Goal: Feedback & Contribution: Contribute content

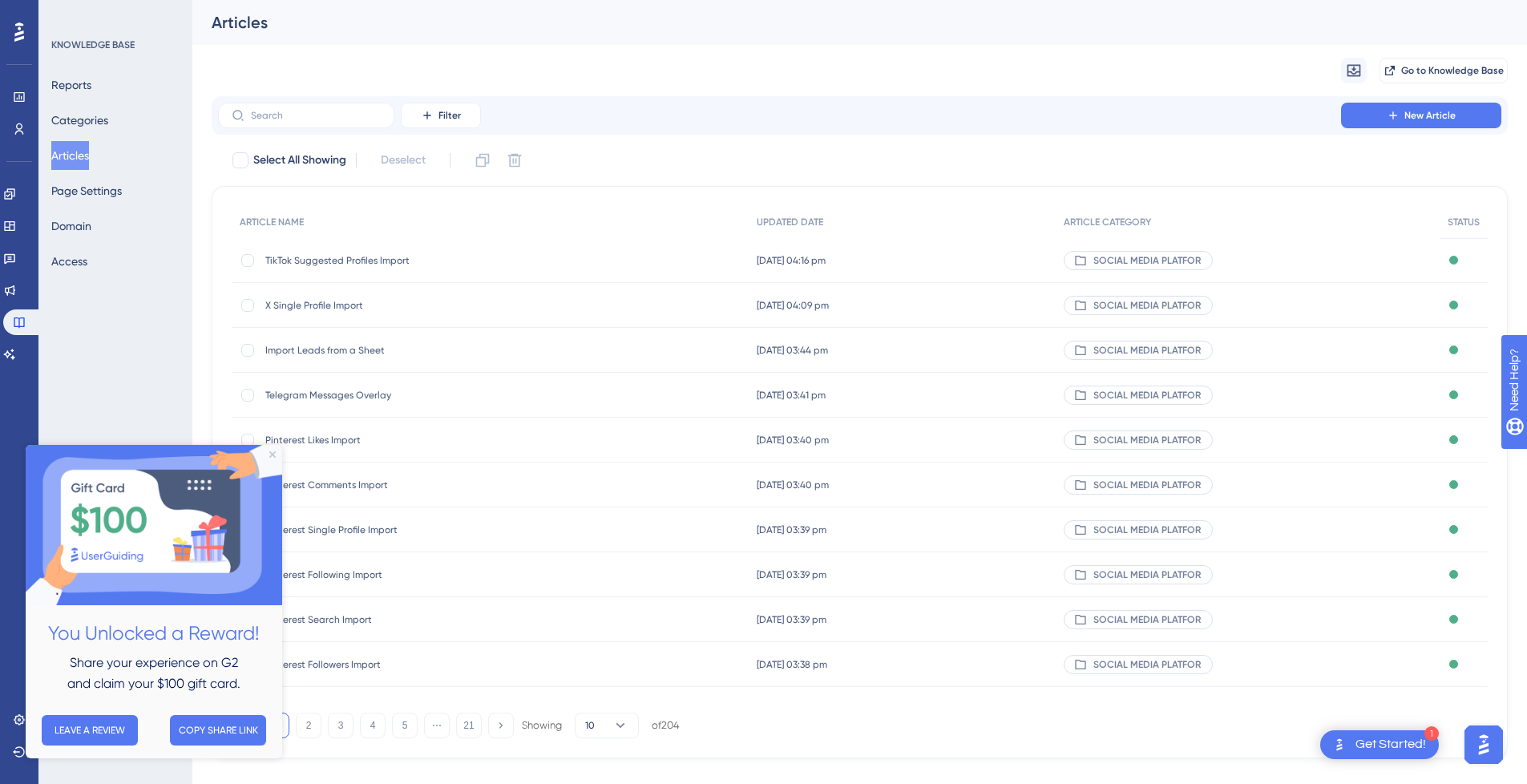
click at [1393, 118] on icon at bounding box center [1393, 115] width 13 height 13
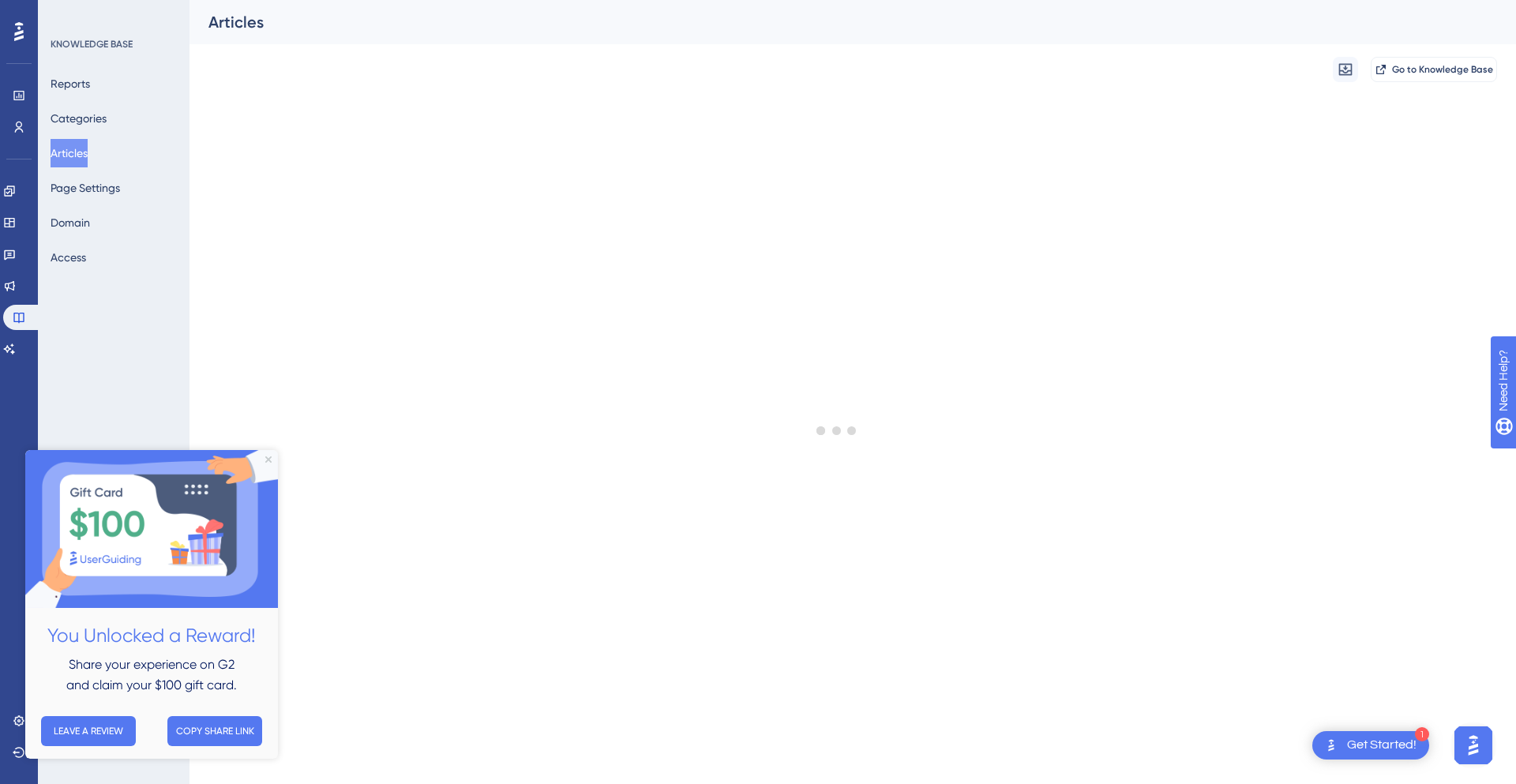
click at [270, 470] on img at bounding box center [151, 529] width 253 height 158
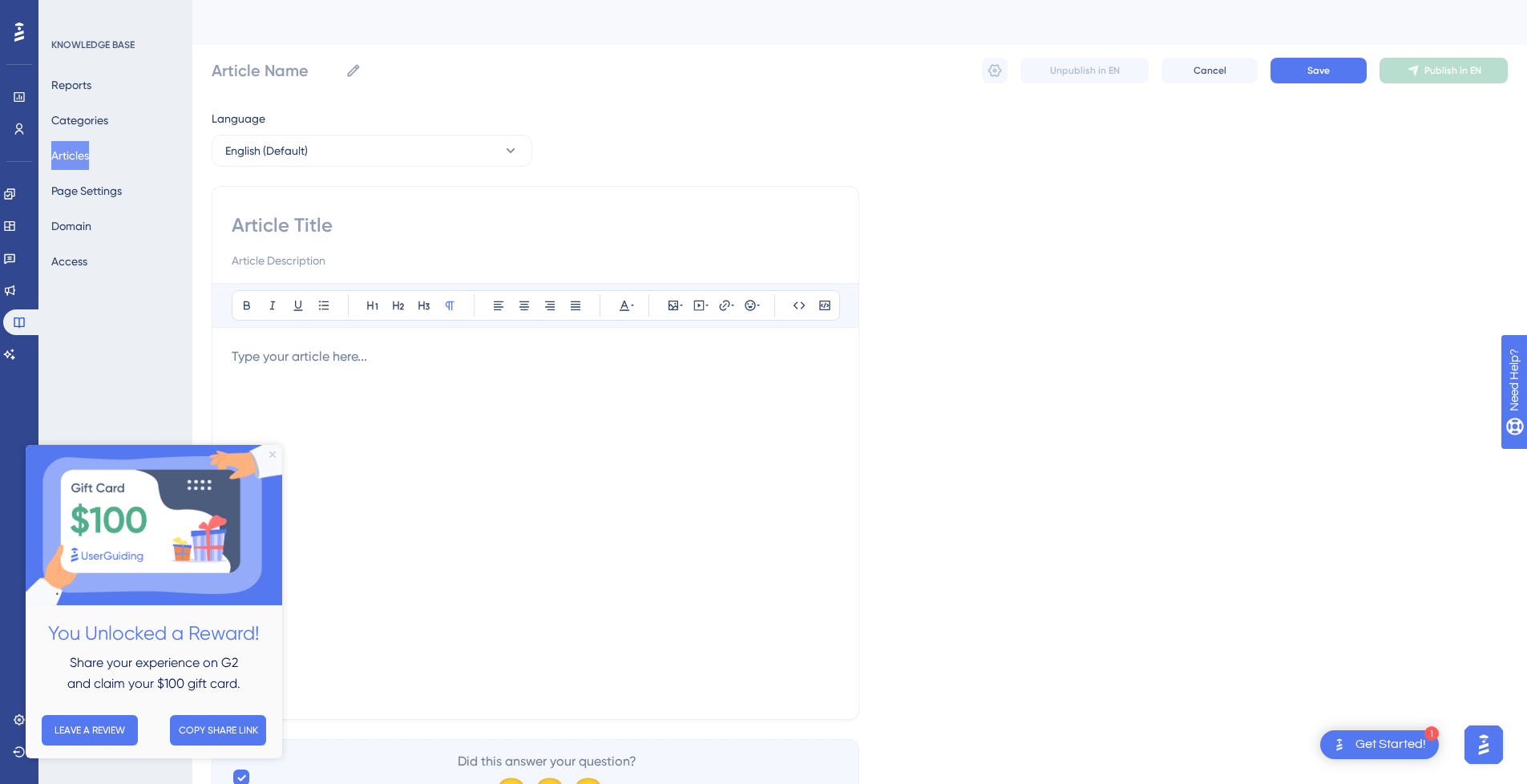
click at [276, 454] on img at bounding box center [154, 525] width 257 height 160
click at [271, 452] on icon "Close Preview" at bounding box center [273, 455] width 6 height 6
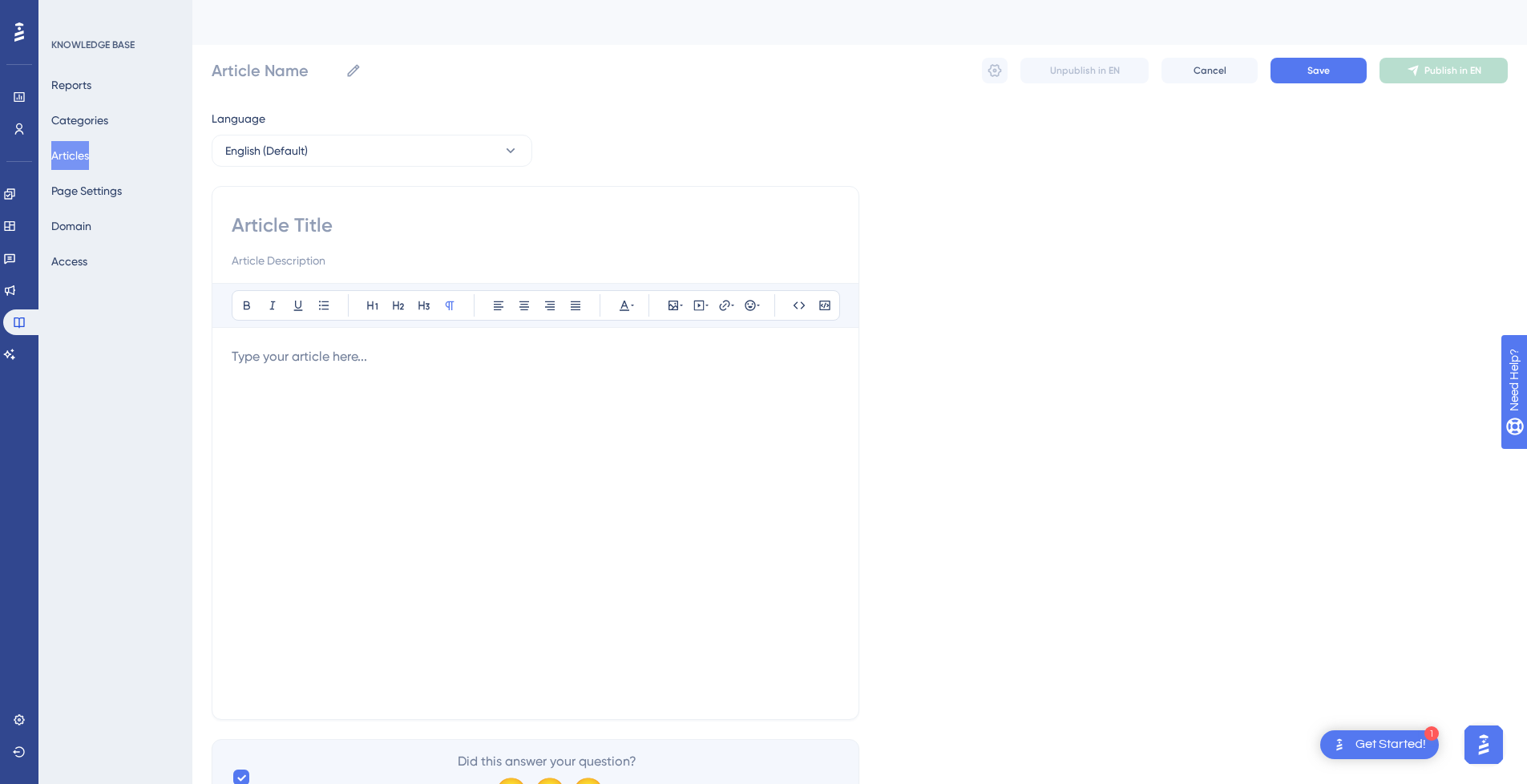
click at [358, 378] on div at bounding box center [535, 523] width 608 height 353
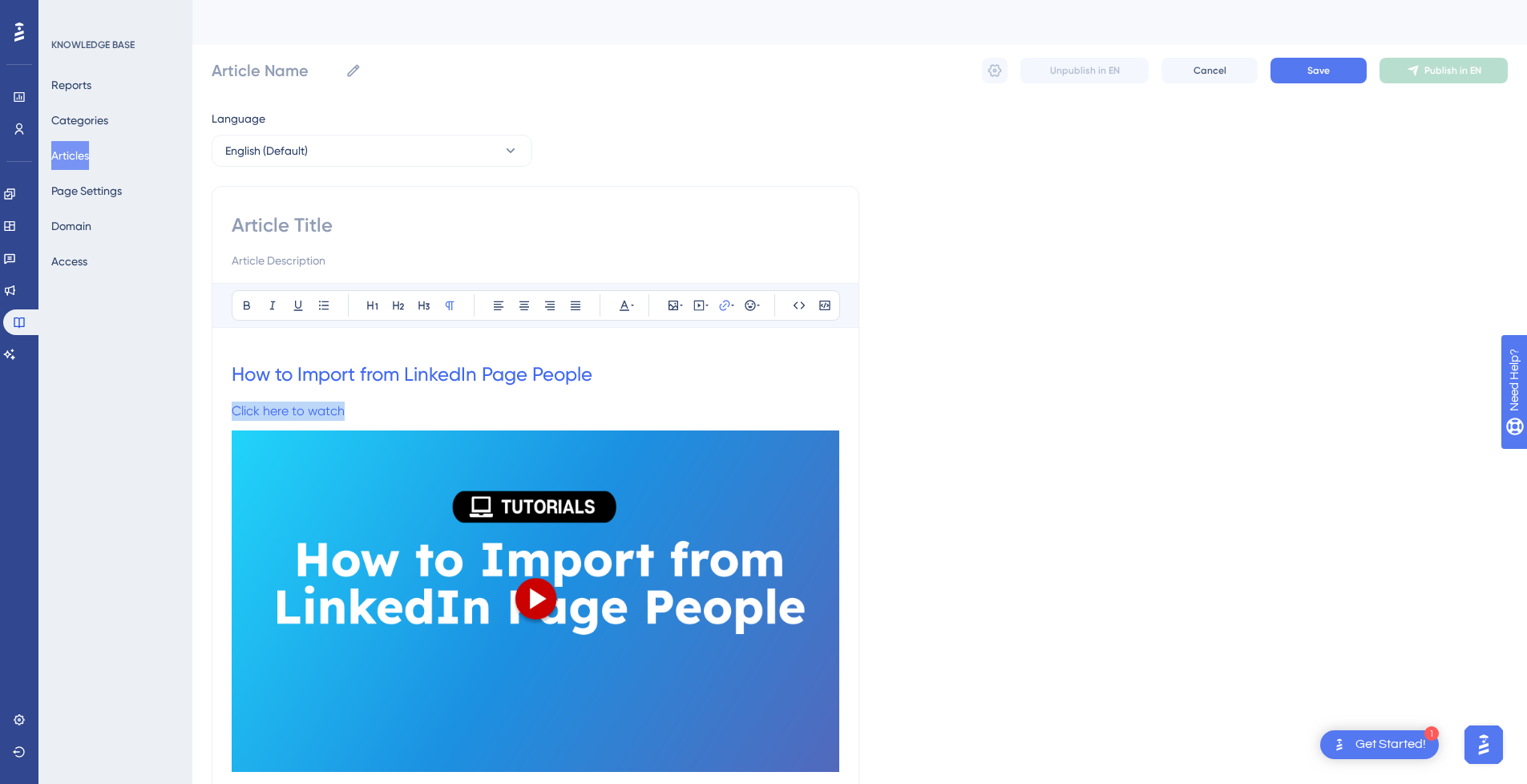
drag, startPoint x: 410, startPoint y: 411, endPoint x: 133, endPoint y: 415, distance: 277.0
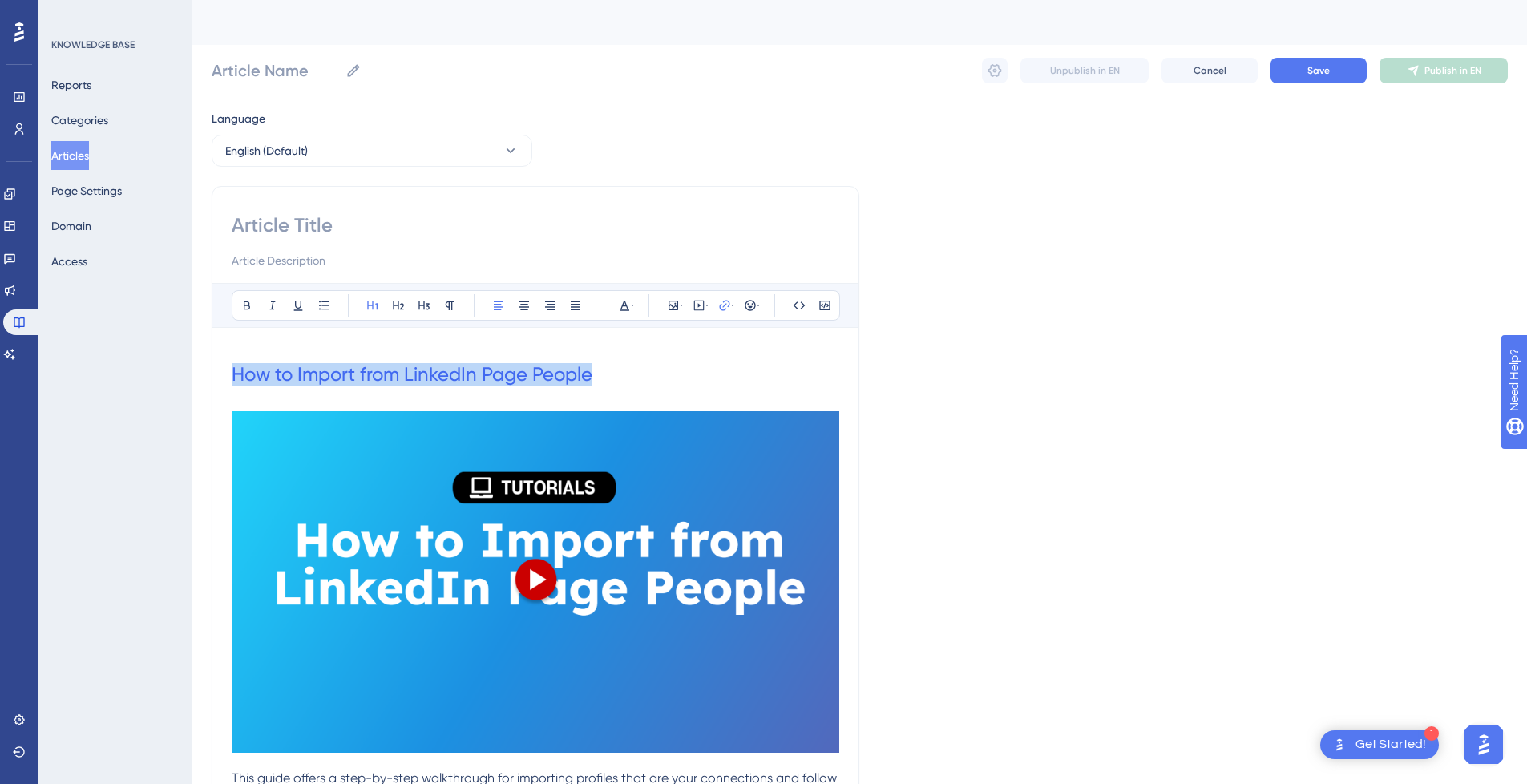
drag, startPoint x: 622, startPoint y: 372, endPoint x: 95, endPoint y: 393, distance: 527.4
click at [317, 229] on input at bounding box center [535, 225] width 608 height 26
paste input "How to Import from LinkedIn Page People"
type input "How to Import from LinkedIn Page People"
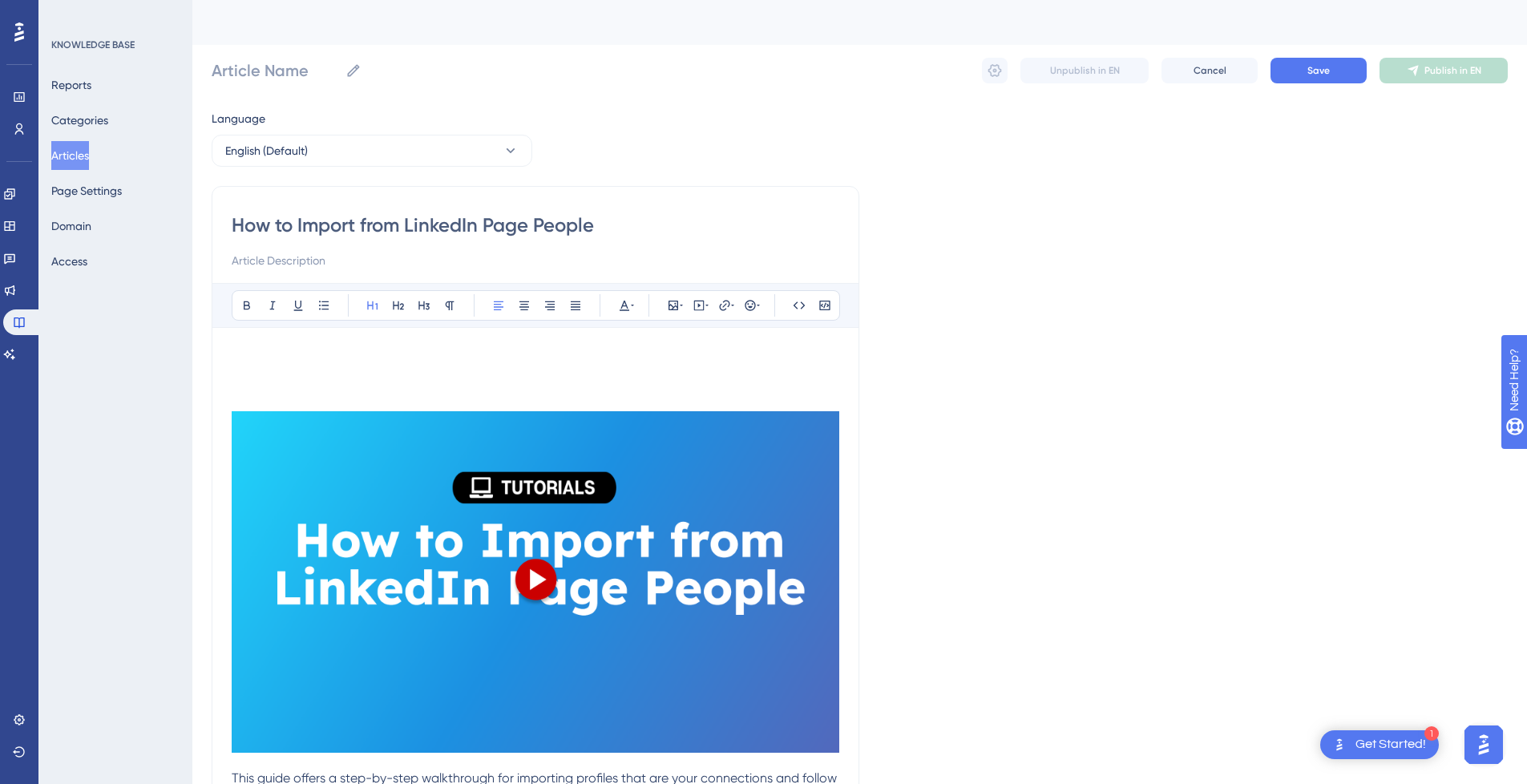
type input "How to Import from LinkedIn Page People"
click at [316, 261] on input at bounding box center [535, 261] width 608 height 19
drag, startPoint x: 641, startPoint y: 222, endPoint x: 212, endPoint y: 223, distance: 429.0
click at [349, 224] on input "How to Import from LinkedIn Page People" at bounding box center [535, 225] width 608 height 26
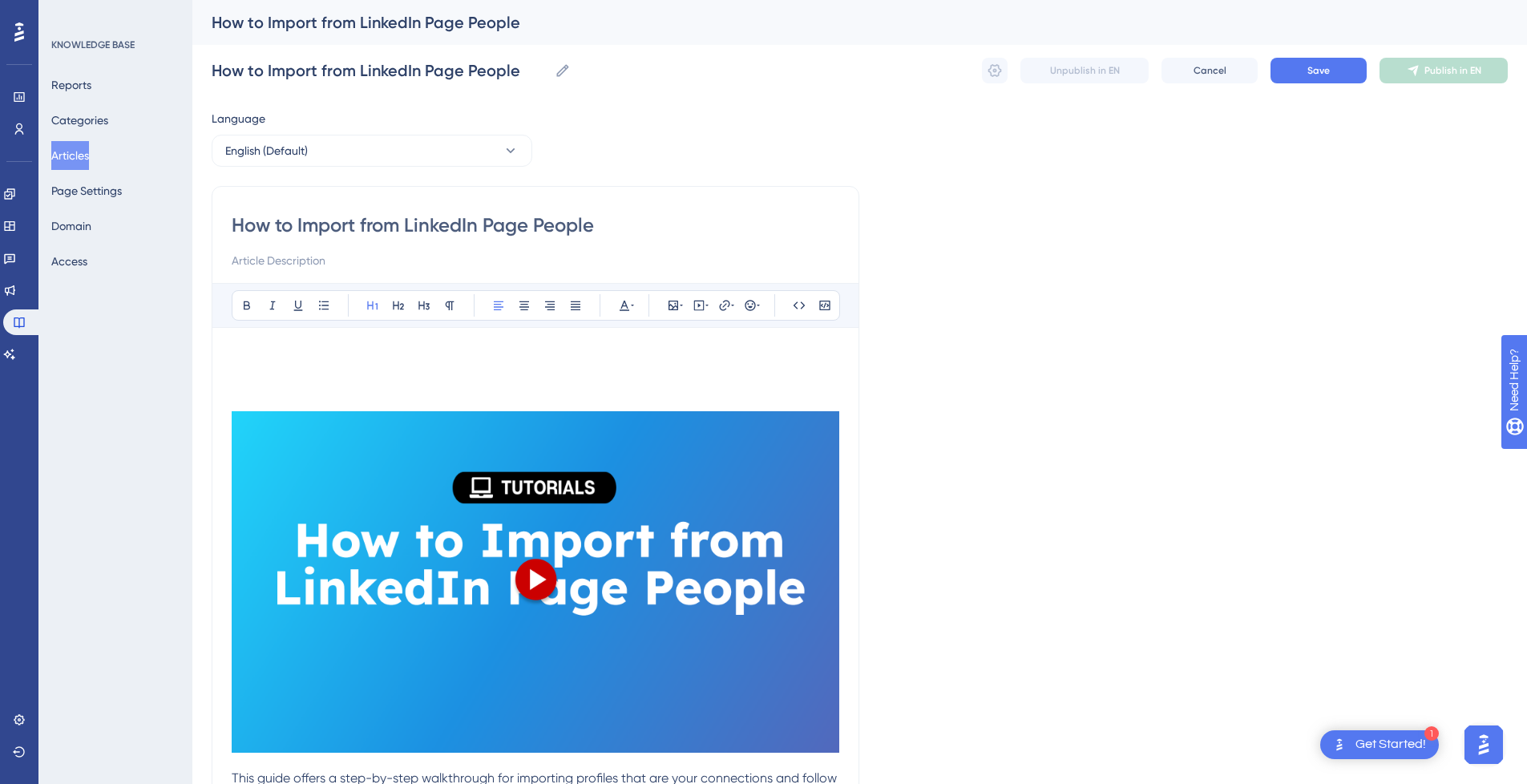
click at [327, 224] on input "How to Import from LinkedIn Page People" at bounding box center [535, 225] width 608 height 26
type input "How to from LinkedIn Page People"
click at [592, 224] on input "How to from LinkedIn Page People" at bounding box center [535, 225] width 608 height 26
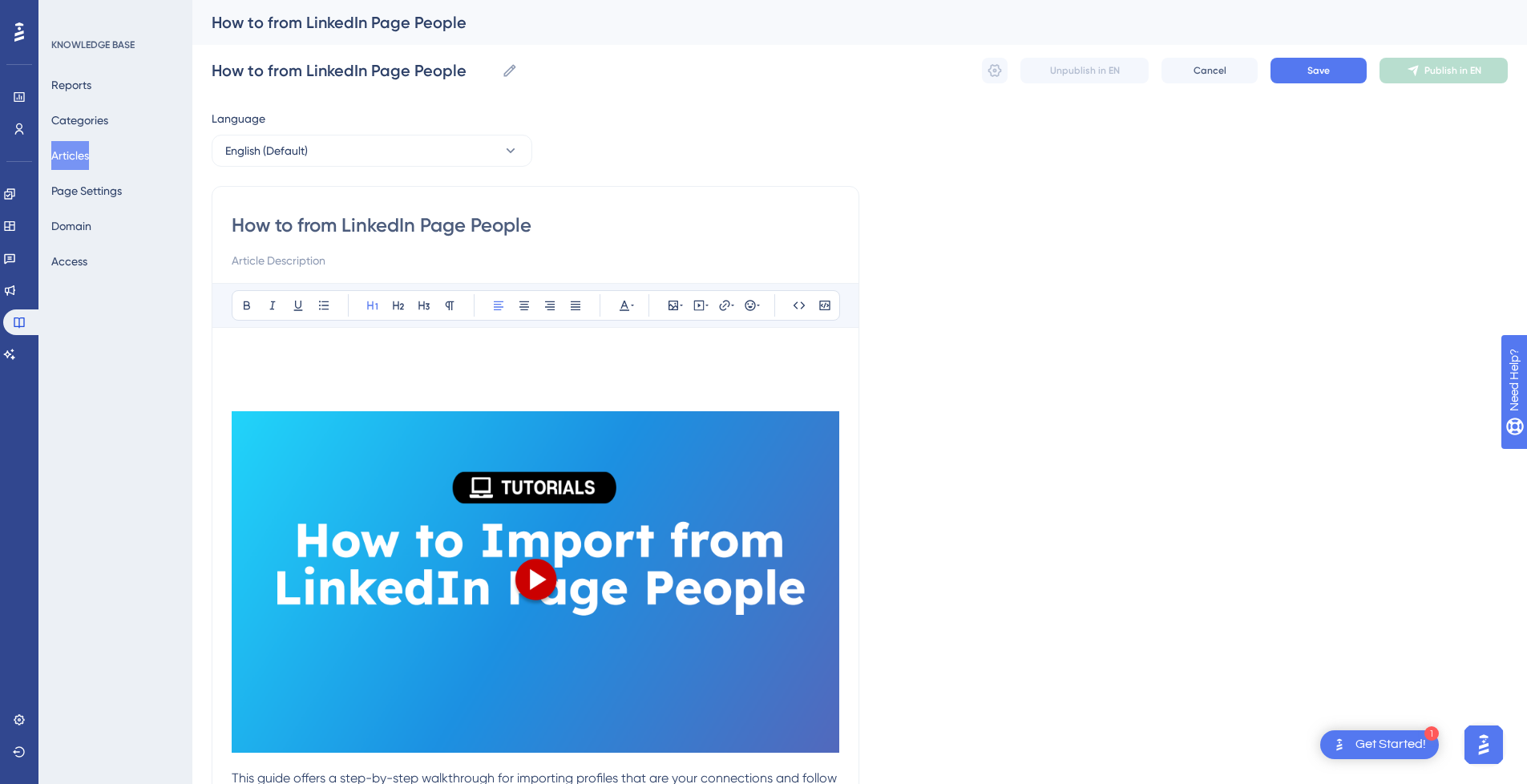
paste input "Import"
type input "How to from LinkedIn Page People Import"
drag, startPoint x: 345, startPoint y: 227, endPoint x: 204, endPoint y: 227, distance: 141.0
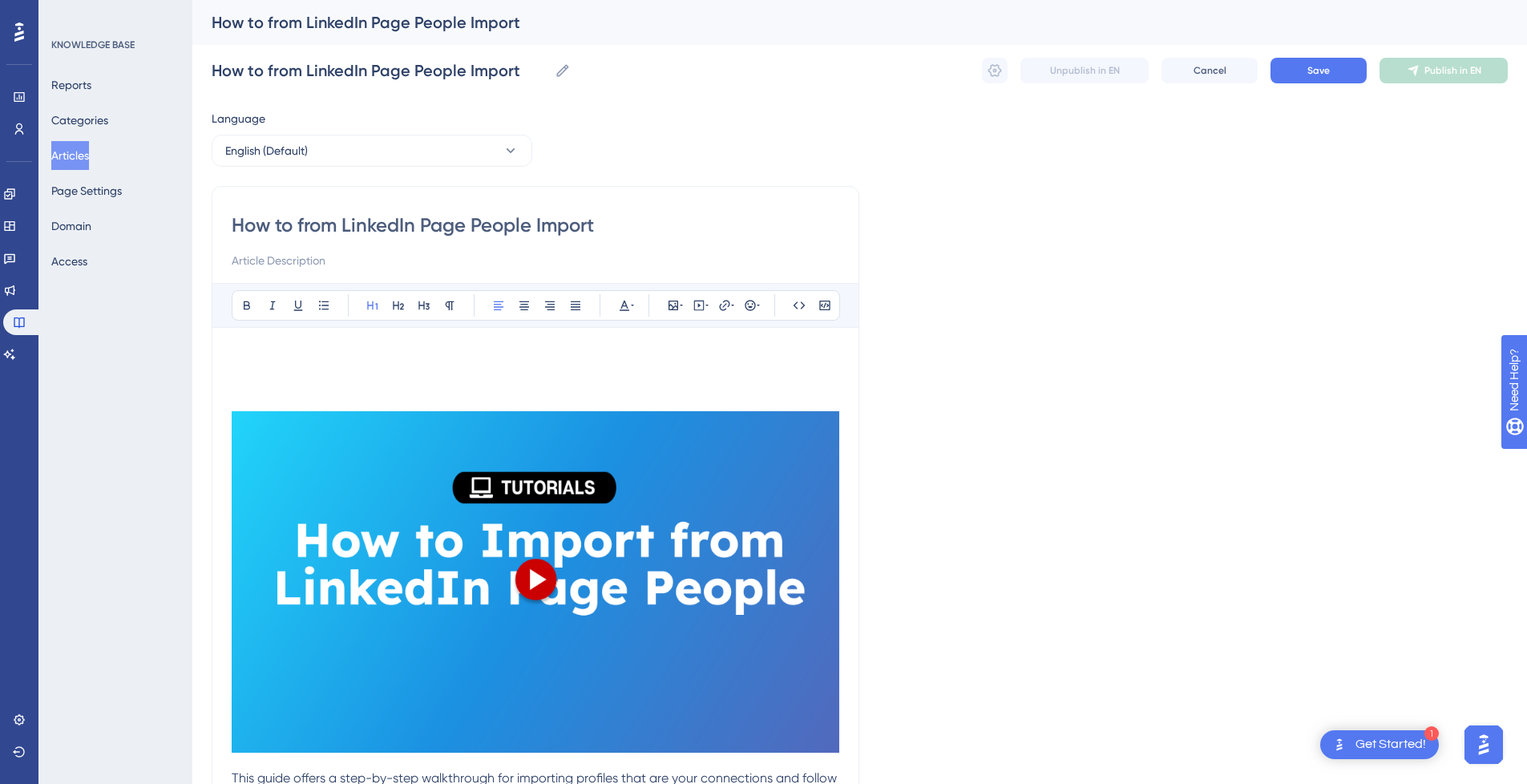
type input "LinkedIn Page People Import"
click at [621, 389] on h1 at bounding box center [535, 374] width 608 height 55
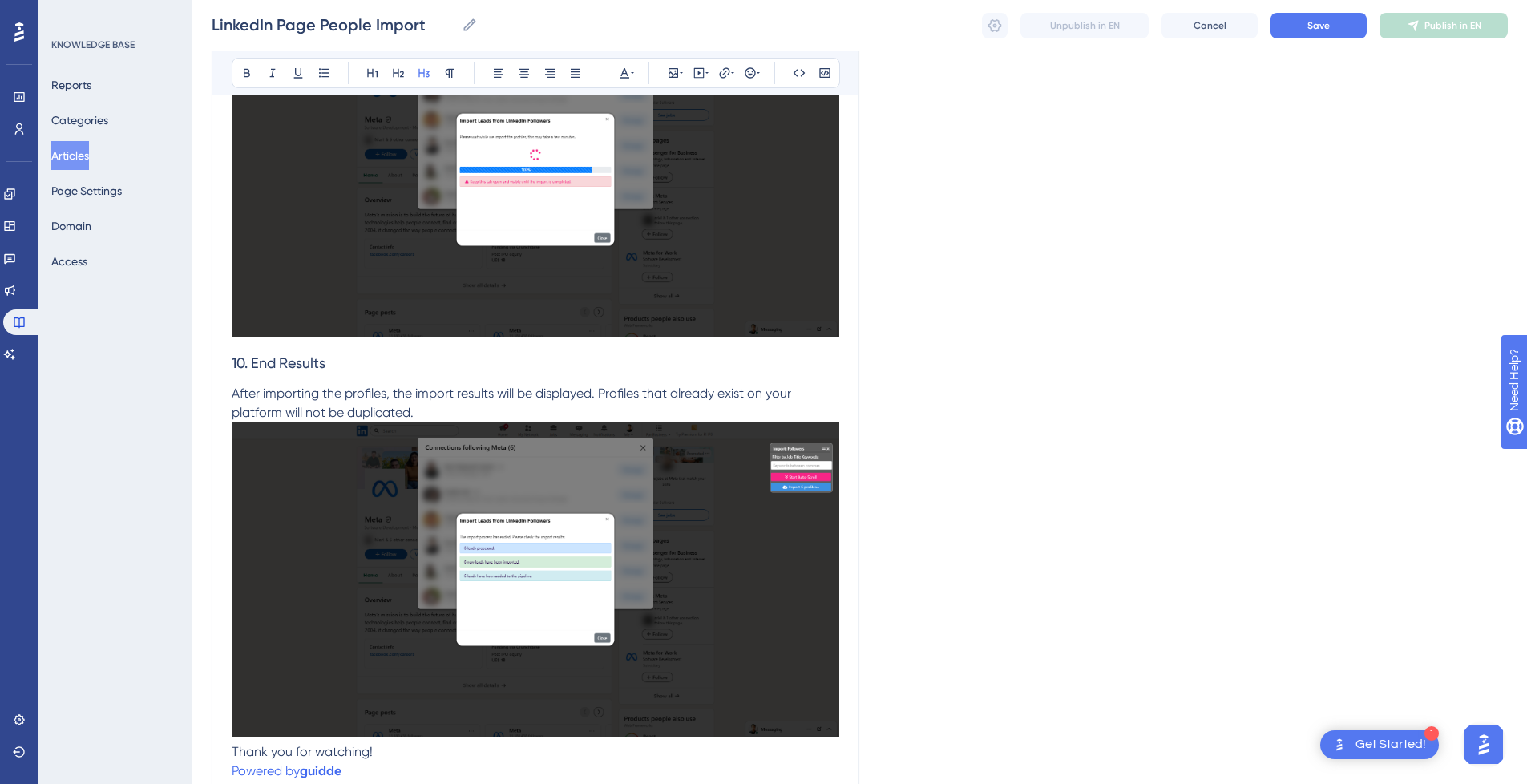
scroll to position [4114, 0]
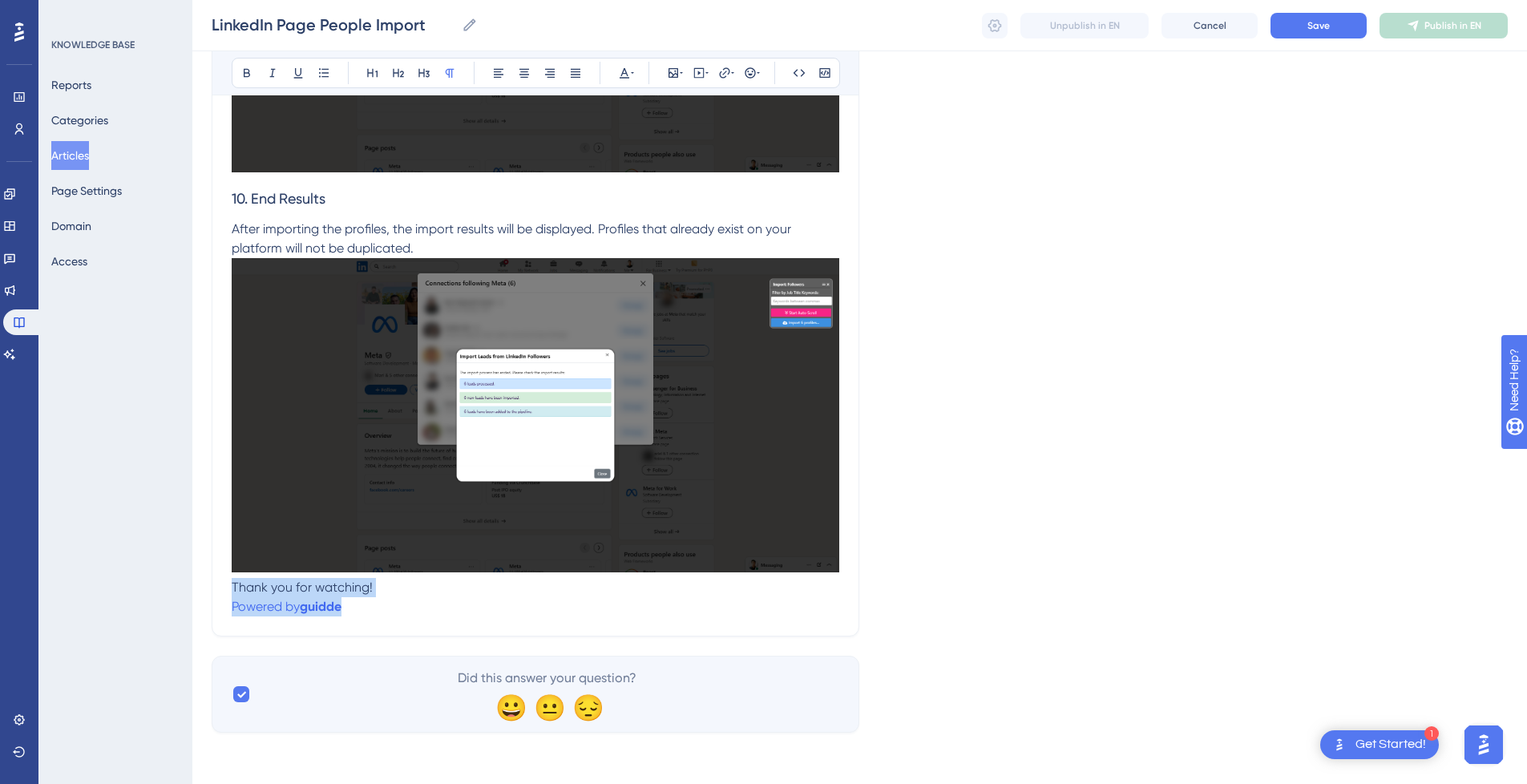
drag, startPoint x: 388, startPoint y: 605, endPoint x: 217, endPoint y: 580, distance: 172.8
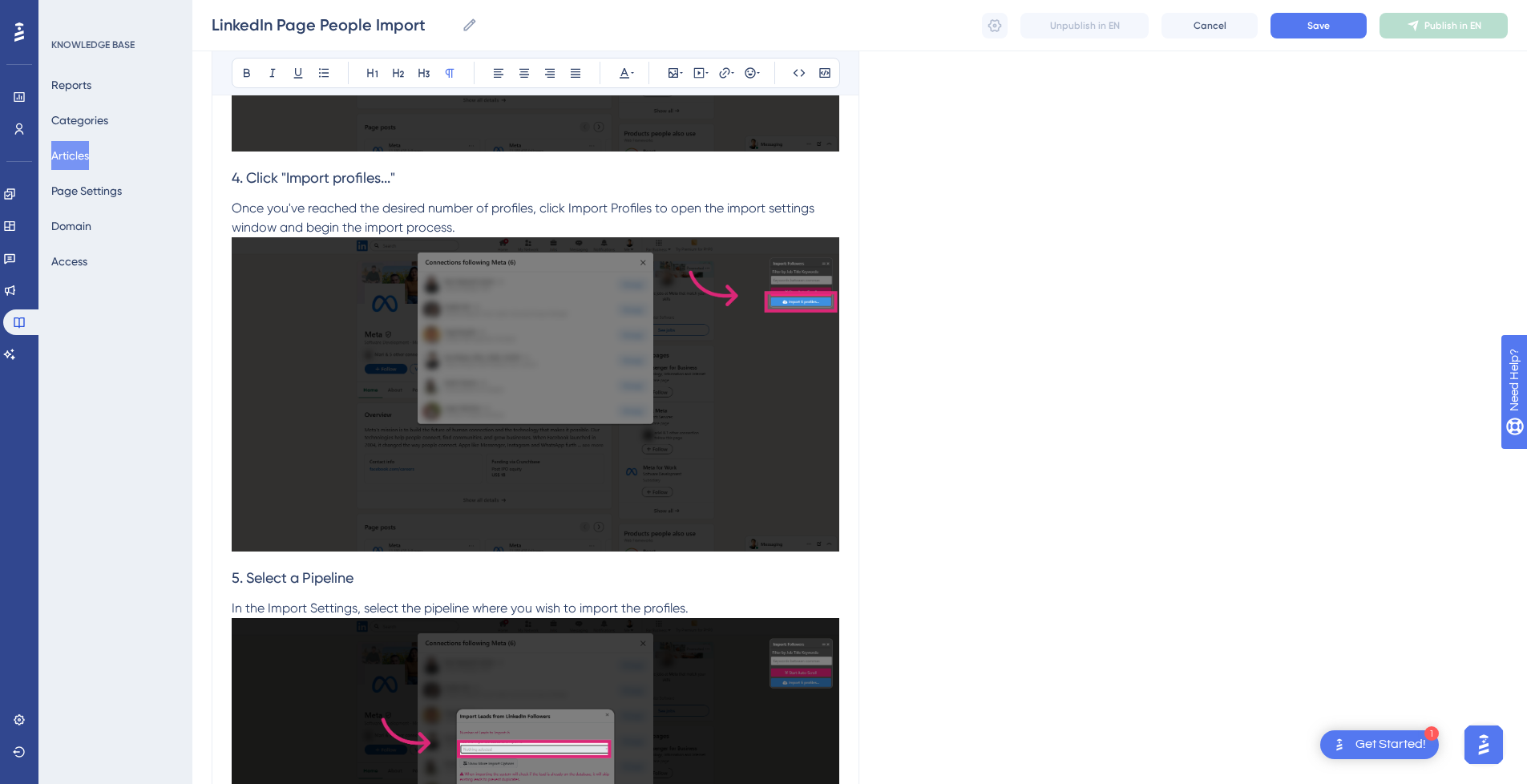
scroll to position [879, 0]
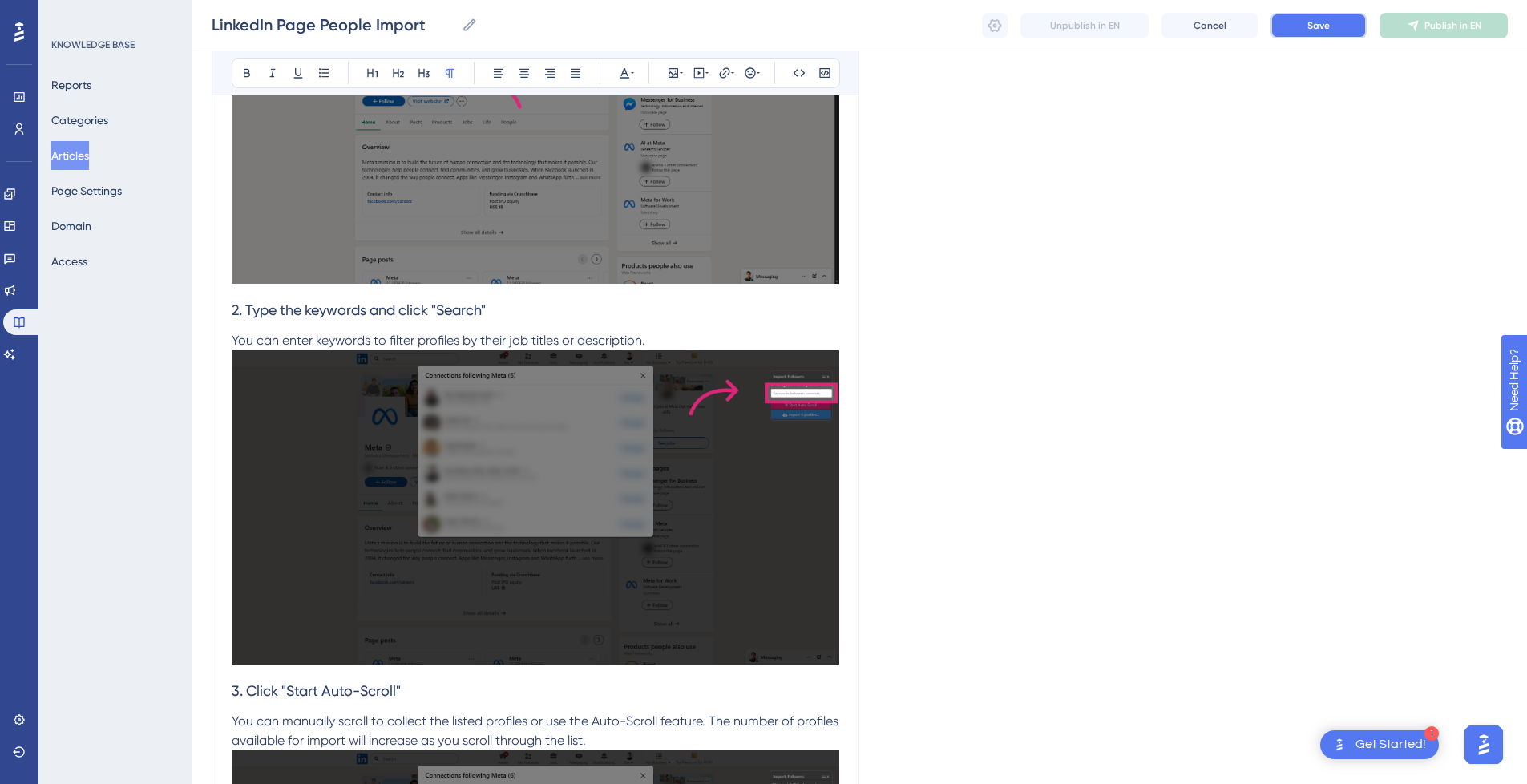
click at [1337, 29] on button "Save" at bounding box center [1318, 26] width 96 height 26
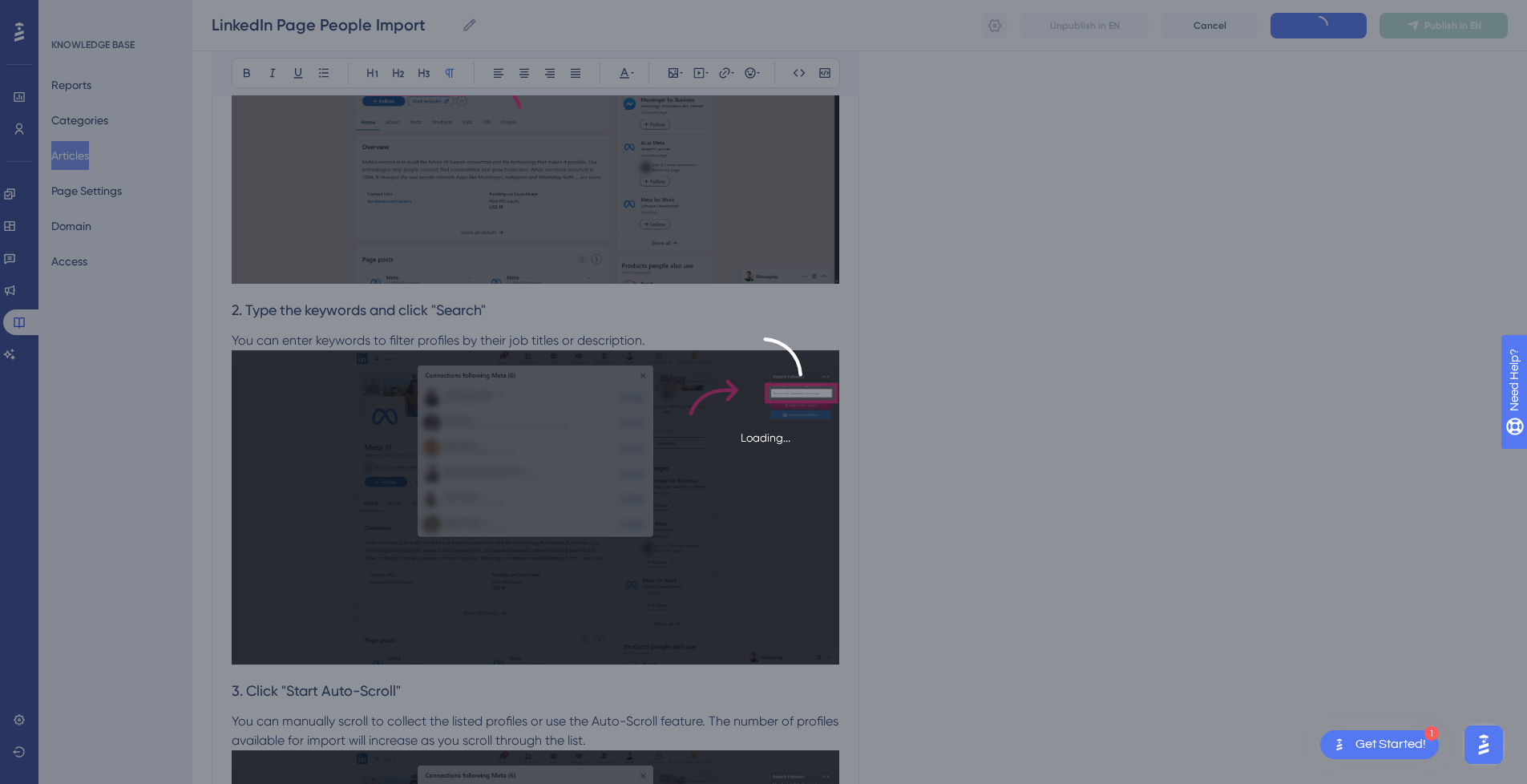
type input "LinkedIn Page People Import"
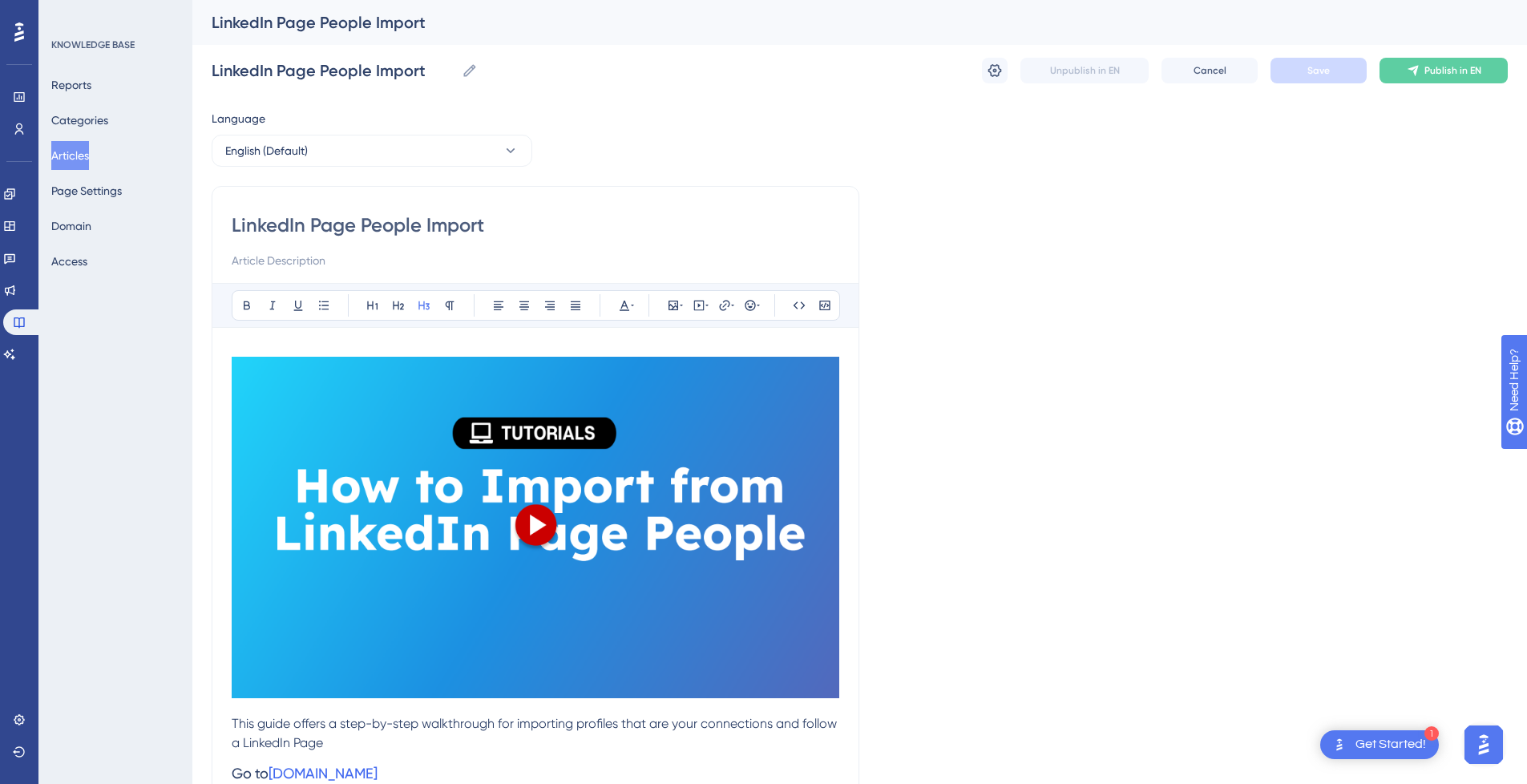
click at [395, 266] on input at bounding box center [535, 261] width 608 height 19
click at [312, 259] on input at bounding box center [535, 261] width 608 height 19
paste input "This guide offers a step-by-step walkthrough for importing profiles that are yo…"
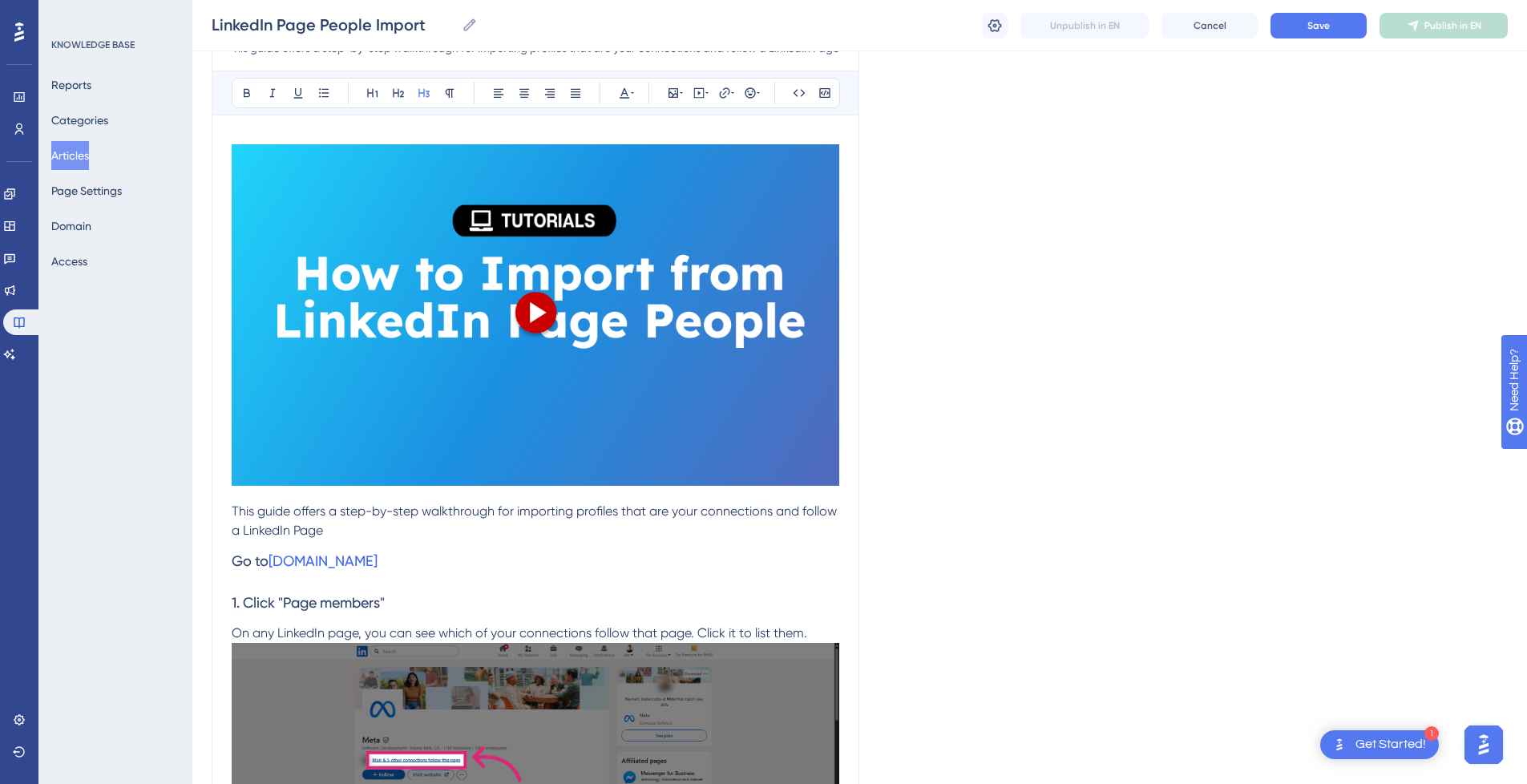
scroll to position [241, 0]
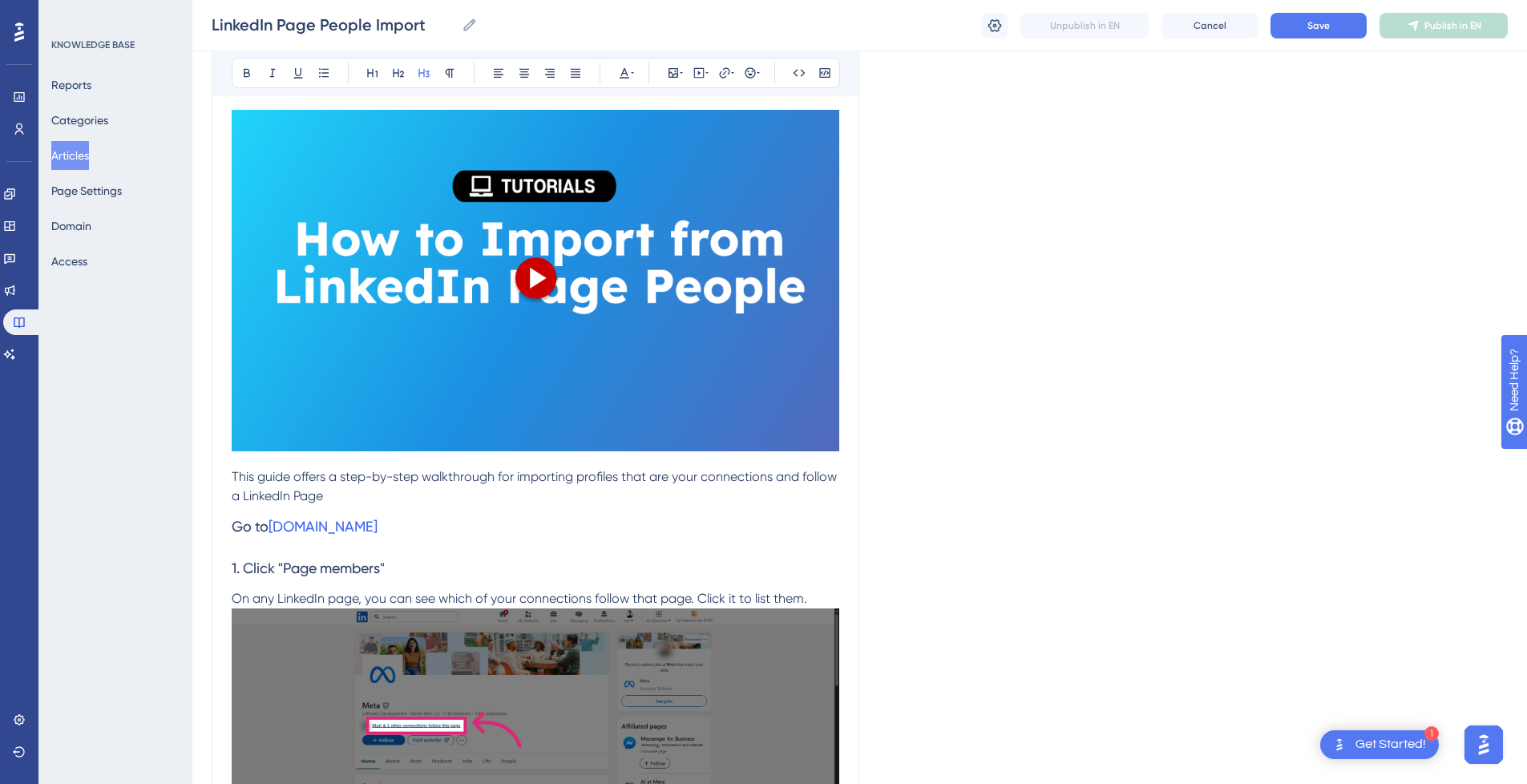
type input "This guide offers a step-by-step walkthrough for importing profiles that are yo…"
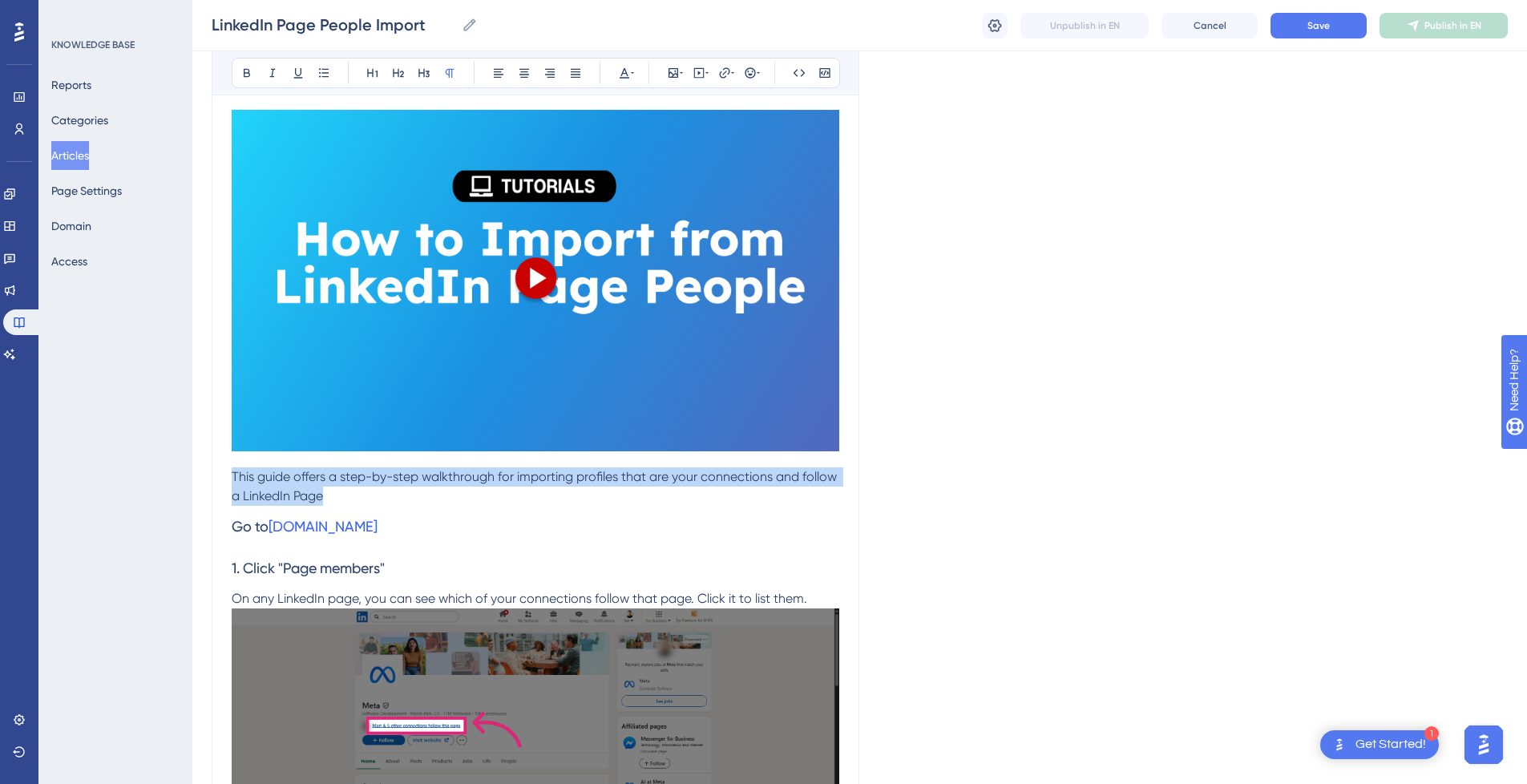
drag, startPoint x: 342, startPoint y: 505, endPoint x: 221, endPoint y: 479, distance: 123.8
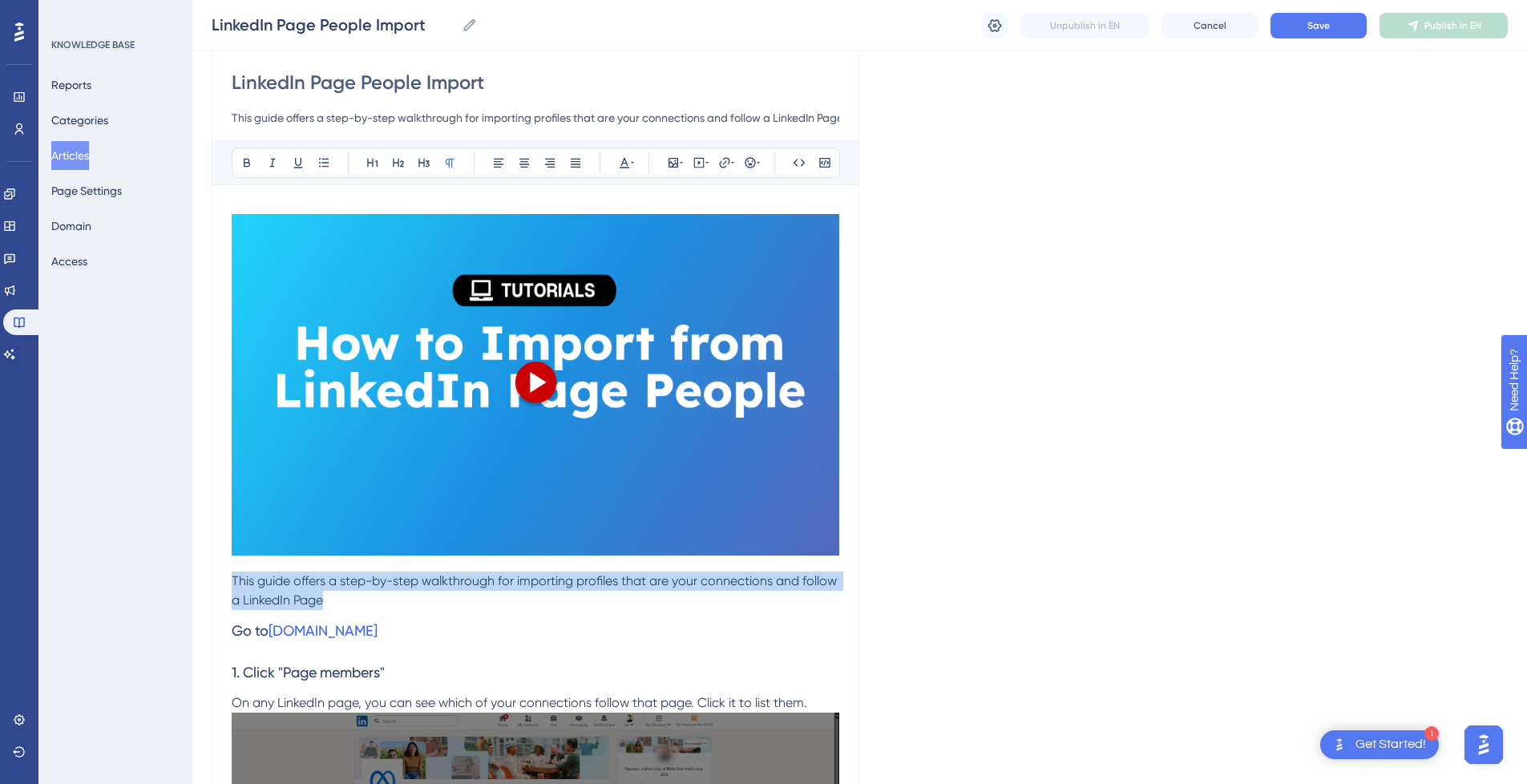
scroll to position [160, 0]
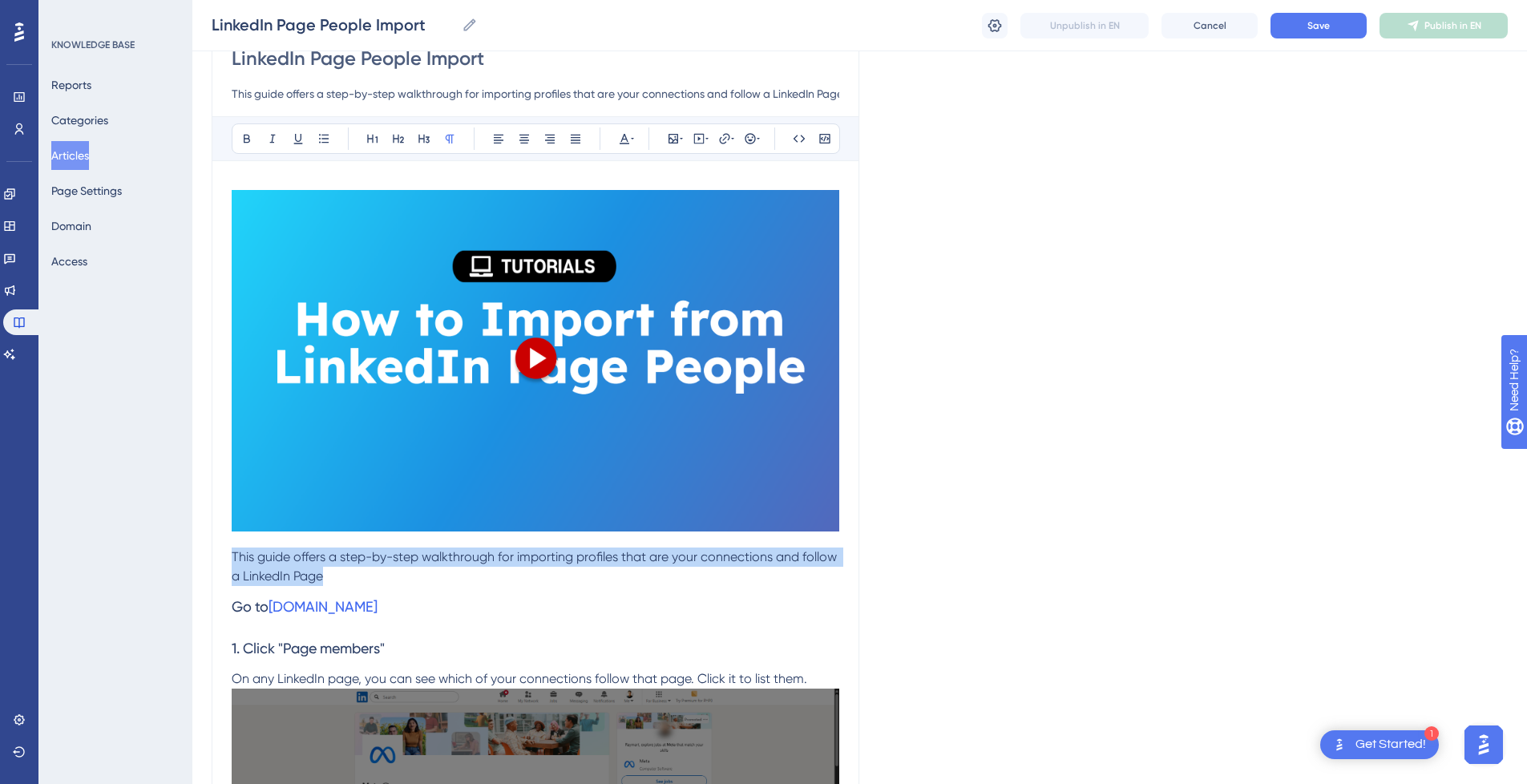
click at [374, 571] on p "This guide offers a step-by-step walkthrough for importing profiles that are yo…" at bounding box center [535, 567] width 608 height 39
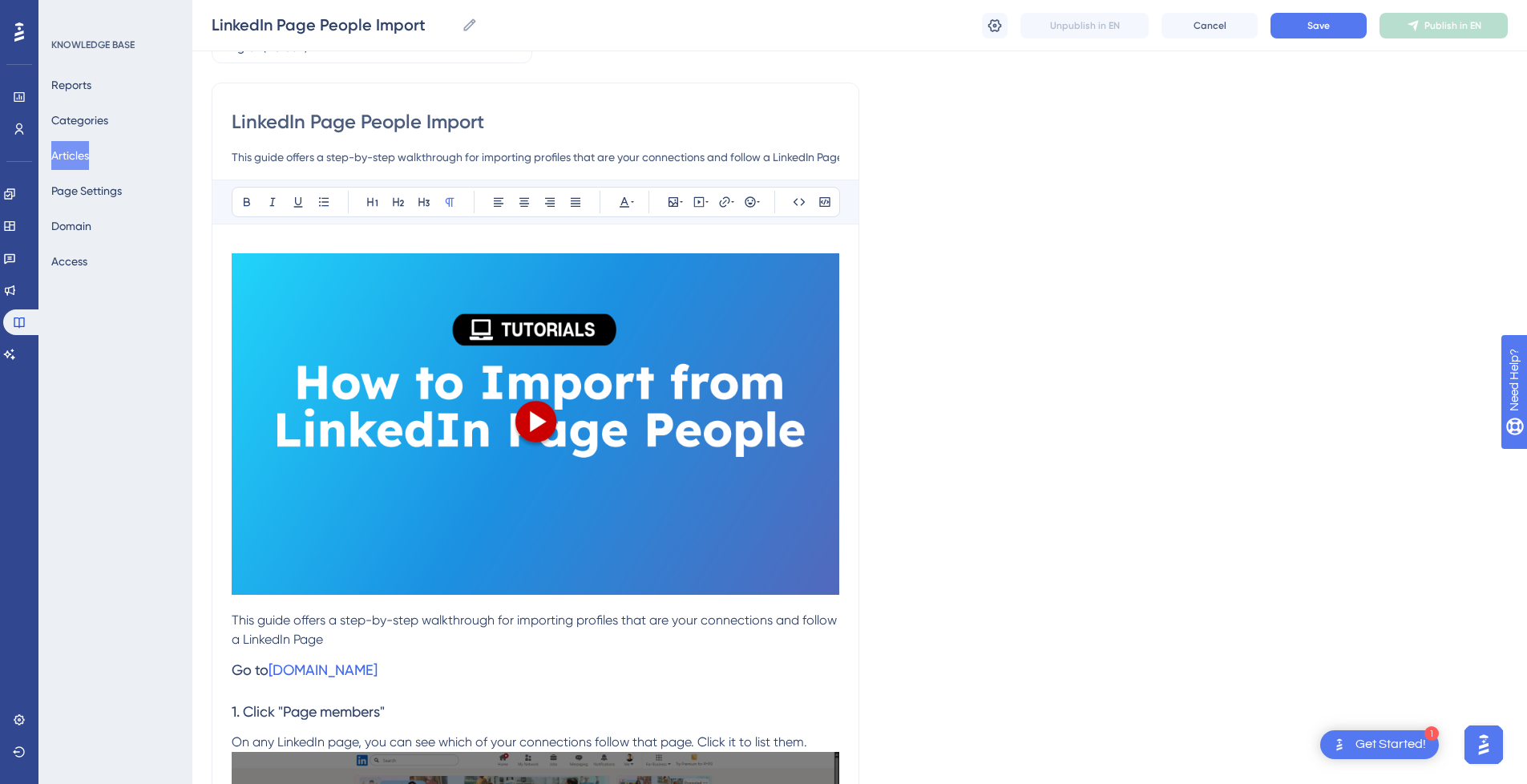
scroll to position [80, 0]
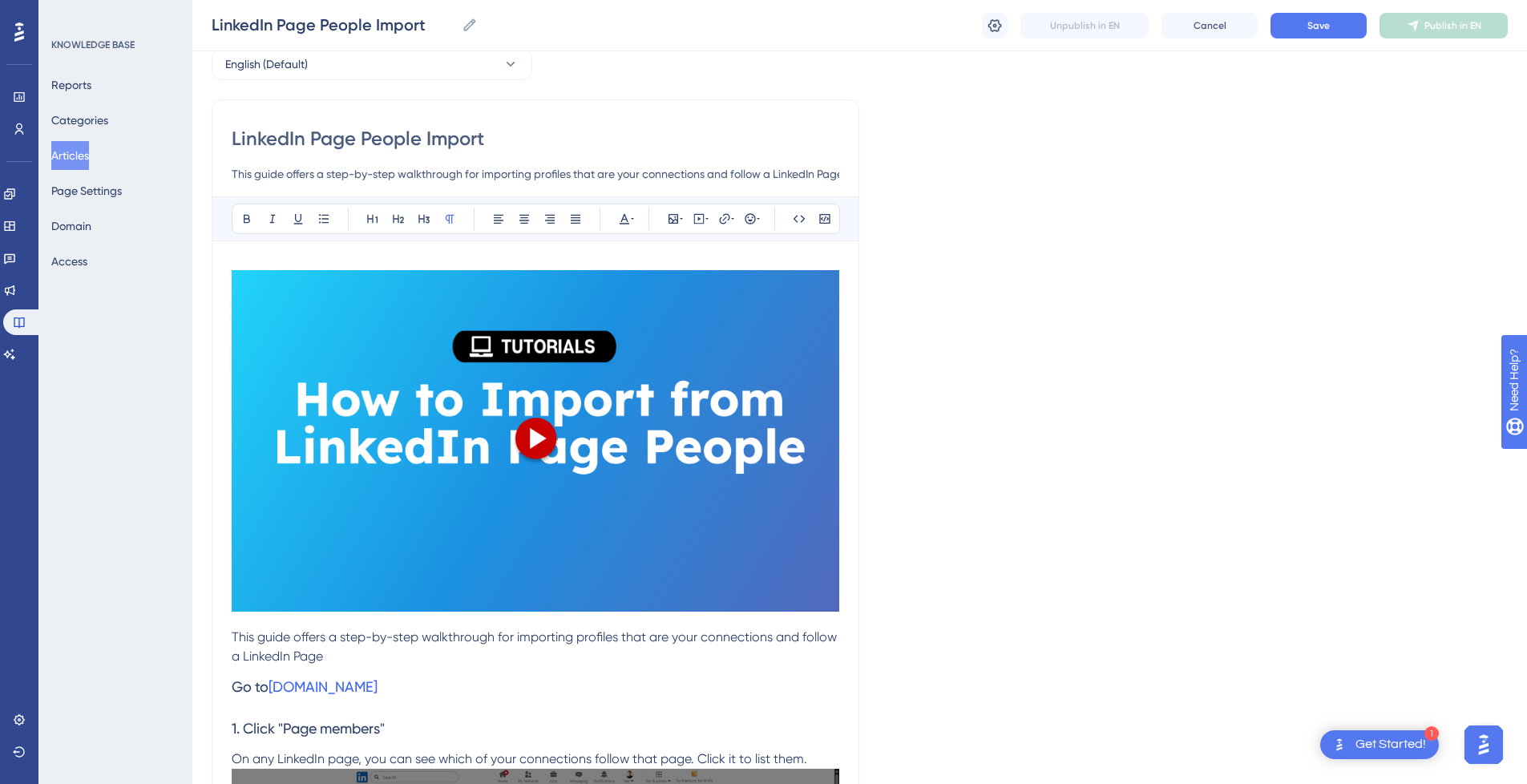
click at [386, 168] on input "This guide offers a step-by-step walkthrough for importing profiles that are yo…" at bounding box center [535, 174] width 608 height 19
click at [1329, 31] on span "Save" at bounding box center [1319, 26] width 23 height 13
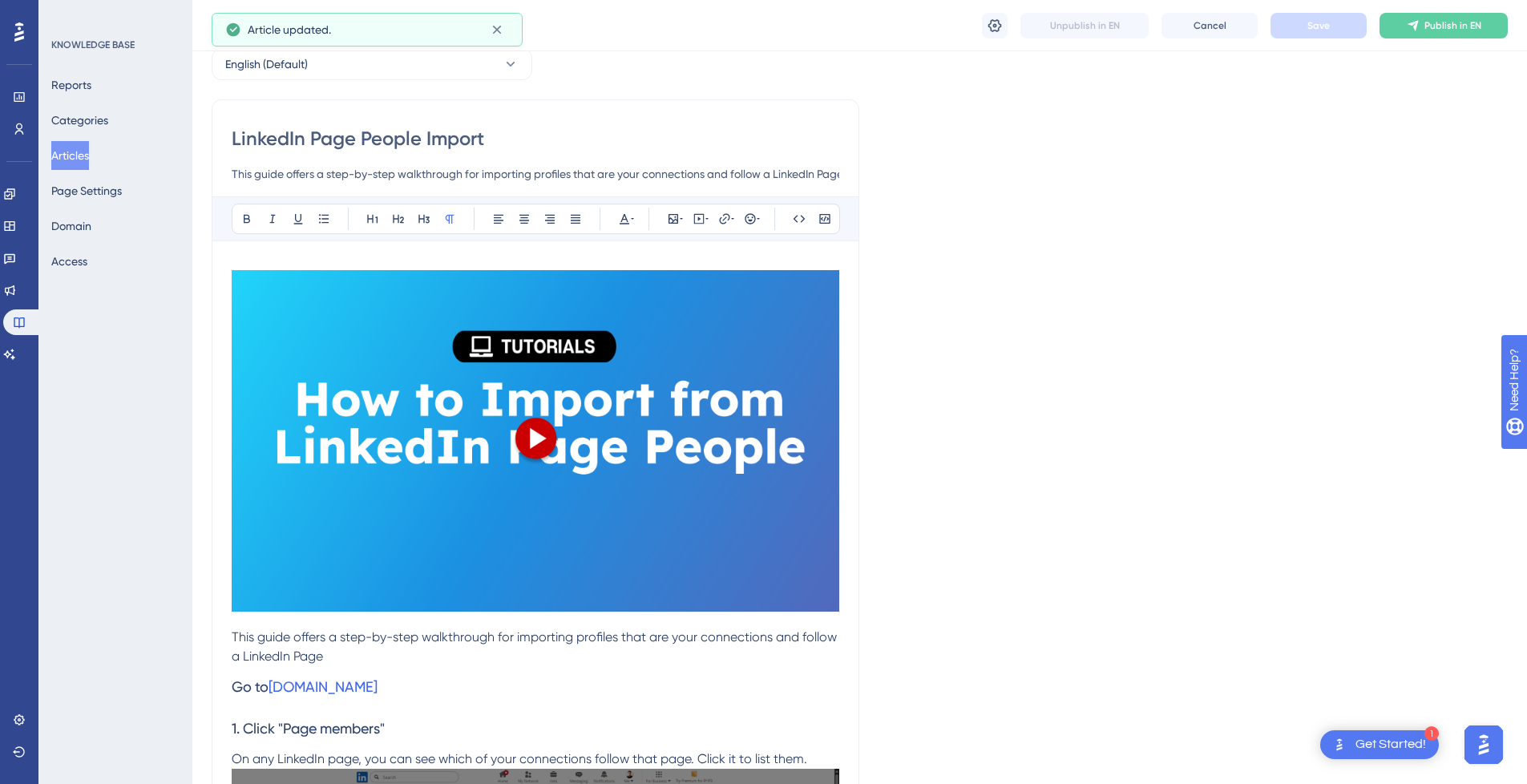
drag, startPoint x: 80, startPoint y: 163, endPoint x: 990, endPoint y: 110, distance: 911.5
click at [1451, 19] on span "Publish in EN" at bounding box center [1452, 26] width 57 height 13
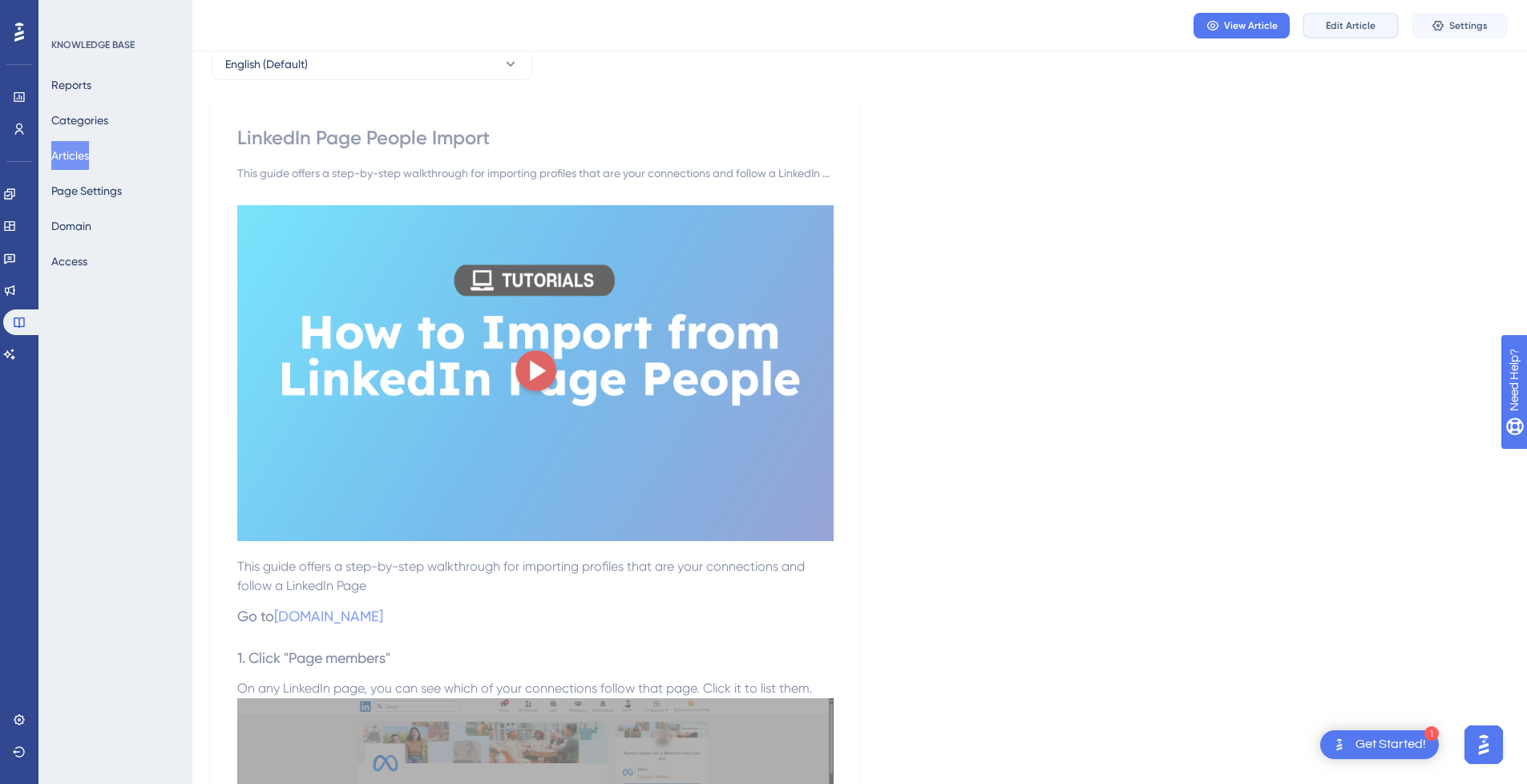
click at [1335, 25] on span "Edit Article" at bounding box center [1351, 26] width 50 height 13
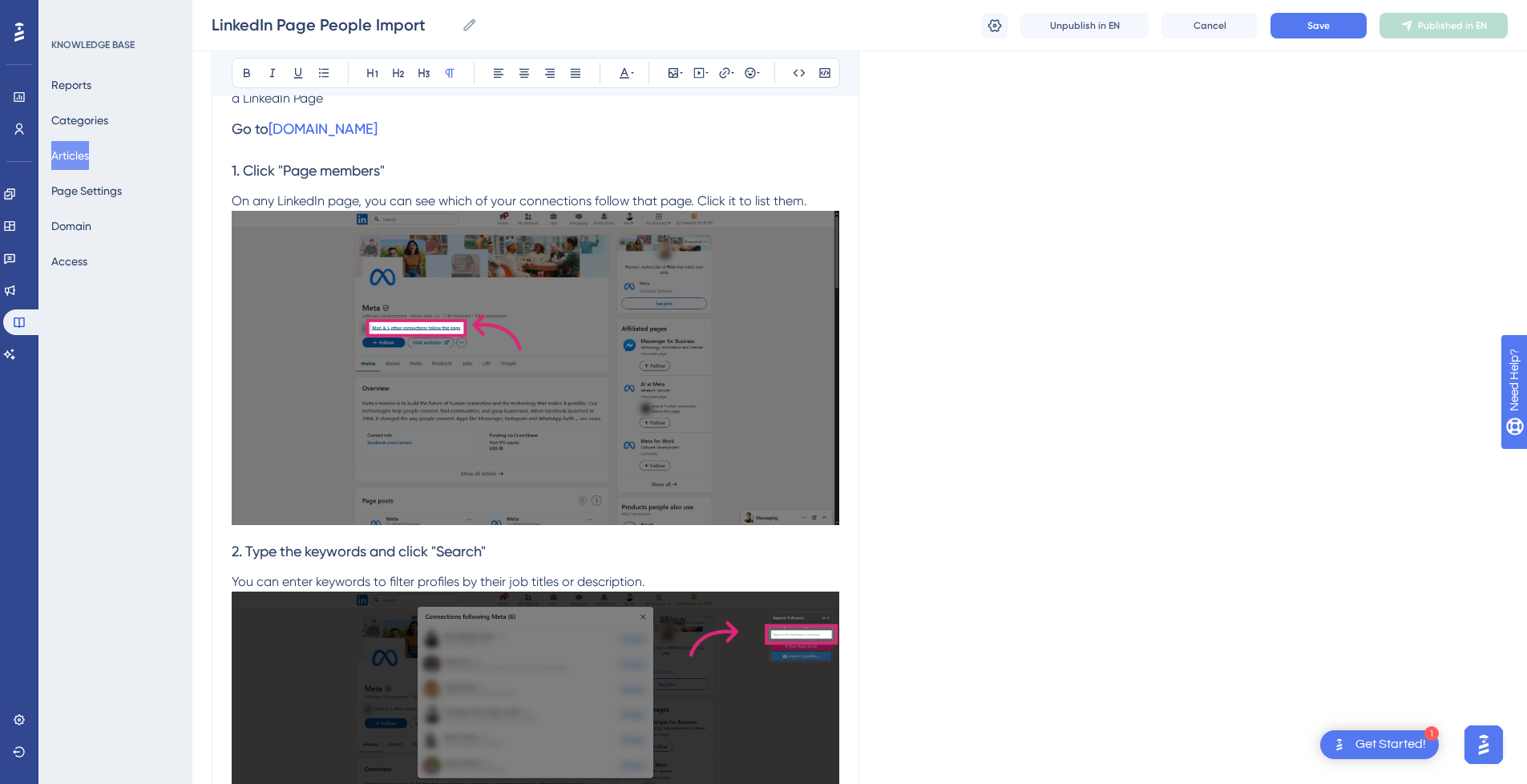
scroll to position [0, 0]
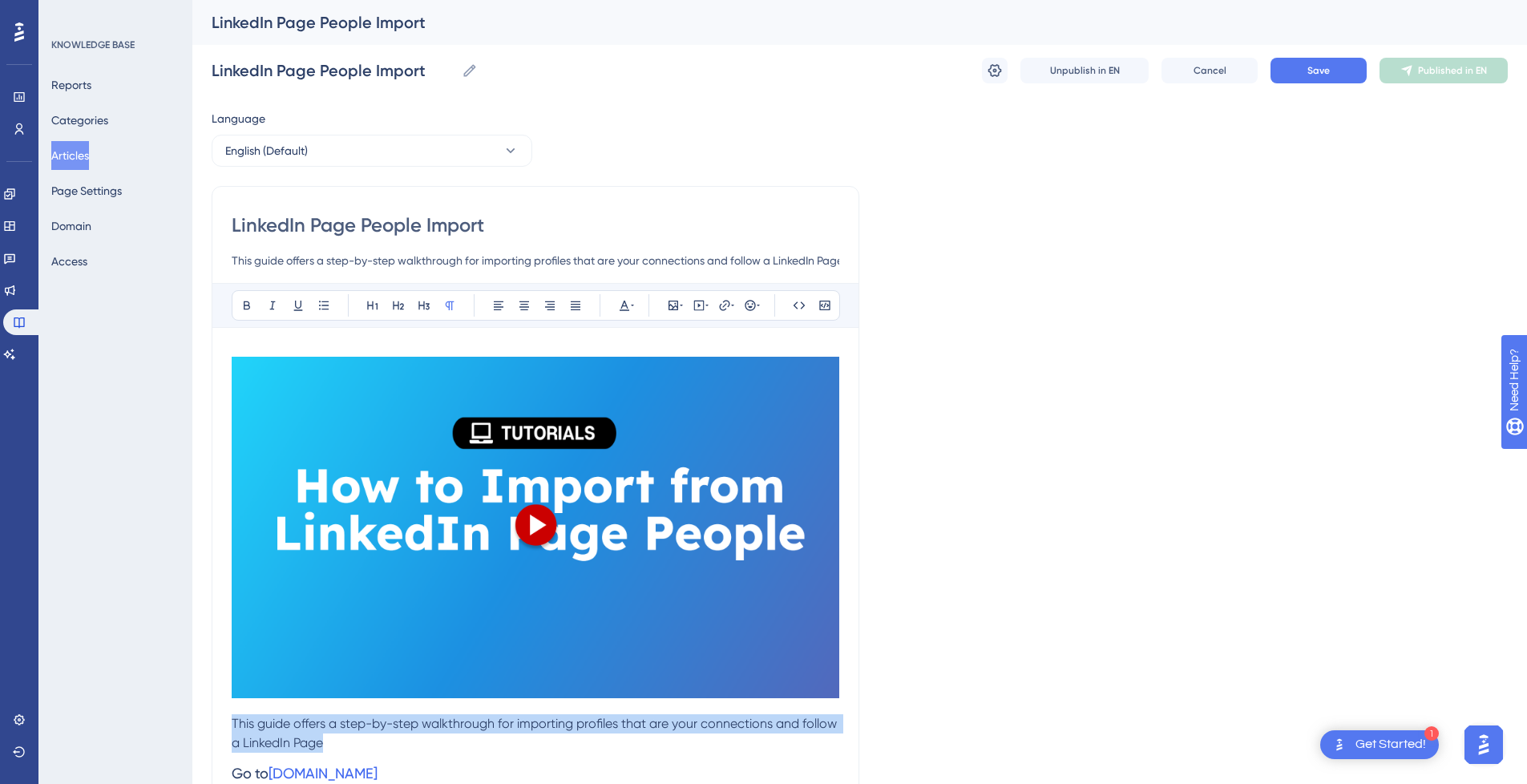
drag, startPoint x: 332, startPoint y: 745, endPoint x: 216, endPoint y: 730, distance: 117.0
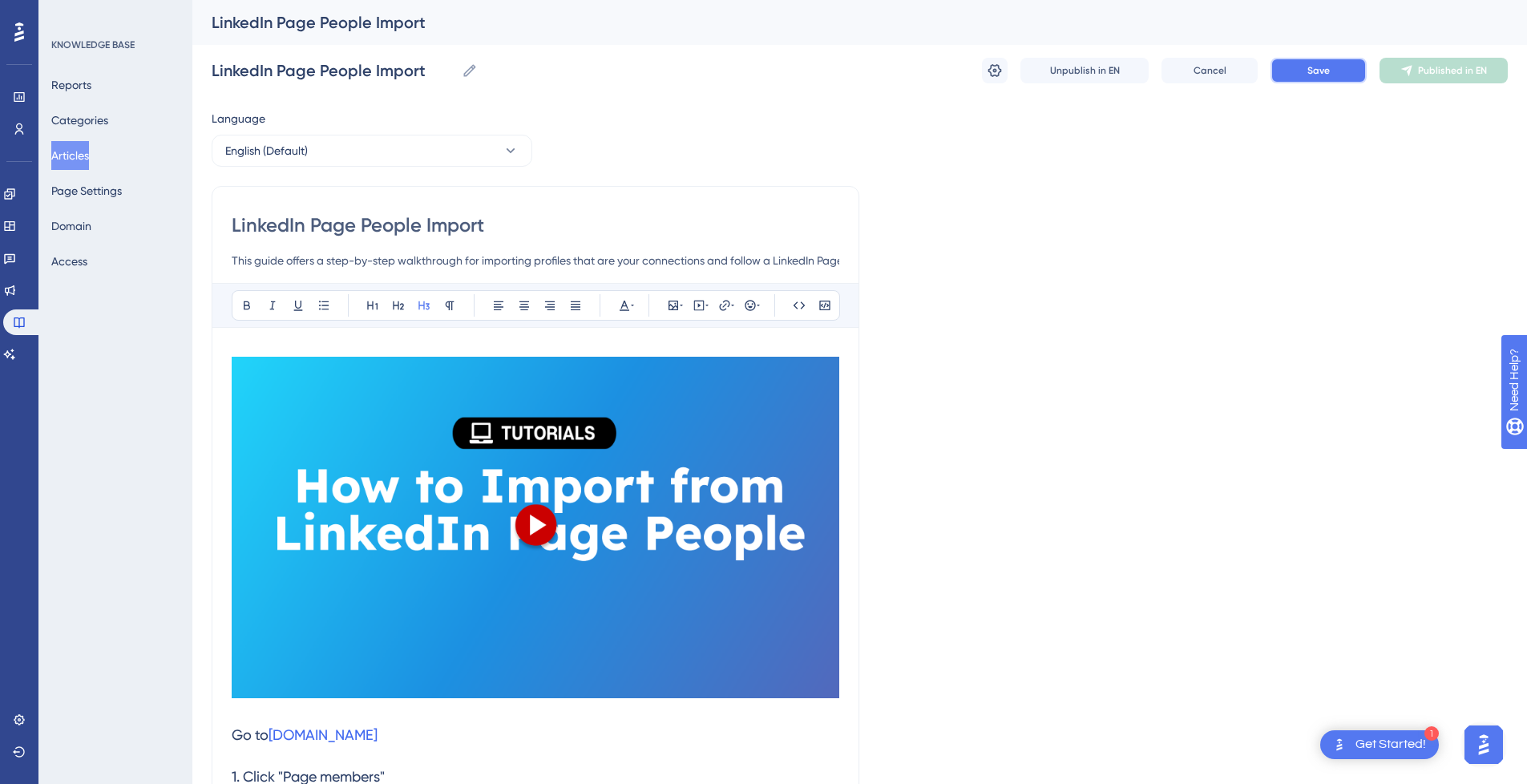
click at [1312, 72] on span "Save" at bounding box center [1319, 71] width 23 height 13
click at [988, 70] on icon at bounding box center [995, 71] width 16 height 16
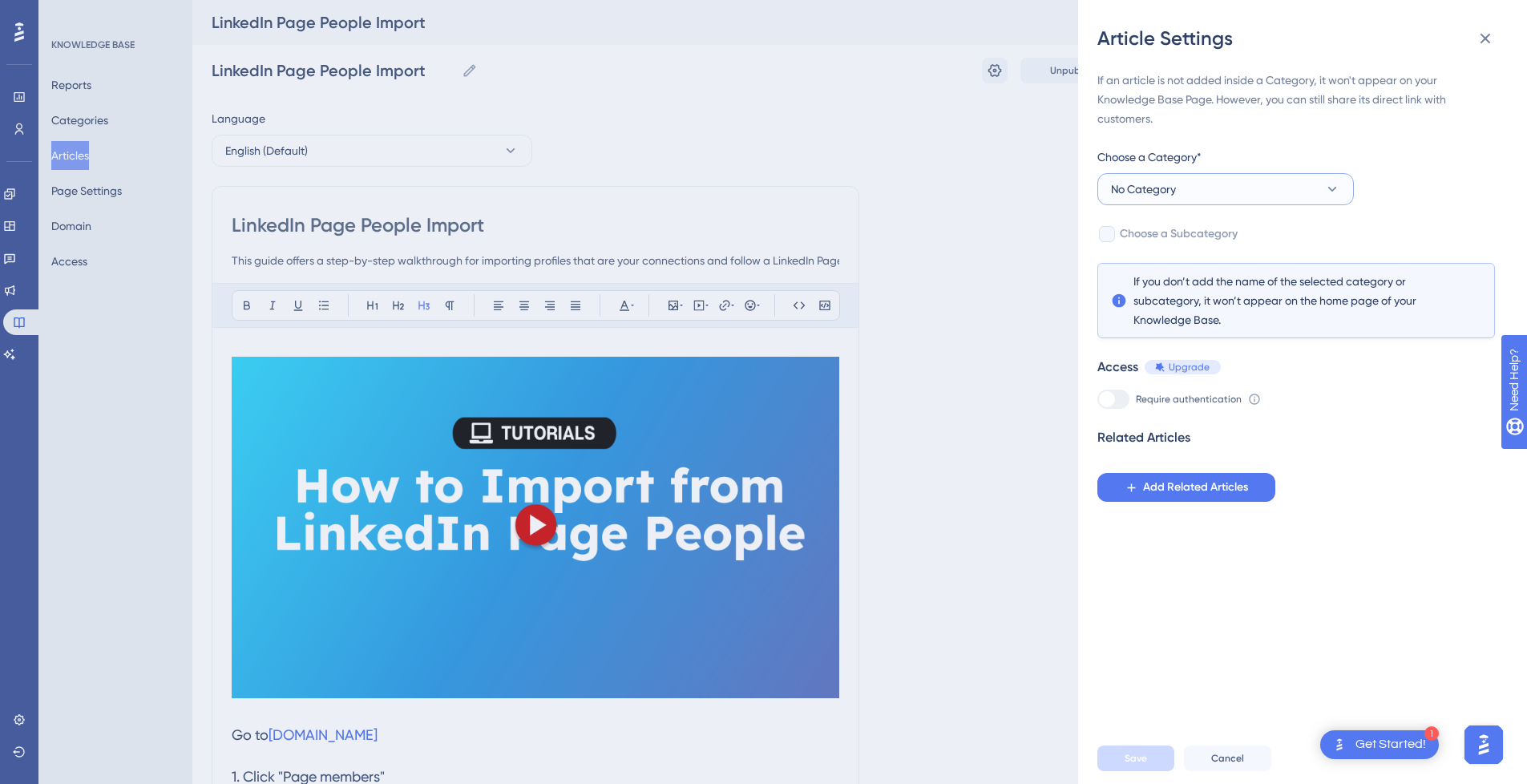
click at [1159, 201] on button "No Category" at bounding box center [1225, 189] width 257 height 32
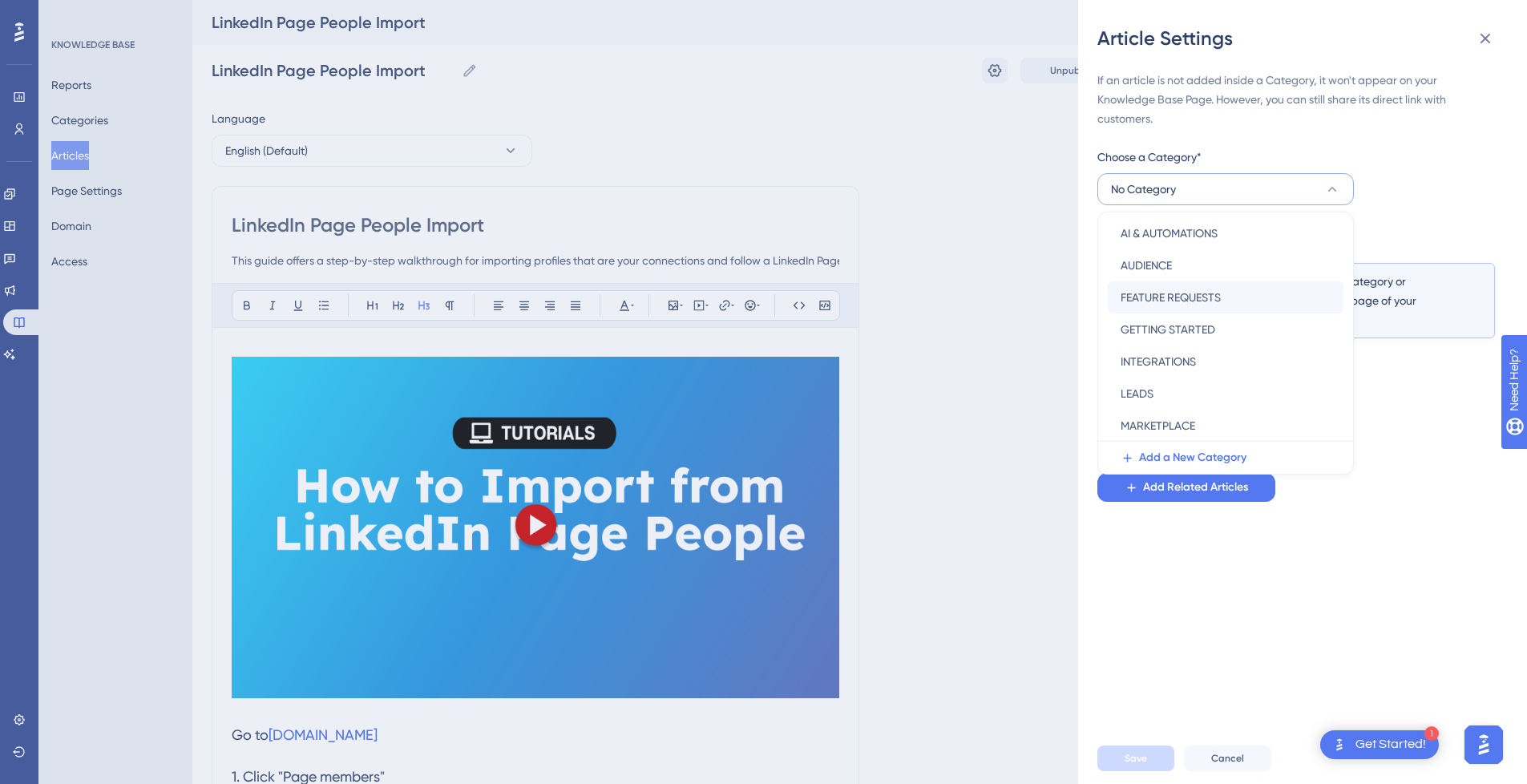
scroll to position [230, 0]
click at [1229, 369] on span "SOCIAL MEDIA PLATFORMS" at bounding box center [1189, 361] width 137 height 19
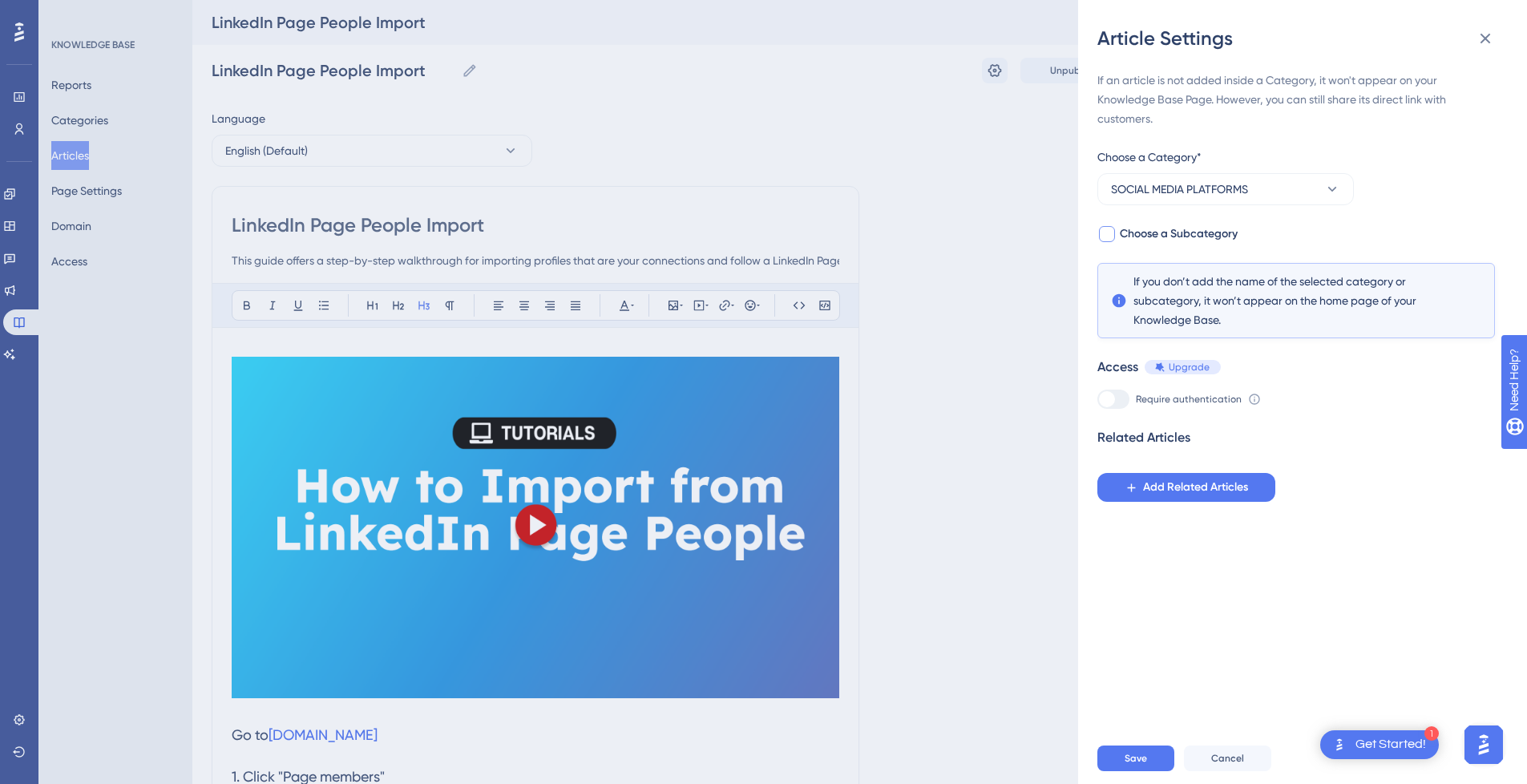
click at [1162, 234] on span "Choose a Subcategory" at bounding box center [1178, 234] width 118 height 19
checkbox input "true"
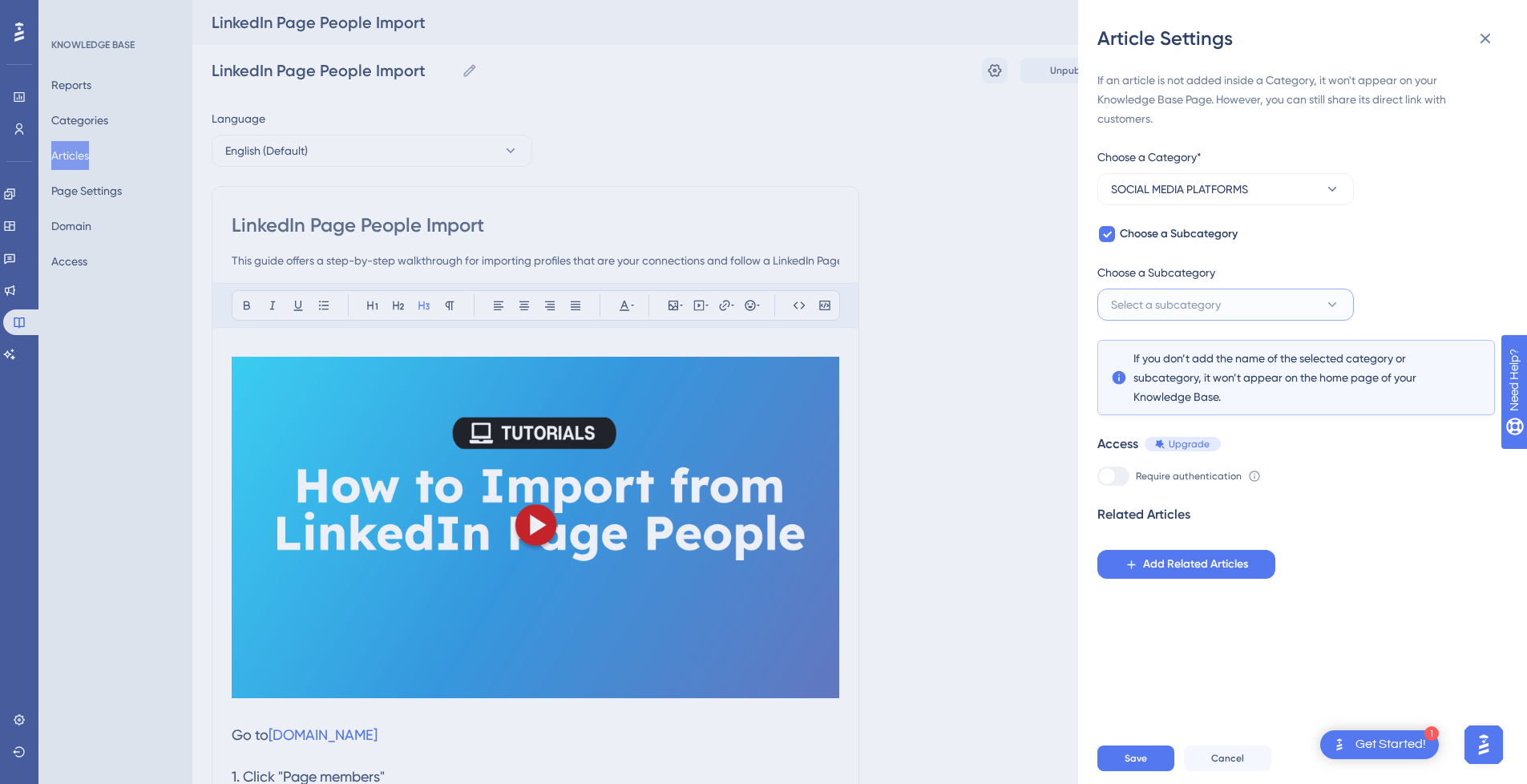
click at [1174, 295] on span "Select a subcategory" at bounding box center [1166, 304] width 109 height 19
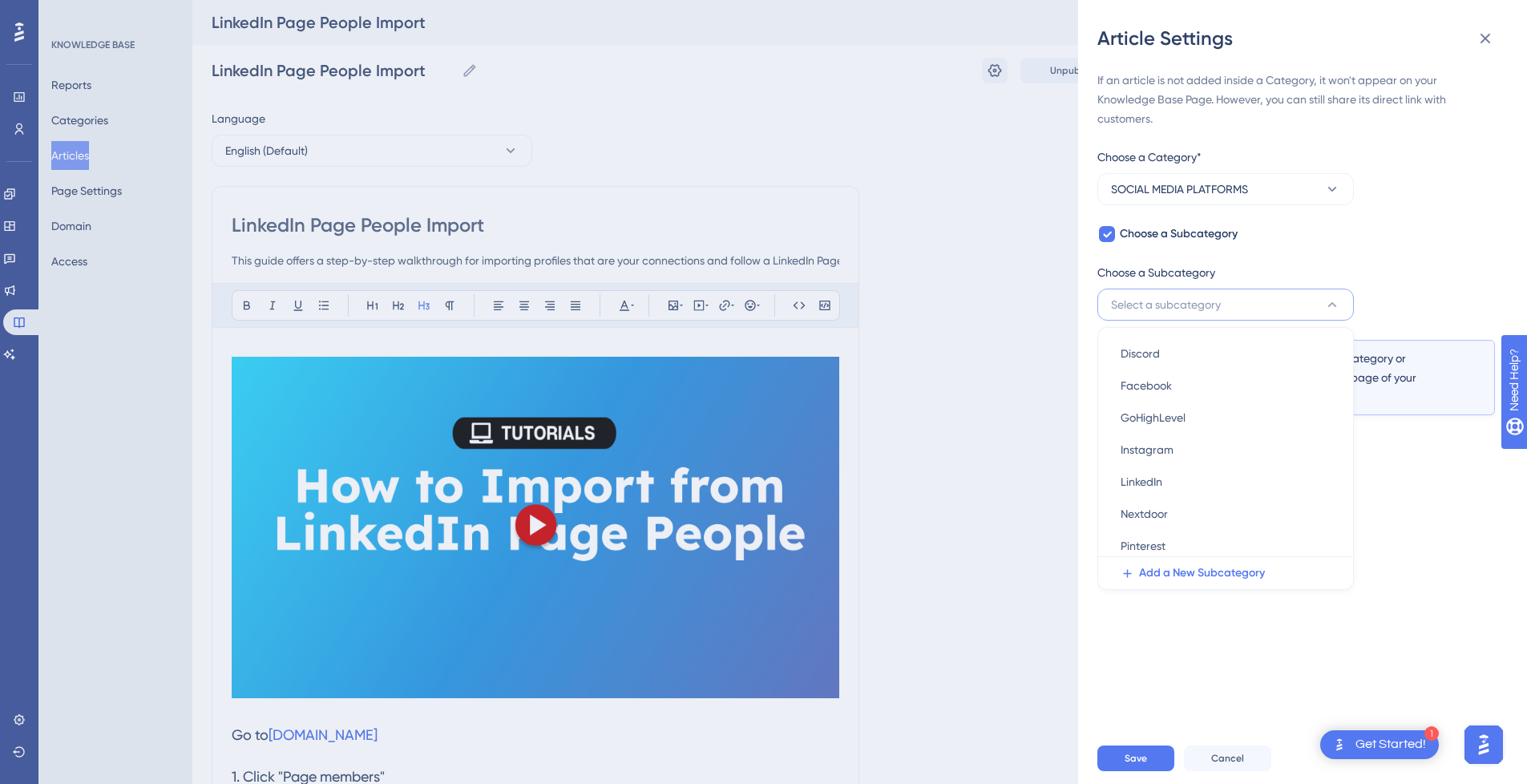
scroll to position [59, 0]
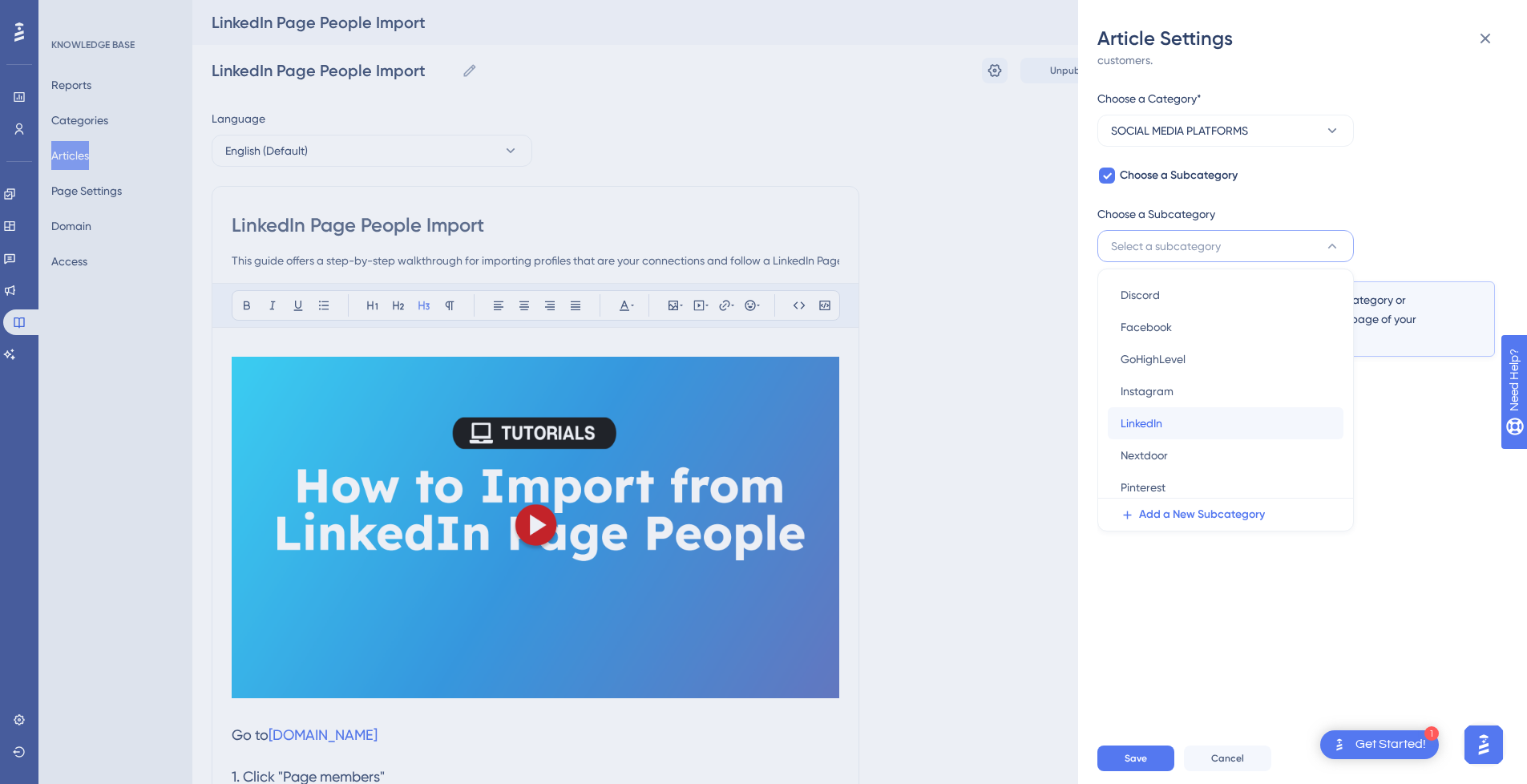
click at [1169, 417] on div "LinkedIn LinkedIn" at bounding box center [1225, 423] width 210 height 32
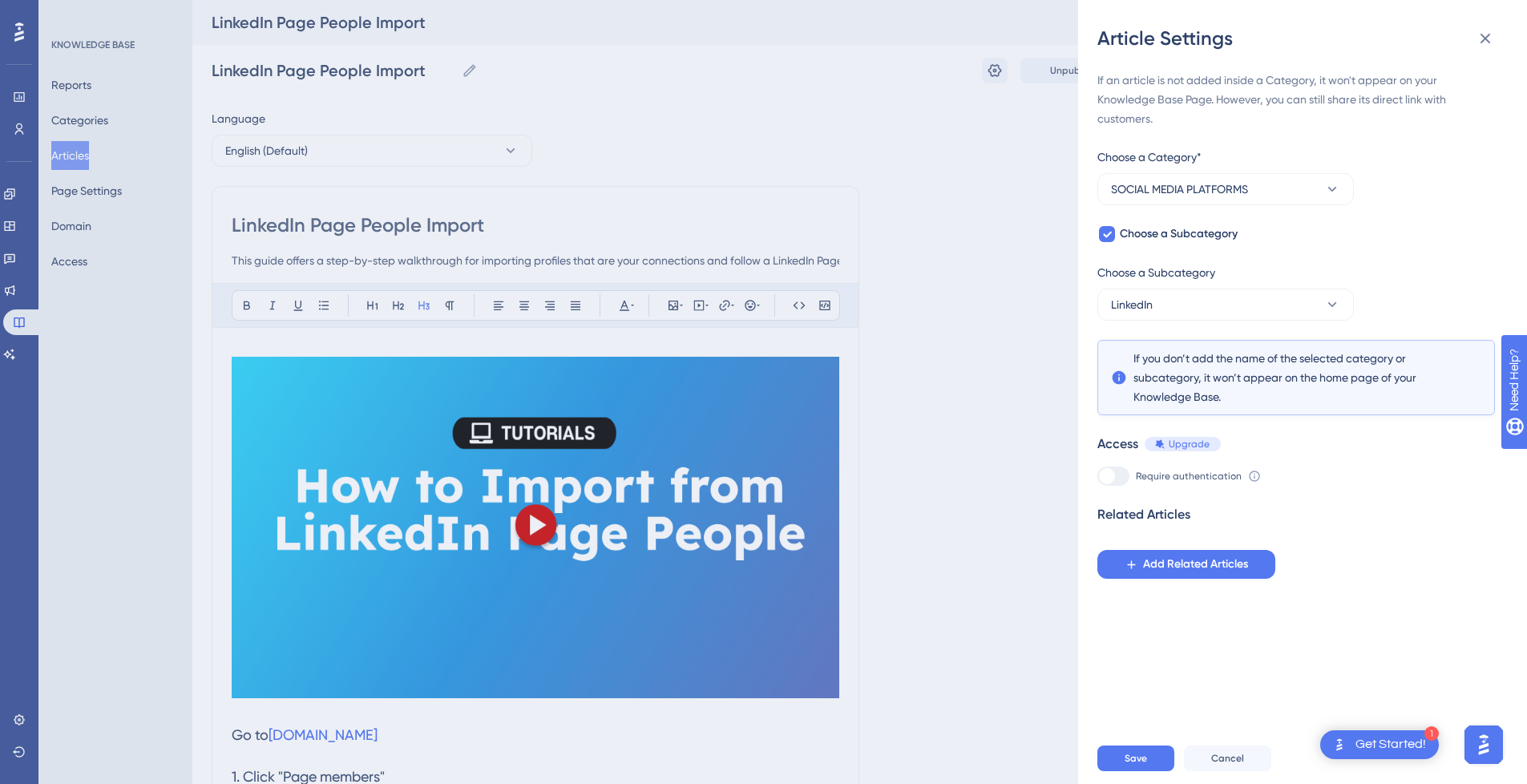
drag, startPoint x: 1147, startPoint y: 757, endPoint x: 1141, endPoint y: 770, distance: 14.3
click at [1148, 757] on div "Save Cancel" at bounding box center [1322, 758] width 449 height 52
click at [1141, 765] on span "Save" at bounding box center [1136, 758] width 23 height 13
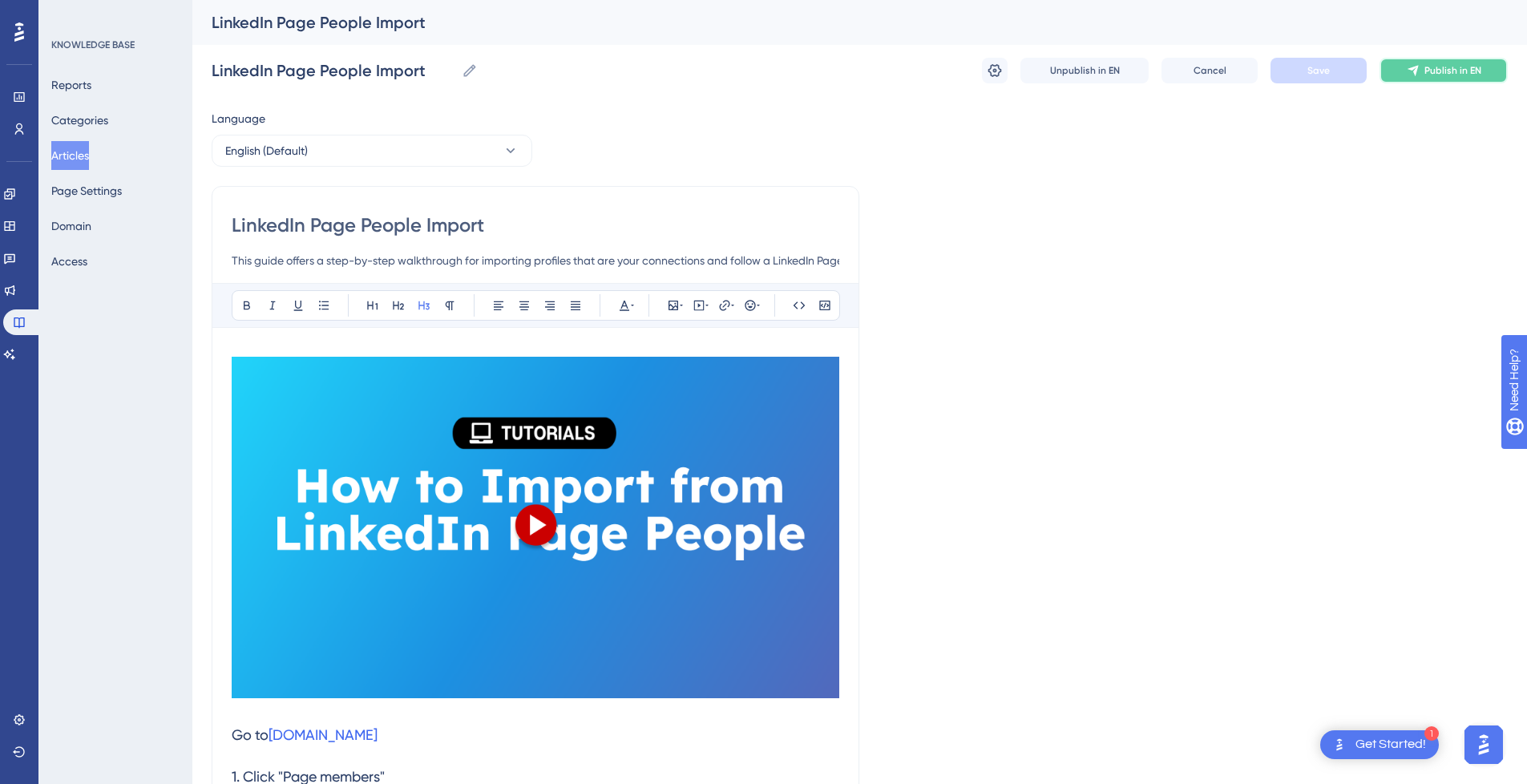
click at [1442, 70] on span "Publish in EN" at bounding box center [1452, 71] width 57 height 13
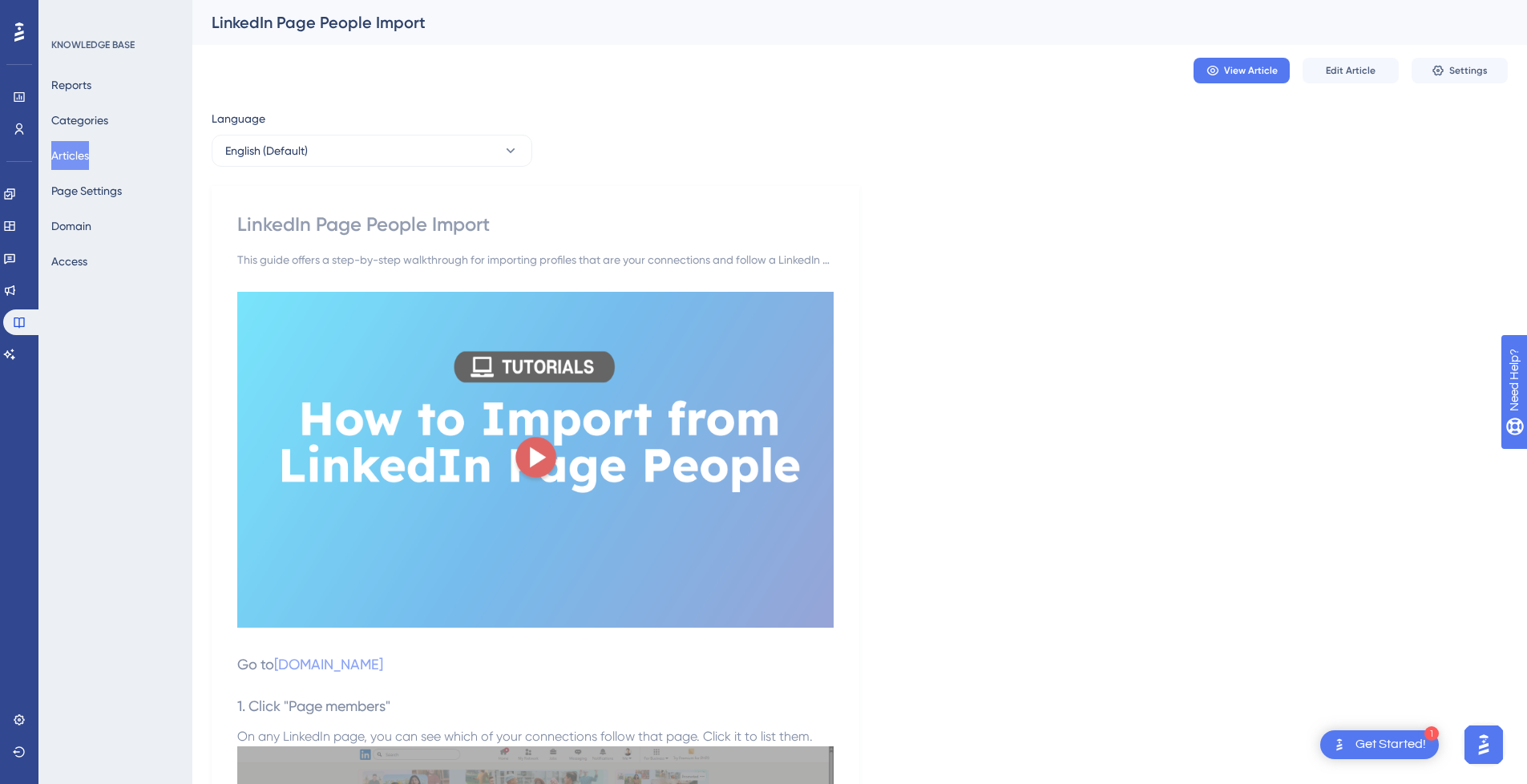
click at [547, 450] on img at bounding box center [535, 459] width 596 height 336
click at [688, 529] on img at bounding box center [535, 459] width 596 height 336
click at [1243, 68] on span "View Article" at bounding box center [1250, 71] width 54 height 13
click at [74, 153] on button "Articles" at bounding box center [70, 155] width 38 height 29
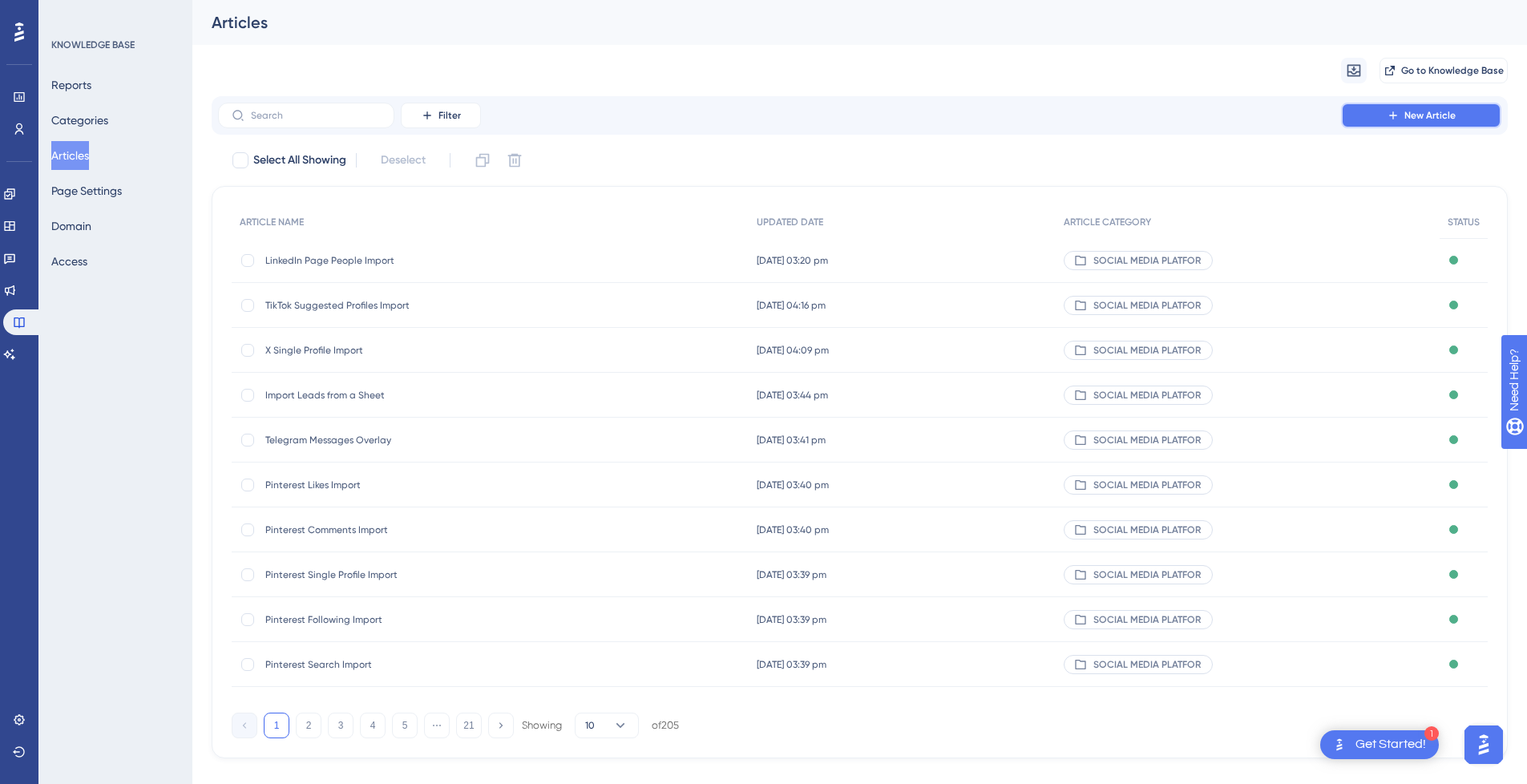
drag, startPoint x: 1420, startPoint y: 119, endPoint x: 410, endPoint y: 107, distance: 1010.1
click at [1420, 119] on span "New Article" at bounding box center [1430, 115] width 52 height 13
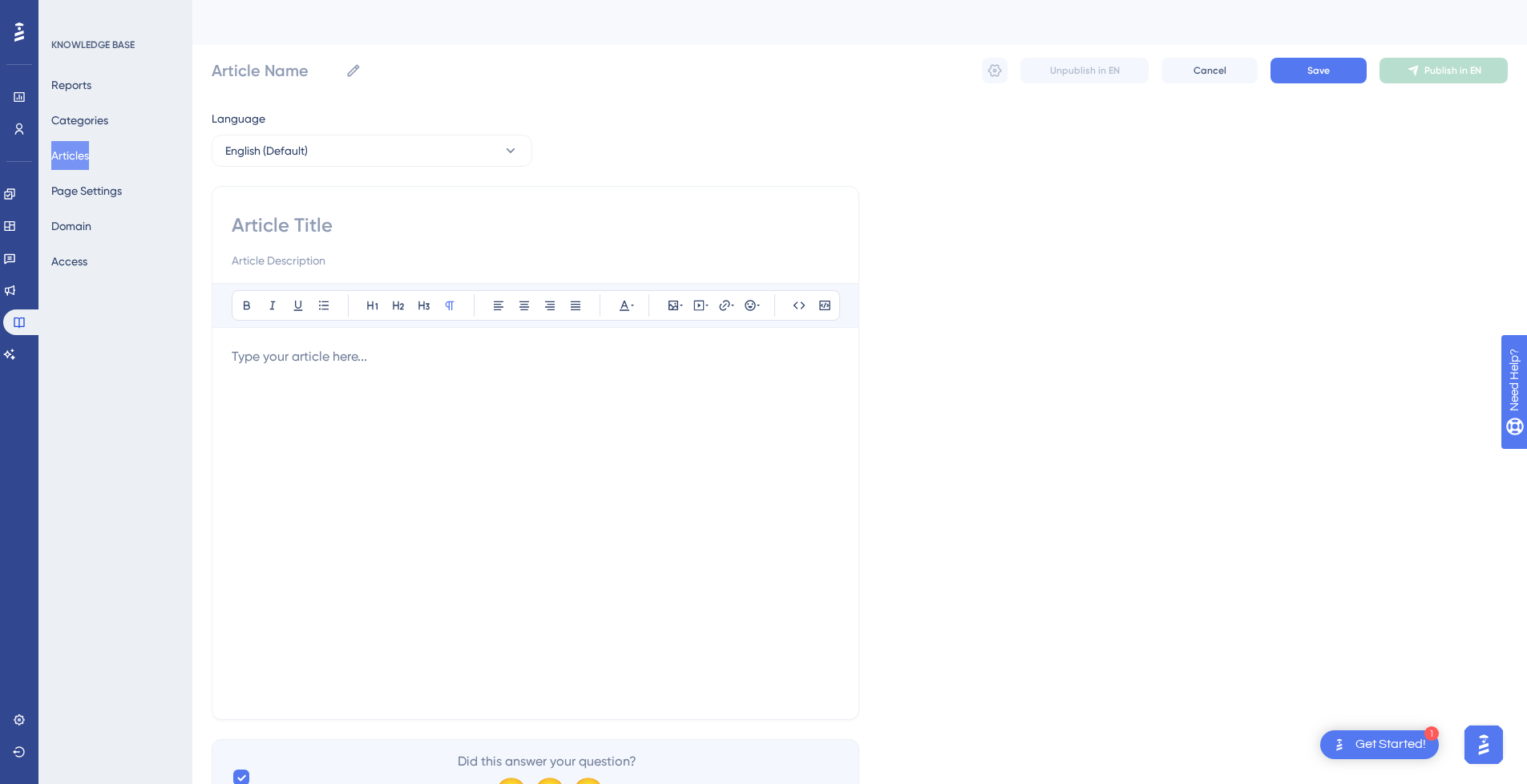
click at [392, 365] on p at bounding box center [535, 357] width 608 height 19
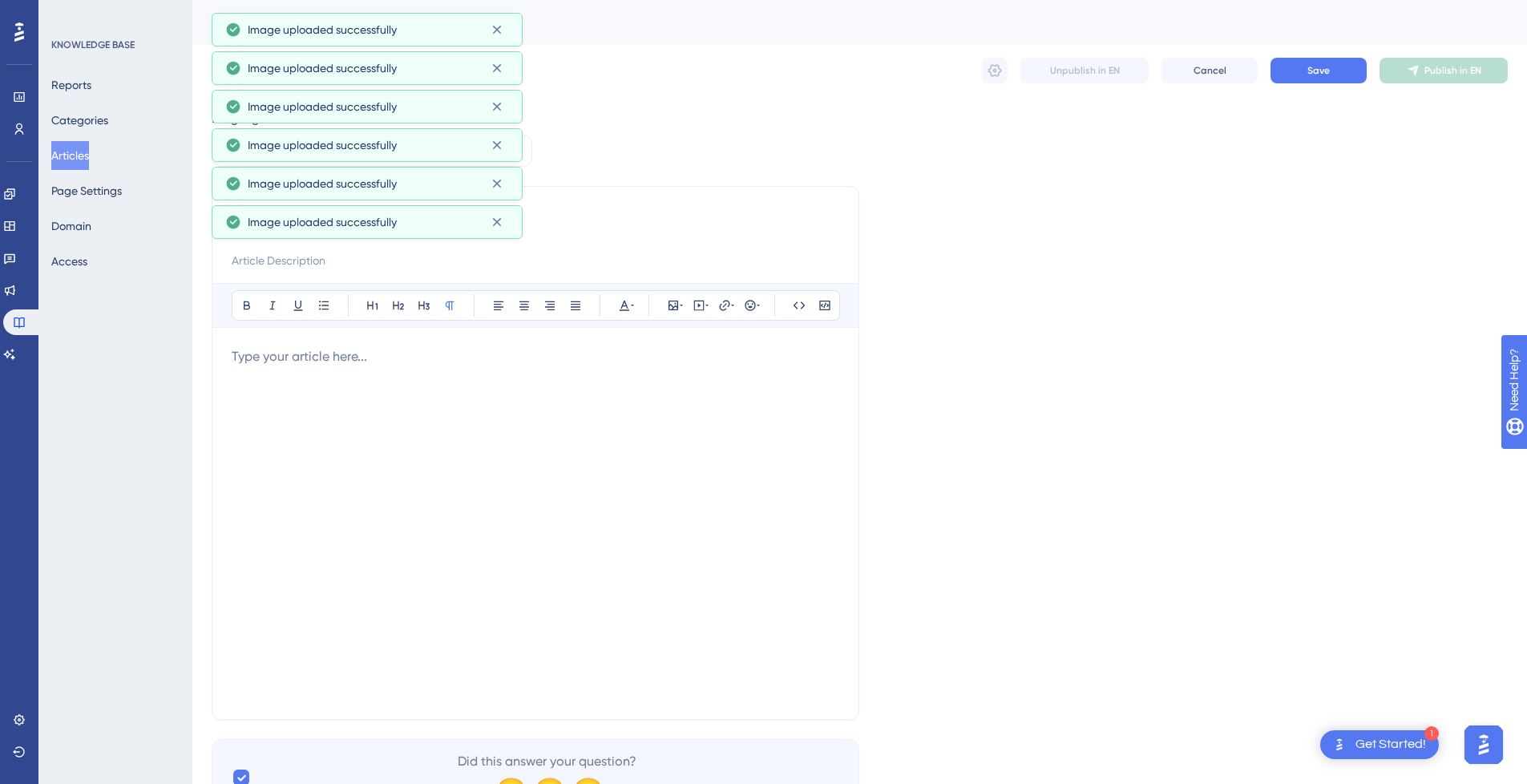
scroll to position [463, 0]
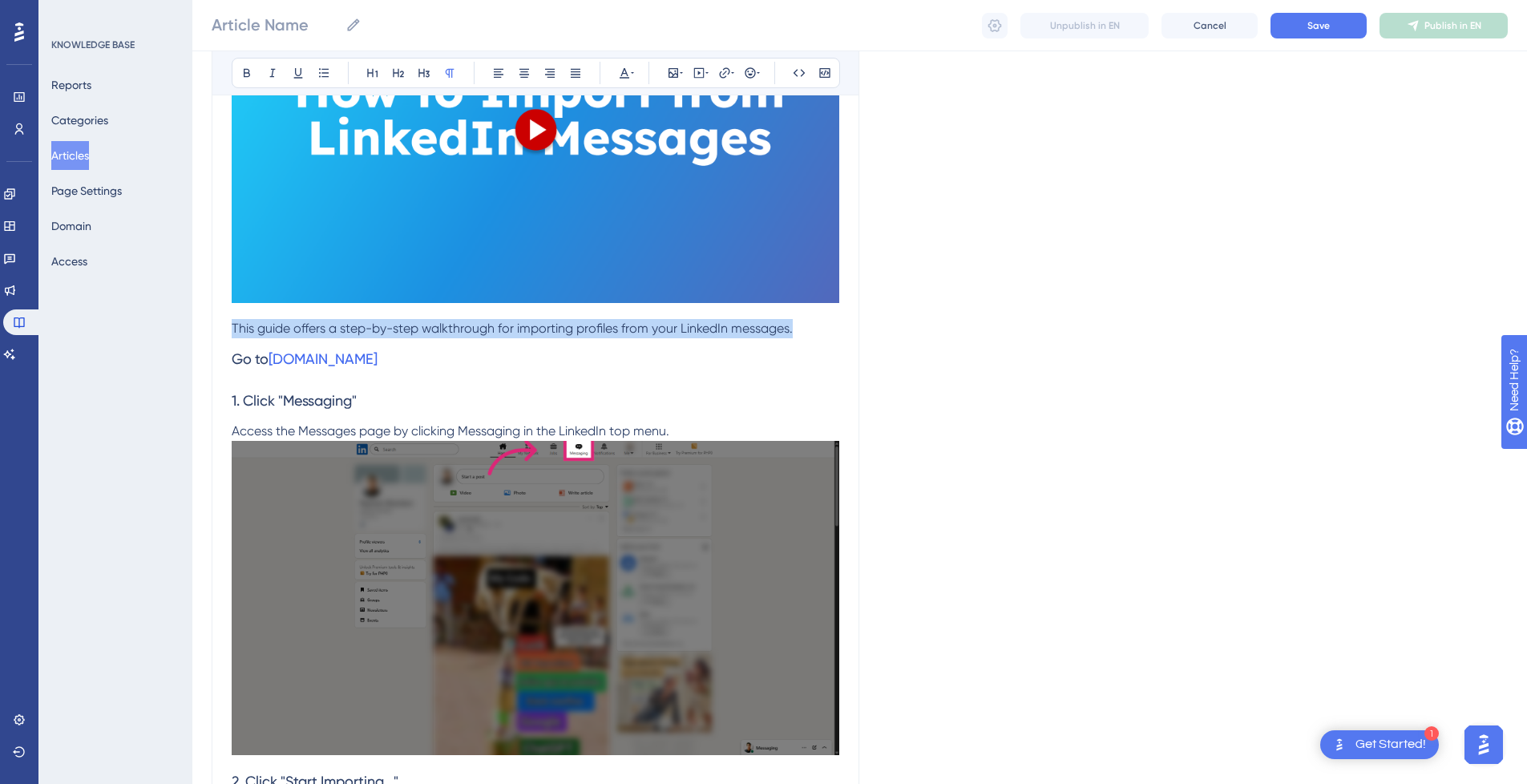
drag, startPoint x: 815, startPoint y: 326, endPoint x: 452, endPoint y: 347, distance: 363.6
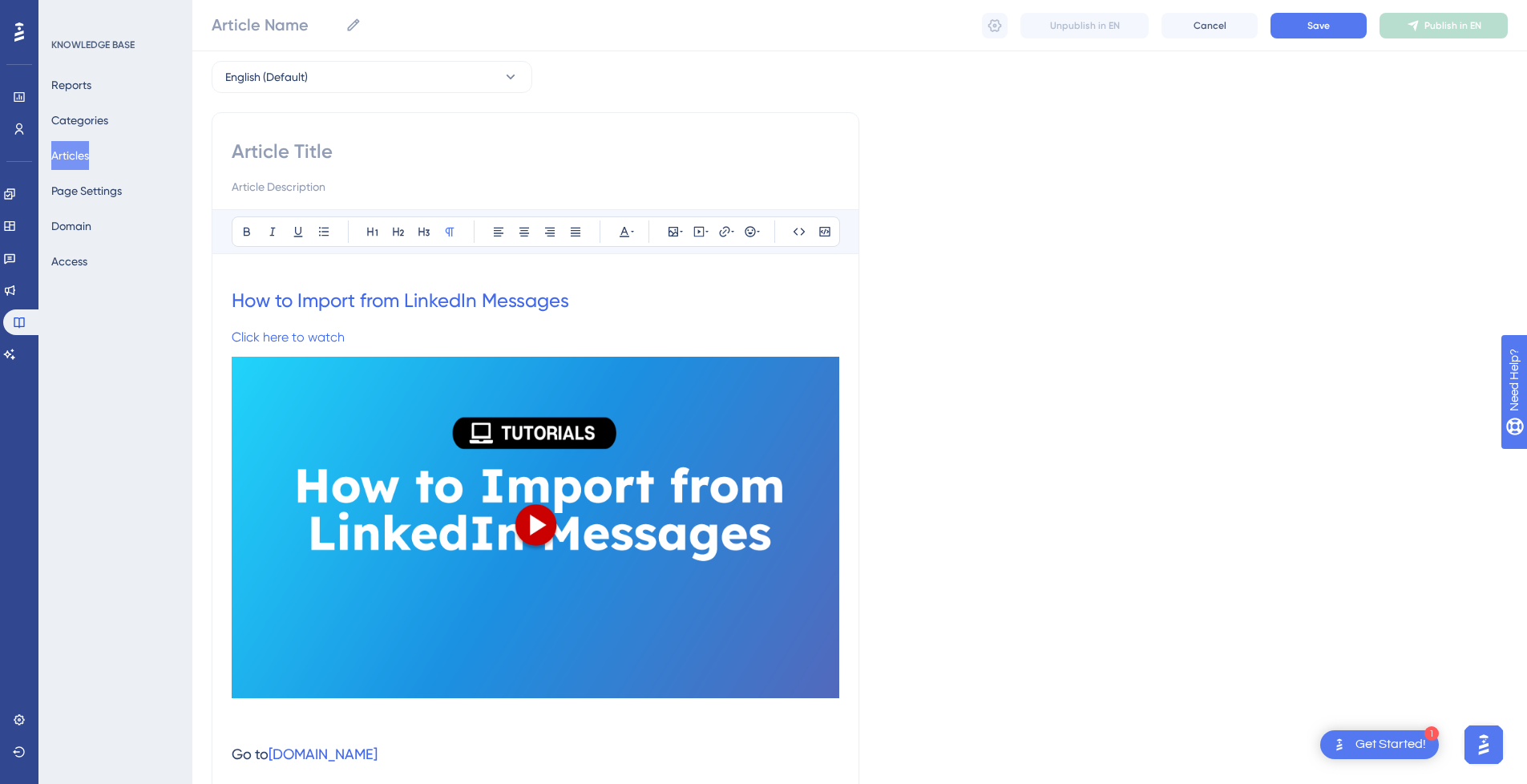
scroll to position [62, 0]
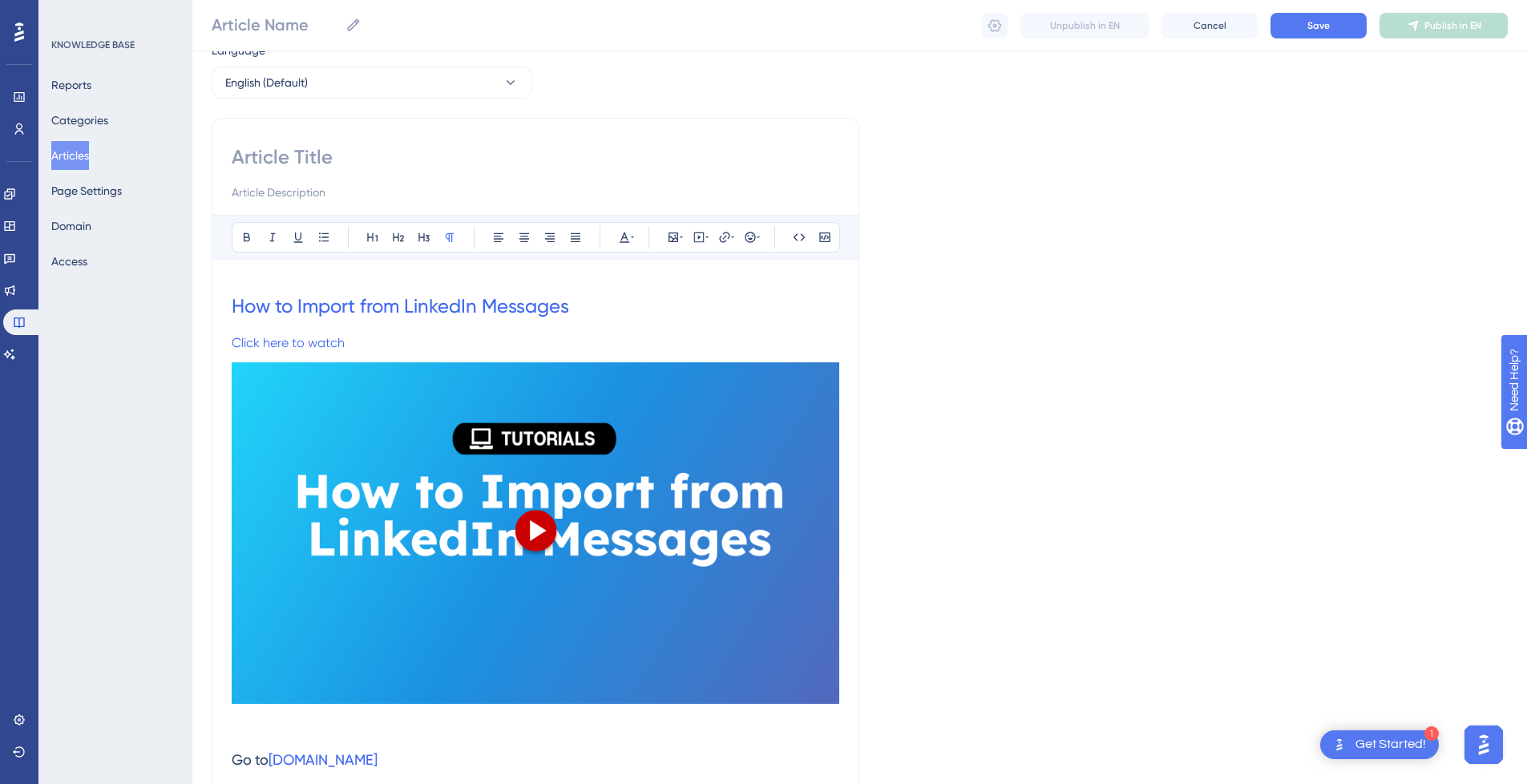
click at [357, 153] on input at bounding box center [535, 157] width 608 height 26
paste input "This guide offers a step-by-step walkthrough for importing profiles from your L…"
type input "This guide offers a step-by-step walkthrough for importing profiles from your L…"
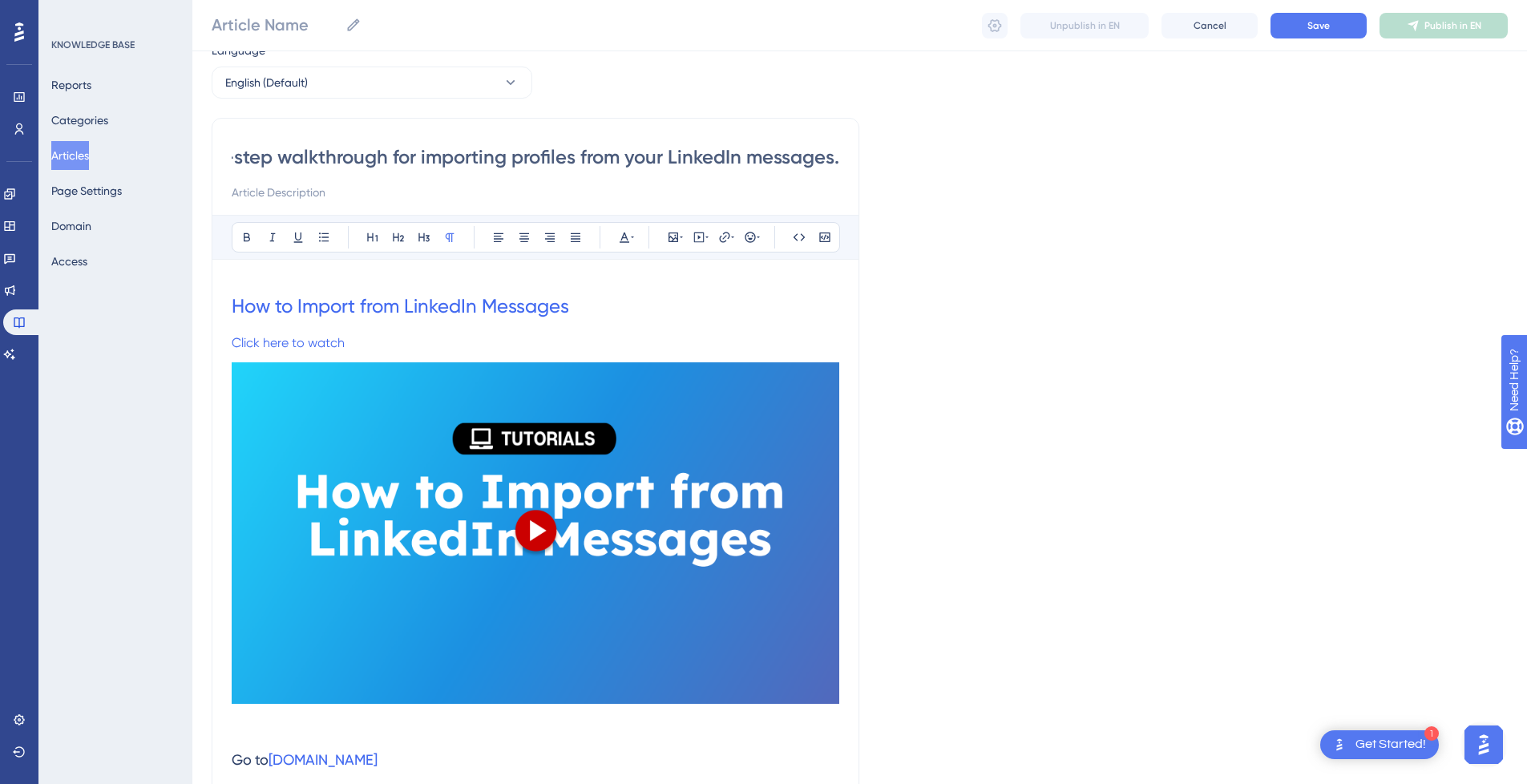
type input "This guide offers a step-by-step walkthrough for importing profiles from your L…"
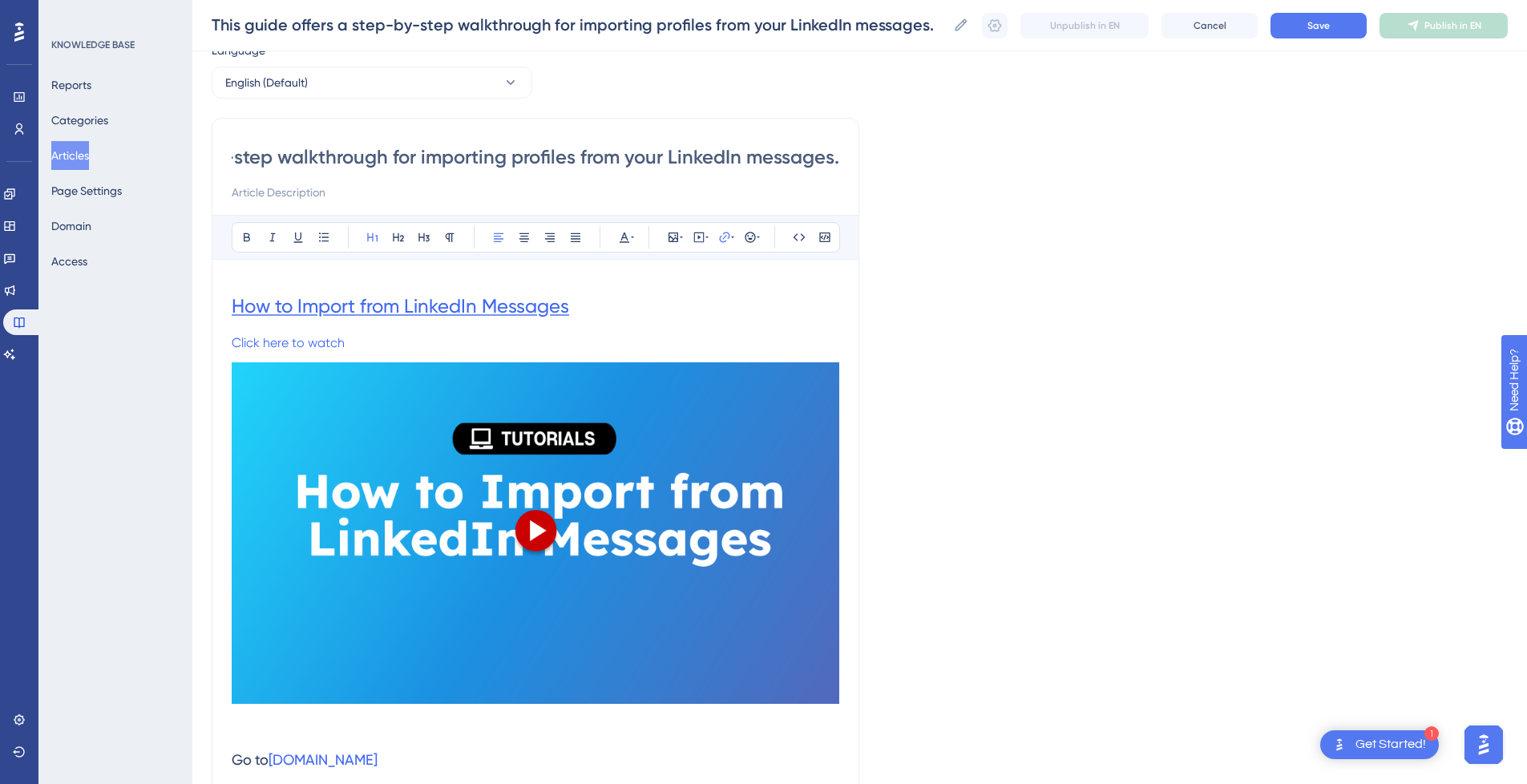
scroll to position [0, 0]
drag, startPoint x: 603, startPoint y: 308, endPoint x: 336, endPoint y: 308, distance: 267.0
click at [336, 308] on h1 "How to Import from LinkedIn Messages" at bounding box center [535, 307] width 608 height 55
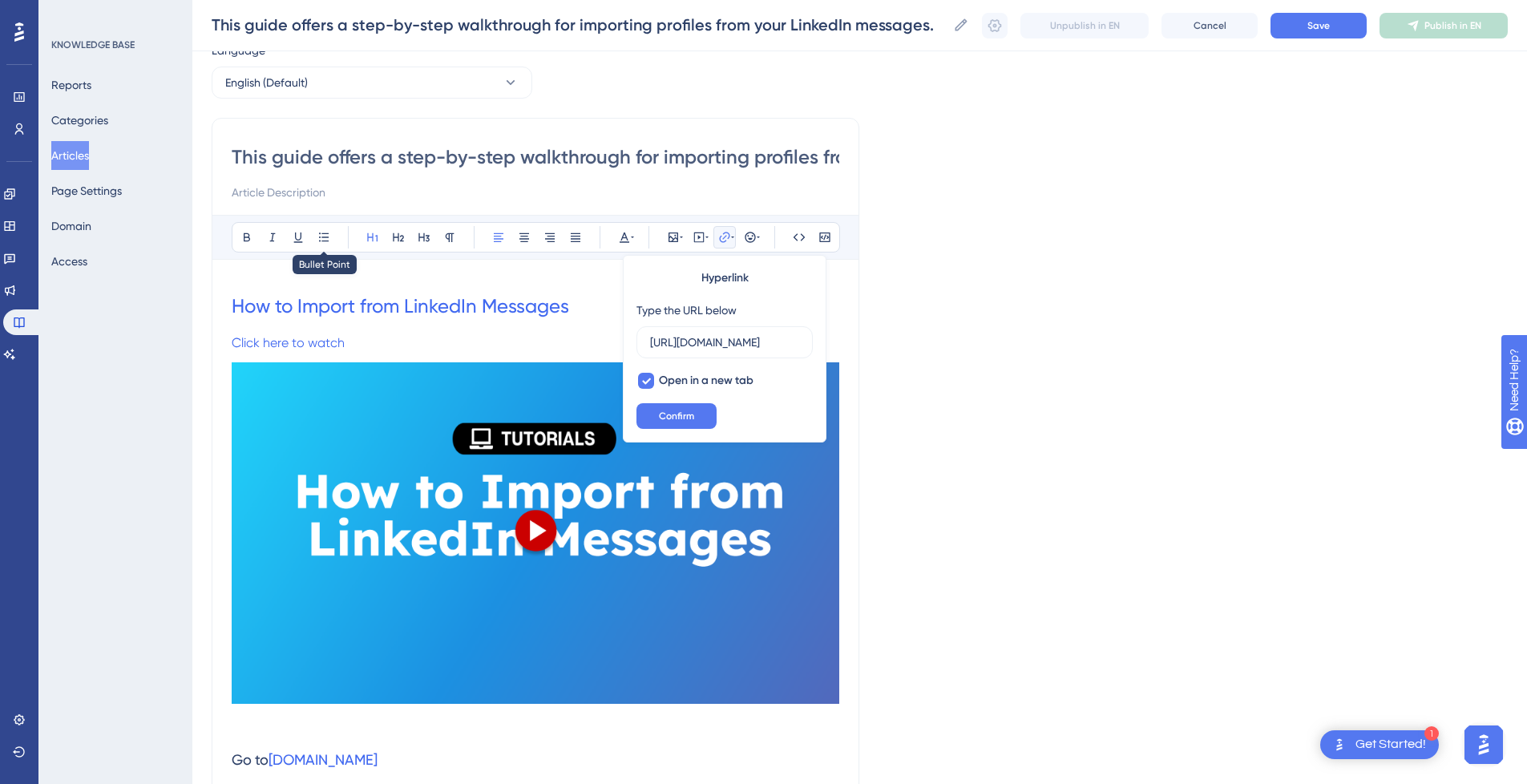
scroll to position [0, 179]
click at [340, 160] on input "This guide offers a step-by-step walkthrough for importing profiles from your L…" at bounding box center [535, 157] width 608 height 26
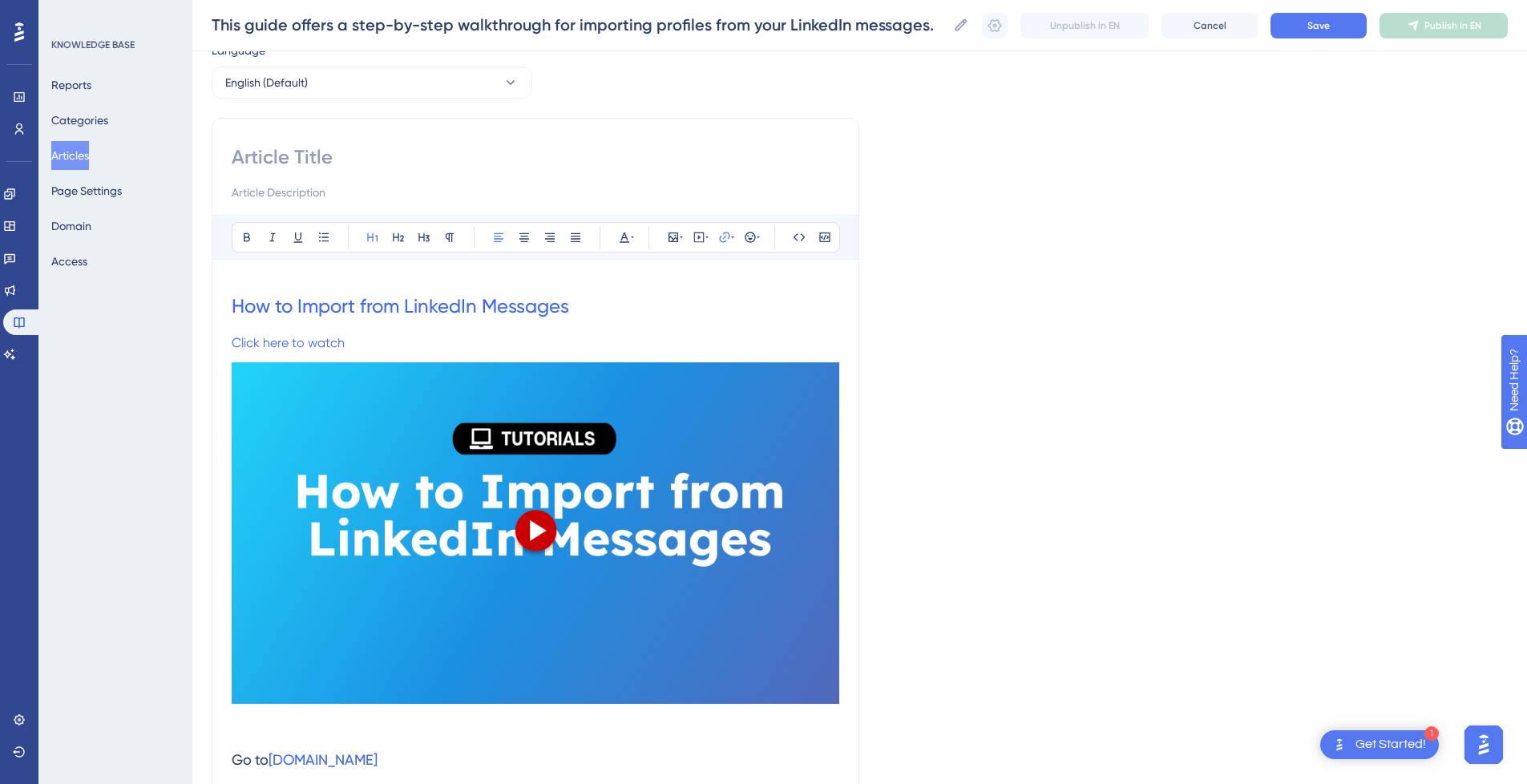
click at [332, 192] on input at bounding box center [535, 192] width 608 height 19
paste input "This guide offers a step-by-step walkthrough for importing profiles from your L…"
type input "This guide offers a step-by-step walkthrough for importing profiles from your L…"
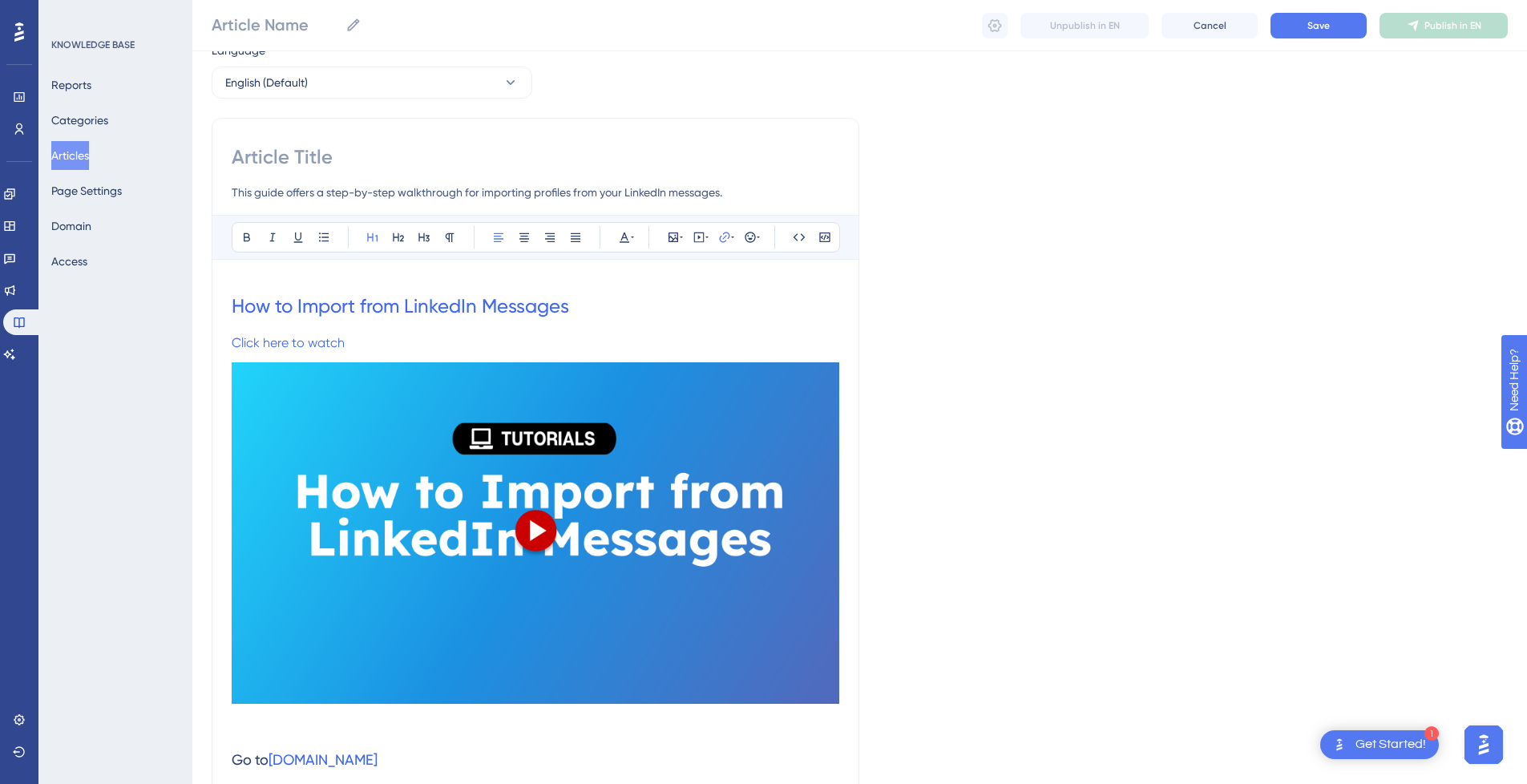
type input "This guide offers a step-by-step walkthrough for importing profiles from your L…"
drag, startPoint x: 580, startPoint y: 297, endPoint x: 160, endPoint y: 309, distance: 420.2
click at [323, 162] on input at bounding box center [535, 157] width 608 height 26
paste input "How to Import from LinkedIn Messages"
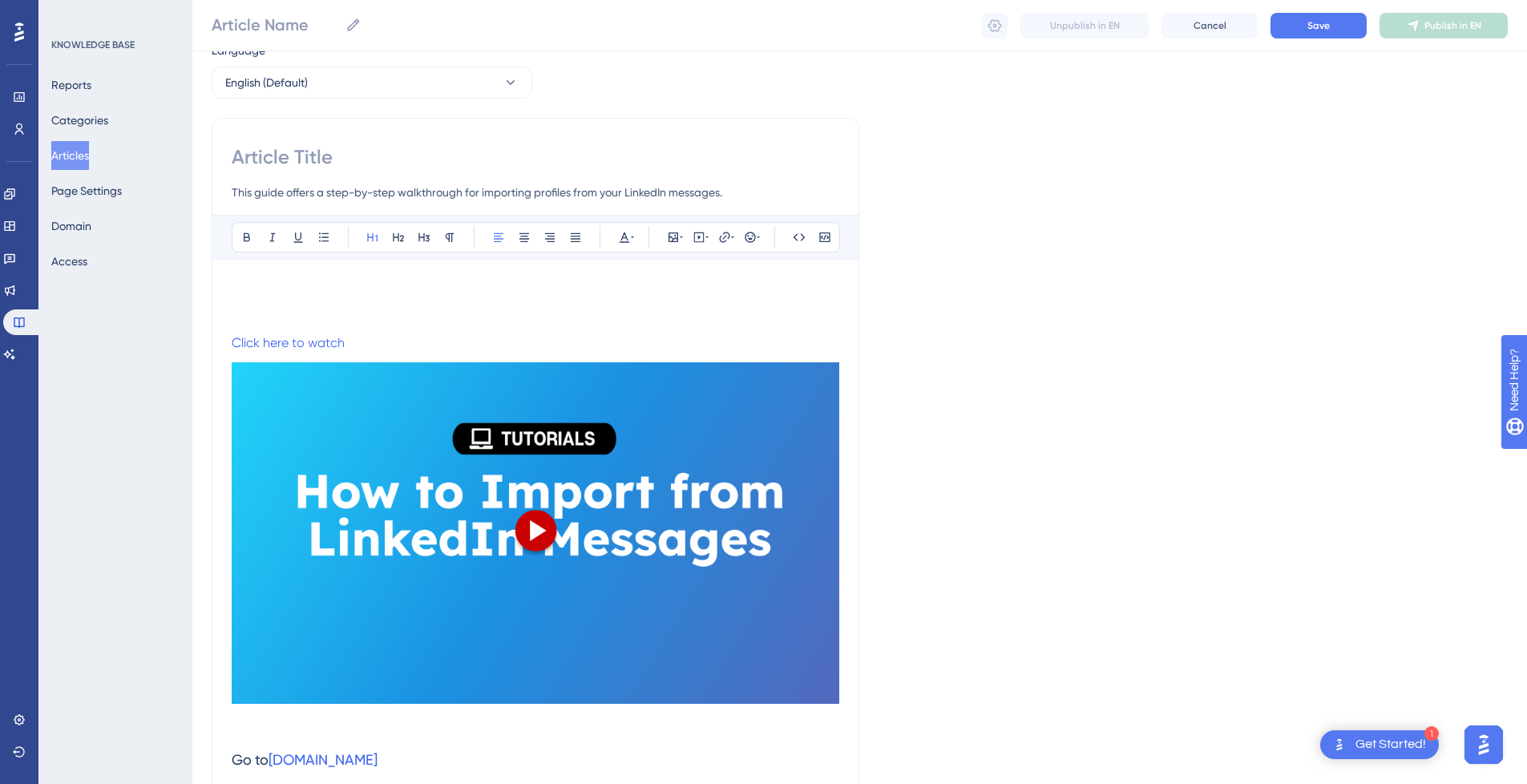
type input "How to Import from LinkedIn Messages"
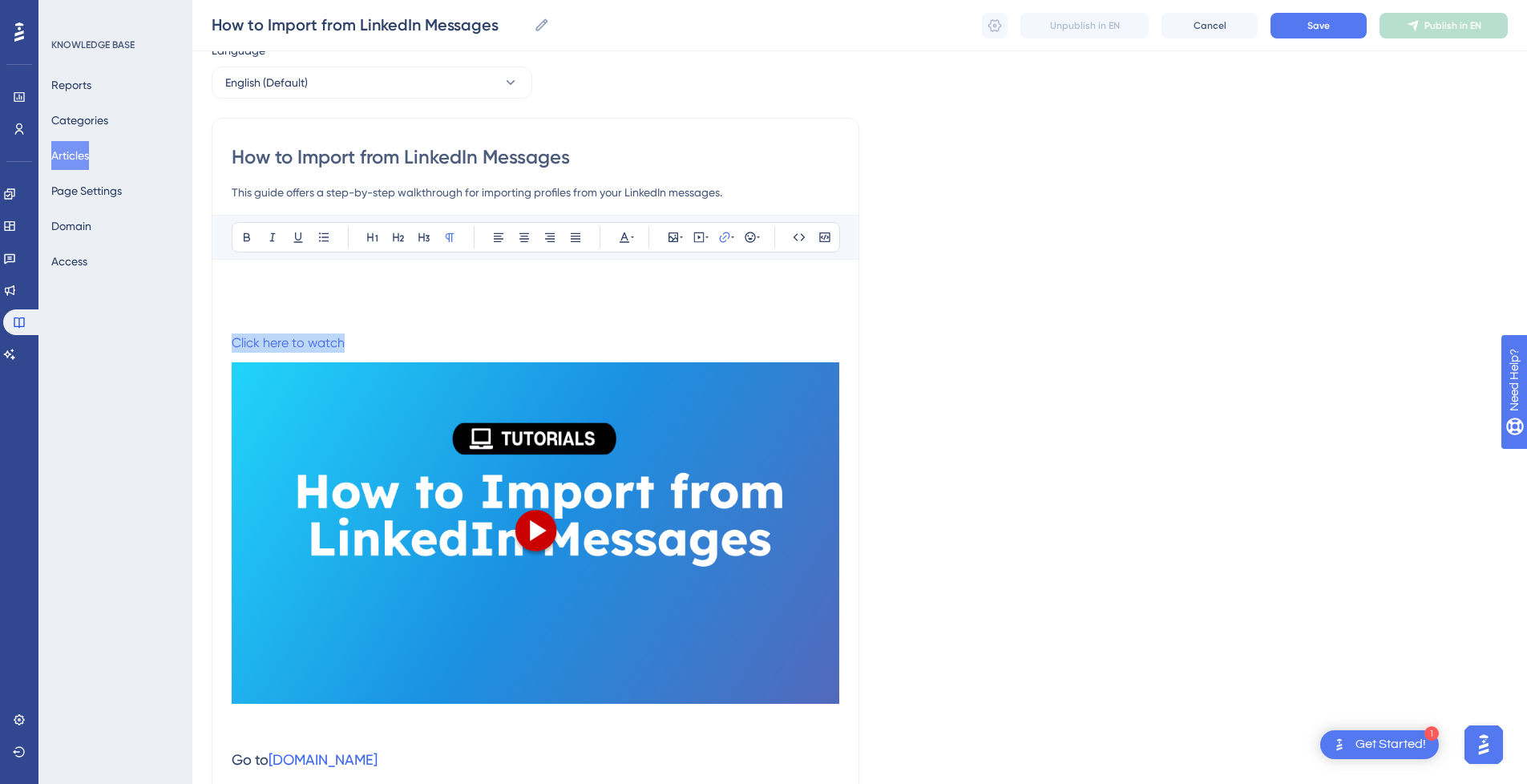
drag, startPoint x: 384, startPoint y: 340, endPoint x: 138, endPoint y: 333, distance: 246.1
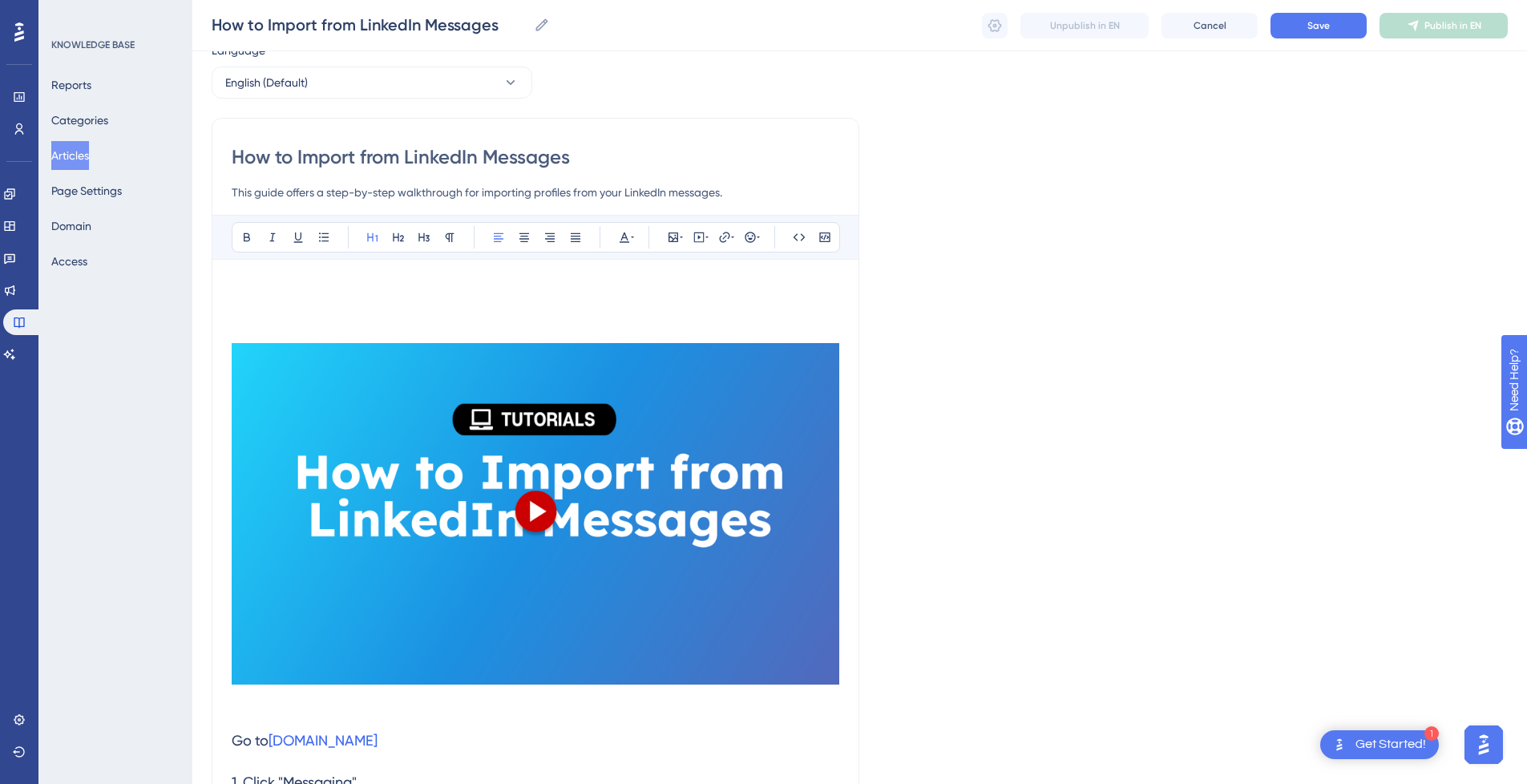
scroll to position [27, 0]
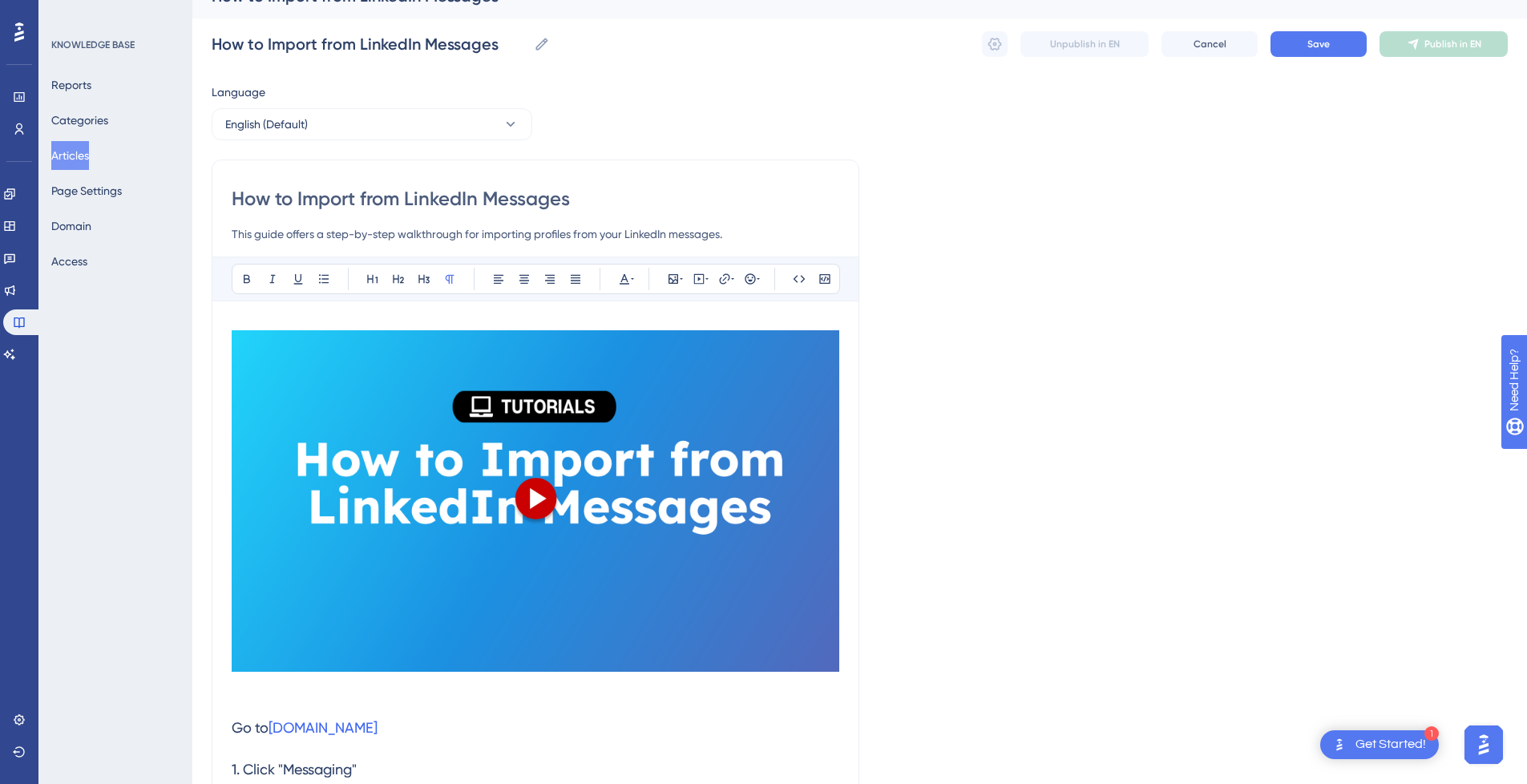
click at [325, 691] on p at bounding box center [535, 697] width 608 height 19
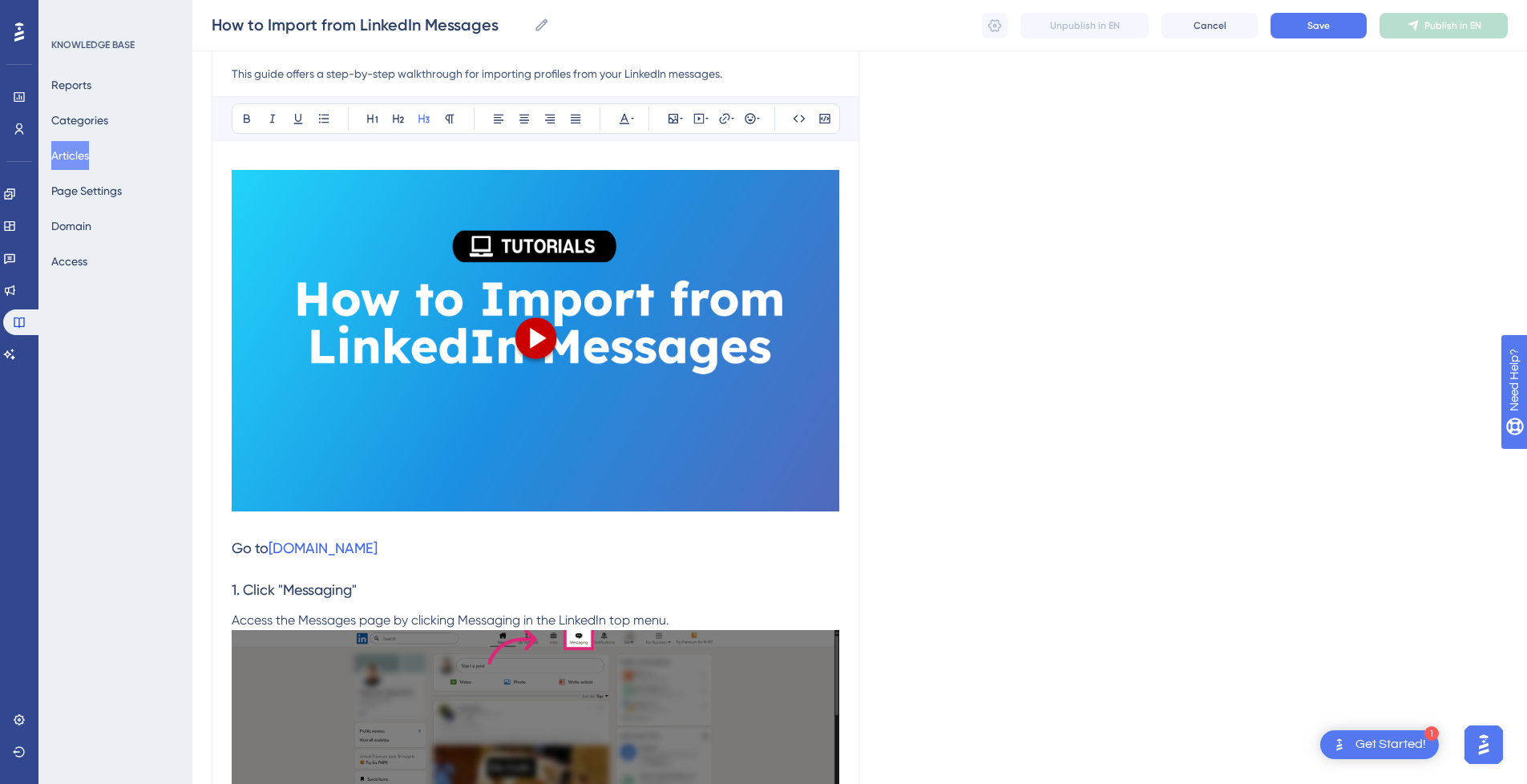
scroll to position [187, 0]
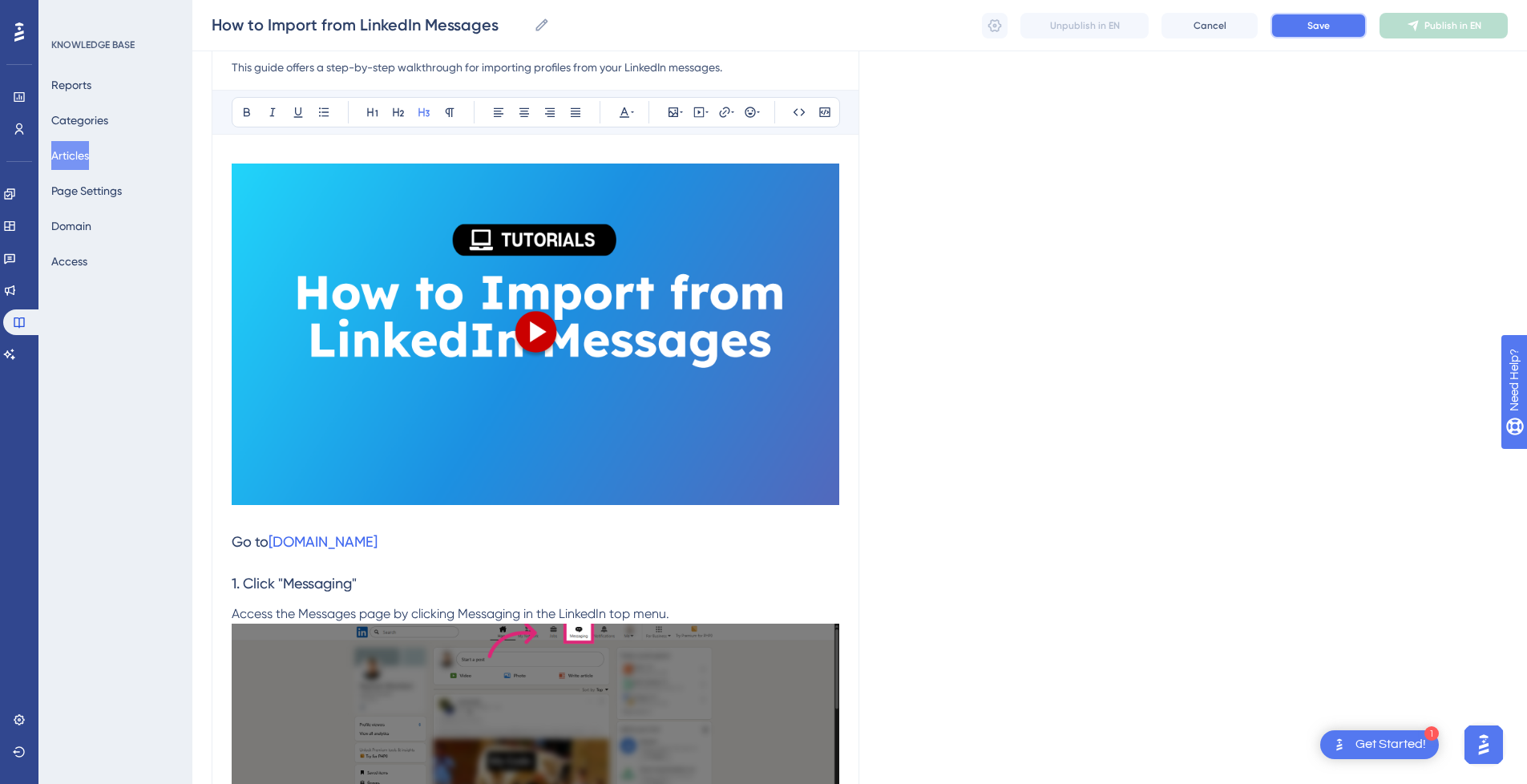
click at [1312, 27] on span "Save" at bounding box center [1319, 26] width 23 height 13
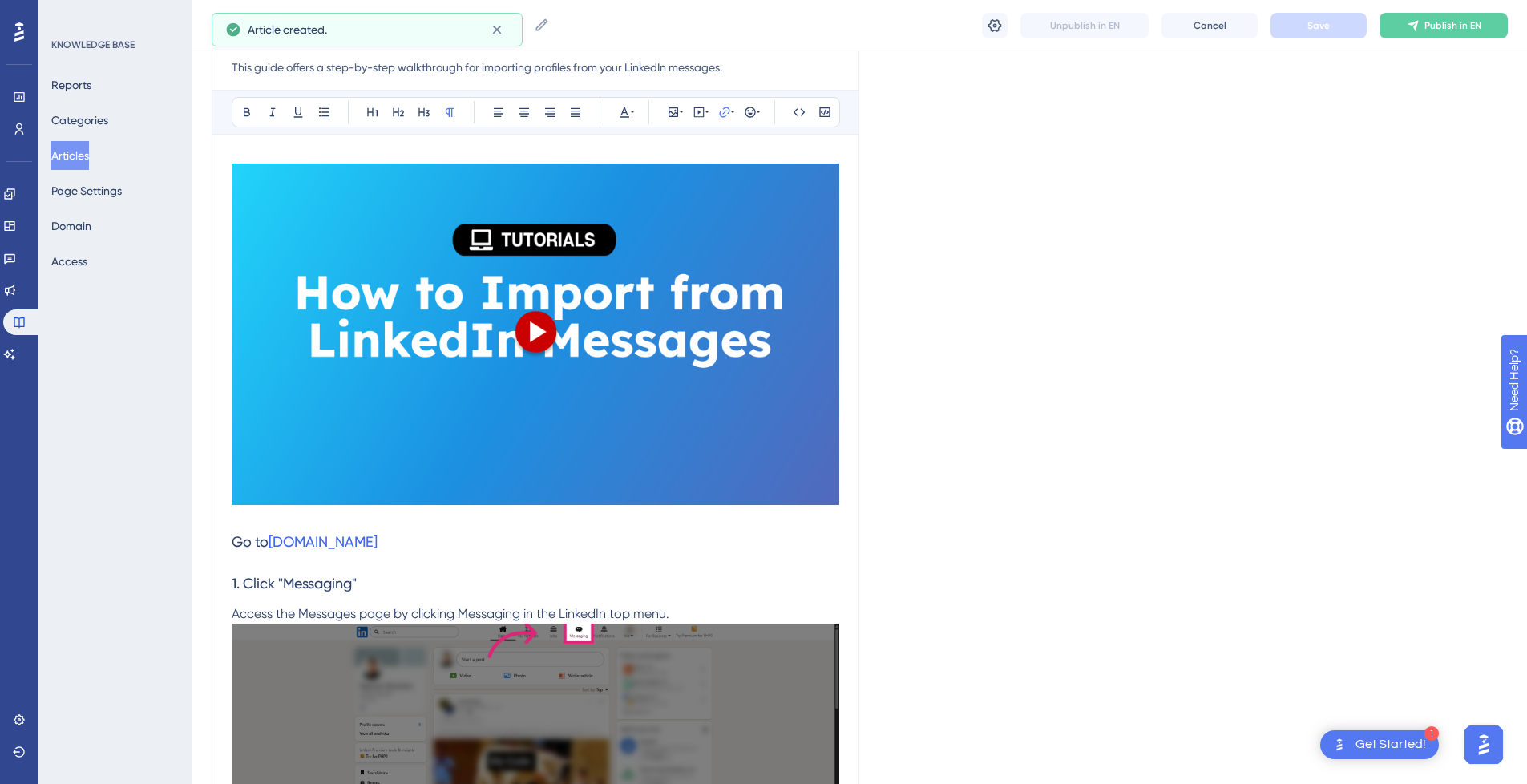
scroll to position [363, 0]
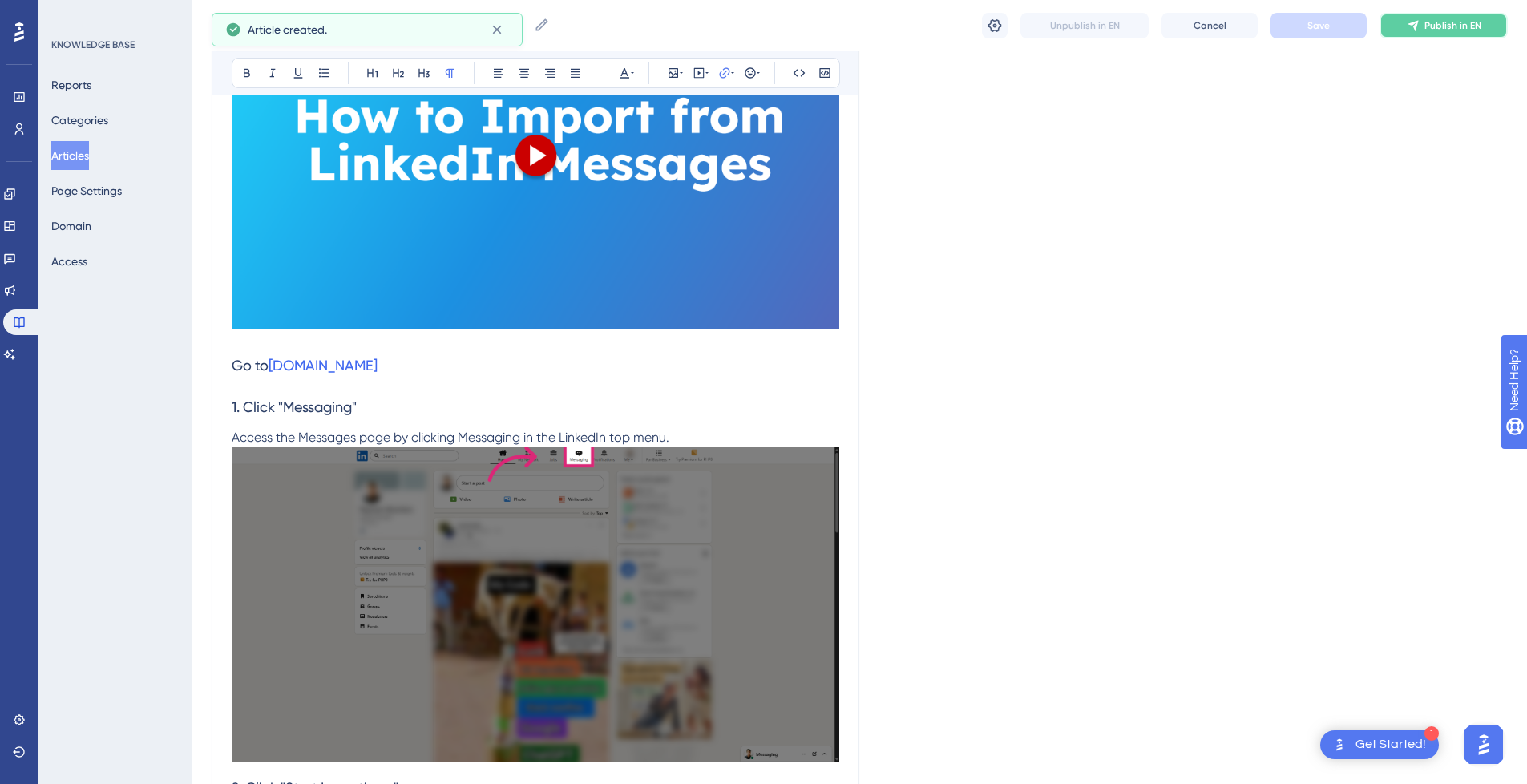
click at [1427, 25] on span "Publish in EN" at bounding box center [1452, 26] width 57 height 13
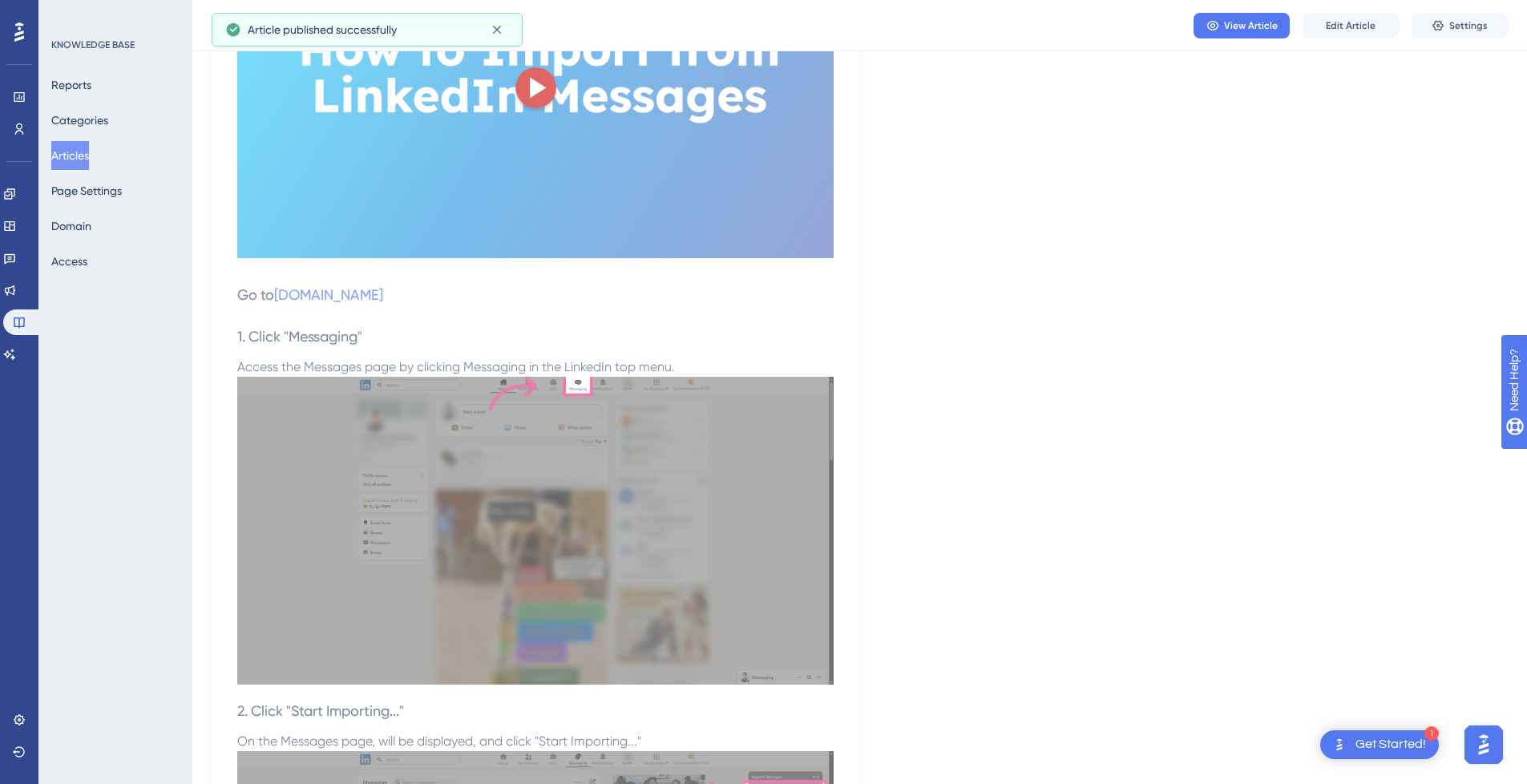
scroll to position [0, 0]
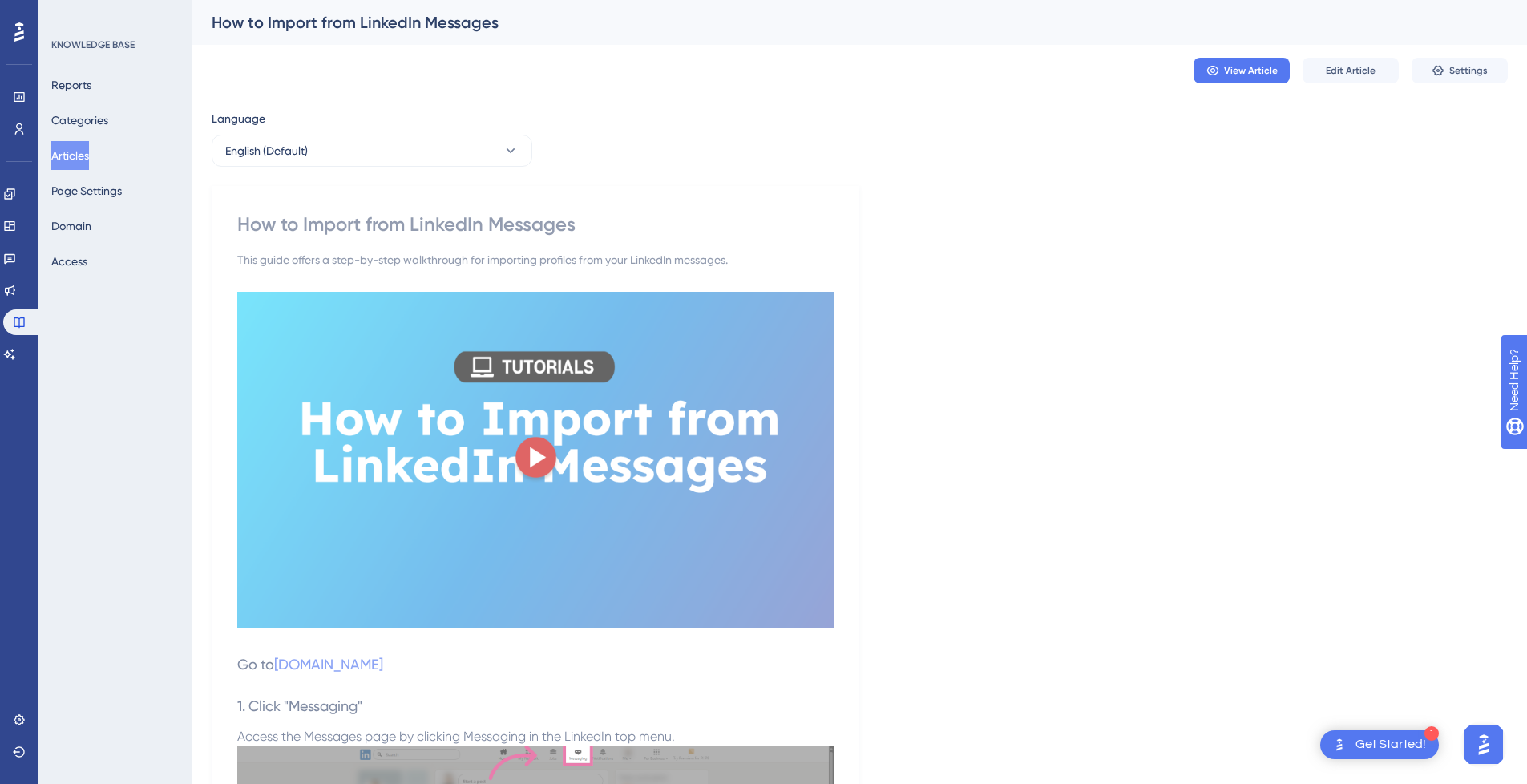
click at [705, 254] on div "This guide offers a step-by-step walkthrough for importing profiles from your L…" at bounding box center [535, 260] width 596 height 19
drag, startPoint x: 1261, startPoint y: 68, endPoint x: 1108, endPoint y: 96, distance: 155.5
click at [1089, 88] on div "View Article Edit Article Settings" at bounding box center [860, 71] width 1296 height 52
click at [1360, 73] on span "Edit Article" at bounding box center [1351, 71] width 50 height 13
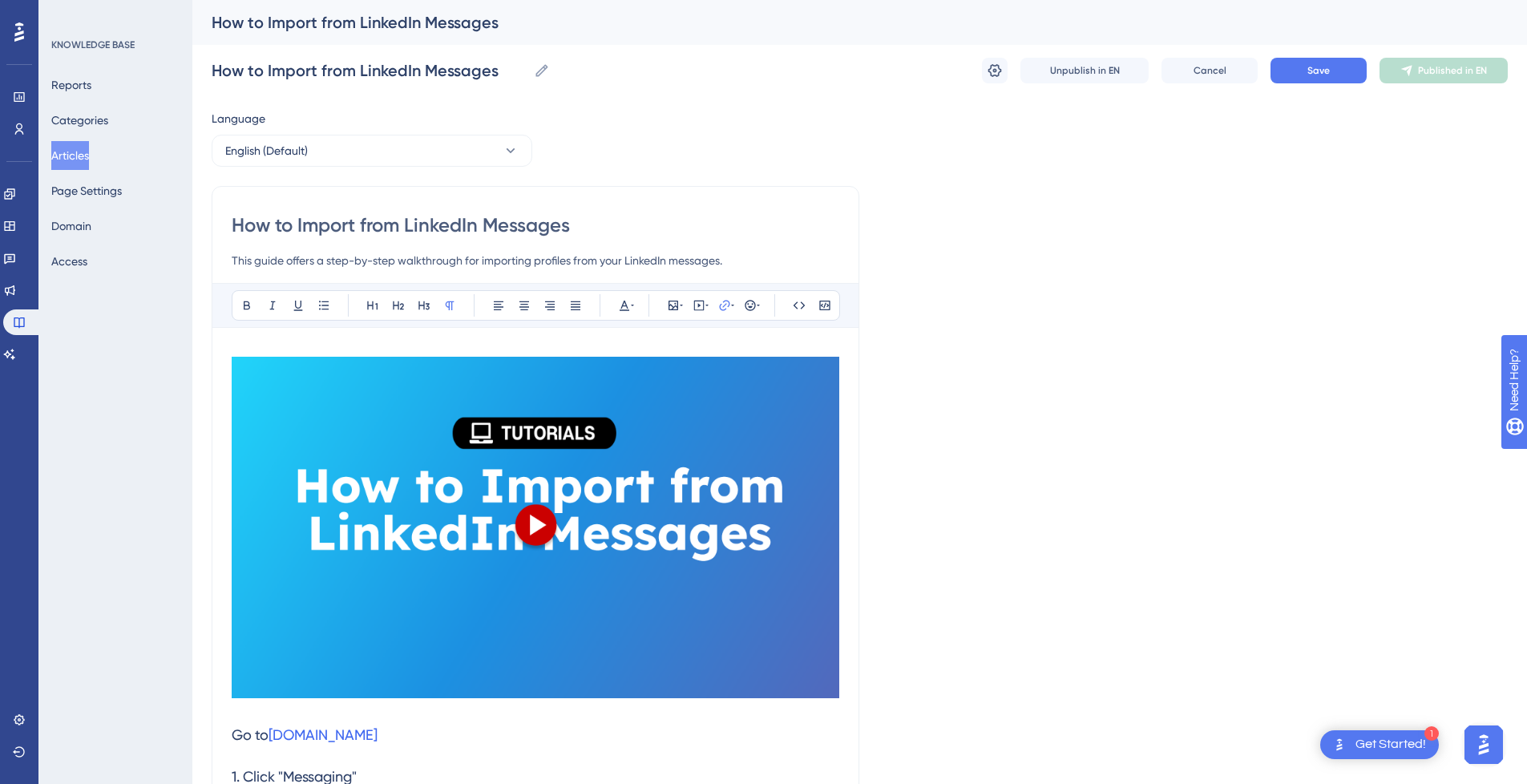
click at [293, 350] on h3 at bounding box center [535, 530] width 608 height 367
click at [320, 712] on h3 at bounding box center [535, 530] width 608 height 367
drag, startPoint x: 316, startPoint y: 708, endPoint x: 310, endPoint y: 418, distance: 290.1
click at [307, 416] on h3 at bounding box center [535, 530] width 608 height 367
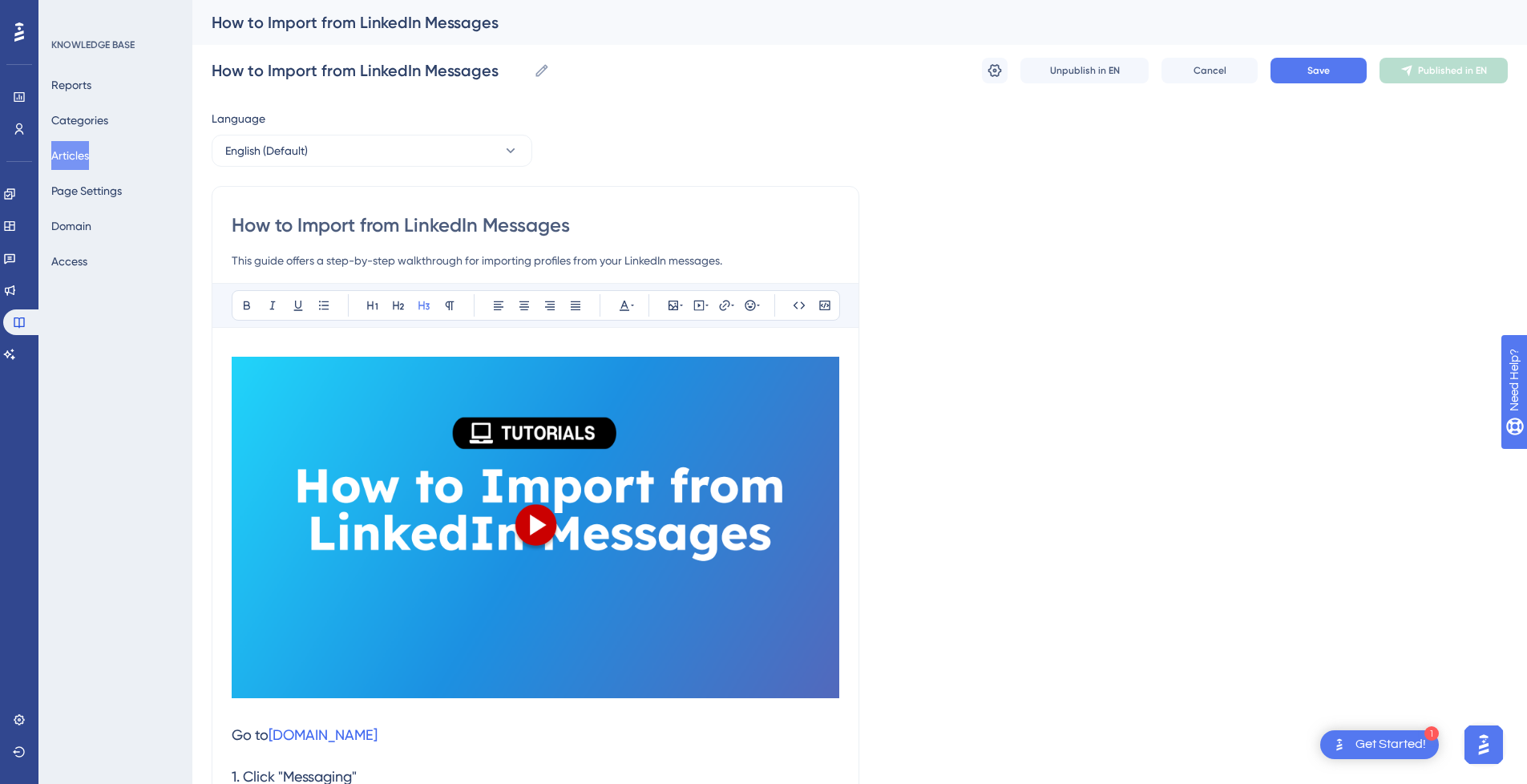
click at [281, 391] on img at bounding box center [535, 527] width 608 height 341
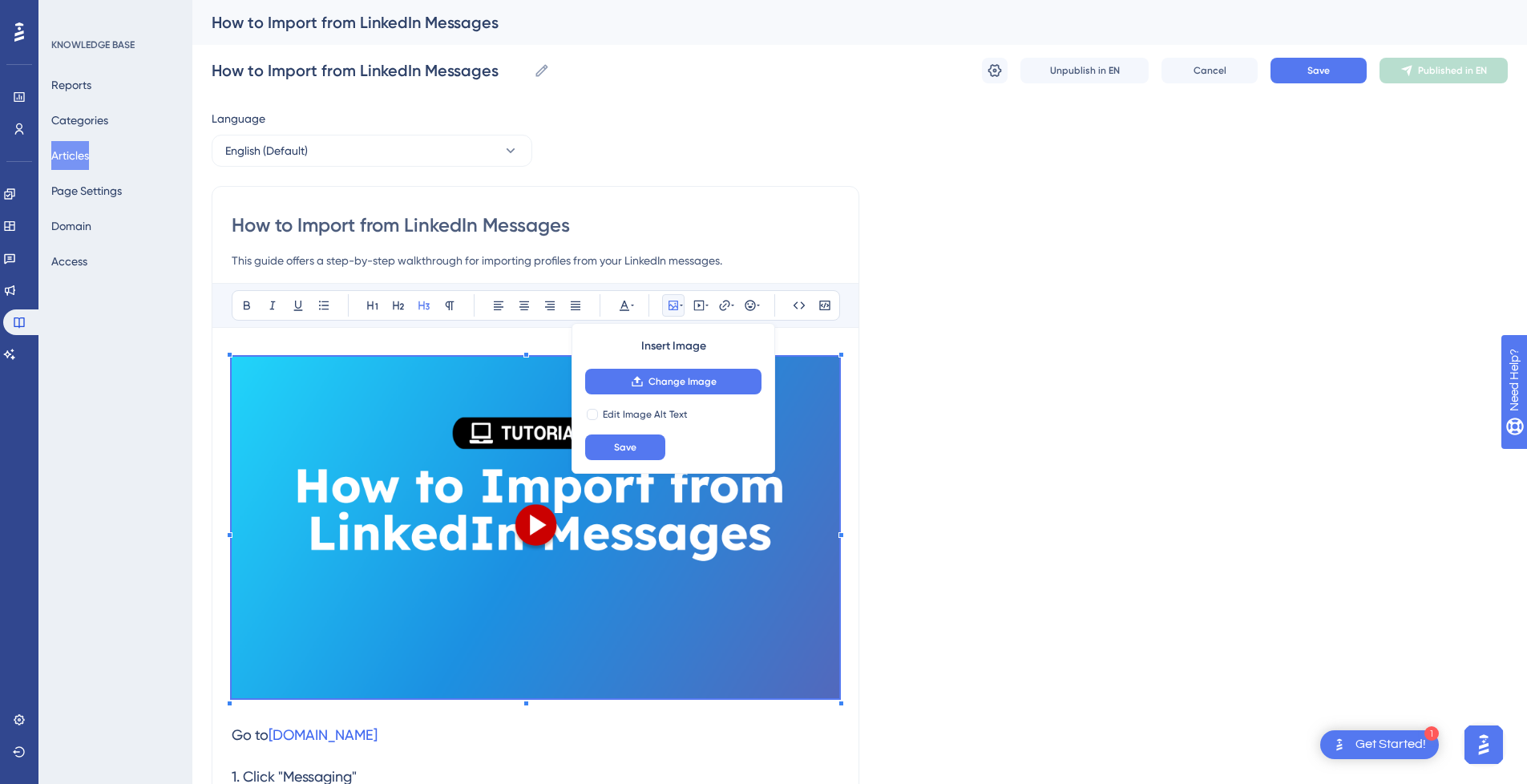
click at [271, 349] on h3 at bounding box center [535, 530] width 608 height 367
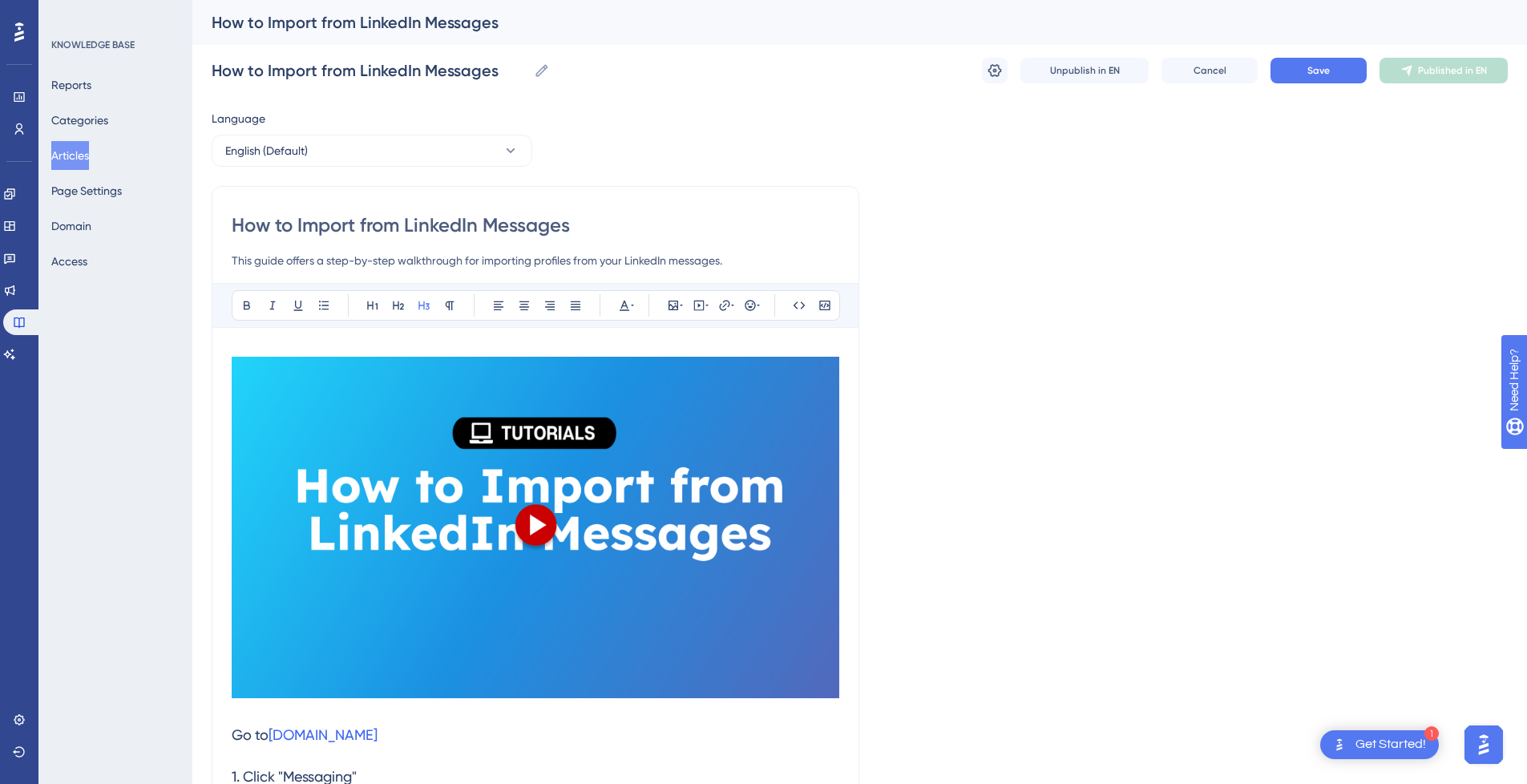
click at [286, 416] on img at bounding box center [535, 527] width 608 height 341
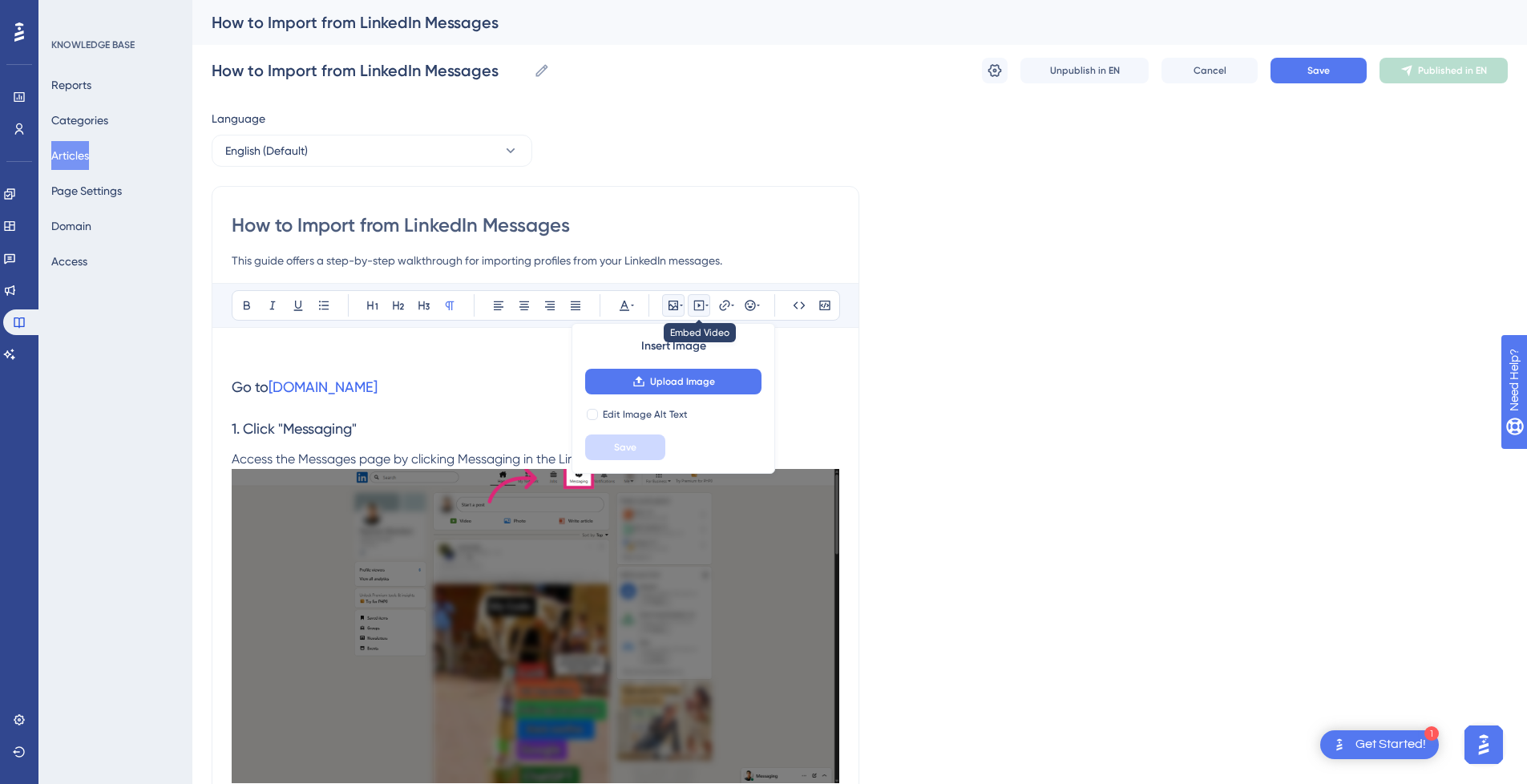
click at [698, 310] on icon at bounding box center [699, 305] width 10 height 10
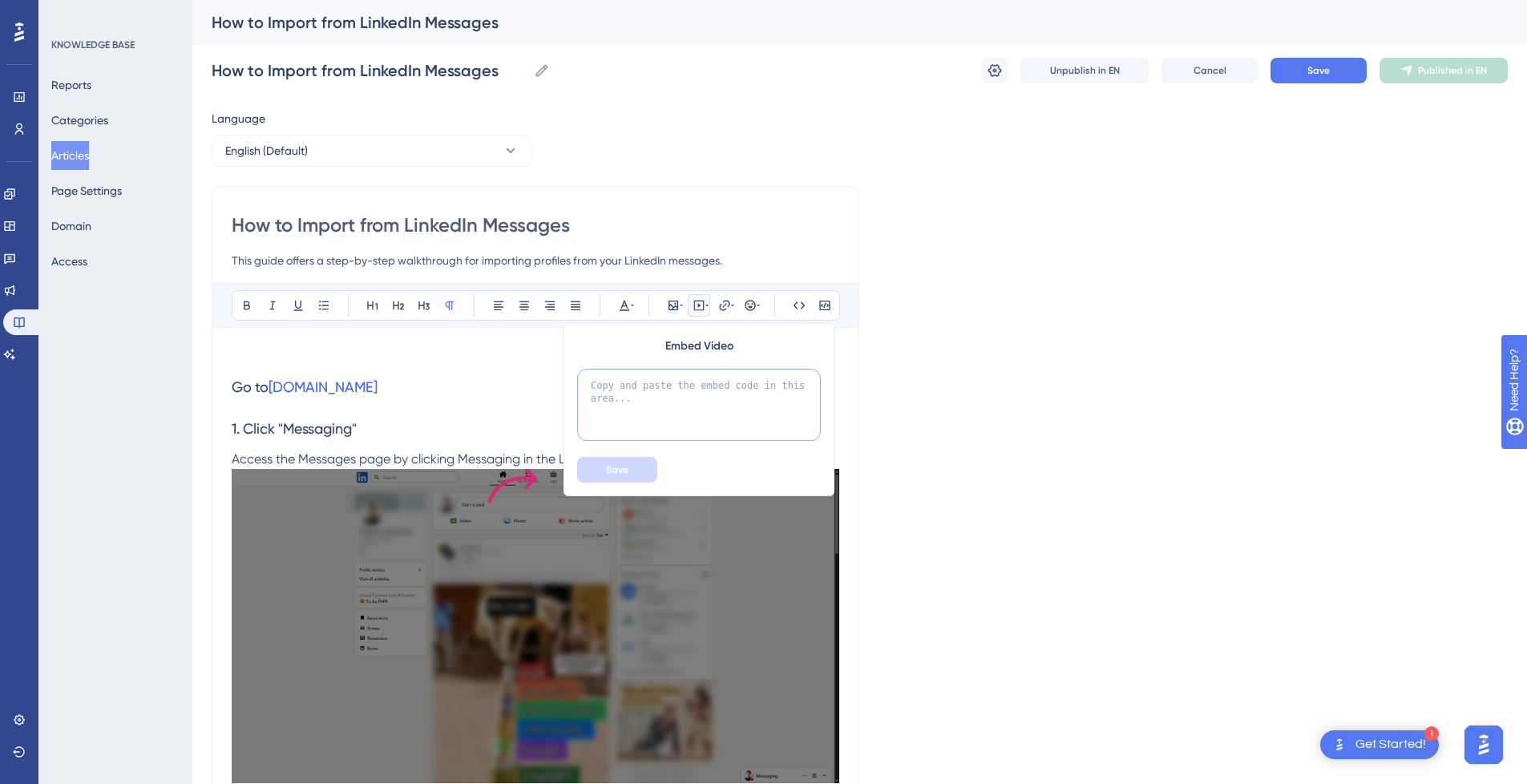
click at [683, 411] on textarea at bounding box center [699, 405] width 244 height 72
paste textarea "<div style="position:relative;padding-bottom:56.25%;"> <iframe style="width:100…"
type textarea "<div style="position:relative;padding-bottom:56.25%;"> <iframe style="width:100…"
click at [622, 470] on span "Save" at bounding box center [617, 470] width 23 height 13
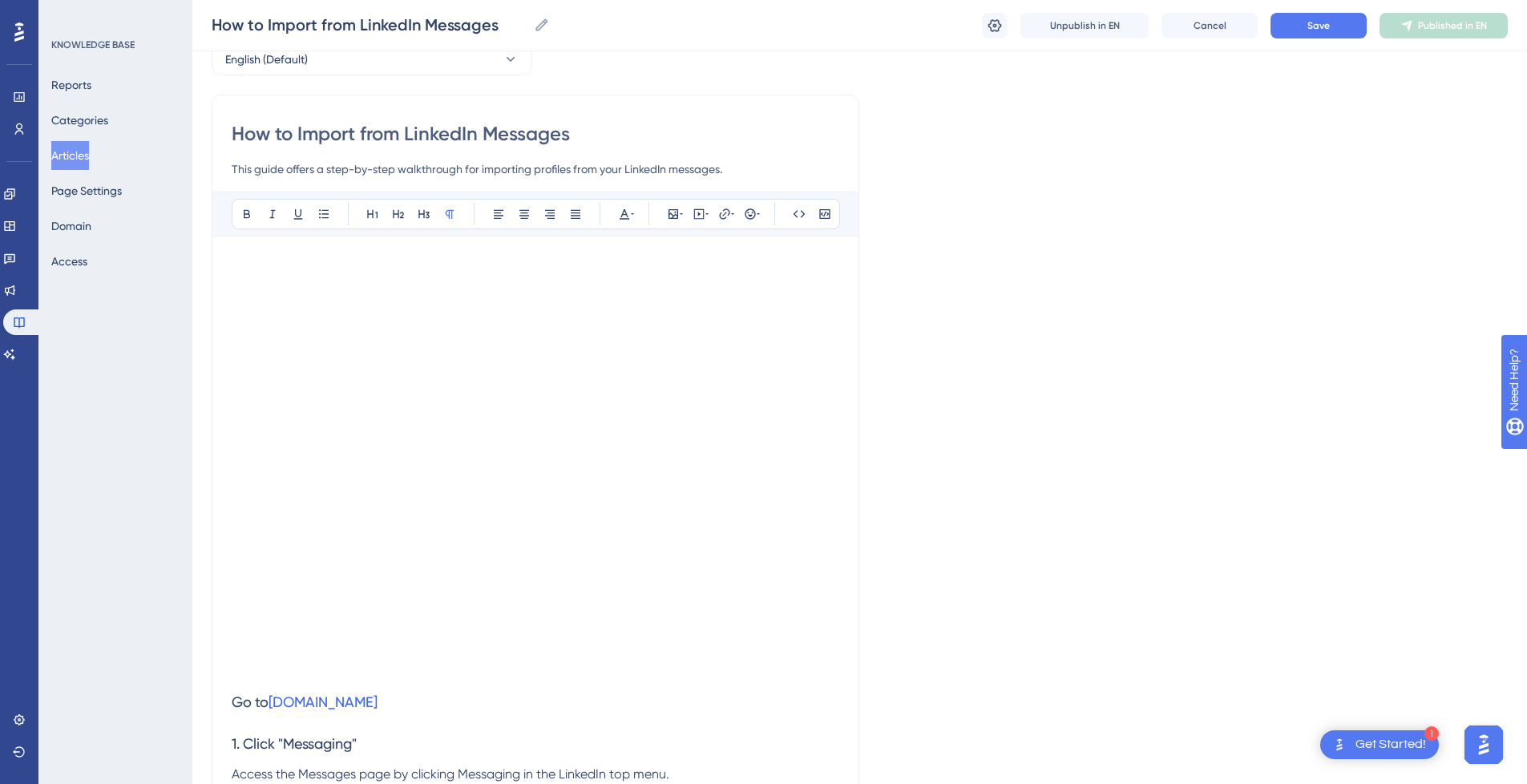
scroll to position [80, 0]
click at [320, 270] on p at bounding box center [535, 270] width 608 height 19
click at [274, 674] on p at bounding box center [535, 676] width 608 height 19
click at [310, 270] on p at bounding box center [535, 270] width 608 height 19
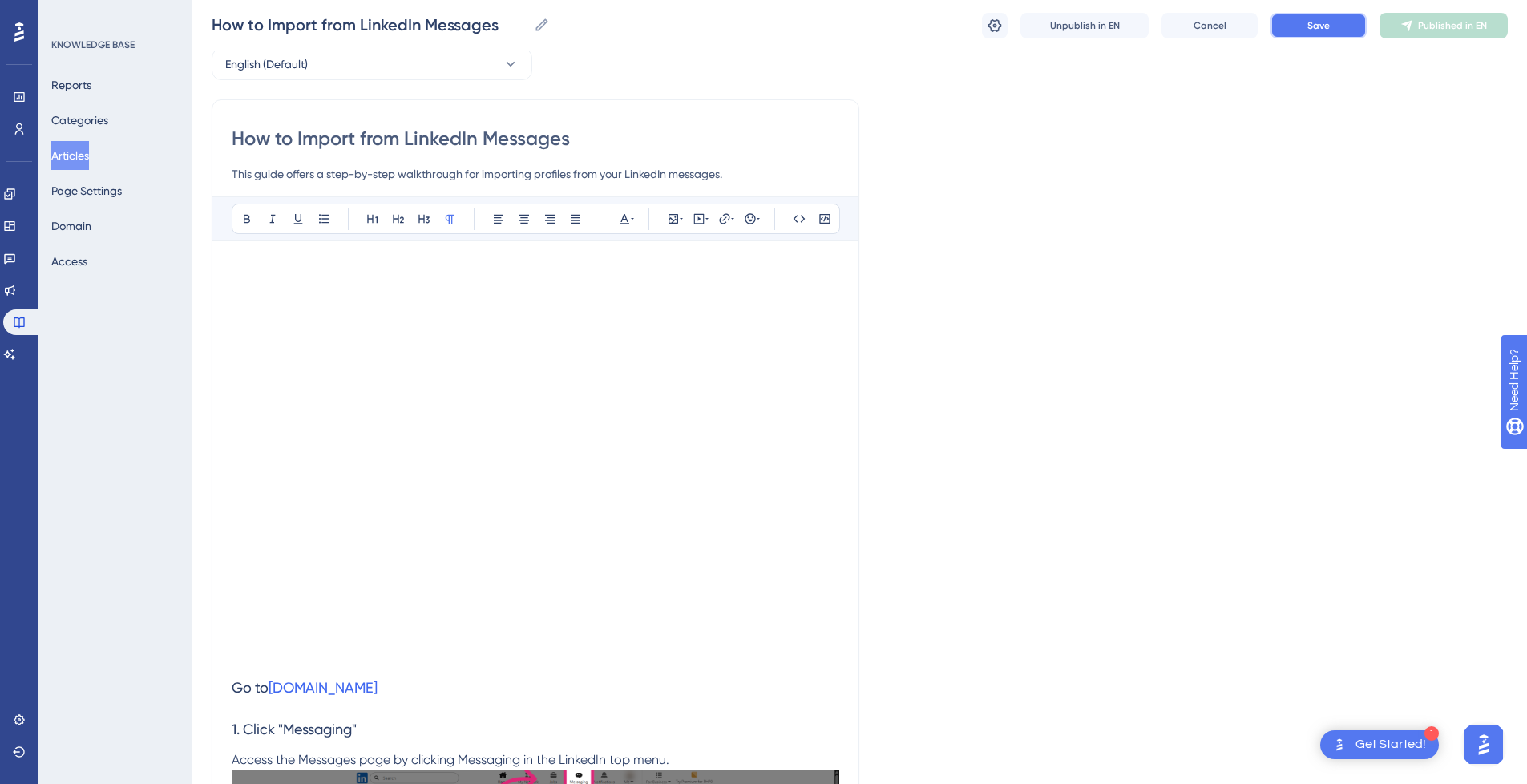
click at [1318, 20] on span "Save" at bounding box center [1319, 26] width 23 height 13
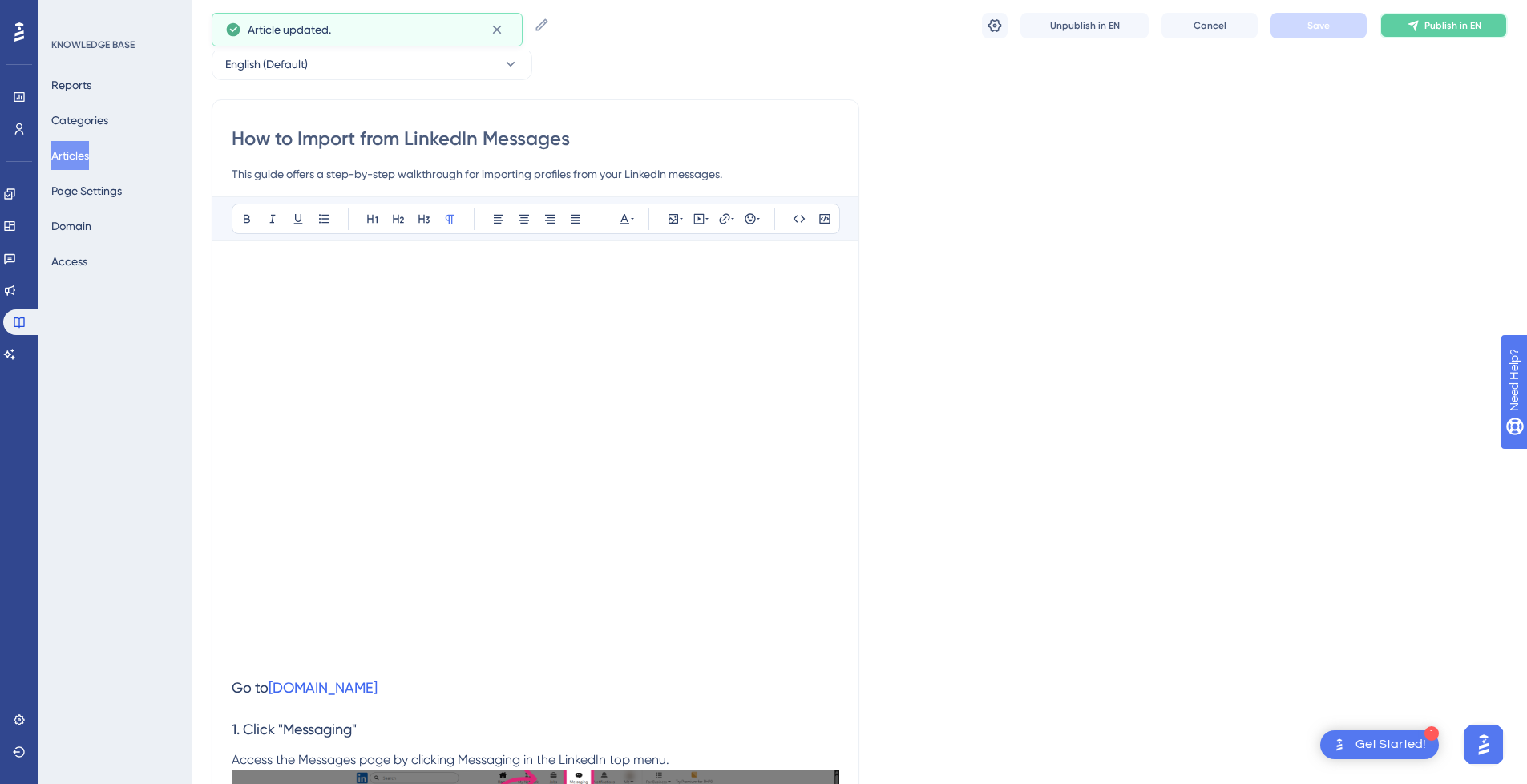
click at [1448, 20] on span "Publish in EN" at bounding box center [1452, 26] width 57 height 13
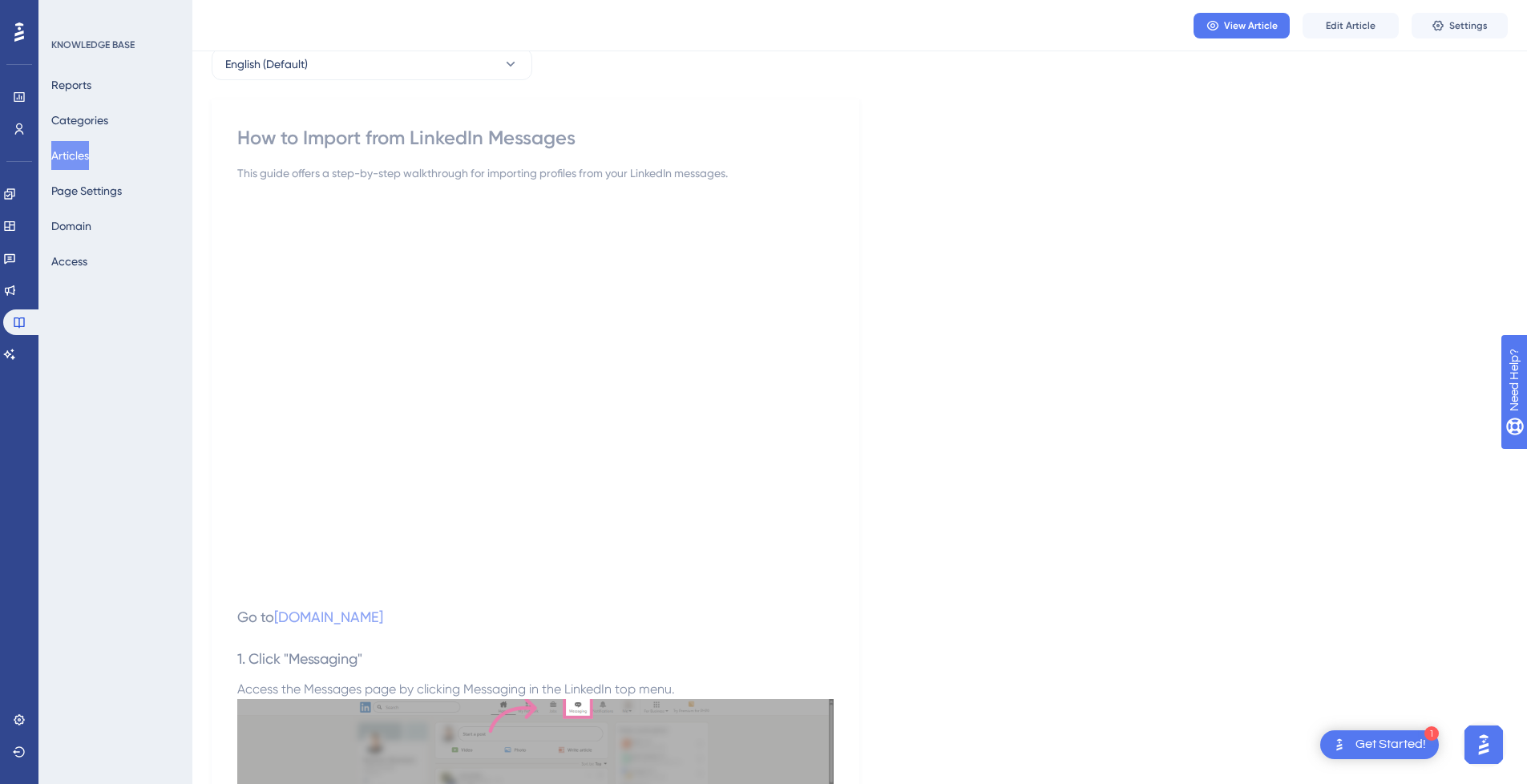
click at [76, 159] on button "Articles" at bounding box center [70, 155] width 38 height 29
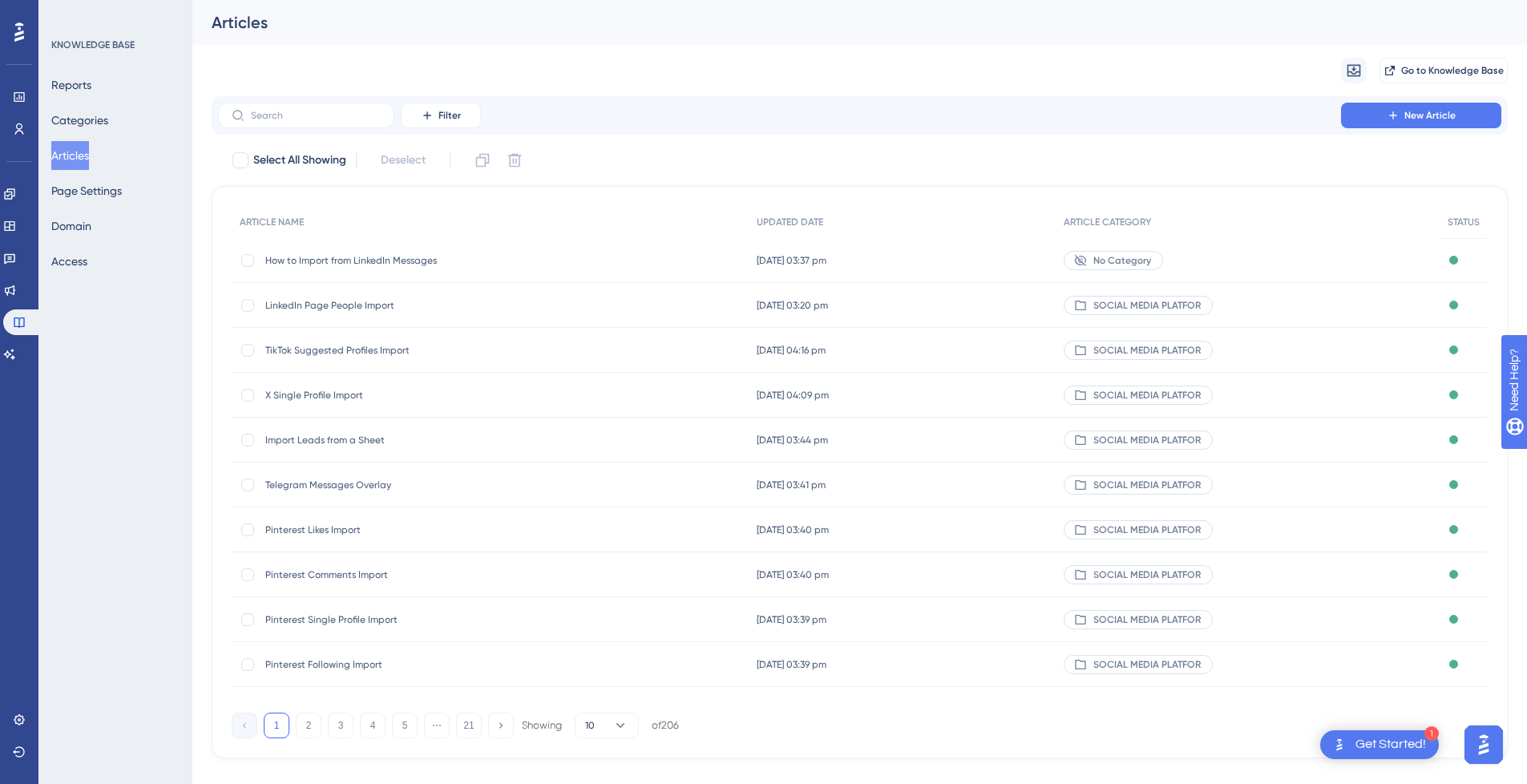
click at [386, 304] on span "LinkedIn Page People Import" at bounding box center [394, 305] width 257 height 13
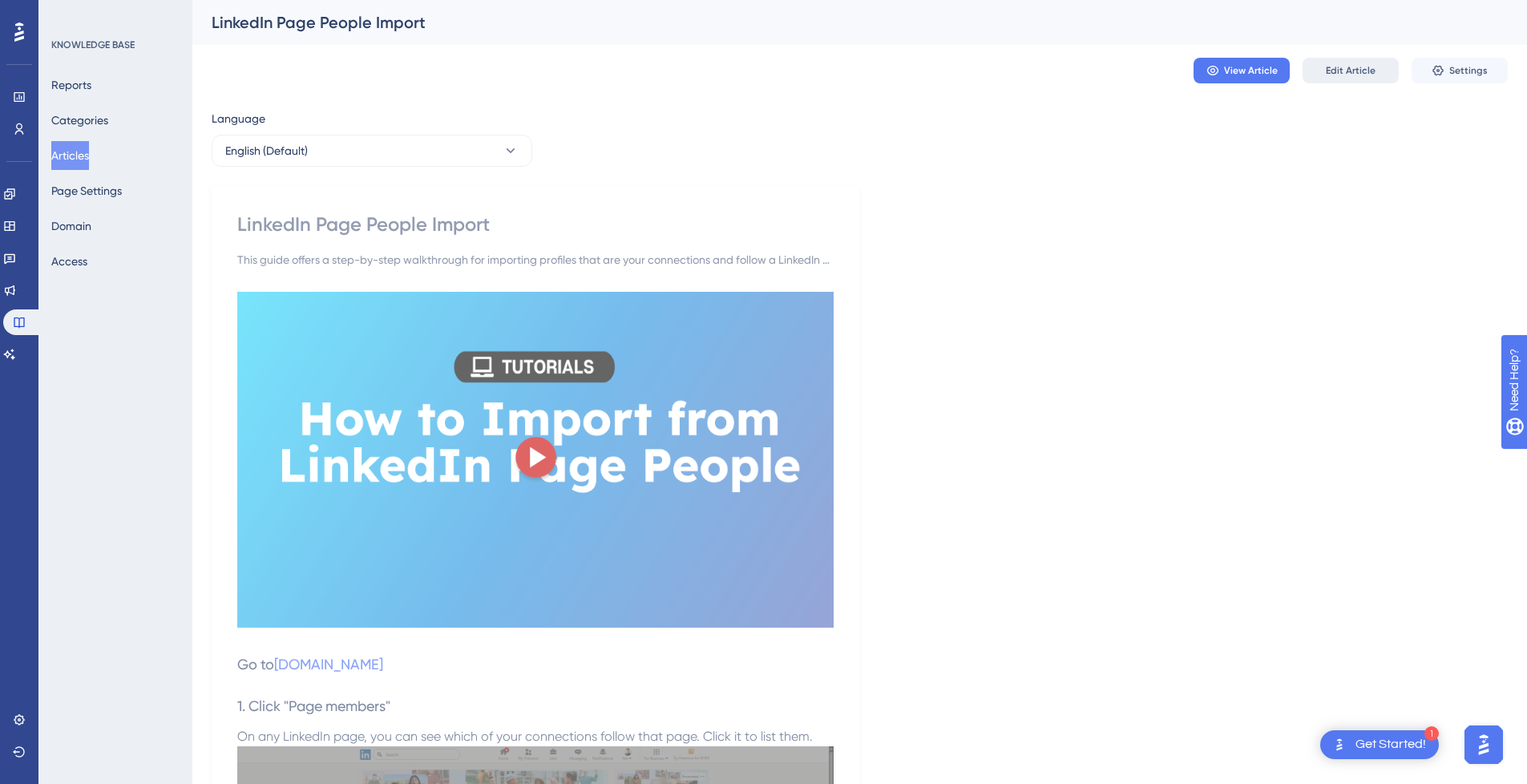
click at [1348, 64] on button "Edit Article" at bounding box center [1350, 71] width 96 height 26
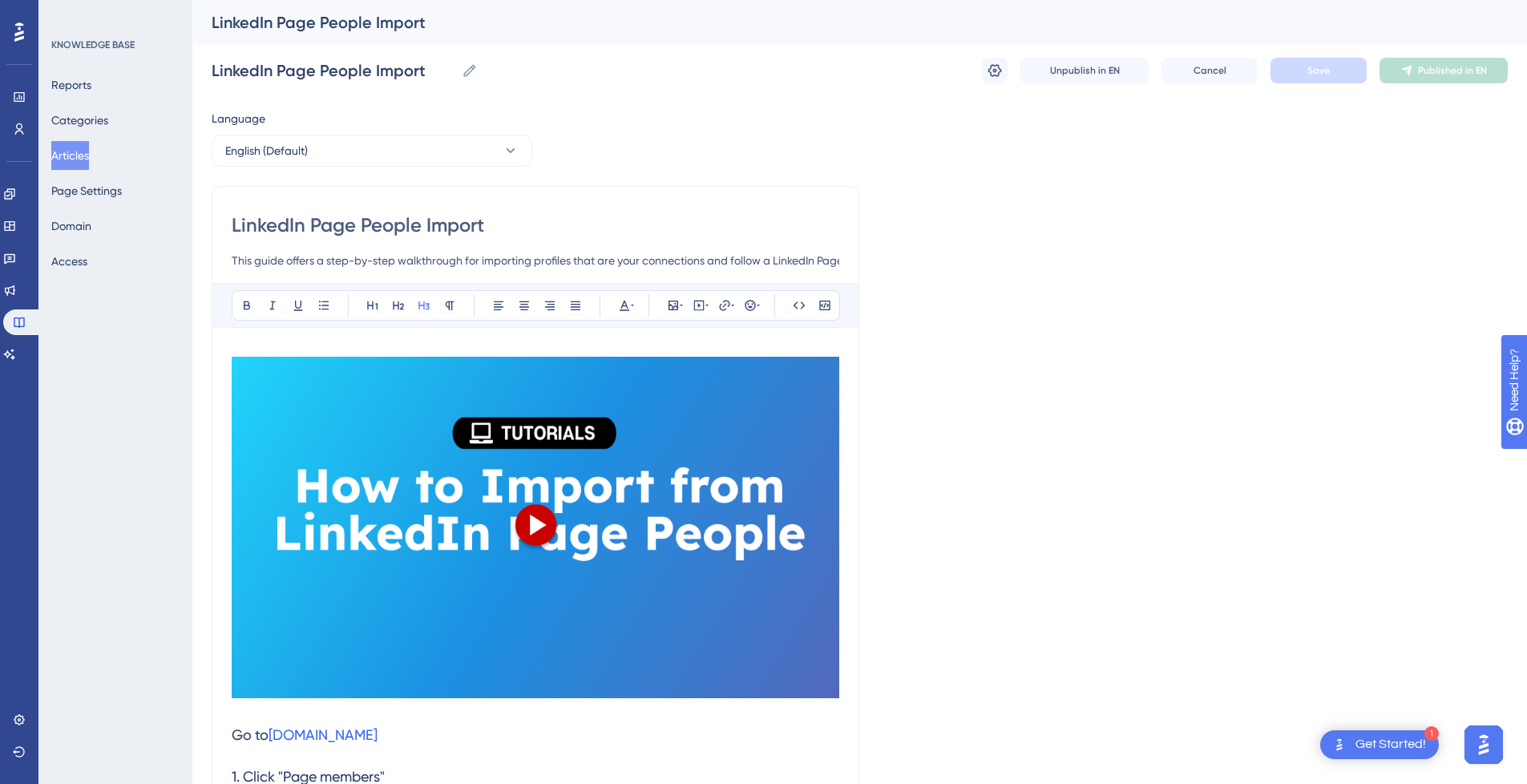
click at [301, 708] on h3 at bounding box center [535, 530] width 608 height 367
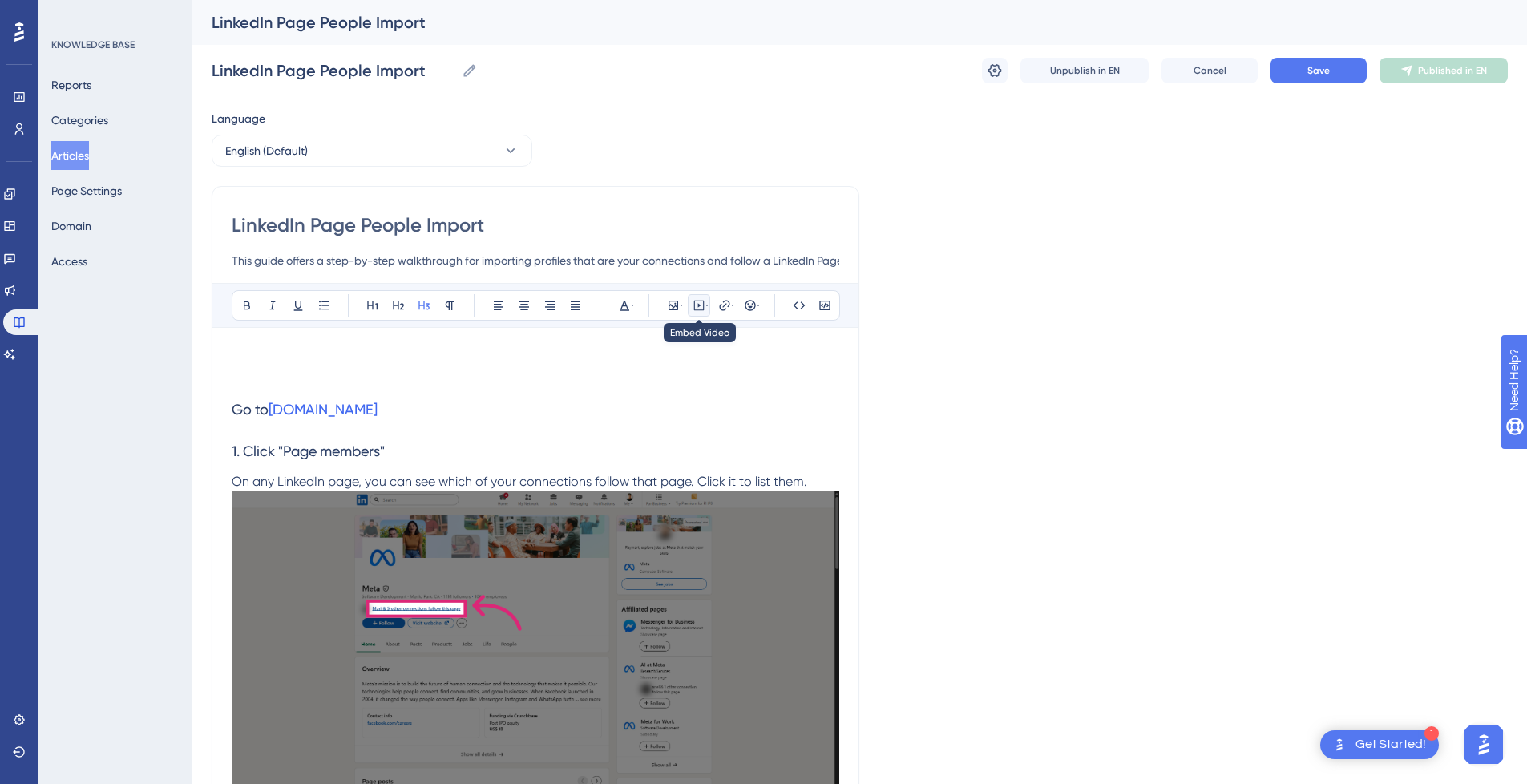
click at [691, 307] on button at bounding box center [699, 305] width 23 height 23
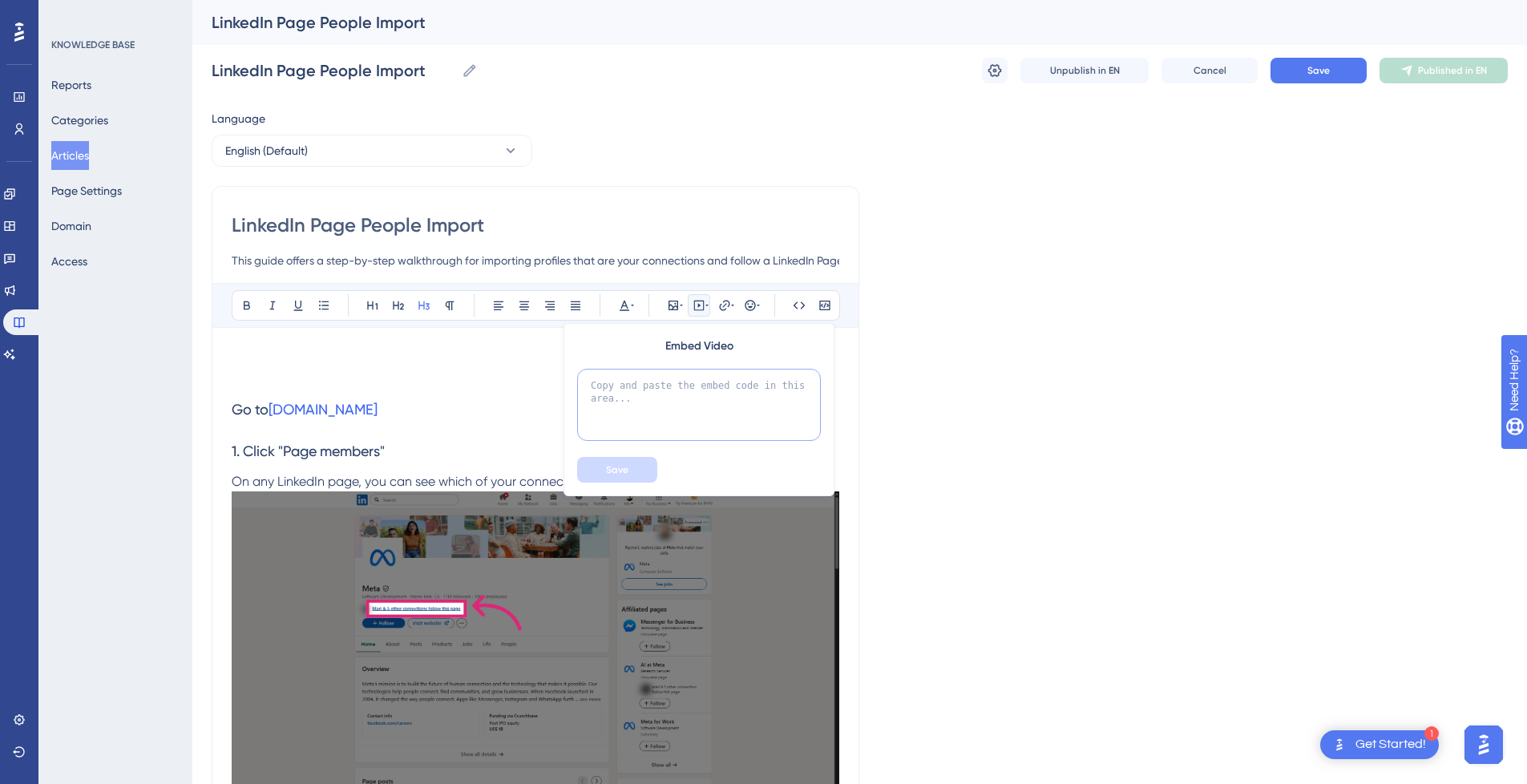
click at [678, 398] on textarea at bounding box center [699, 405] width 244 height 72
paste textarea "<div style="position:relative;padding-bottom:56.25%;"> <iframe style="width:100…"
type textarea "<div style="position:relative;padding-bottom:56.25%;"> <iframe style="width:100…"
click at [627, 470] on span "Save" at bounding box center [617, 470] width 23 height 13
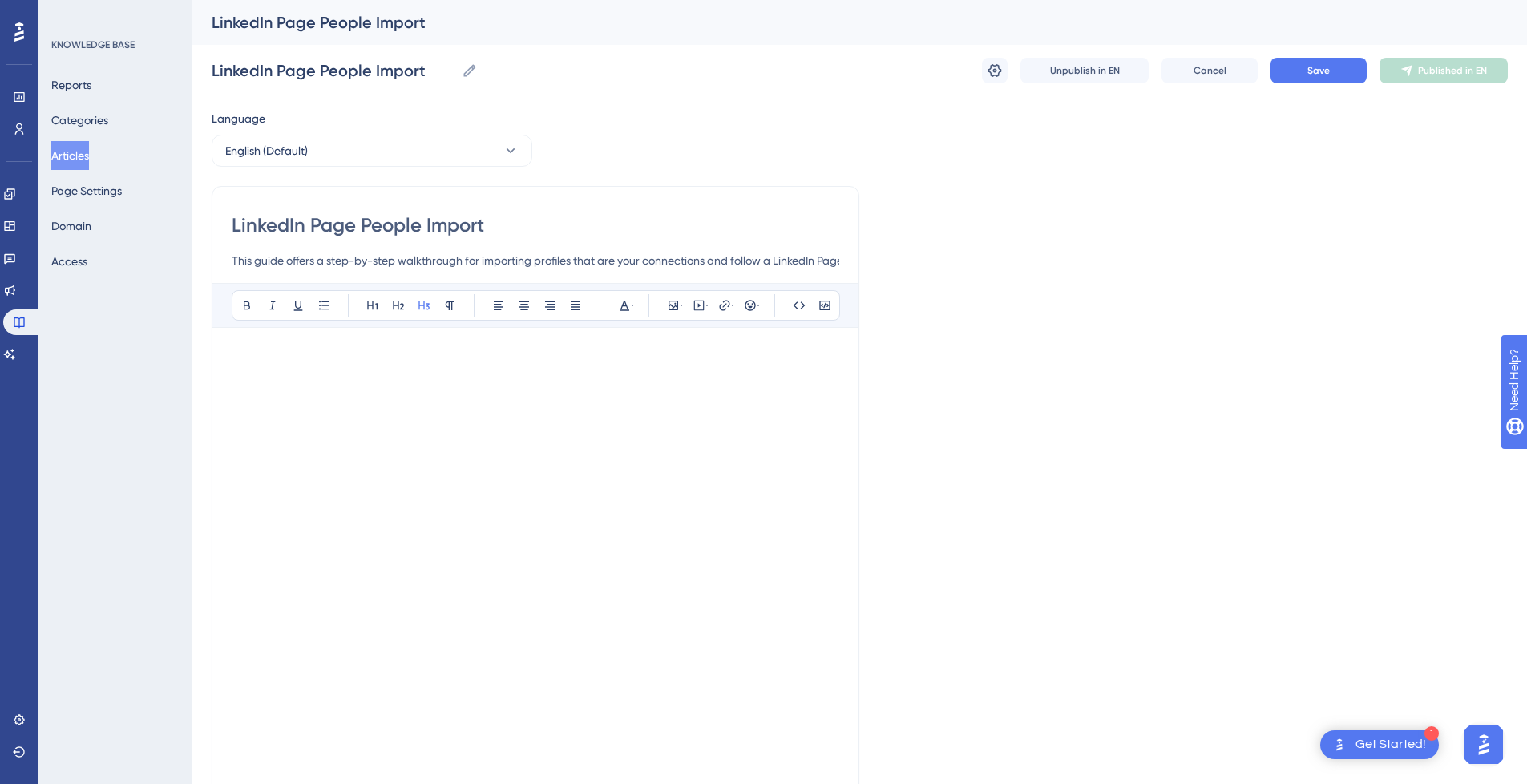
scroll to position [9, 0]
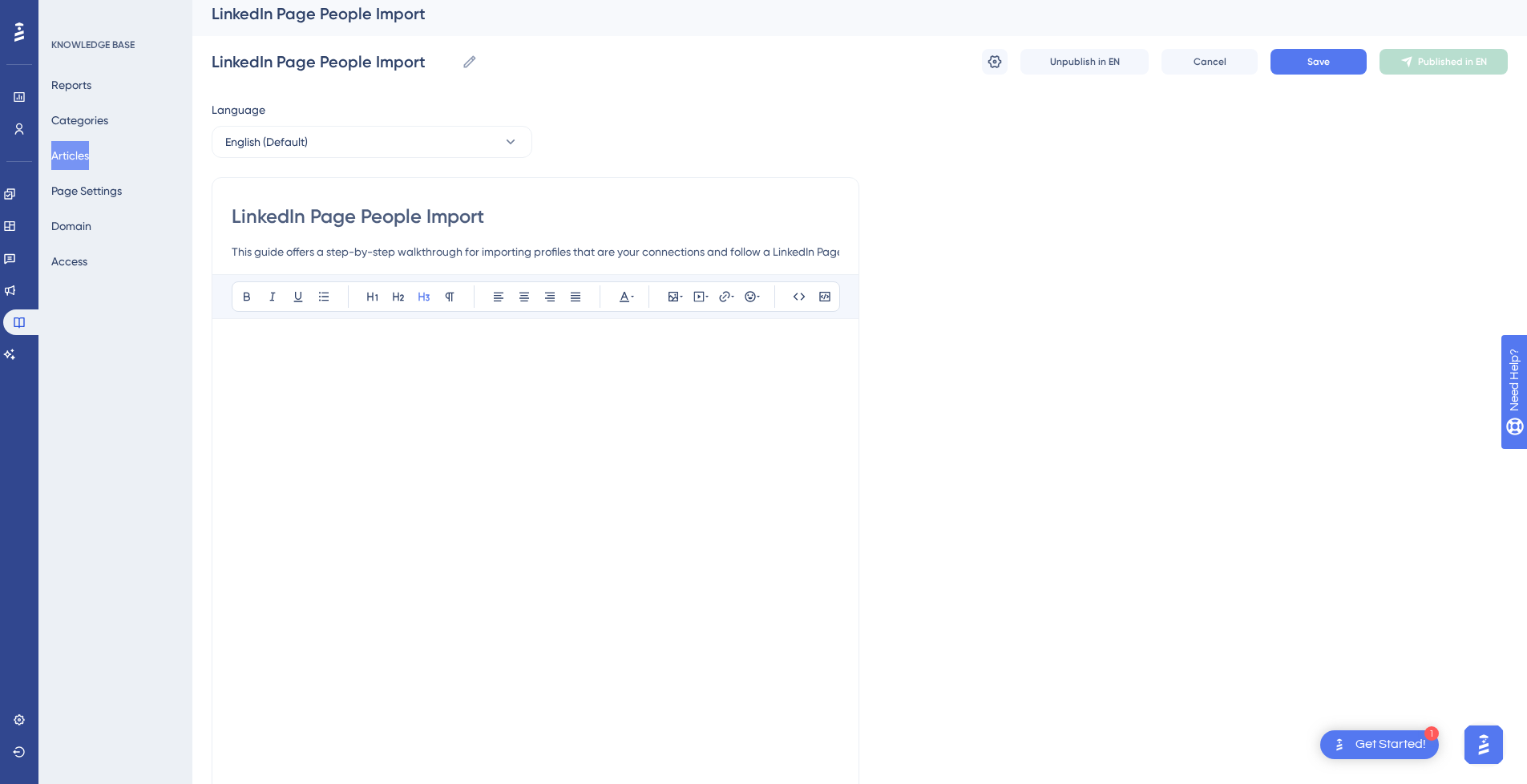
click at [345, 361] on h3 at bounding box center [535, 359] width 608 height 42
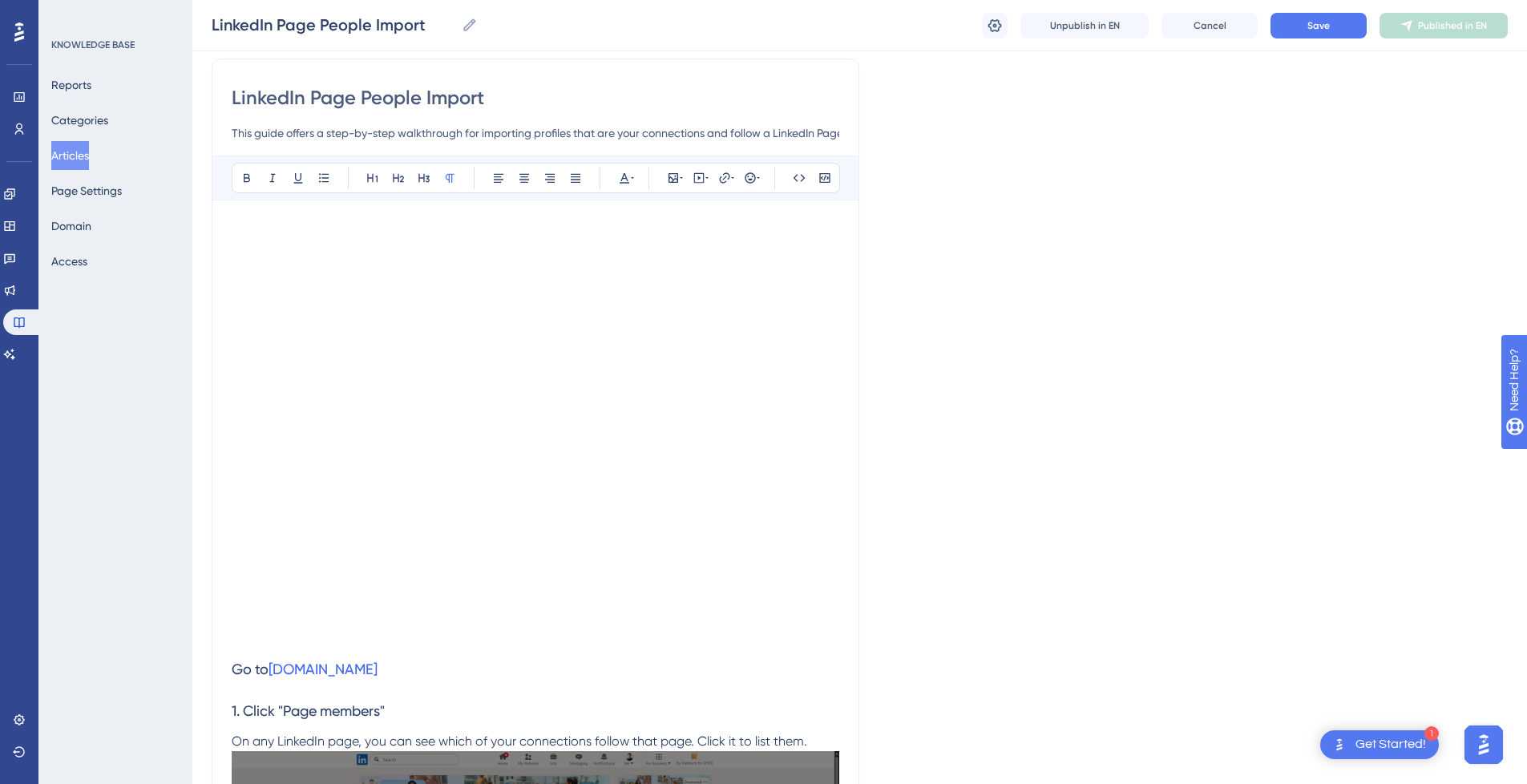
scroll to position [250, 0]
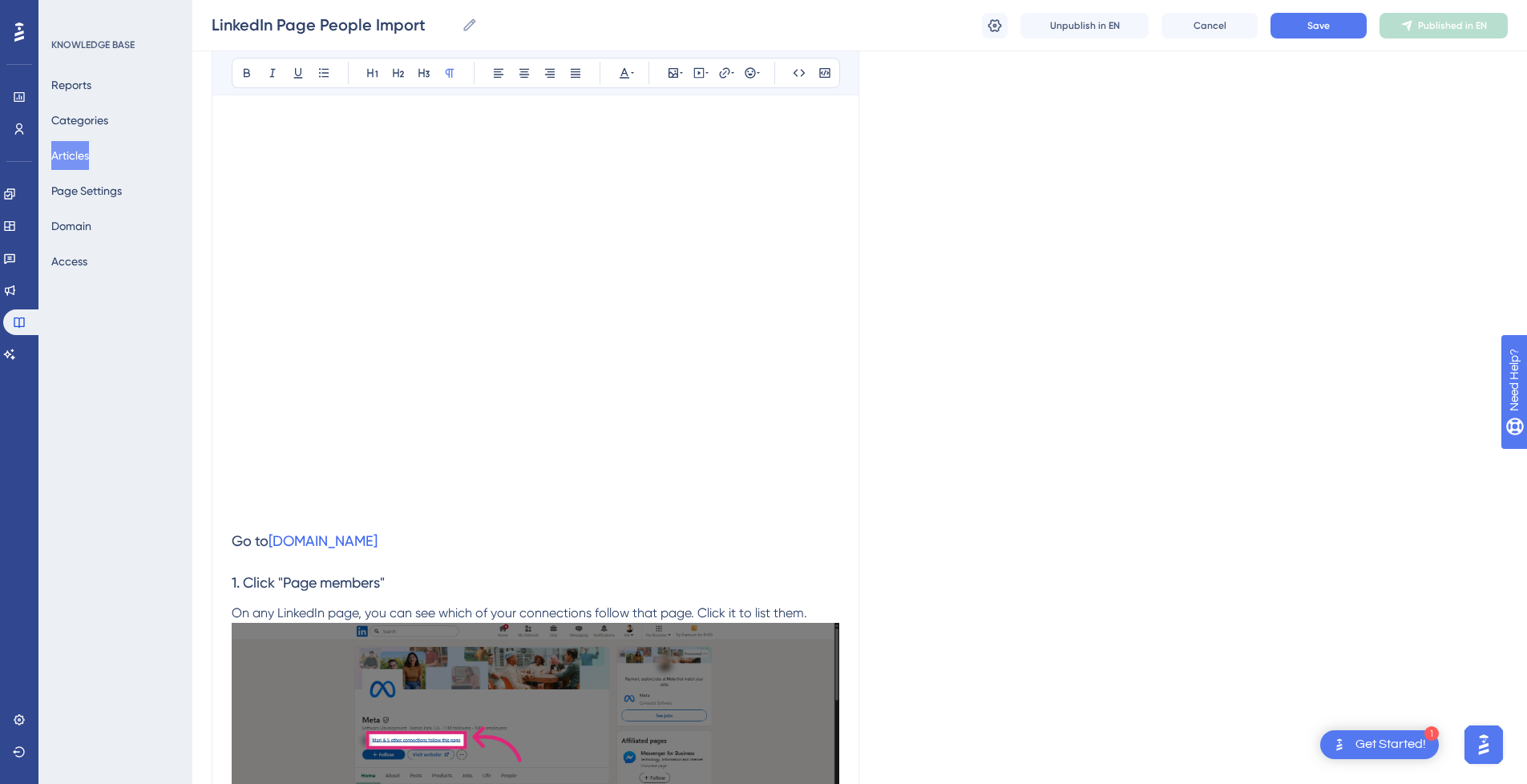
click at [279, 510] on h3 at bounding box center [535, 499] width 608 height 42
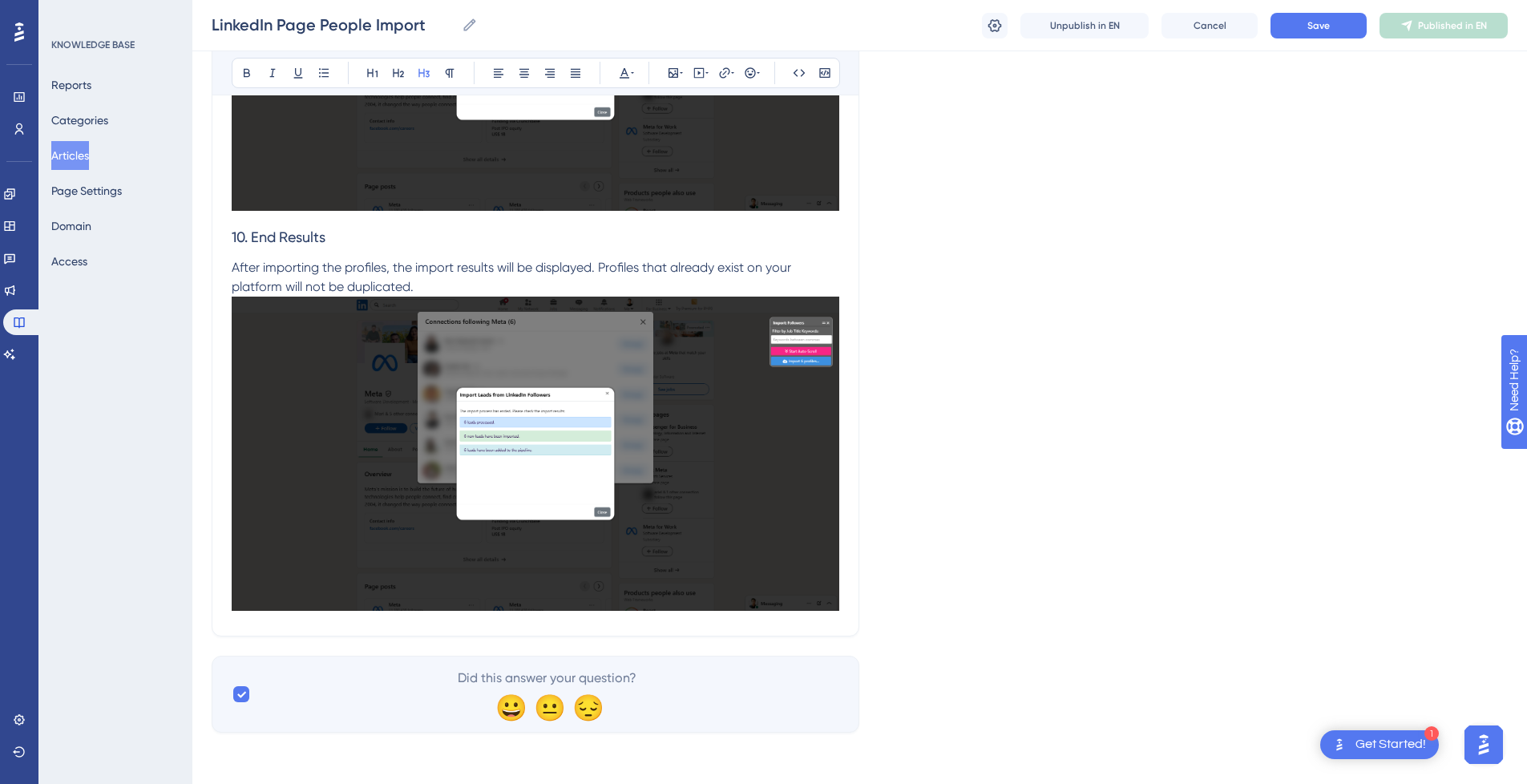
scroll to position [0, 0]
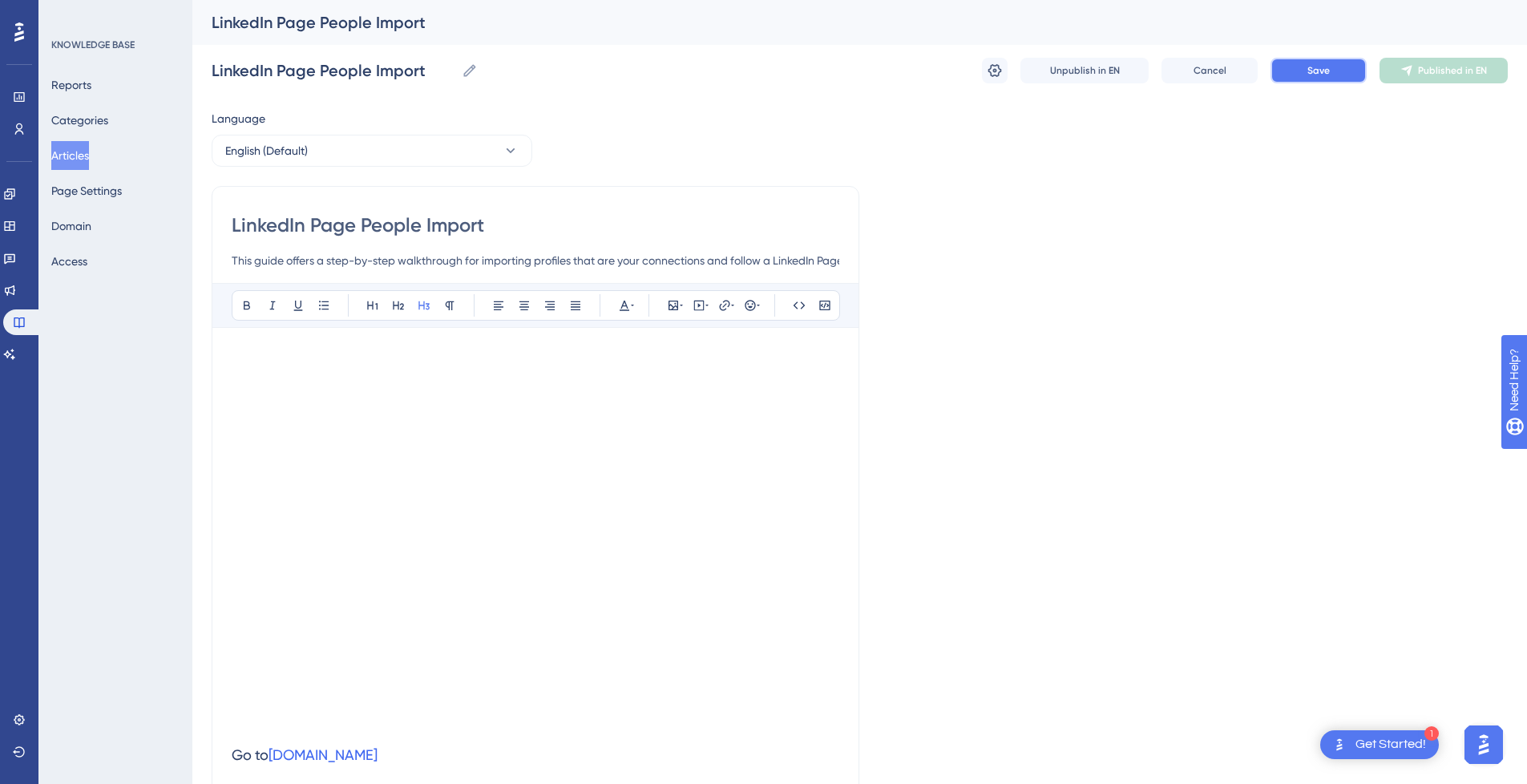
click at [1314, 71] on span "Save" at bounding box center [1319, 71] width 23 height 13
click at [1440, 57] on div "LinkedIn Page People Import LinkedIn Page People Import Unpublish in EN Cancel …" at bounding box center [860, 71] width 1296 height 52
click at [1438, 72] on span "Publish in EN" at bounding box center [1452, 71] width 57 height 13
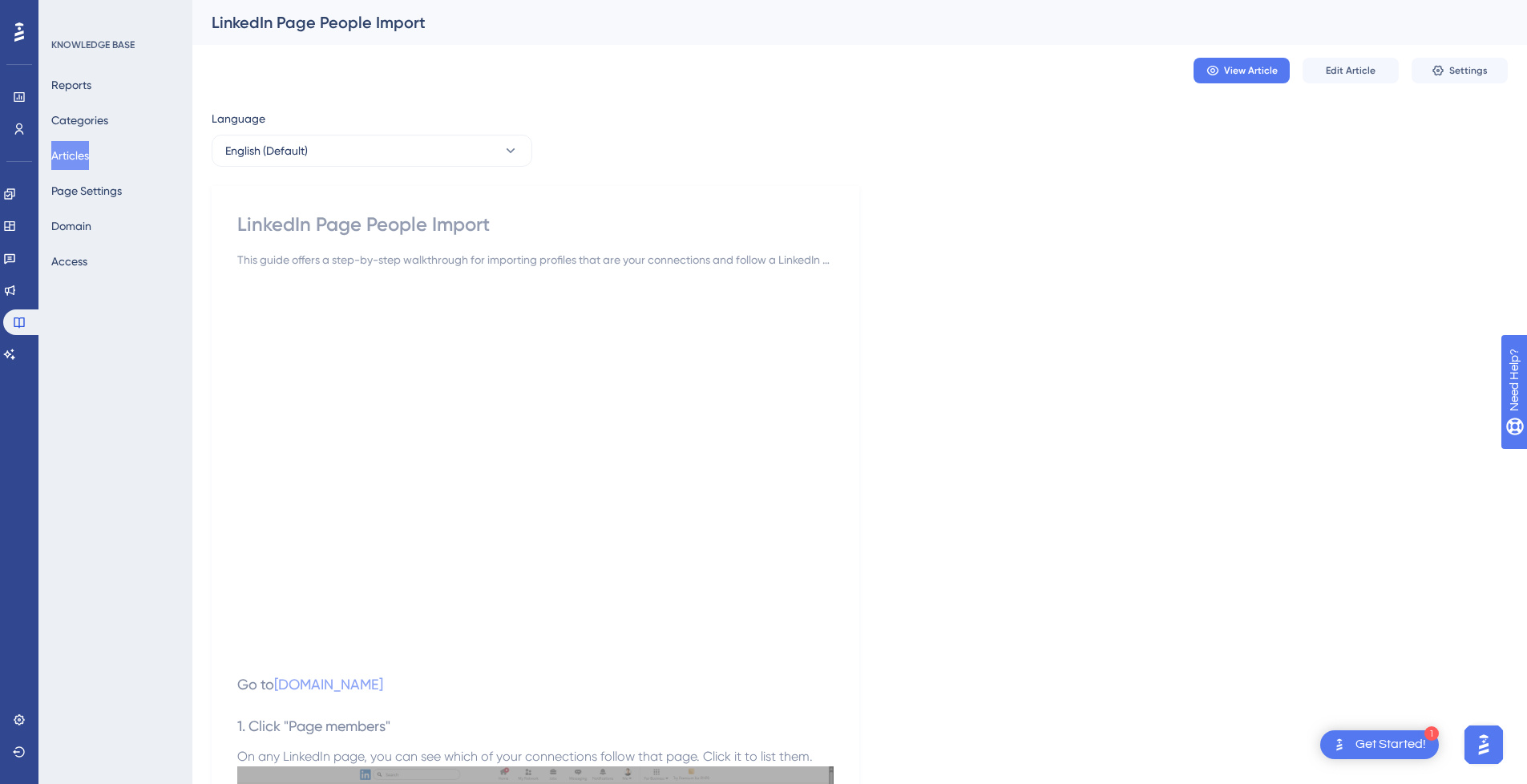
click at [1246, 64] on span "View Article" at bounding box center [1250, 71] width 54 height 13
click at [89, 155] on button "Articles" at bounding box center [70, 155] width 38 height 29
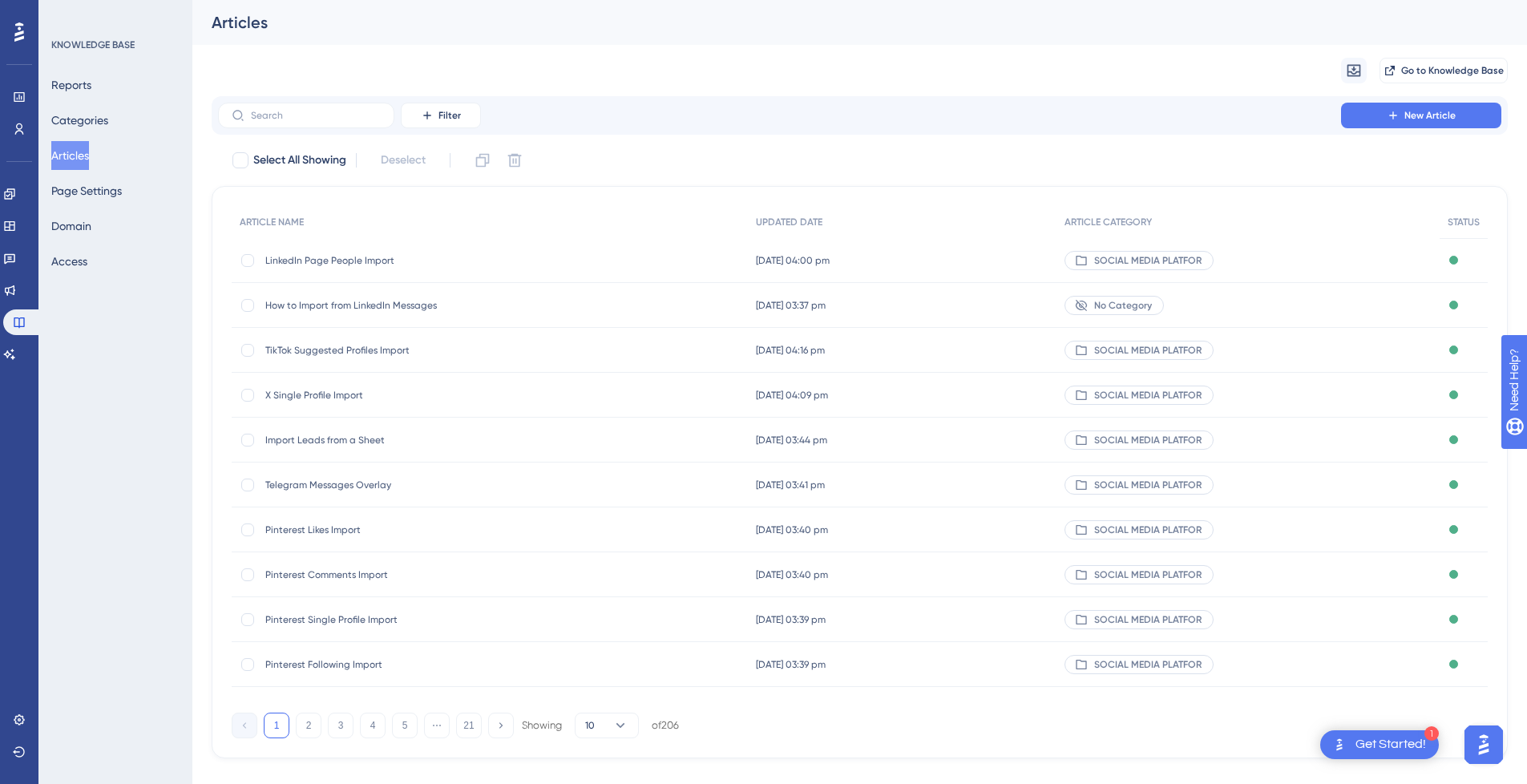
click at [413, 265] on span "LinkedIn Page People Import" at bounding box center [394, 261] width 257 height 13
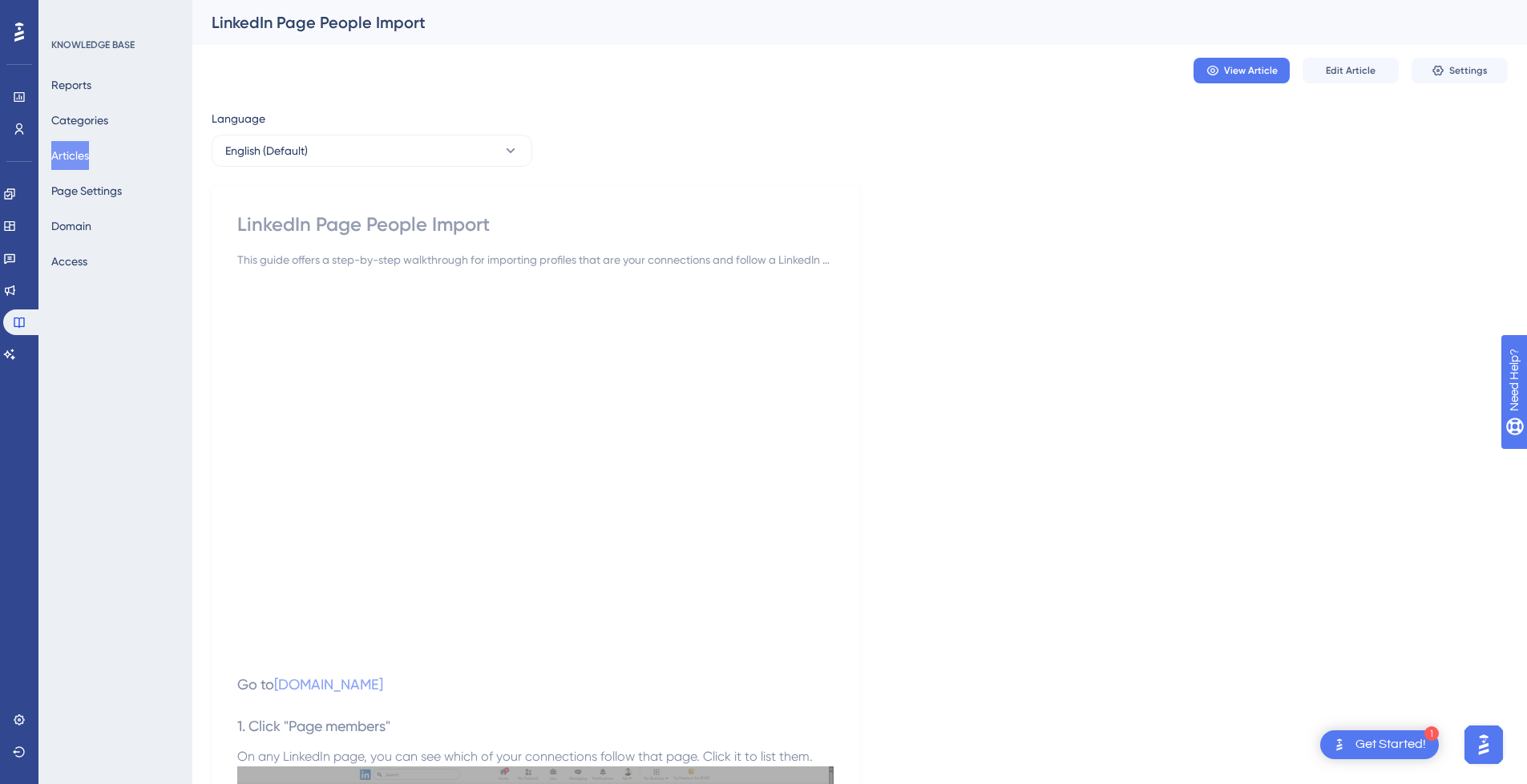
click at [80, 155] on button "Articles" at bounding box center [70, 155] width 38 height 29
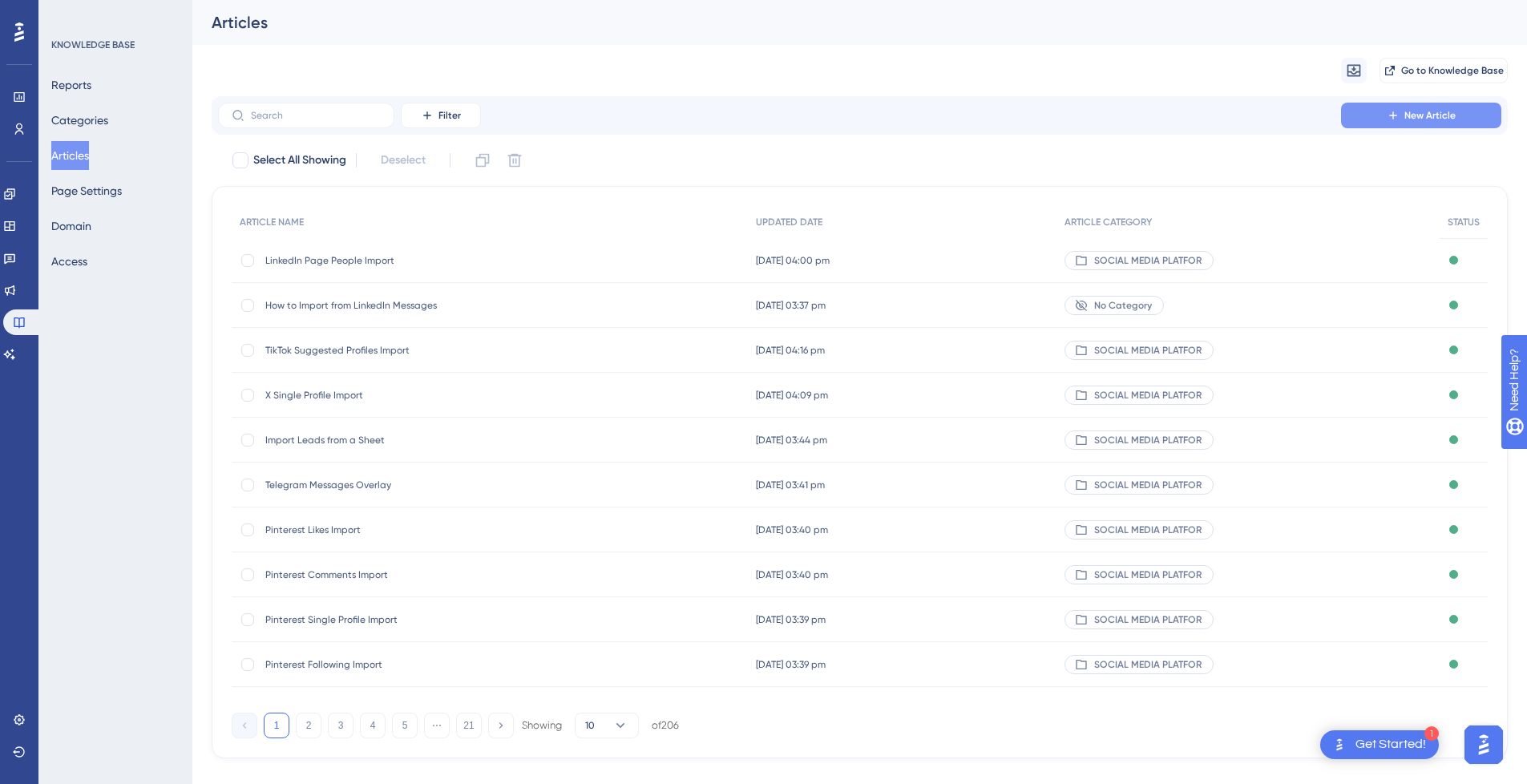
click at [1409, 113] on span "New Article" at bounding box center [1430, 115] width 52 height 13
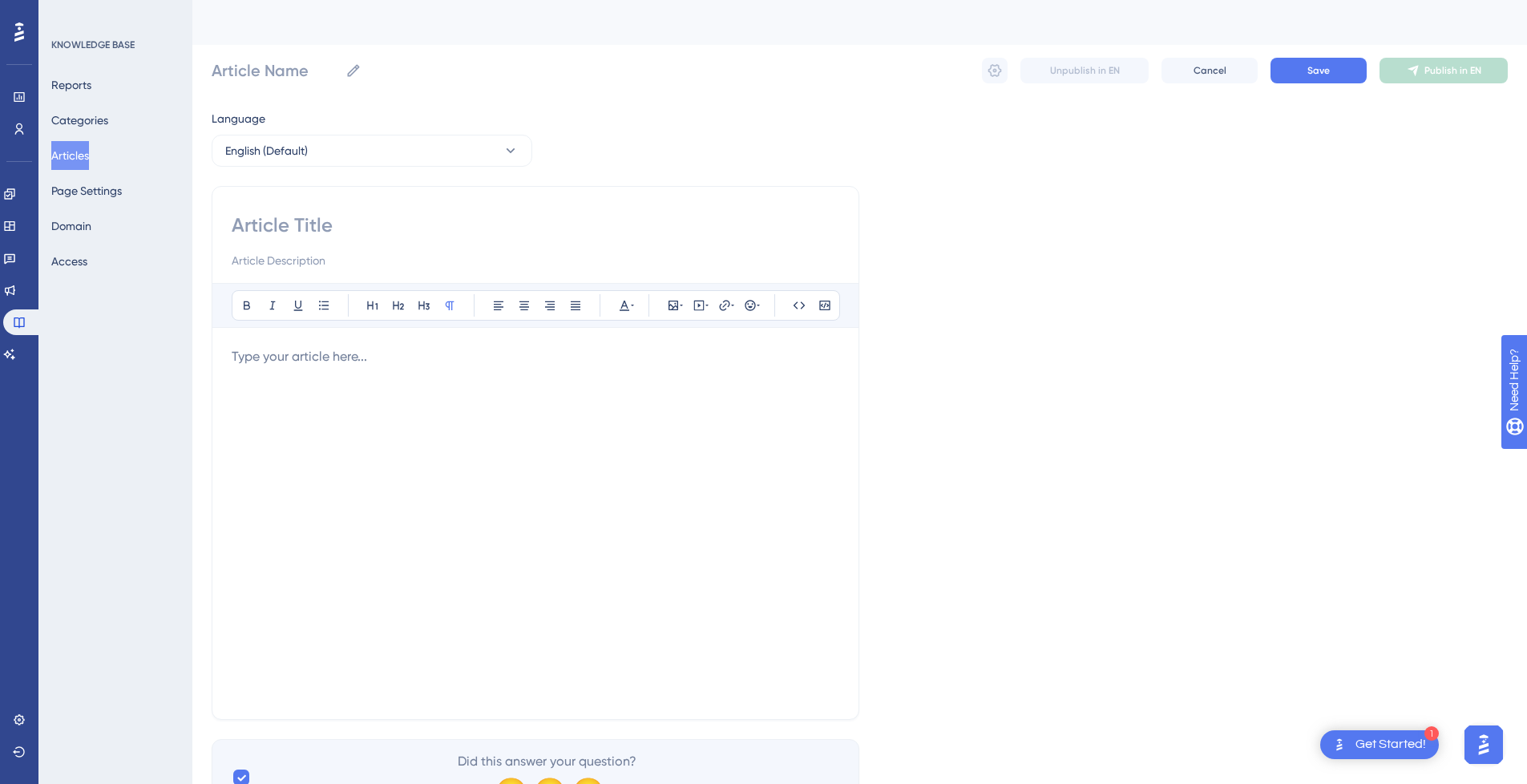
click at [318, 352] on p at bounding box center [535, 357] width 608 height 19
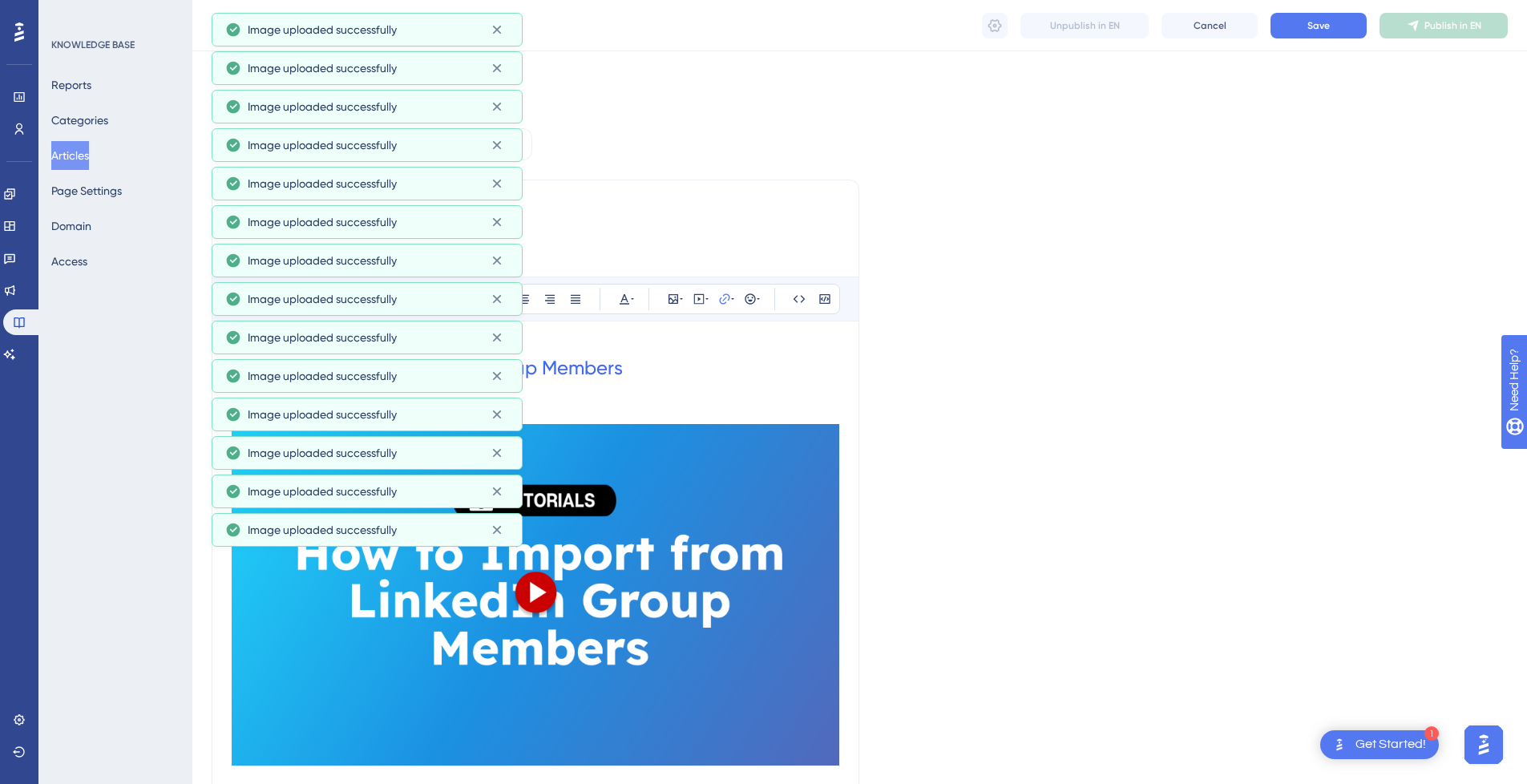
scroll to position [940, 0]
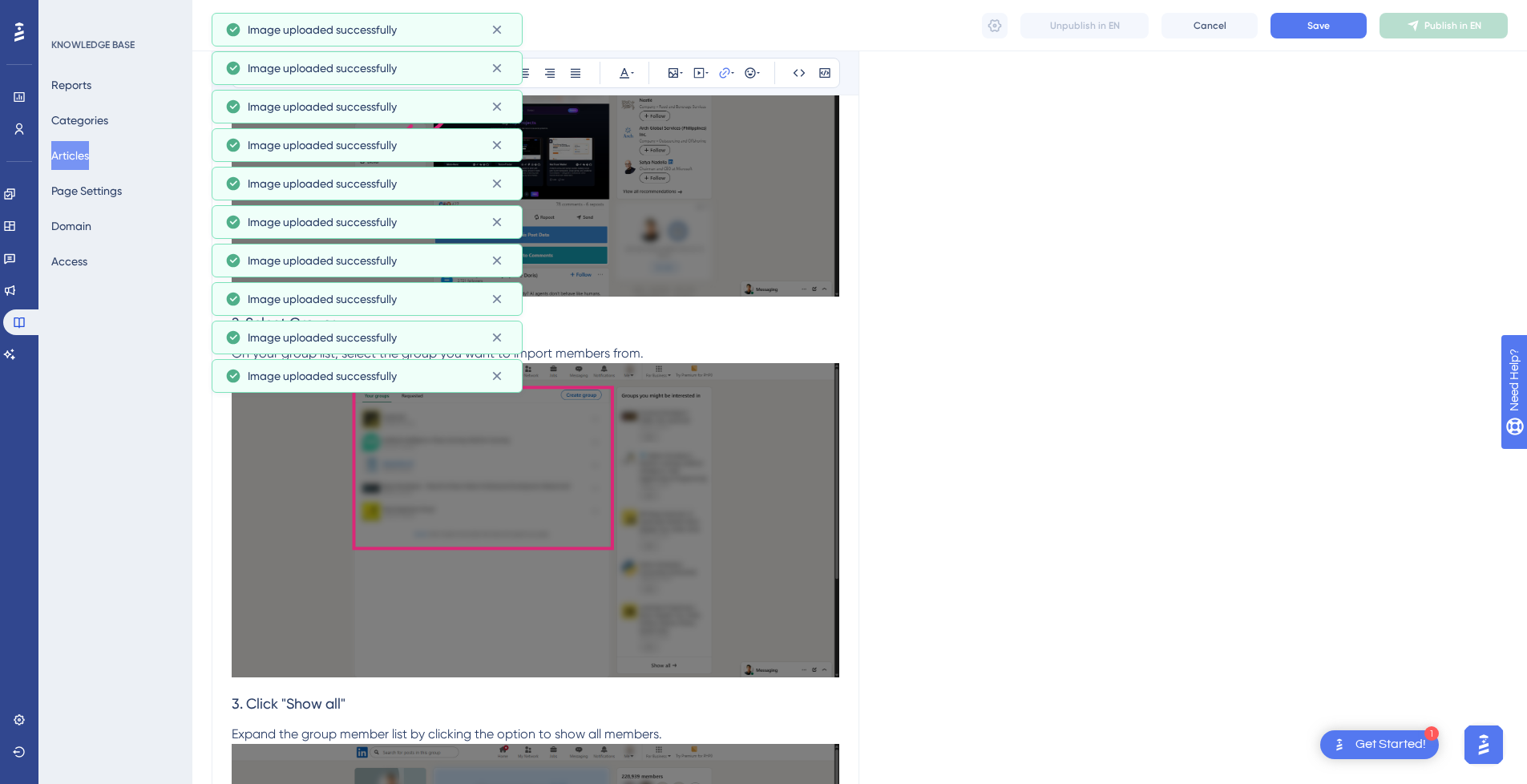
drag, startPoint x: 952, startPoint y: 229, endPoint x: 1407, endPoint y: 184, distance: 457.2
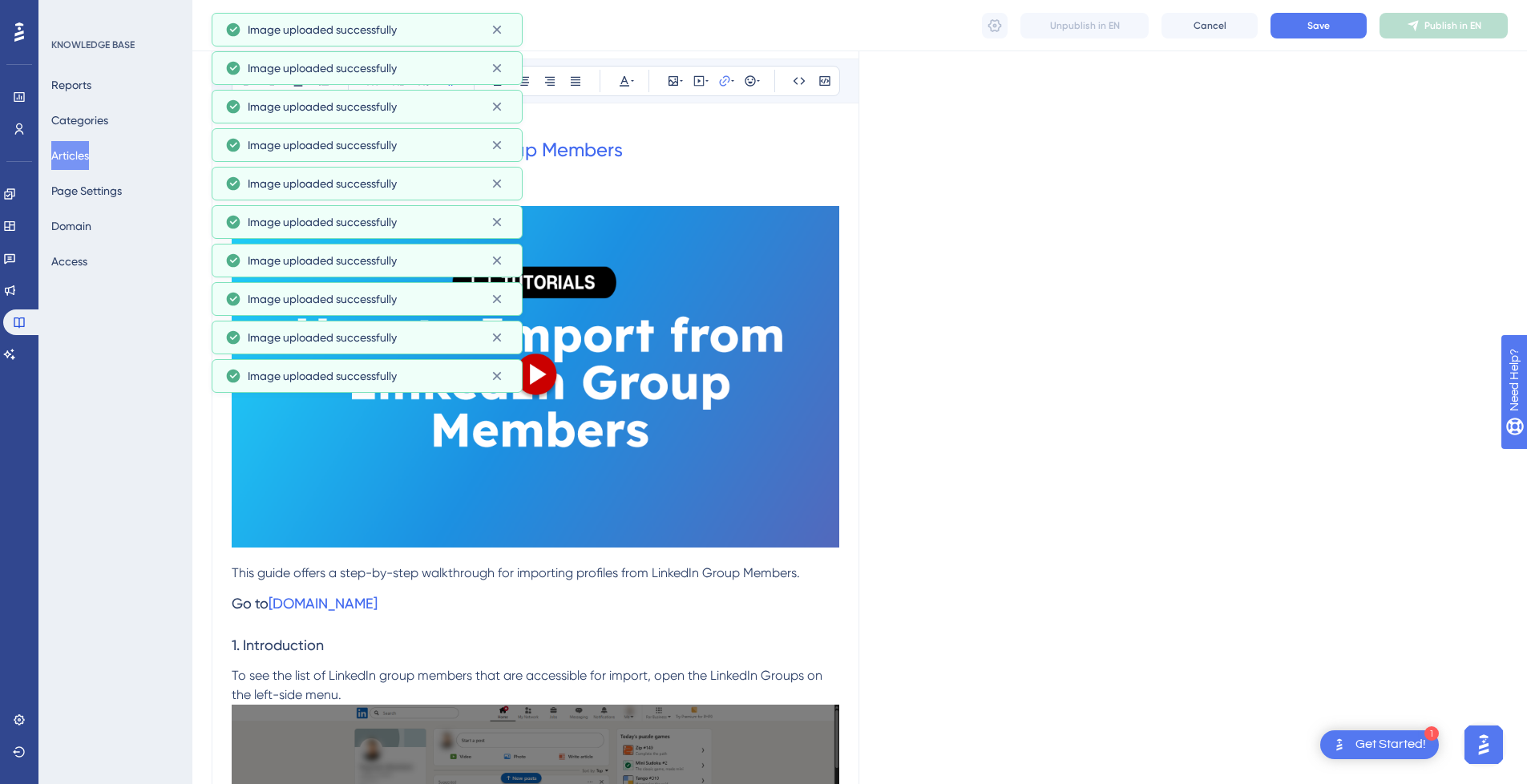
scroll to position [0, 0]
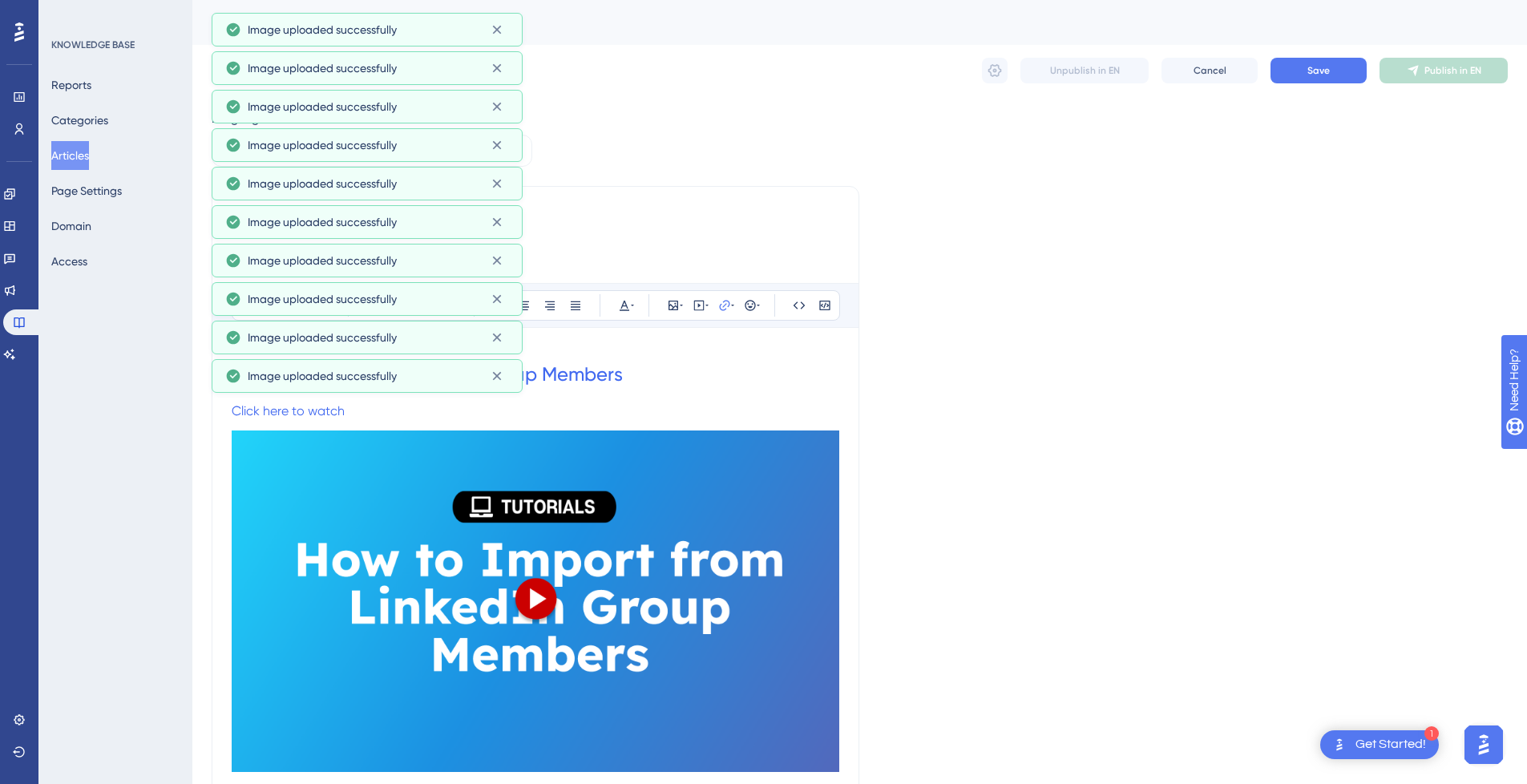
click at [606, 457] on img at bounding box center [535, 601] width 608 height 341
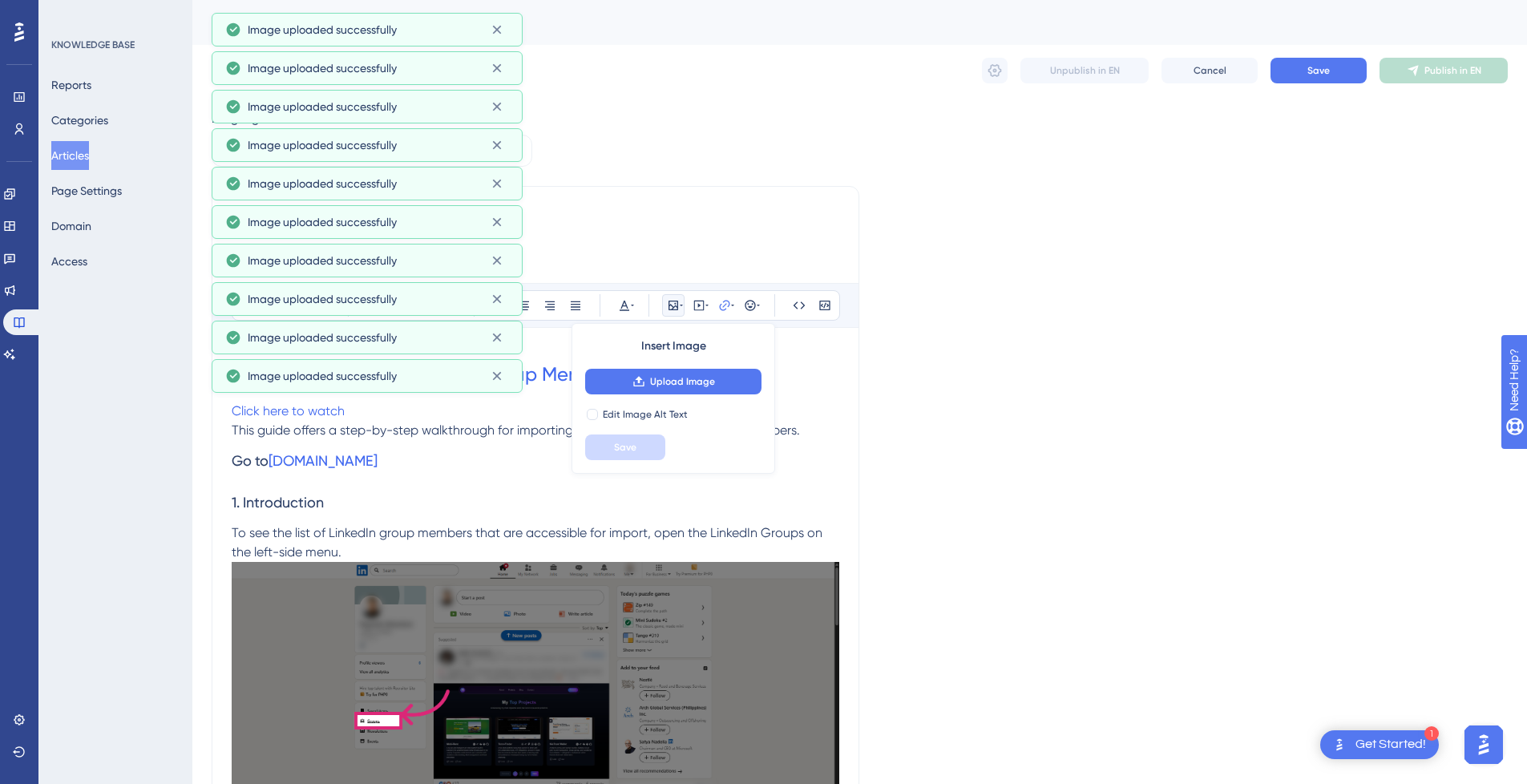
click at [452, 470] on h3 "Go to www.linkedin.com" at bounding box center [535, 461] width 608 height 42
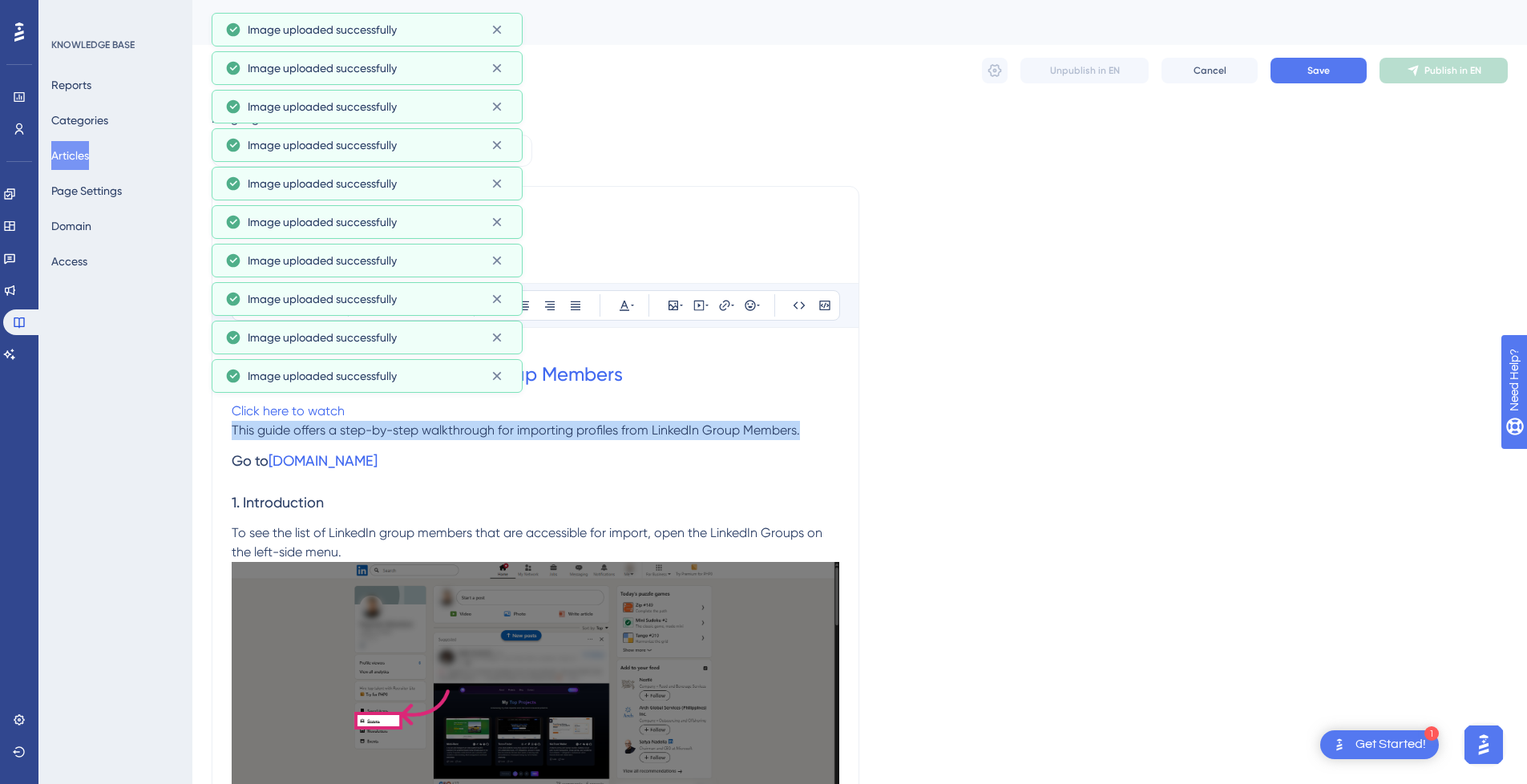
drag, startPoint x: 811, startPoint y: 431, endPoint x: 221, endPoint y: 435, distance: 590.0
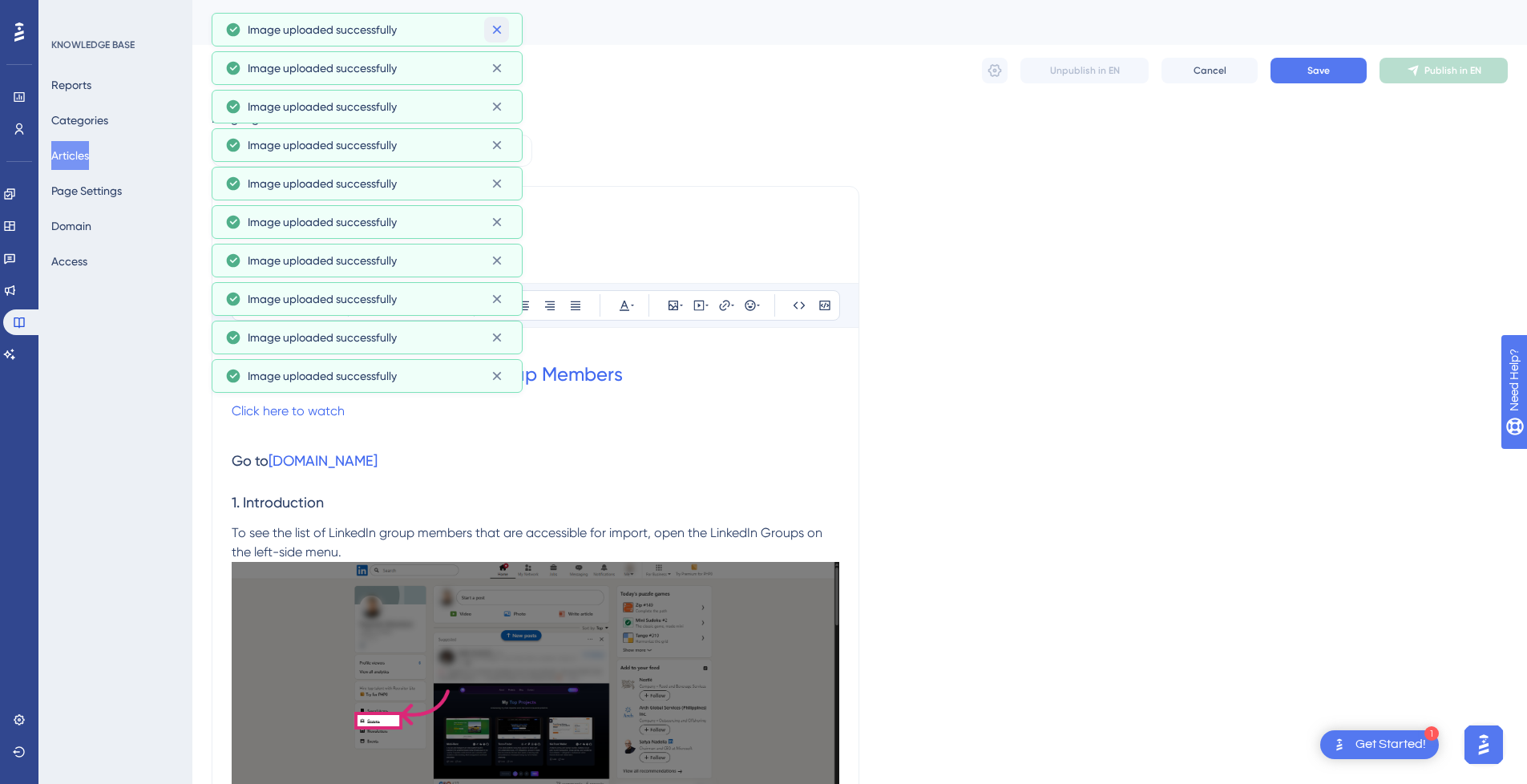
click at [500, 28] on icon at bounding box center [497, 30] width 16 height 16
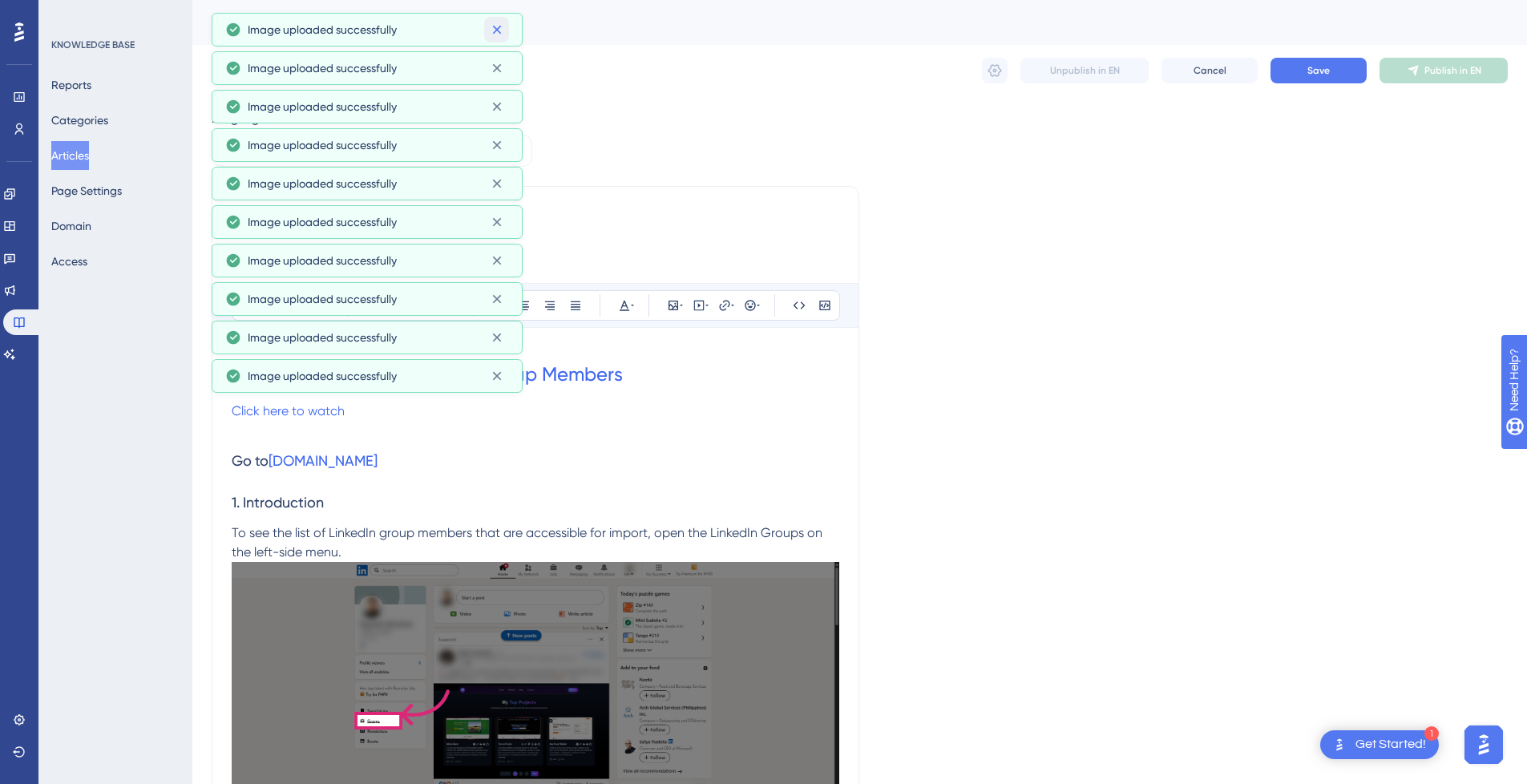
click at [500, 28] on icon at bounding box center [497, 30] width 16 height 16
click at [604, 252] on input at bounding box center [535, 261] width 608 height 19
paste input "This guide offers a step-by-step walkthrough for importing profiles from Linked…"
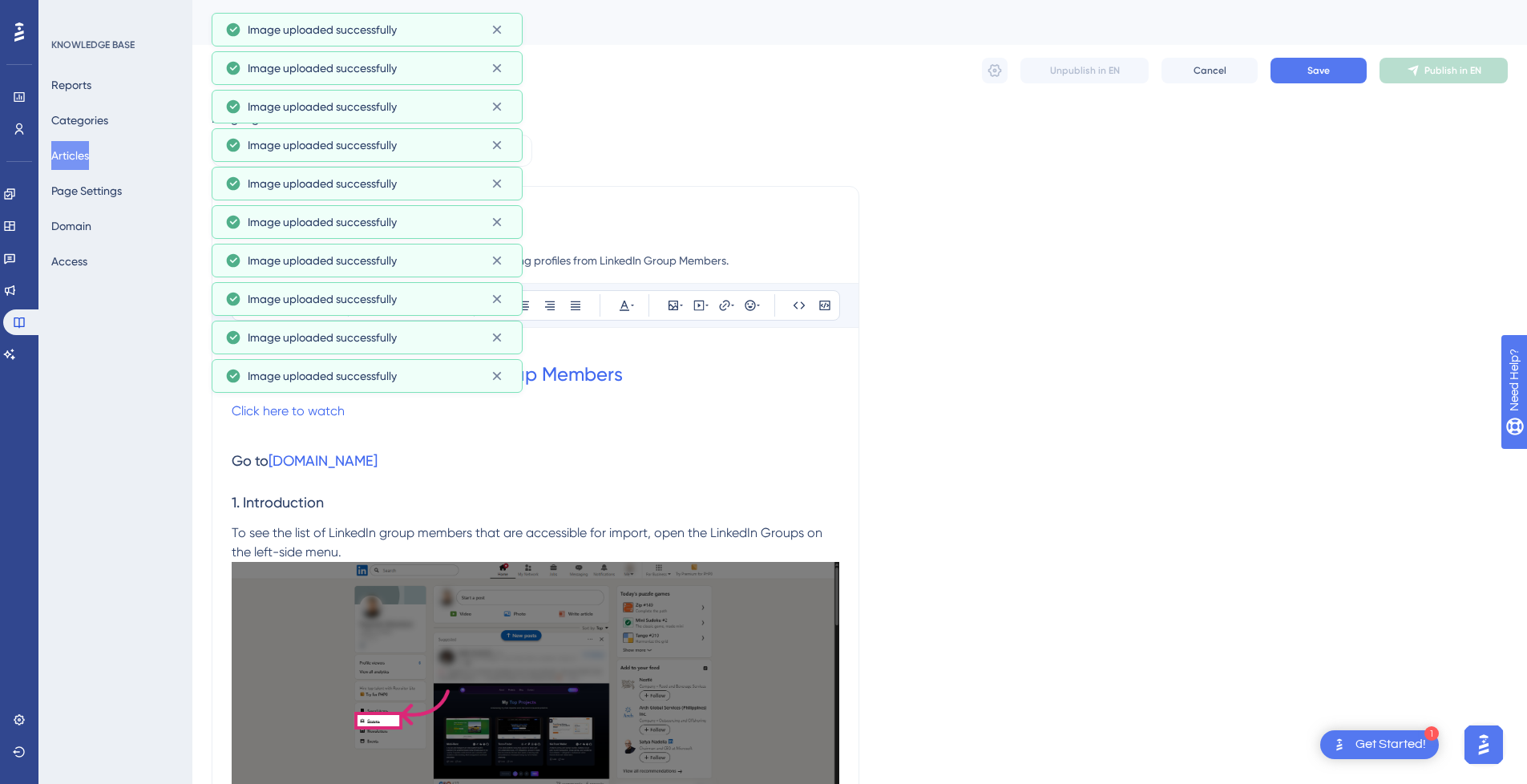
type input "This guide offers a step-by-step walkthrough for importing profiles from Linked…"
drag, startPoint x: 661, startPoint y: 373, endPoint x: 99, endPoint y: 390, distance: 562.3
click at [661, 224] on input at bounding box center [535, 225] width 608 height 26
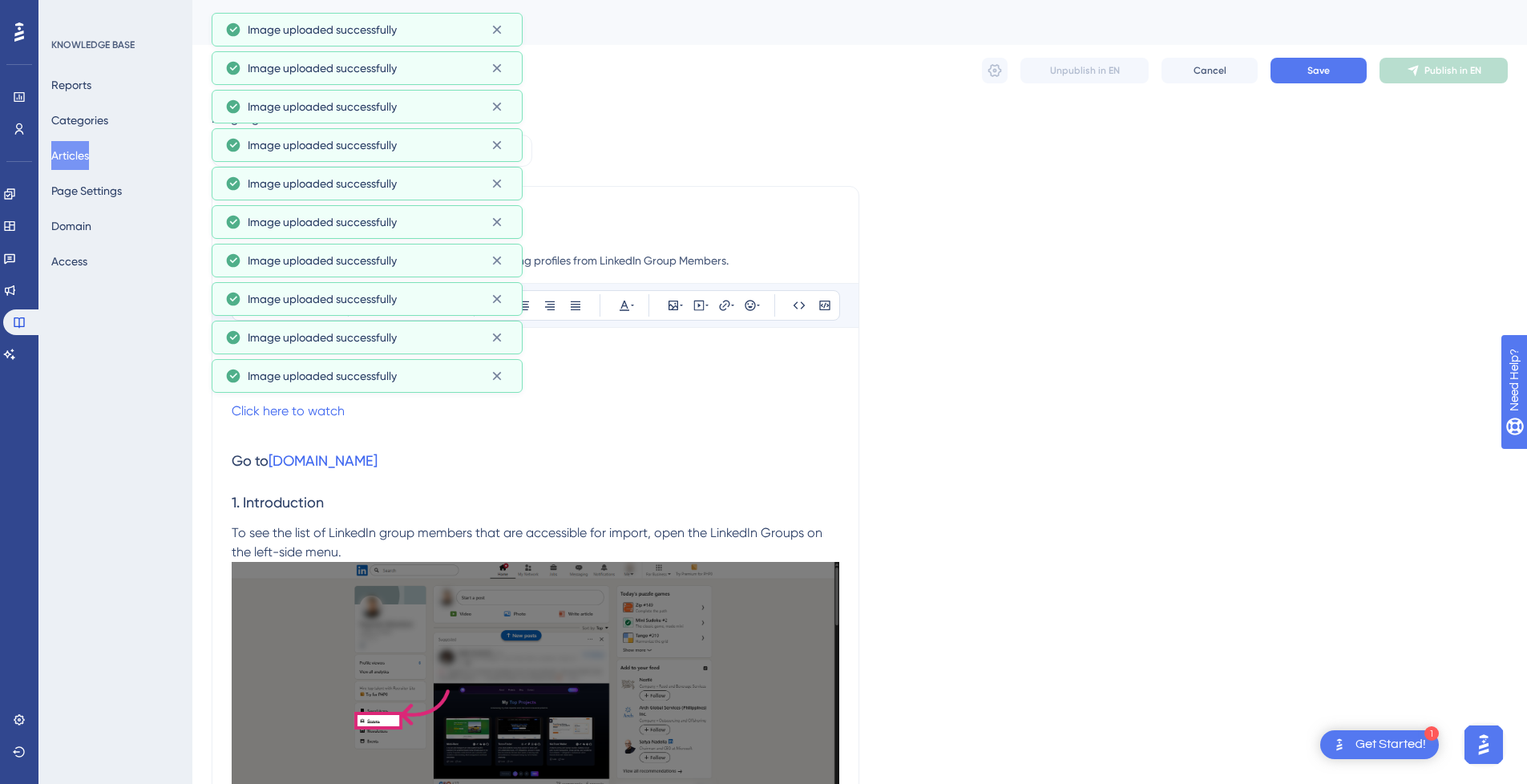
click at [666, 216] on input at bounding box center [535, 225] width 608 height 26
paste input "How to Import from LinkedIn Group Members"
type input "How to Import from LinkedIn Group Members"
type input "How to Import from LinkedIn Group Membersd"
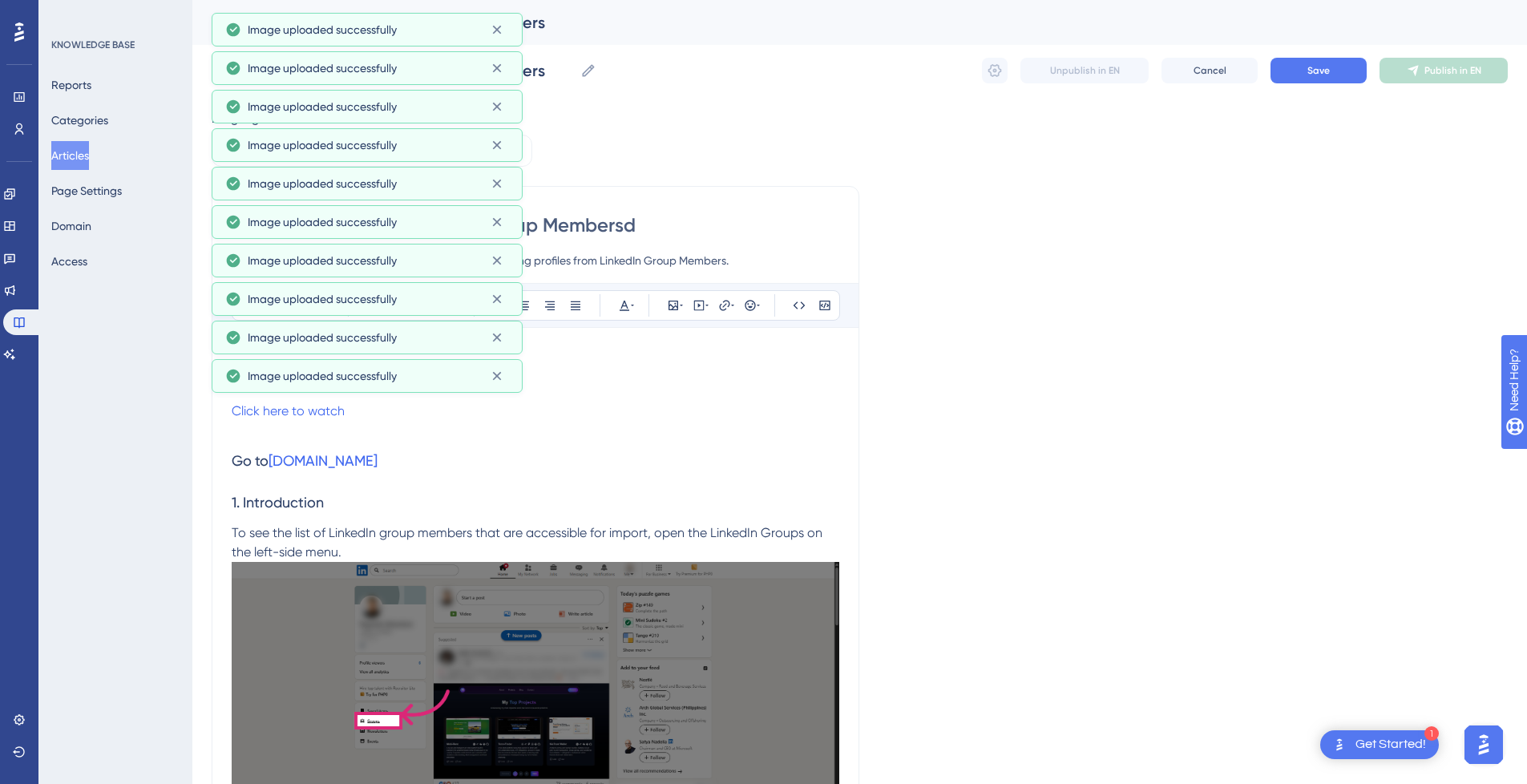
type input "How to Import from LinkedIn Group Membersd"
click at [498, 30] on icon at bounding box center [497, 30] width 16 height 16
drag, startPoint x: 543, startPoint y: 430, endPoint x: 459, endPoint y: 431, distance: 84.0
click at [543, 431] on p at bounding box center [535, 431] width 608 height 19
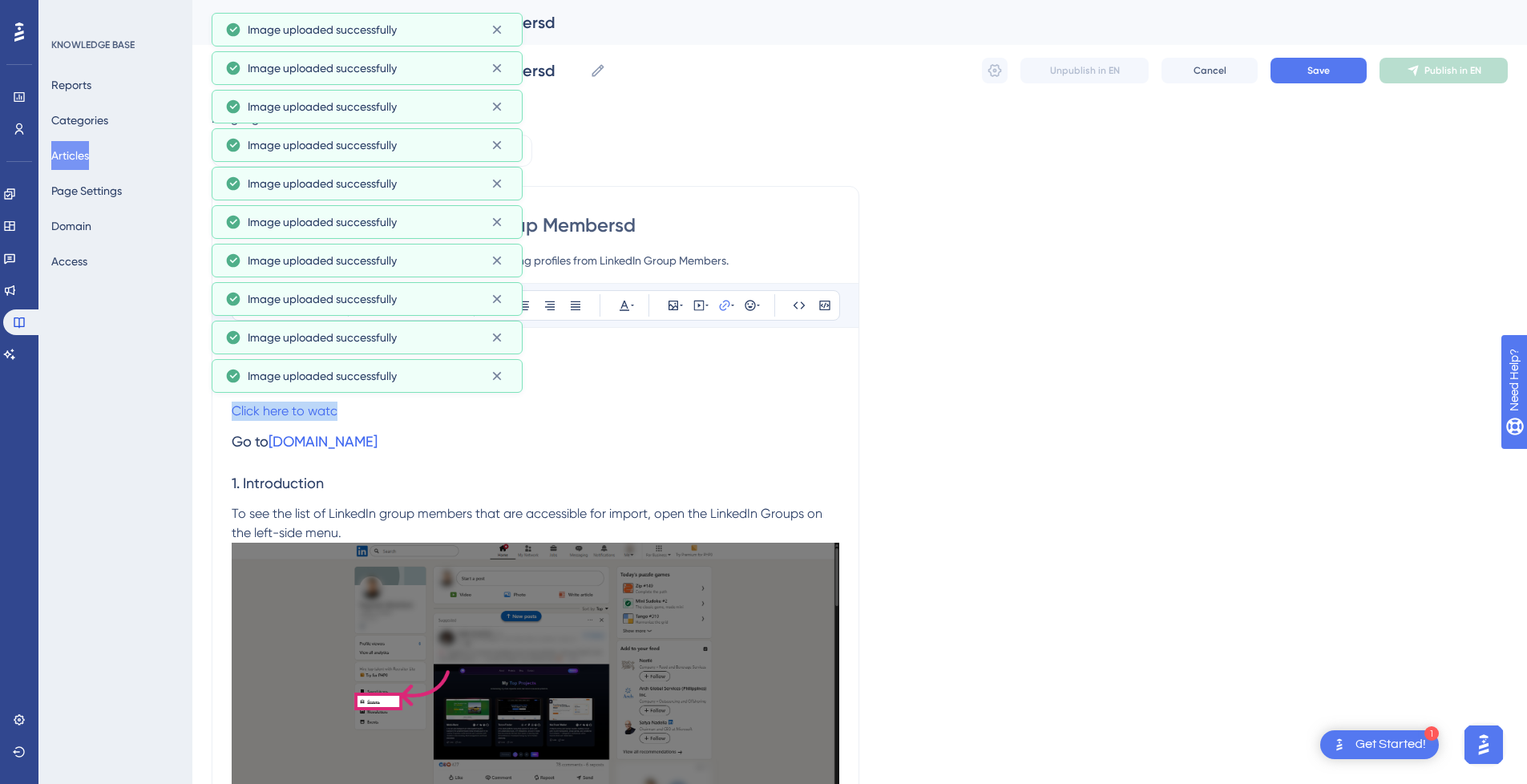
drag, startPoint x: 341, startPoint y: 414, endPoint x: 155, endPoint y: 364, distance: 192.6
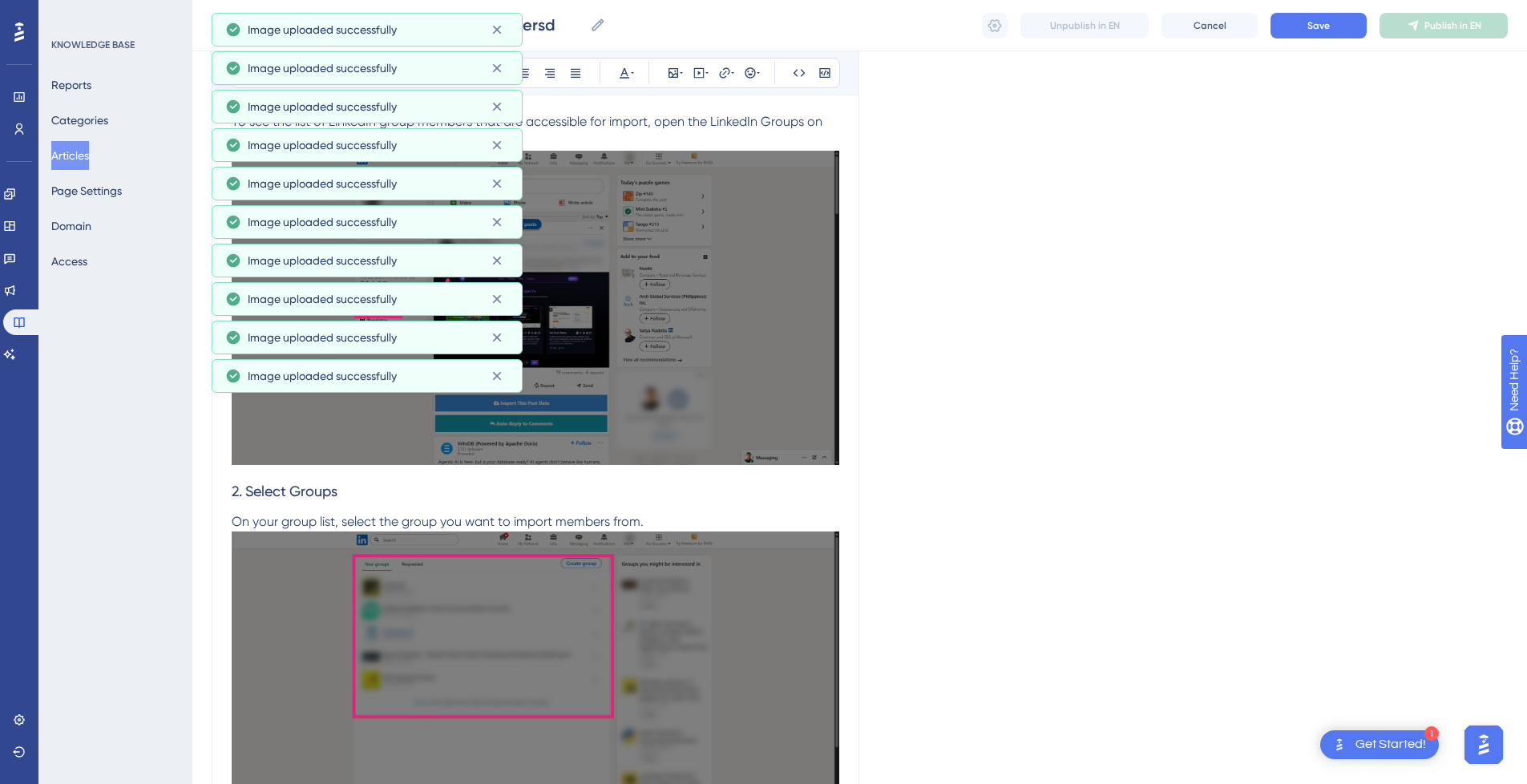
scroll to position [401, 0]
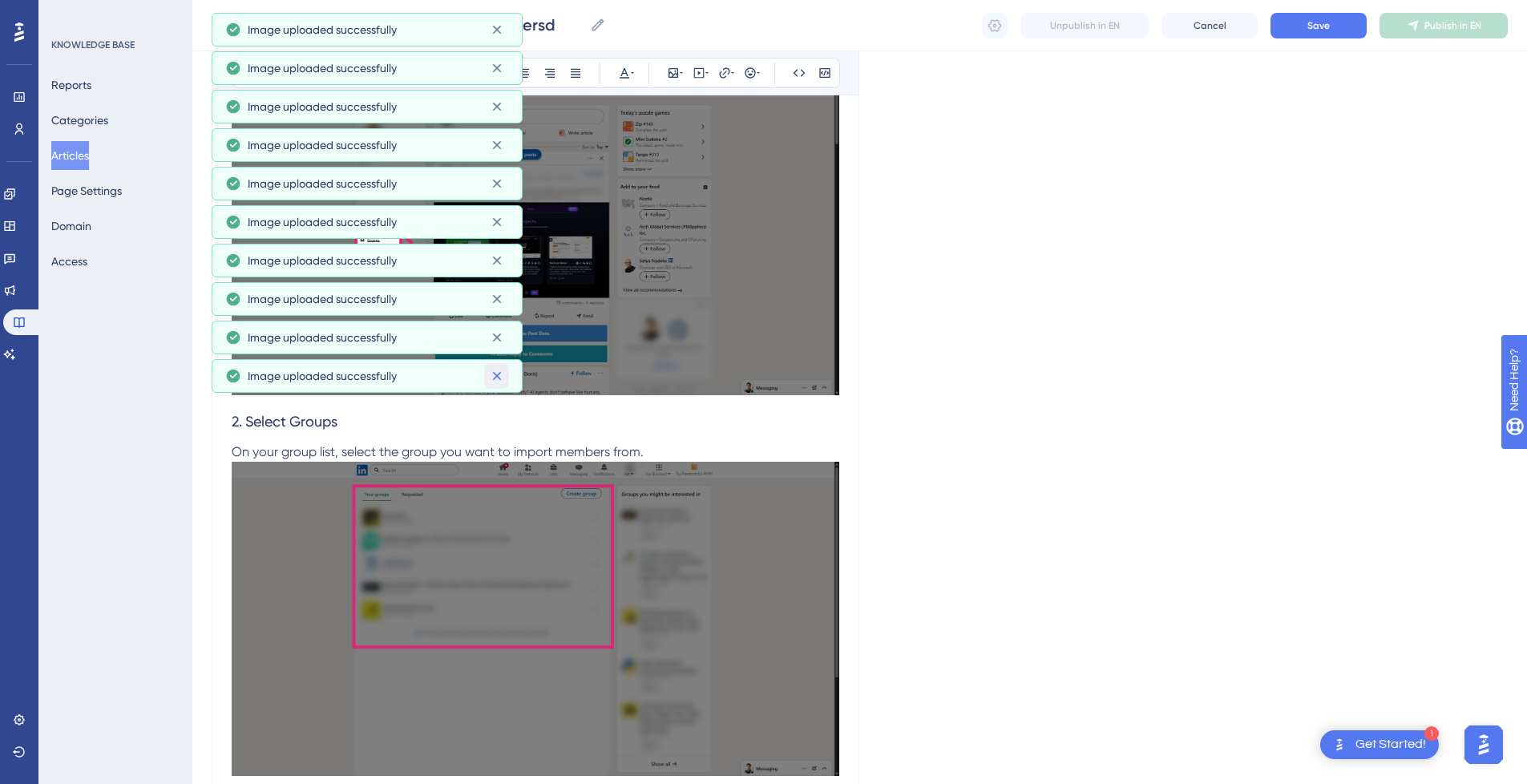
click at [503, 380] on icon at bounding box center [497, 376] width 16 height 16
click at [499, 333] on icon at bounding box center [497, 337] width 16 height 16
click at [501, 302] on icon at bounding box center [497, 299] width 16 height 16
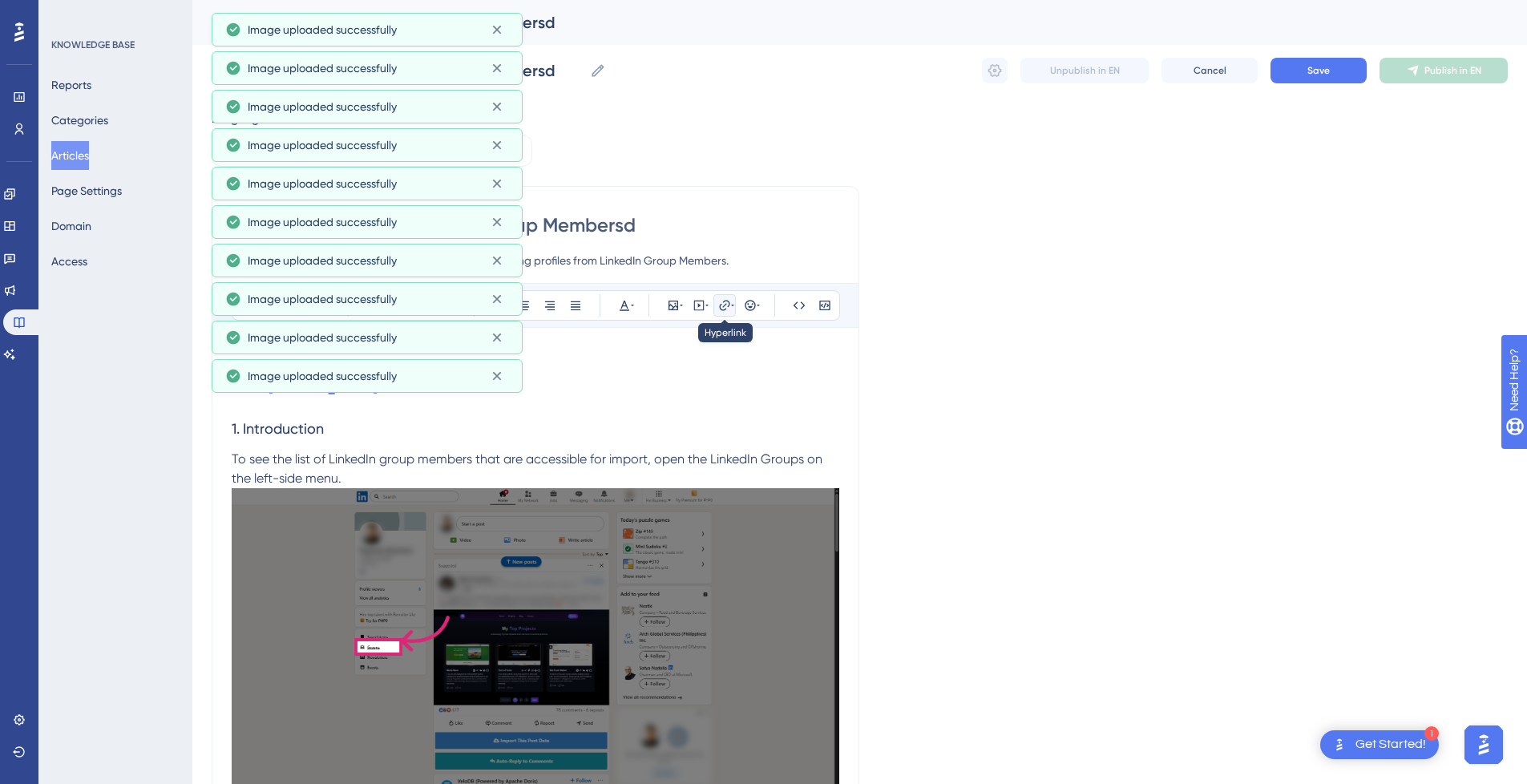
click at [724, 309] on icon at bounding box center [724, 304] width 10 height 10
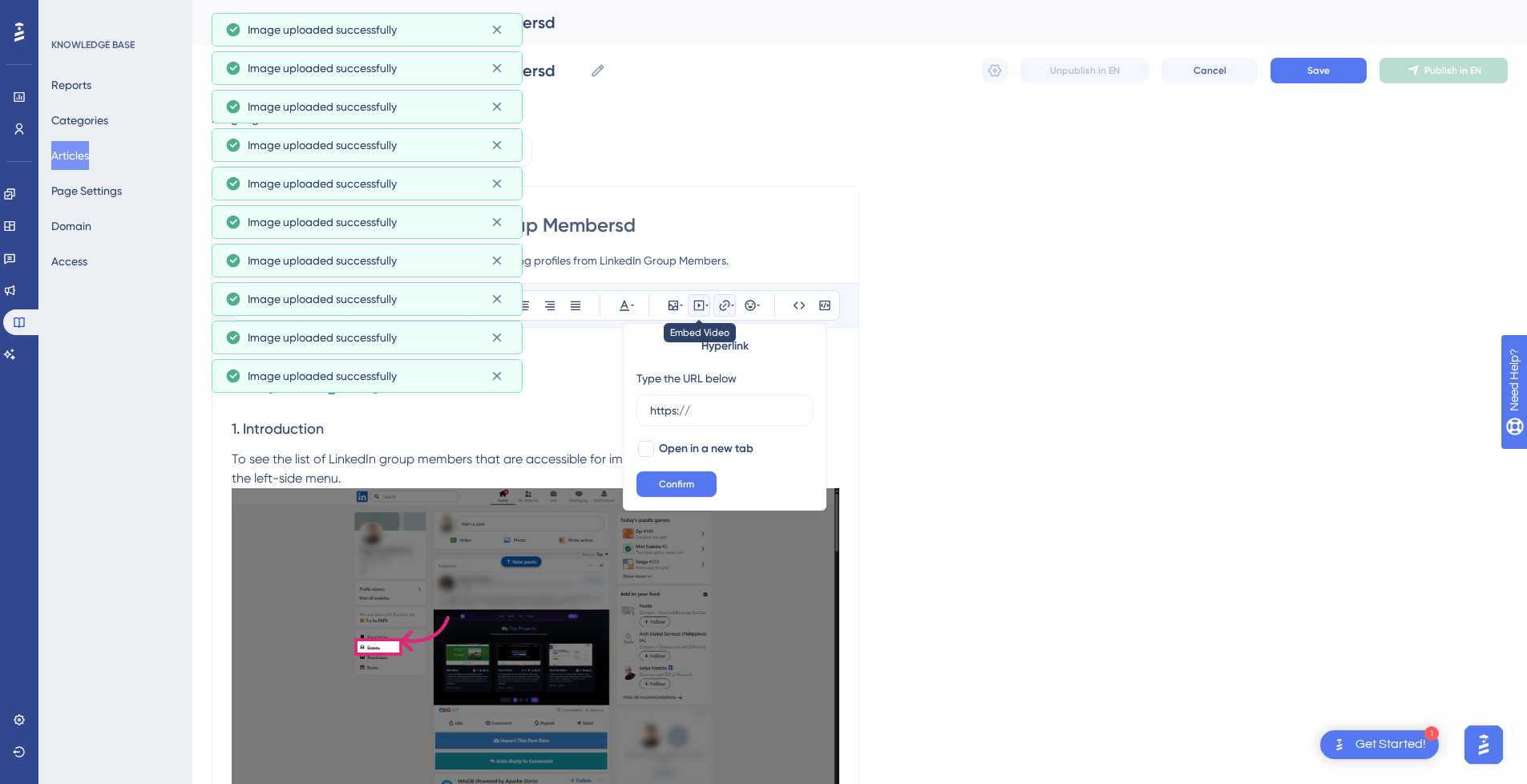
click at [705, 307] on div at bounding box center [699, 305] width 13 height 13
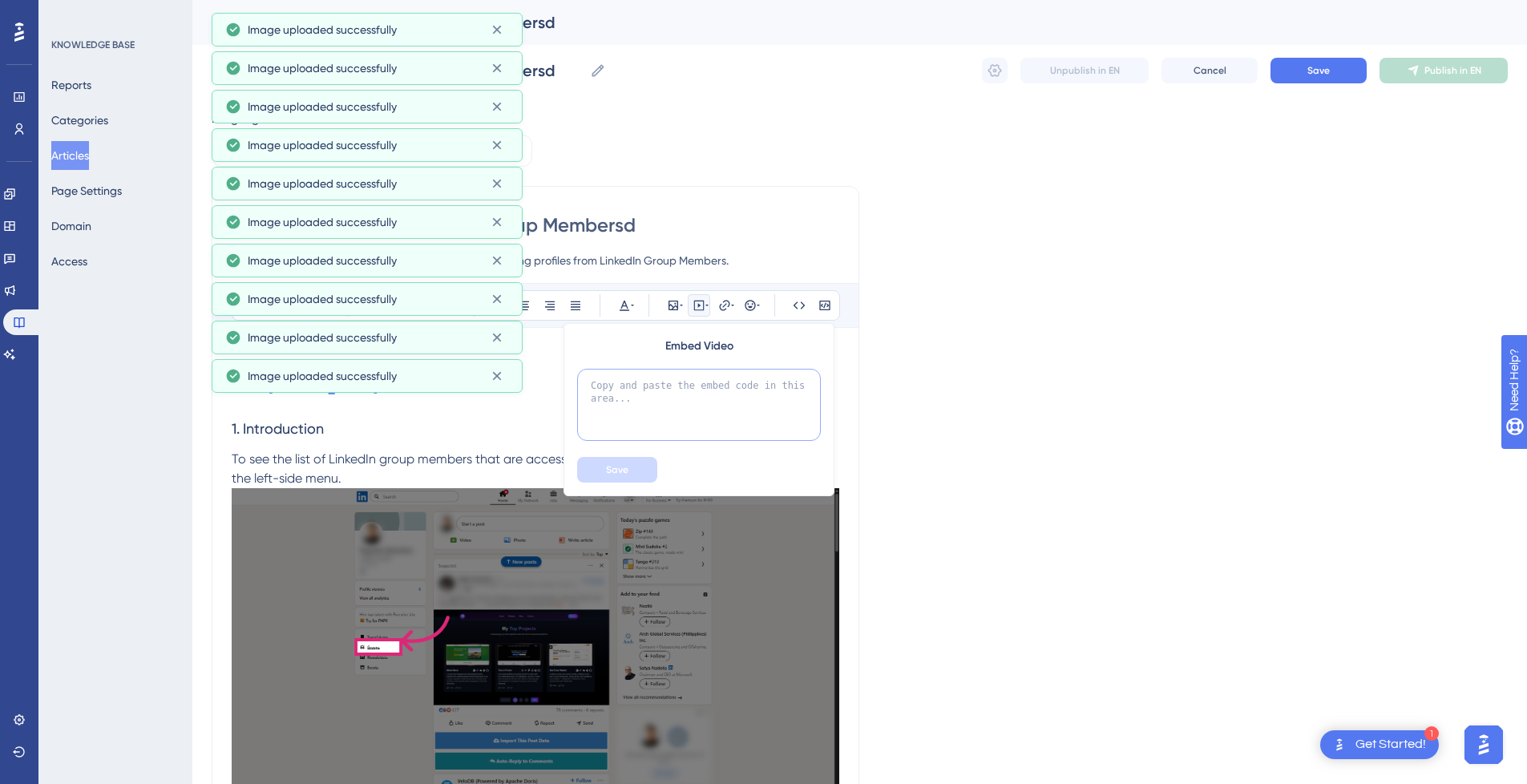
click at [659, 415] on textarea at bounding box center [699, 405] width 244 height 72
paste textarea "<div style="position:relative;padding-bottom:56.25%;"> <iframe style="width:100…"
type textarea "<div style="position:relative;padding-bottom:56.25%;"> <iframe style="width:100…"
click at [621, 470] on span "Save" at bounding box center [617, 470] width 23 height 13
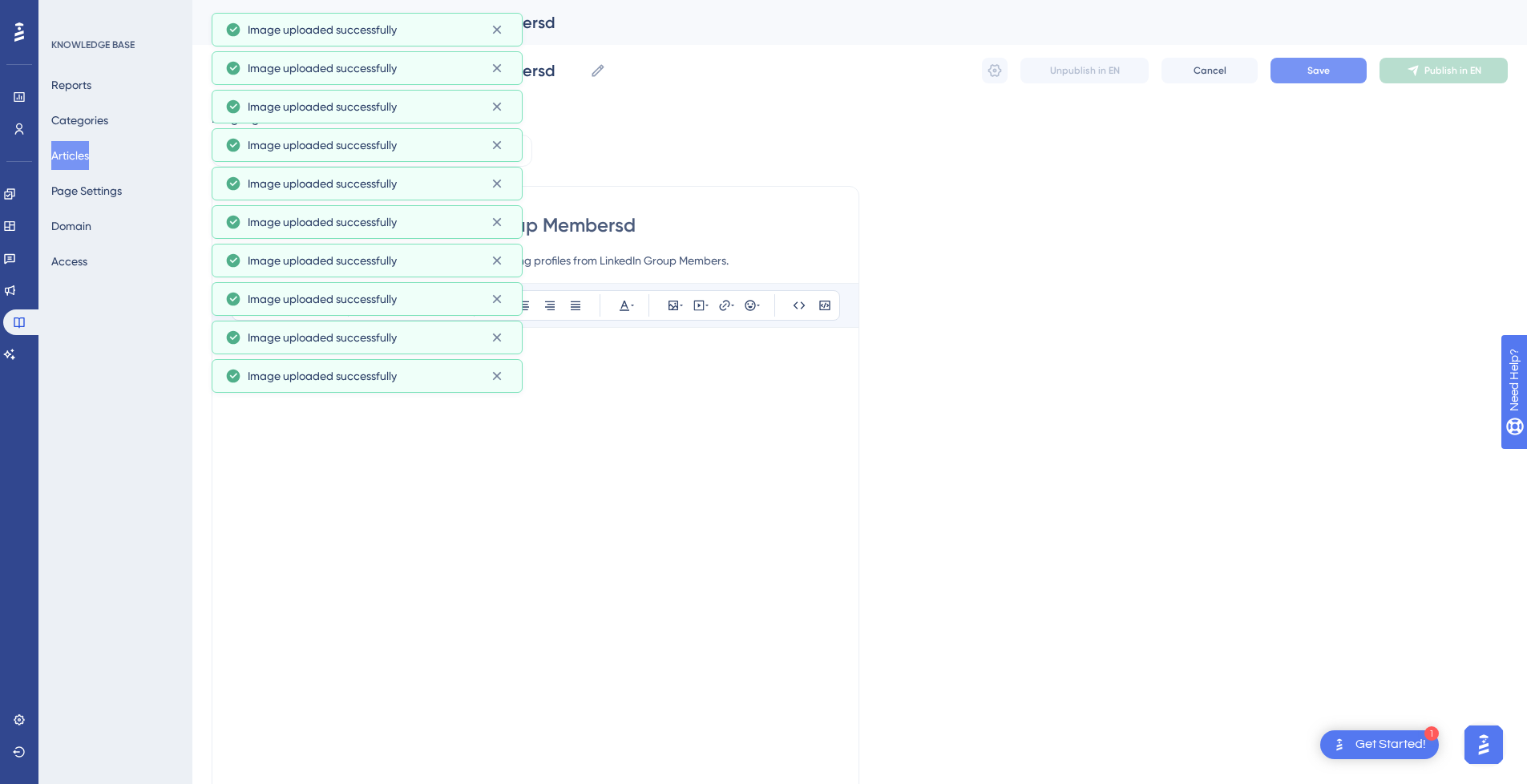
click at [1324, 69] on span "Save" at bounding box center [1319, 71] width 23 height 13
click at [503, 29] on icon at bounding box center [497, 30] width 16 height 16
click at [1425, 69] on span "Publish in EN" at bounding box center [1452, 71] width 57 height 13
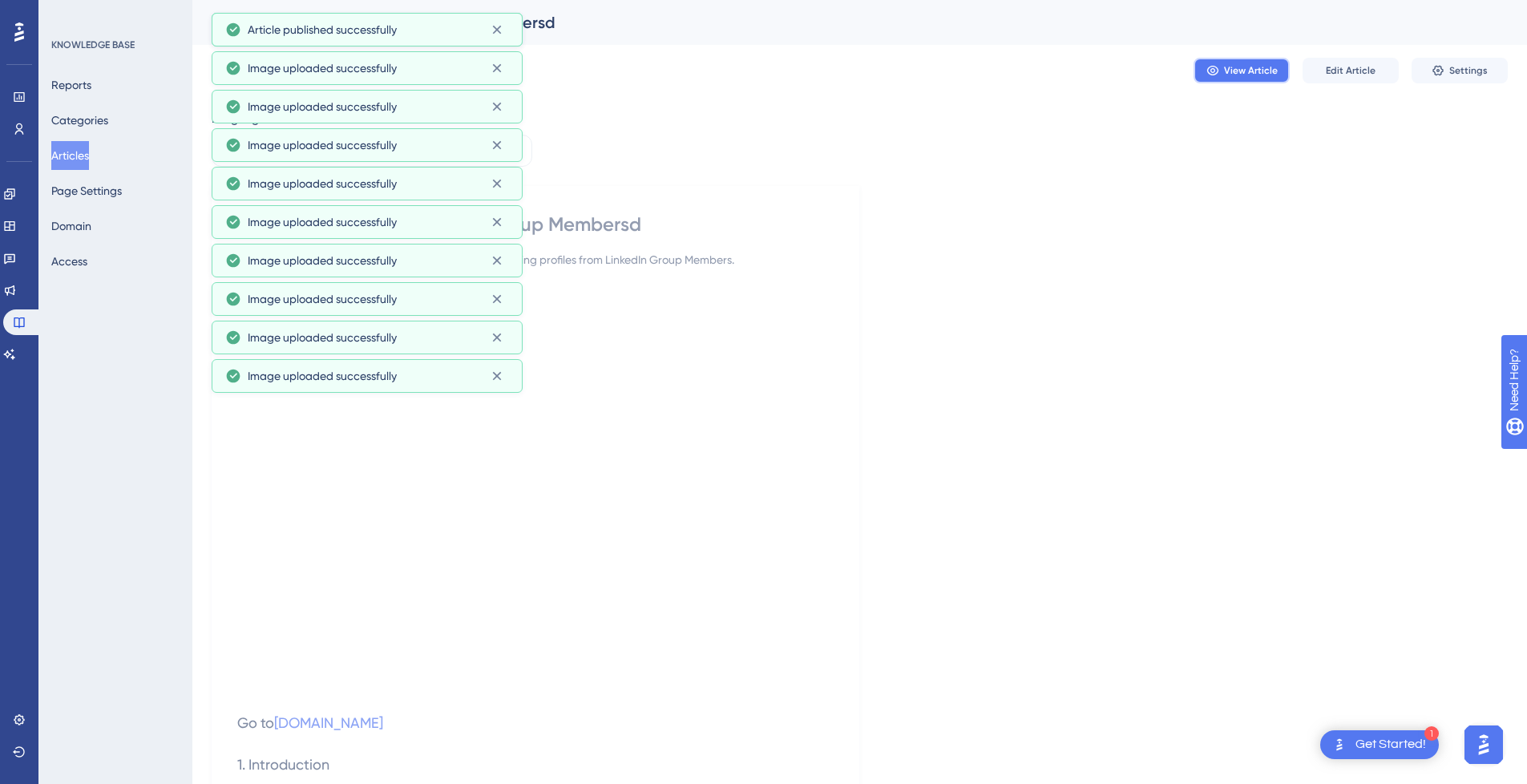
click at [1231, 66] on span "View Article" at bounding box center [1250, 71] width 54 height 13
click at [86, 159] on button "Articles" at bounding box center [70, 155] width 38 height 29
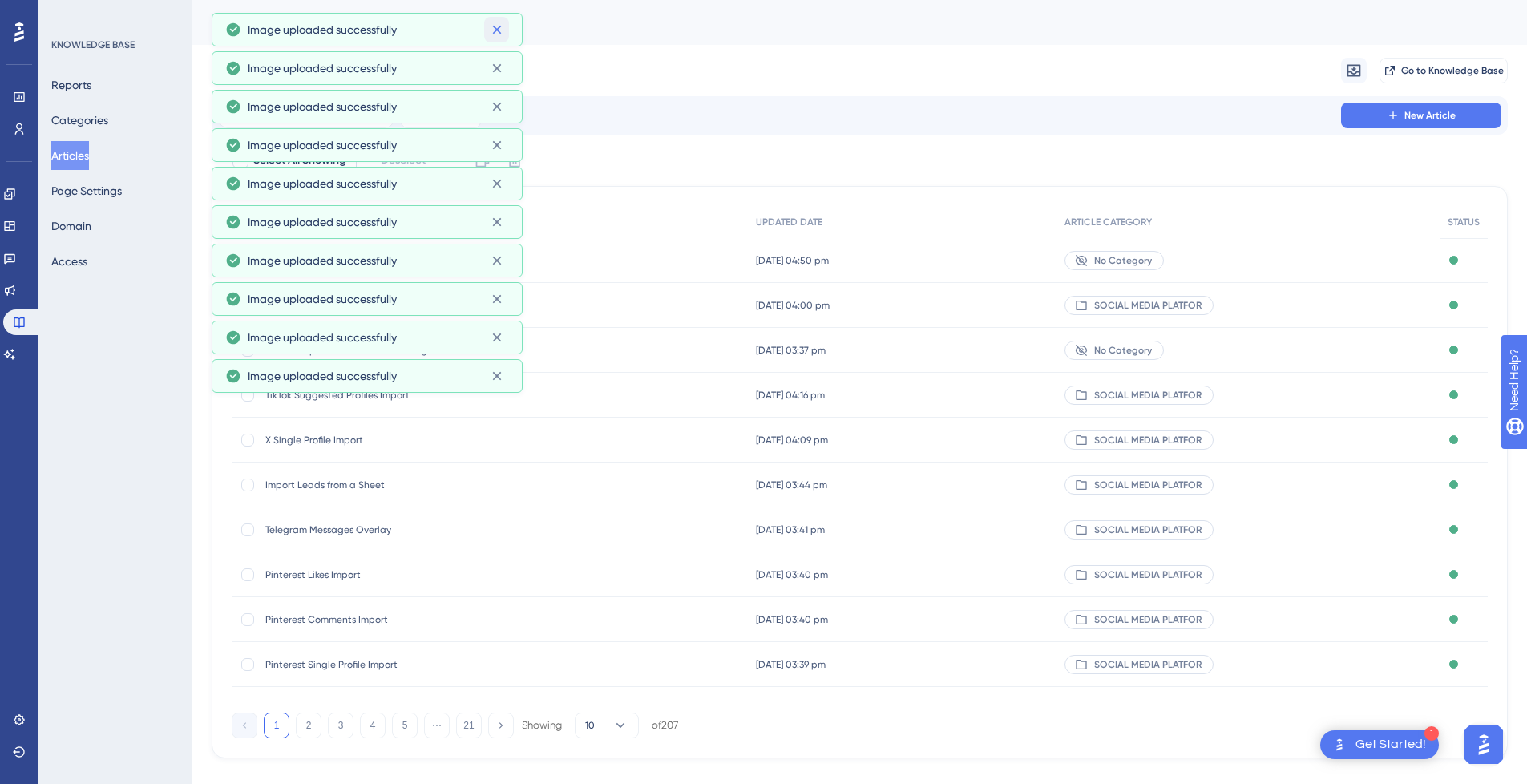
click at [500, 27] on icon at bounding box center [496, 30] width 9 height 9
drag, startPoint x: 495, startPoint y: 33, endPoint x: 402, endPoint y: 7, distance: 96.6
click at [493, 33] on icon at bounding box center [497, 30] width 16 height 16
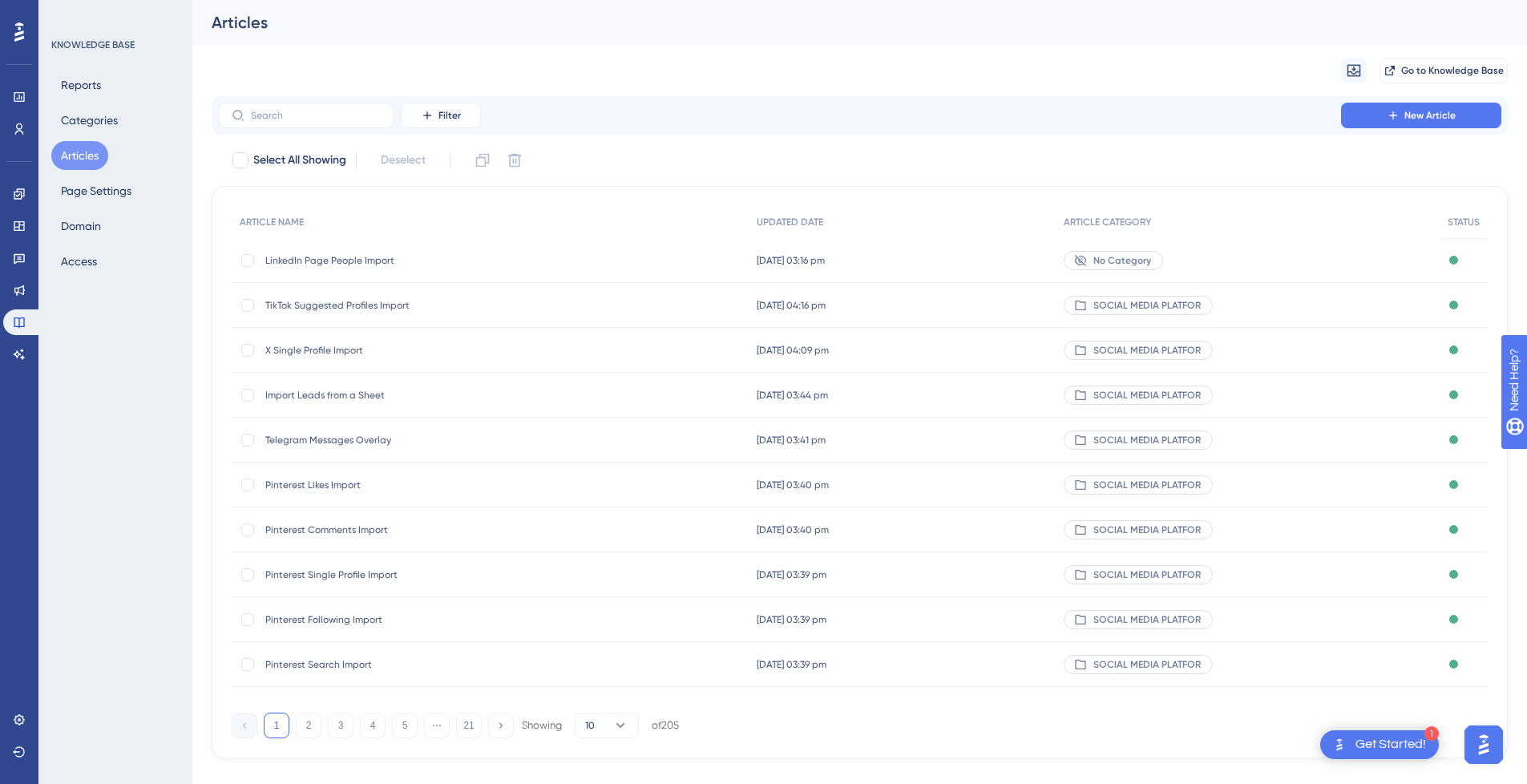
click at [423, 303] on span "TikTok Suggested Profiles Import" at bounding box center [394, 305] width 257 height 13
click at [478, 266] on span "How to Import from LinkedIn Group Membersd" at bounding box center [394, 261] width 257 height 13
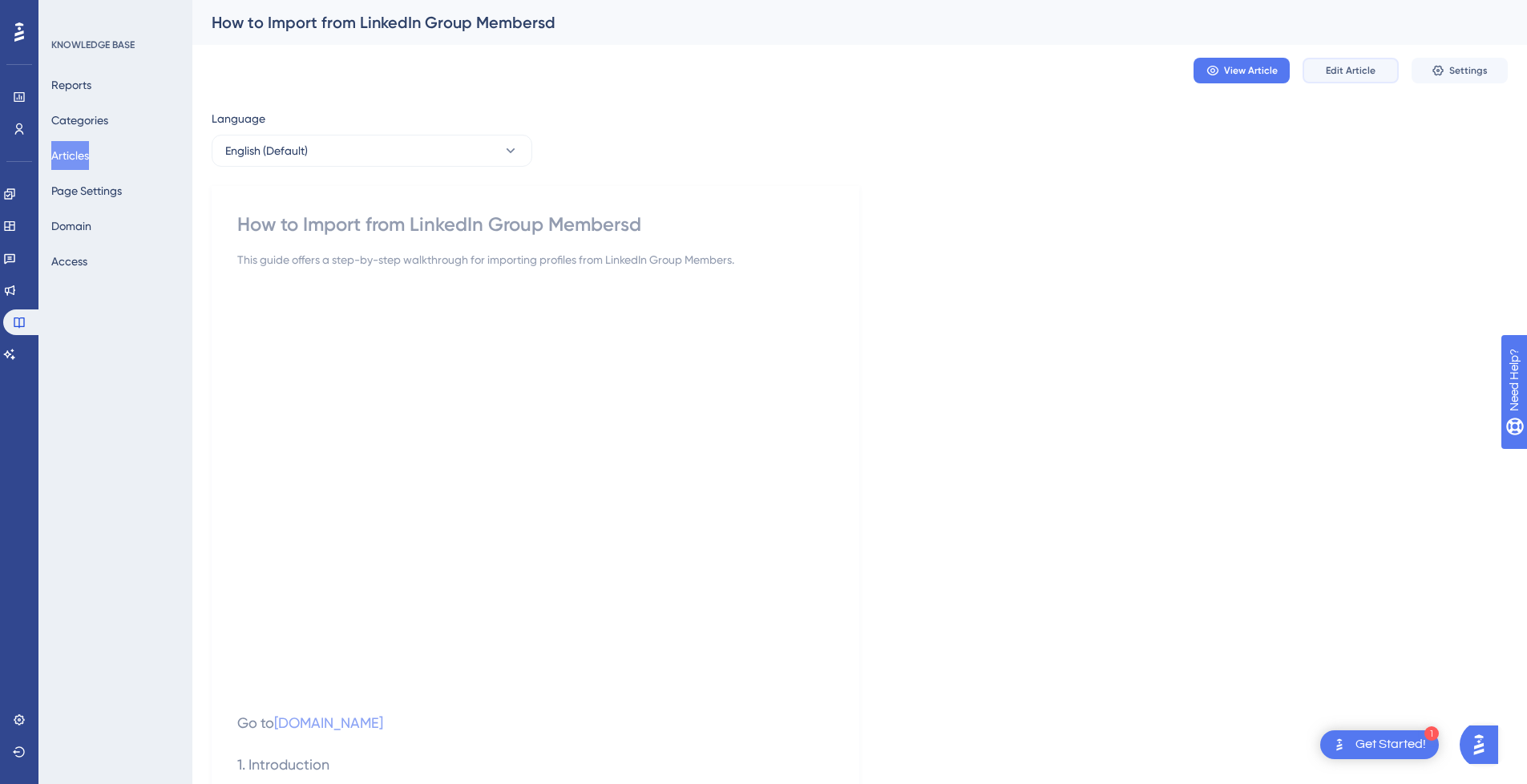
click at [1328, 68] on span "Edit Article" at bounding box center [1351, 71] width 50 height 13
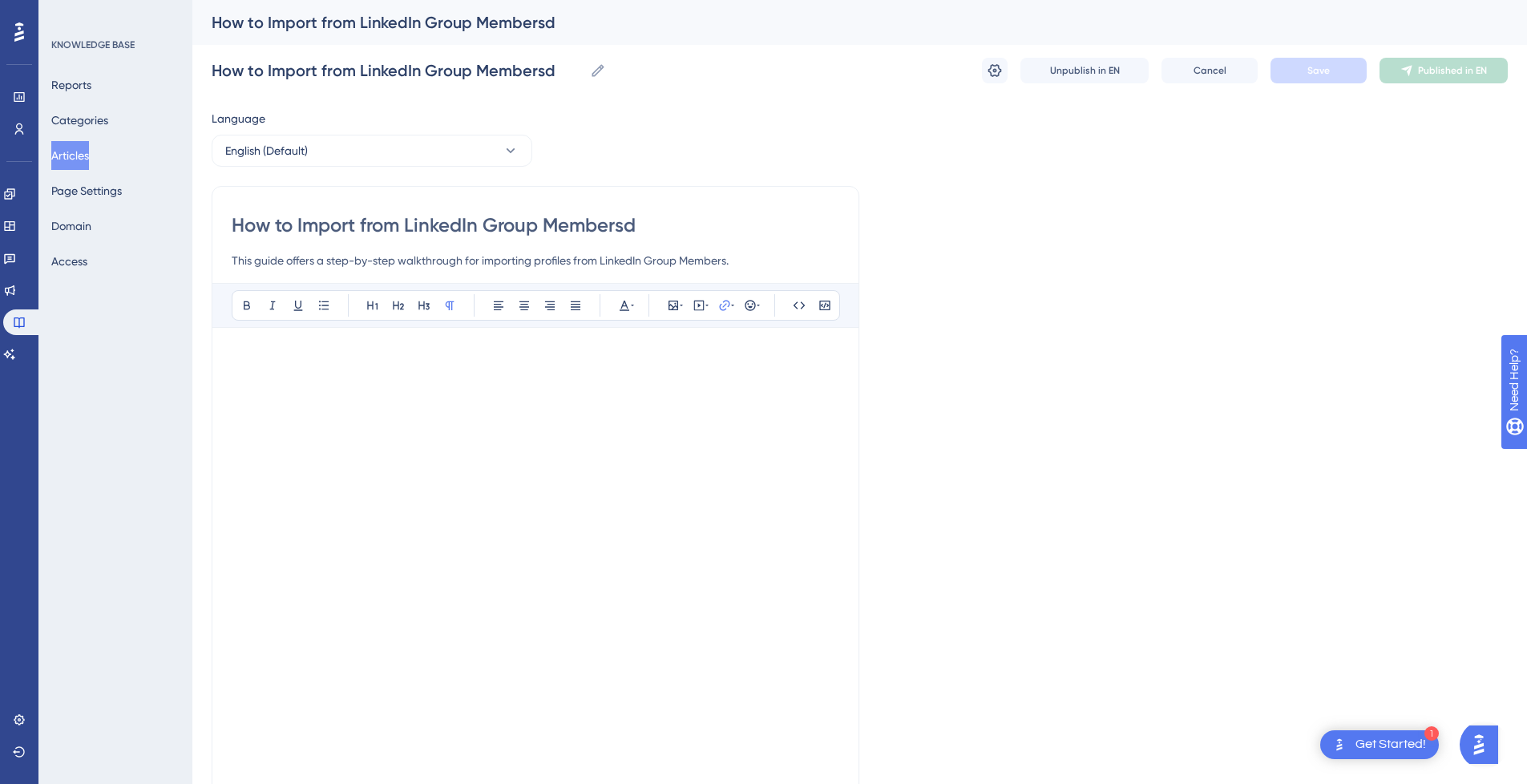
click at [692, 220] on input "How to Import from LinkedIn Group Membersd" at bounding box center [535, 225] width 608 height 26
type input "How to Import from LinkedIn Group Members"
click at [276, 349] on p at bounding box center [535, 357] width 608 height 19
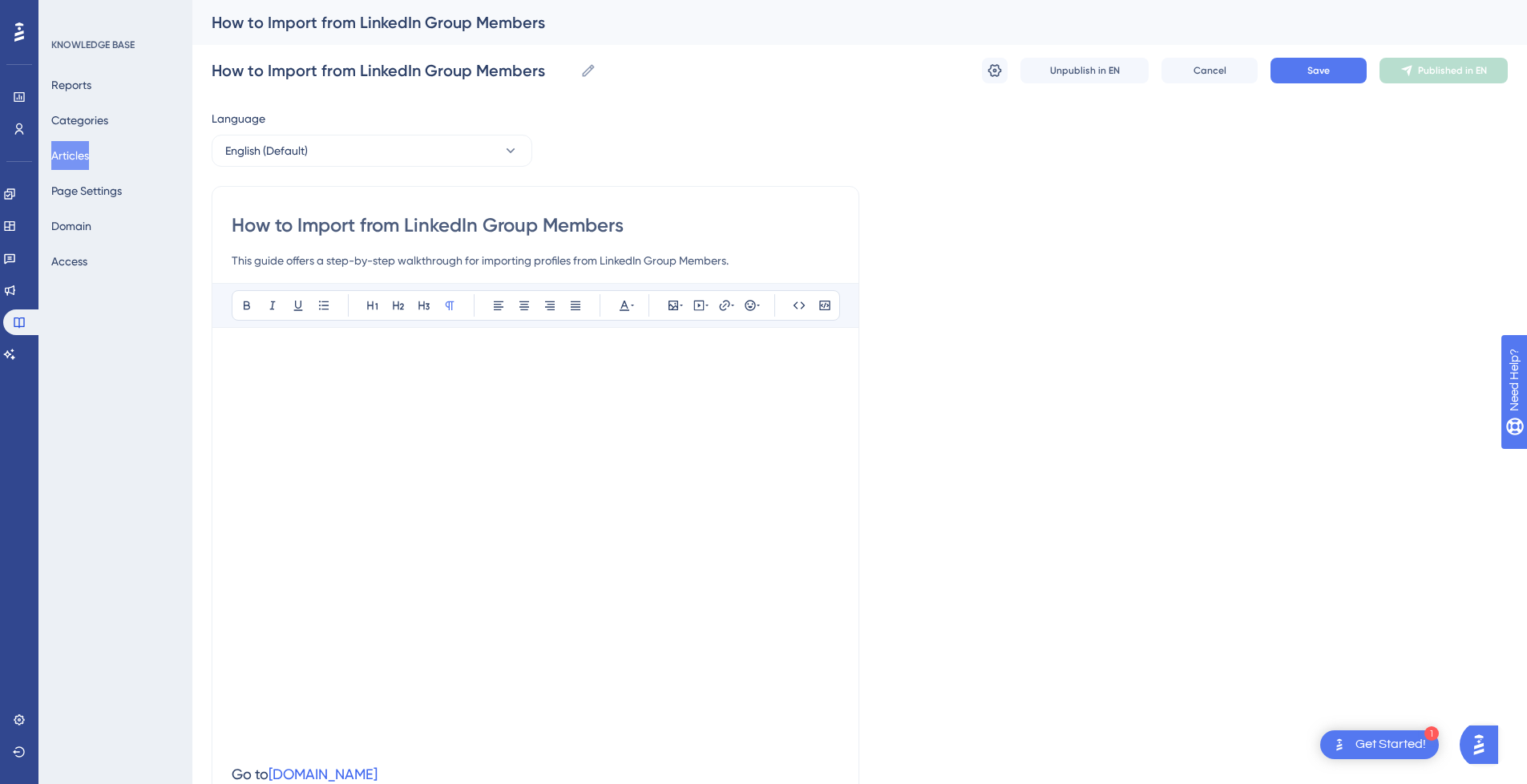
click at [326, 754] on h3 "Go to www.linkedin.com" at bounding box center [535, 774] width 608 height 42
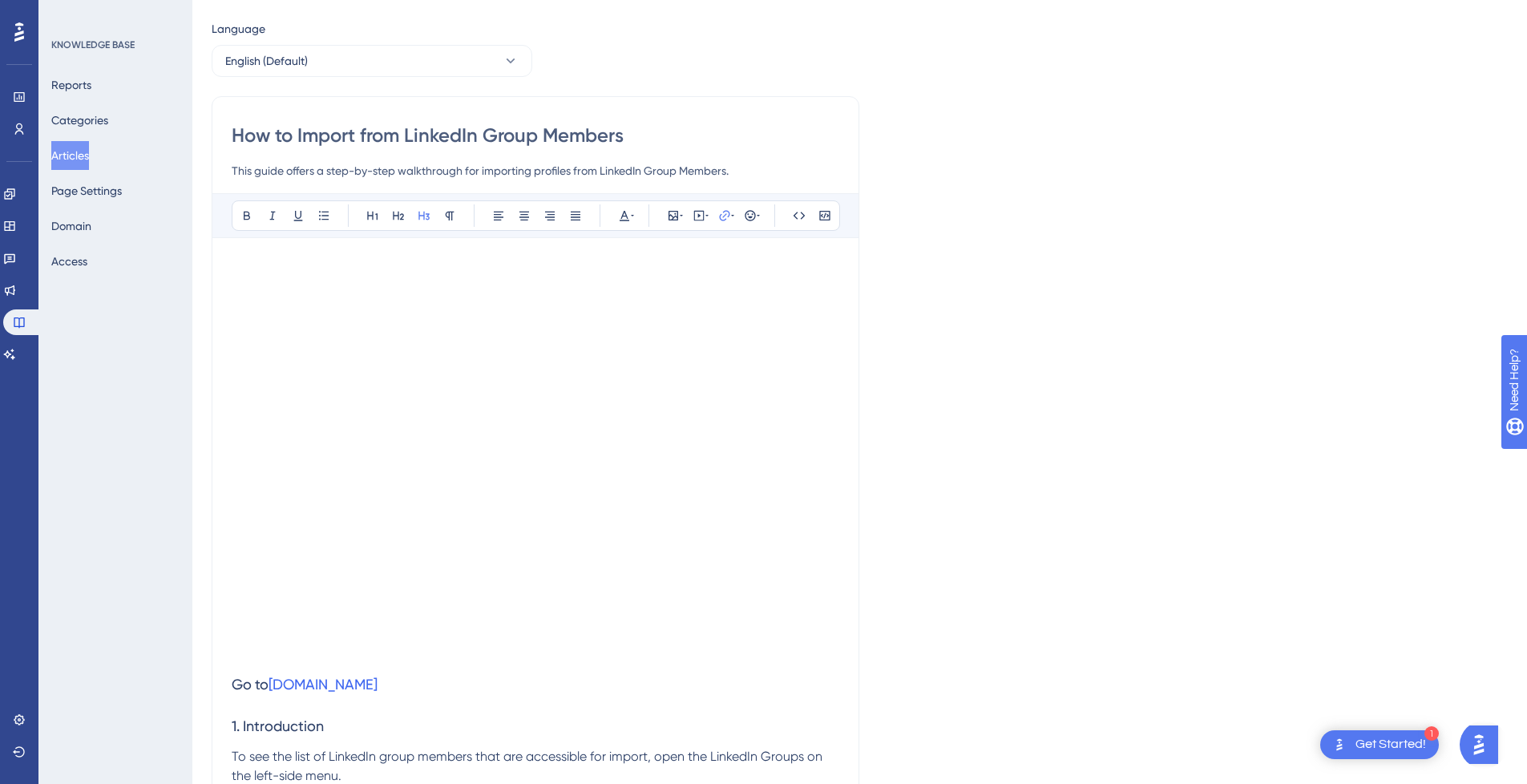
scroll to position [160, 0]
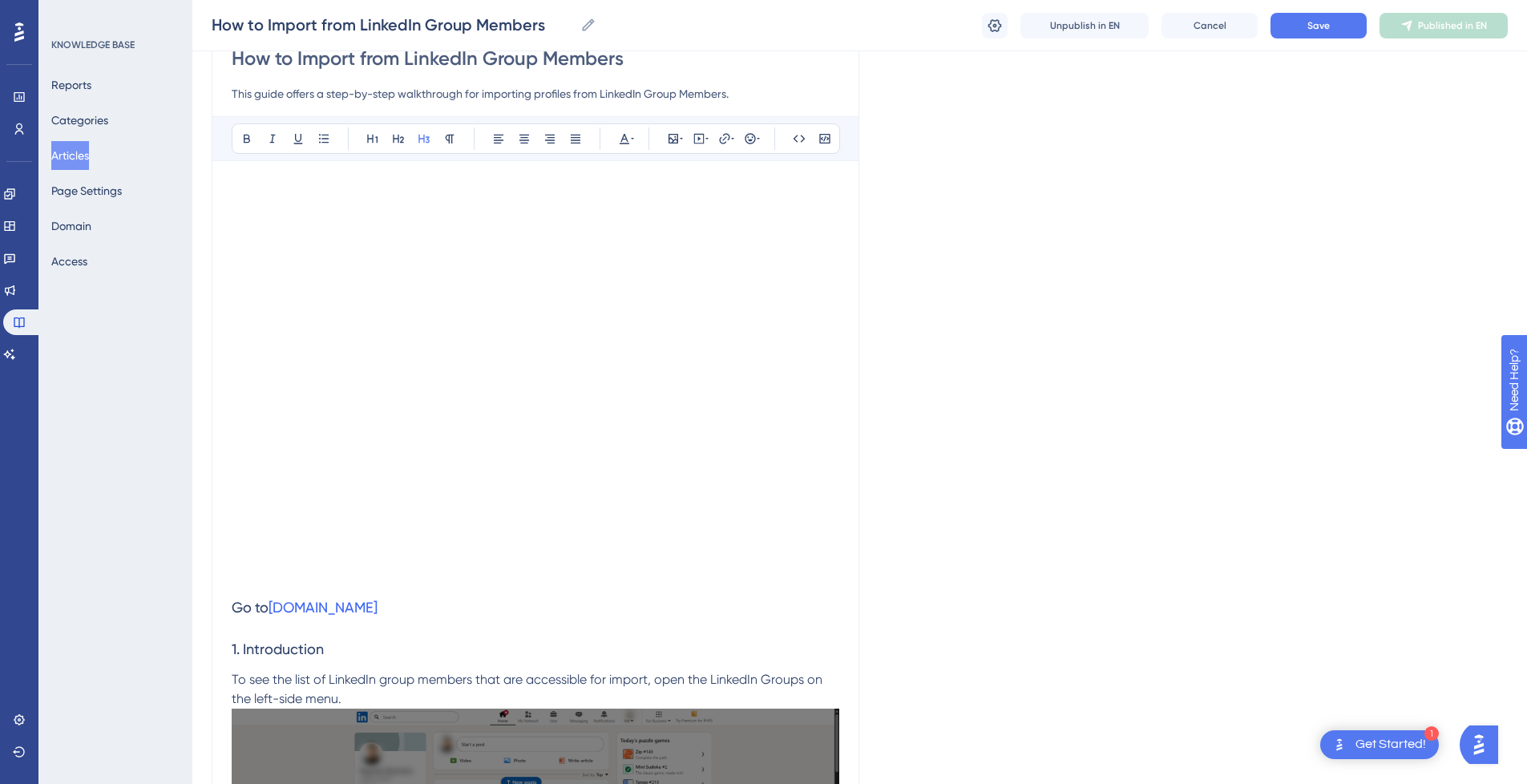
click at [233, 602] on span "Go to" at bounding box center [250, 607] width 37 height 17
click at [241, 581] on p at bounding box center [535, 577] width 608 height 19
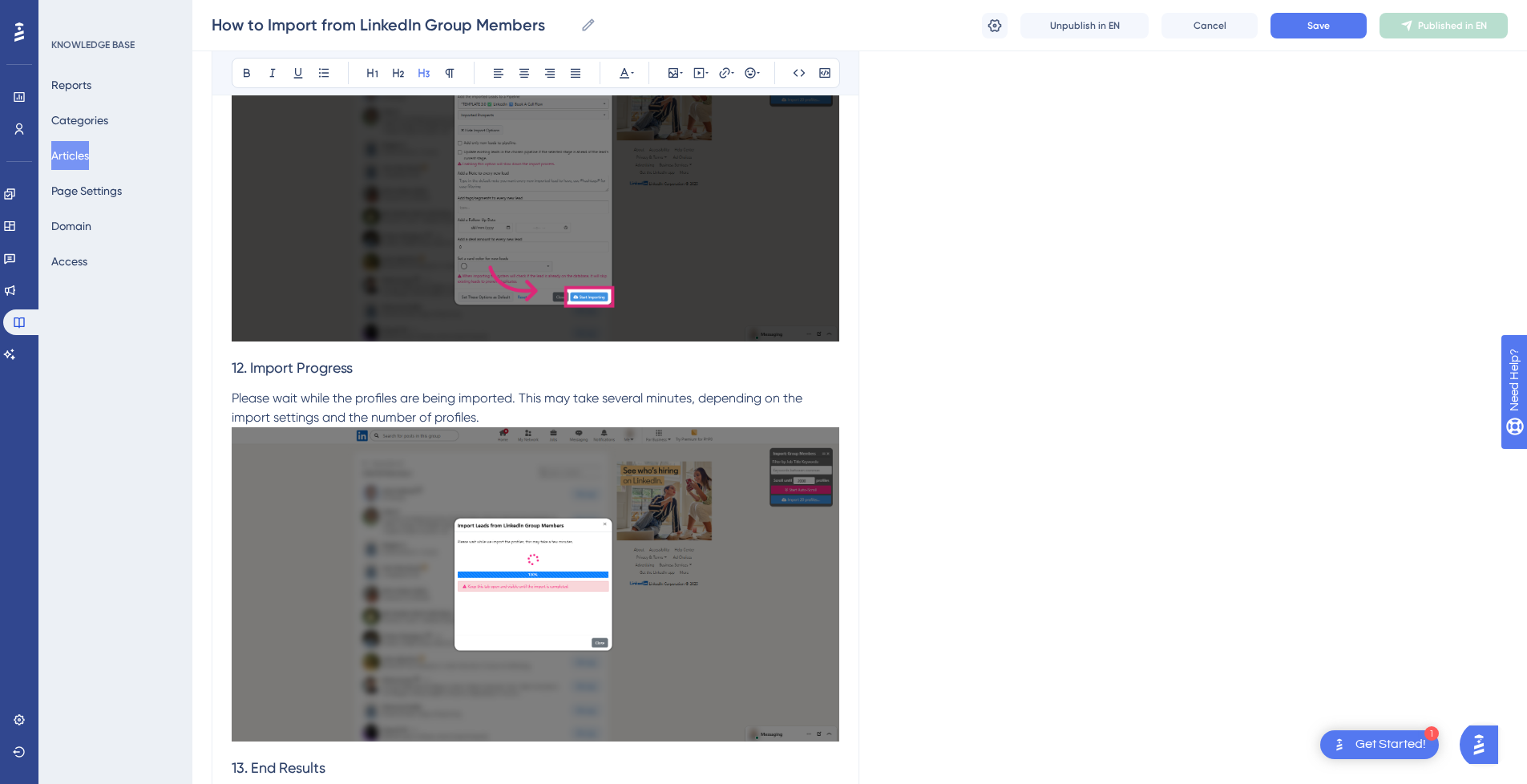
scroll to position [5276, 0]
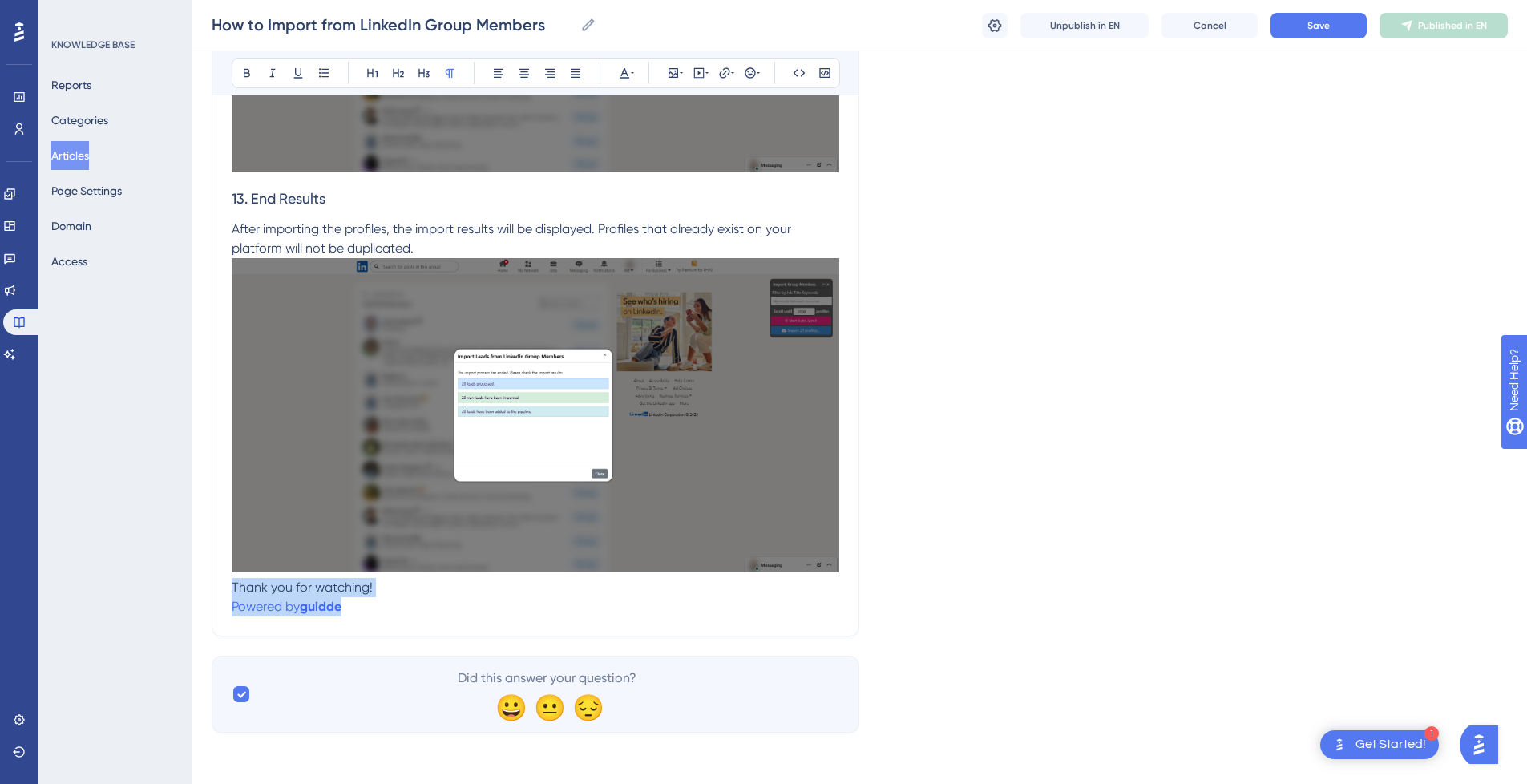
drag, startPoint x: 396, startPoint y: 600, endPoint x: 206, endPoint y: 584, distance: 190.7
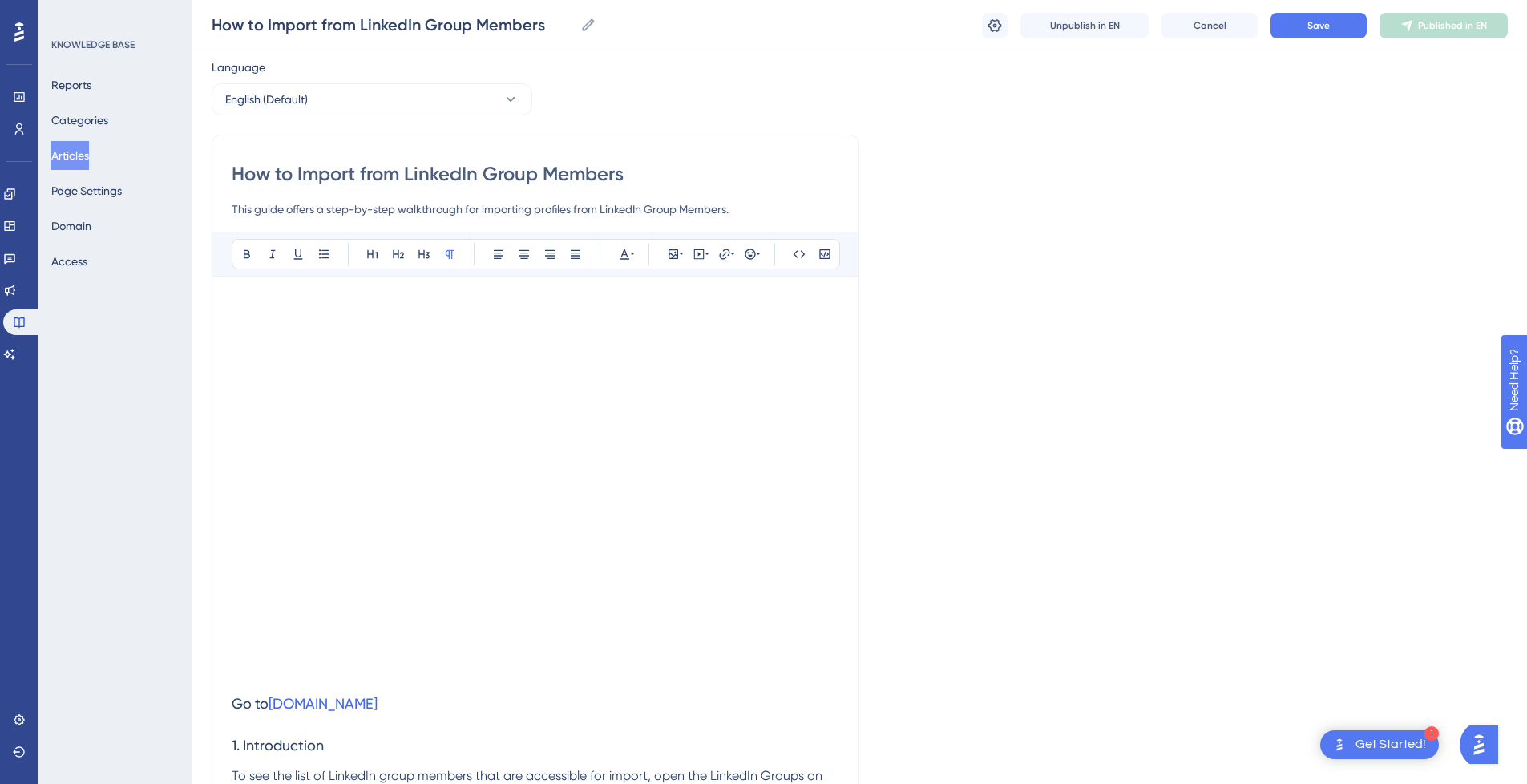
scroll to position [0, 0]
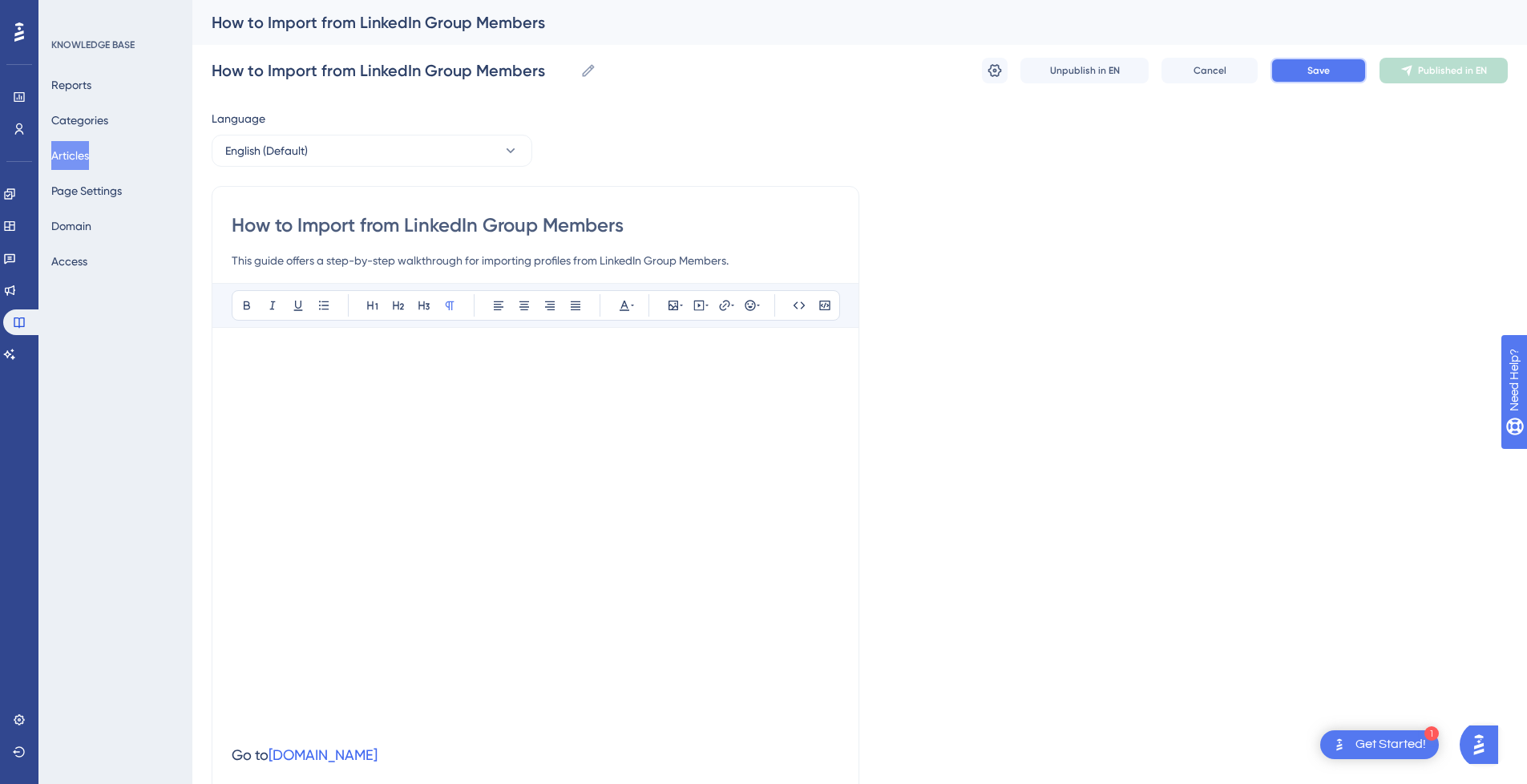
click at [1336, 70] on button "Save" at bounding box center [1318, 71] width 96 height 26
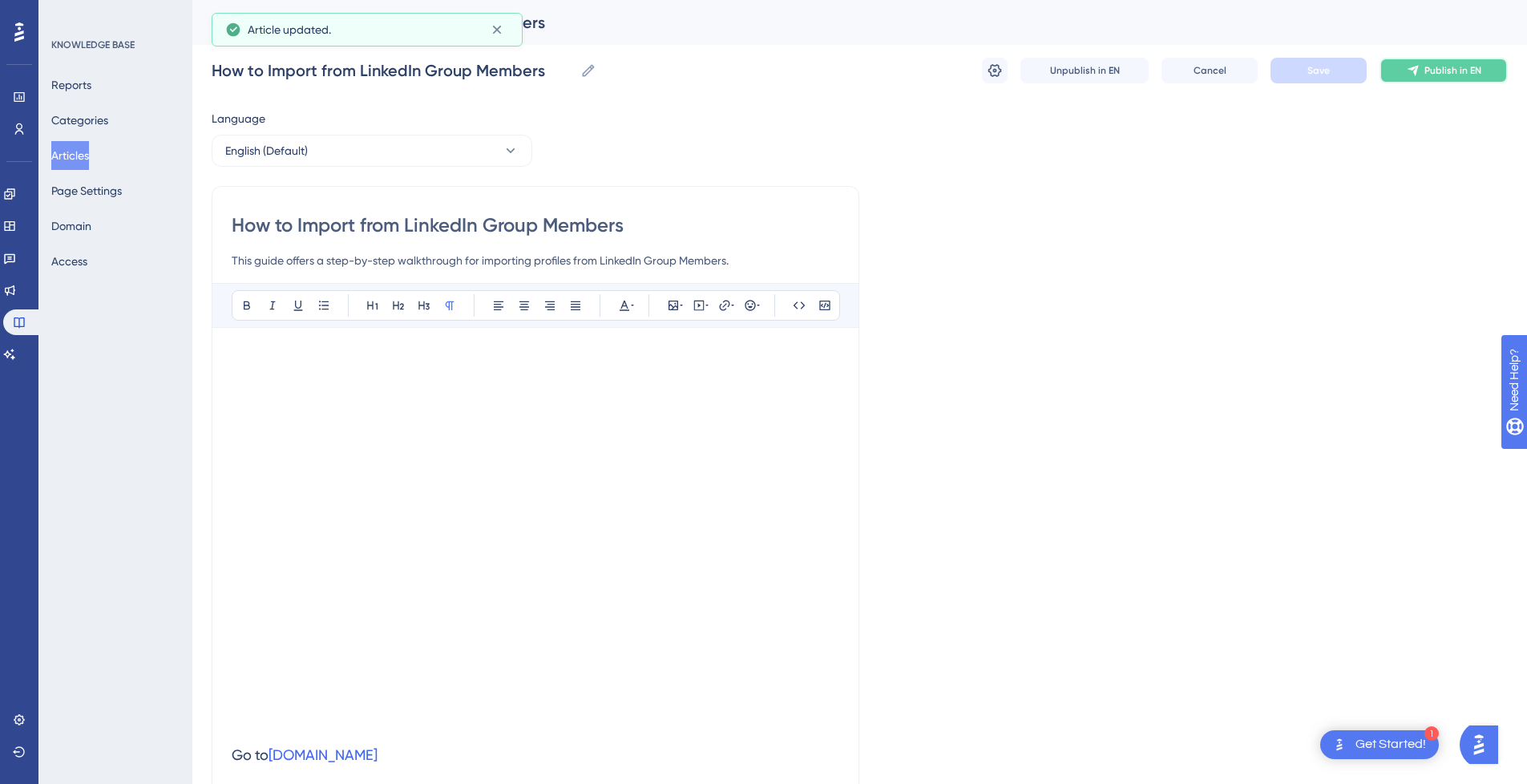
click at [1442, 76] on span "Publish in EN" at bounding box center [1452, 71] width 57 height 13
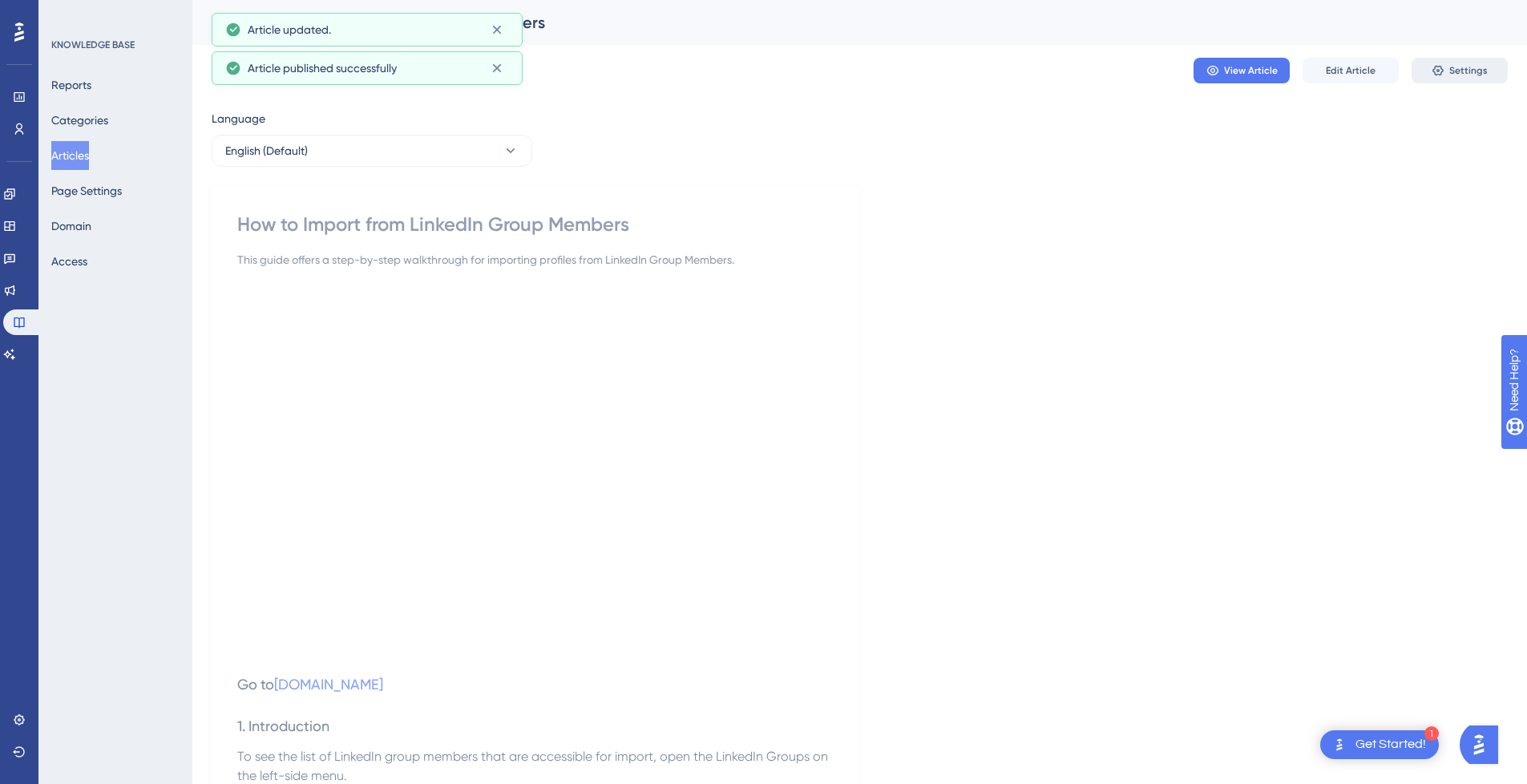
click at [1467, 71] on span "Settings" at bounding box center [1468, 71] width 39 height 13
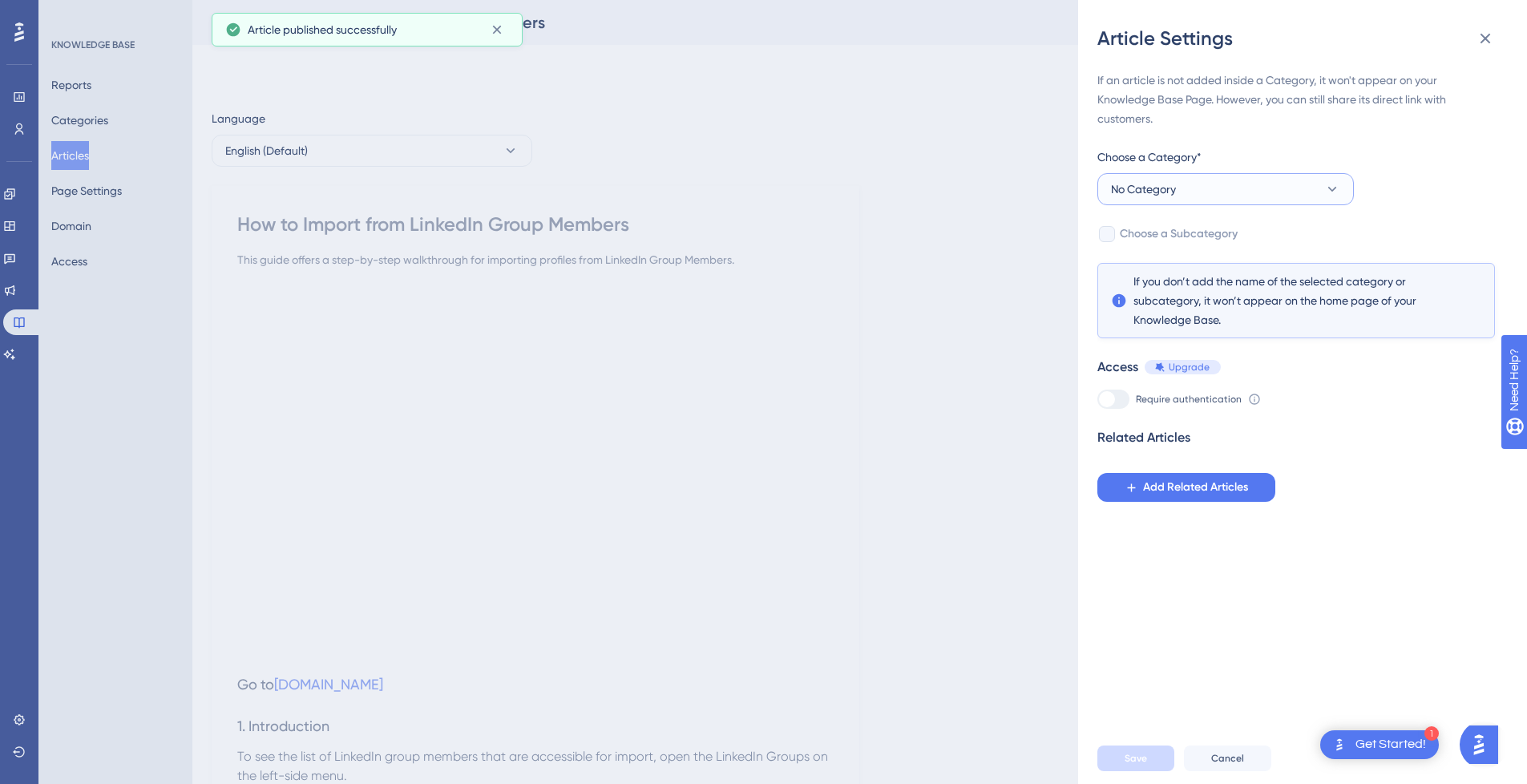
click at [1141, 189] on span "No Category" at bounding box center [1143, 189] width 65 height 19
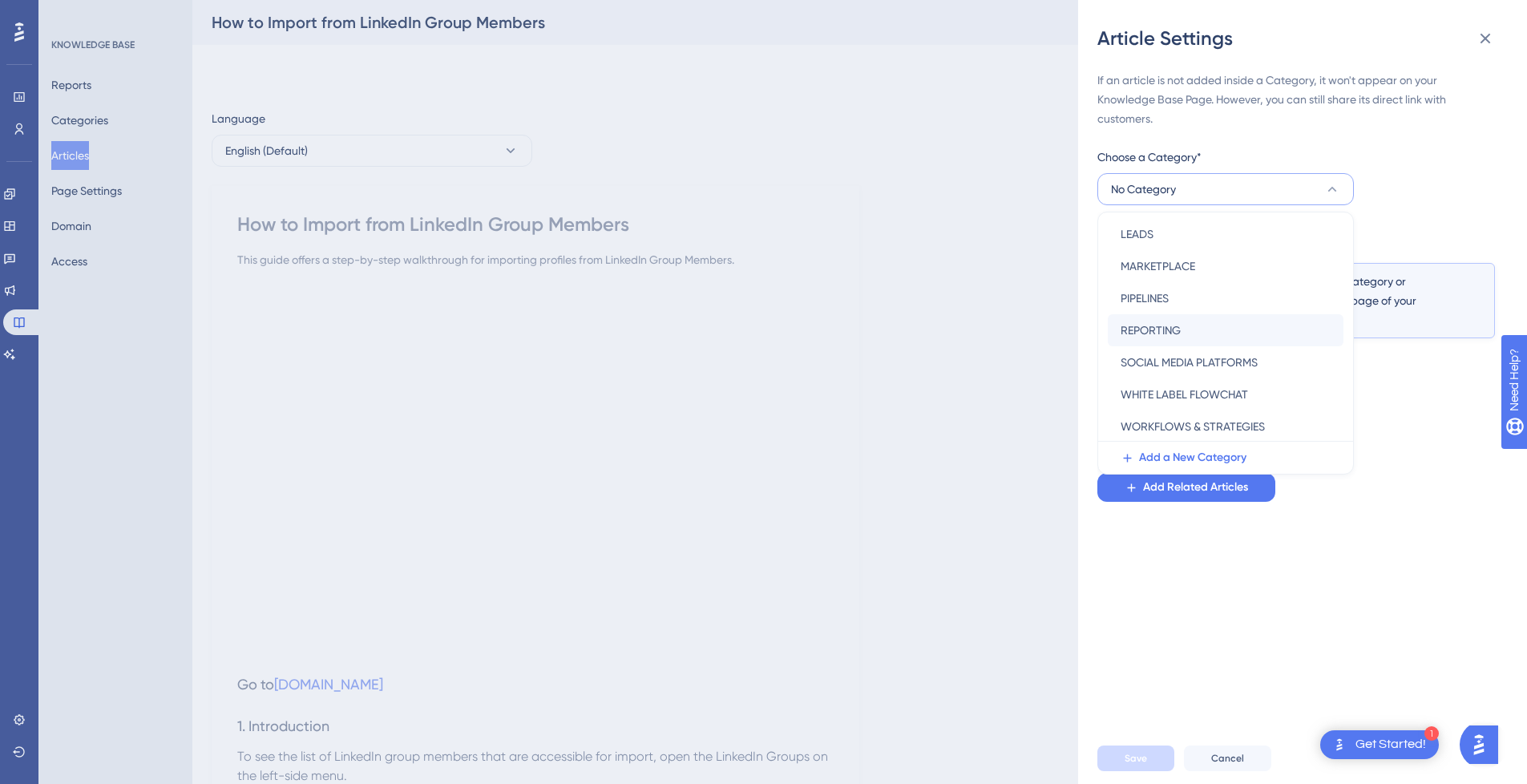
scroll to position [230, 0]
click at [1222, 362] on span "SOCIAL MEDIA PLATFORMS" at bounding box center [1189, 361] width 137 height 19
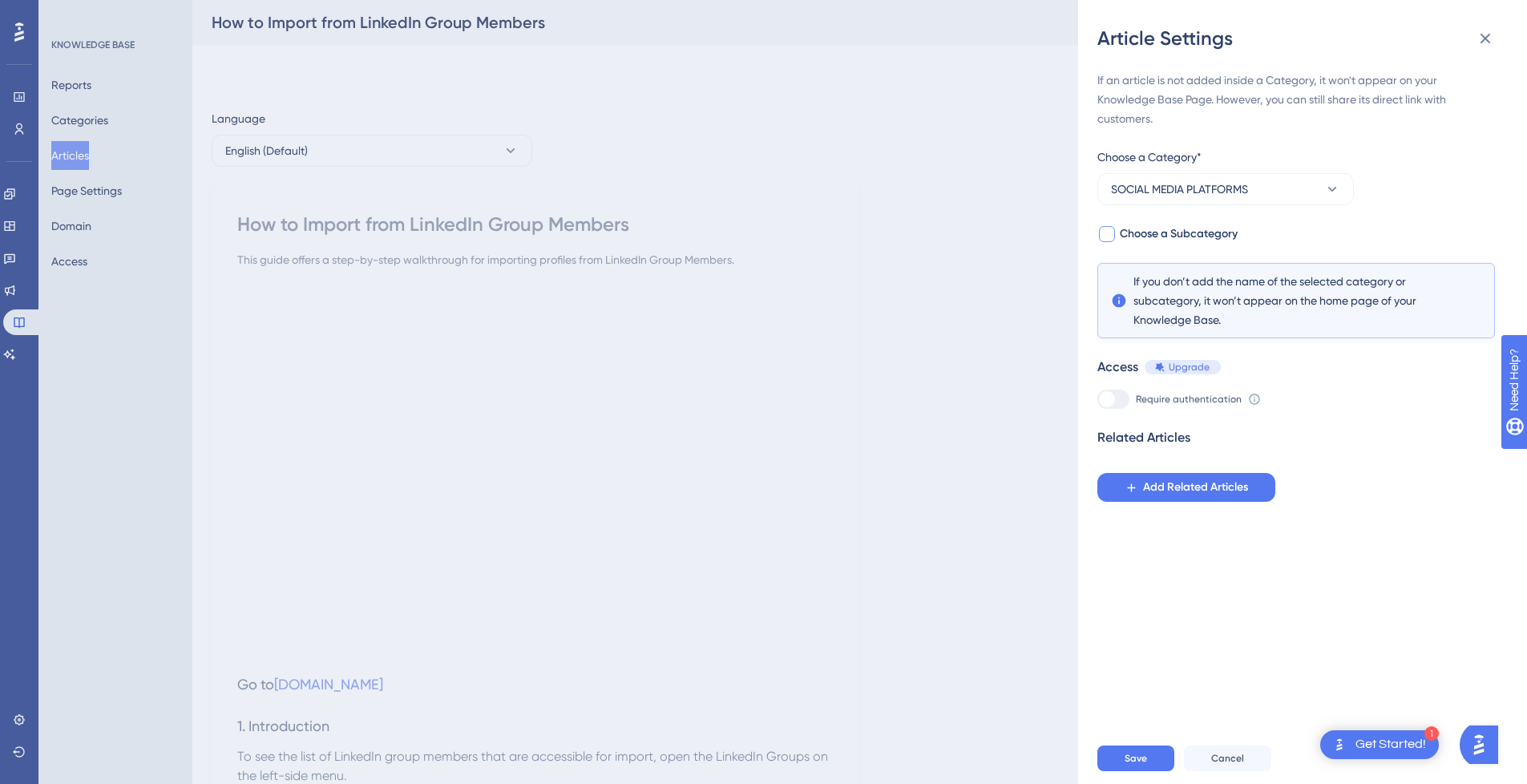
click at [1098, 229] on div "Article Settings If an article is not added inside a Category, it won't appear …" at bounding box center [1302, 392] width 449 height 784
click at [1104, 234] on div at bounding box center [1107, 234] width 16 height 16
checkbox input "true"
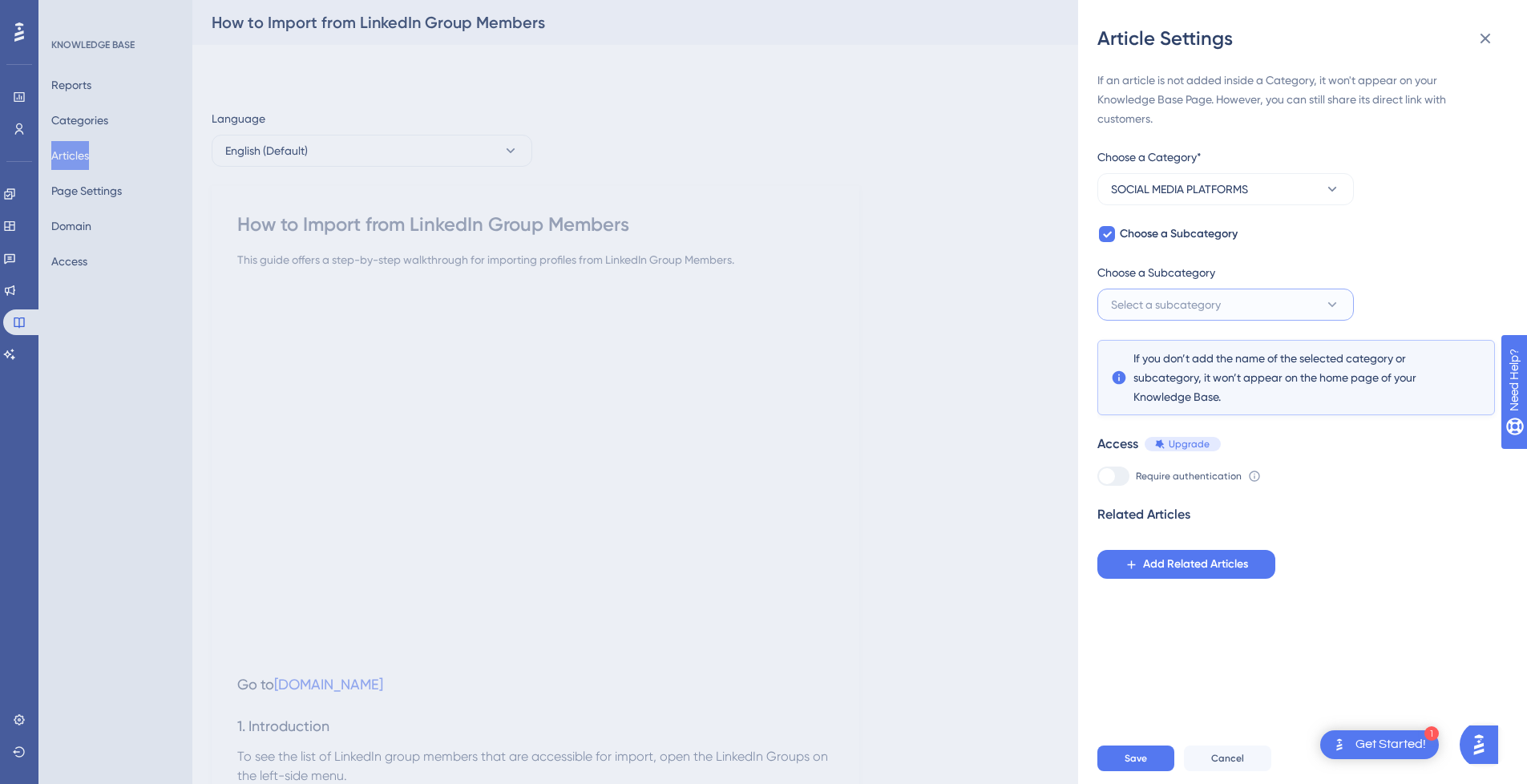
click at [1240, 307] on button "Select a subcategory" at bounding box center [1225, 304] width 257 height 32
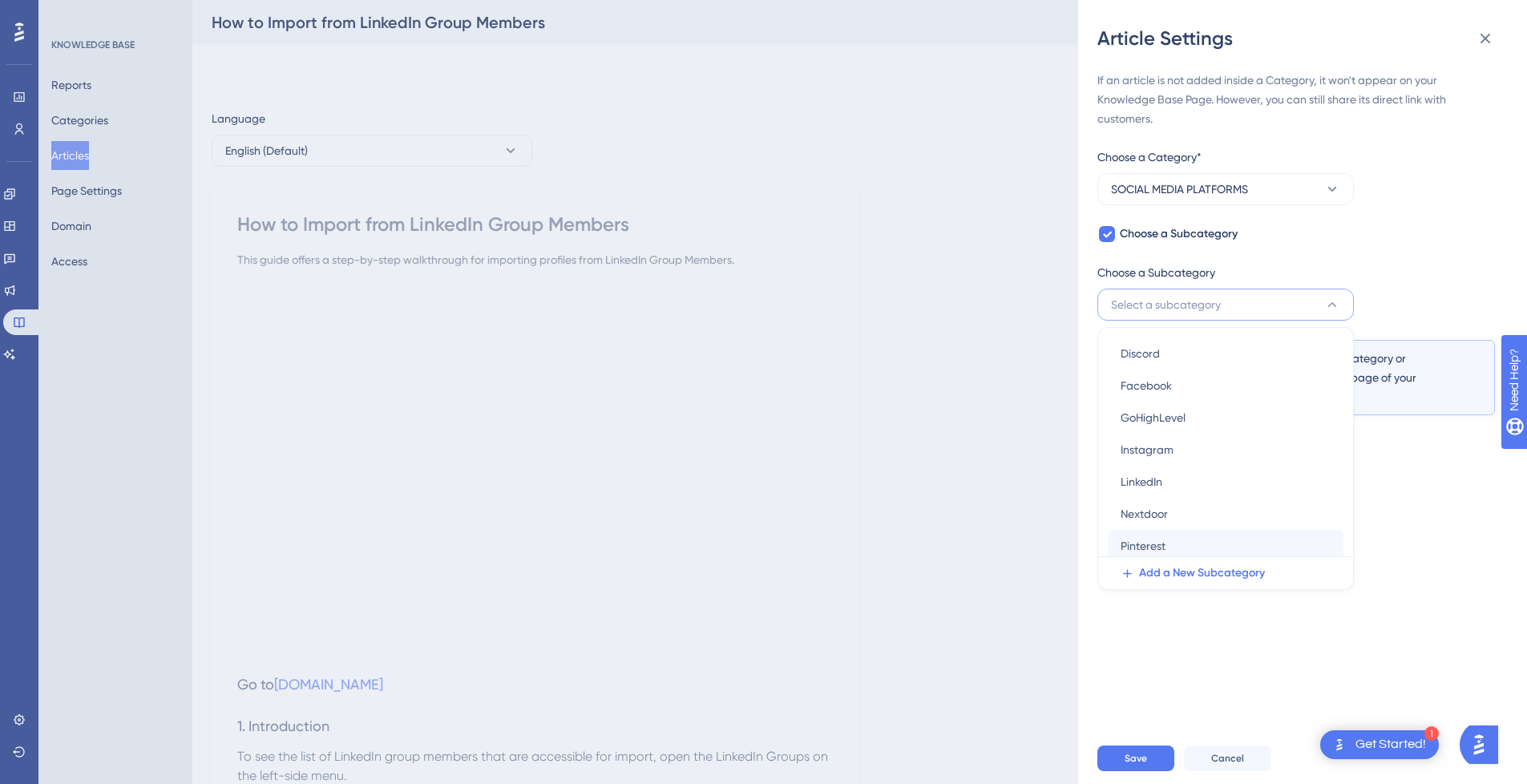
scroll to position [59, 0]
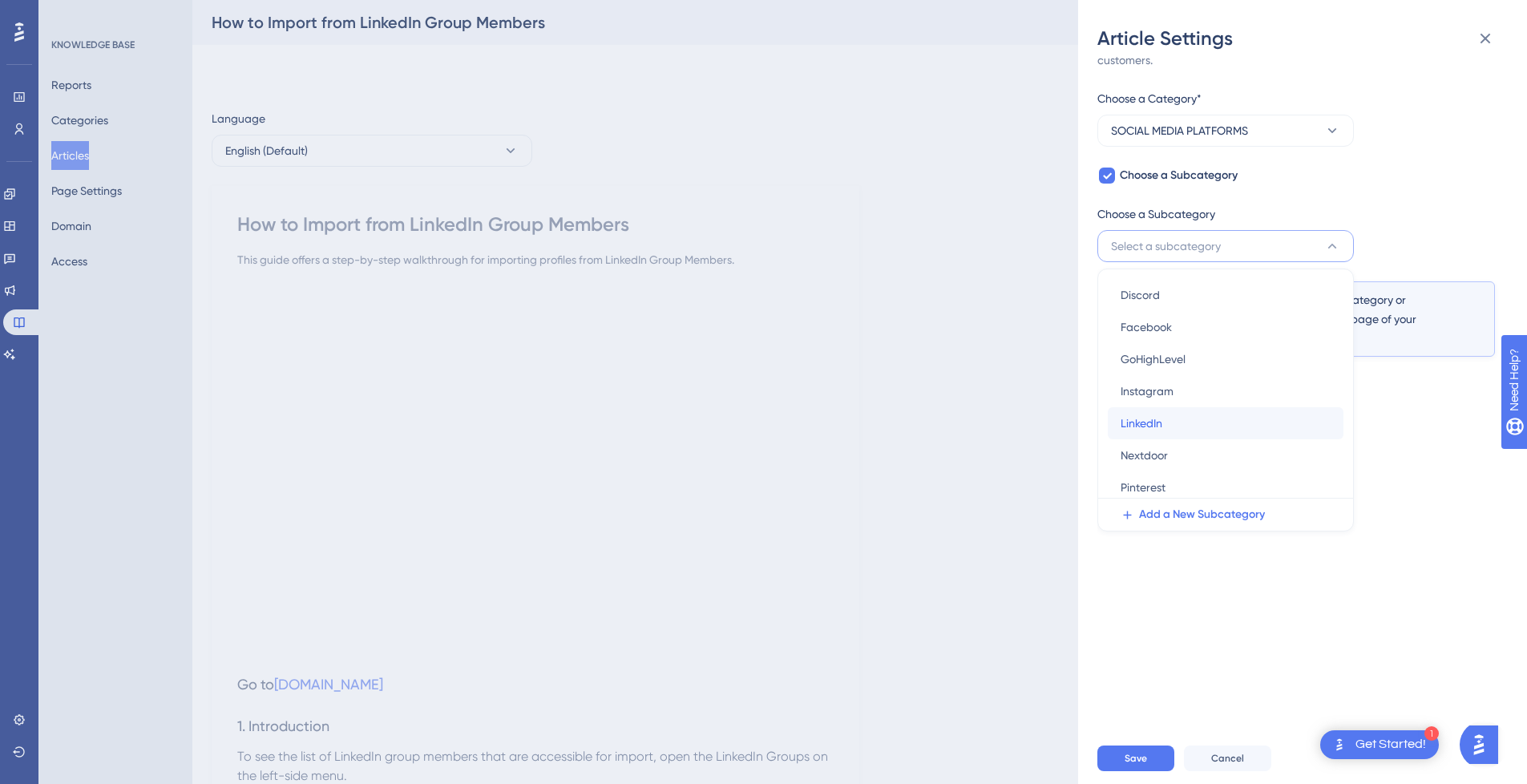
click at [1195, 423] on div "LinkedIn LinkedIn" at bounding box center [1225, 423] width 210 height 32
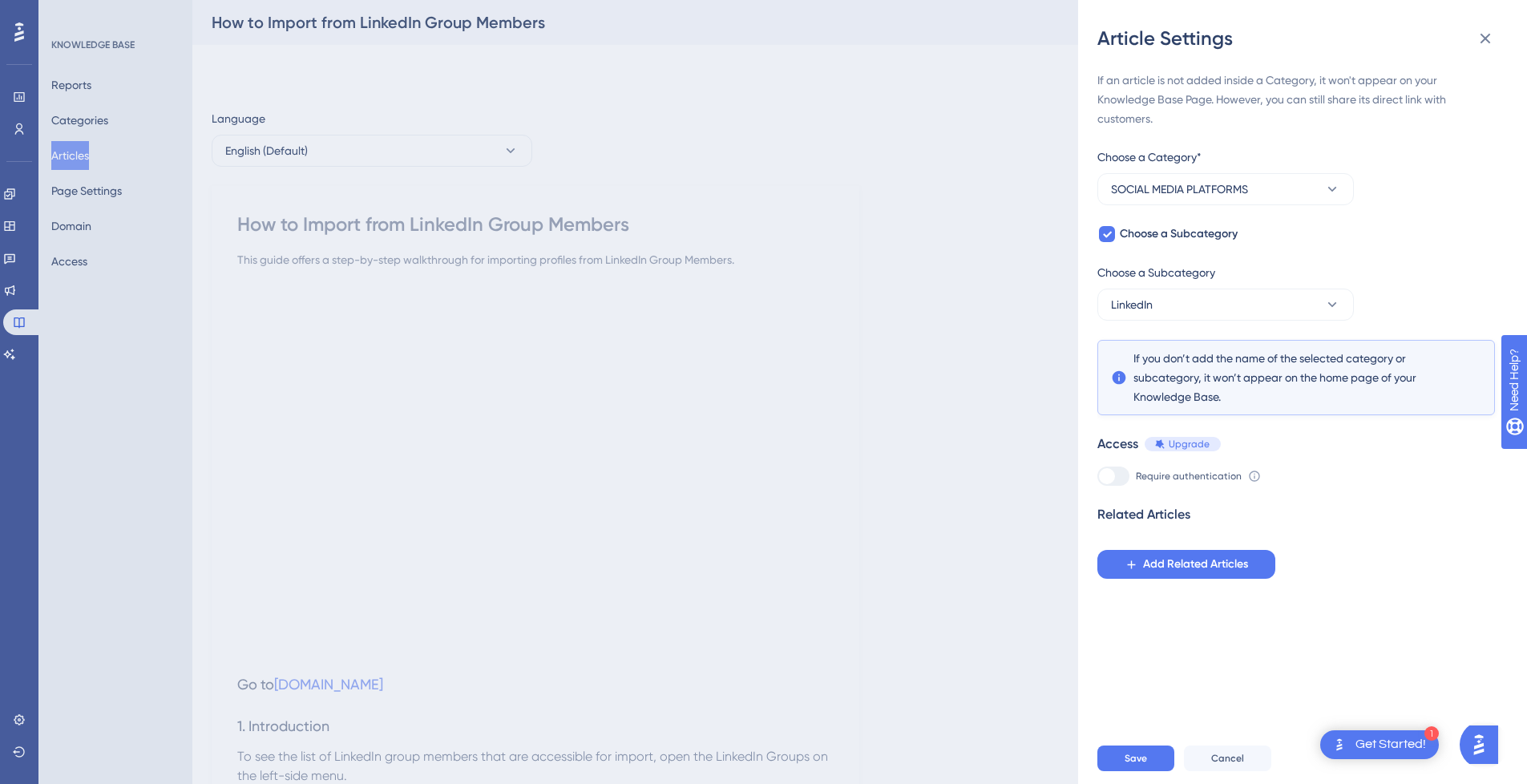
scroll to position [0, 0]
click at [1145, 765] on span "Save" at bounding box center [1136, 758] width 23 height 13
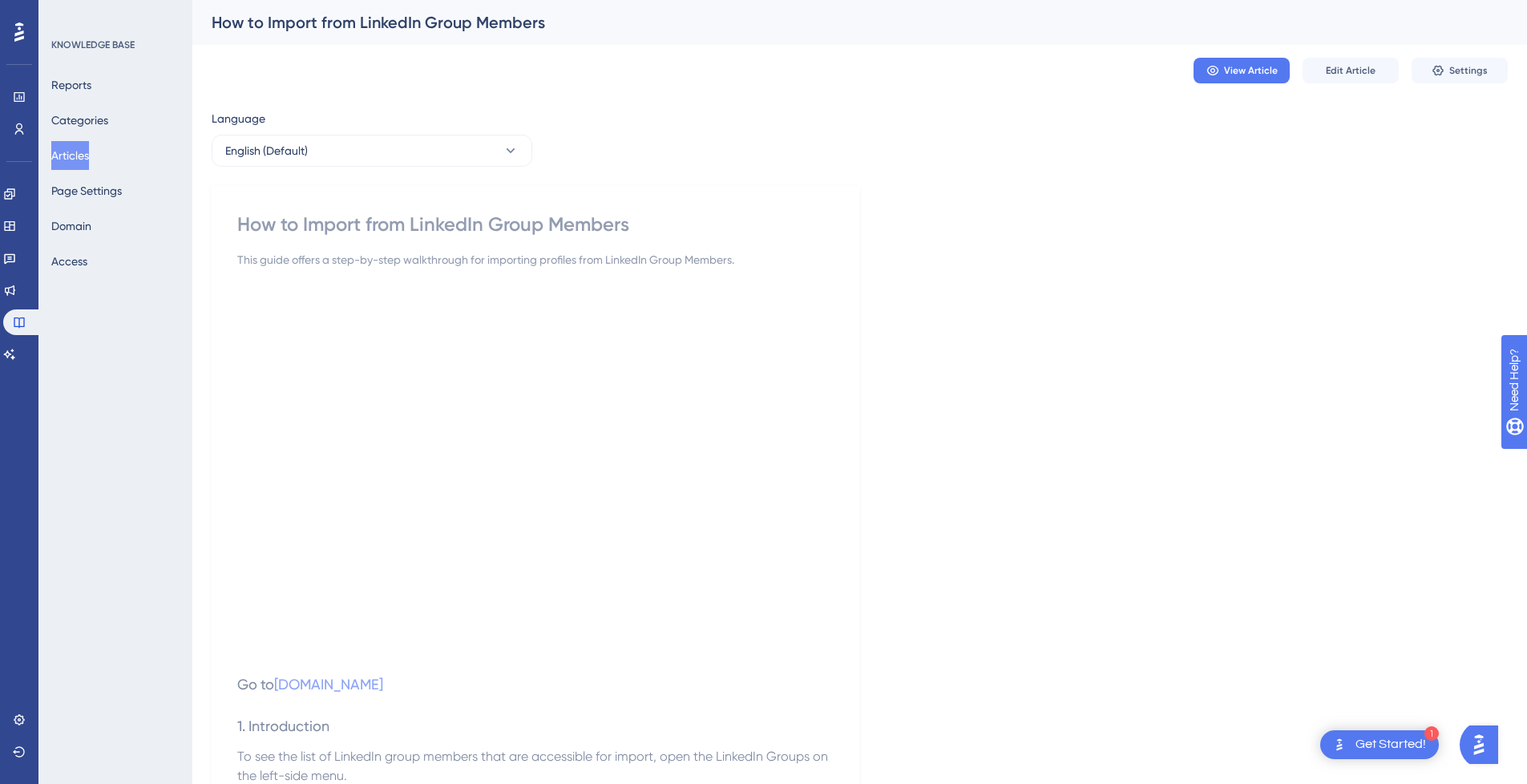
click at [89, 157] on button "Articles" at bounding box center [70, 155] width 38 height 29
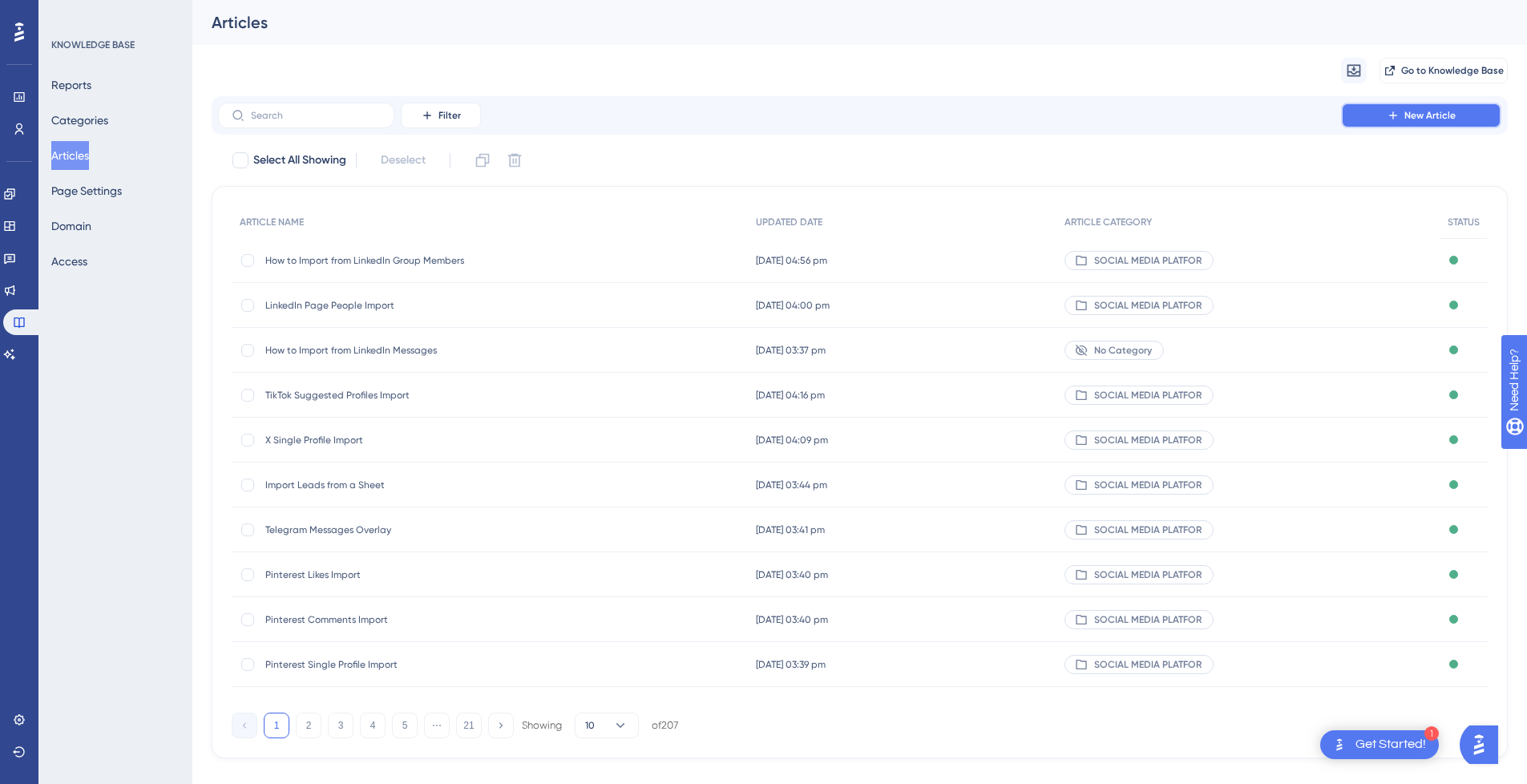
click at [1438, 118] on span "New Article" at bounding box center [1430, 115] width 52 height 13
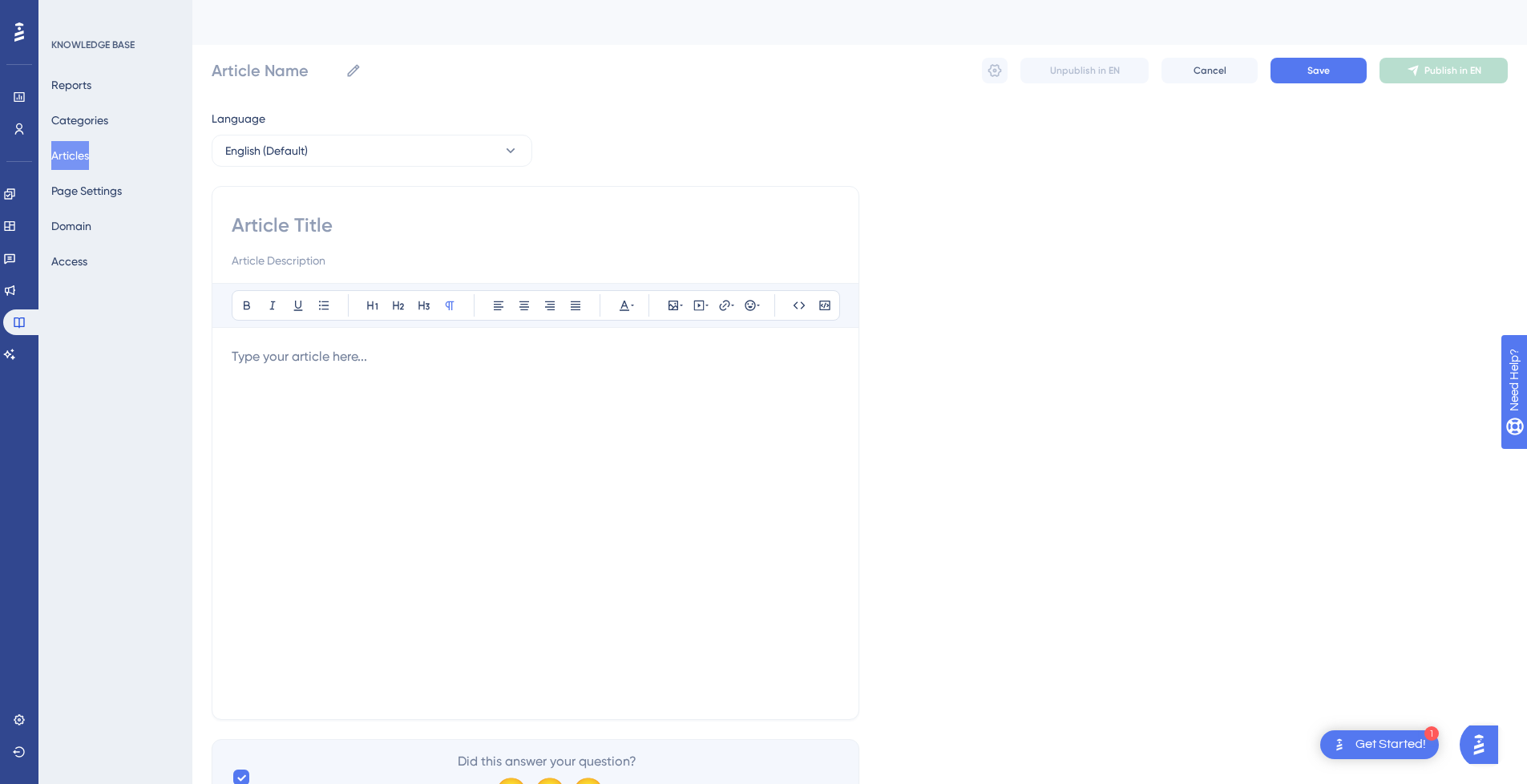
click at [358, 356] on p at bounding box center [535, 357] width 608 height 19
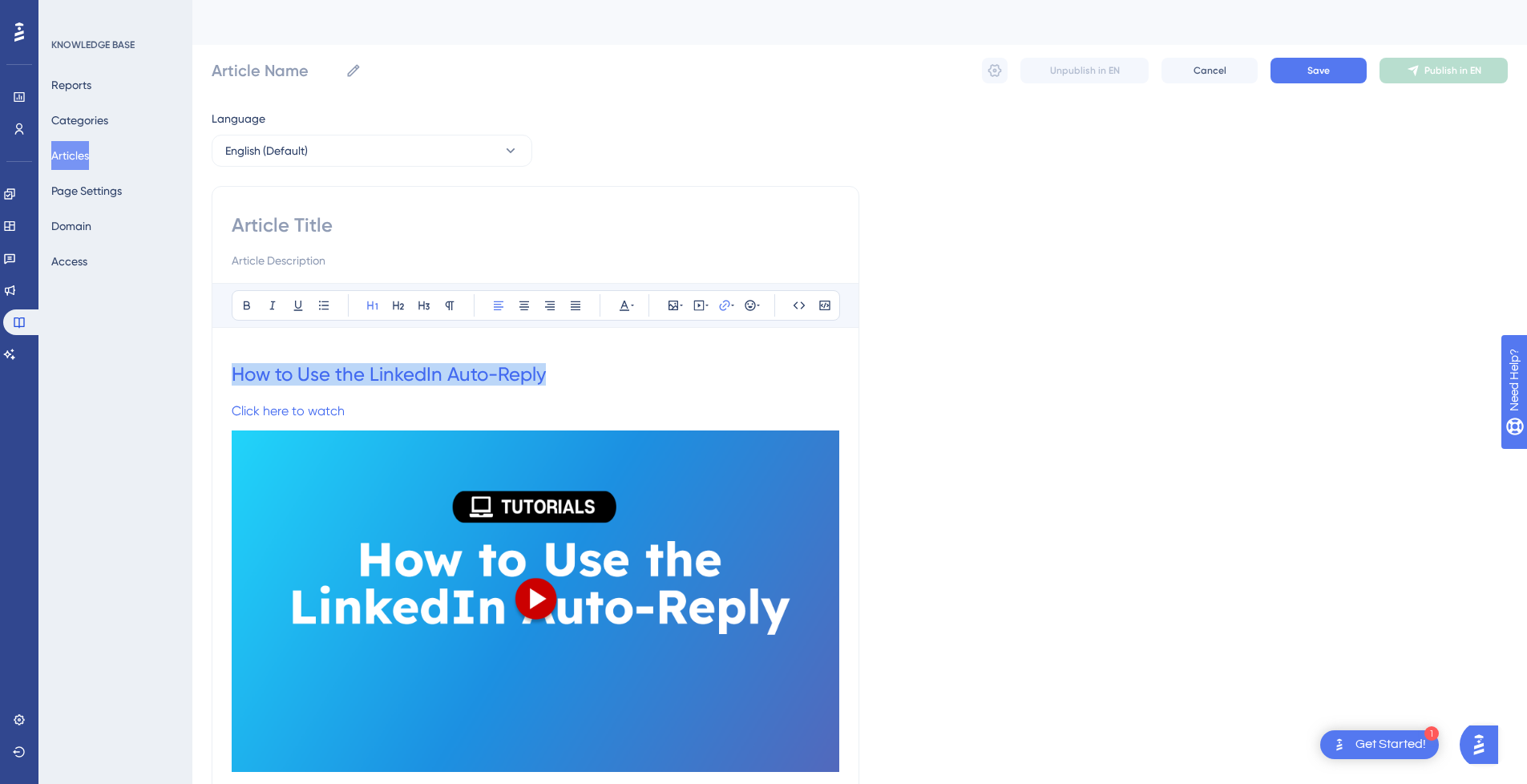
drag, startPoint x: 548, startPoint y: 374, endPoint x: 169, endPoint y: 376, distance: 379.0
click at [401, 231] on input at bounding box center [535, 225] width 608 height 26
paste input "How to Use the LinkedIn Auto-Reply"
type input "How to Use the LinkedIn Auto-Reply"
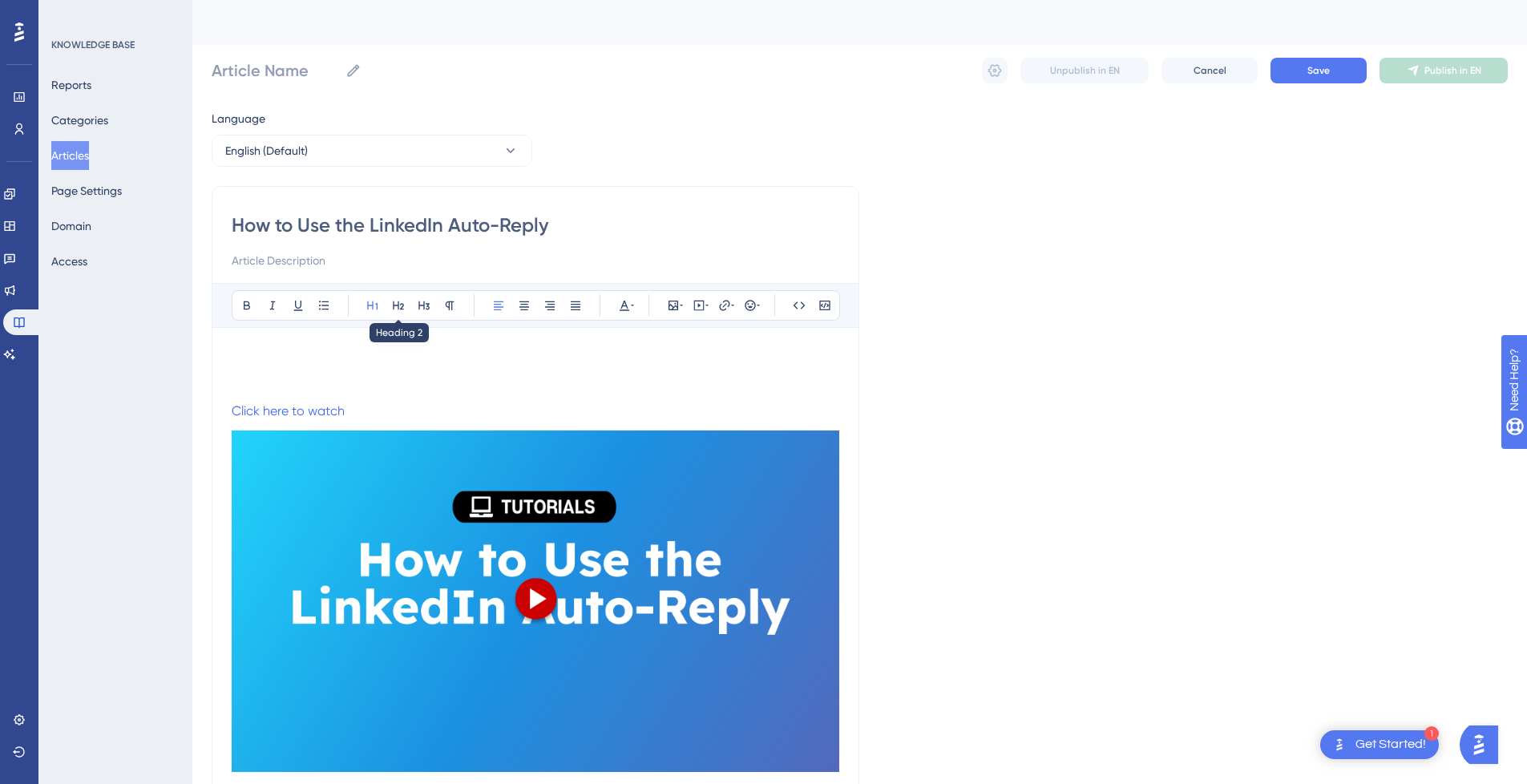
type input "How to Use the LinkedIn Auto-Reply"
drag, startPoint x: 373, startPoint y: 411, endPoint x: 196, endPoint y: 387, distance: 178.6
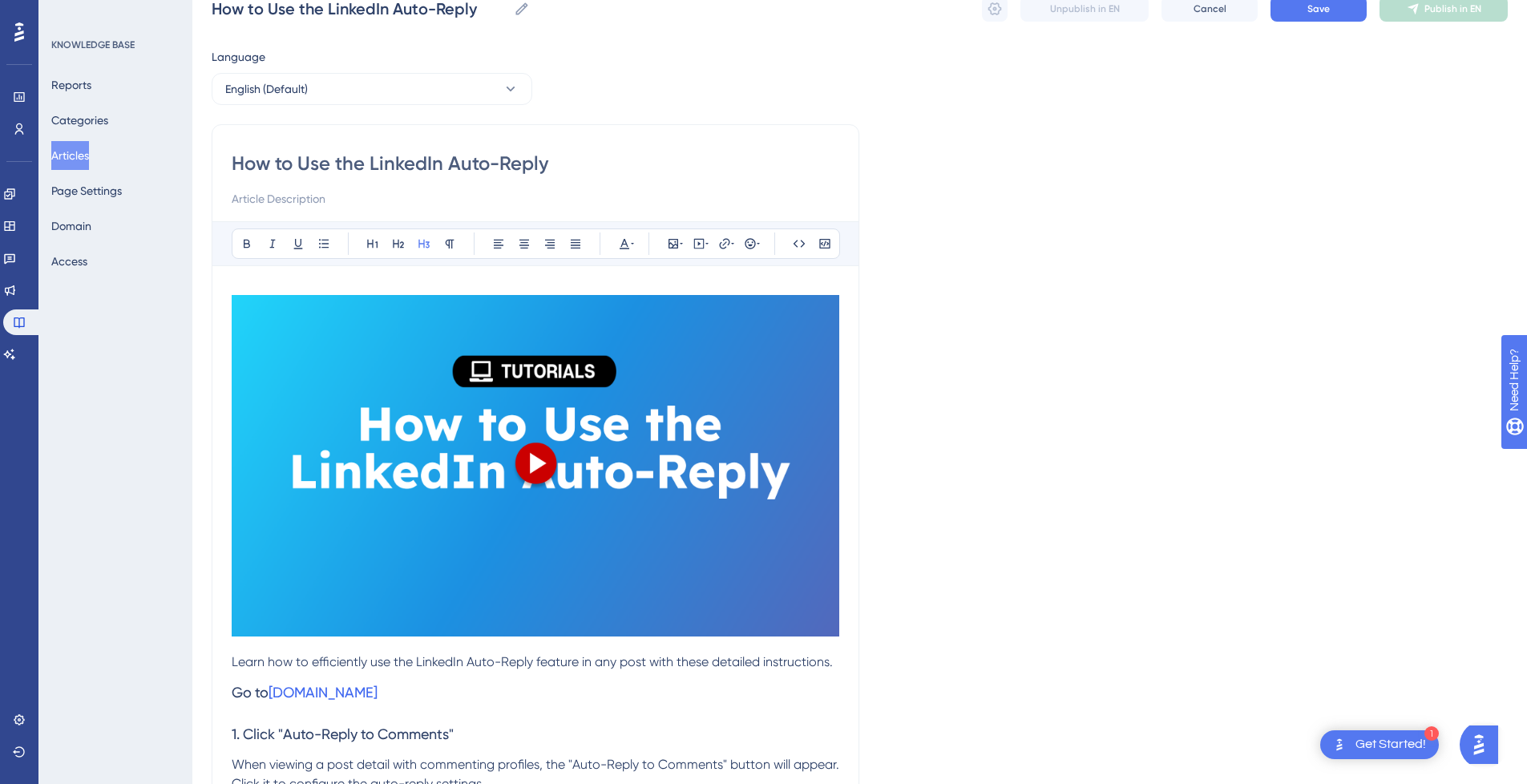
scroll to position [80, 0]
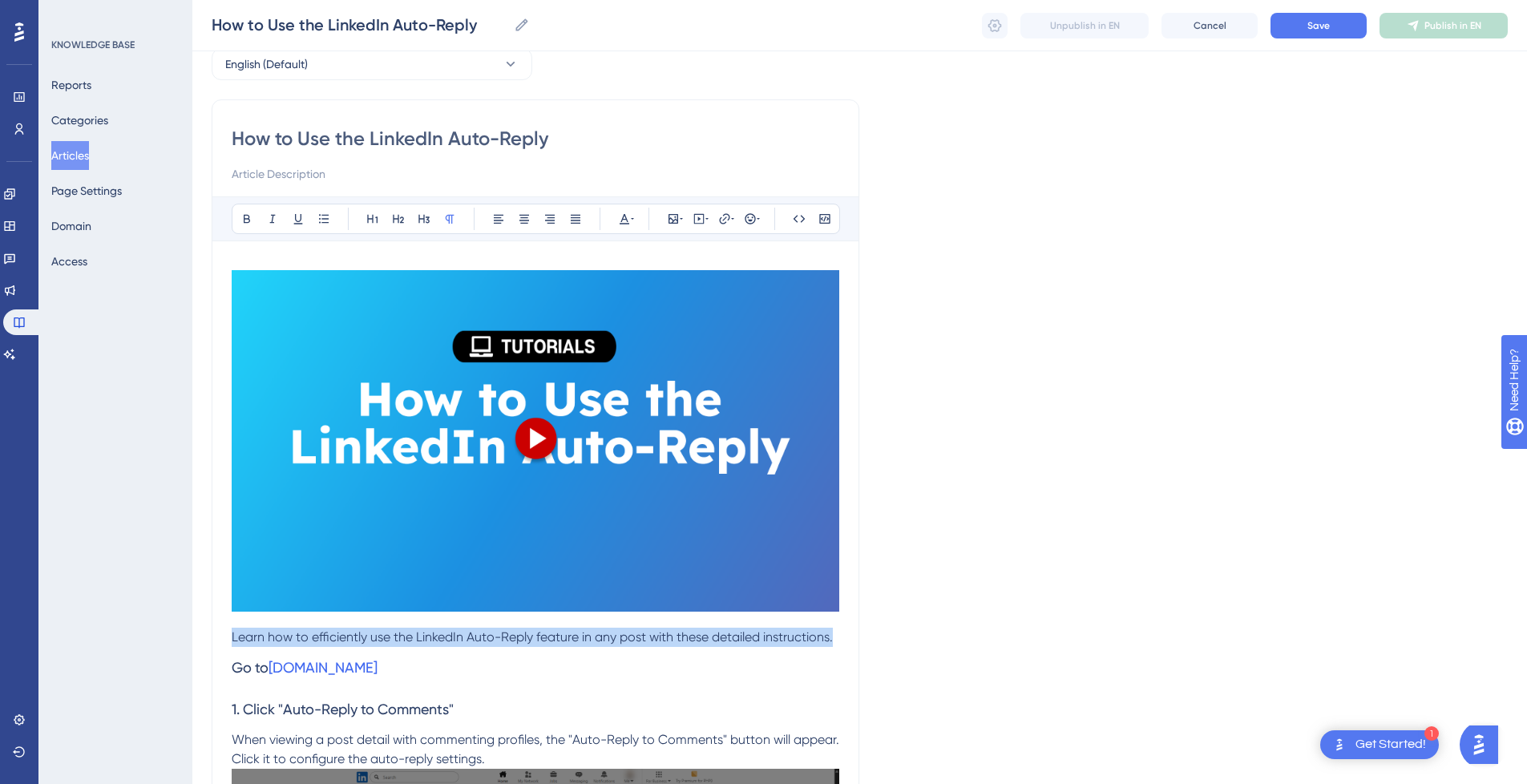
drag, startPoint x: 839, startPoint y: 640, endPoint x: 198, endPoint y: 635, distance: 641.0
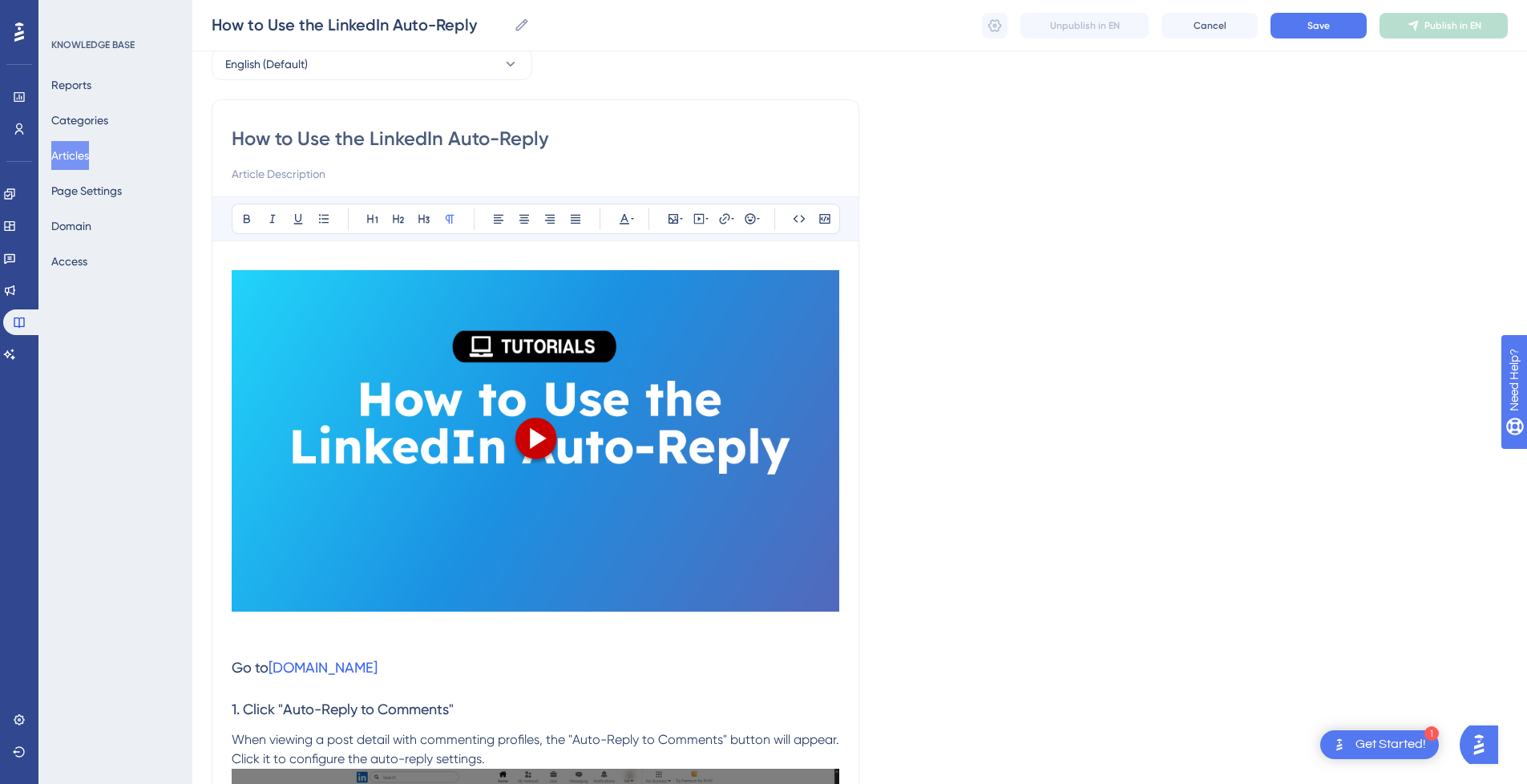
click at [301, 179] on input at bounding box center [535, 174] width 608 height 19
paste input "Learn how to efficiently use the LinkedIn Auto-Reply feature in any post with t…"
type input "Learn how to efficiently use the LinkedIn Auto-Reply feature in any post with t…"
click at [549, 609] on img at bounding box center [535, 441] width 608 height 341
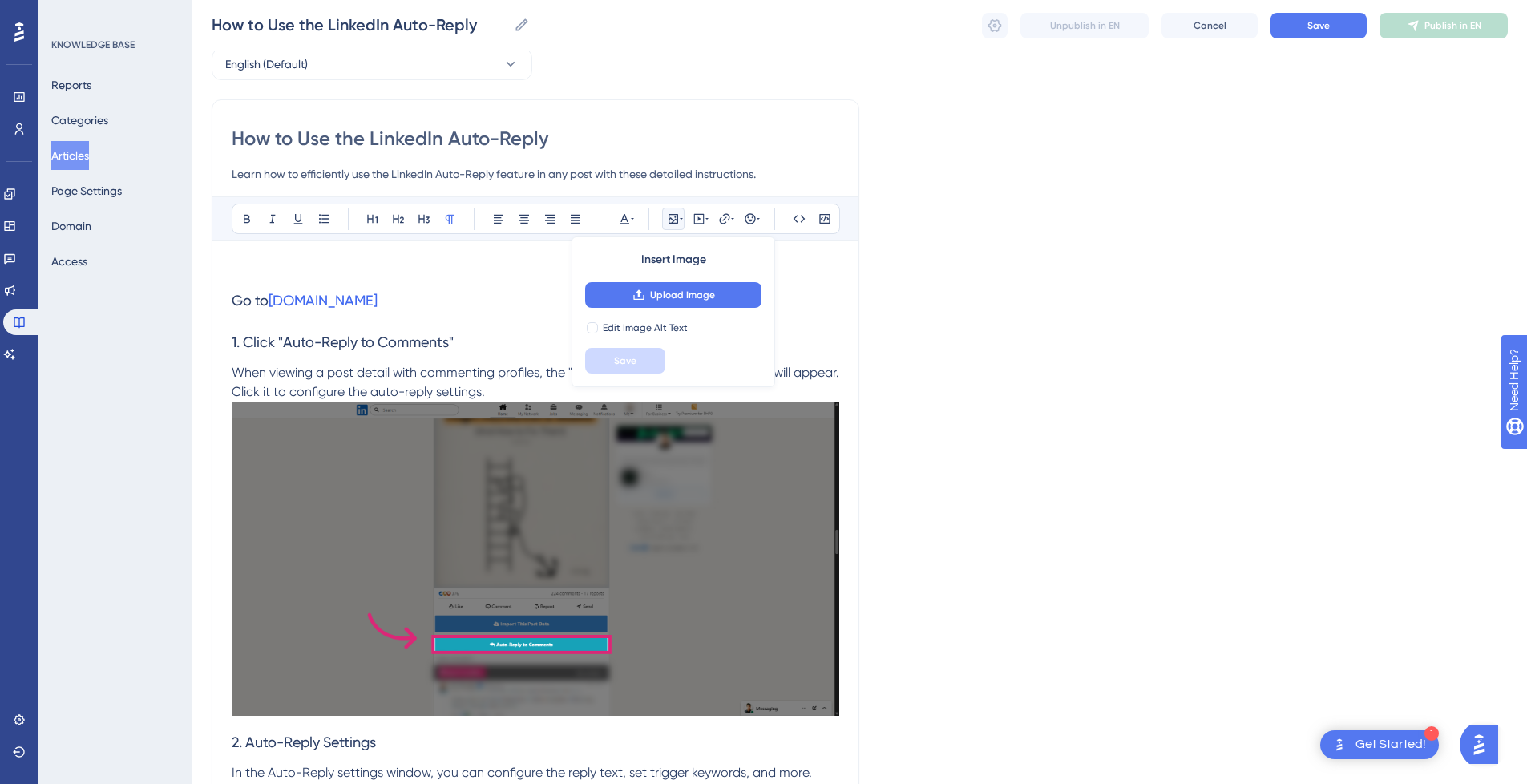
click at [514, 281] on h3 "Go to www.linkedin.com" at bounding box center [535, 301] width 608 height 42
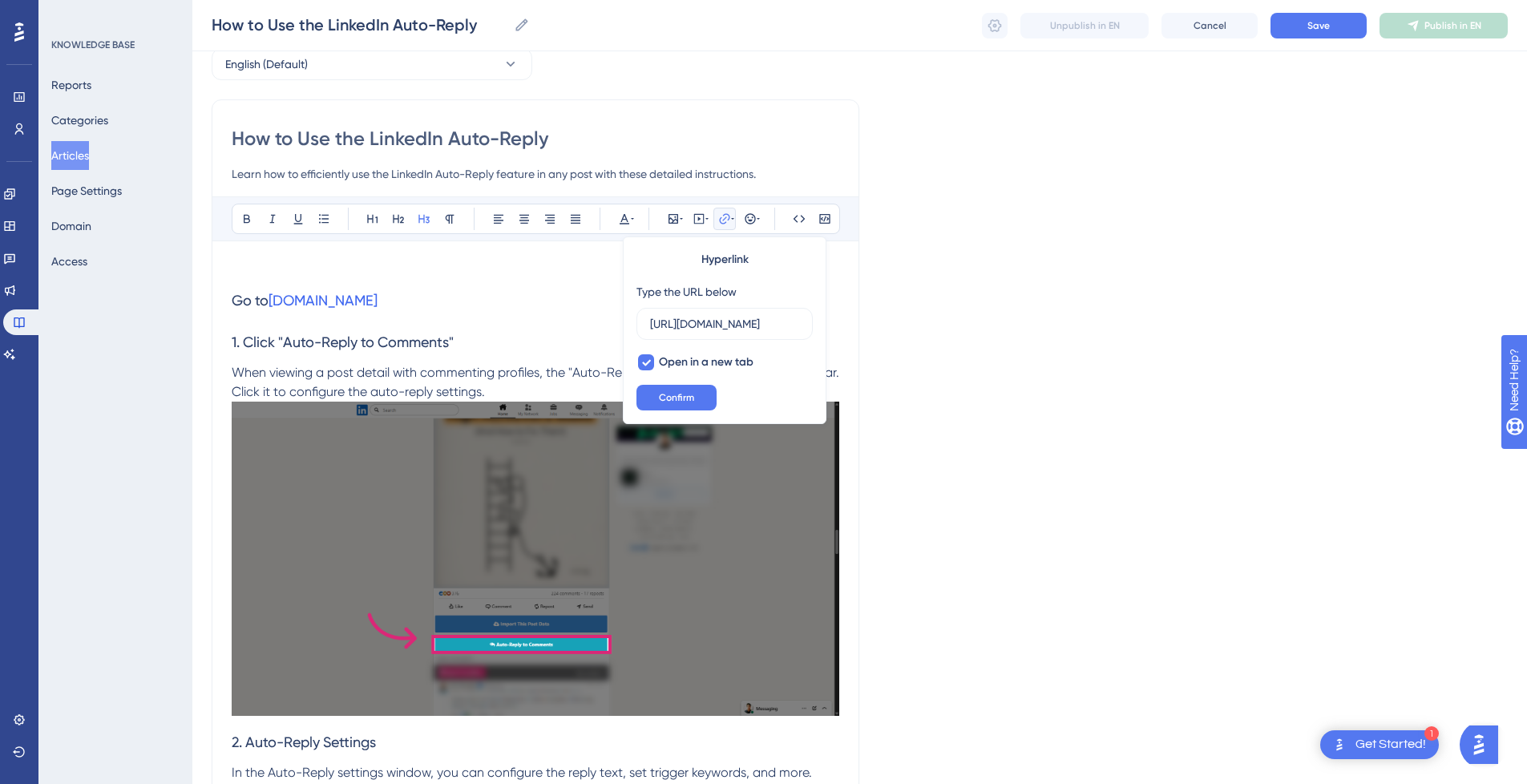
click at [506, 269] on p at bounding box center [535, 270] width 608 height 19
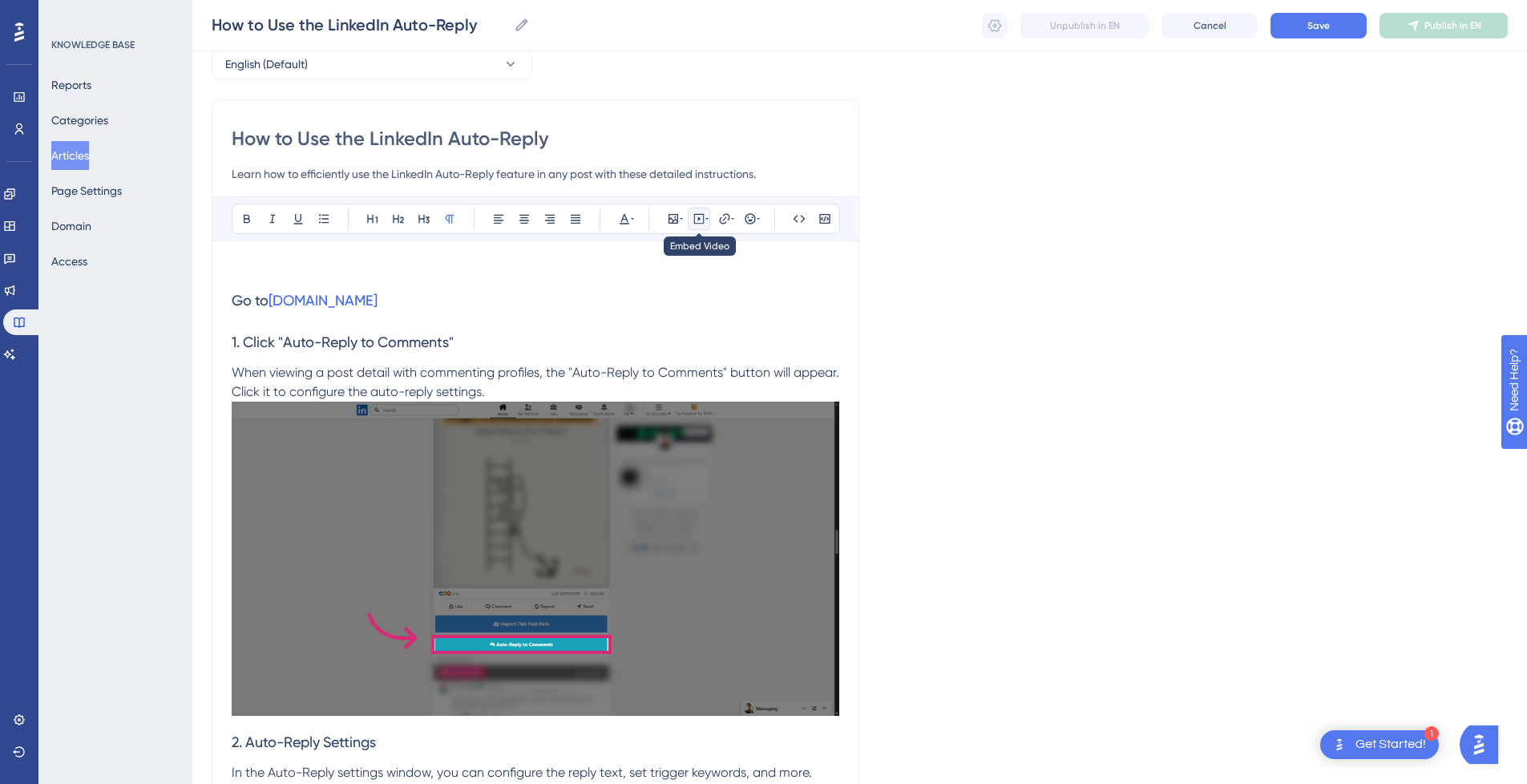
click at [696, 218] on icon at bounding box center [699, 219] width 13 height 13
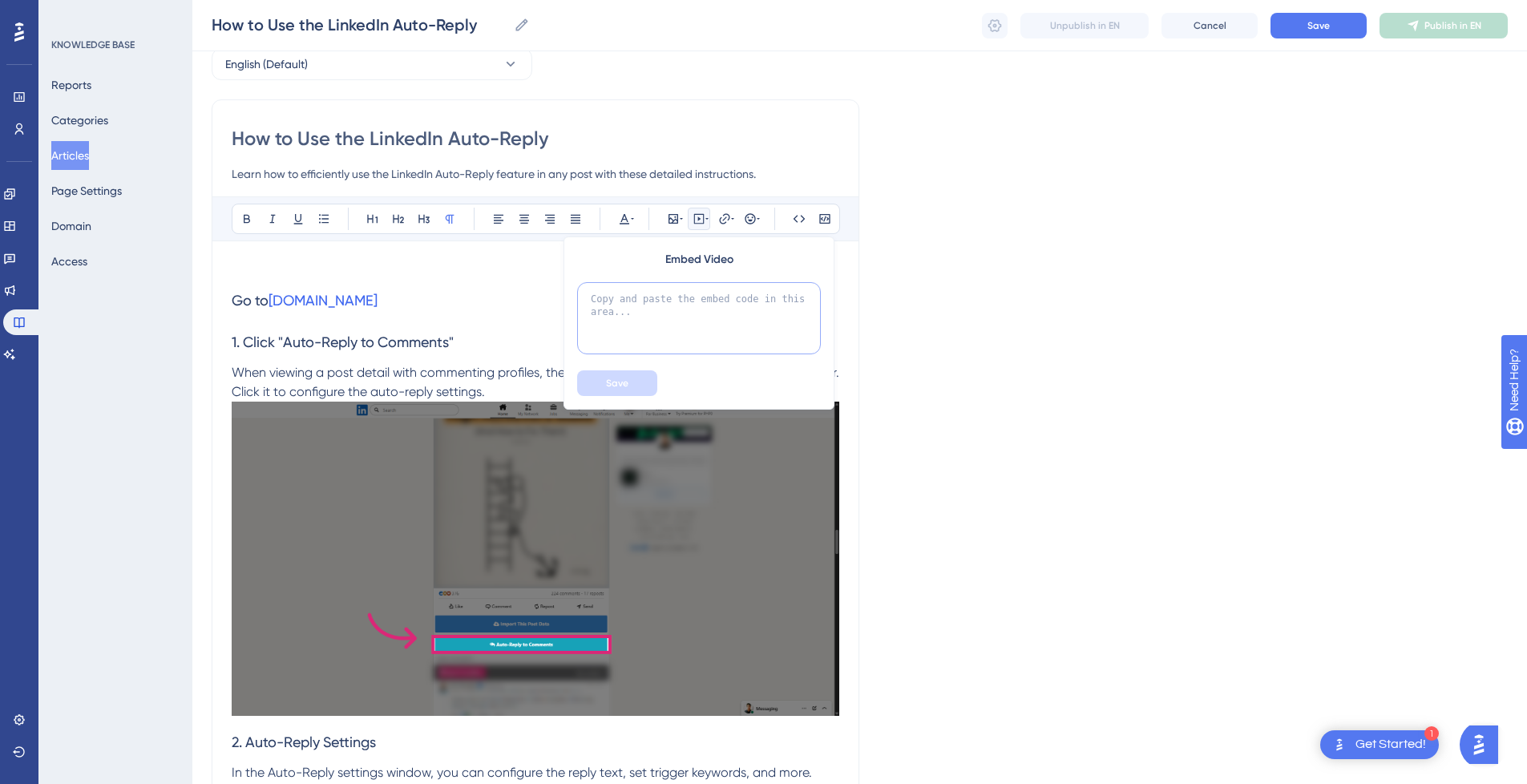
click at [690, 308] on textarea at bounding box center [699, 319] width 244 height 72
paste textarea "<div style="position:relative;padding-bottom:56.25%;"> <iframe style="width:100…"
type textarea "<div style="position:relative;padding-bottom:56.25%;"> <iframe style="width:100…"
click at [619, 379] on span "Save" at bounding box center [617, 383] width 23 height 13
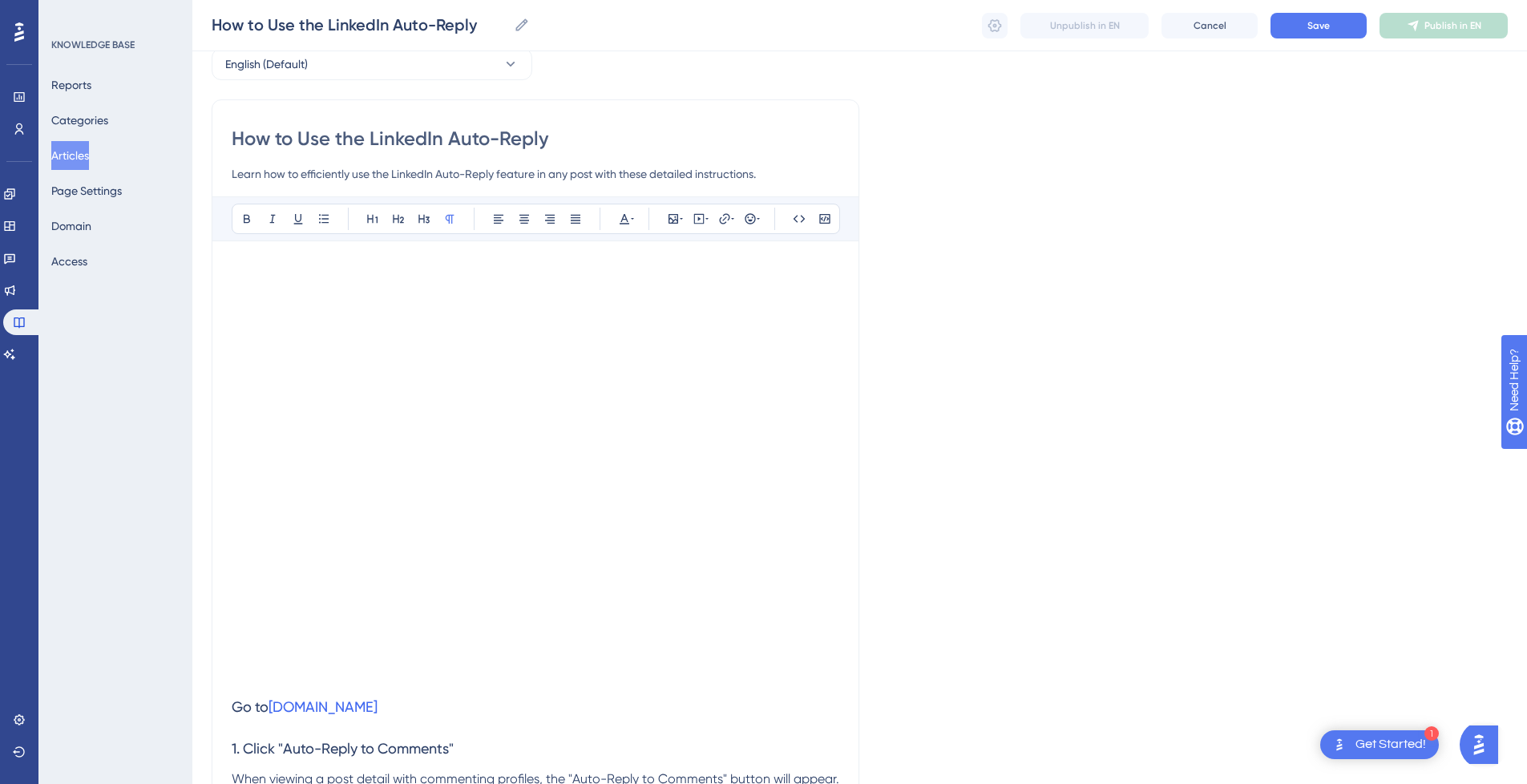
click at [311, 277] on p at bounding box center [535, 270] width 608 height 19
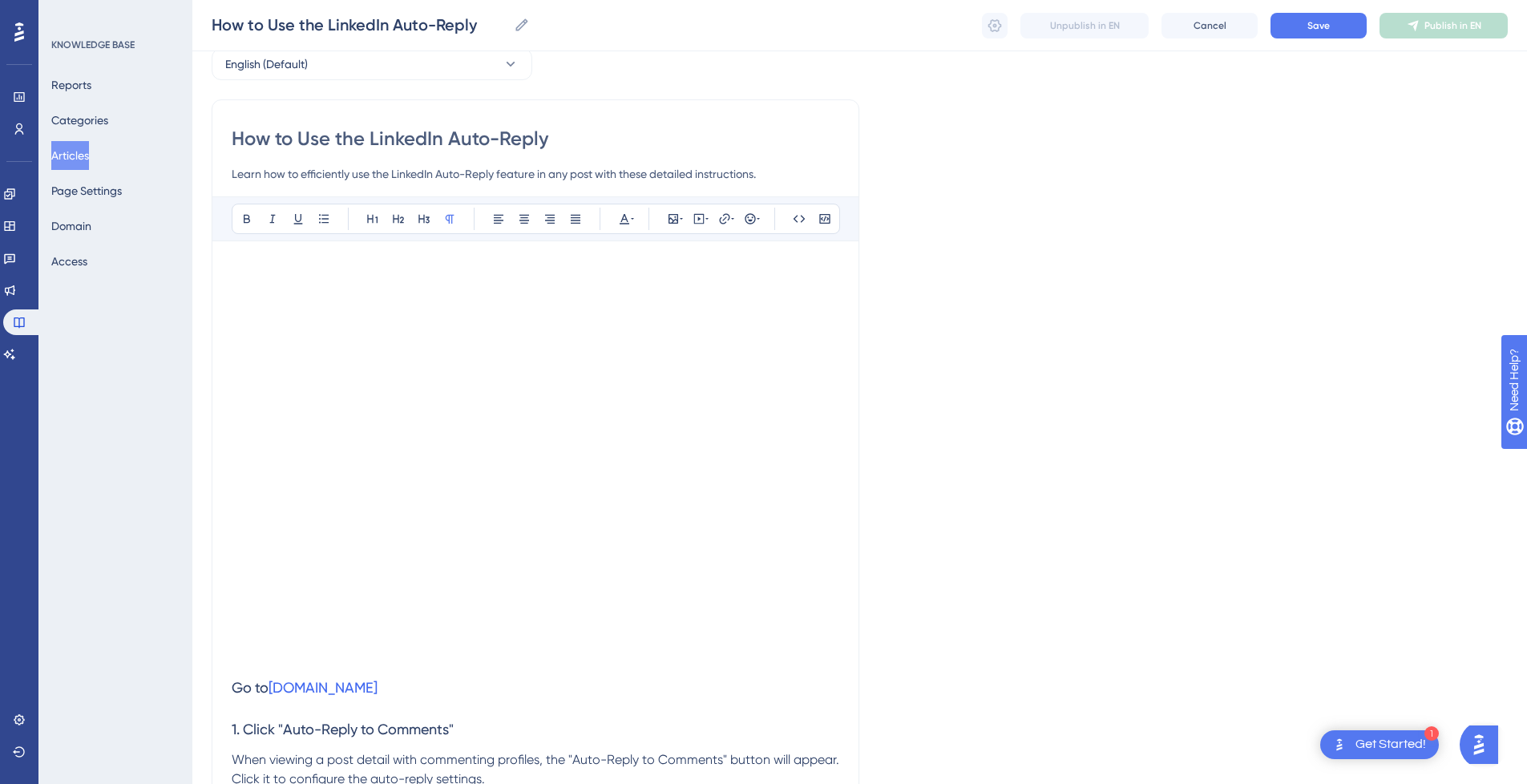
click at [270, 659] on p at bounding box center [535, 658] width 608 height 19
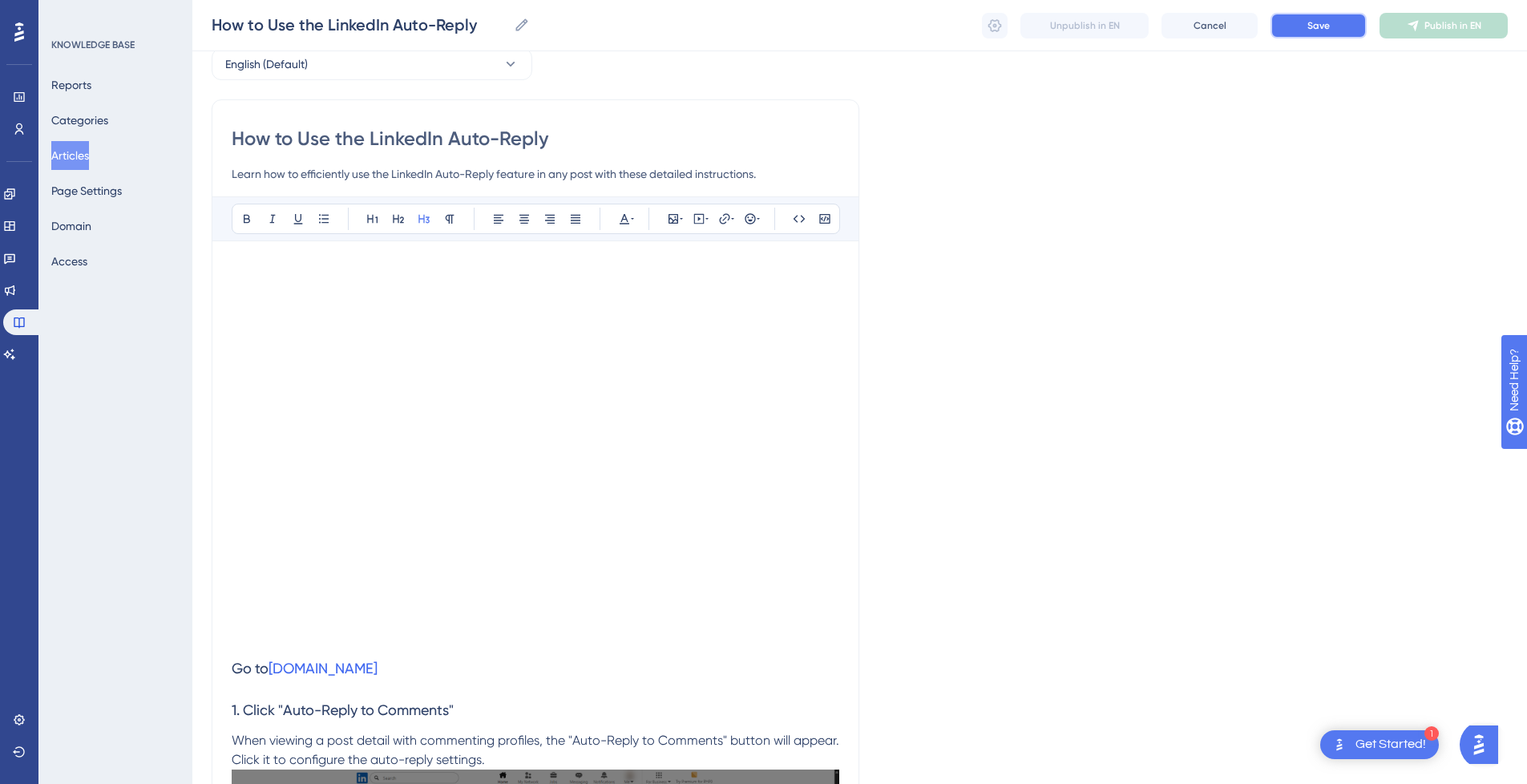
click at [1319, 28] on span "Save" at bounding box center [1319, 26] width 23 height 13
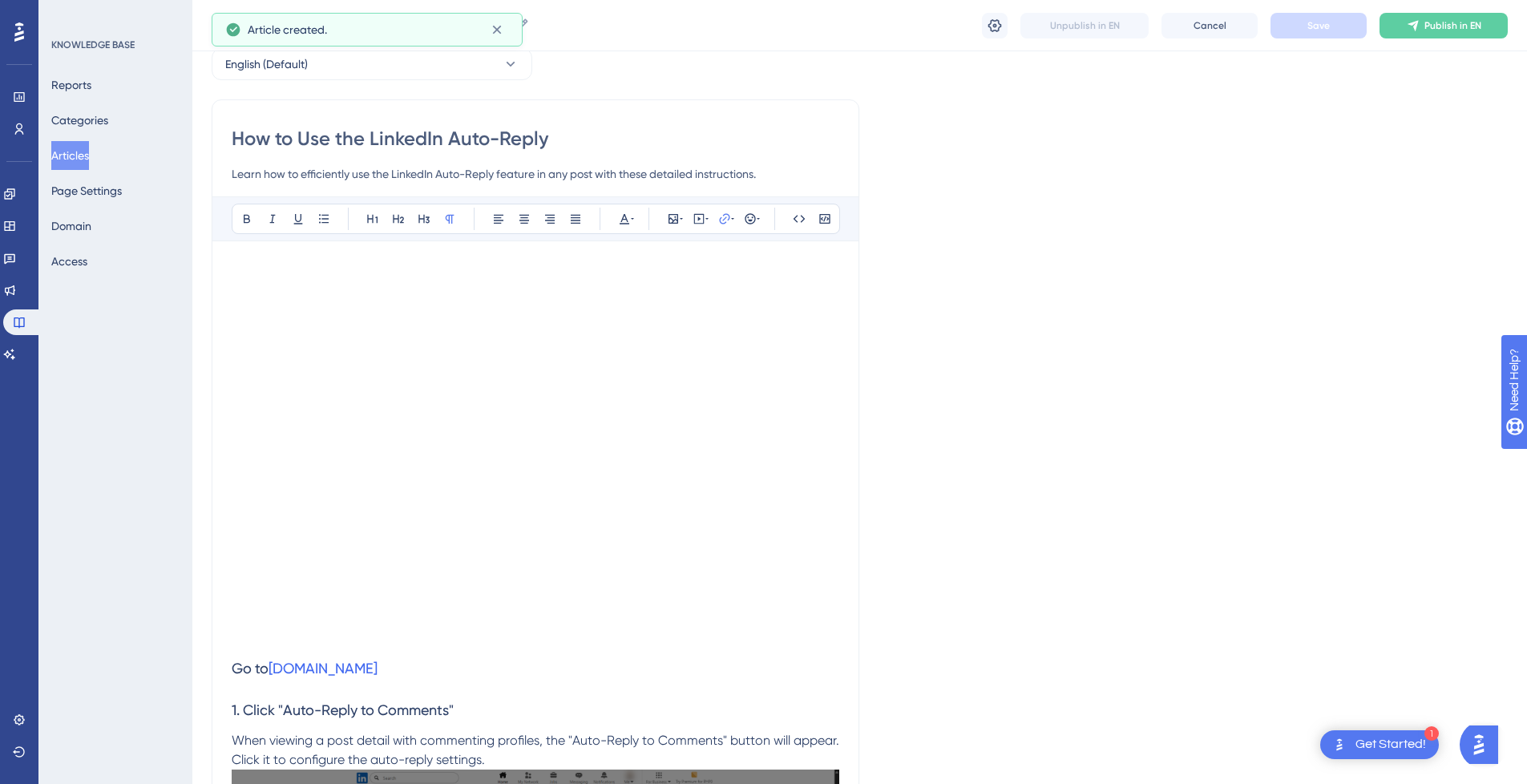
scroll to position [2820, 0]
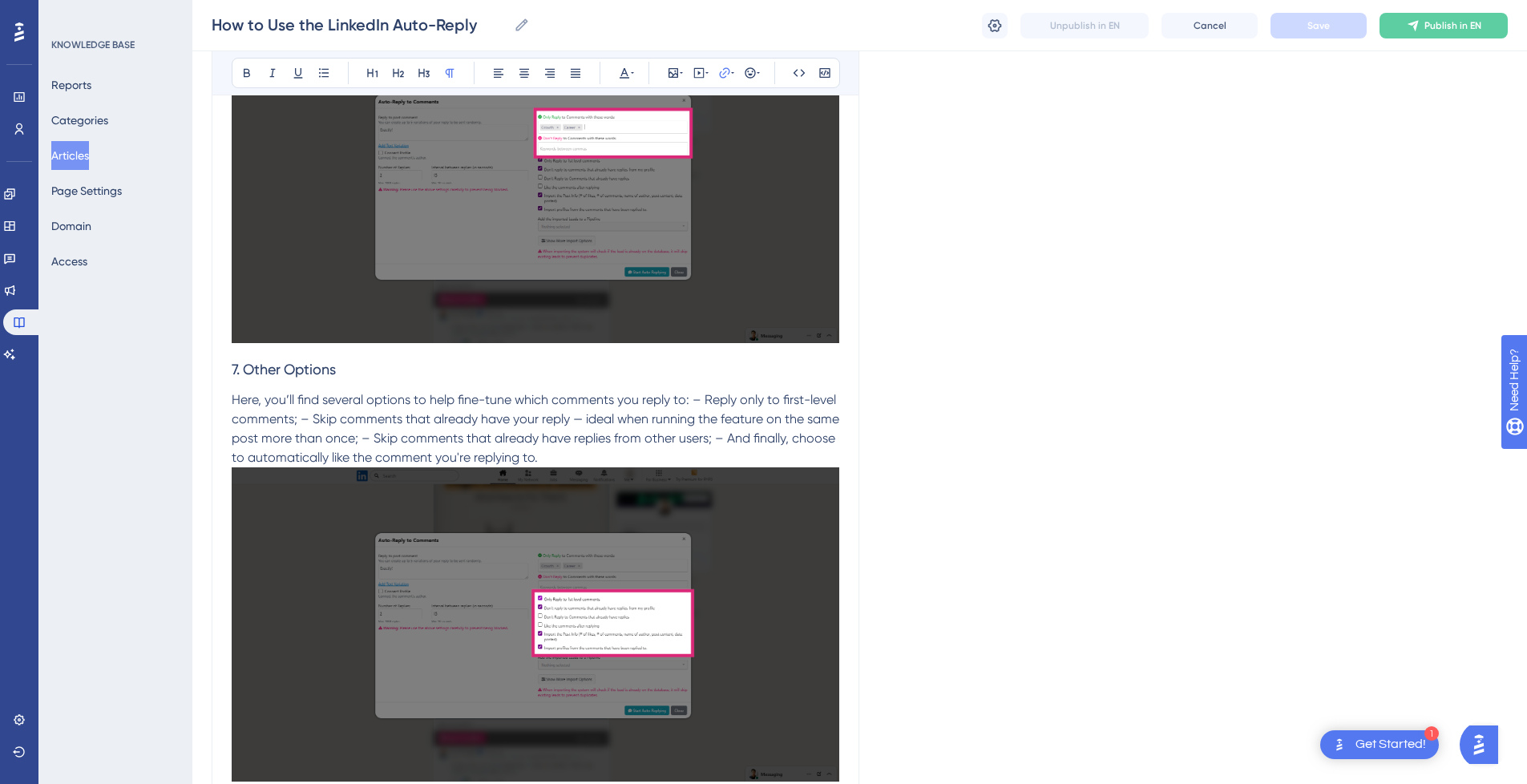
drag, startPoint x: 1260, startPoint y: 435, endPoint x: 1281, endPoint y: 431, distance: 21.4
click at [1260, 435] on div "Language English (Default) How to Use the LinkedIn Auto-Reply Learn how to effi…" at bounding box center [860, 151] width 1296 height 5738
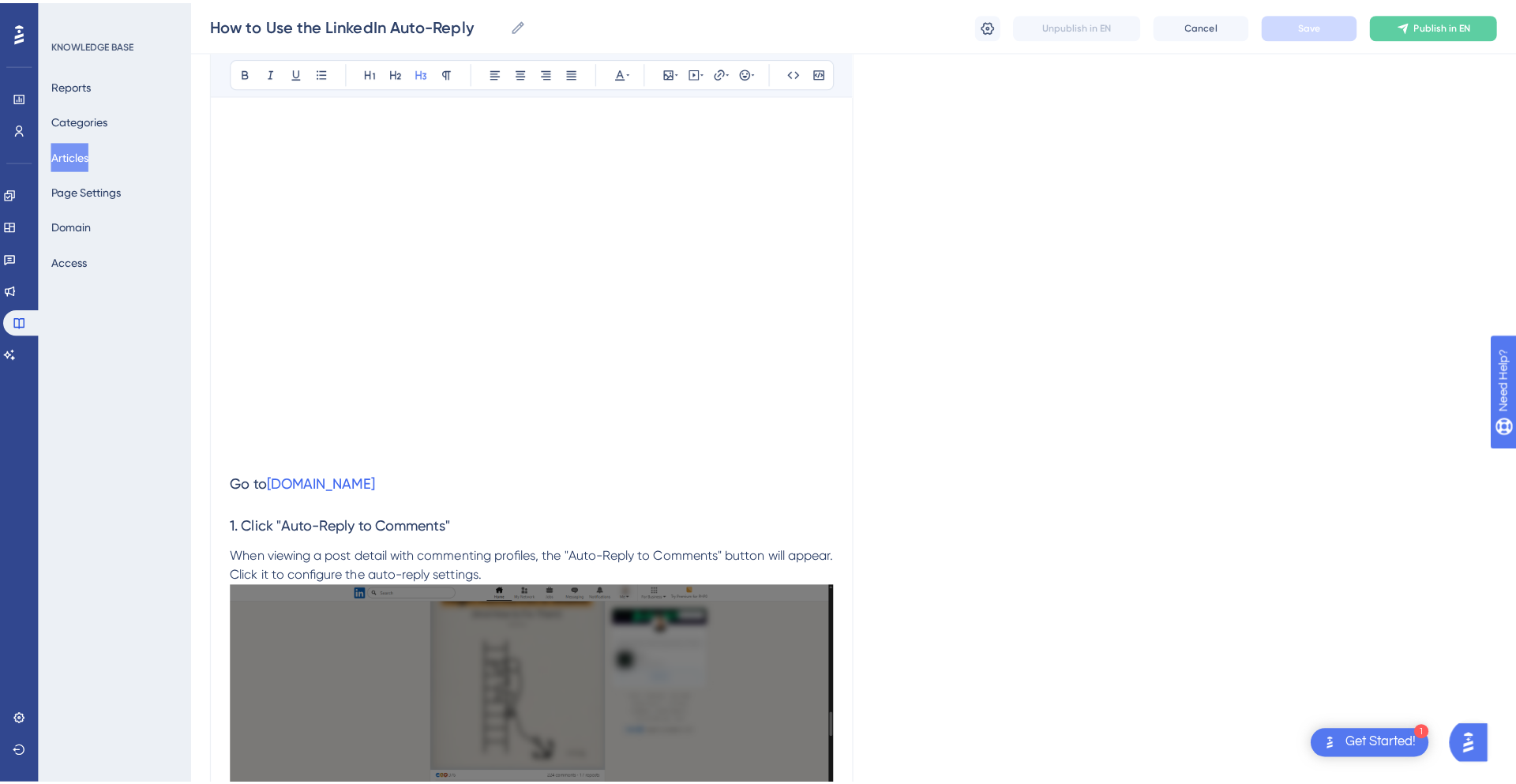
scroll to position [0, 0]
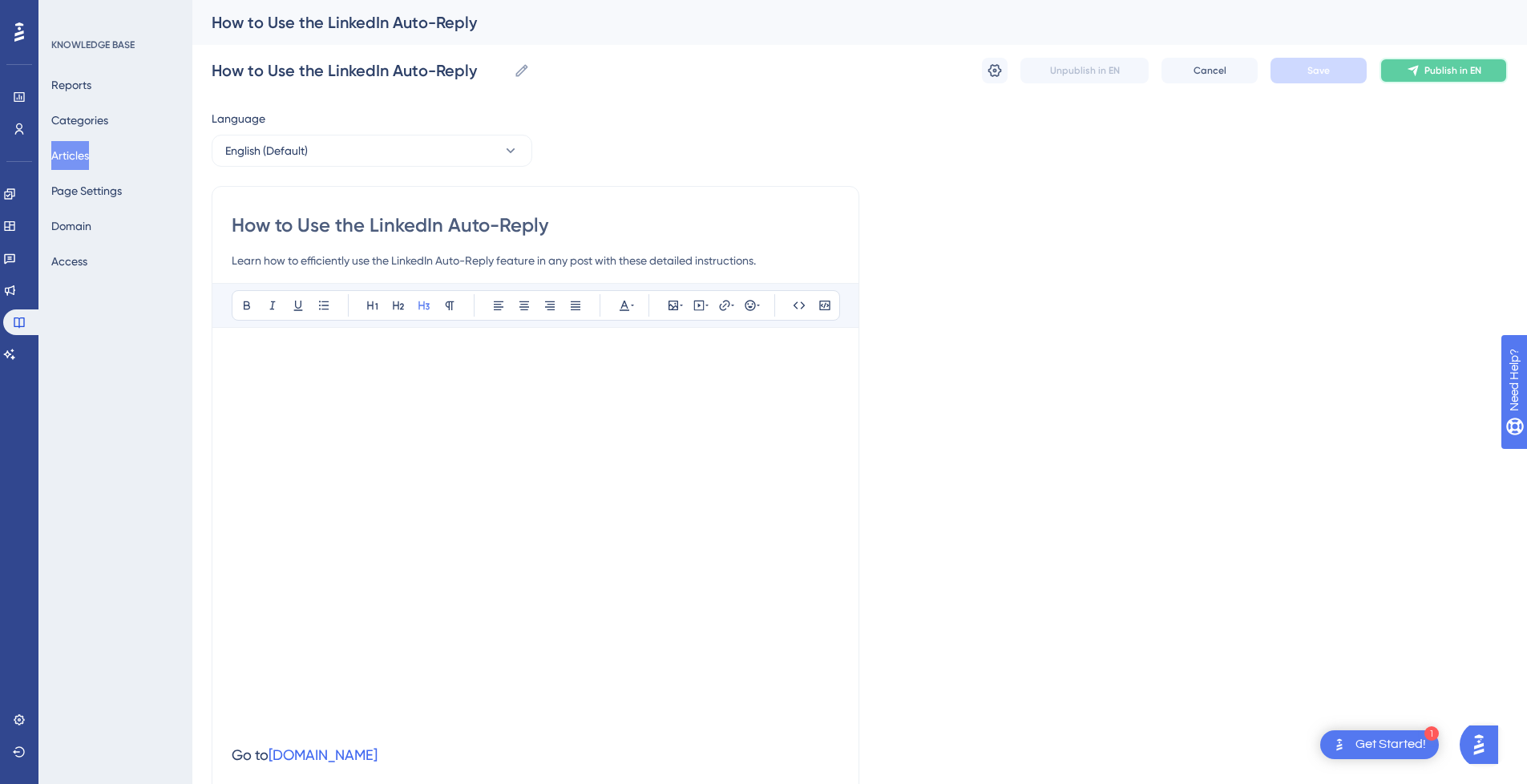
click at [1441, 72] on span "Publish in EN" at bounding box center [1452, 71] width 57 height 13
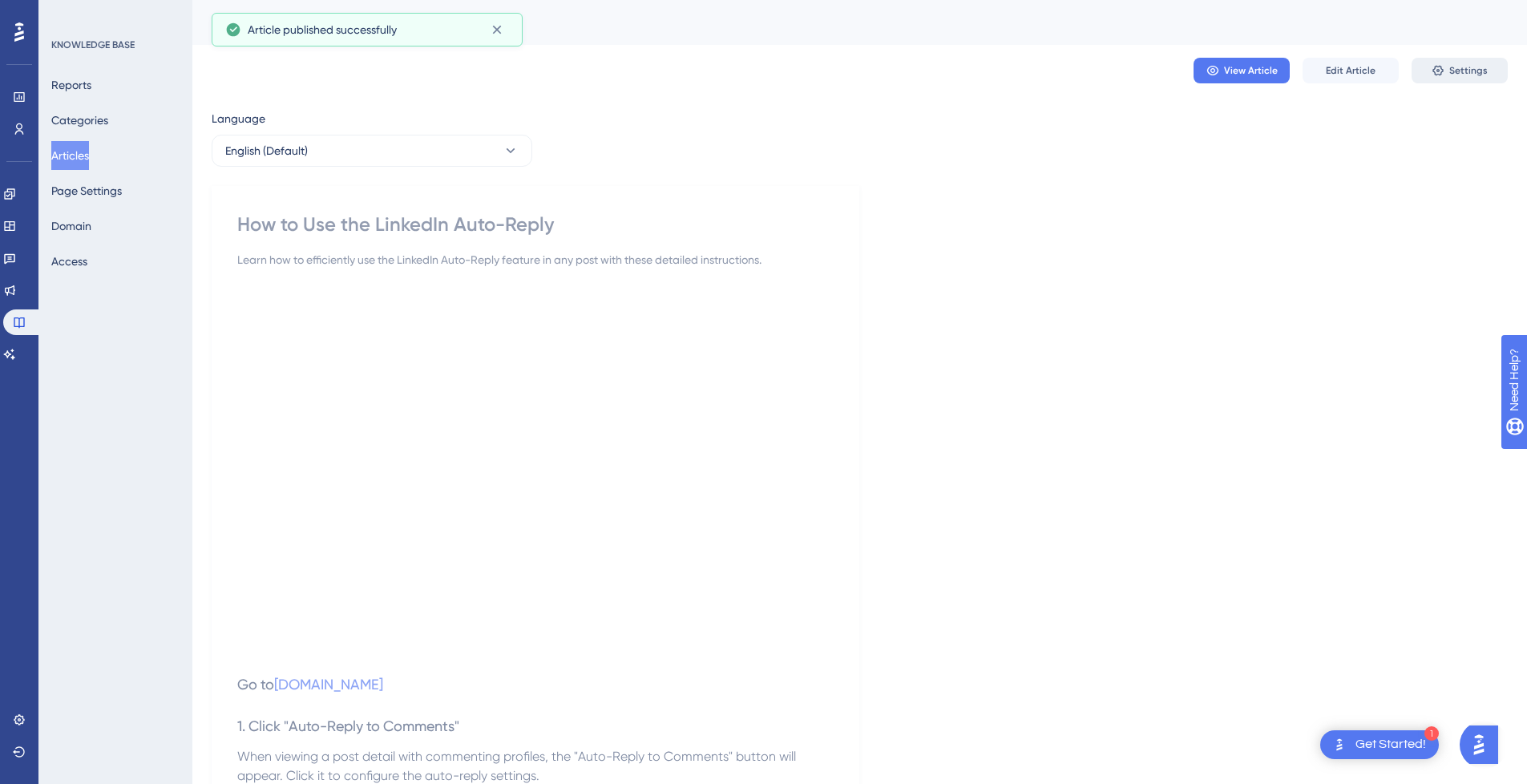
click at [1453, 70] on span "Settings" at bounding box center [1468, 71] width 39 height 13
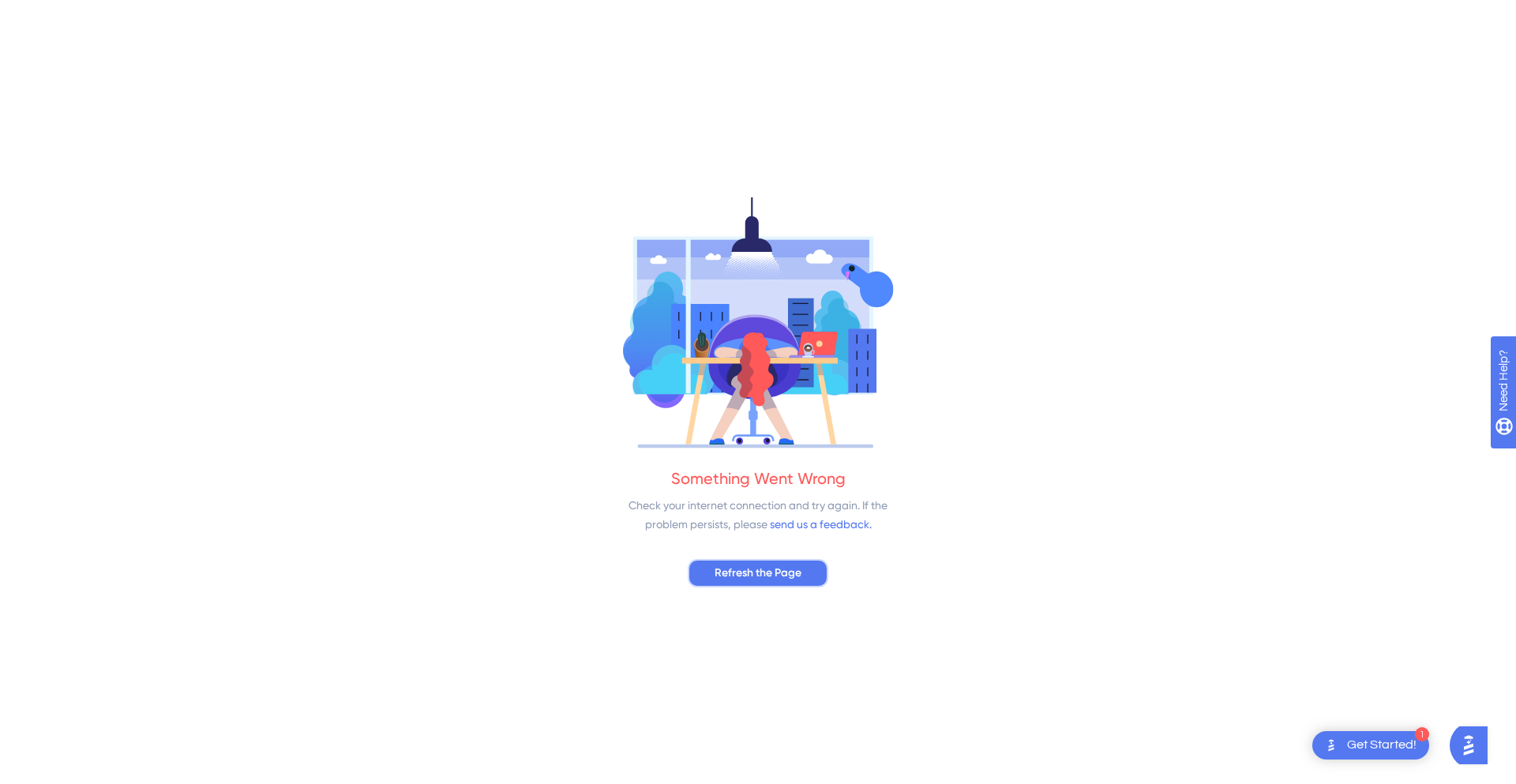
click at [800, 581] on span "Refresh the Page" at bounding box center [758, 573] width 87 height 19
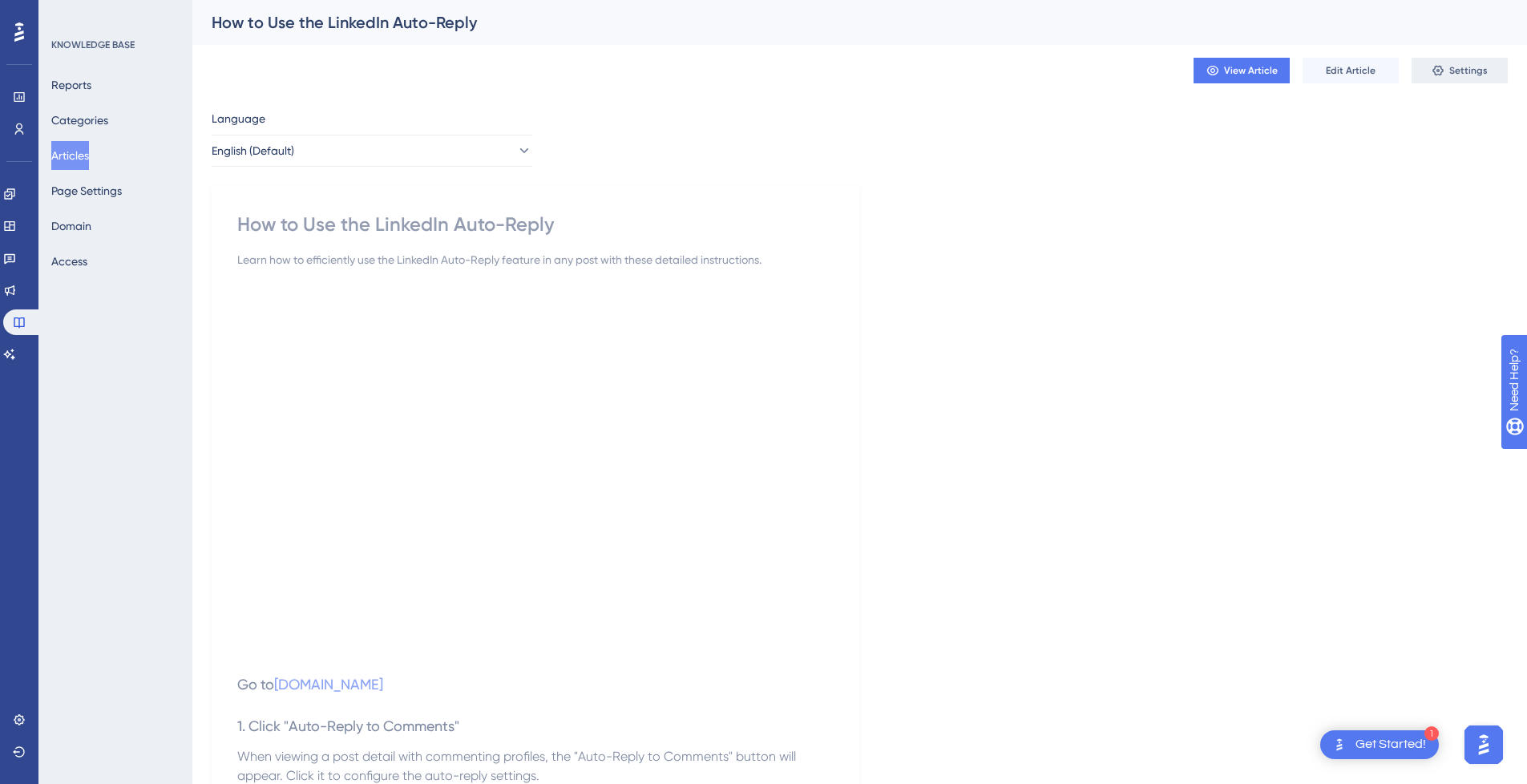
click at [1471, 73] on span "Settings" at bounding box center [1468, 71] width 39 height 13
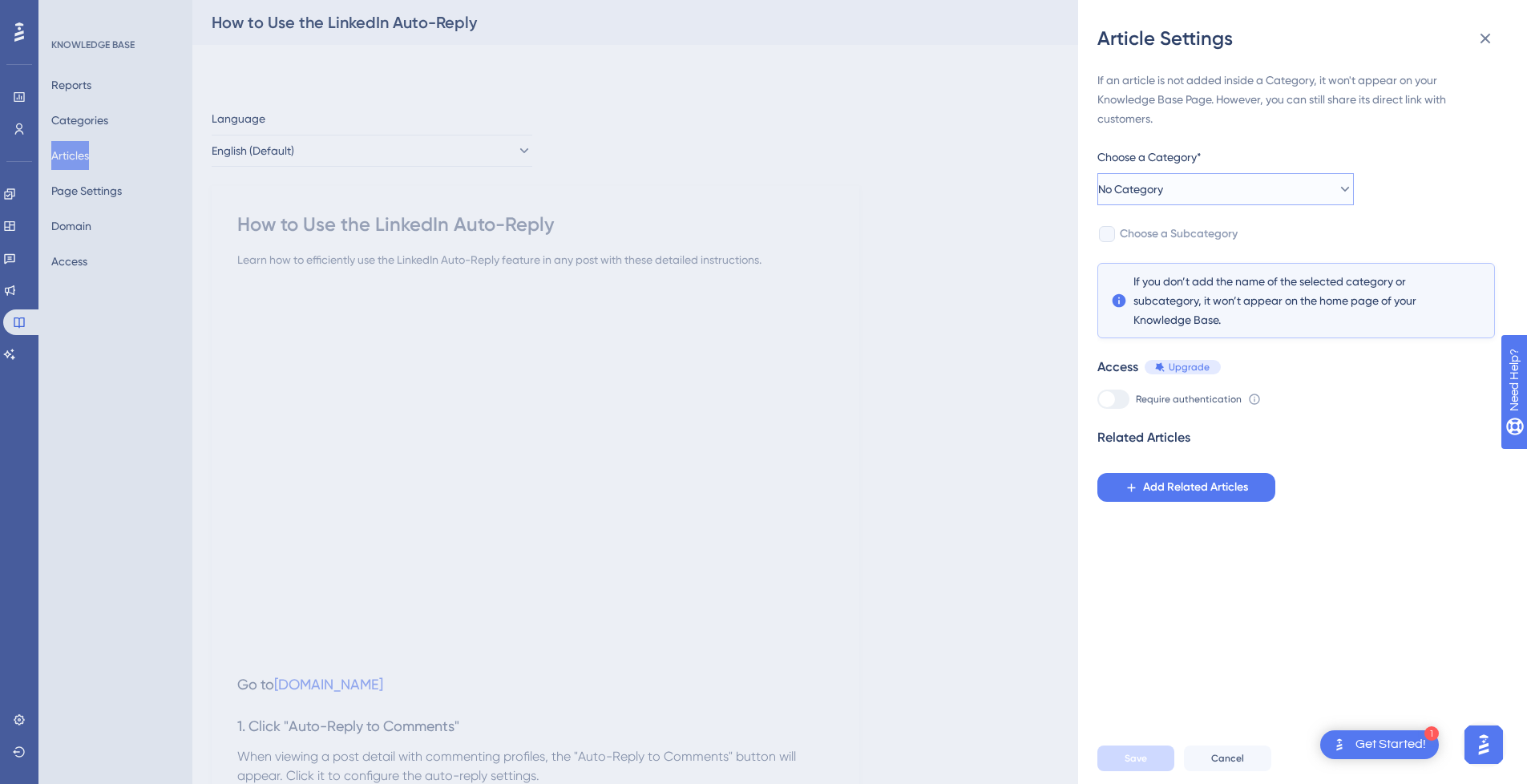
click at [1163, 193] on span "No Category" at bounding box center [1130, 189] width 65 height 19
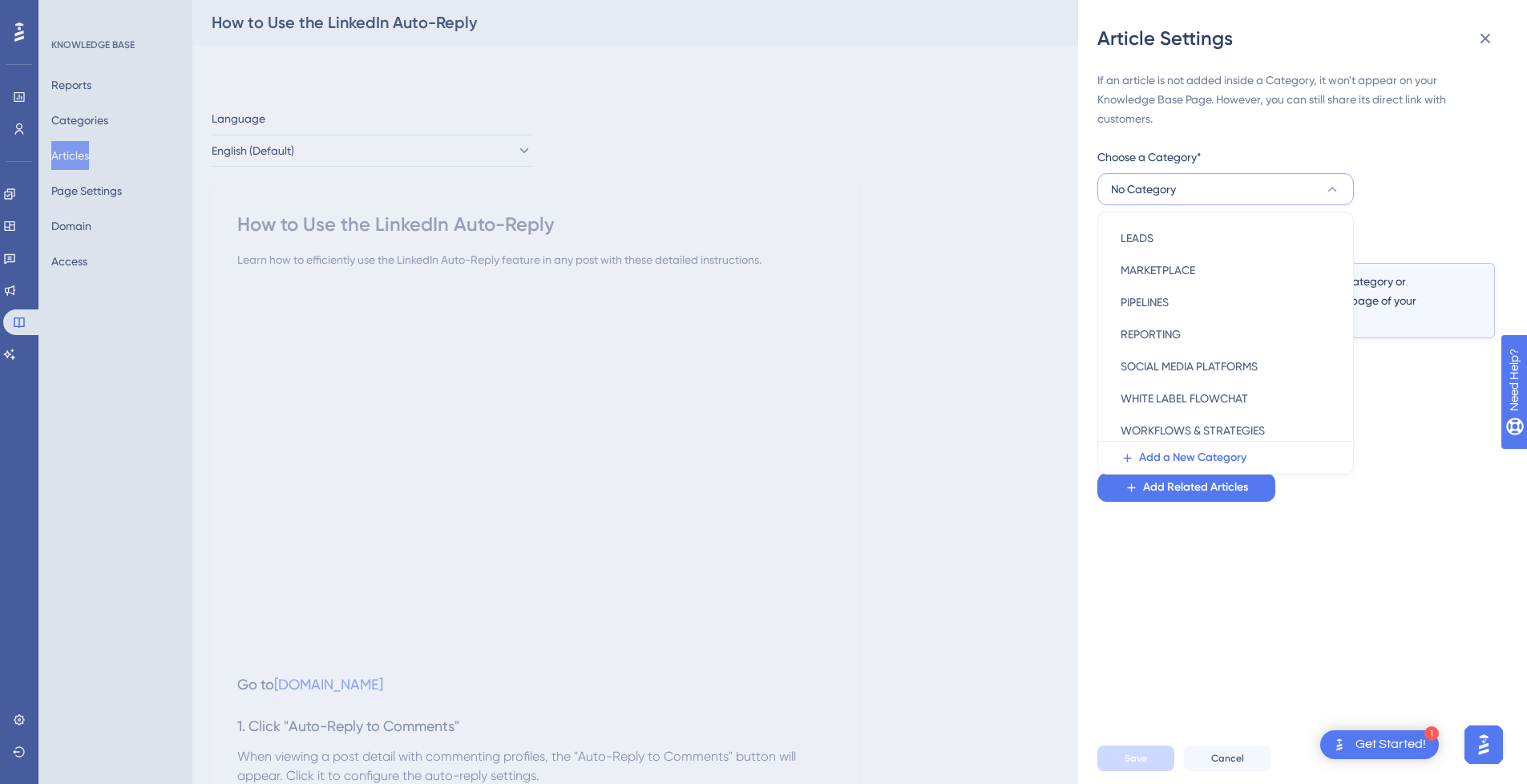
scroll to position [230, 0]
click at [1245, 359] on span "SOCIAL MEDIA PLATFORMS" at bounding box center [1189, 361] width 137 height 19
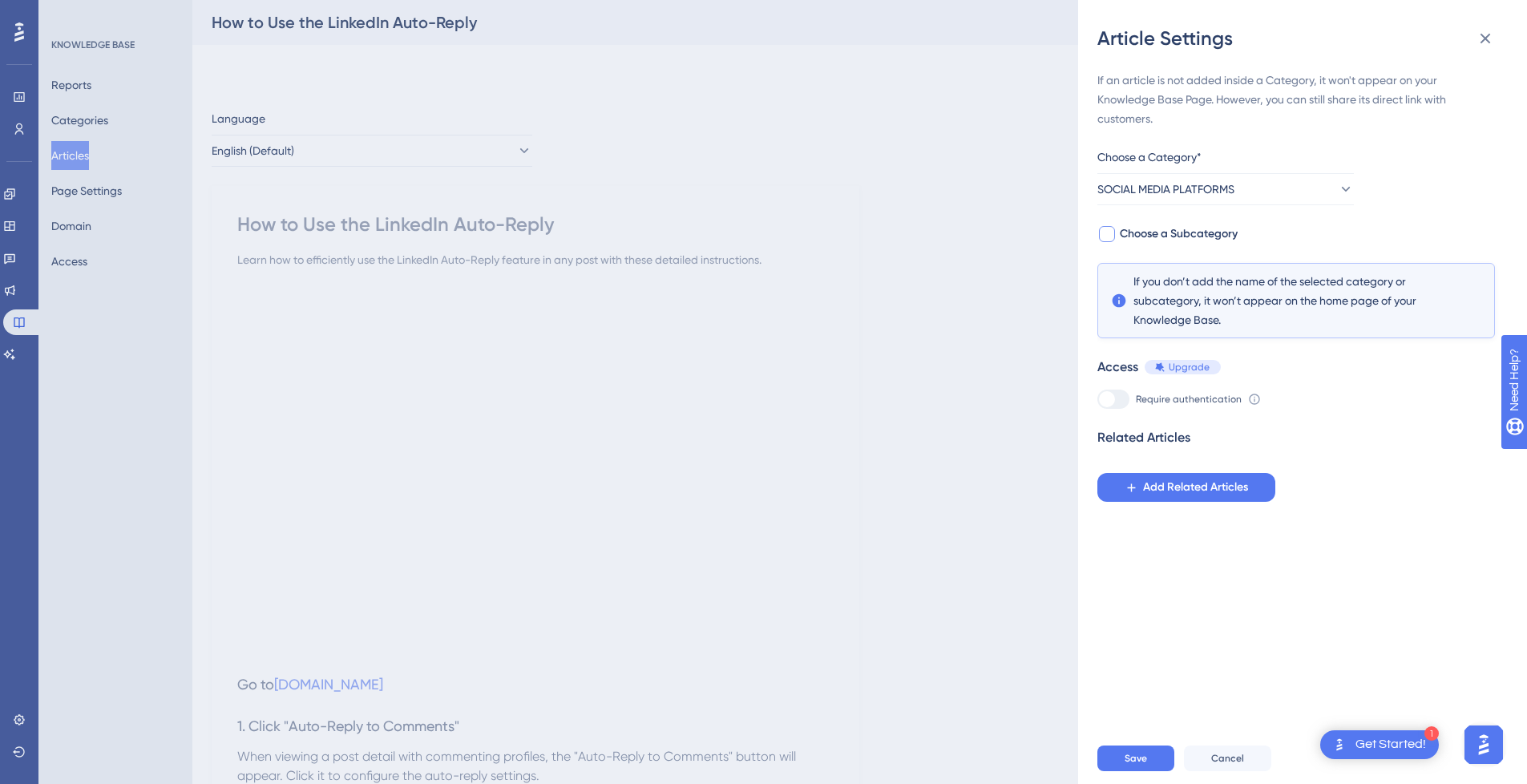
click at [1175, 240] on span "Choose a Subcategory" at bounding box center [1178, 234] width 118 height 19
checkbox input "true"
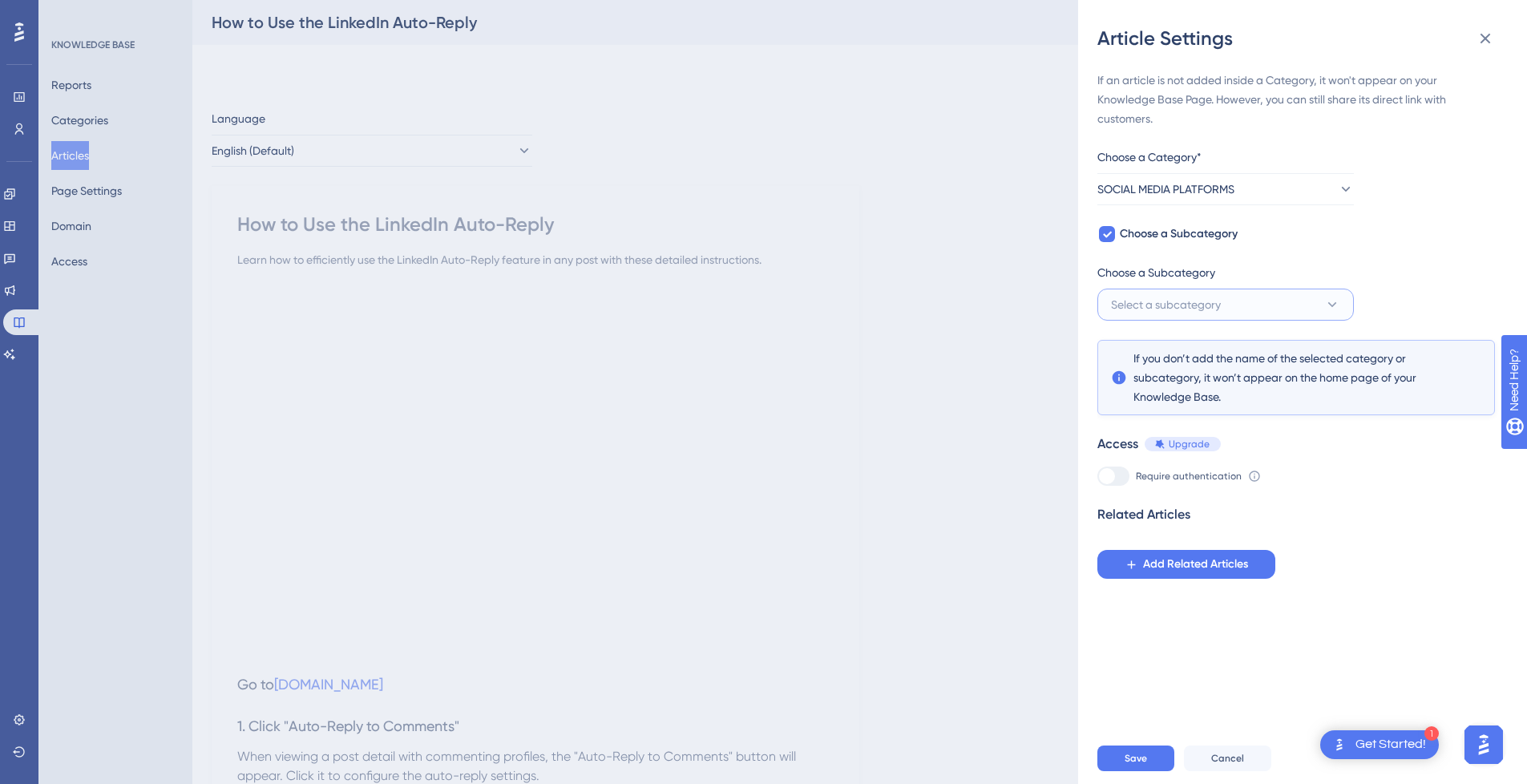
click at [1196, 301] on span "Select a subcategory" at bounding box center [1166, 304] width 109 height 19
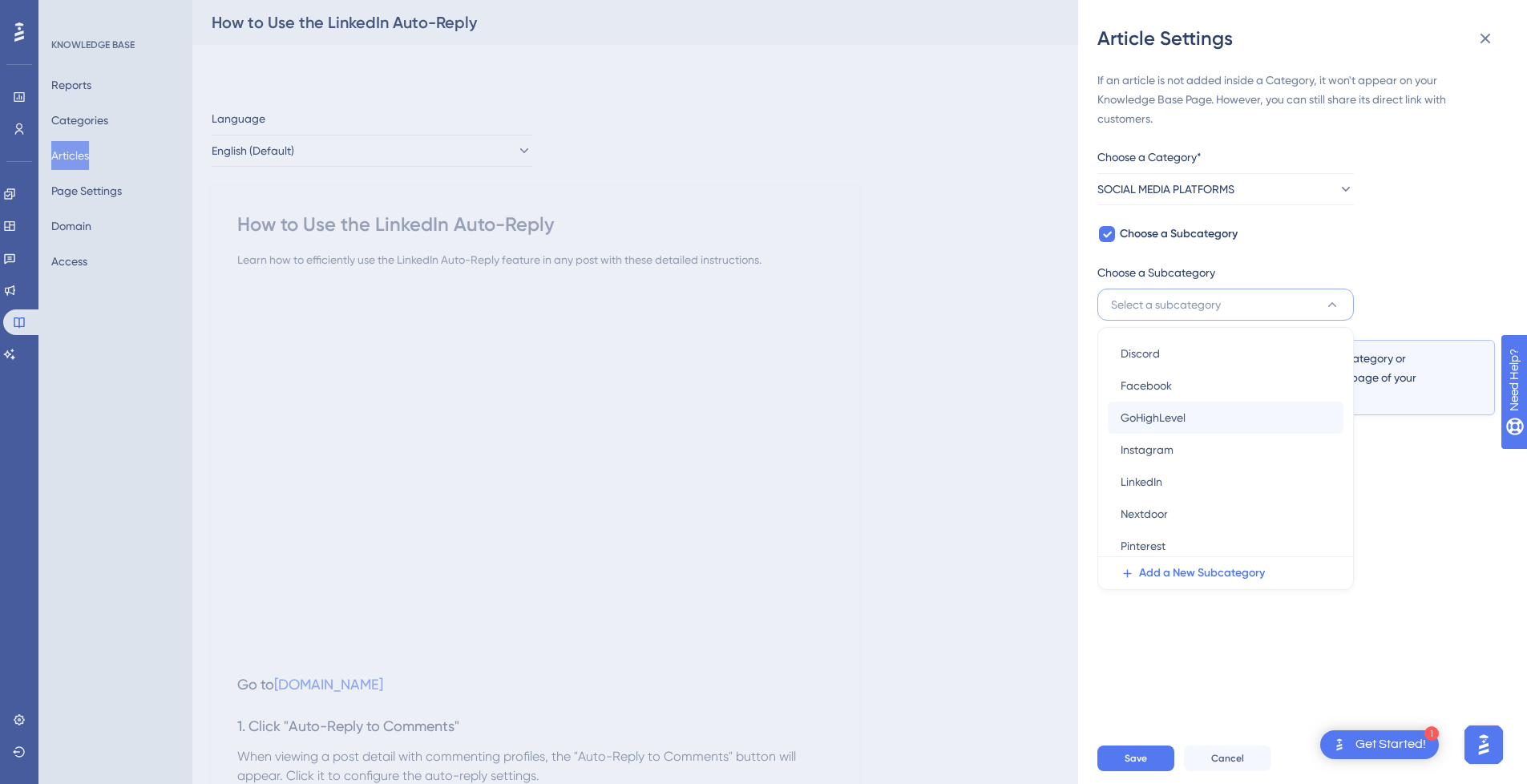
scroll to position [59, 0]
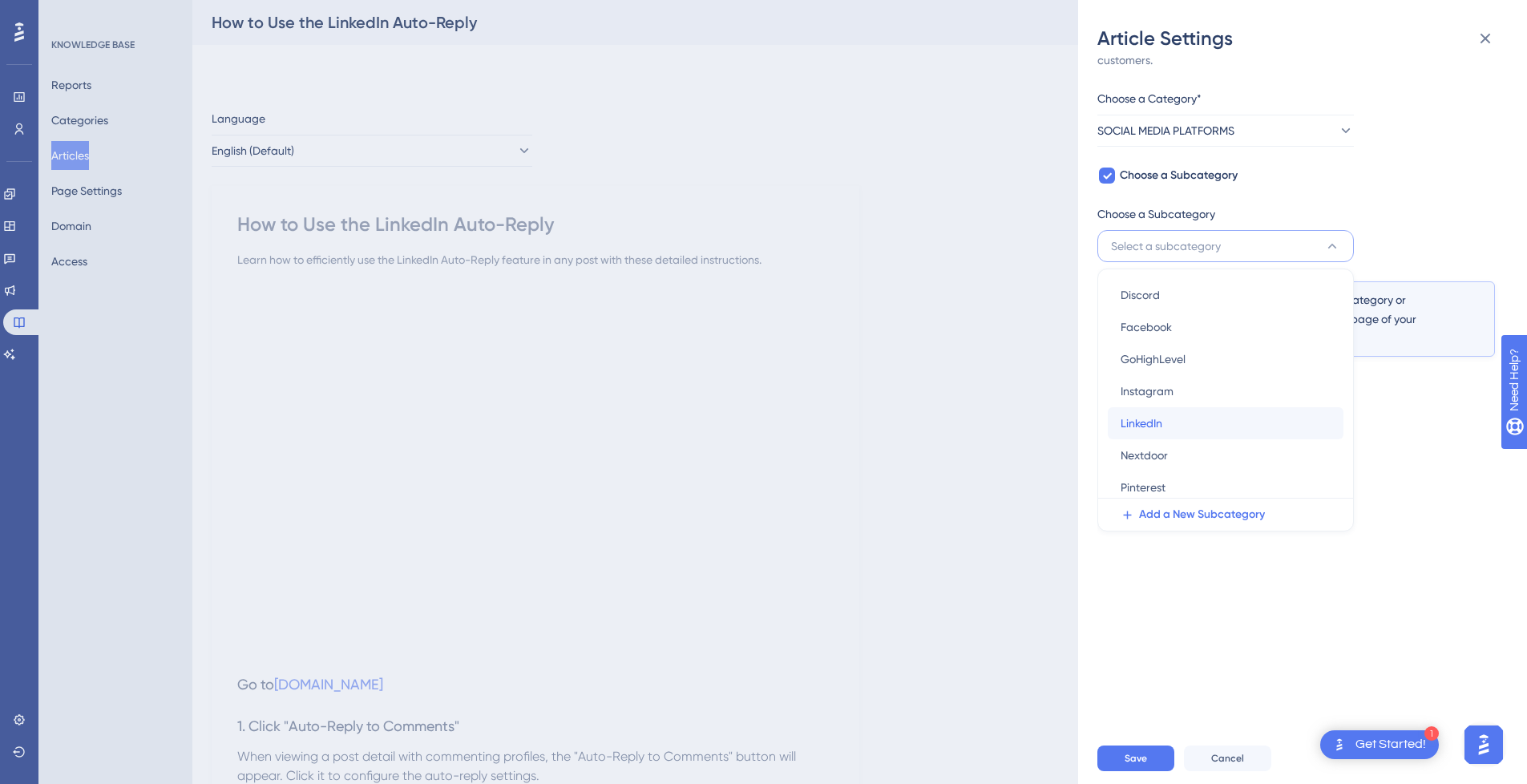
click at [1190, 427] on div "LinkedIn LinkedIn" at bounding box center [1225, 423] width 210 height 32
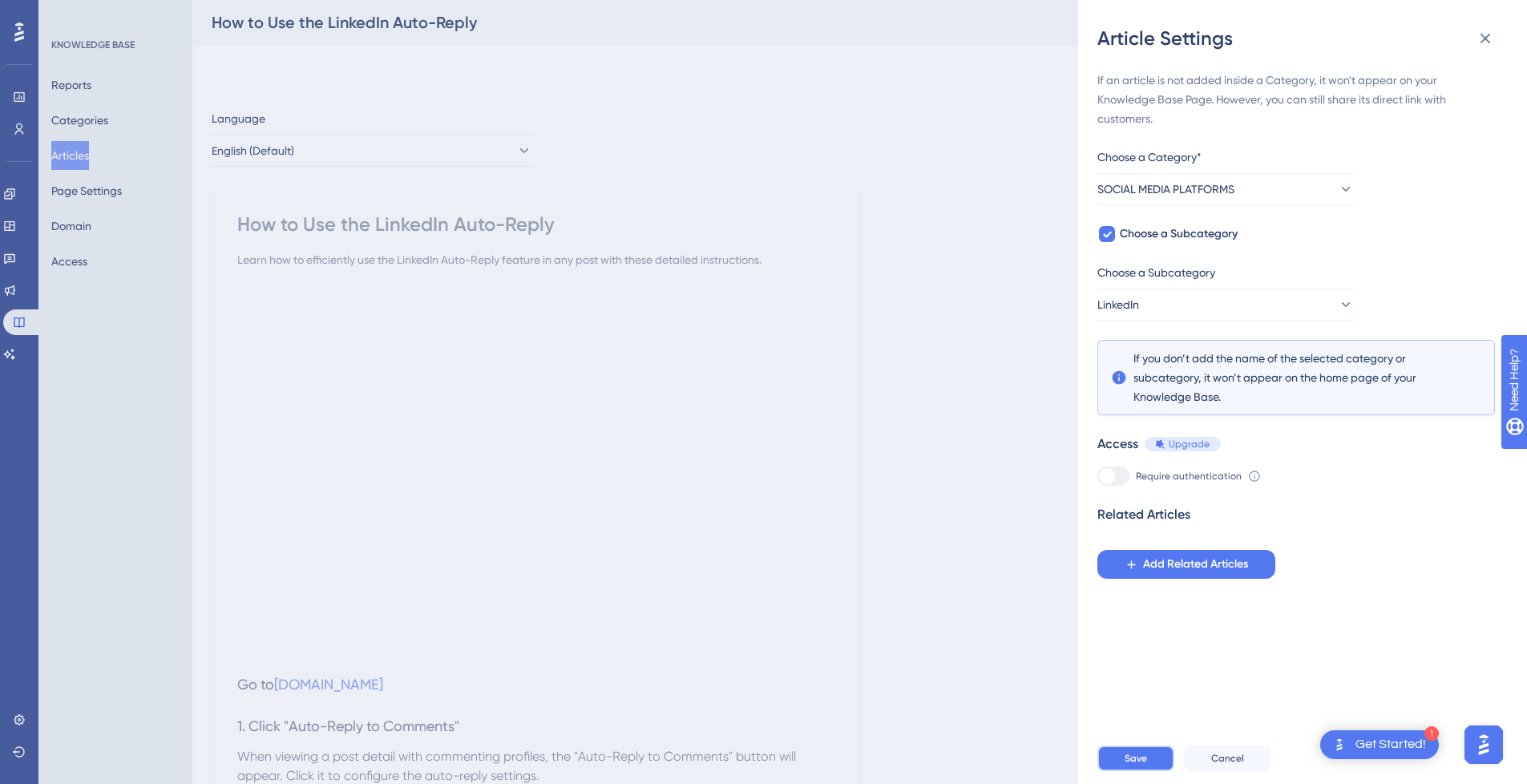
click at [1112, 771] on button "Save" at bounding box center [1136, 758] width 77 height 26
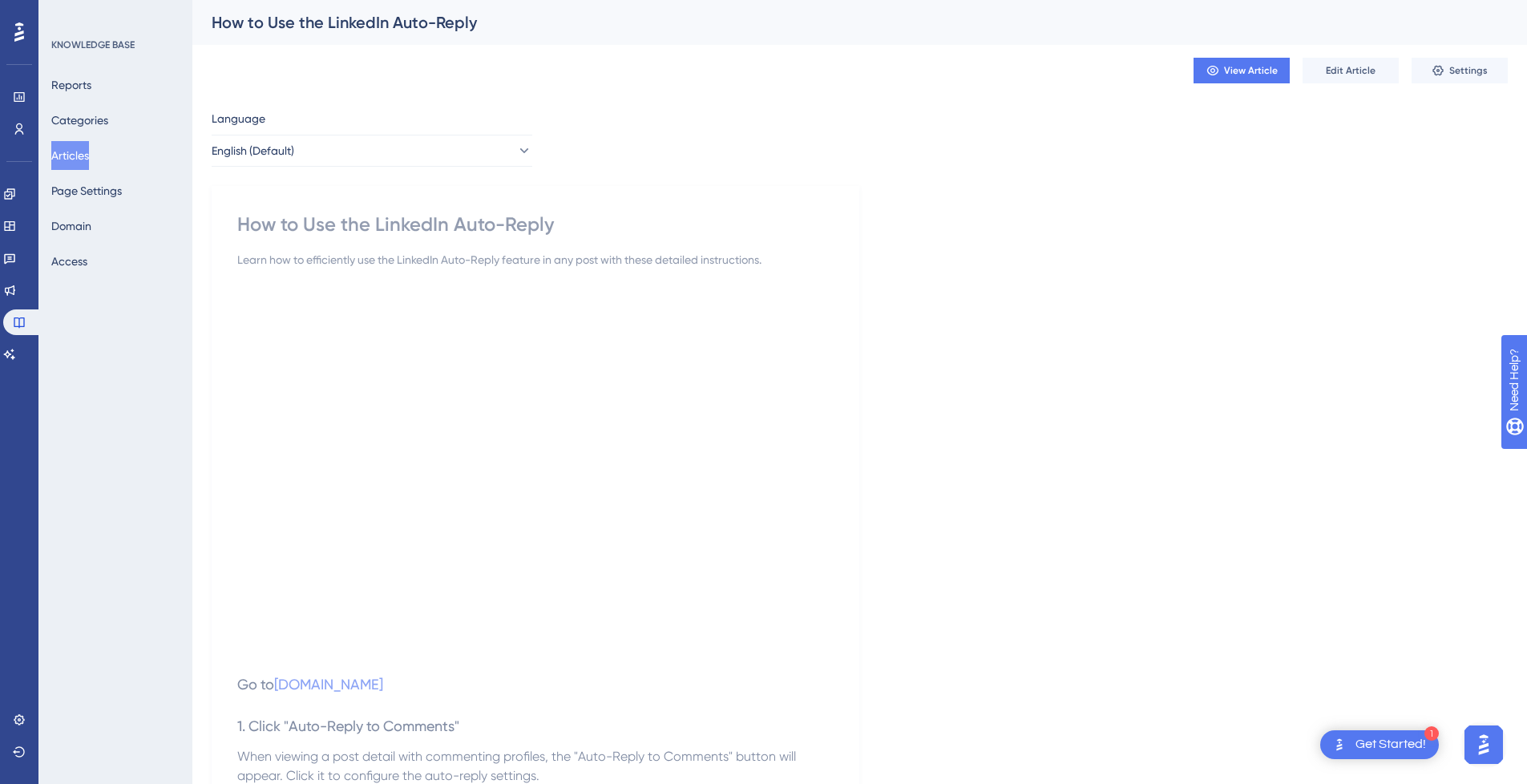
drag, startPoint x: 80, startPoint y: 159, endPoint x: 95, endPoint y: 8, distance: 151.7
click at [80, 159] on button "Articles" at bounding box center [70, 155] width 38 height 29
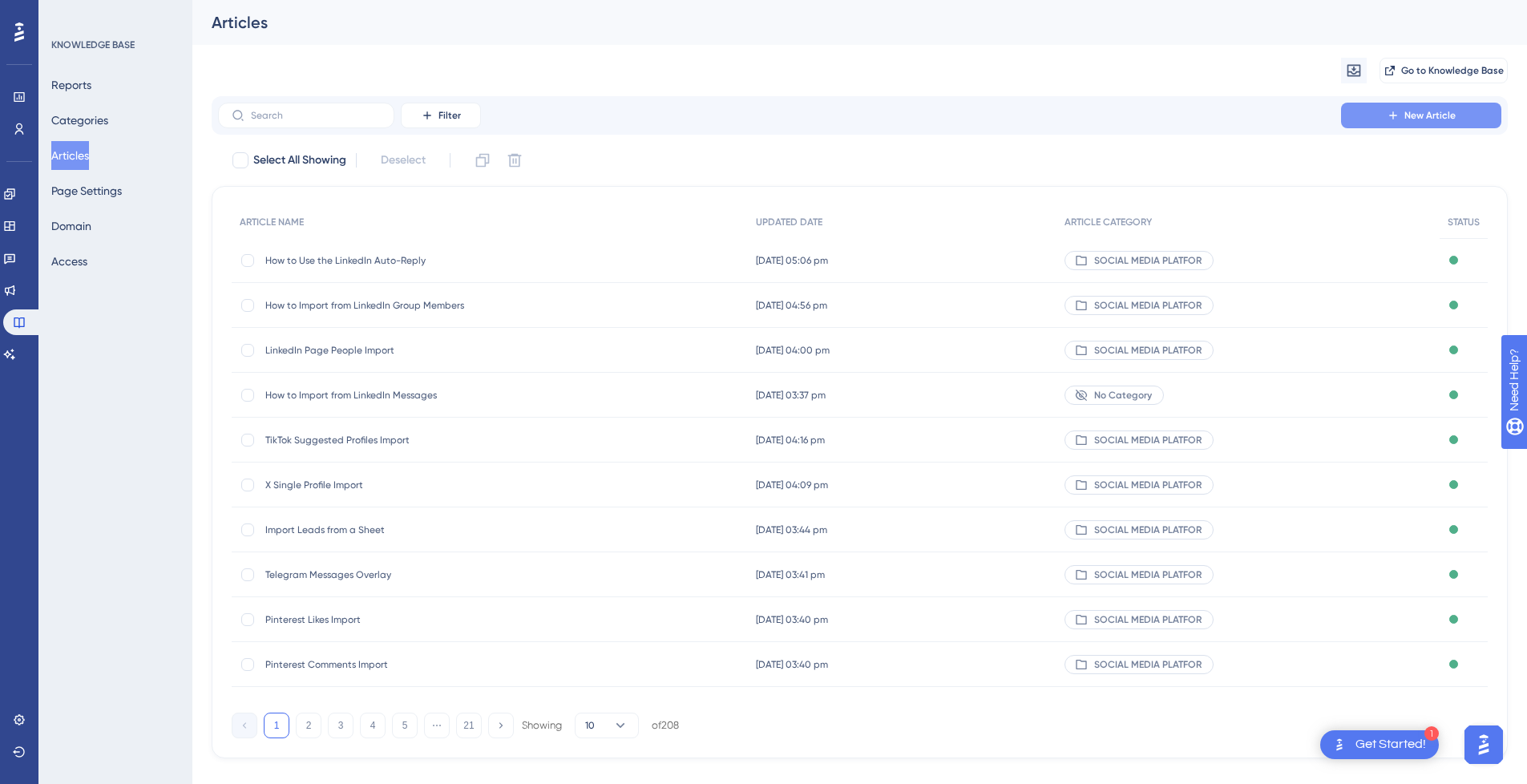
click at [1409, 112] on span "New Article" at bounding box center [1430, 115] width 52 height 13
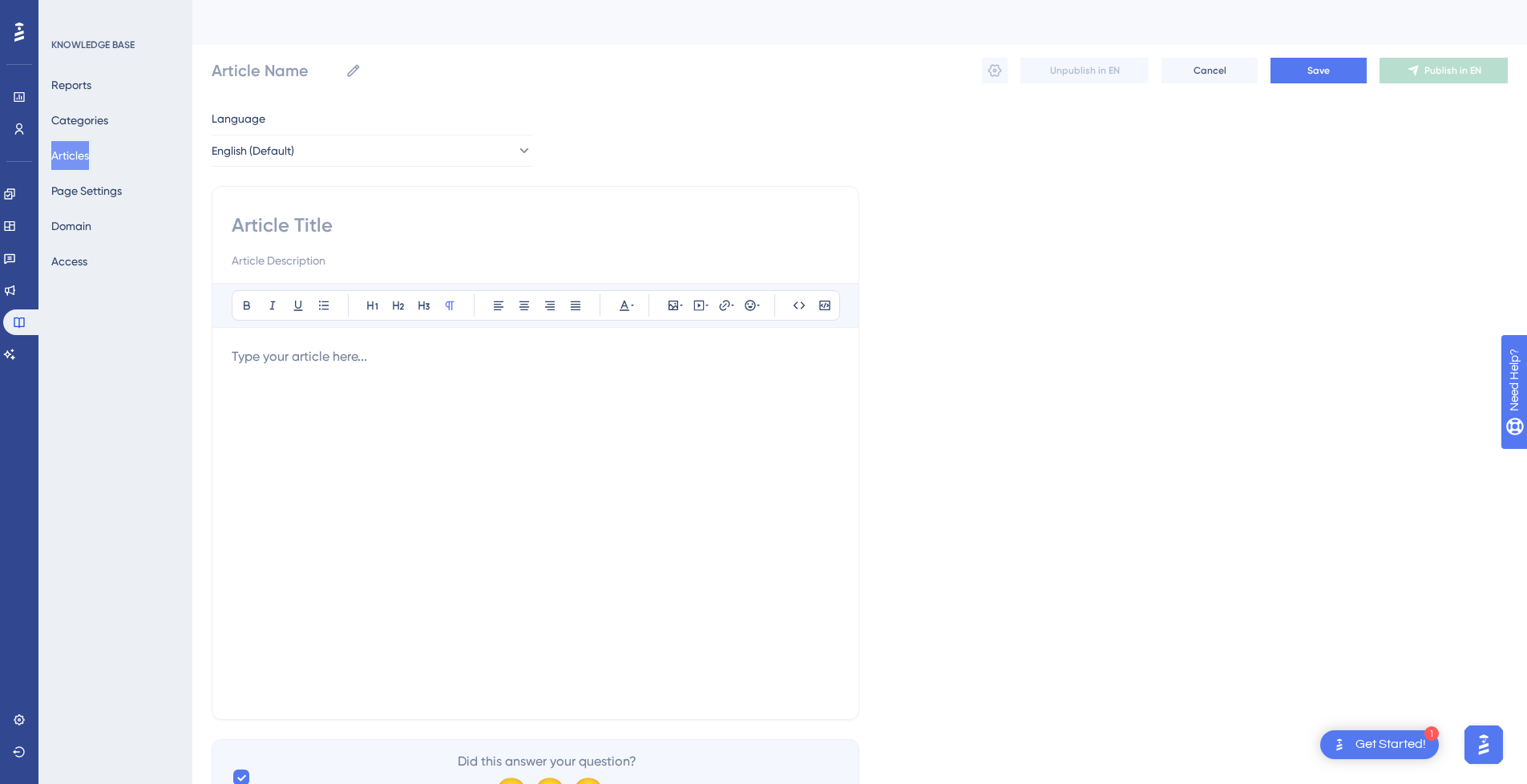
click at [361, 388] on div at bounding box center [535, 523] width 608 height 353
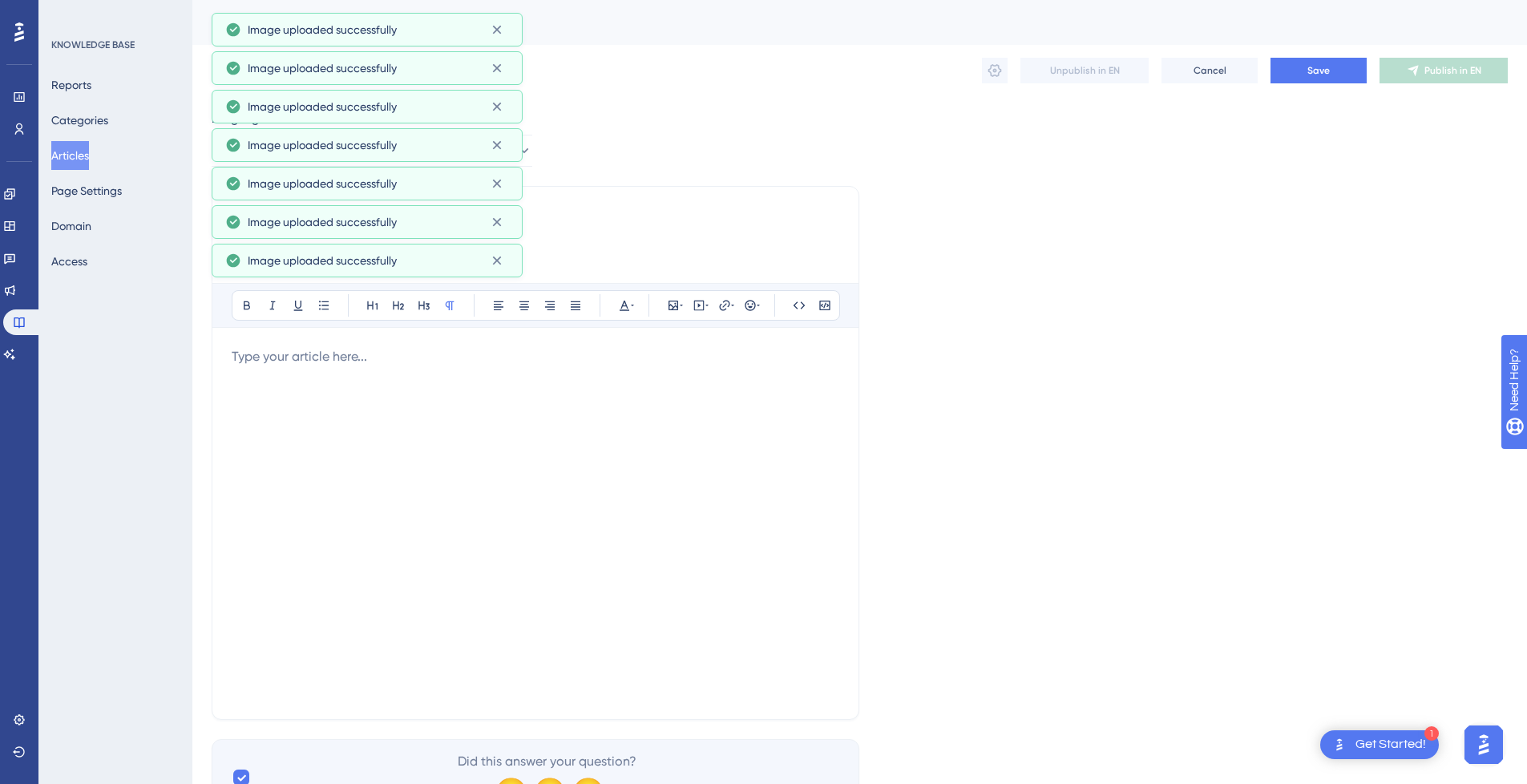
scroll to position [402, 0]
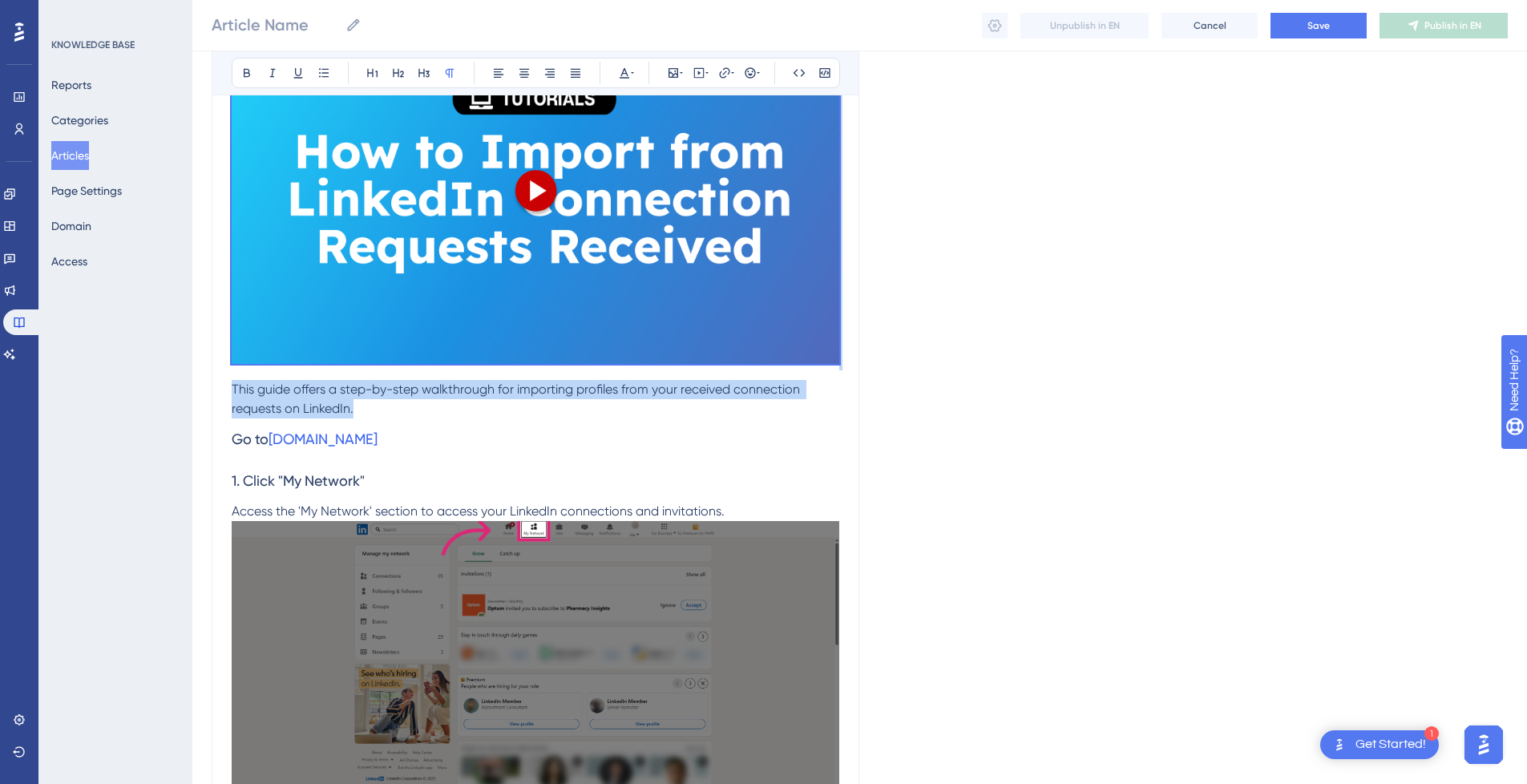
drag, startPoint x: 368, startPoint y: 408, endPoint x: 199, endPoint y: 376, distance: 172.0
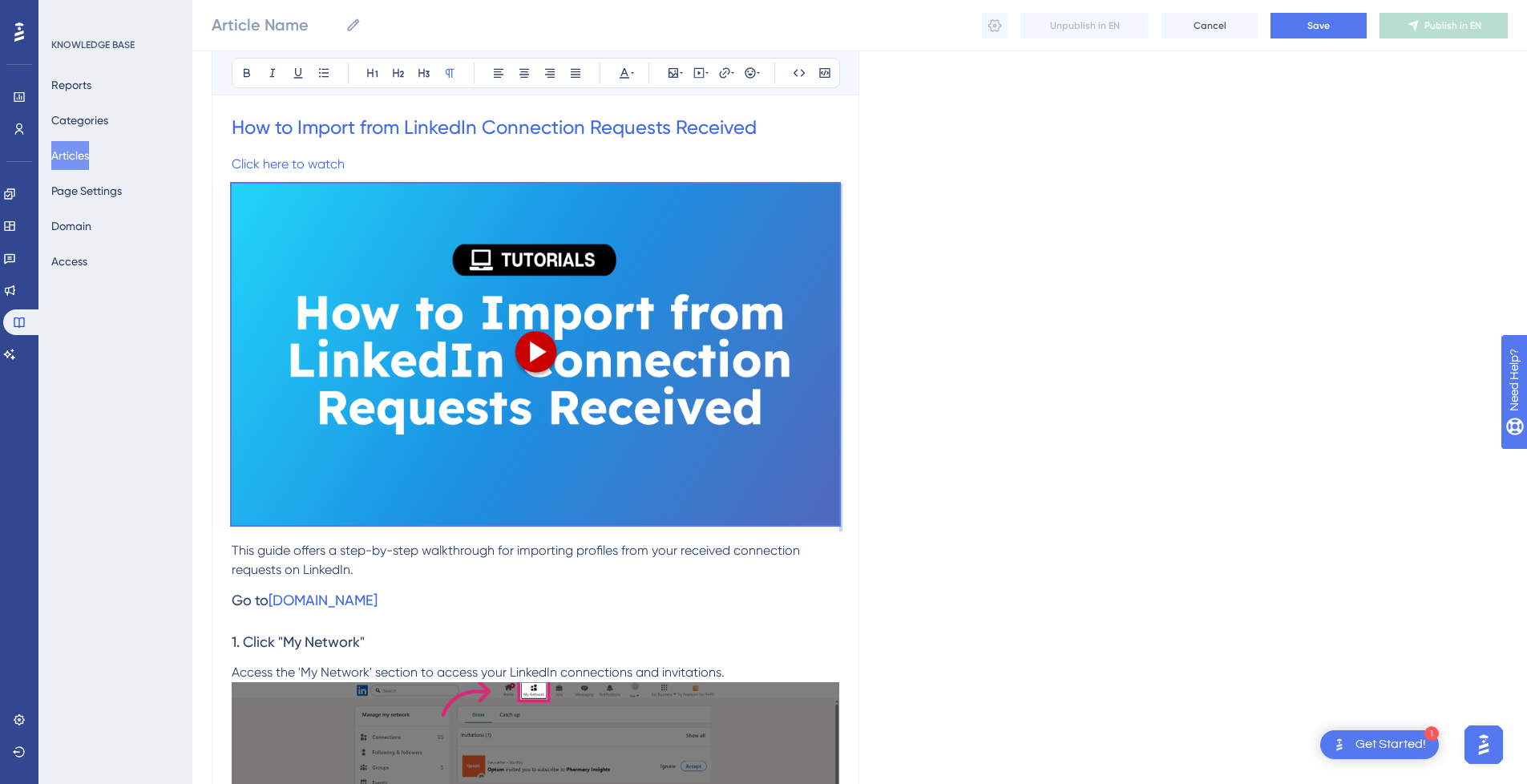
scroll to position [241, 0]
click at [417, 392] on img at bounding box center [535, 353] width 608 height 341
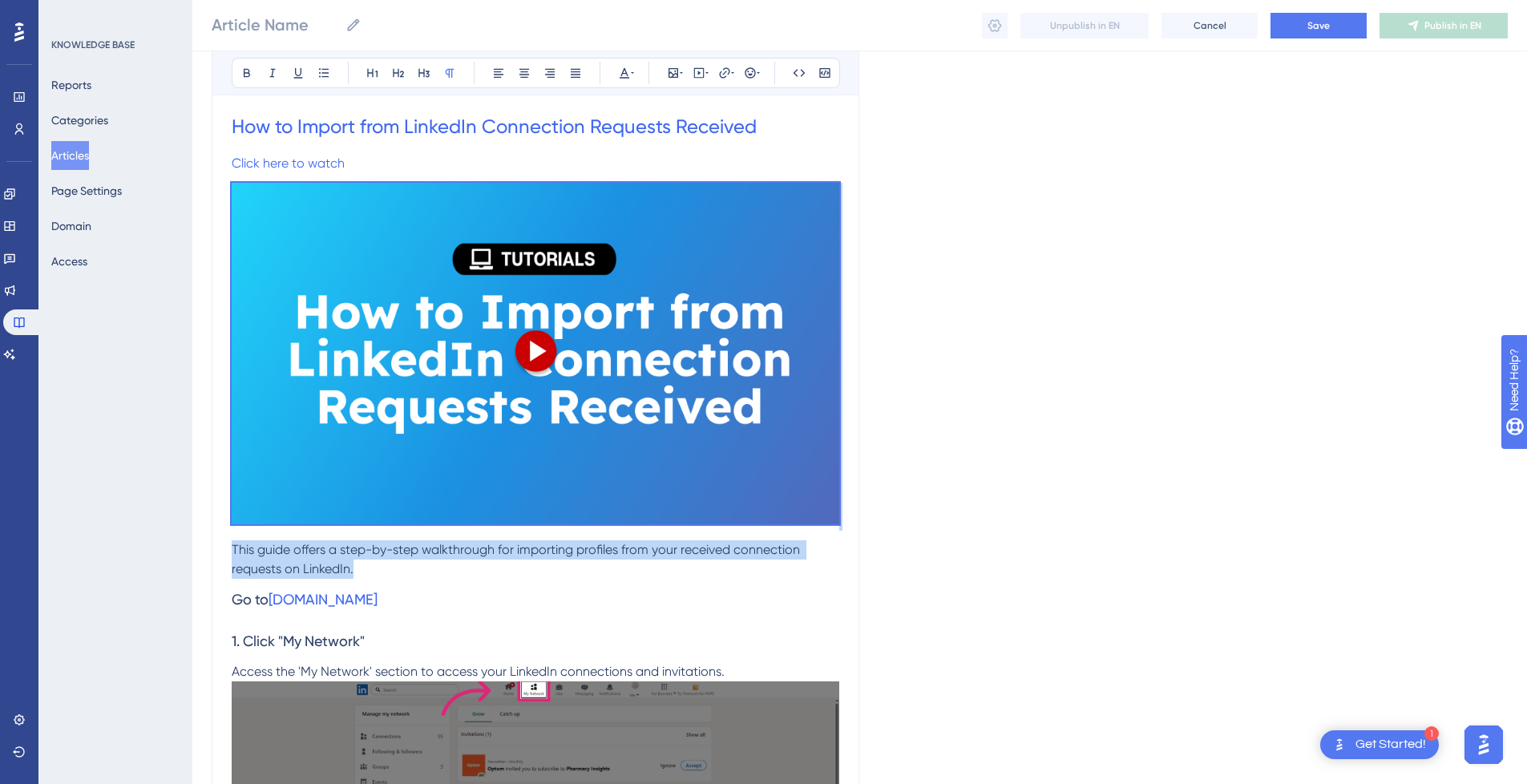
click at [330, 572] on span "This guide offers a step-by-step walkthrough for importing profiles from your r…" at bounding box center [518, 559] width 572 height 35
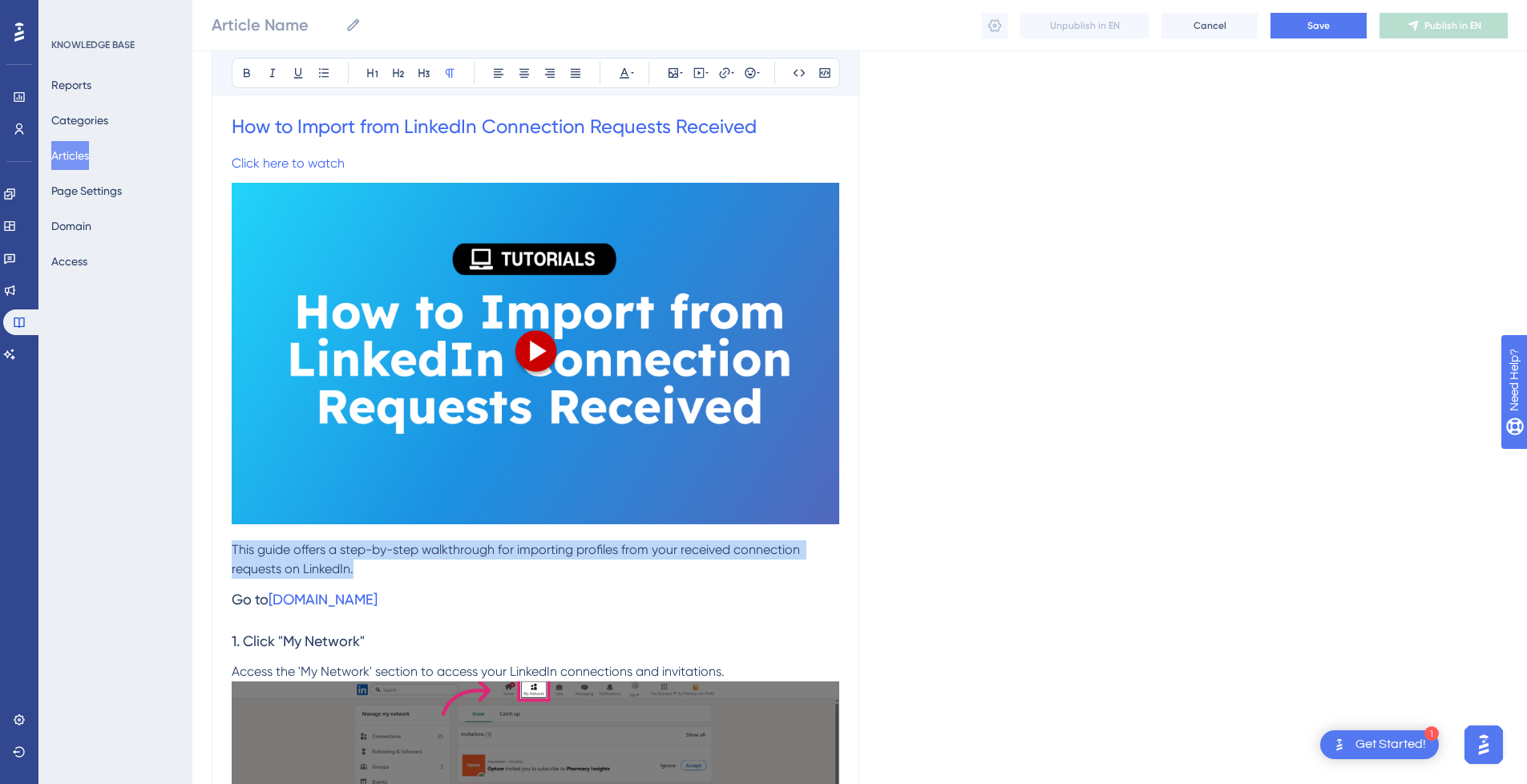
drag, startPoint x: 369, startPoint y: 570, endPoint x: 229, endPoint y: 548, distance: 141.7
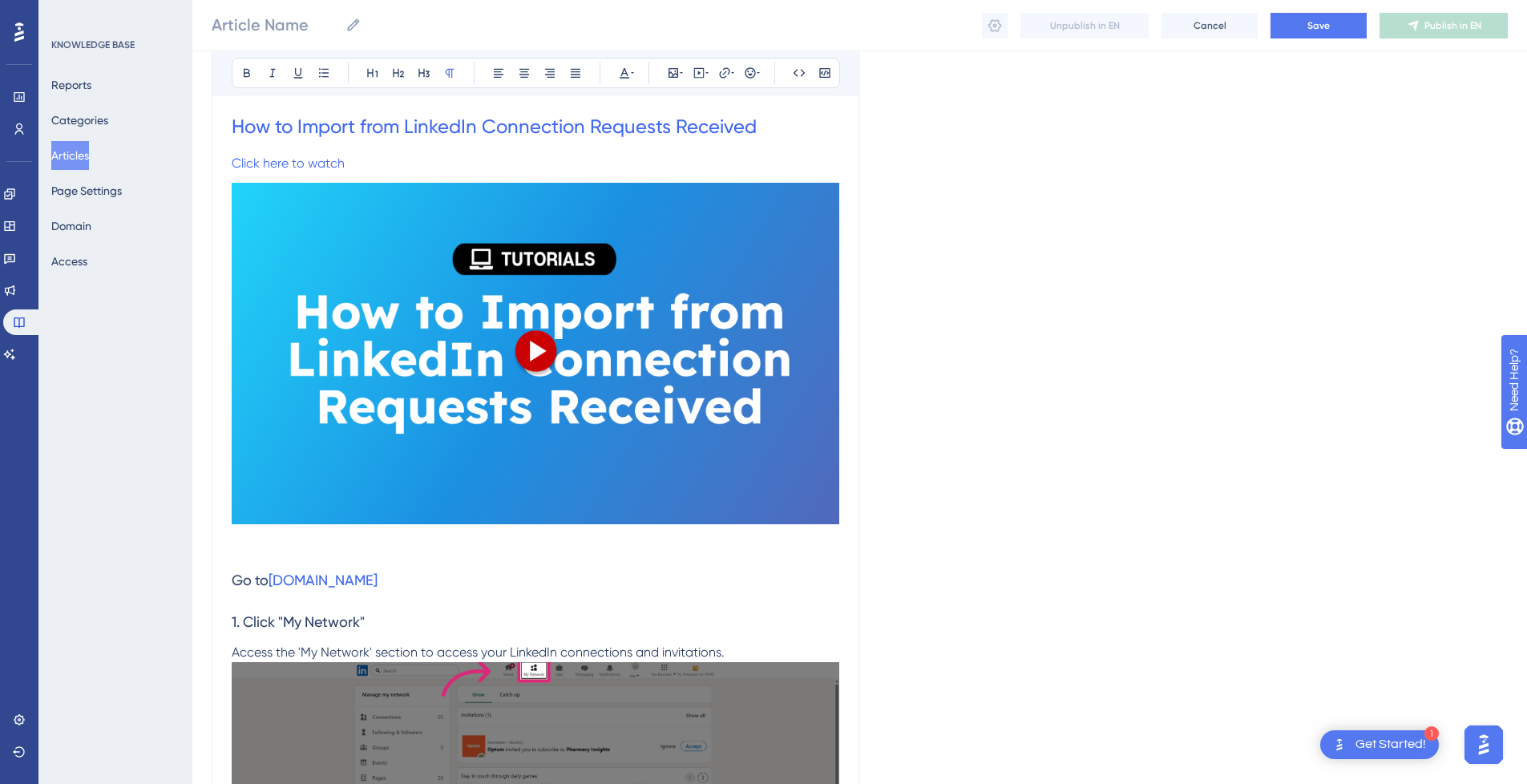
click at [427, 415] on img at bounding box center [535, 353] width 608 height 341
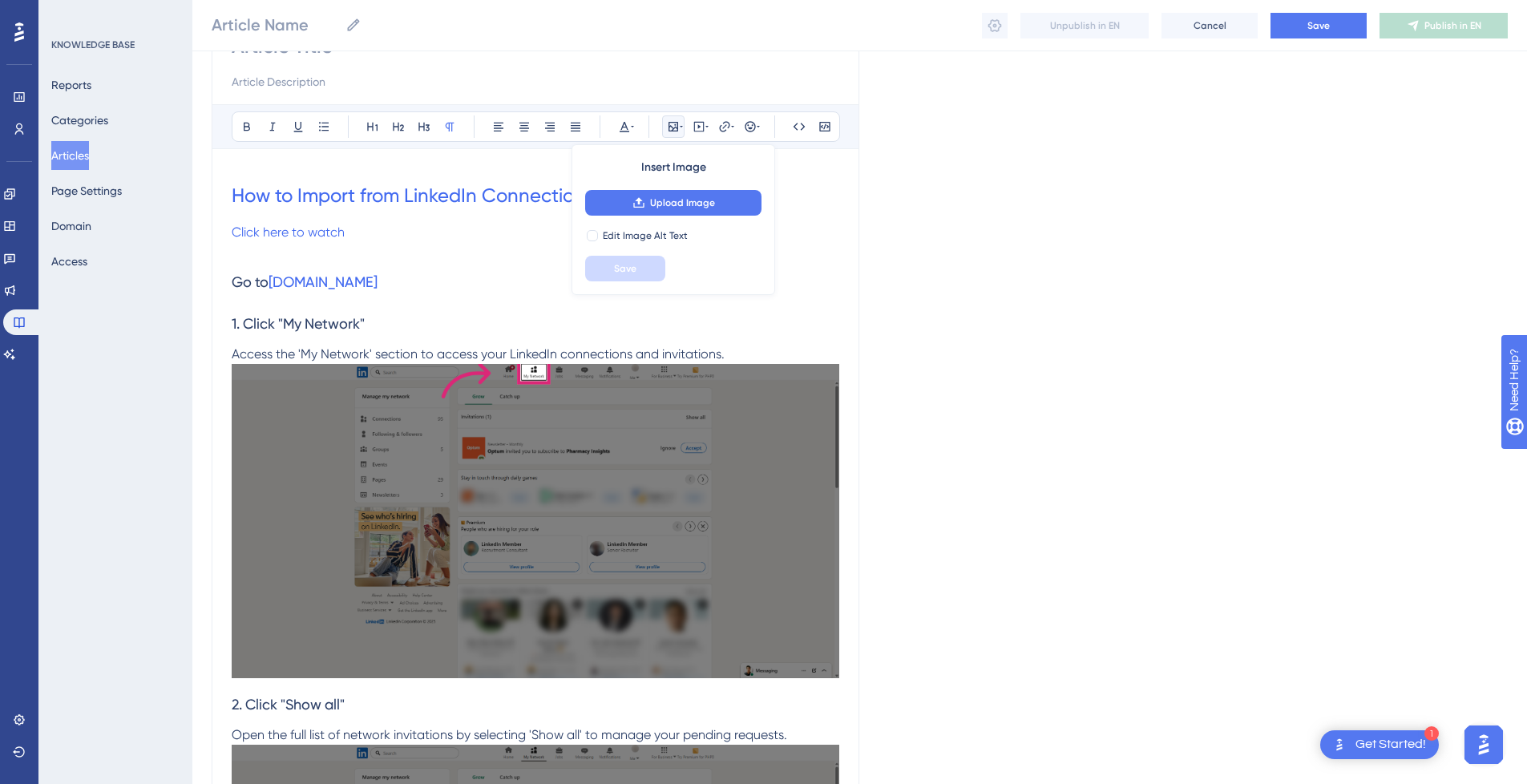
scroll to position [161, 0]
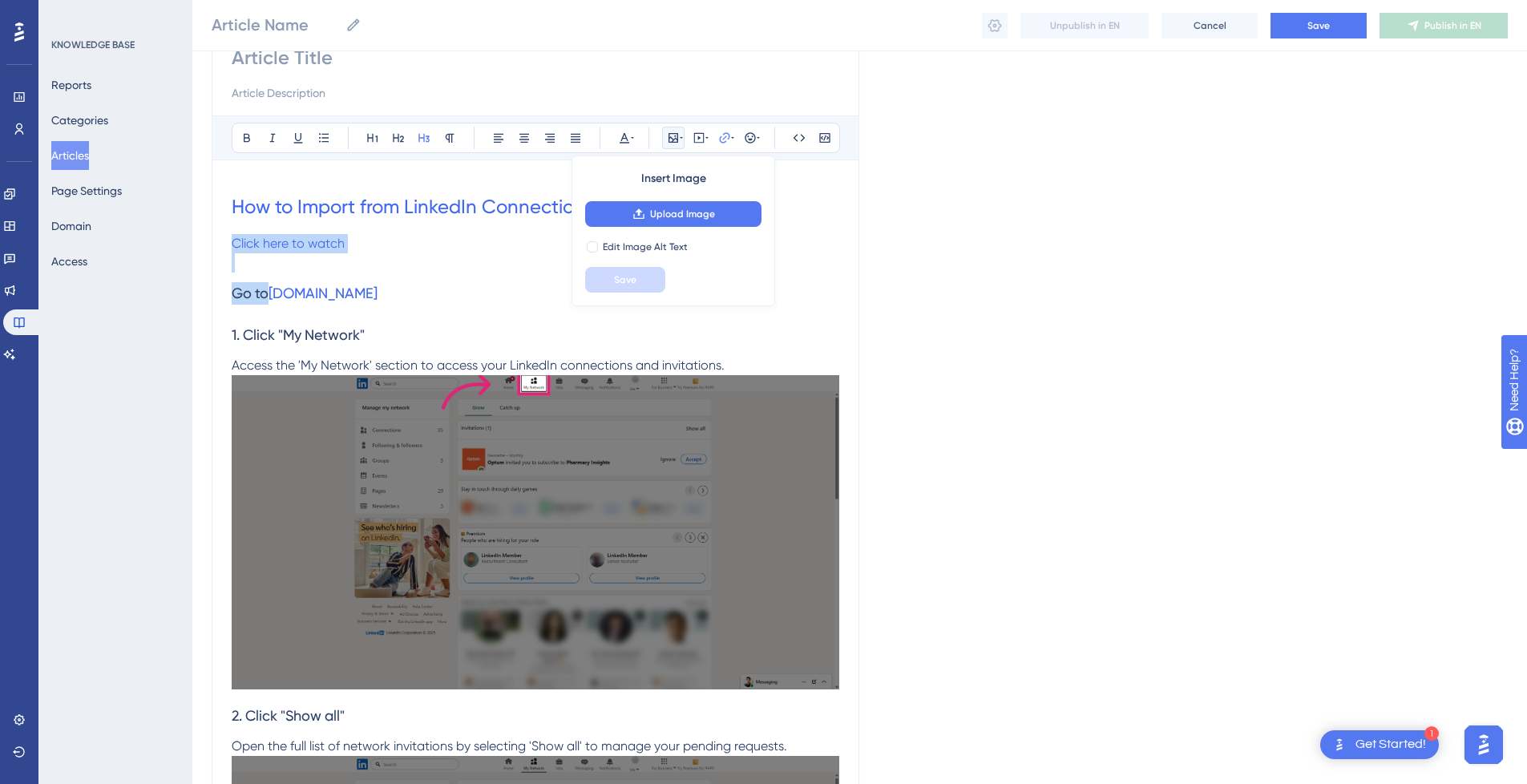
drag, startPoint x: 270, startPoint y: 280, endPoint x: 226, endPoint y: 238, distance: 60.8
click at [246, 270] on p at bounding box center [535, 263] width 608 height 19
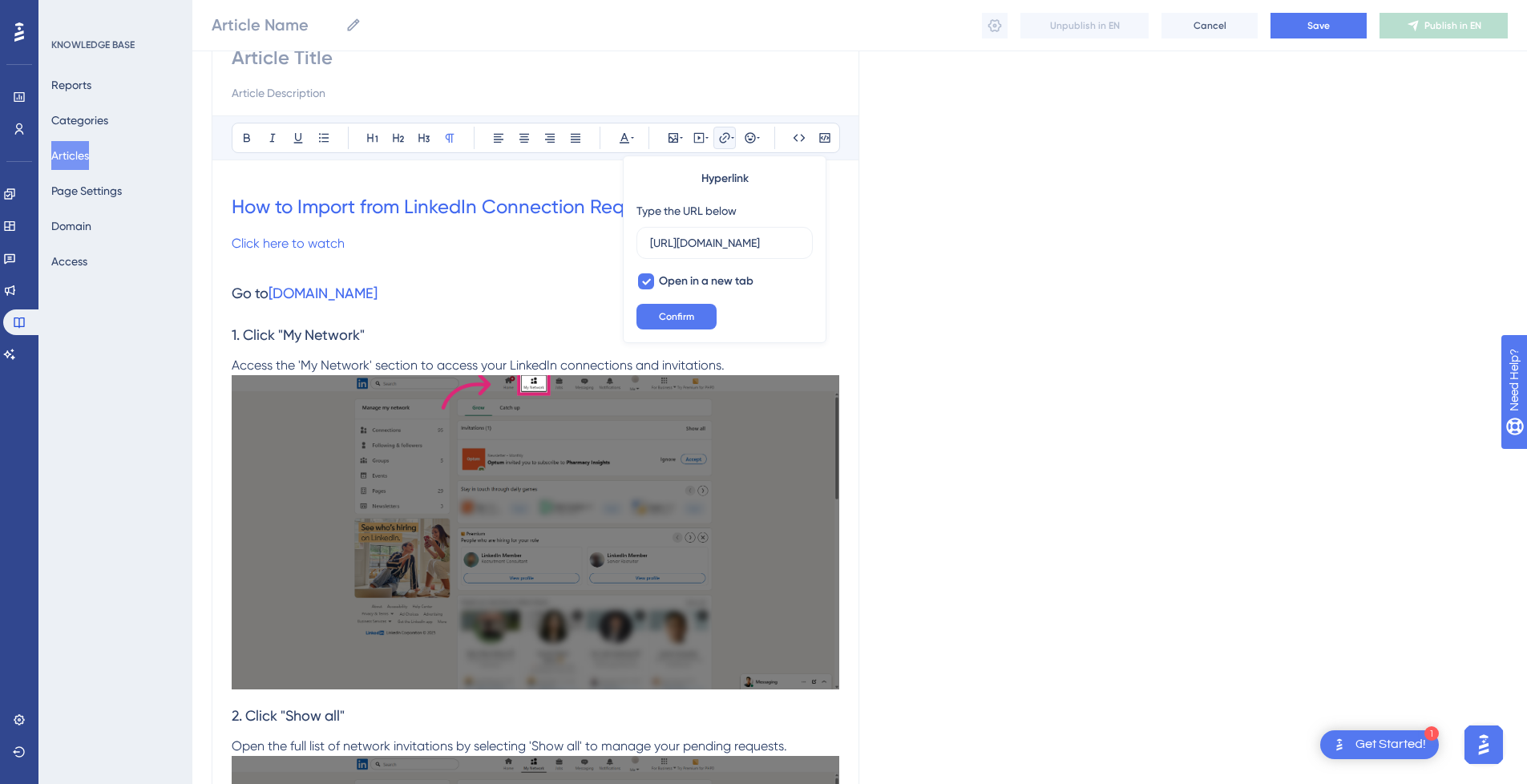
scroll to position [0, 0]
drag, startPoint x: 266, startPoint y: 264, endPoint x: 219, endPoint y: 239, distance: 53.2
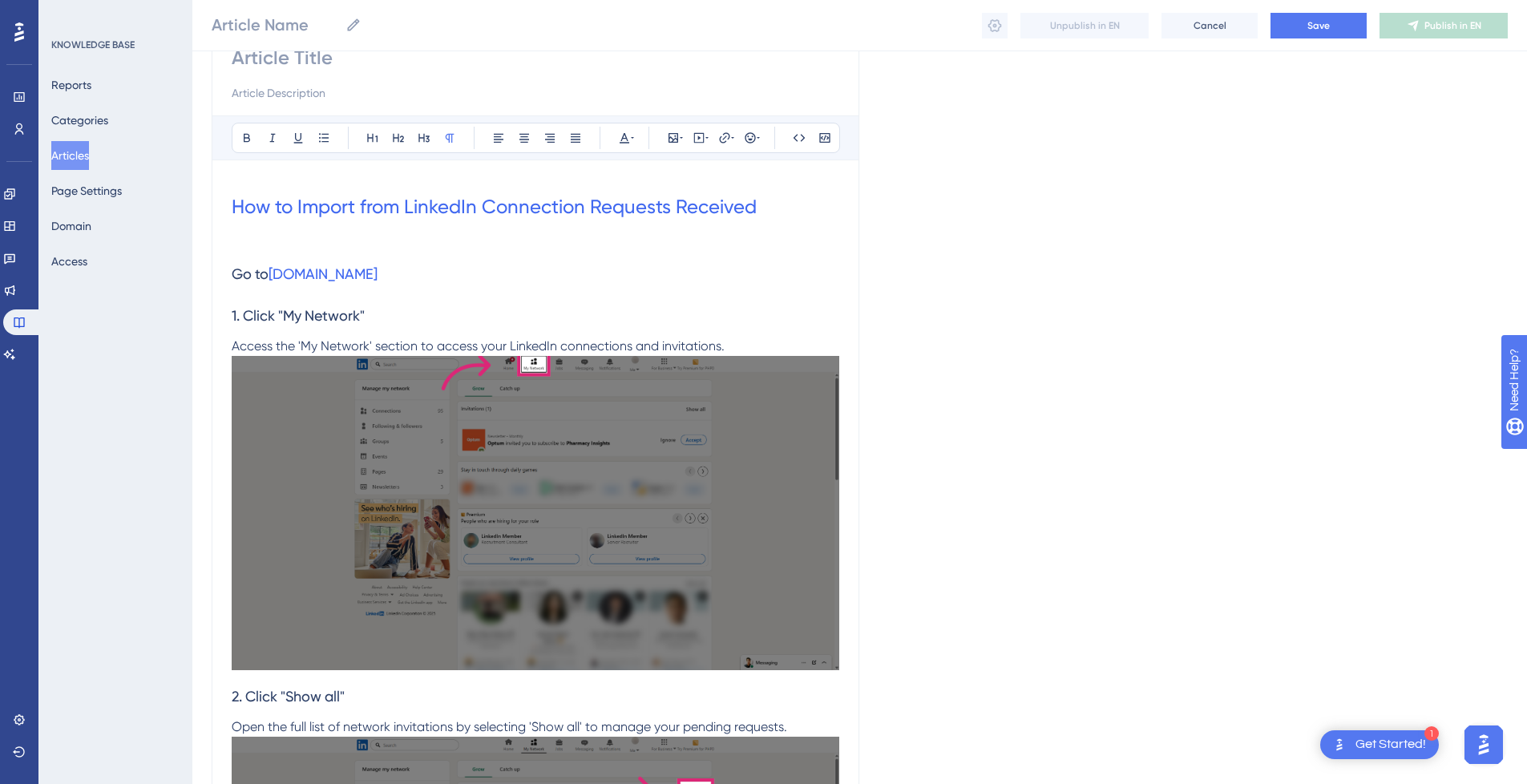
click at [313, 97] on input at bounding box center [535, 93] width 608 height 19
paste input "This guide offers a step-by-step walkthrough for importing profiles from your r…"
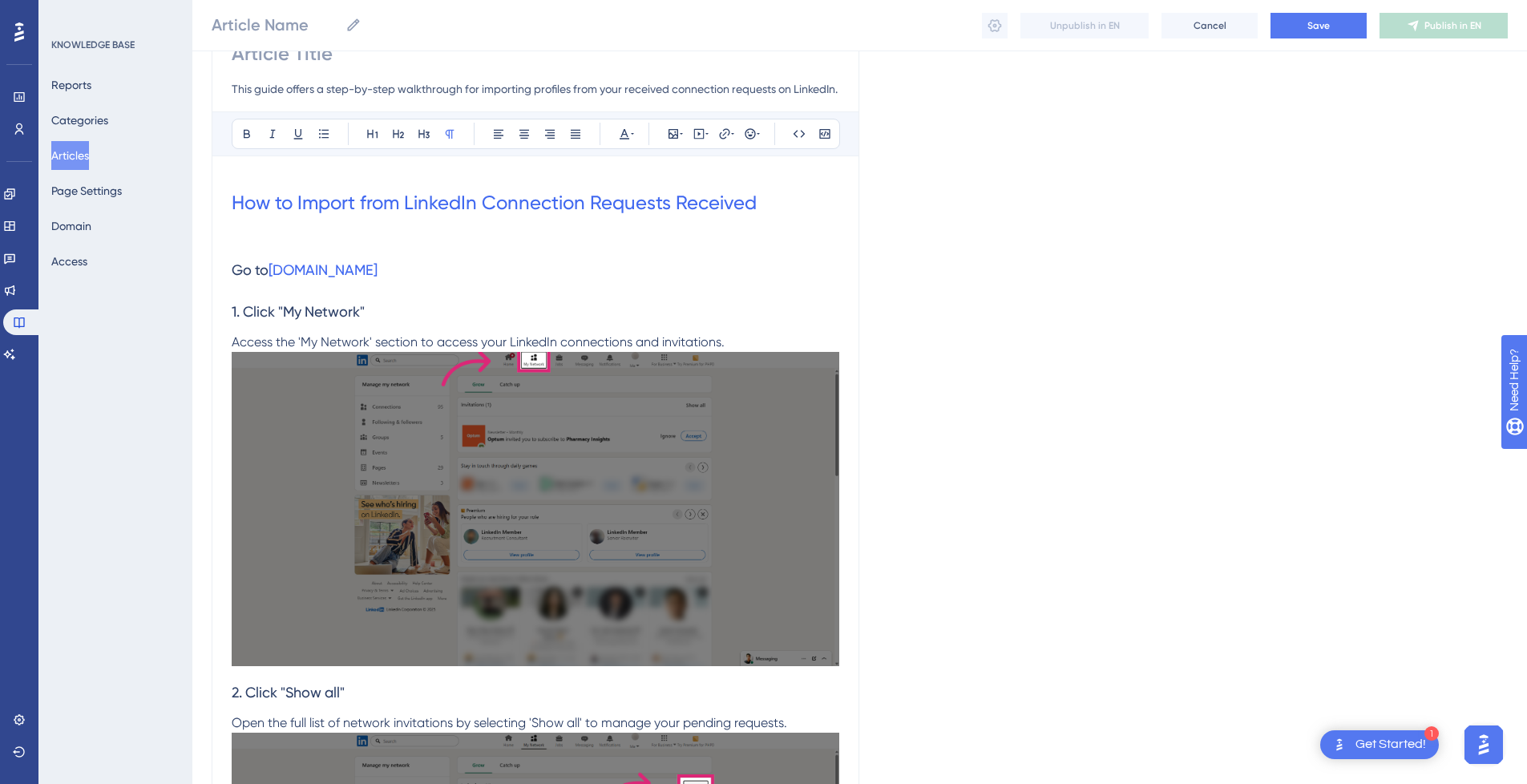
scroll to position [161, 0]
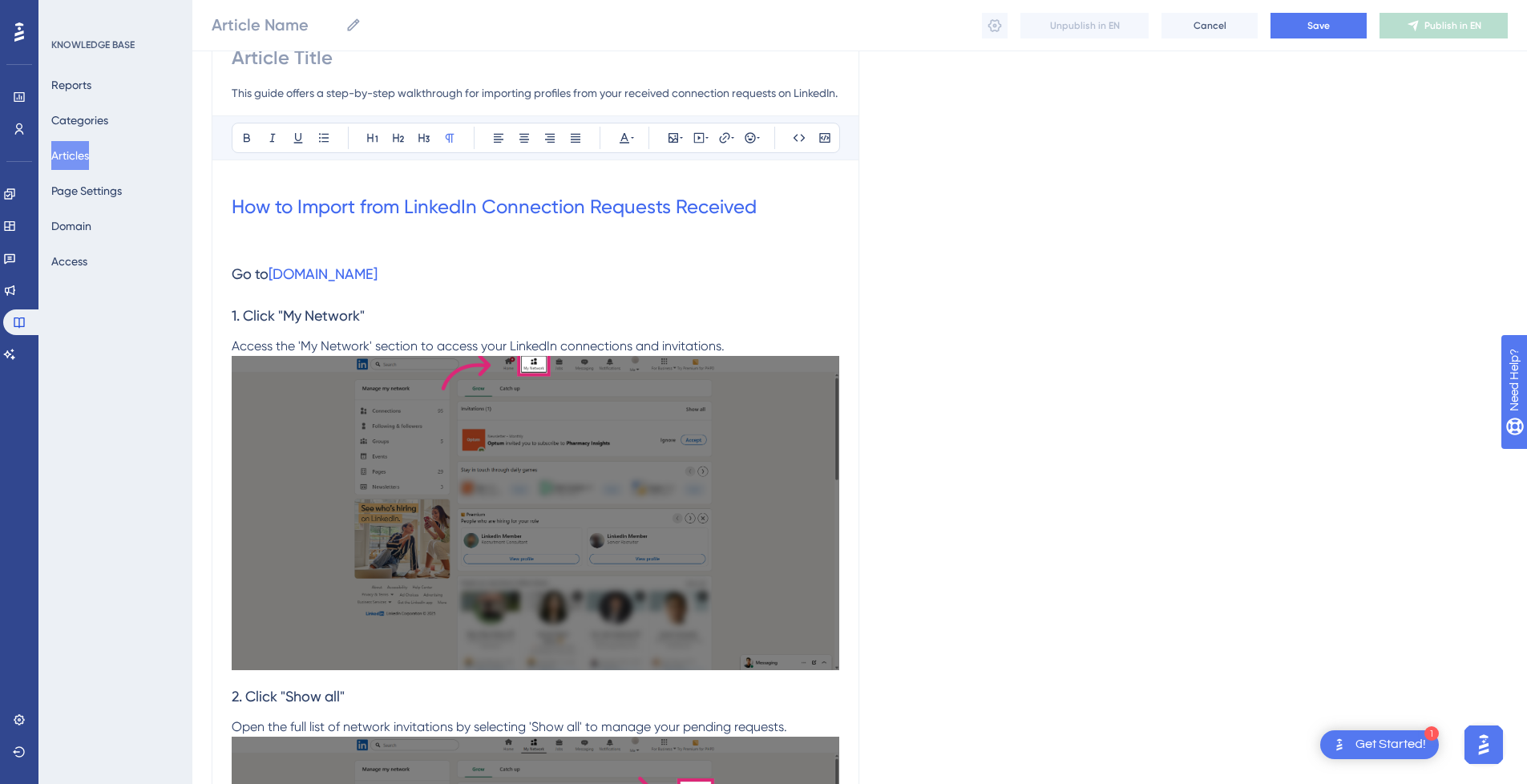
type input "This guide offers a step-by-step walkthrough for importing profiles from your r…"
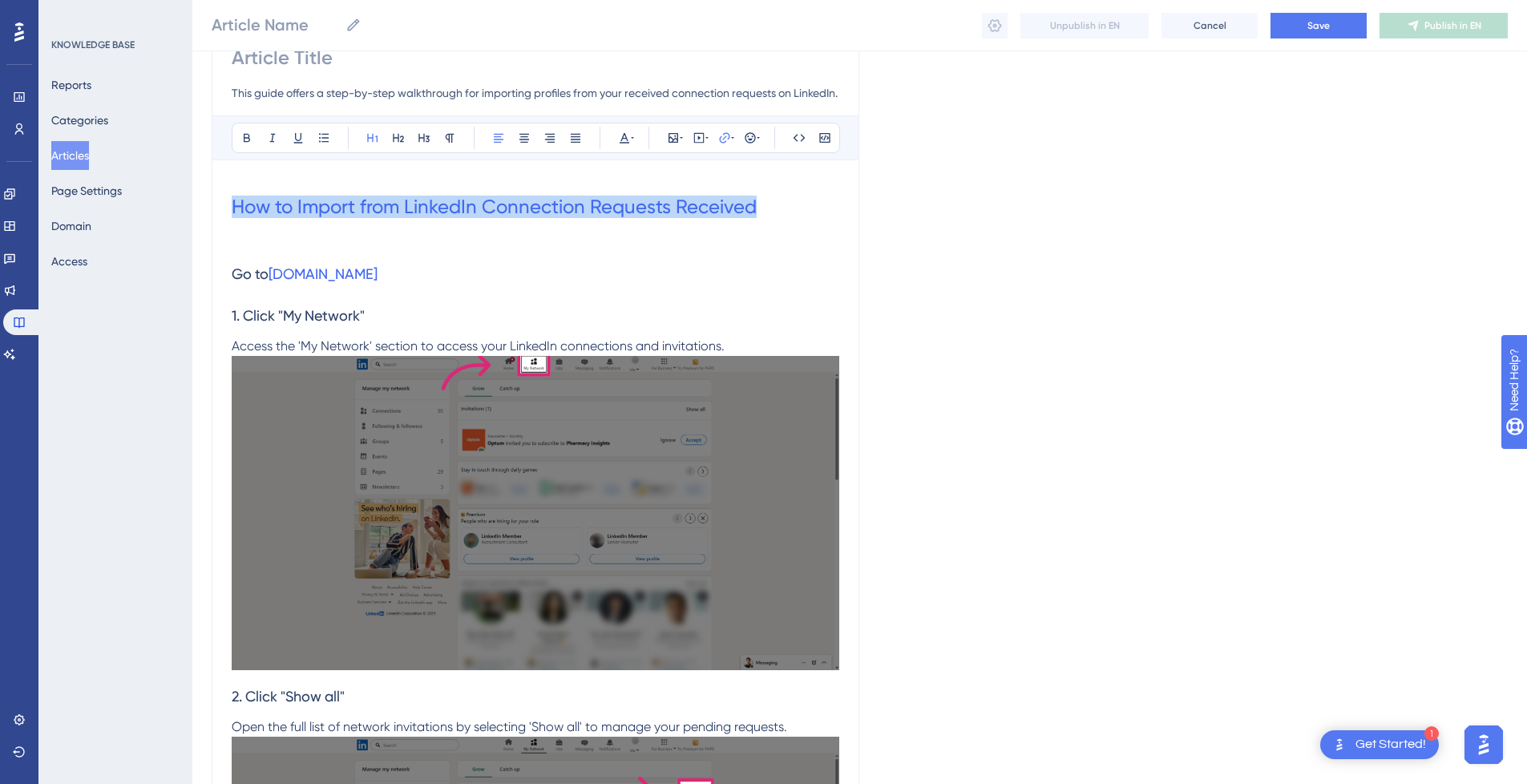
drag, startPoint x: 780, startPoint y: 214, endPoint x: 203, endPoint y: 211, distance: 577.0
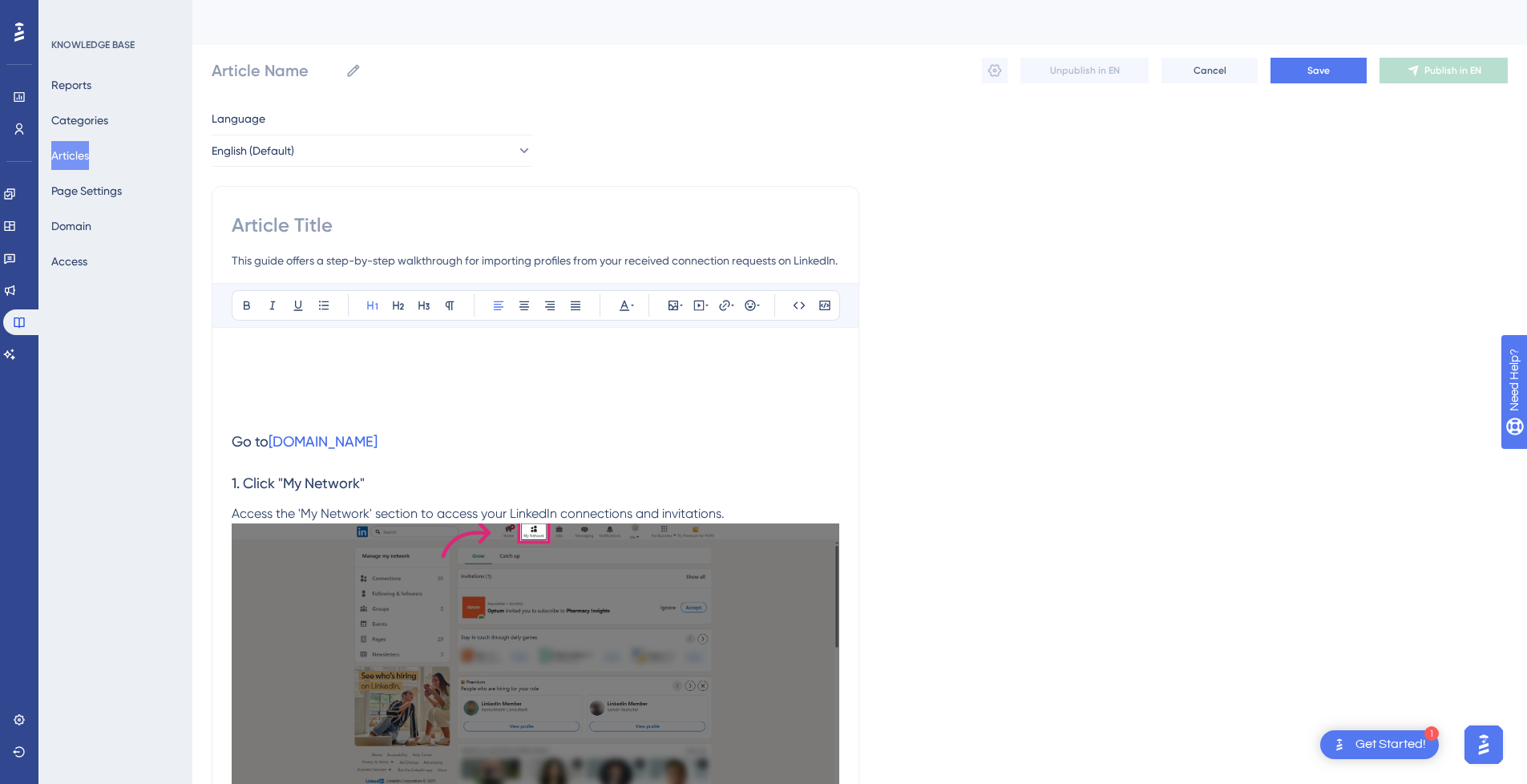
click at [346, 221] on input at bounding box center [535, 225] width 608 height 26
paste input "How to Import from LinkedIn Connection Requests Received"
type input "How to Import from LinkedIn Connection Requests Received"
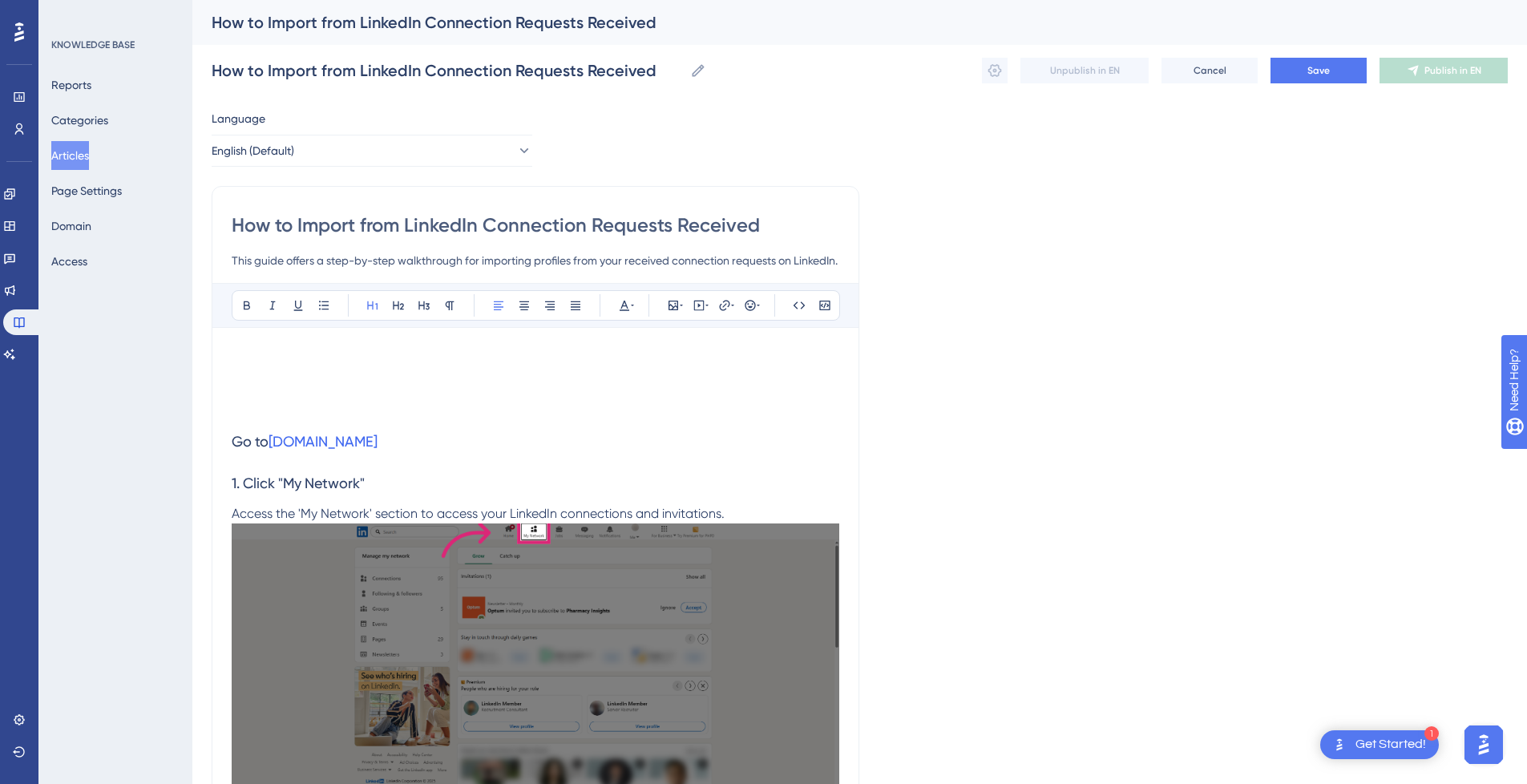
type input "How to Import from LinkedIn Connection Requests Received"
click at [351, 361] on h1 at bounding box center [535, 374] width 608 height 55
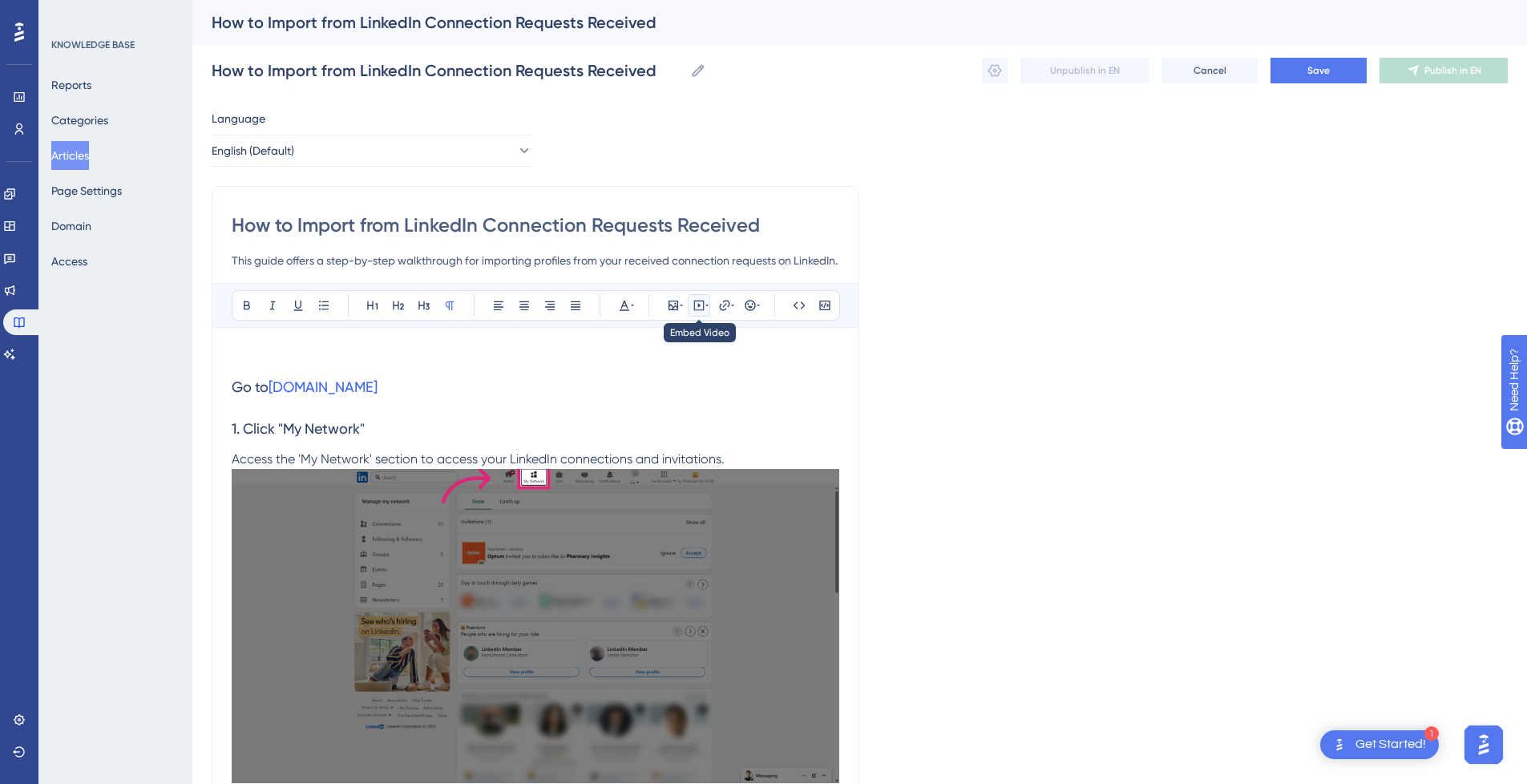
click at [699, 303] on icon at bounding box center [699, 305] width 13 height 13
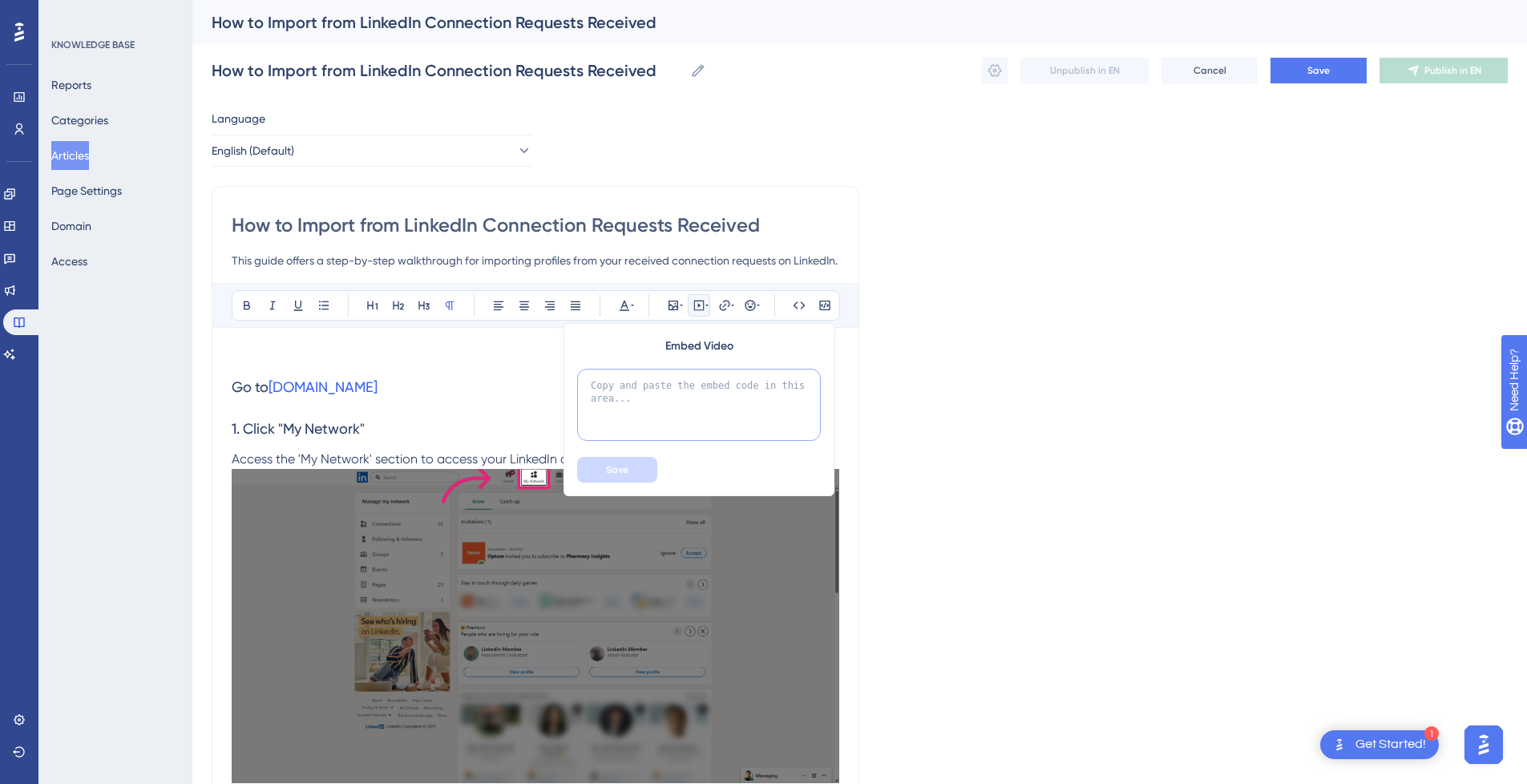
click at [688, 395] on textarea at bounding box center [699, 405] width 244 height 72
paste textarea "<div style="position:relative;padding-bottom:56.25%;"> <iframe style="width:100…"
type textarea "<div style="position:relative;padding-bottom:56.25%;"> <iframe style="width:100…"
click at [621, 471] on span "Save" at bounding box center [617, 470] width 23 height 13
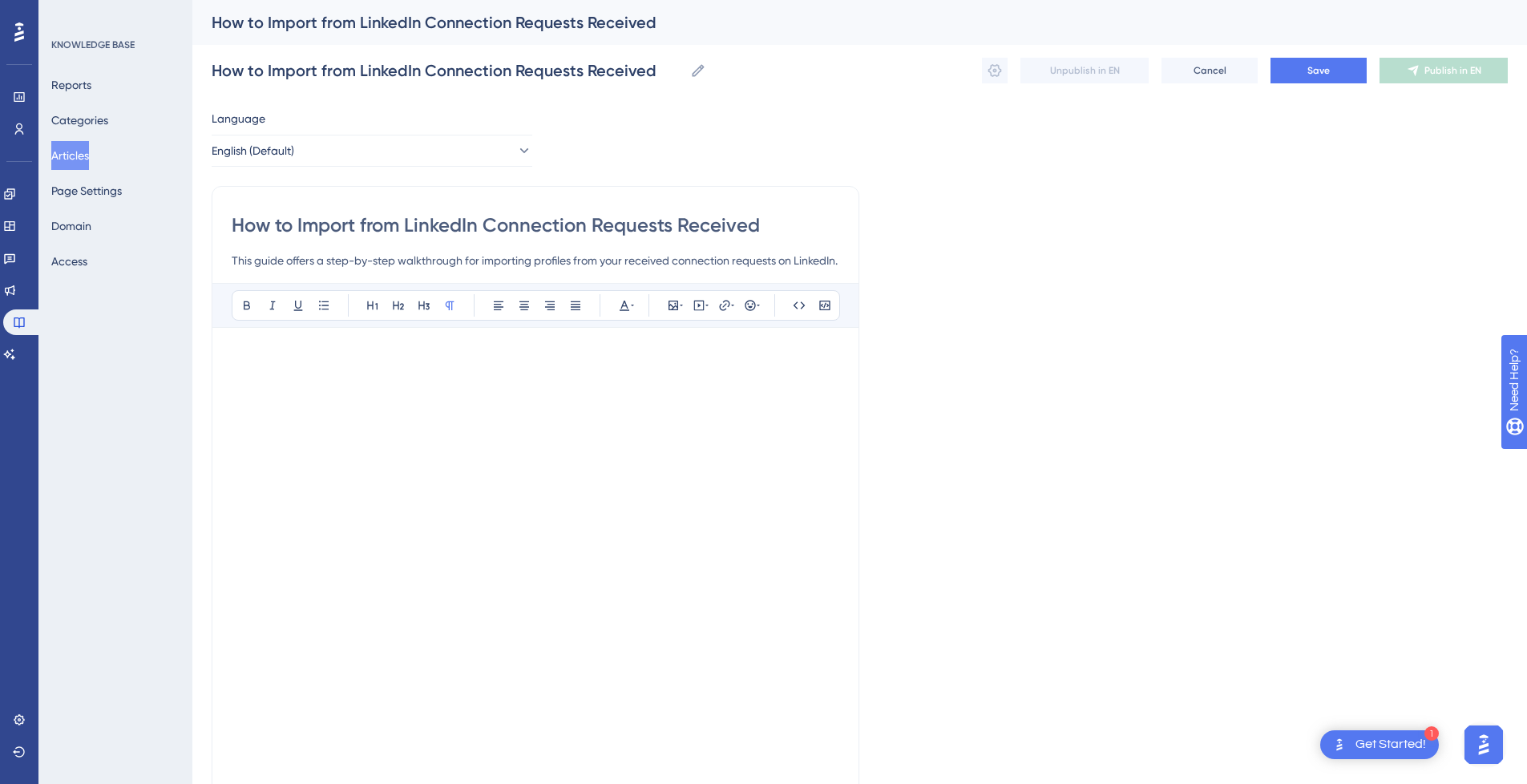
click at [320, 356] on p at bounding box center [535, 357] width 608 height 19
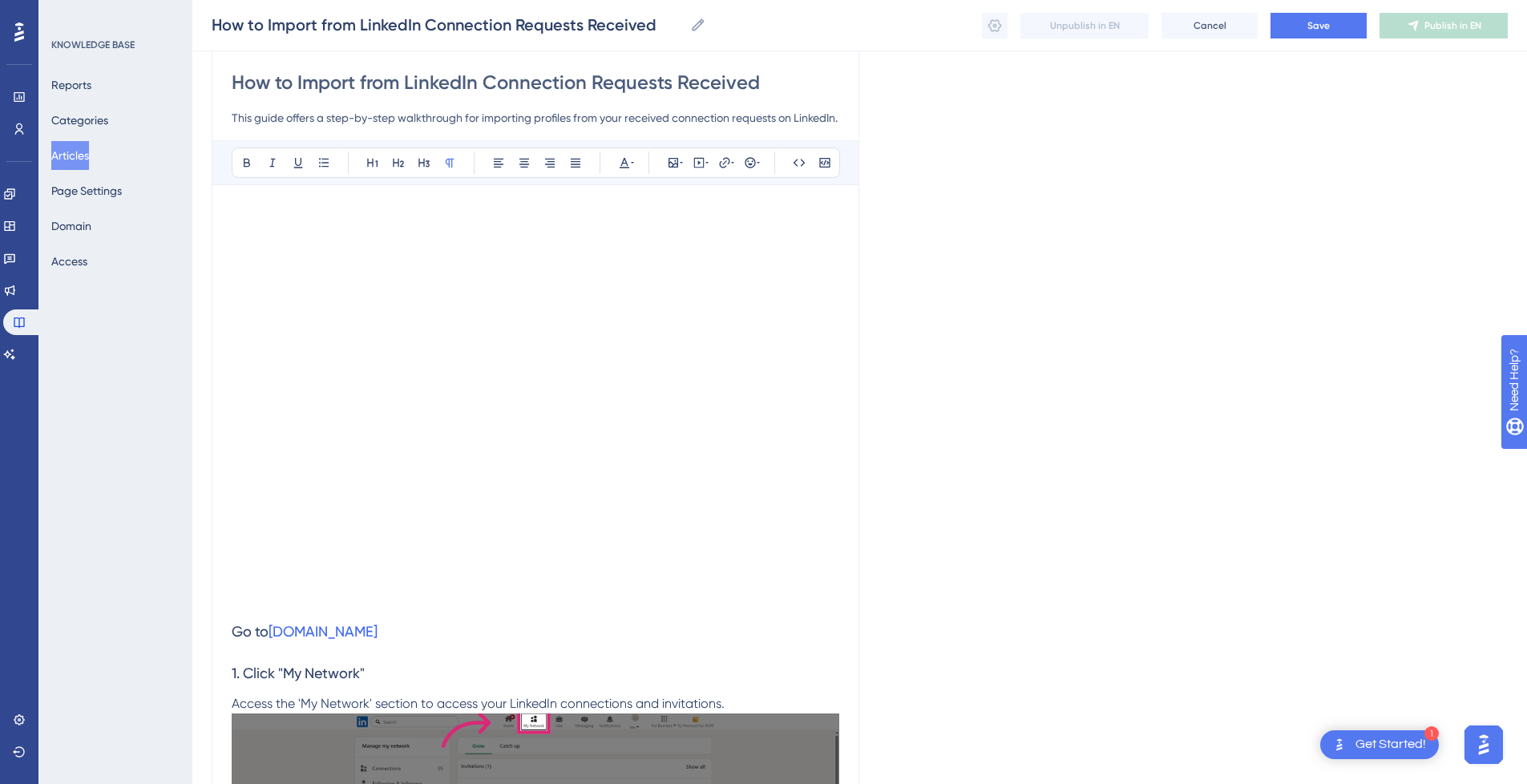
scroll to position [160, 0]
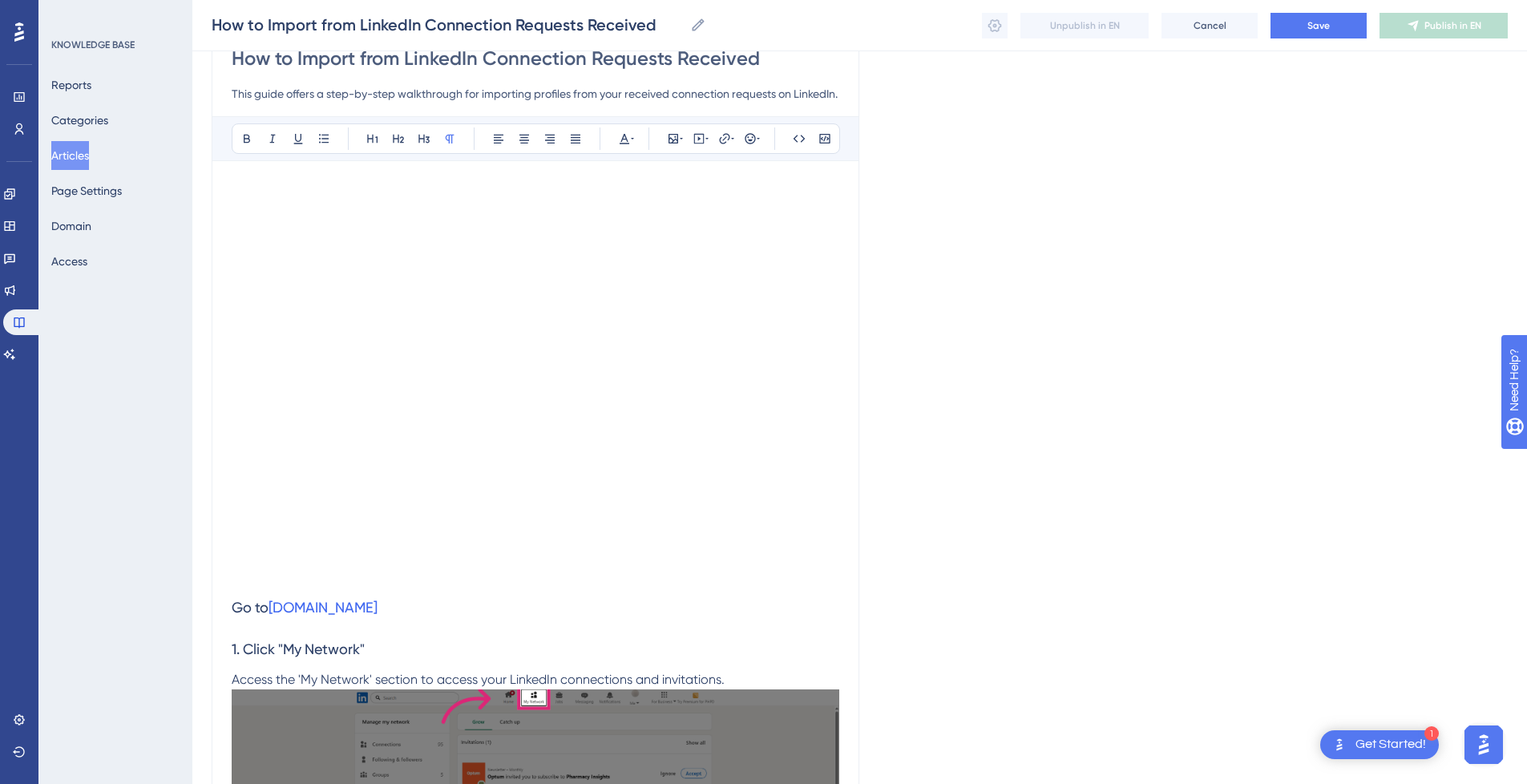
click at [340, 585] on p at bounding box center [535, 577] width 608 height 19
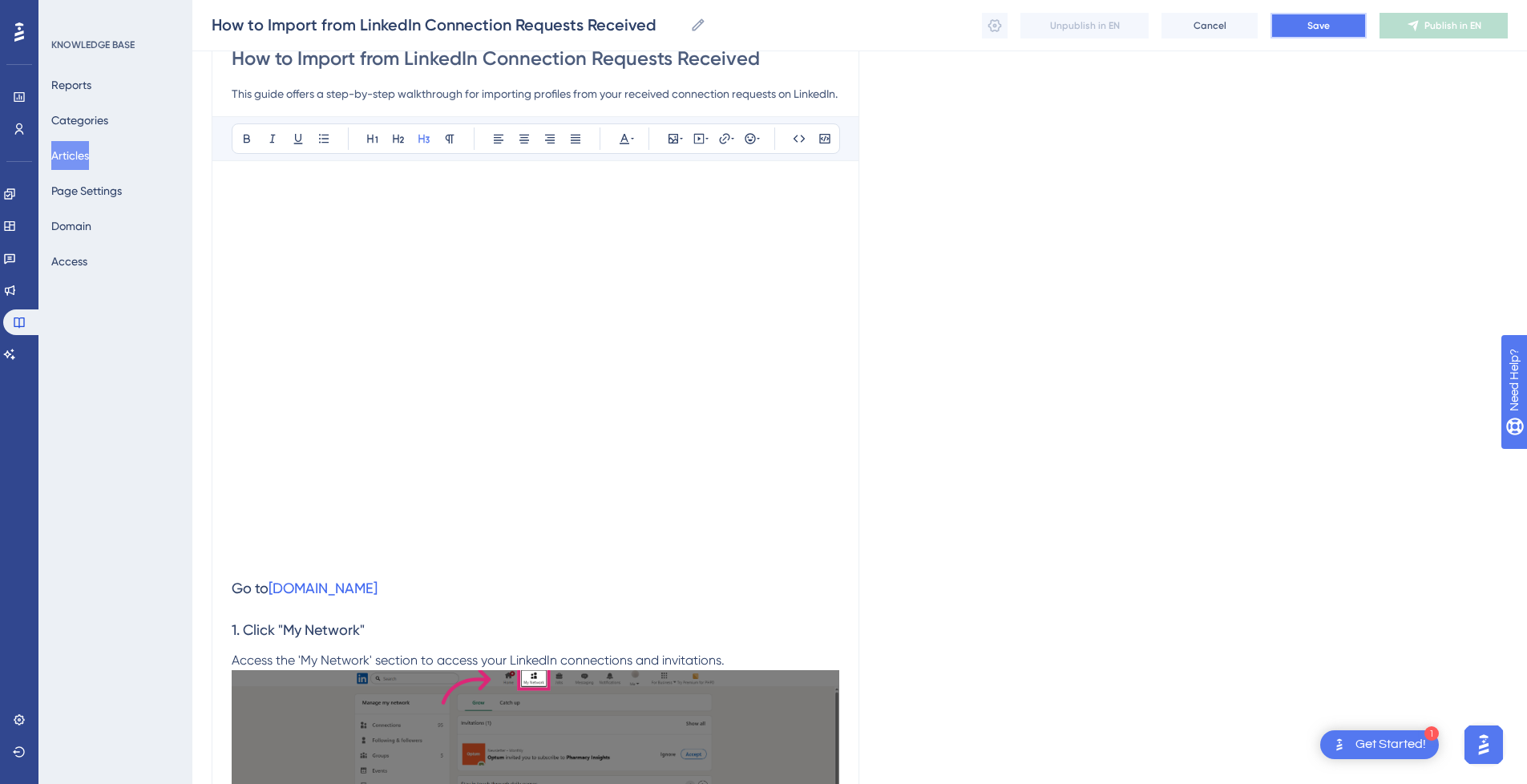
click at [1319, 35] on button "Save" at bounding box center [1318, 26] width 96 height 26
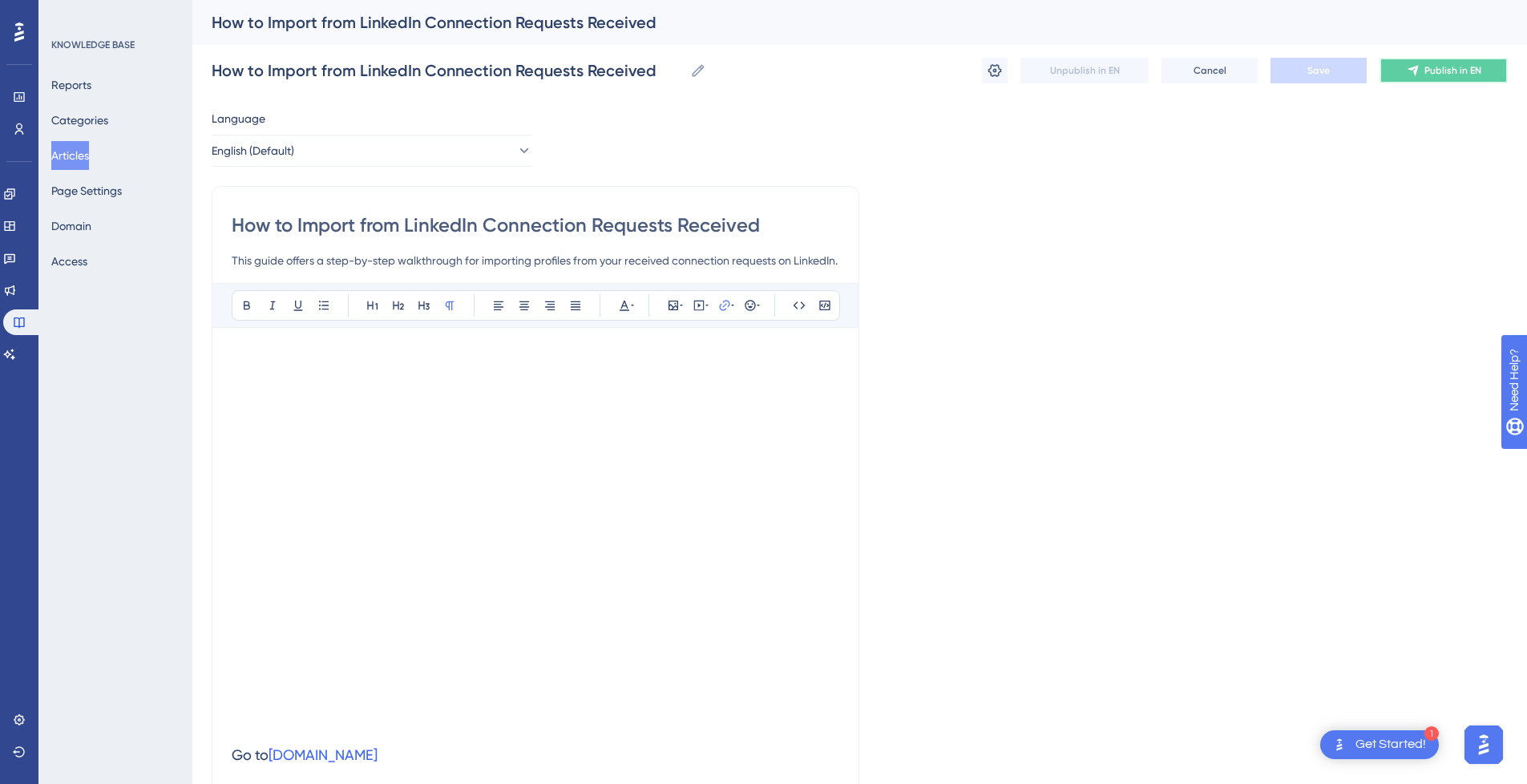
click at [1434, 72] on span "Publish in EN" at bounding box center [1452, 71] width 57 height 13
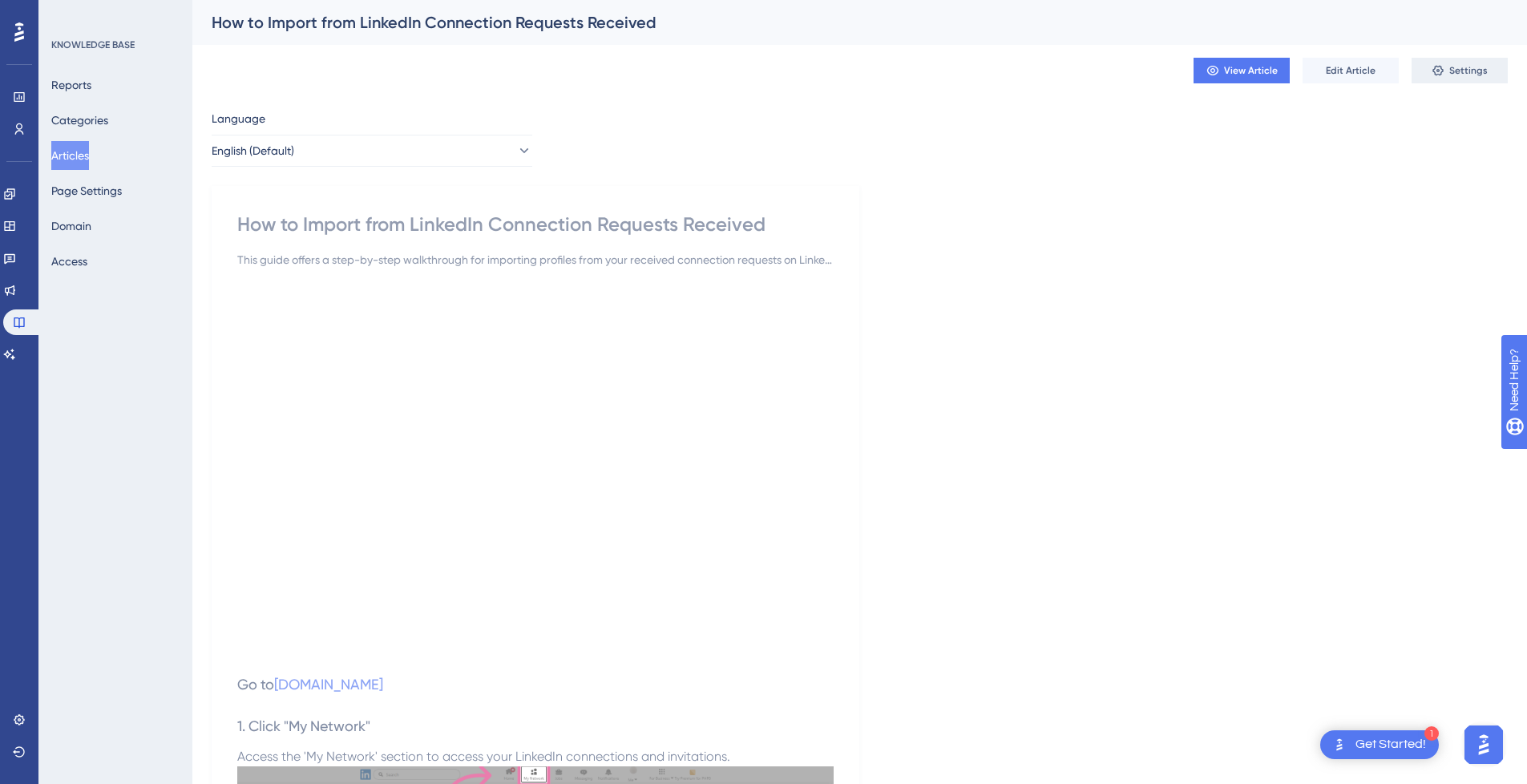
click at [1439, 74] on icon at bounding box center [1438, 71] width 13 height 13
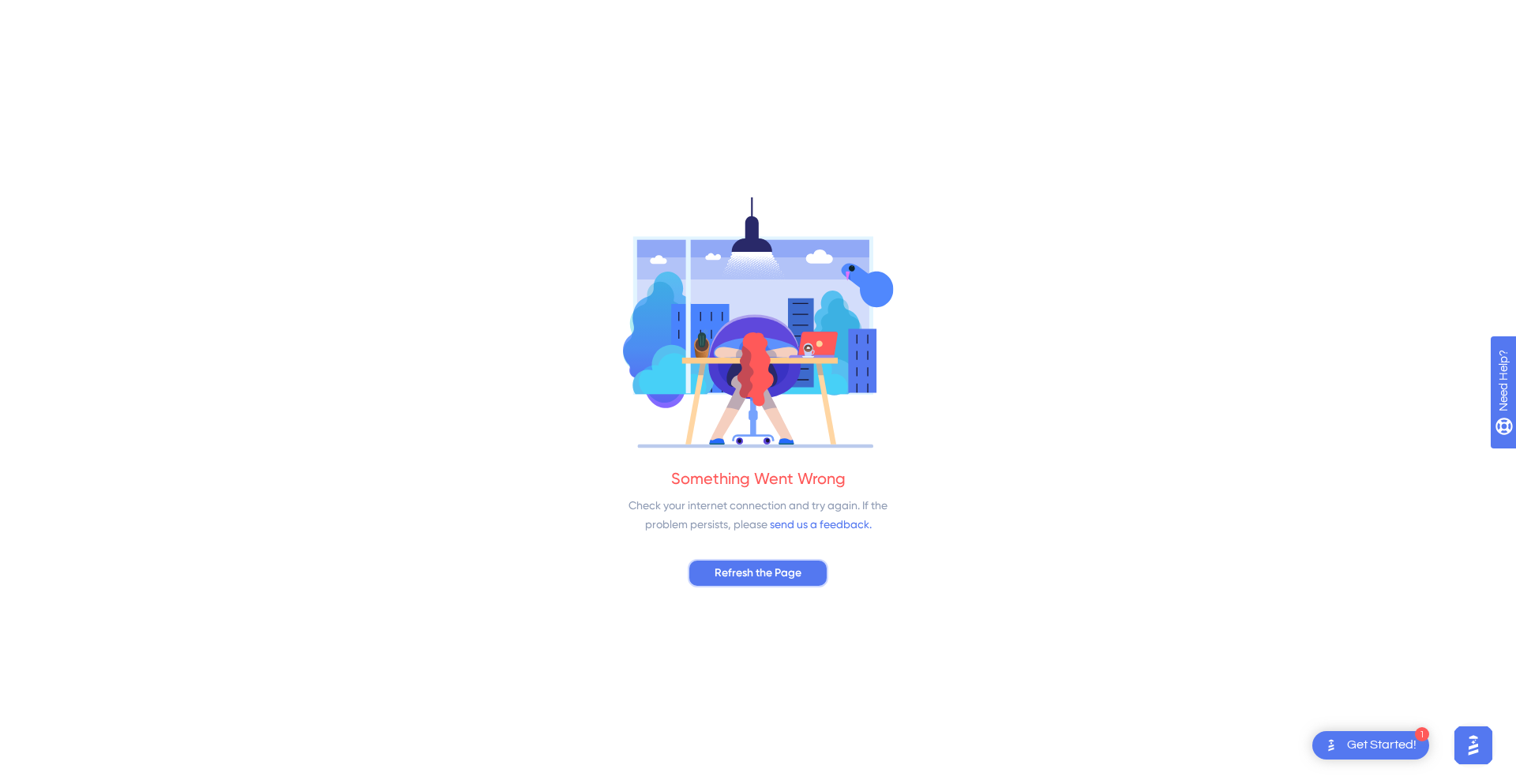
click at [774, 564] on span "Refresh the Page" at bounding box center [758, 573] width 87 height 19
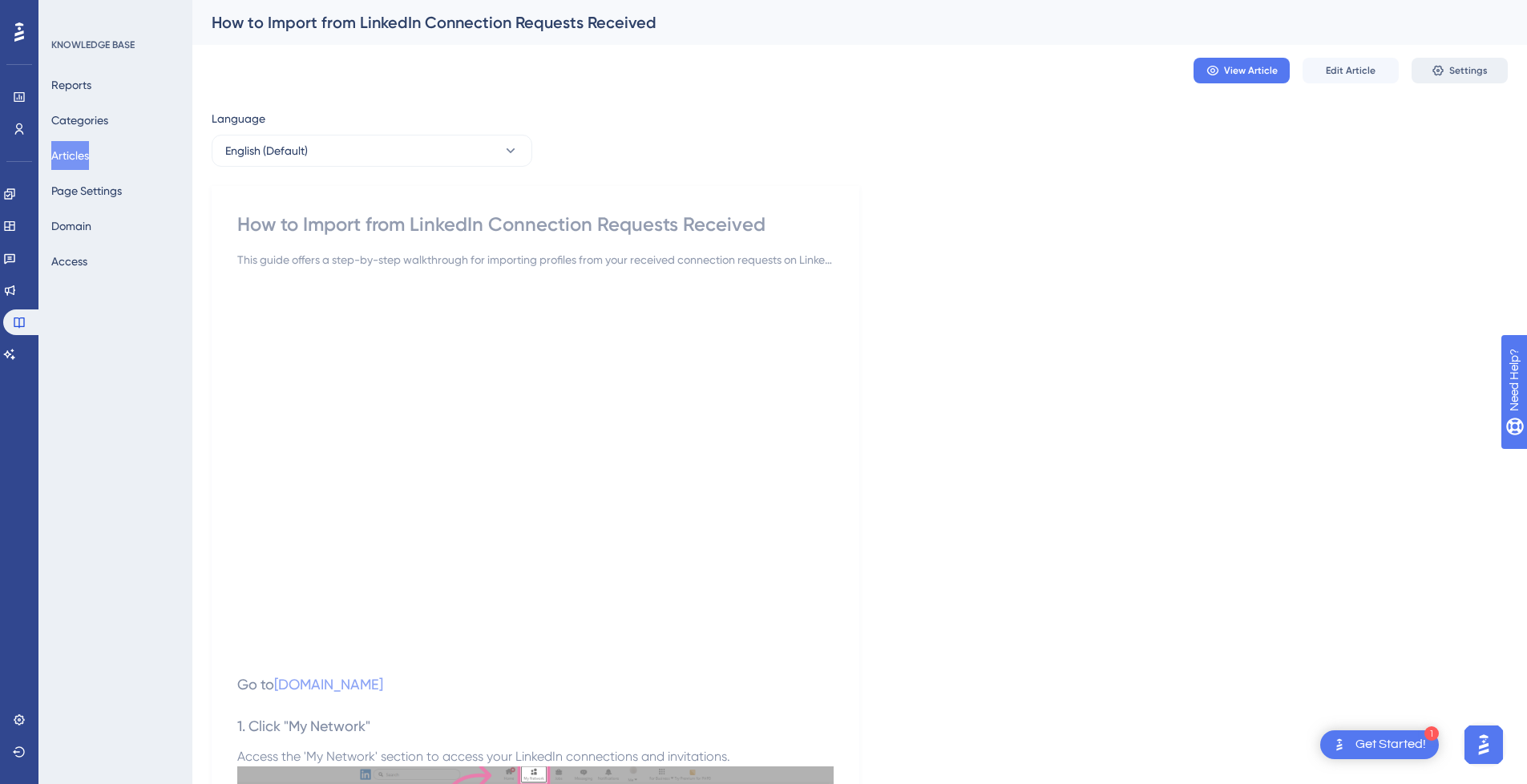
click at [1446, 69] on button "Settings" at bounding box center [1459, 71] width 96 height 26
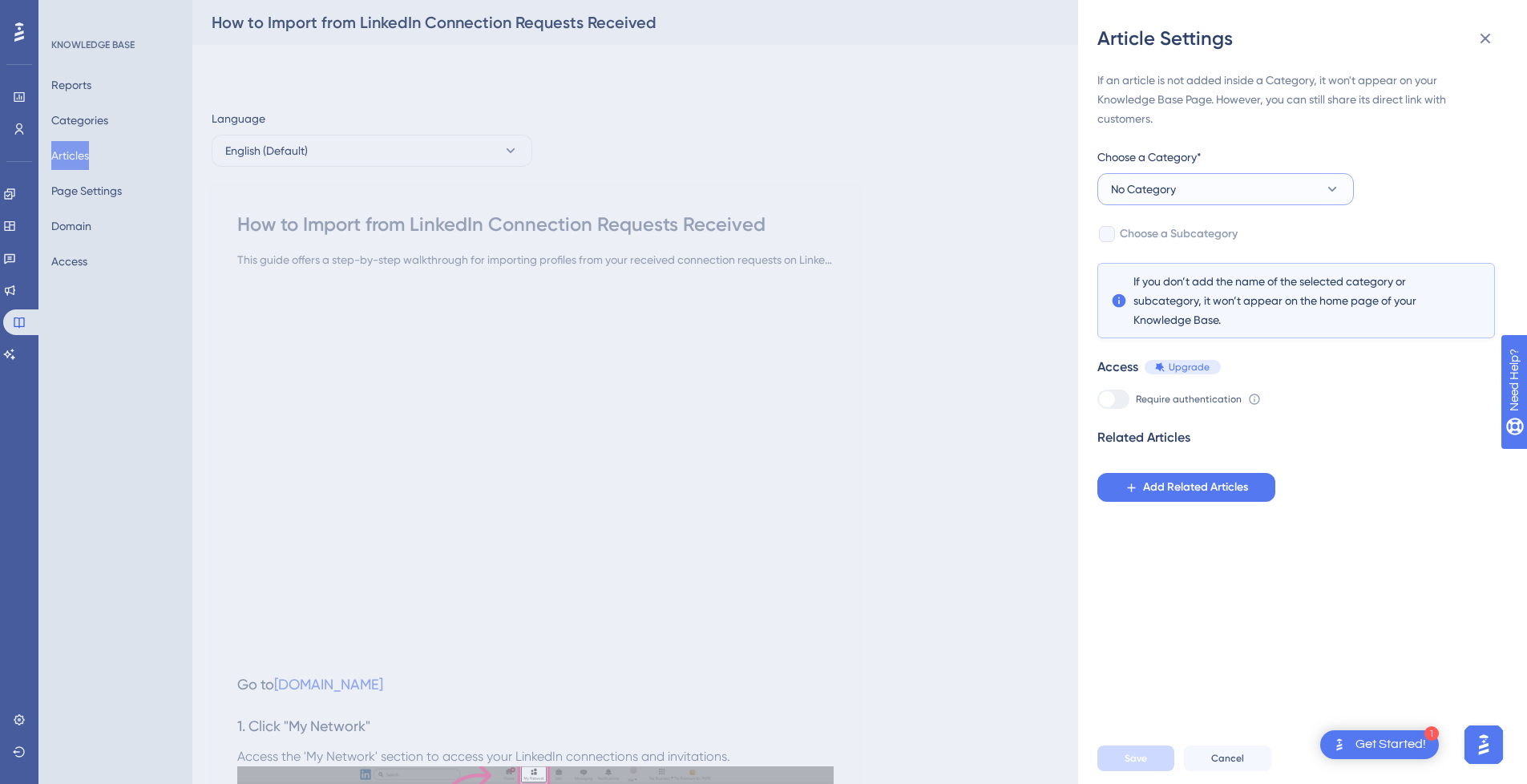
click at [1197, 187] on button "No Category" at bounding box center [1225, 189] width 257 height 32
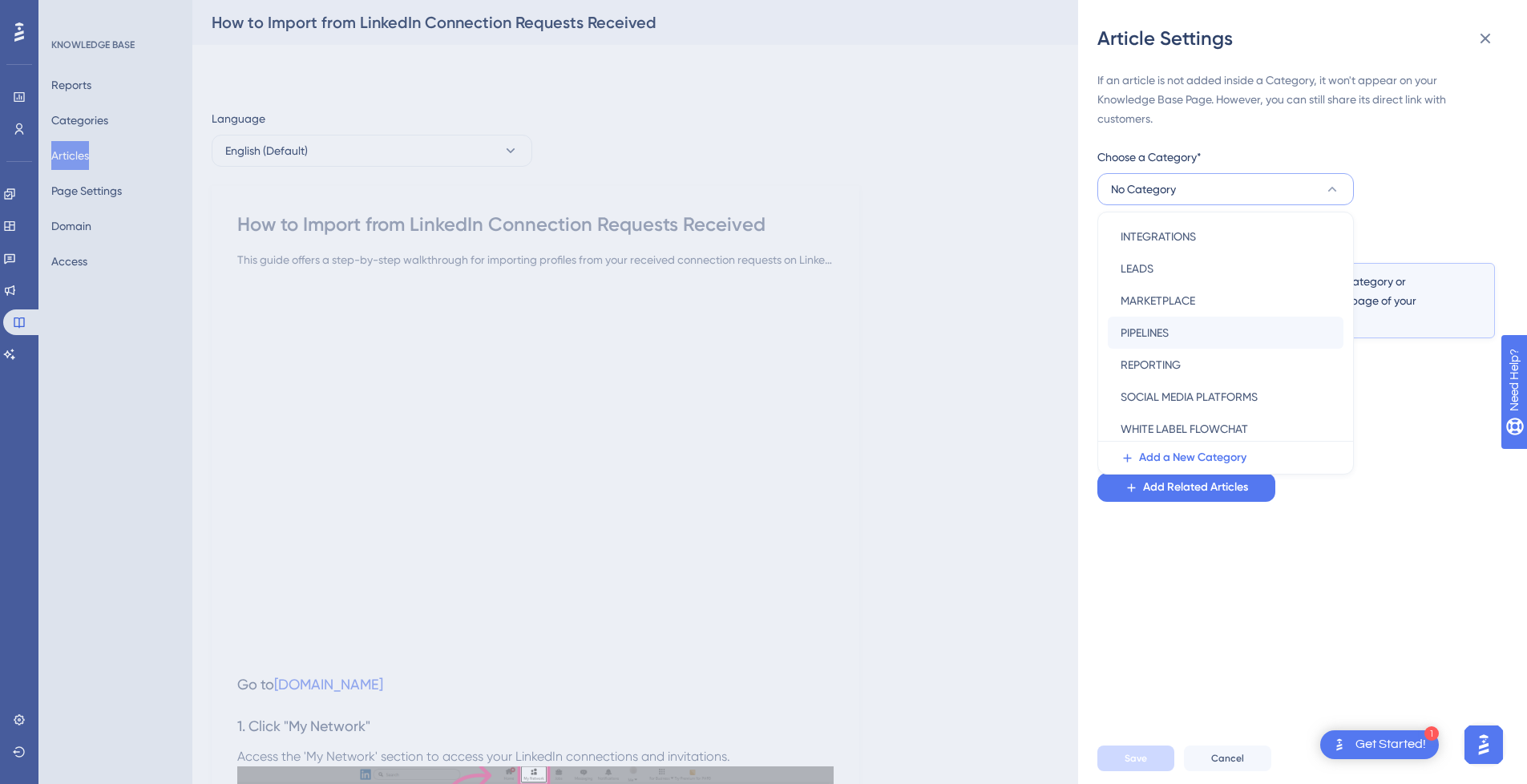
scroll to position [230, 0]
click at [1227, 375] on div "SOCIAL MEDIA PLATFORMS SOCIAL MEDIA PLATFORMS" at bounding box center [1225, 361] width 210 height 32
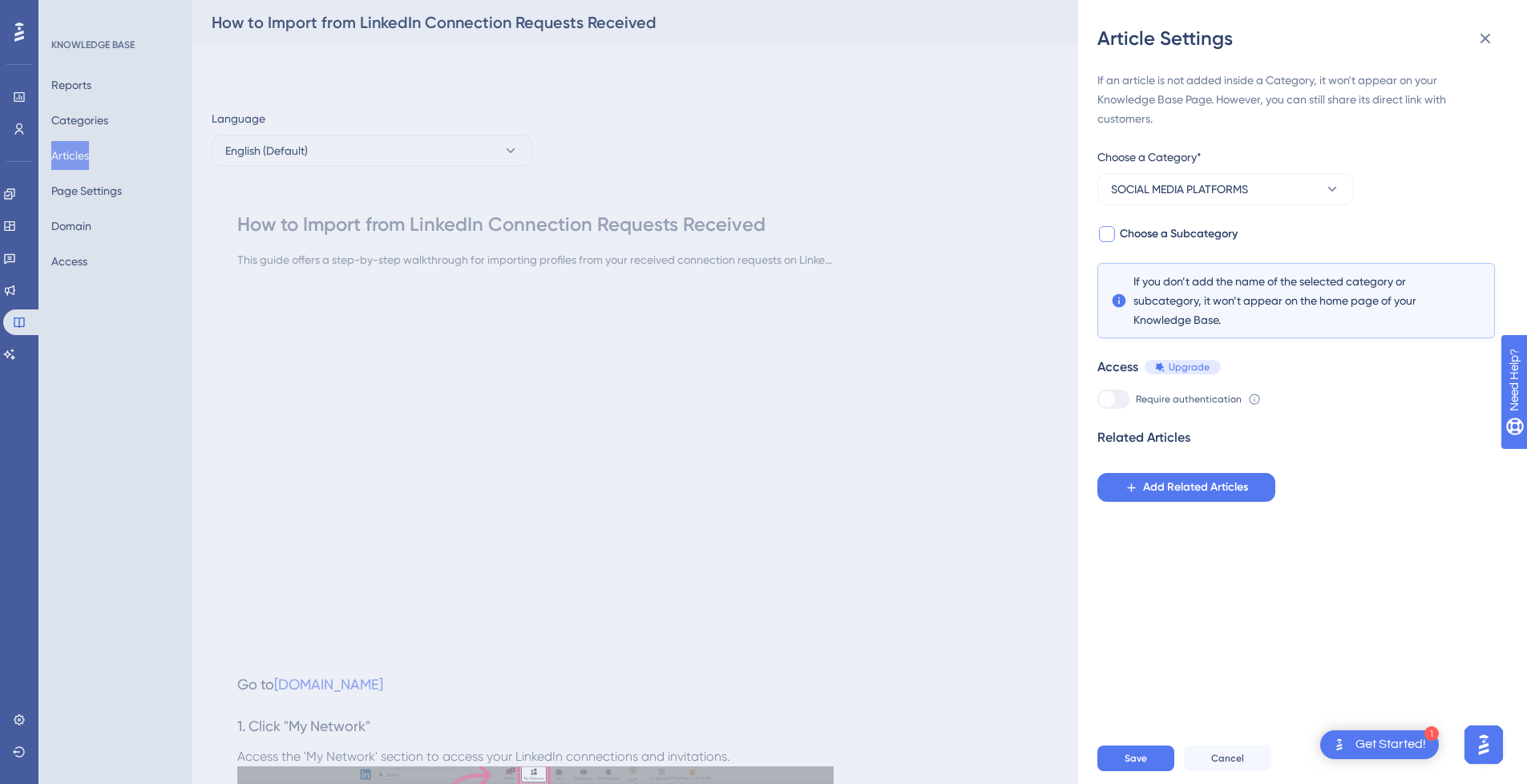
click at [1112, 232] on div at bounding box center [1107, 234] width 16 height 16
checkbox input "true"
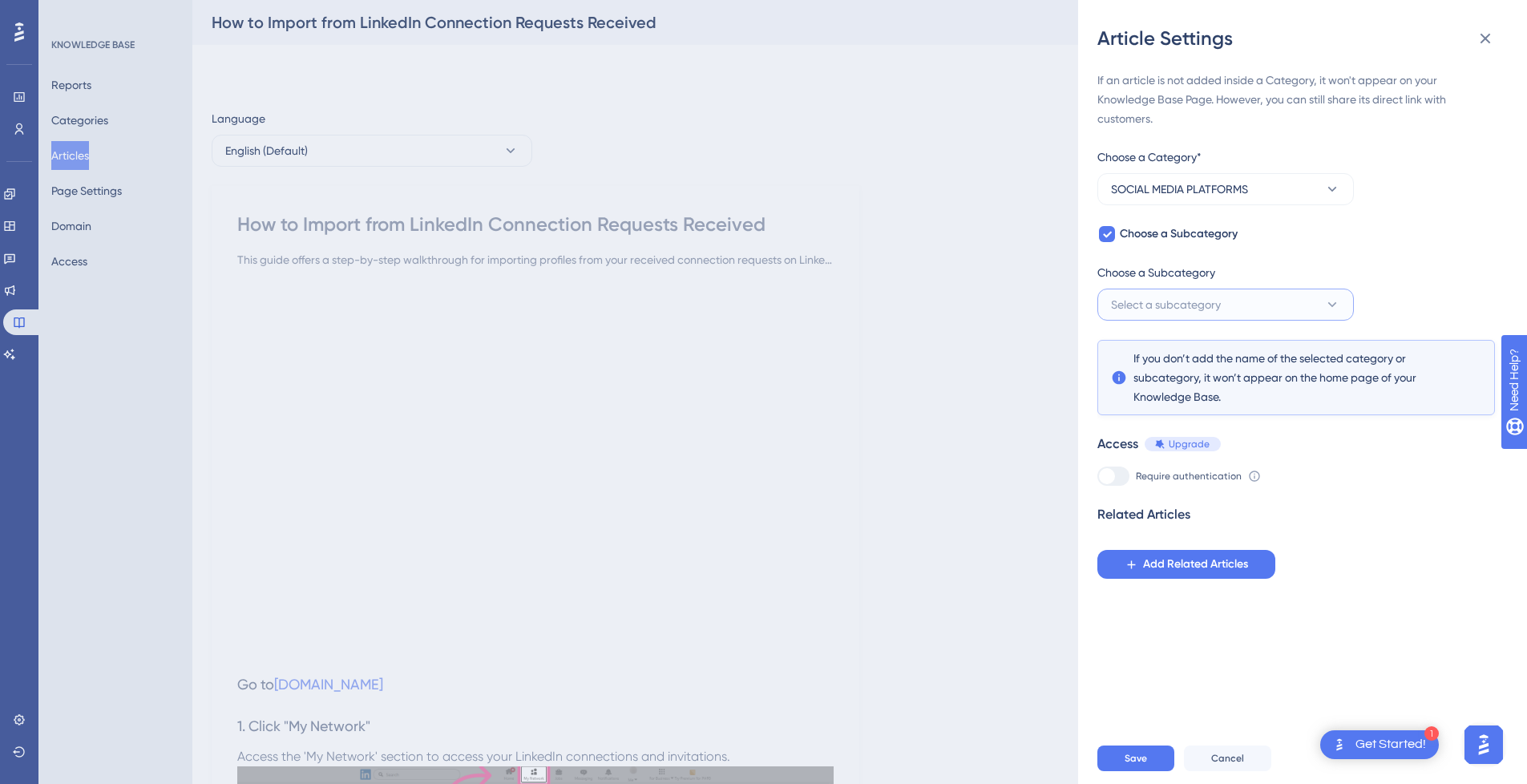
click at [1186, 310] on span "Select a subcategory" at bounding box center [1166, 304] width 109 height 19
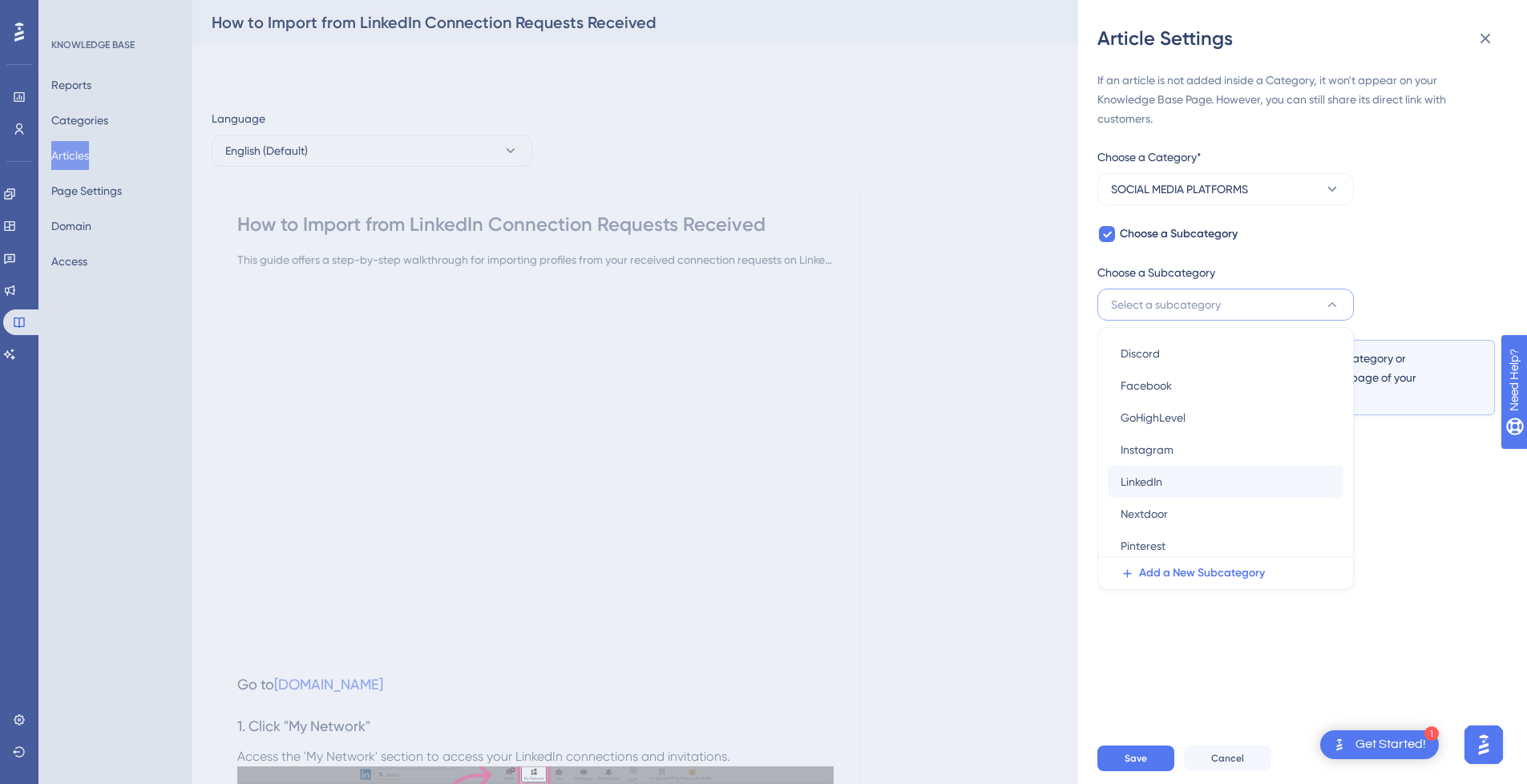
scroll to position [59, 0]
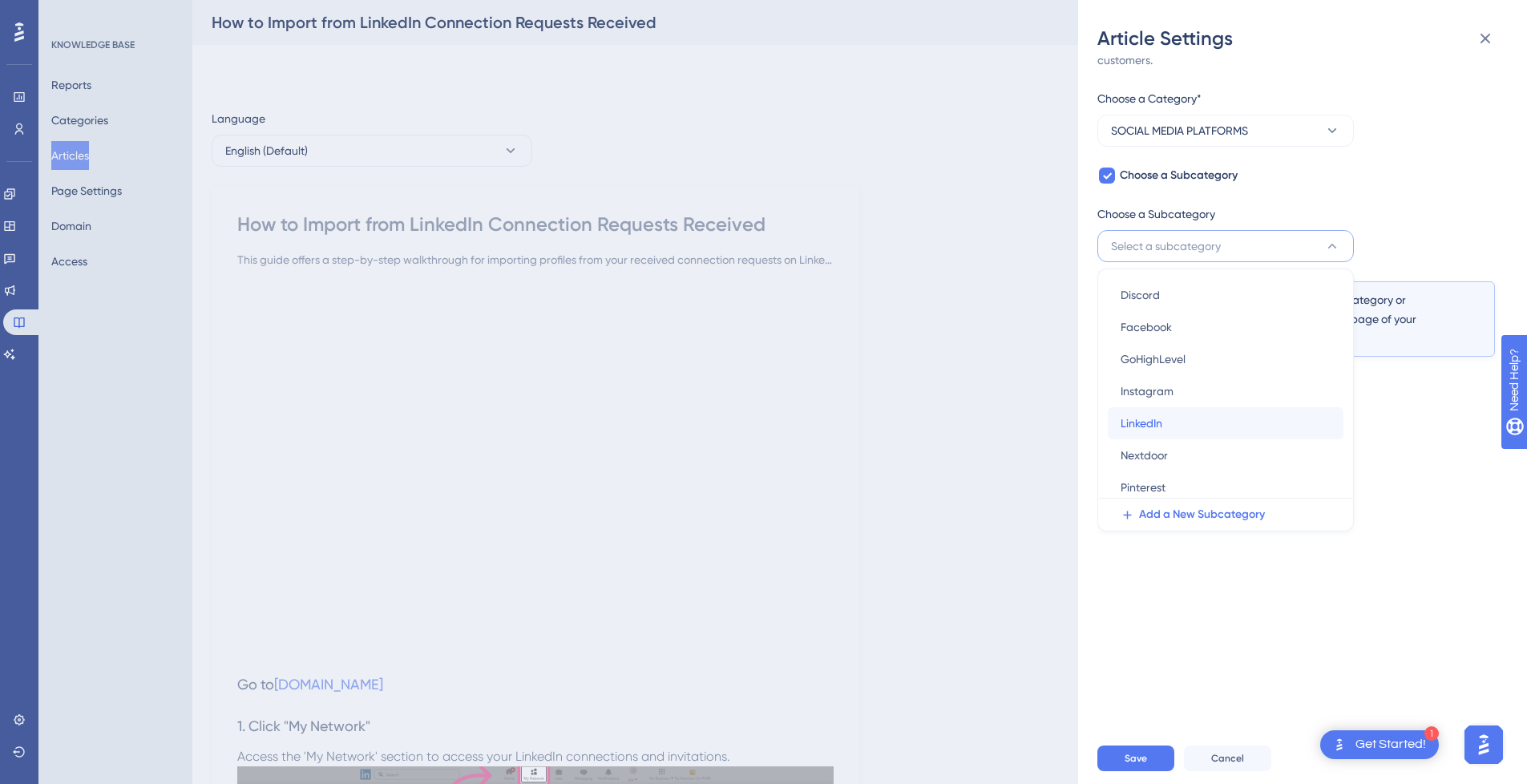
click at [1182, 427] on div "LinkedIn LinkedIn" at bounding box center [1225, 423] width 210 height 32
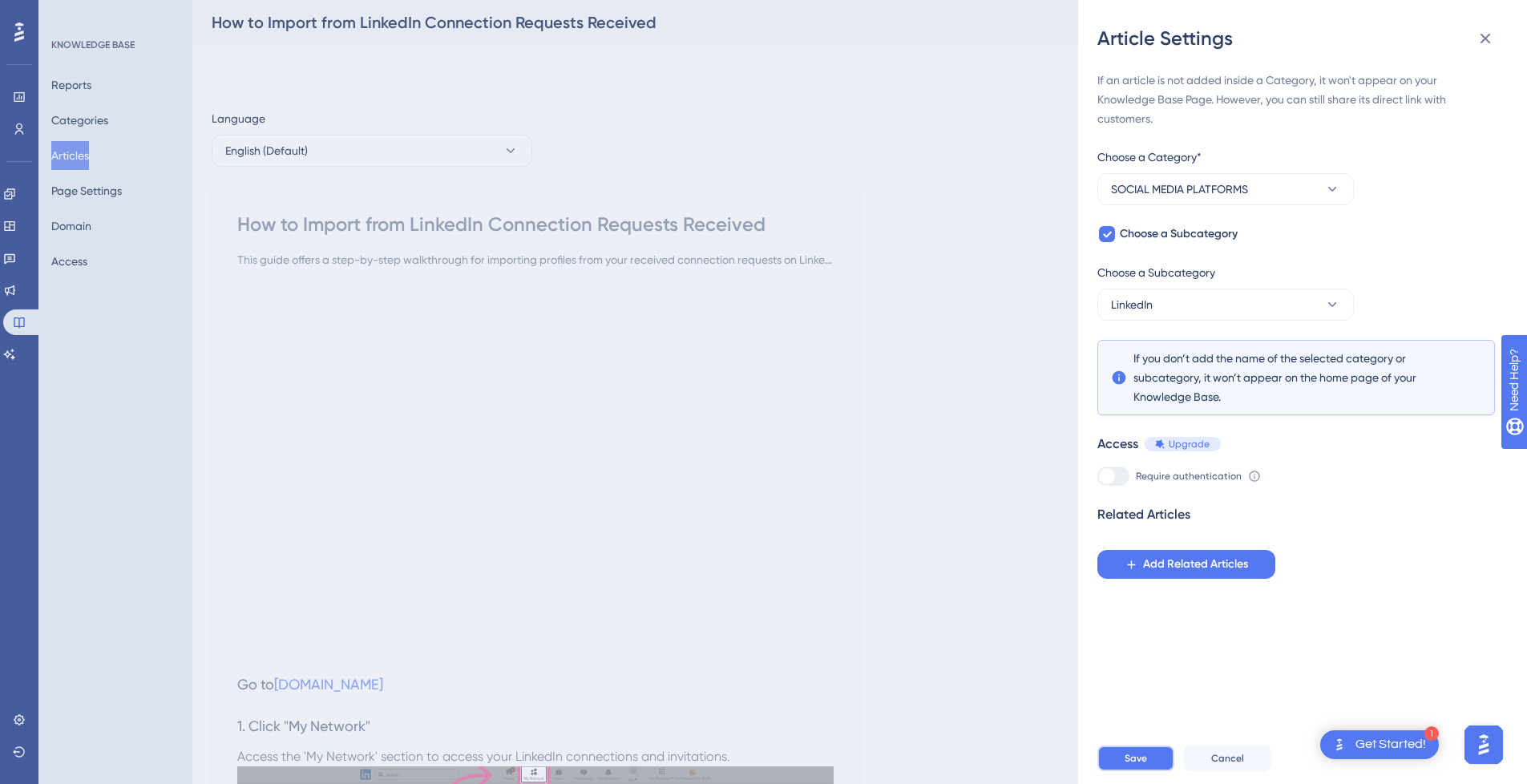
click at [1141, 765] on span "Save" at bounding box center [1136, 758] width 23 height 13
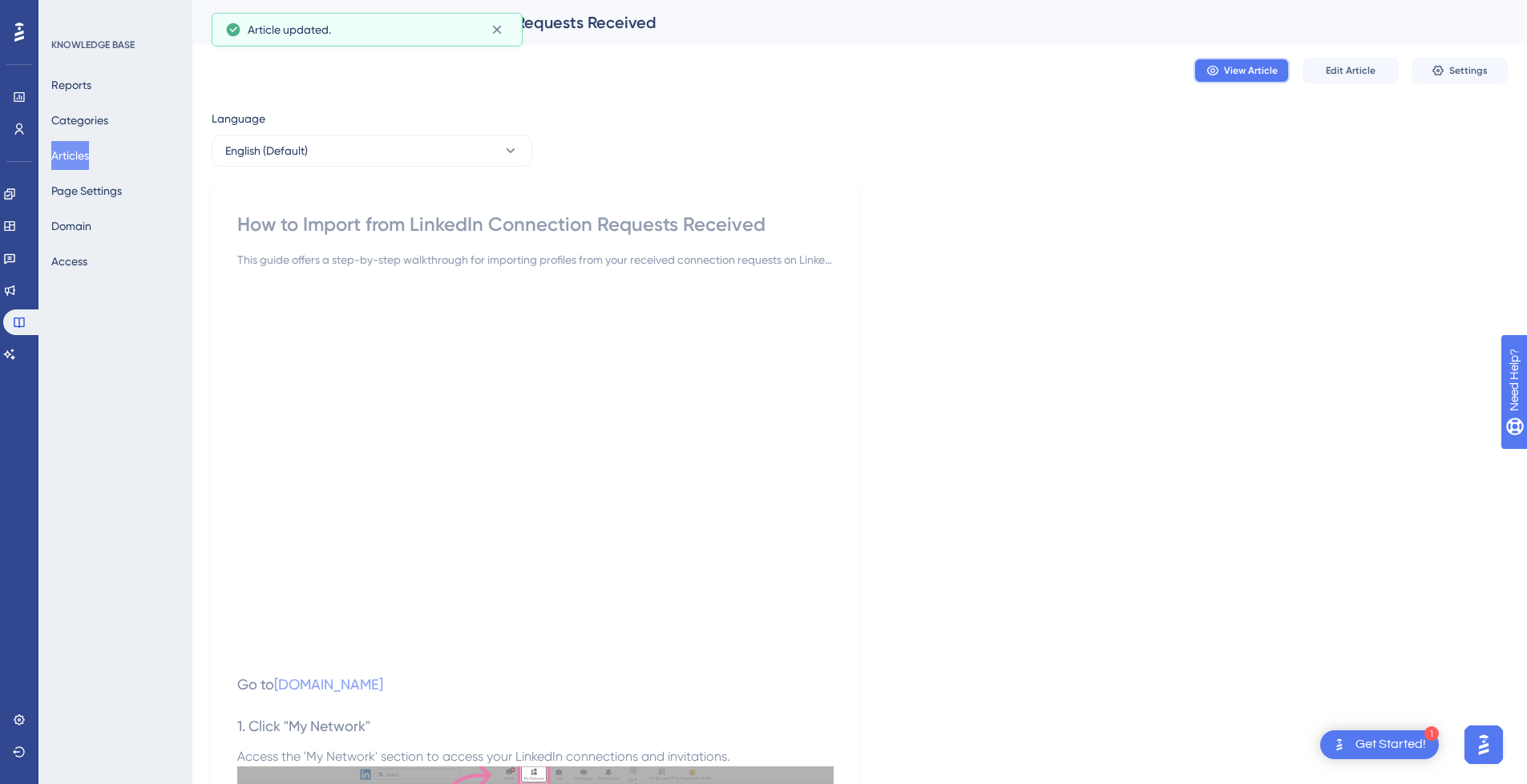
click at [1254, 76] on span "View Article" at bounding box center [1250, 71] width 54 height 13
click at [1352, 80] on button "Edit Article" at bounding box center [1350, 71] width 96 height 26
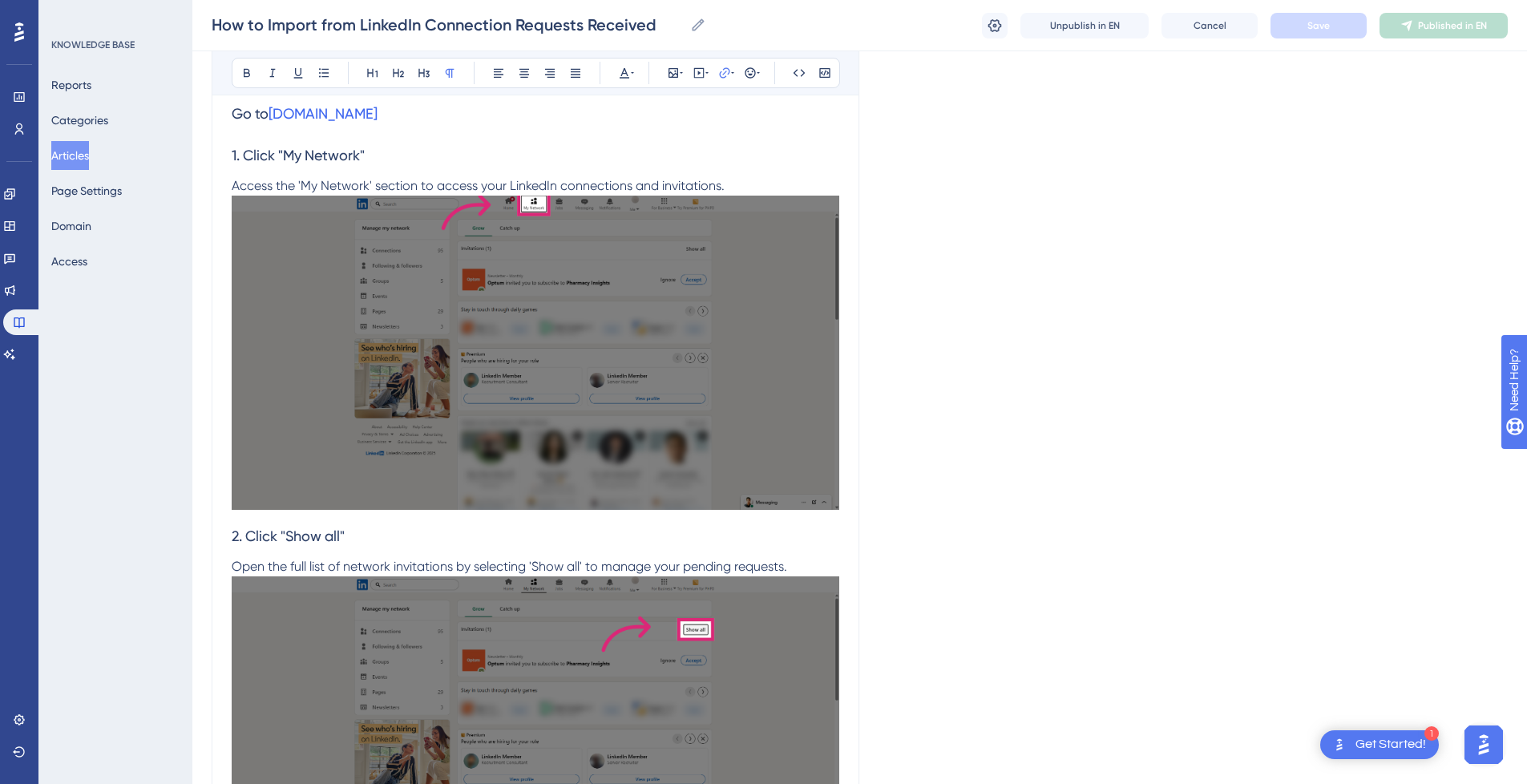
scroll to position [2915, 0]
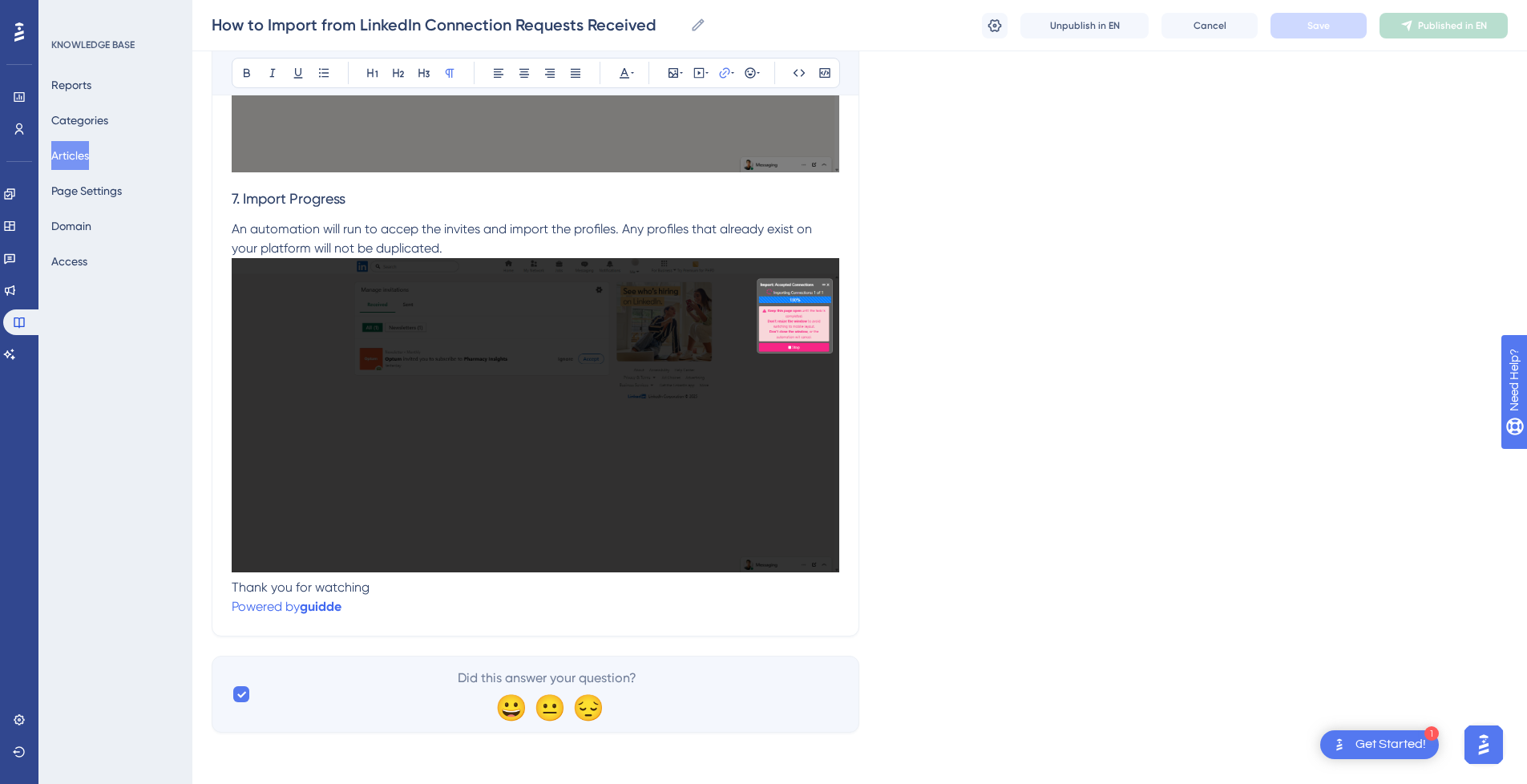
click at [351, 606] on p "Powered by [PERSON_NAME]" at bounding box center [535, 607] width 608 height 19
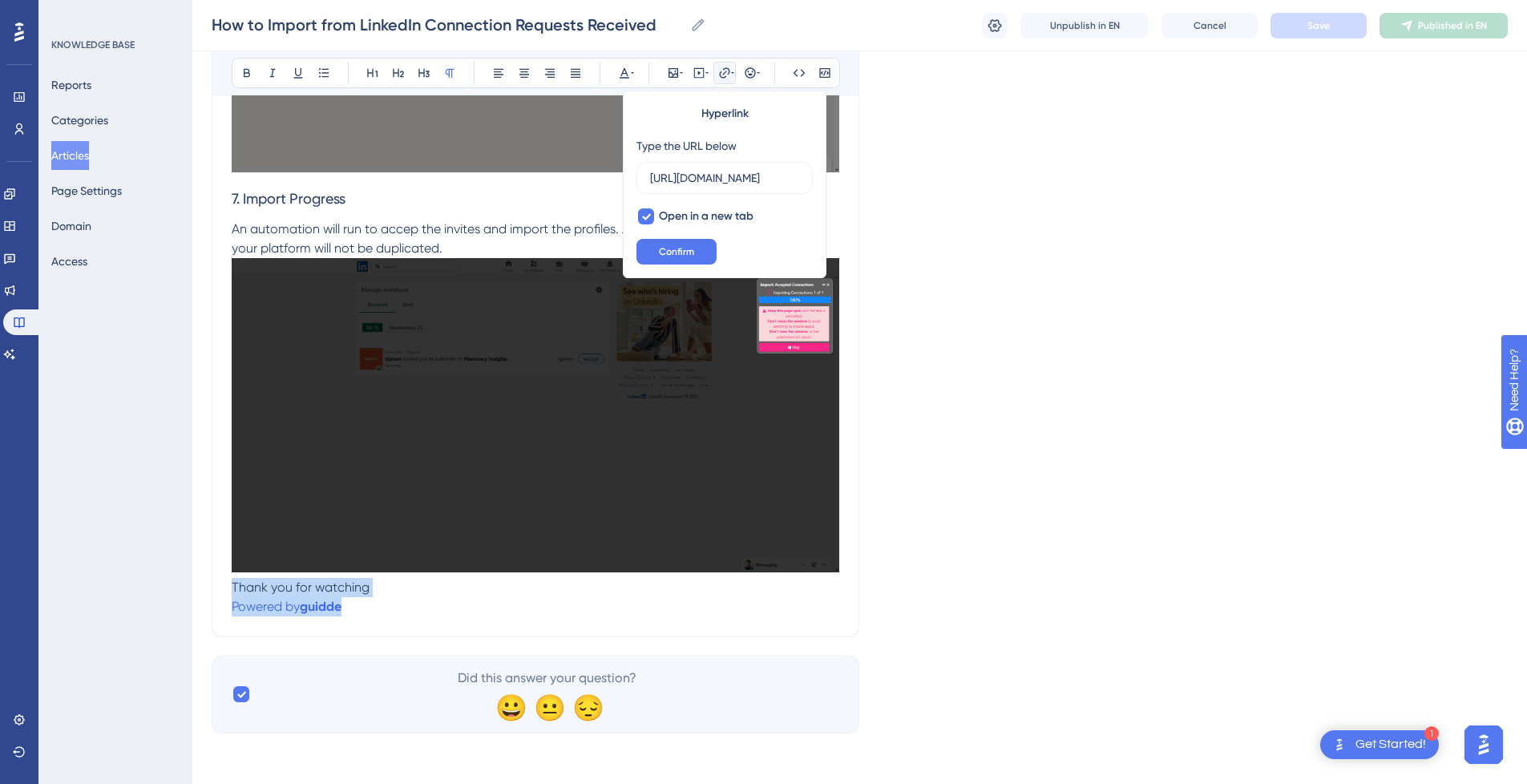
drag, startPoint x: 380, startPoint y: 613, endPoint x: 212, endPoint y: 591, distance: 169.4
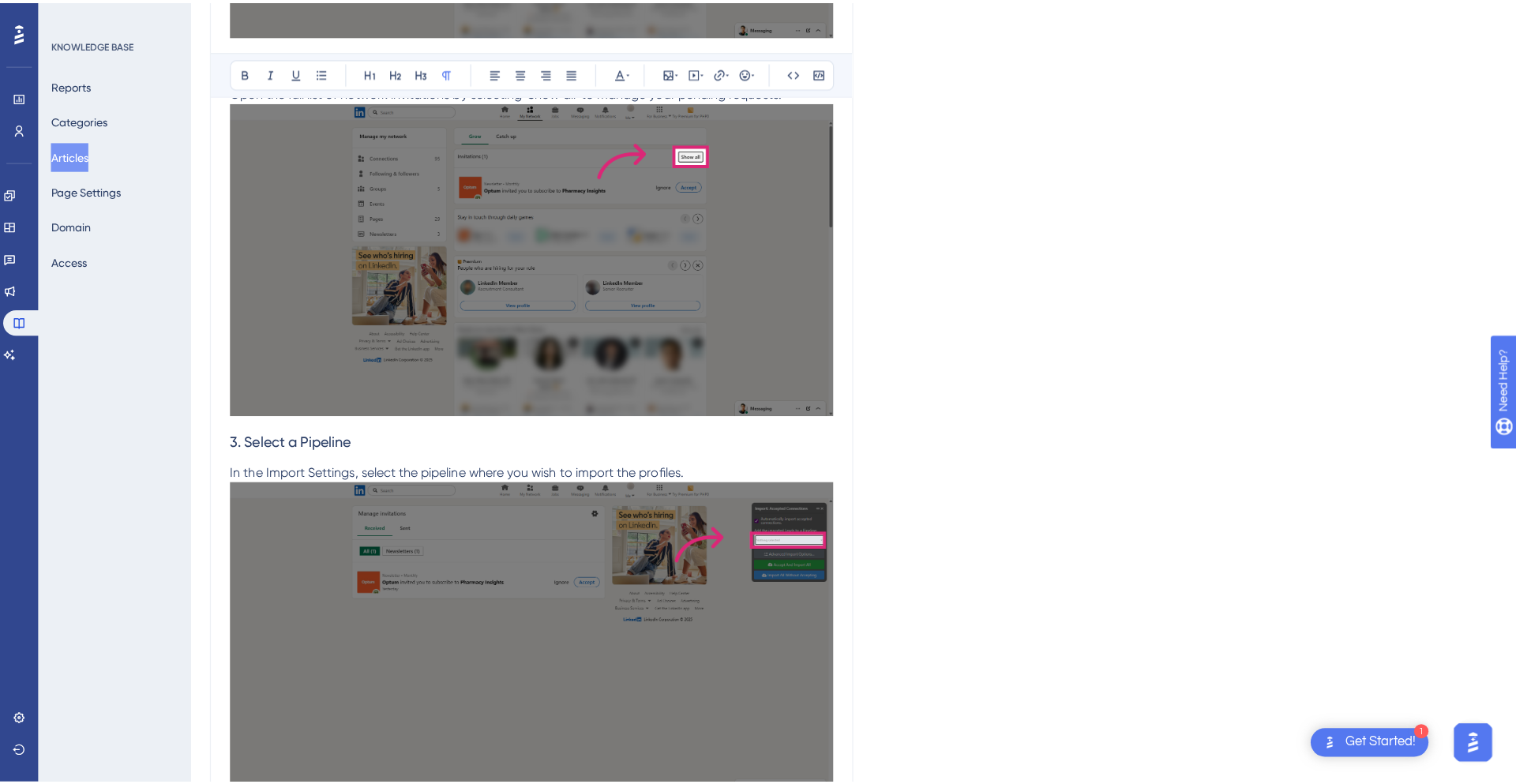
scroll to position [0, 0]
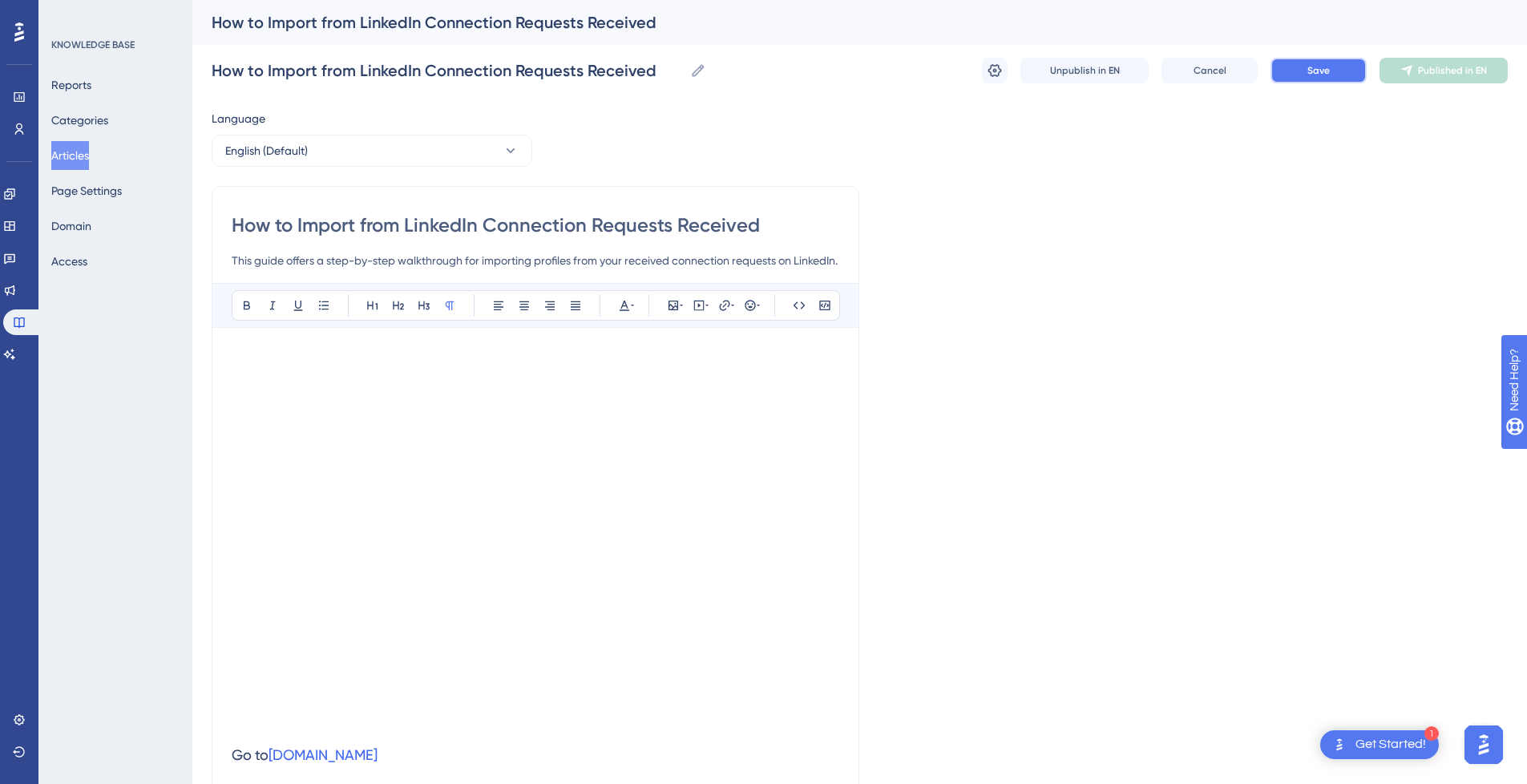
click at [1337, 63] on button "Save" at bounding box center [1318, 71] width 96 height 26
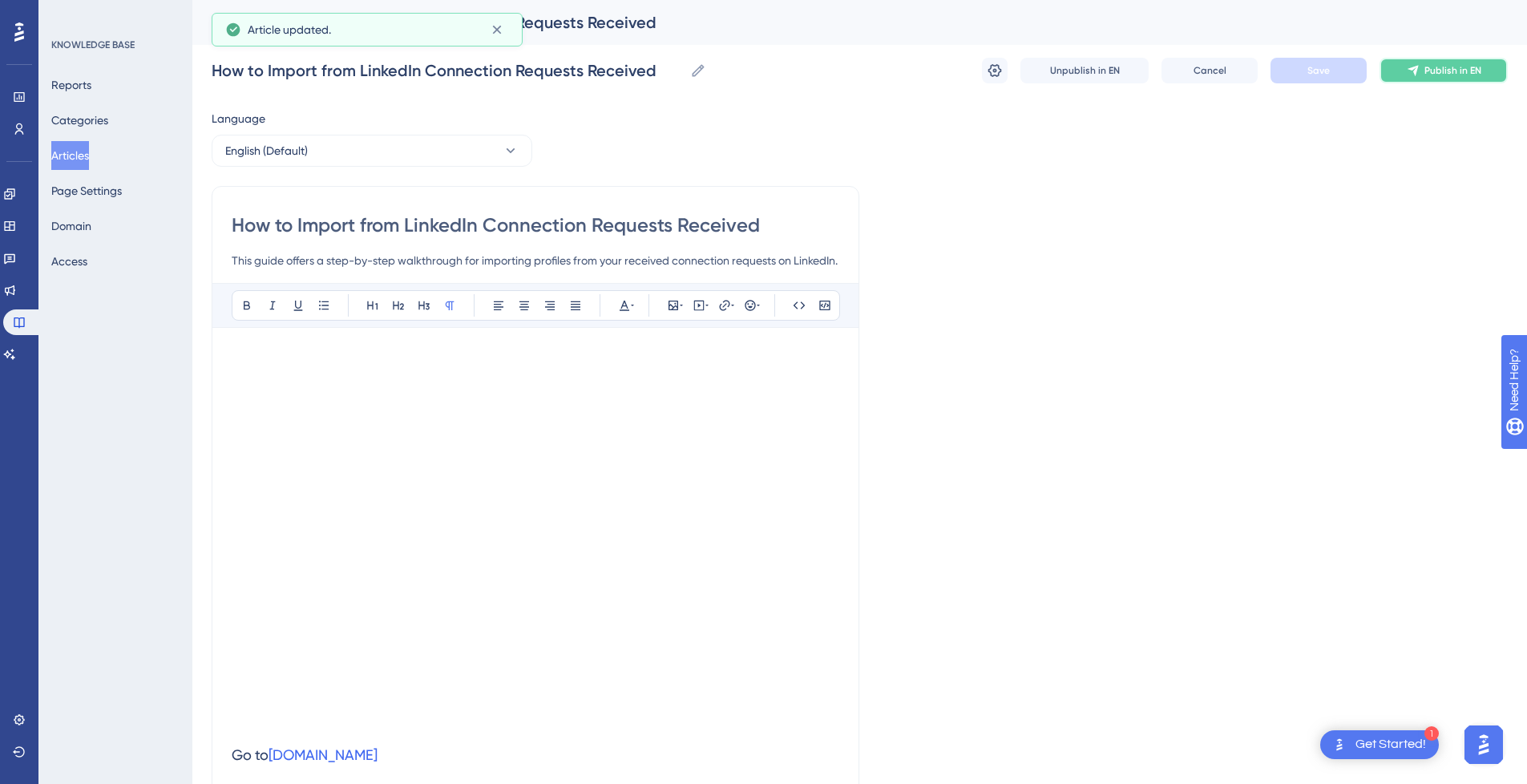
click at [1429, 63] on button "Publish in EN" at bounding box center [1443, 71] width 128 height 26
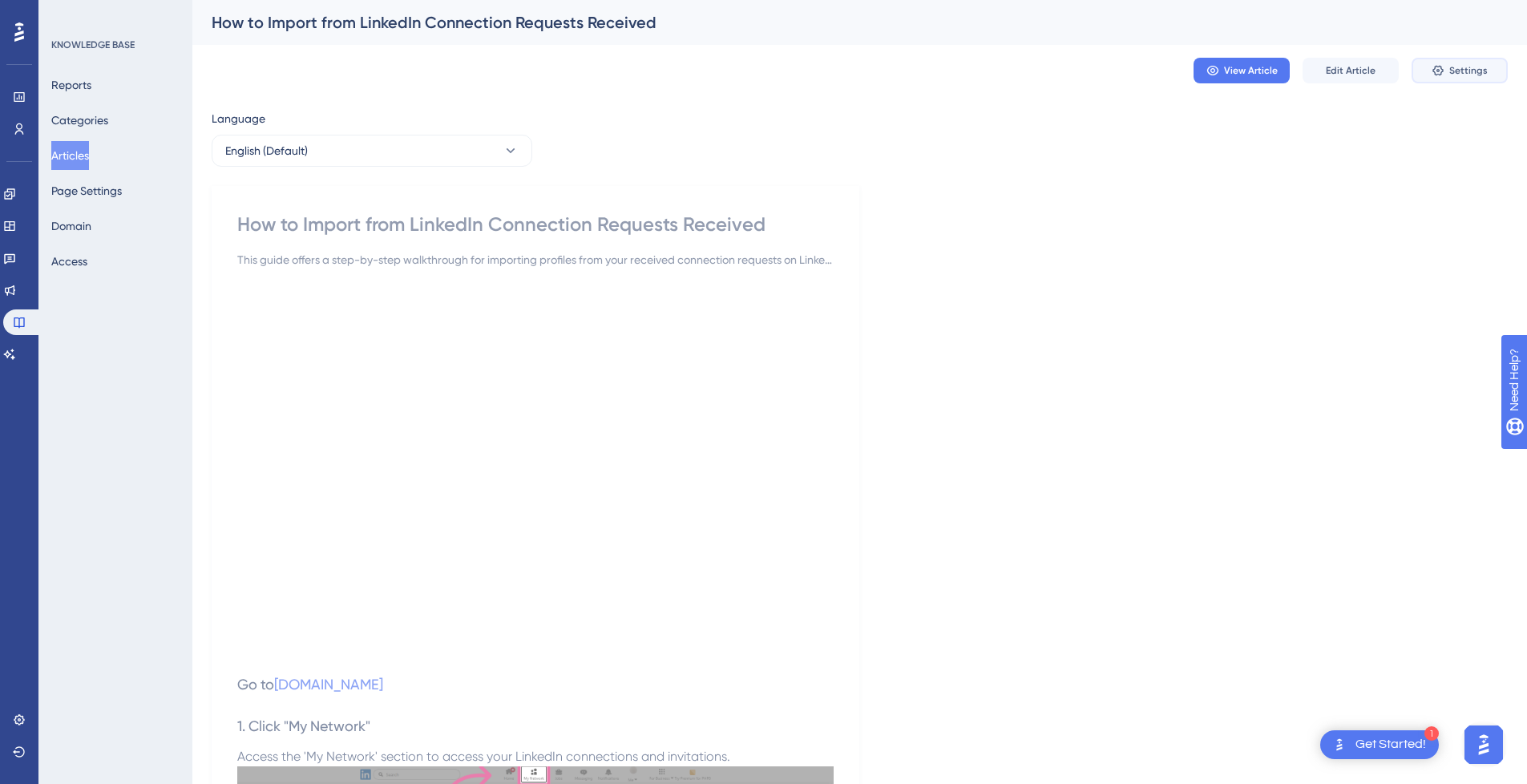
click at [1452, 69] on span "Settings" at bounding box center [1468, 71] width 39 height 13
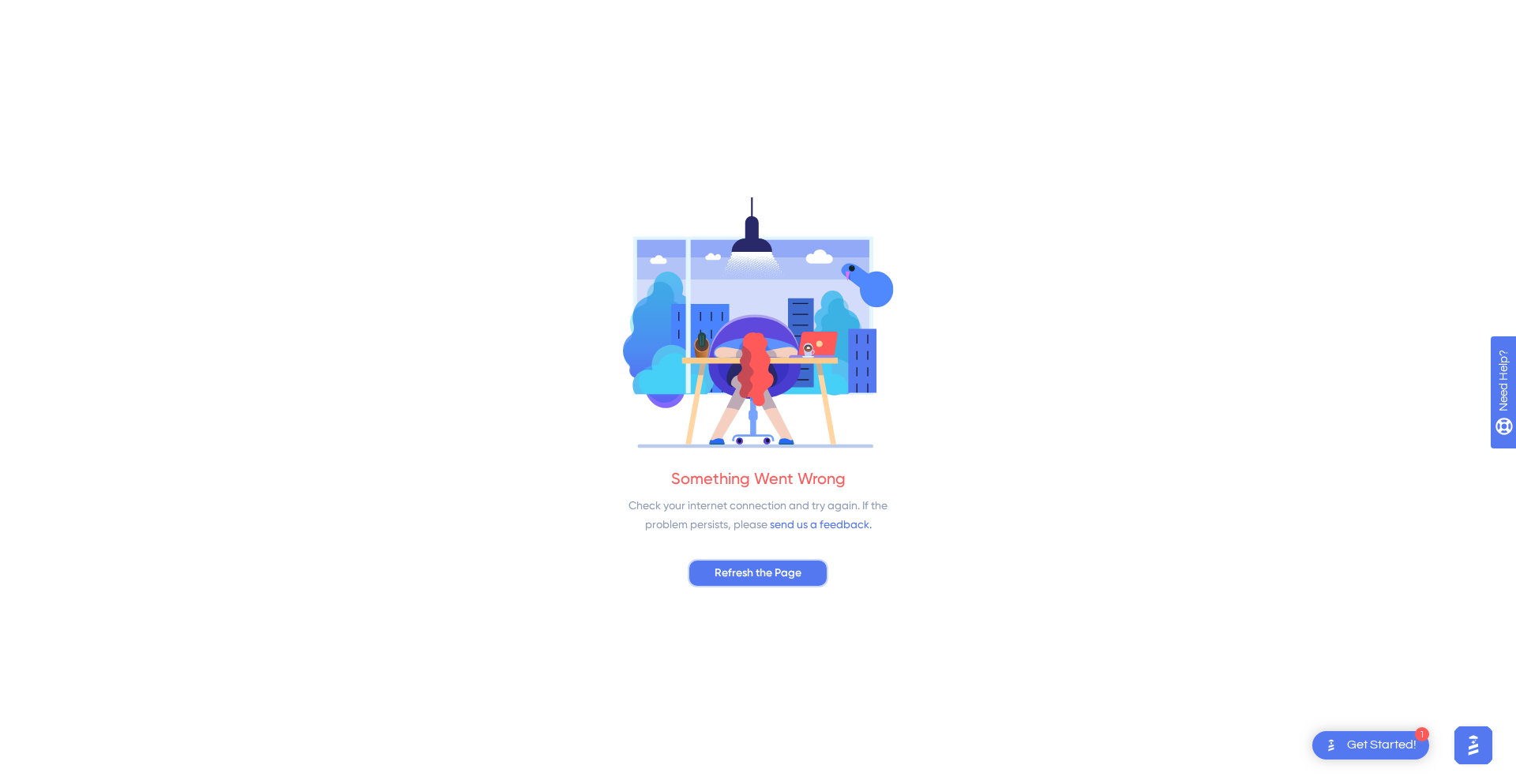
click at [798, 574] on span "Refresh the Page" at bounding box center [758, 573] width 87 height 19
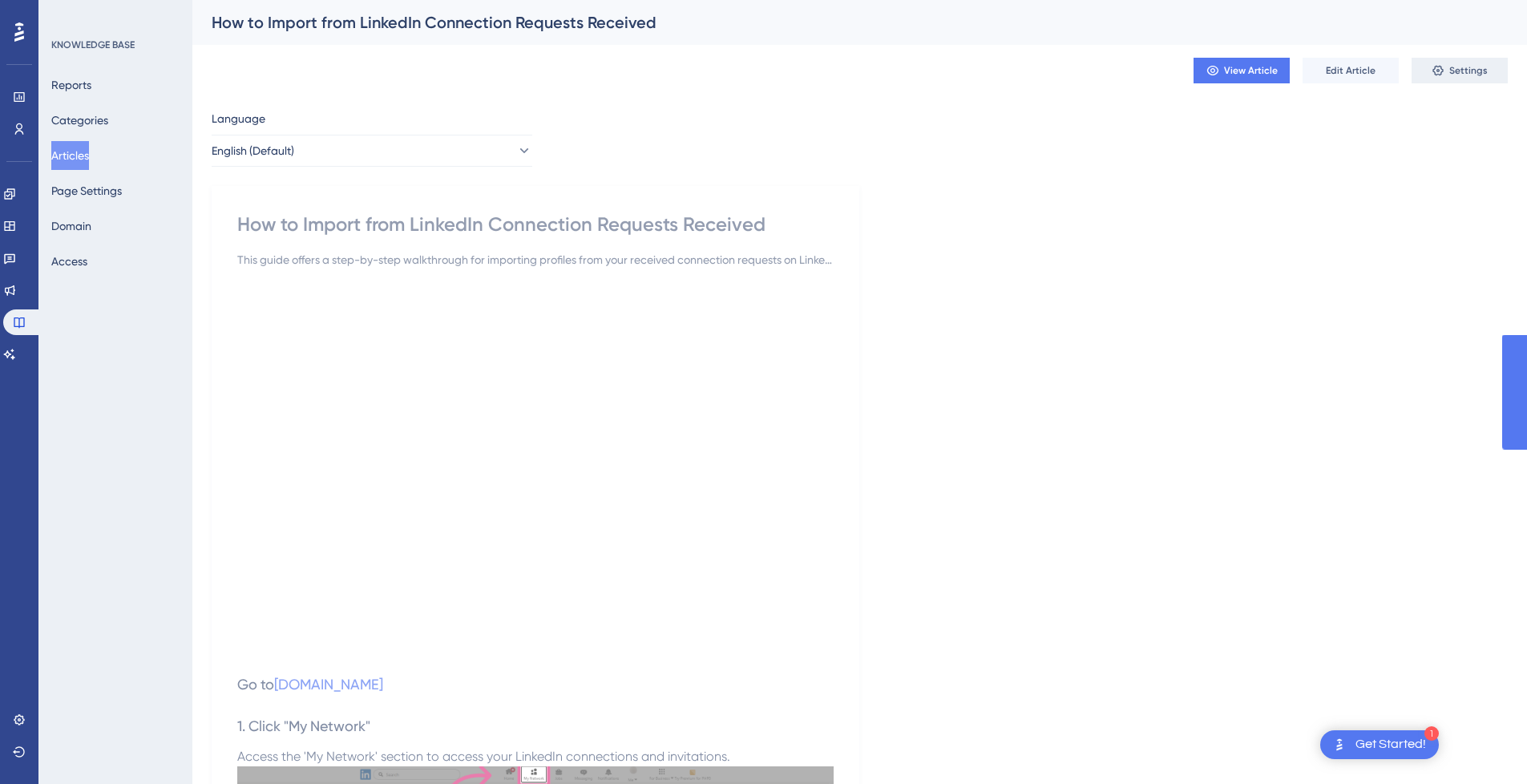
click at [1476, 73] on span "Settings" at bounding box center [1468, 71] width 39 height 13
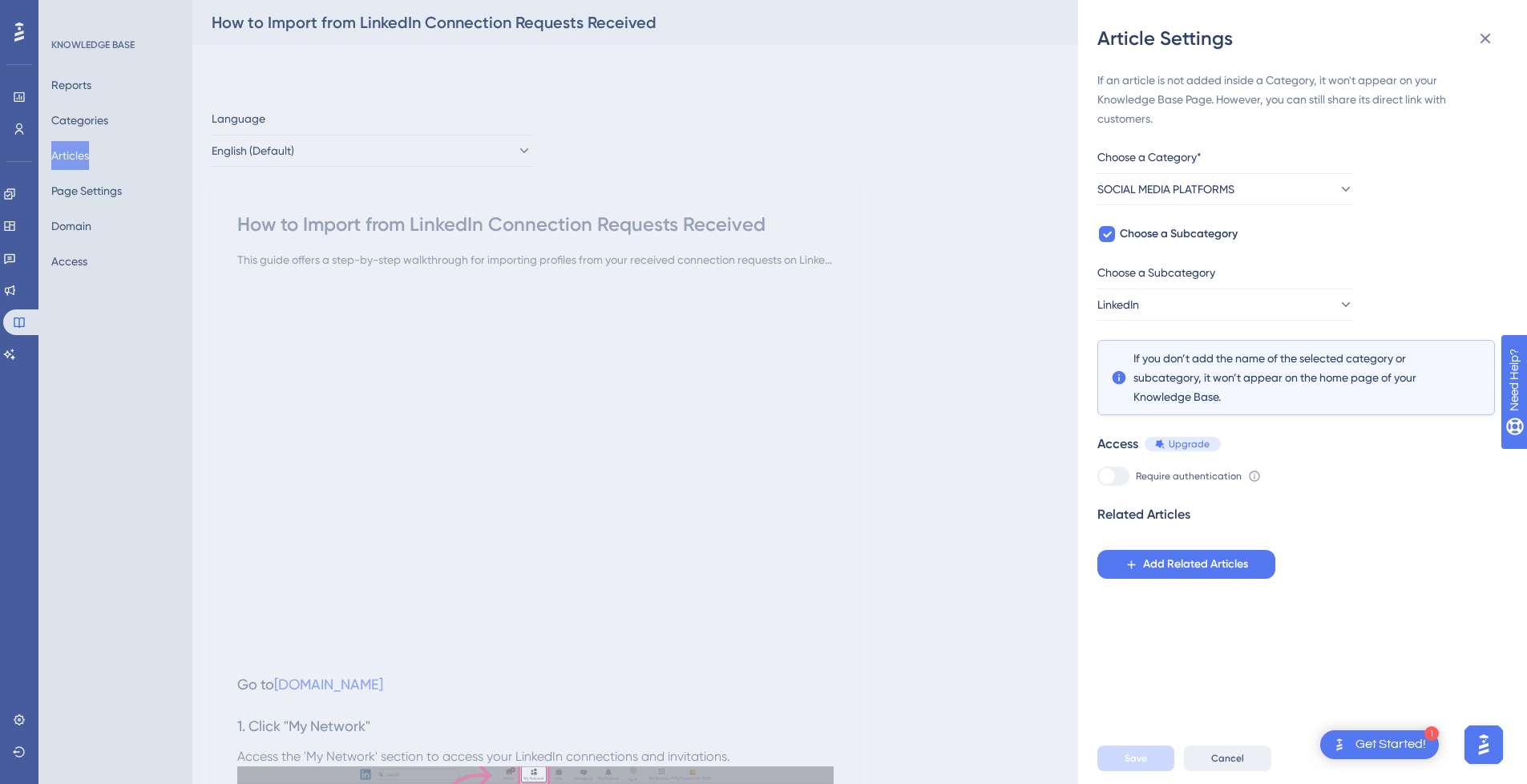
click at [1242, 765] on span "Cancel" at bounding box center [1228, 758] width 33 height 13
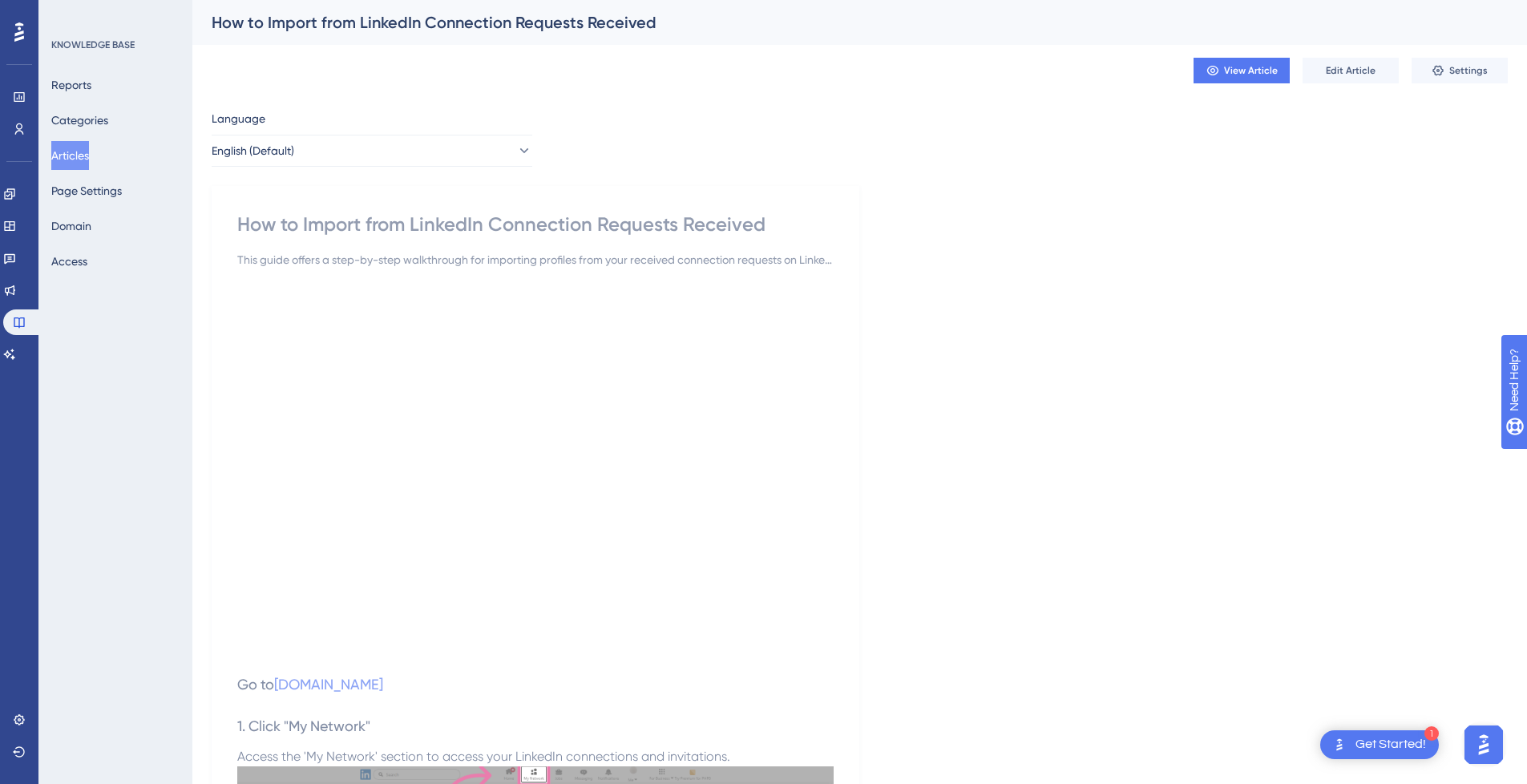
click at [76, 157] on button "Articles" at bounding box center [70, 155] width 38 height 29
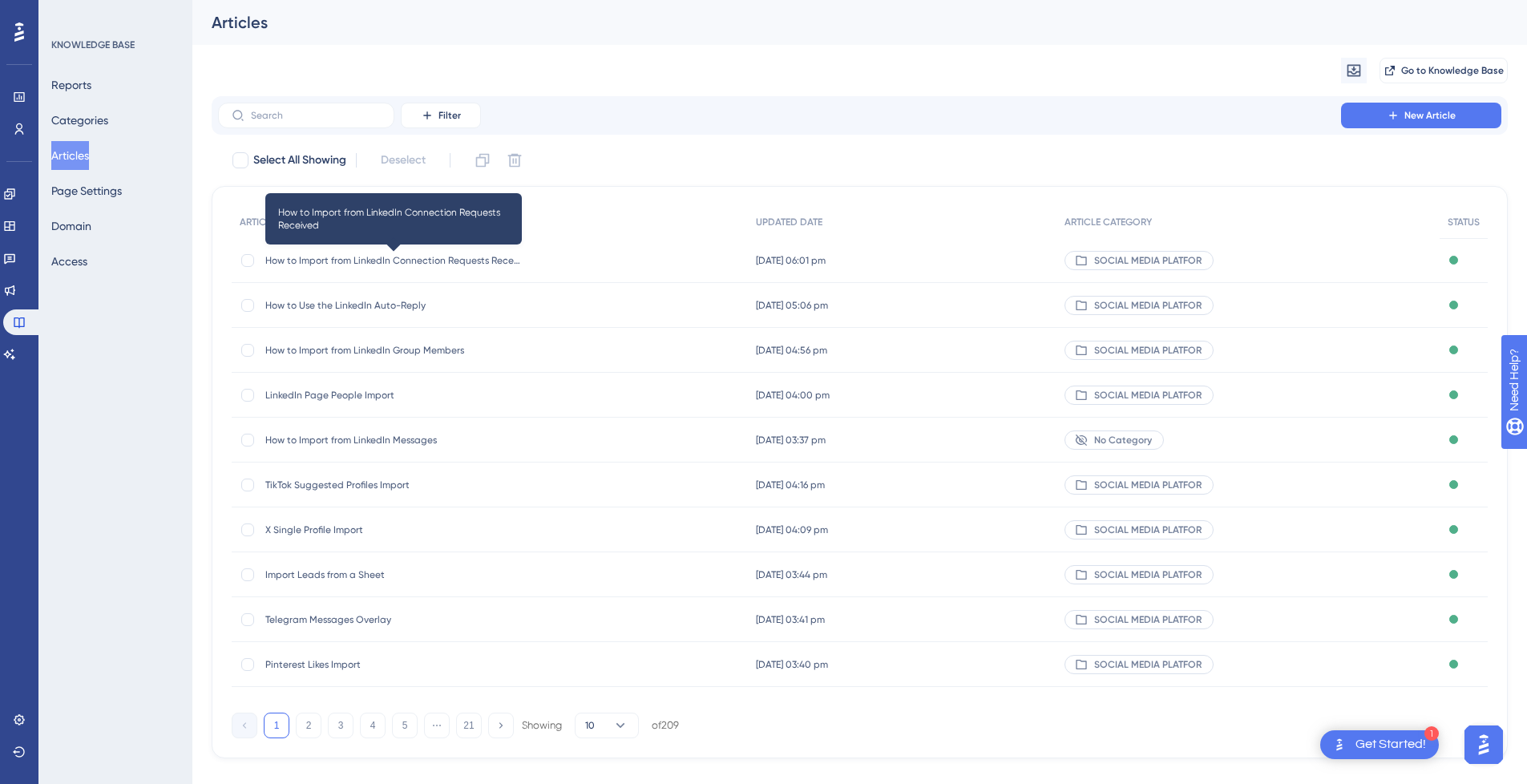
click at [440, 266] on span "How to Import from LinkedIn Connection Requests Received" at bounding box center [394, 261] width 257 height 13
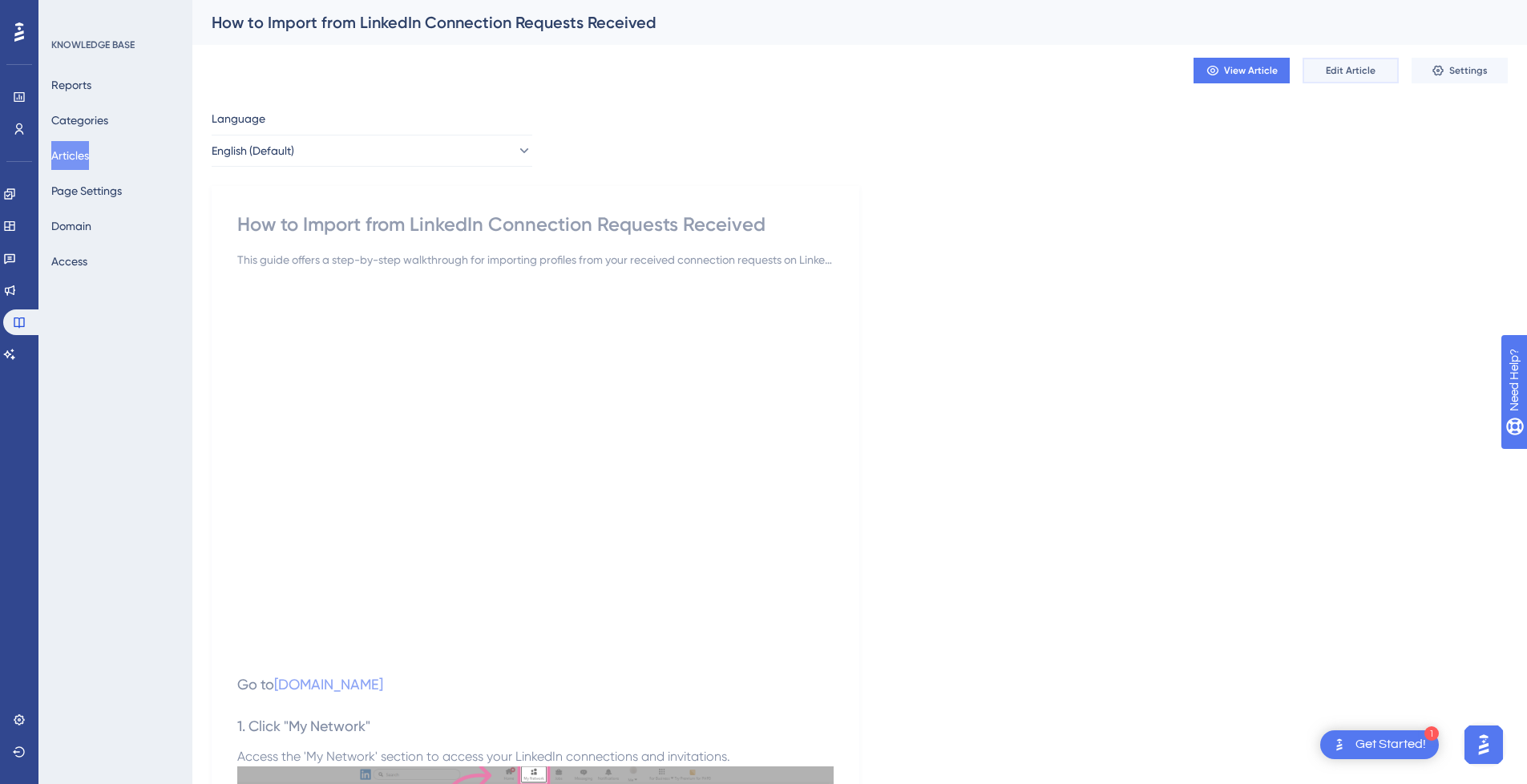
click at [1354, 76] on span "Edit Article" at bounding box center [1351, 71] width 50 height 13
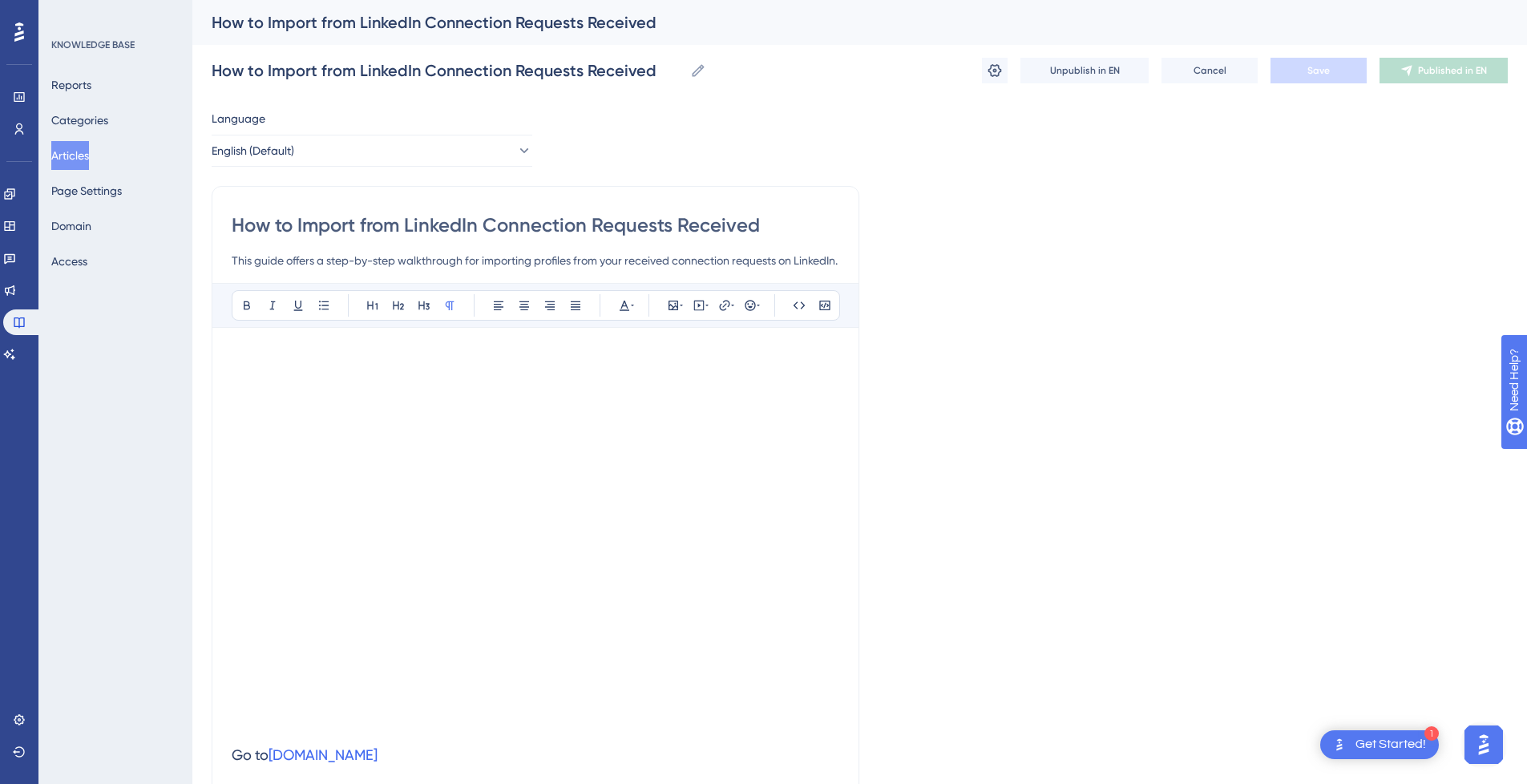
click at [83, 159] on button "Articles" at bounding box center [70, 155] width 38 height 29
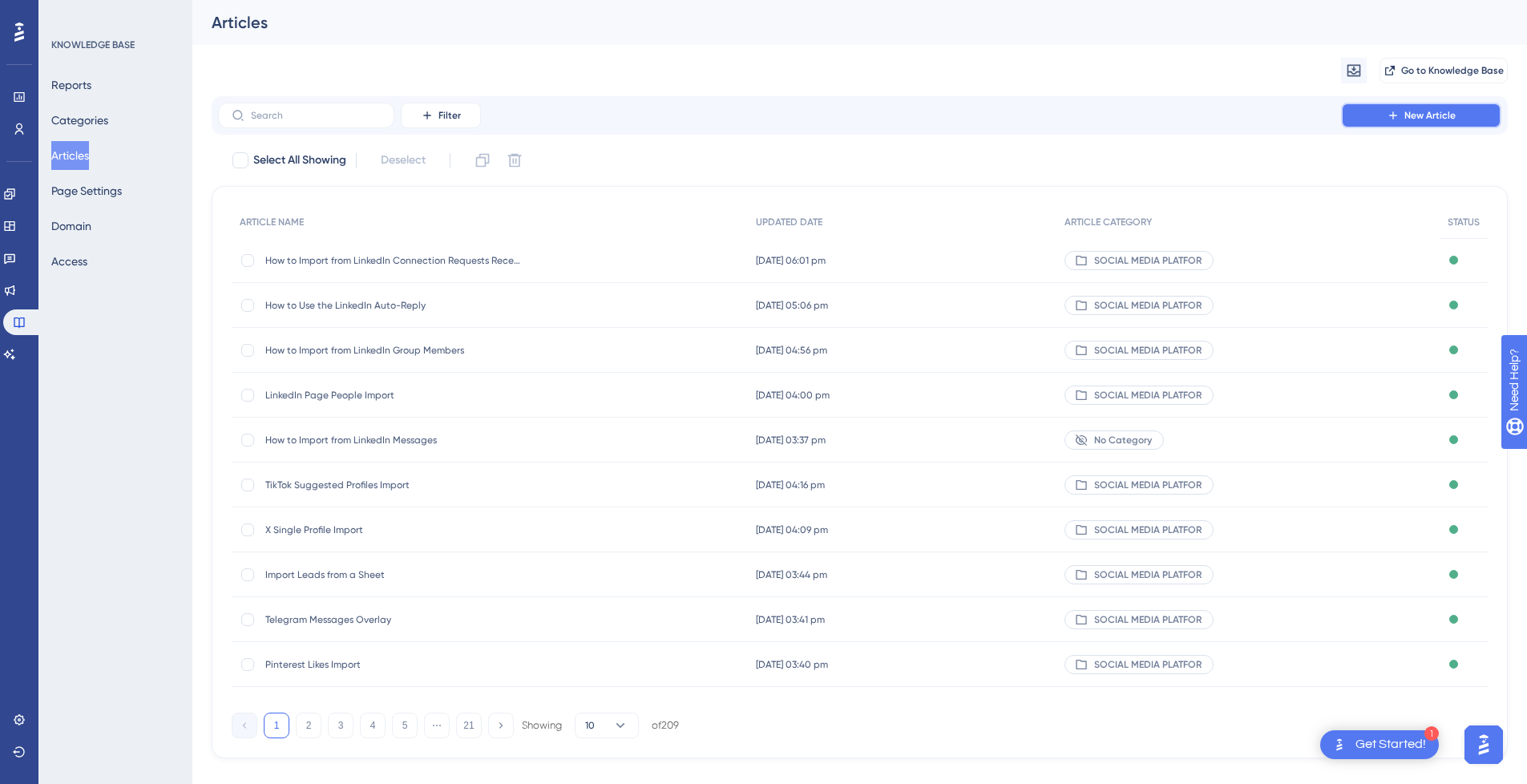
click at [1416, 107] on button "New Article" at bounding box center [1421, 115] width 160 height 26
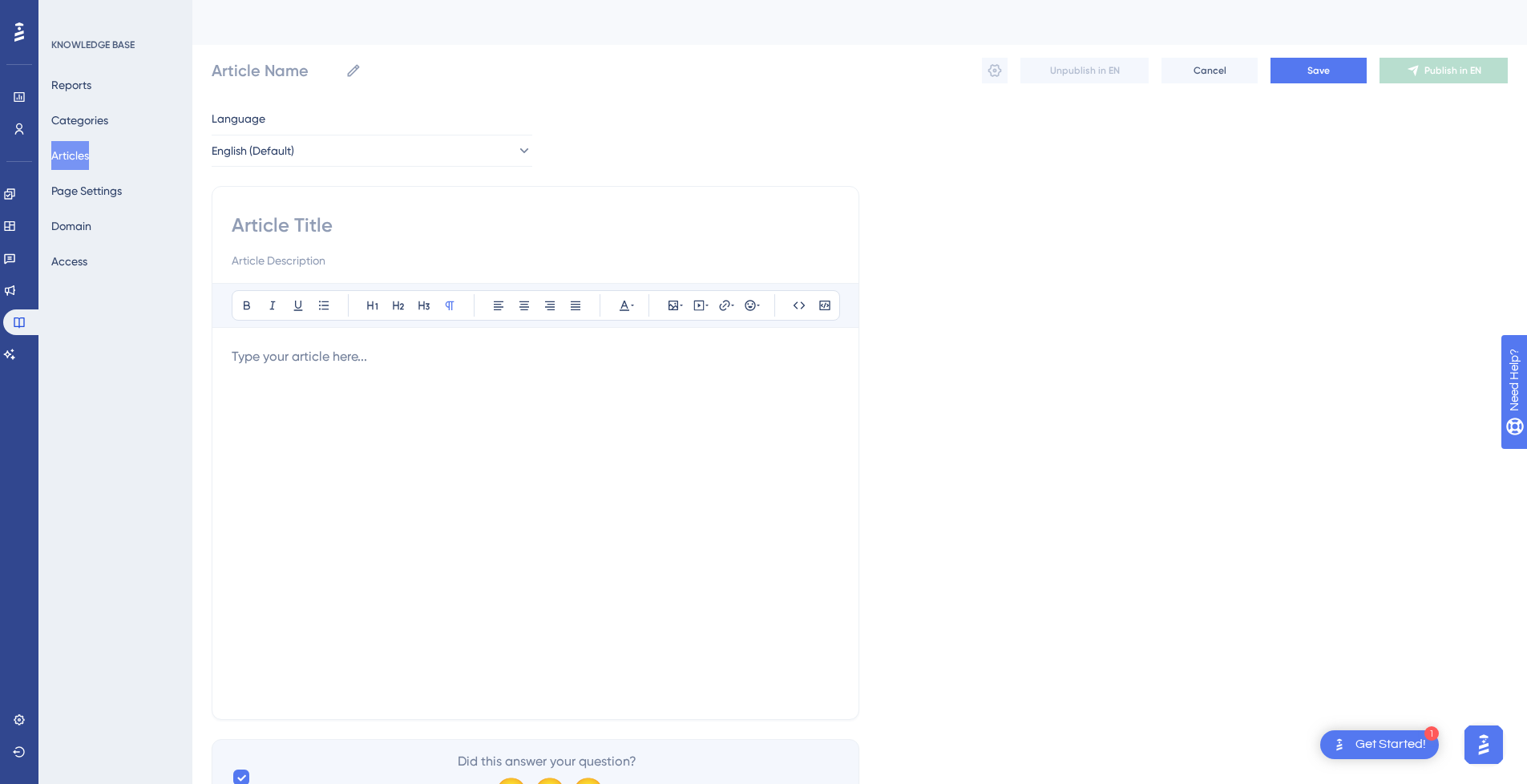
click at [451, 423] on div at bounding box center [535, 523] width 608 height 353
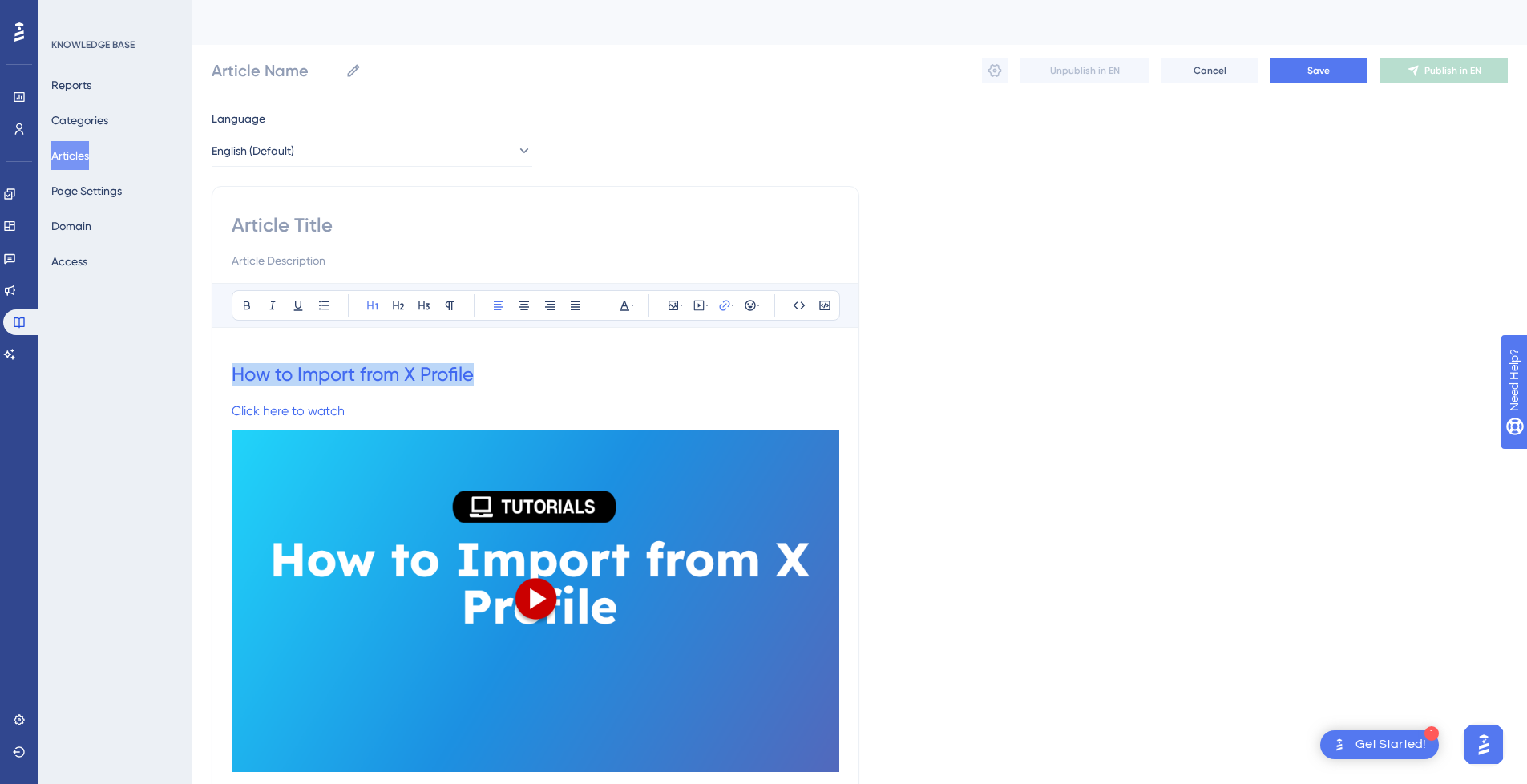
drag, startPoint x: 487, startPoint y: 366, endPoint x: 229, endPoint y: 361, distance: 258.0
click at [400, 229] on input at bounding box center [535, 225] width 608 height 26
paste input "How to Import from X Profile"
type input "How to Import from X Profile"
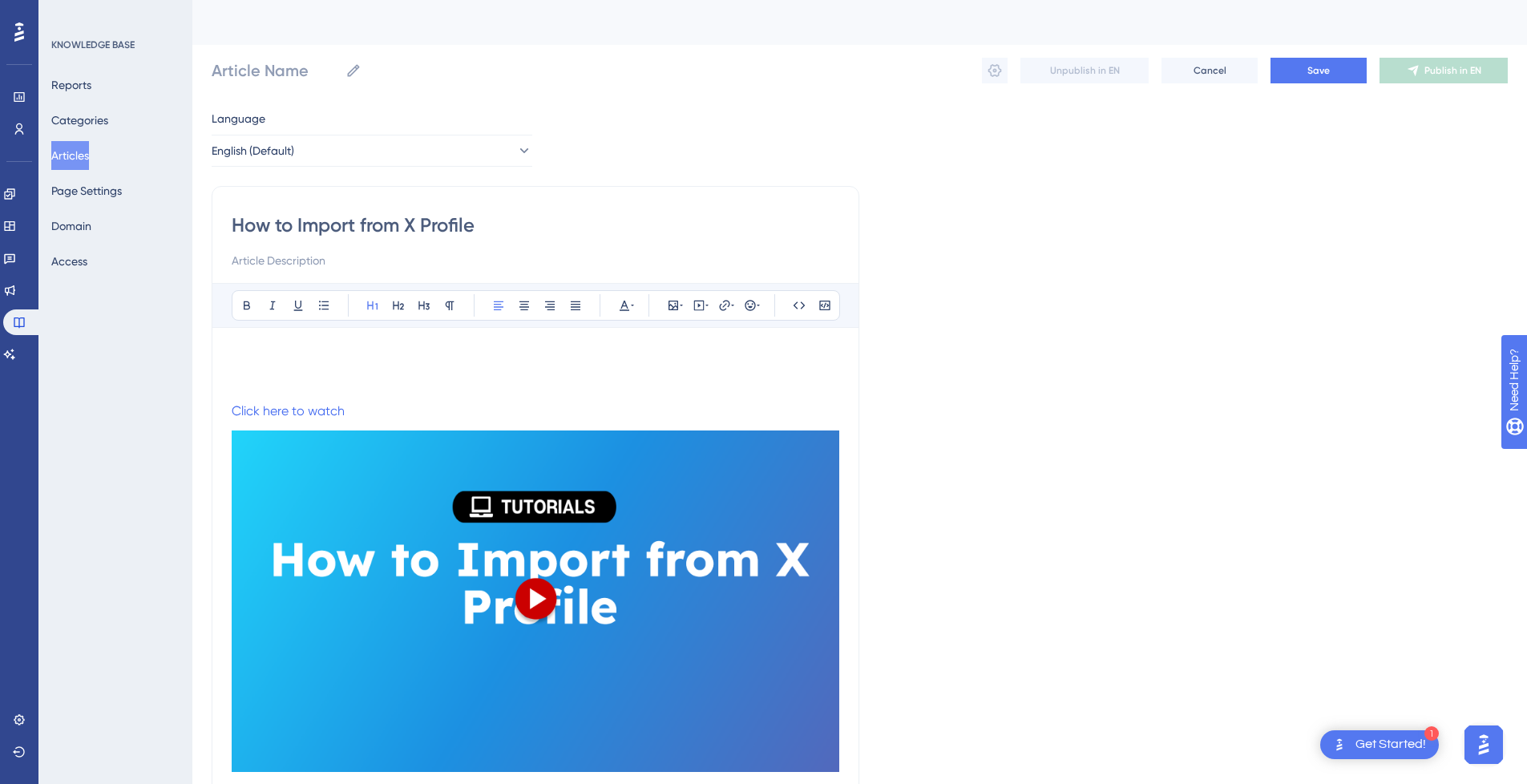
type input "How to Import from X Profile"
drag, startPoint x: 362, startPoint y: 410, endPoint x: 238, endPoint y: 397, distance: 124.7
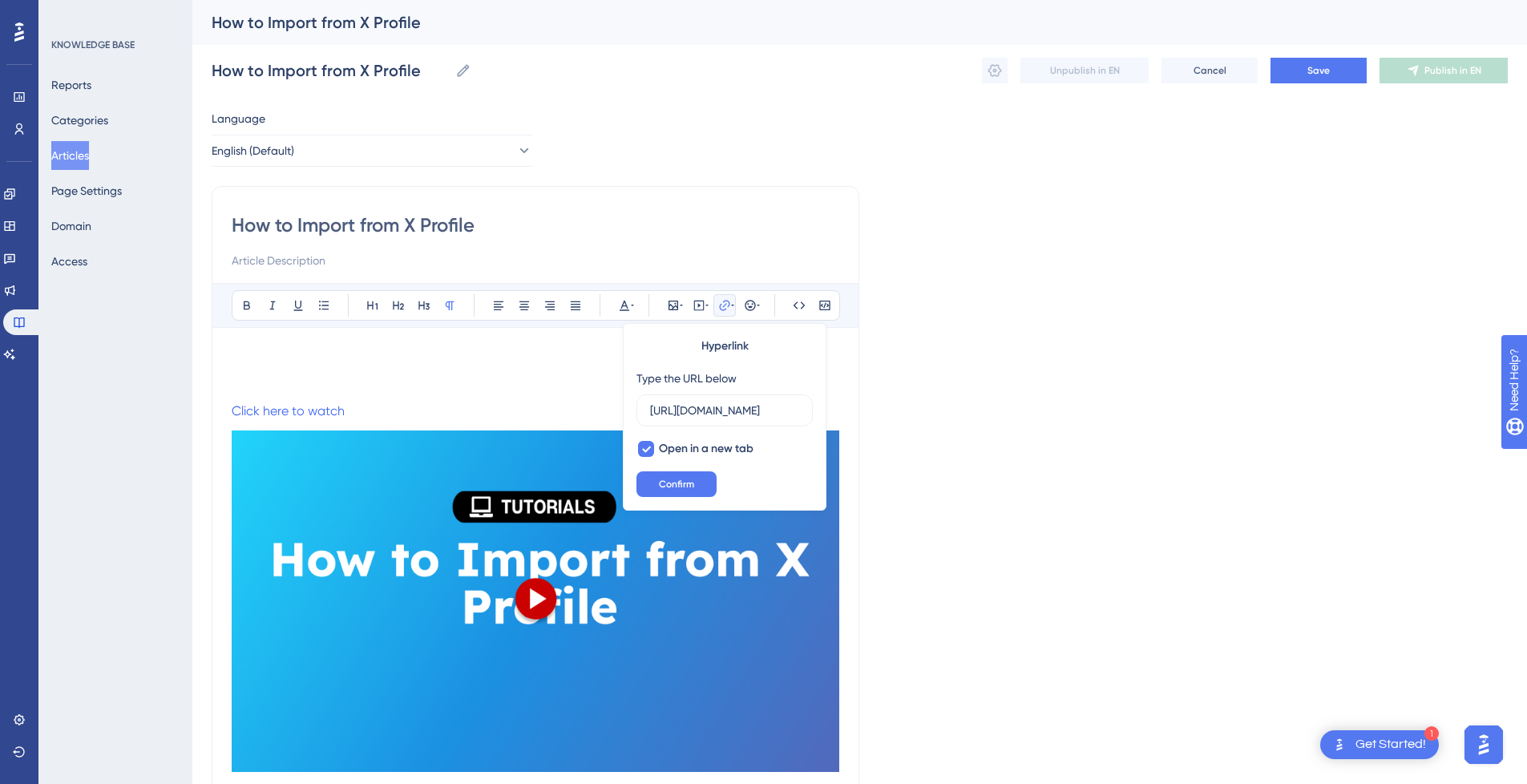
scroll to position [0, 202]
type input "https://app.guidde.com/share/playbooks/nYHxjV1R8HBpUuedKuPv"
click at [357, 414] on p "Click here to watch" at bounding box center [535, 411] width 608 height 19
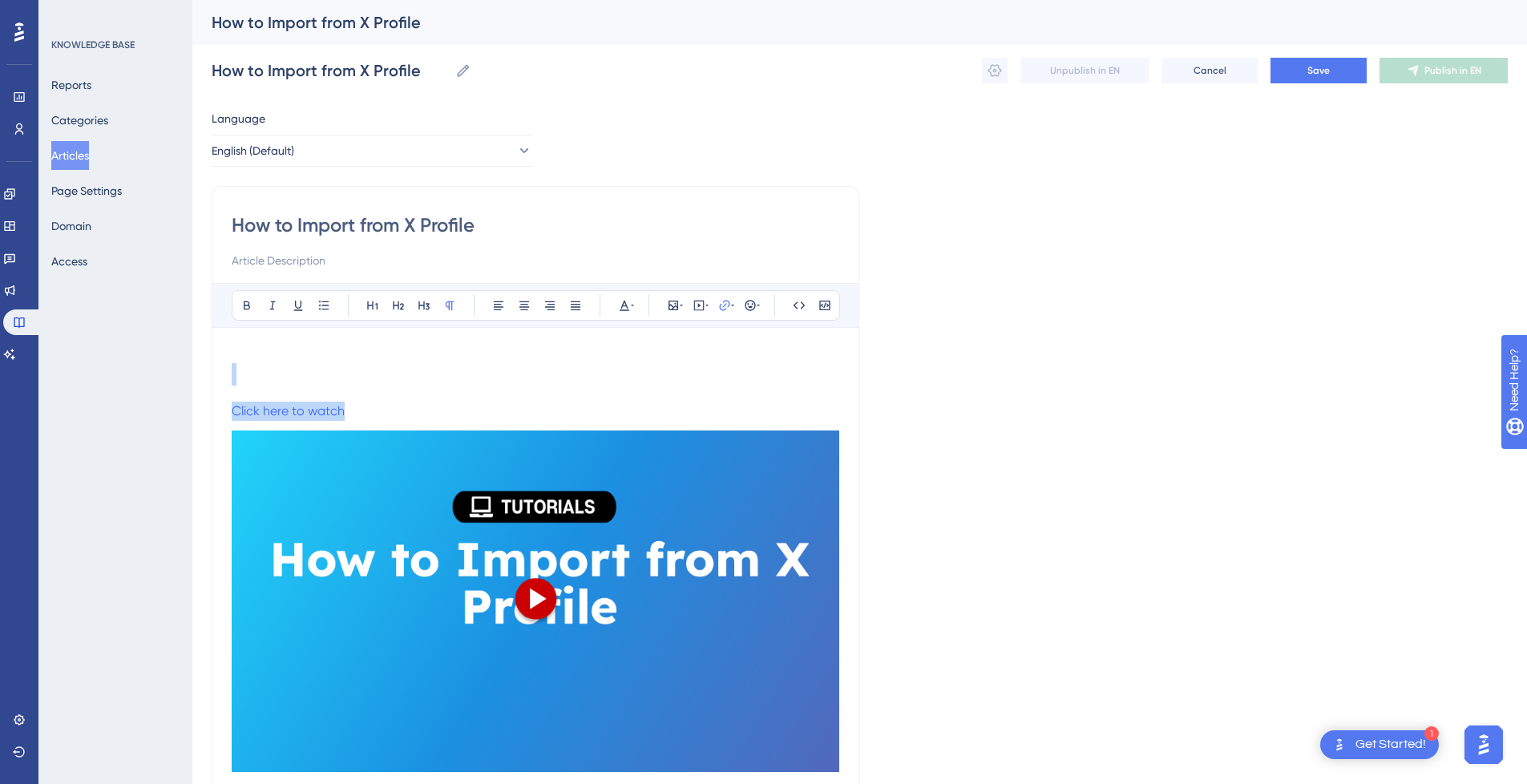
drag, startPoint x: 372, startPoint y: 415, endPoint x: 349, endPoint y: 384, distance: 38.6
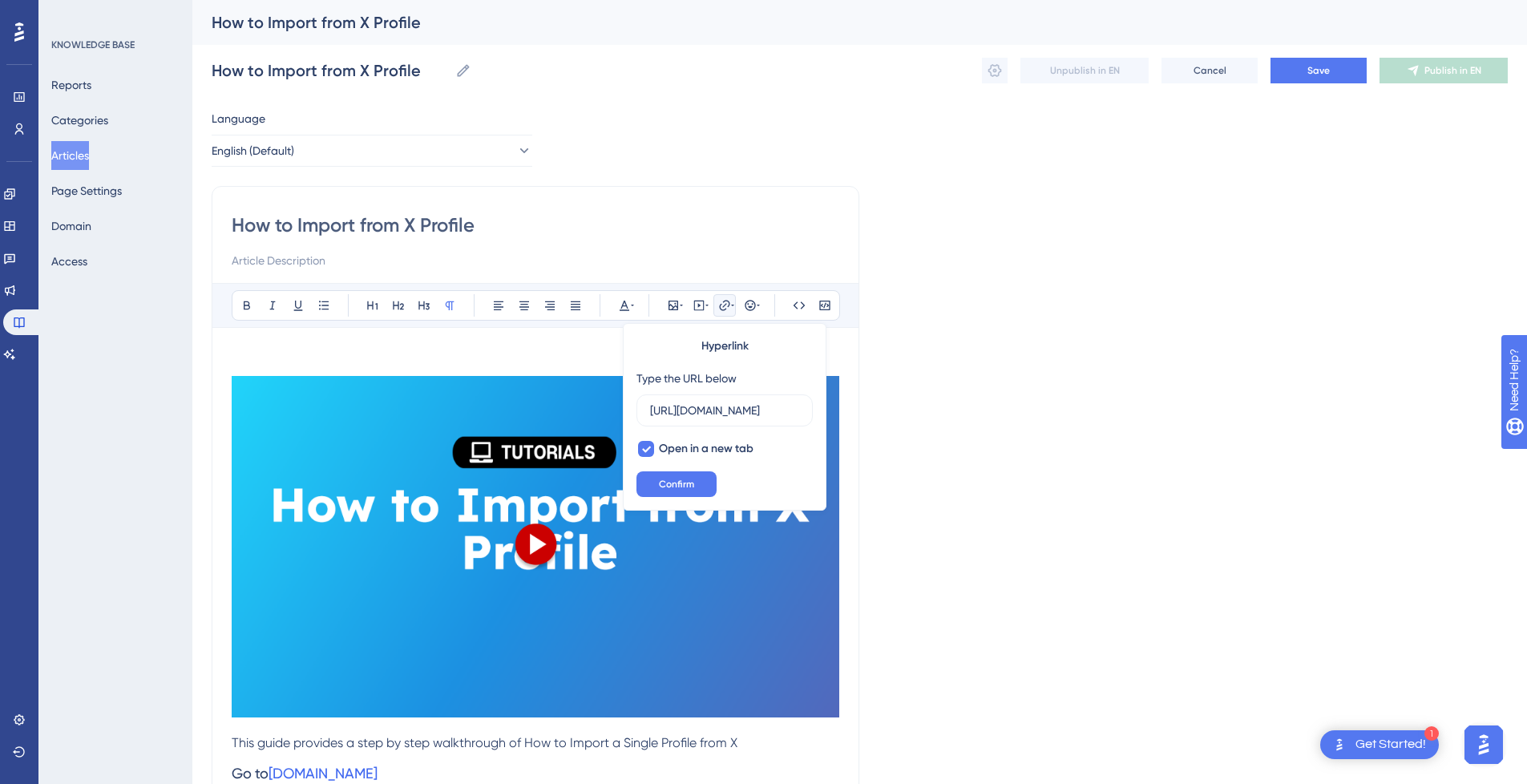
scroll to position [0, 204]
type input "https://app.guidde.com/share/playbooks/nYHxjV1R8HBpUuedKuPvi"
click at [422, 370] on h3 at bounding box center [535, 550] width 608 height 367
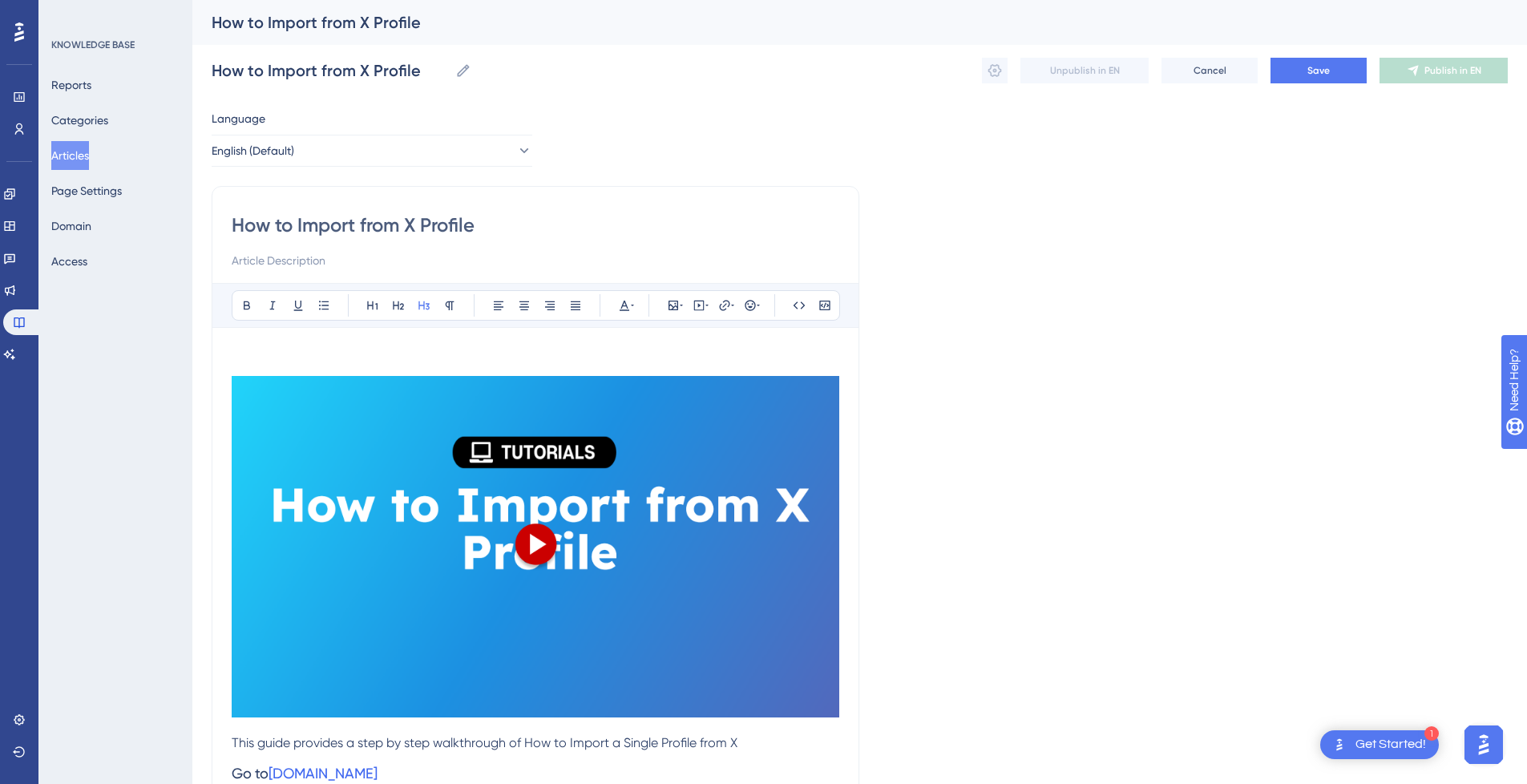
click at [415, 444] on img at bounding box center [535, 547] width 608 height 341
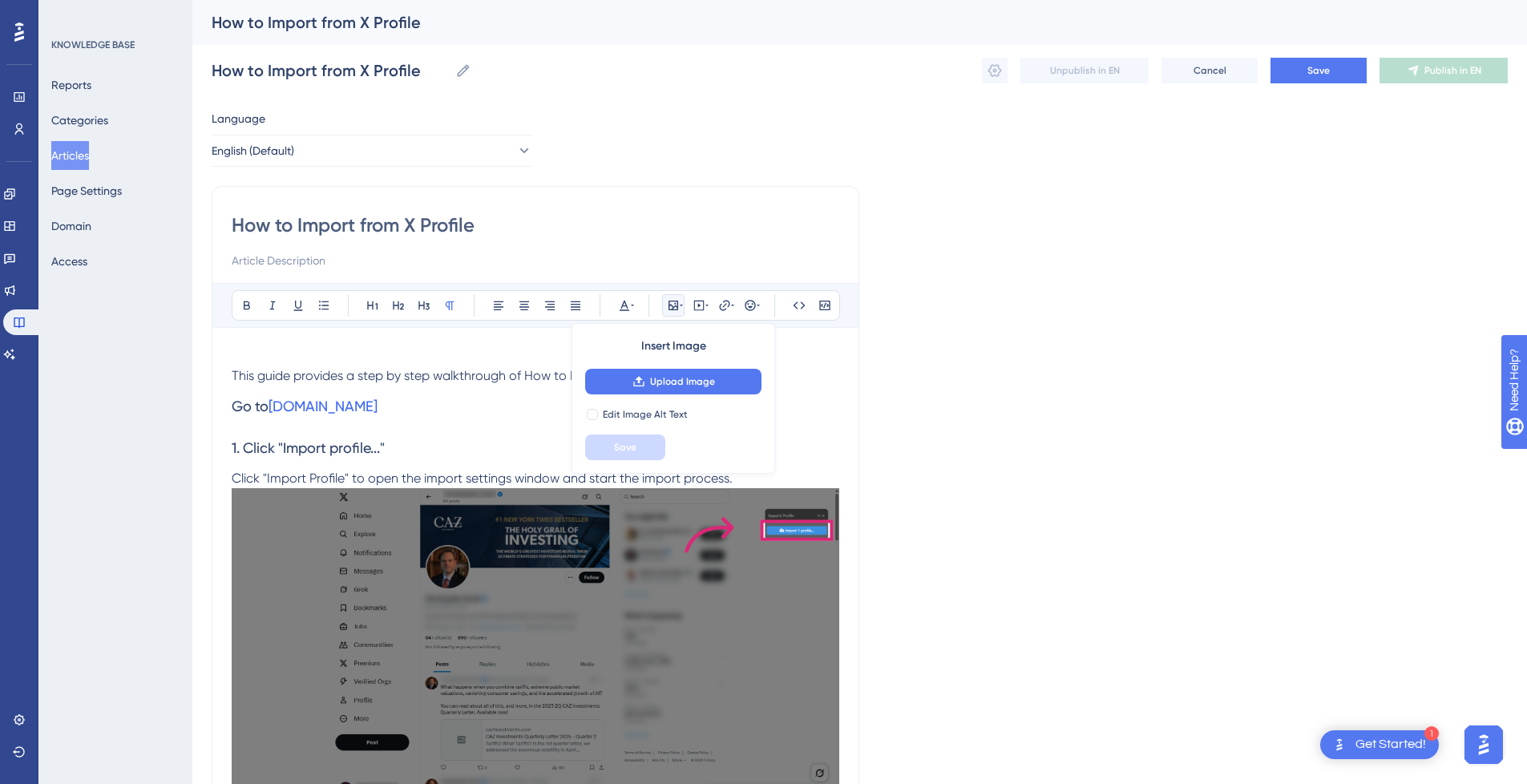
click at [366, 371] on span "This guide provides a step by step walkthrough of How to Import a Single Profil…" at bounding box center [485, 375] width 506 height 15
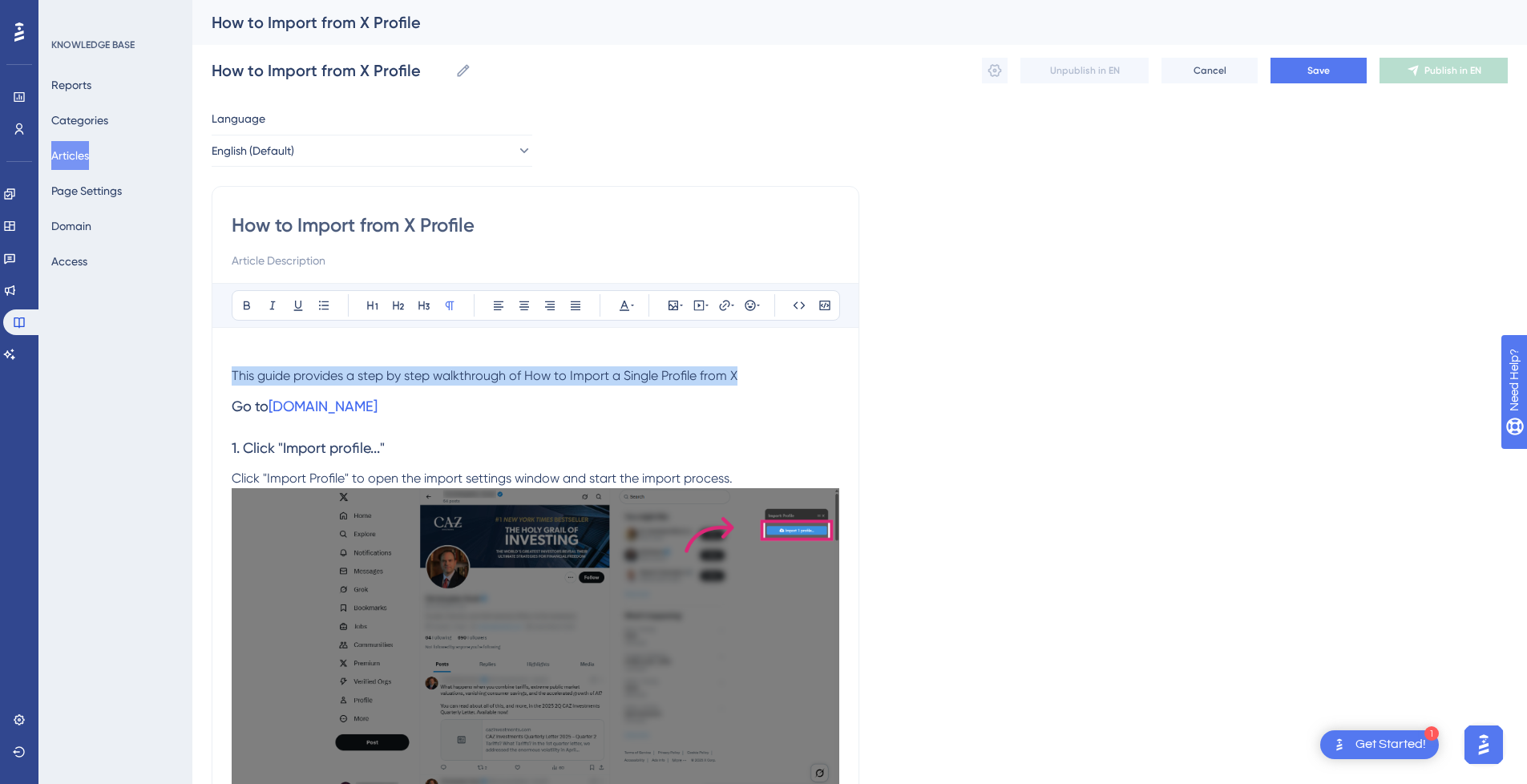
drag, startPoint x: 745, startPoint y: 369, endPoint x: 196, endPoint y: 371, distance: 549.0
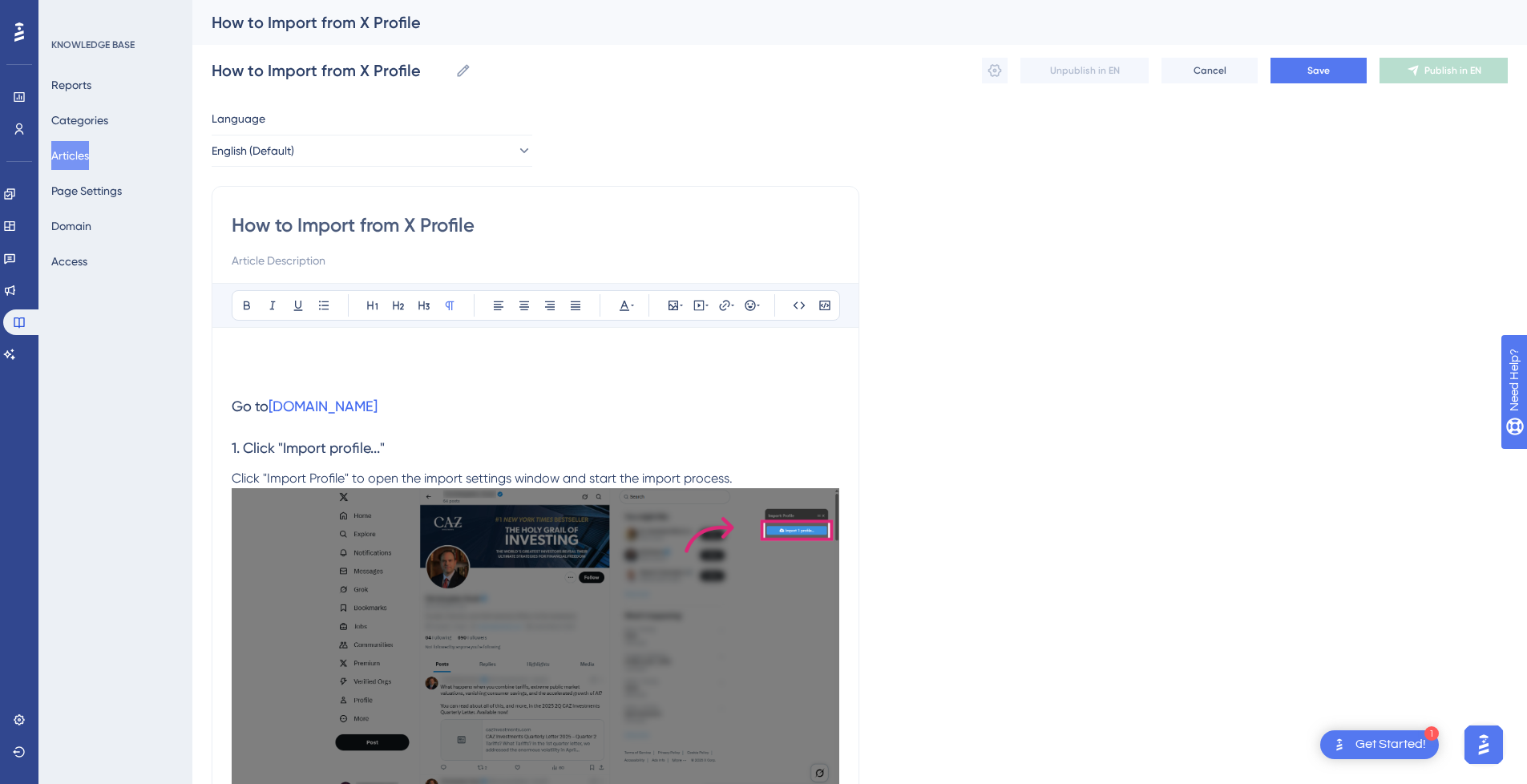
click at [324, 266] on input at bounding box center [535, 261] width 608 height 19
paste input "This guide provides a step by step walkthrough of How to Import a Single Profil…"
type input "This guide provides a step by step walkthrough of How to Import a Single Profil…"
click at [287, 383] on p at bounding box center [535, 376] width 608 height 19
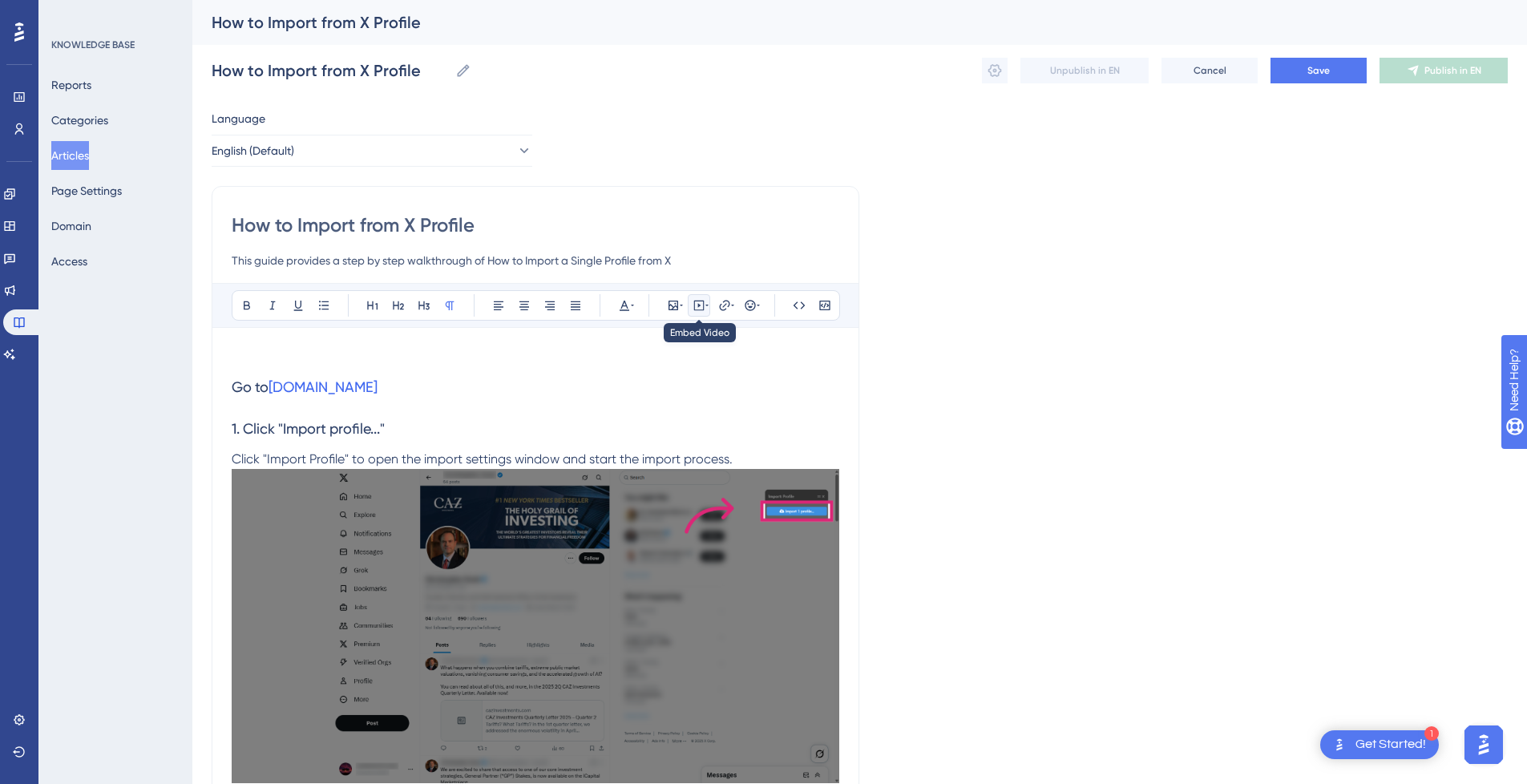
click at [697, 305] on icon at bounding box center [699, 305] width 13 height 13
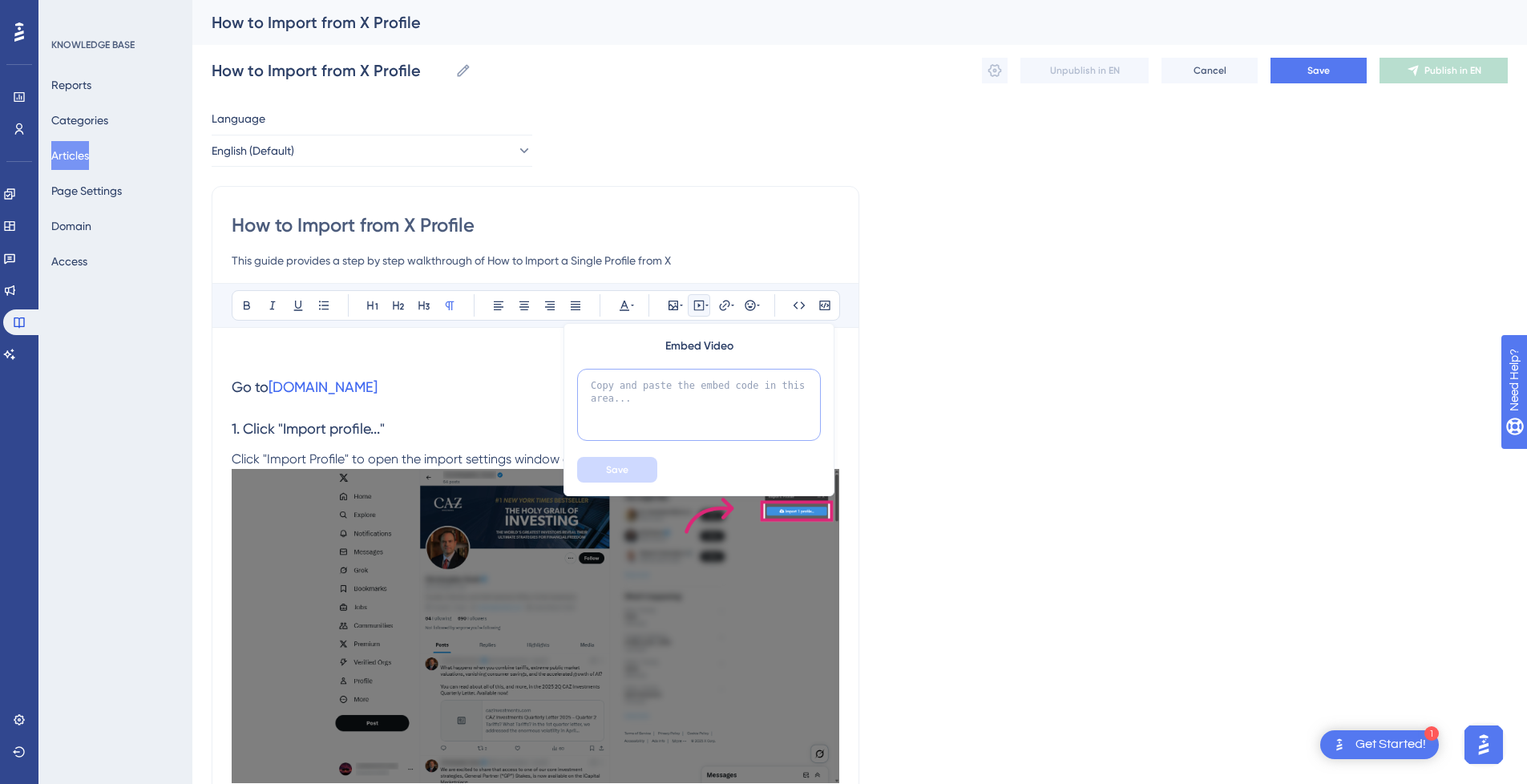
click at [665, 410] on textarea at bounding box center [699, 405] width 244 height 72
paste textarea "<div style="position:relative;padding-bottom:56.25%;"> <iframe style="width:100…"
type textarea "<div style="position:relative;padding-bottom:56.25%;"> <iframe style="width:100…"
click at [627, 464] on span "Save" at bounding box center [617, 470] width 23 height 13
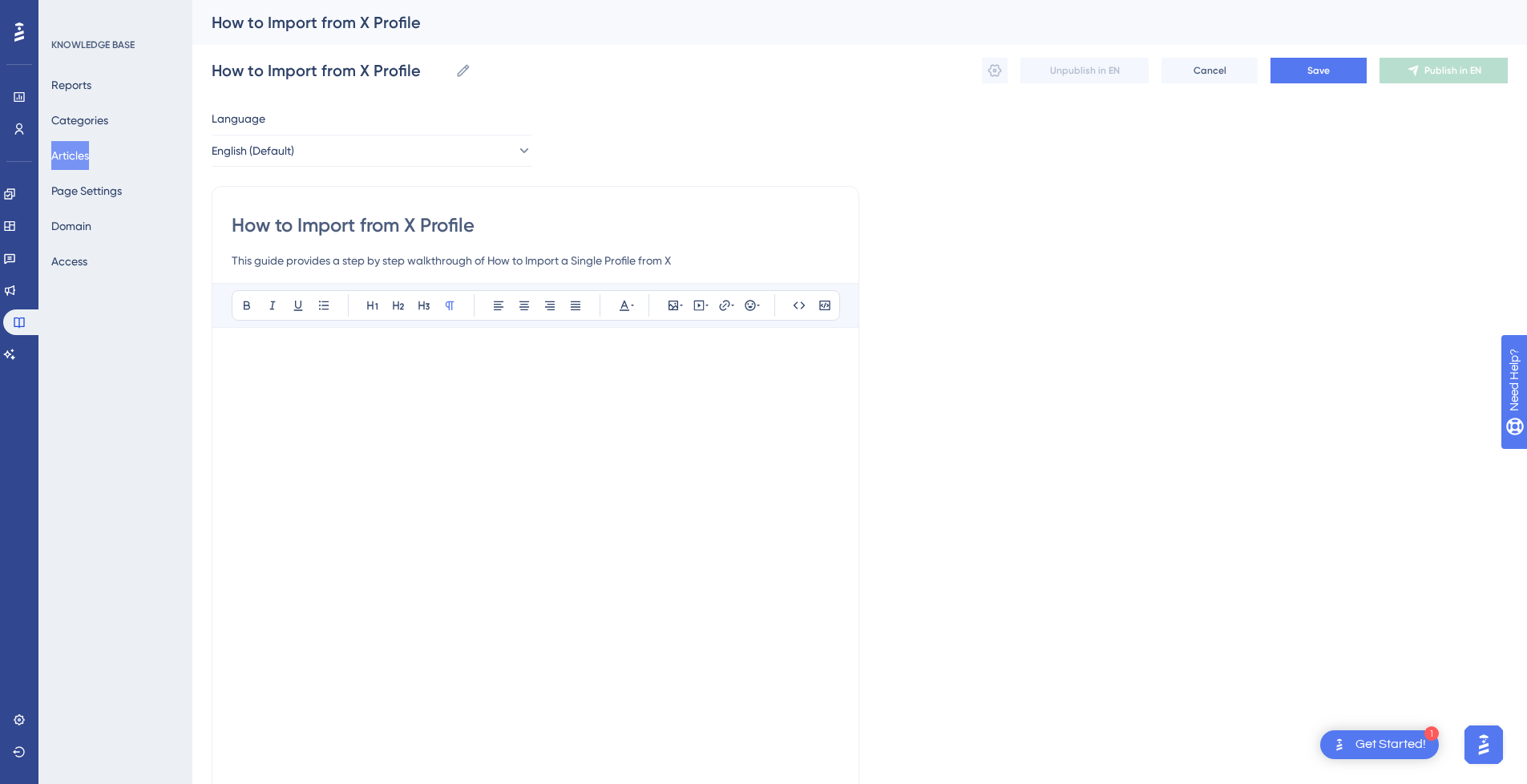
click at [379, 355] on p at bounding box center [535, 357] width 608 height 19
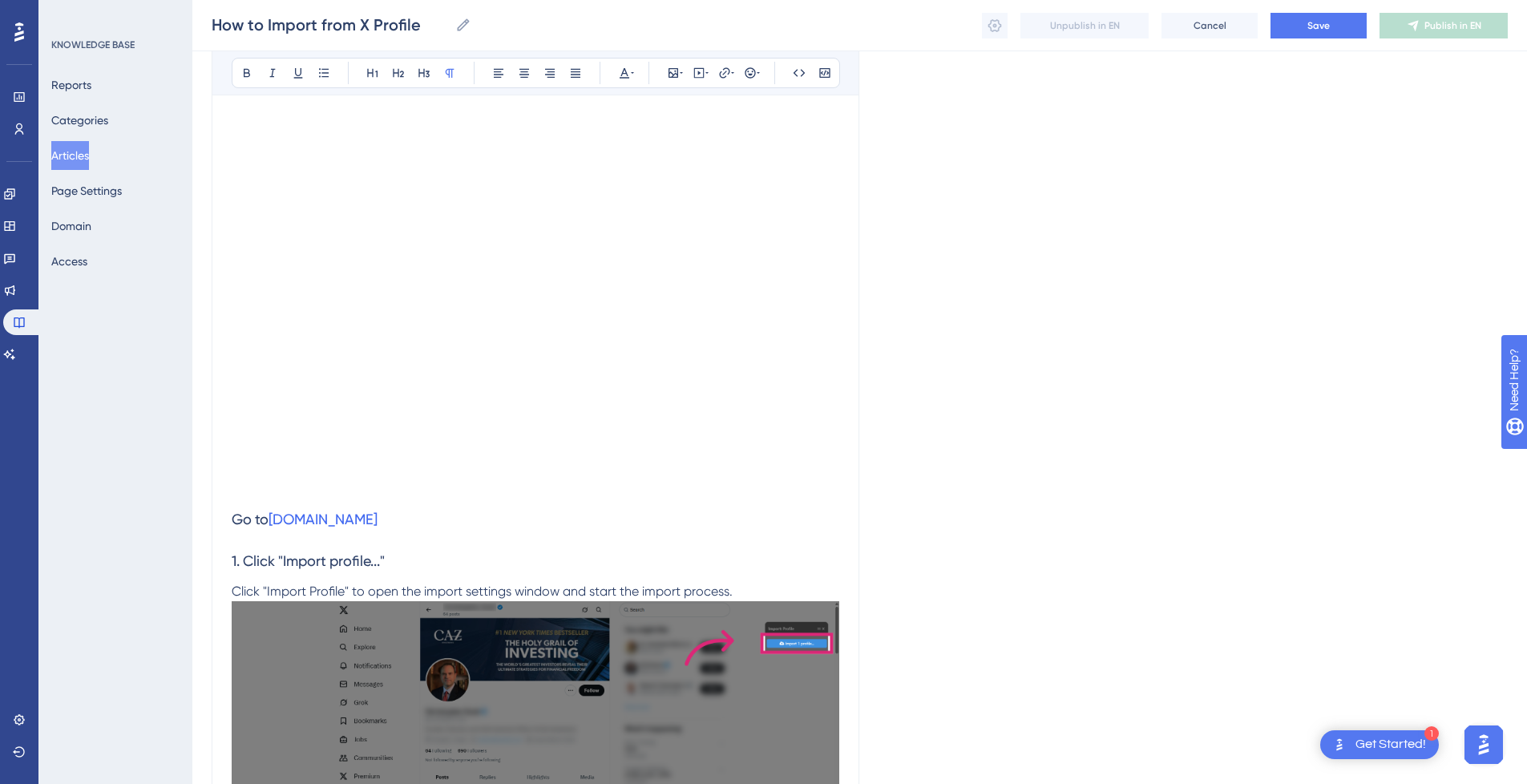
scroll to position [481, 0]
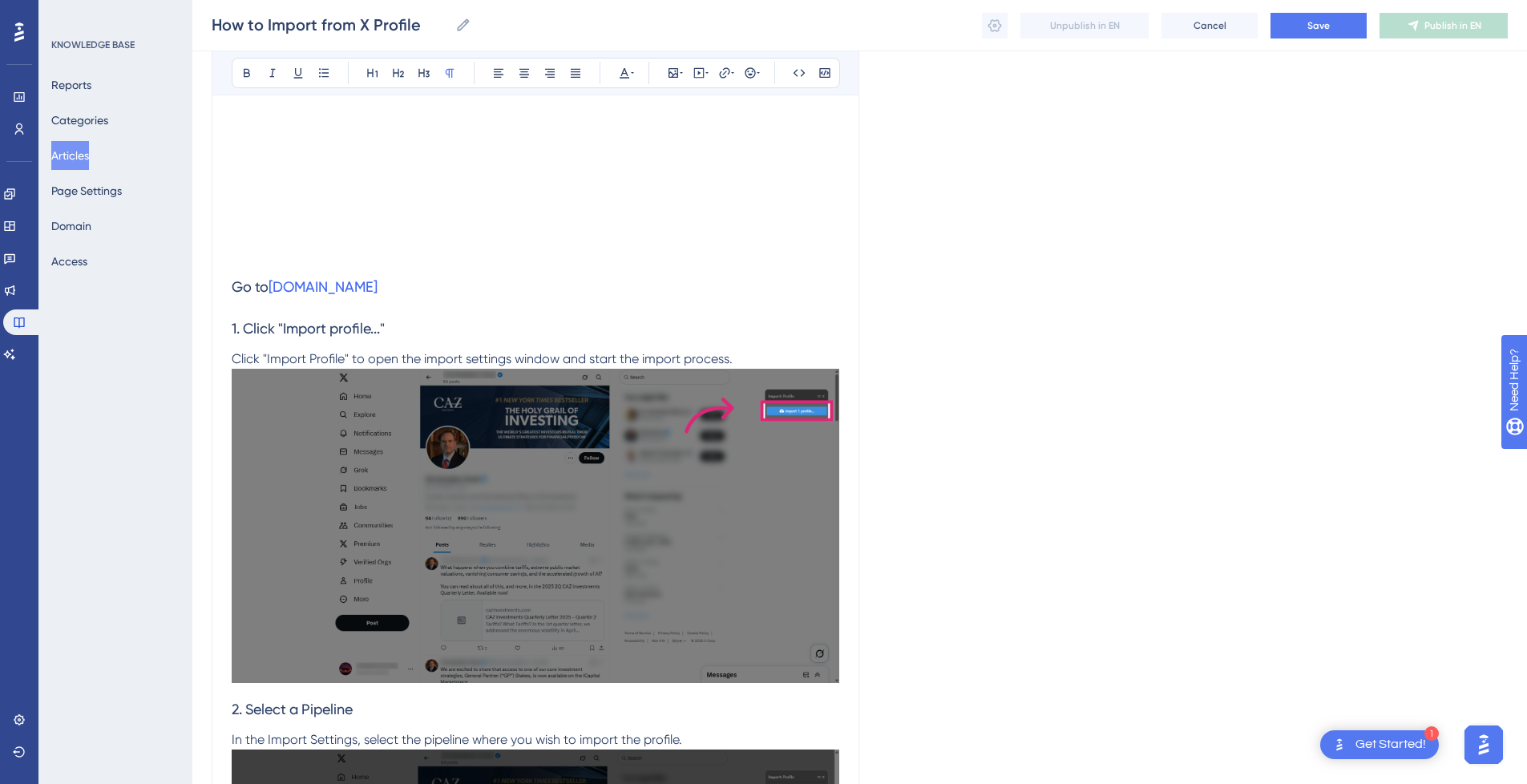
click at [302, 269] on h3 "Go to x.com" at bounding box center [535, 287] width 608 height 42
click at [273, 251] on p at bounding box center [535, 257] width 608 height 19
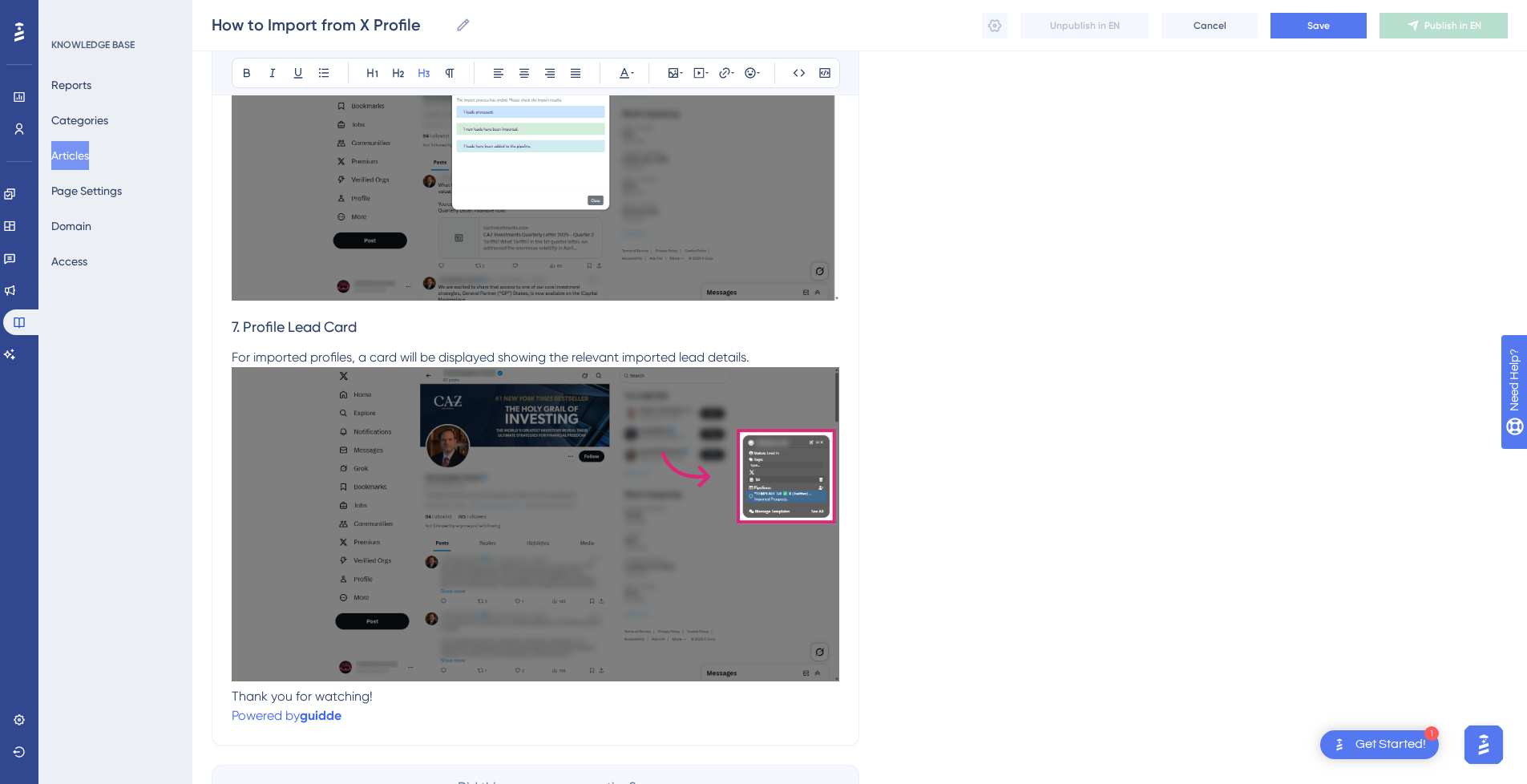
scroll to position [2895, 0]
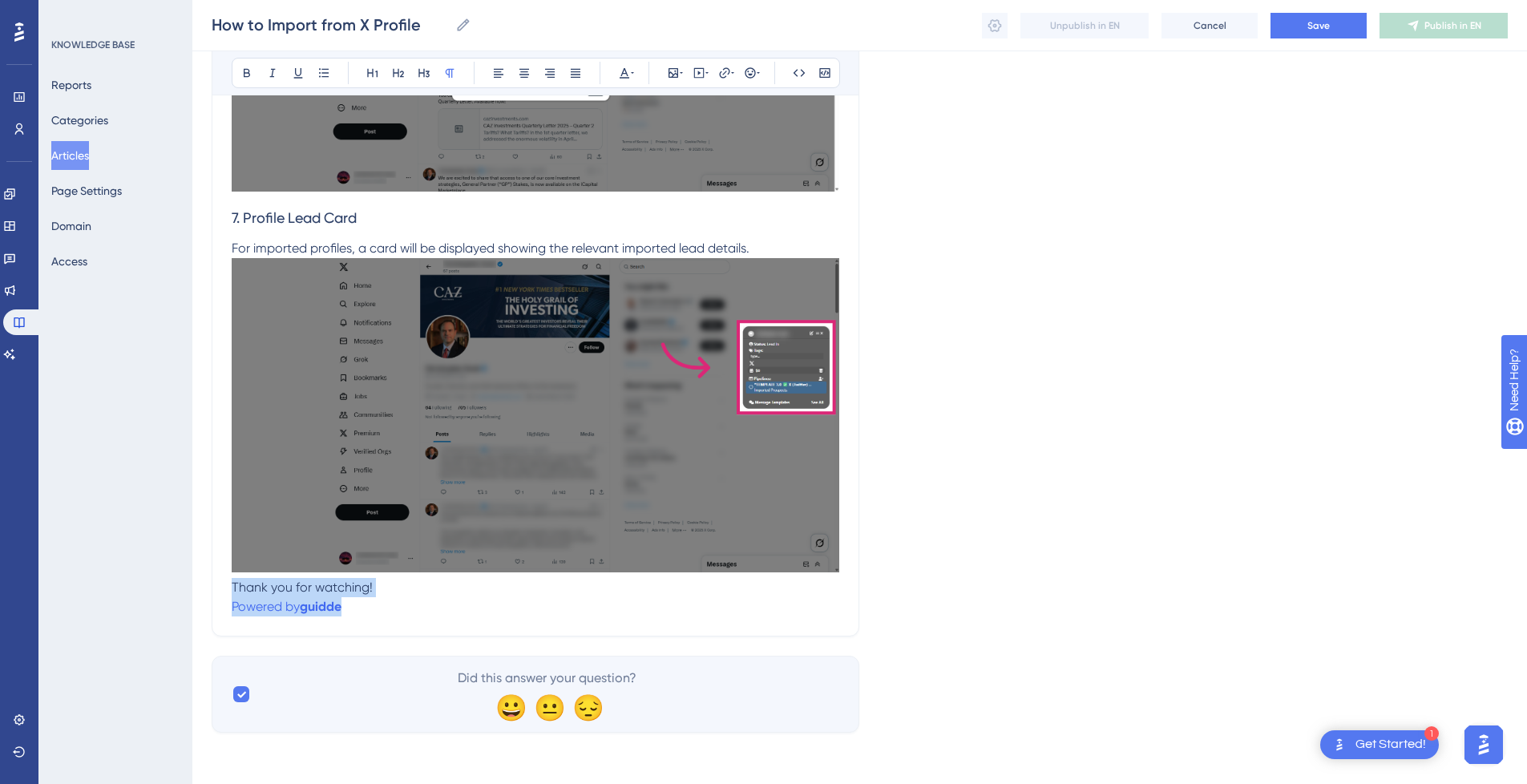
drag, startPoint x: 371, startPoint y: 605, endPoint x: 211, endPoint y: 579, distance: 162.1
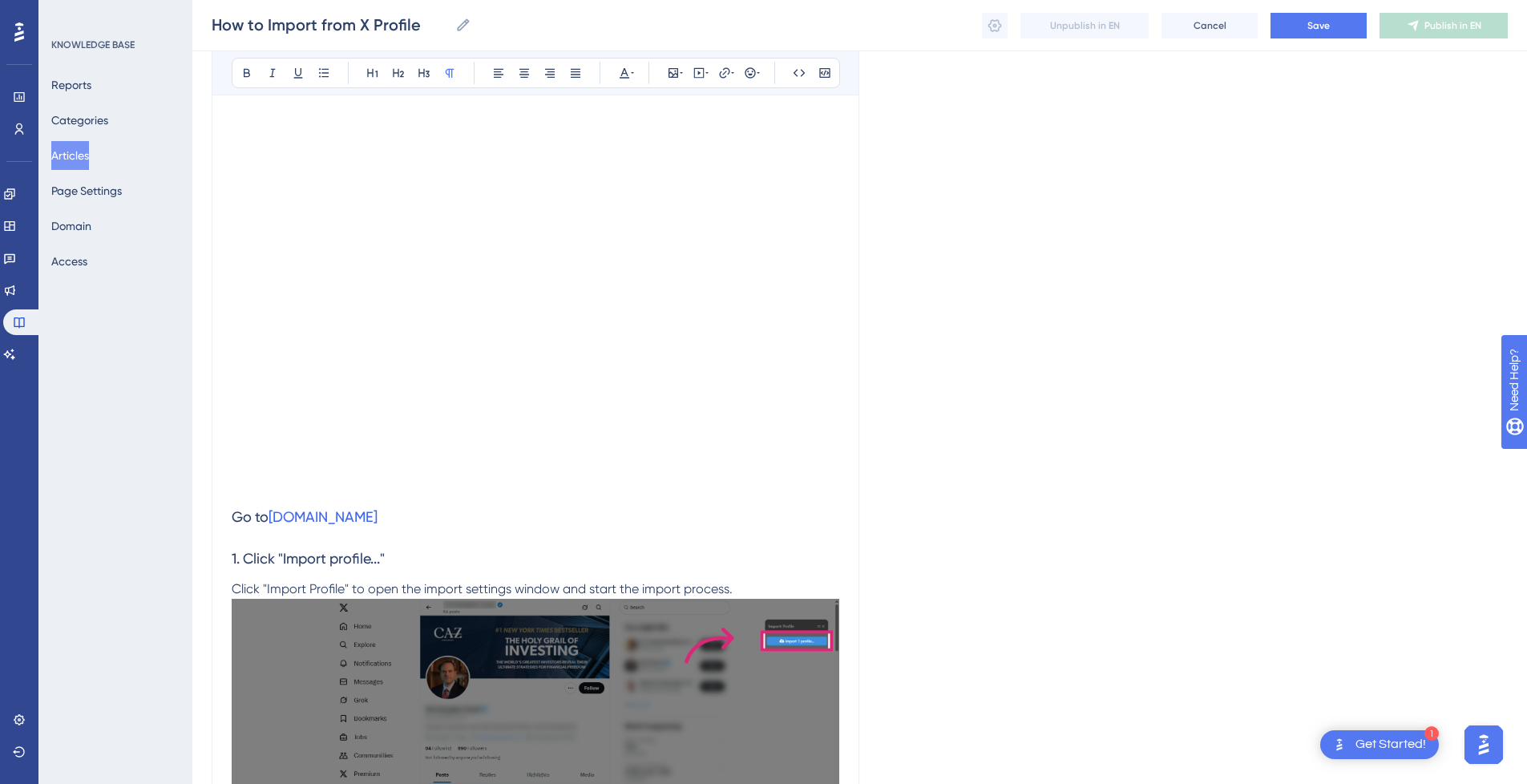
scroll to position [0, 0]
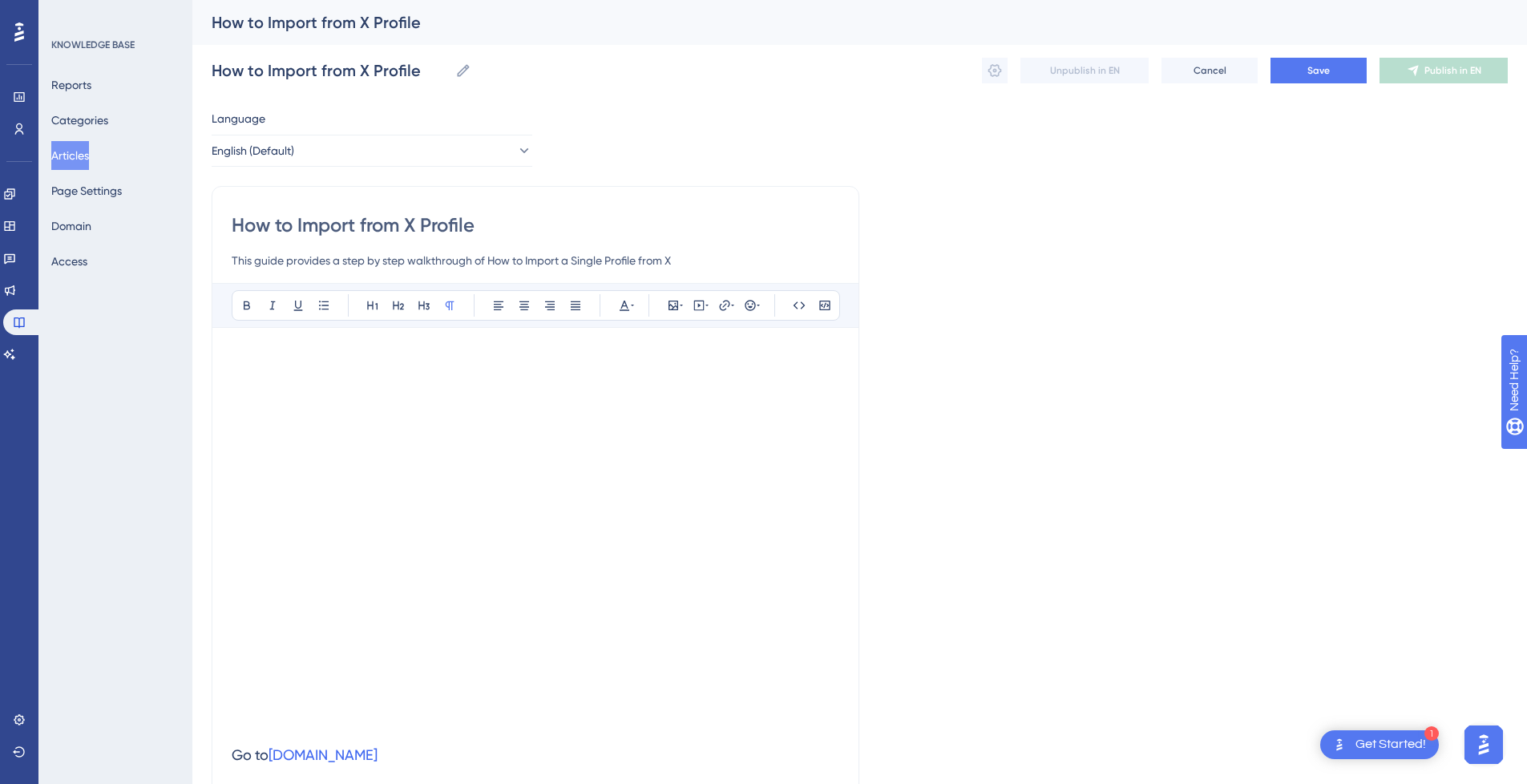
click at [1328, 85] on div "How to Import from X Profile How to Import from X Profile Unpublish in EN Cance…" at bounding box center [860, 71] width 1296 height 52
click at [1331, 73] on button "Save" at bounding box center [1318, 71] width 96 height 26
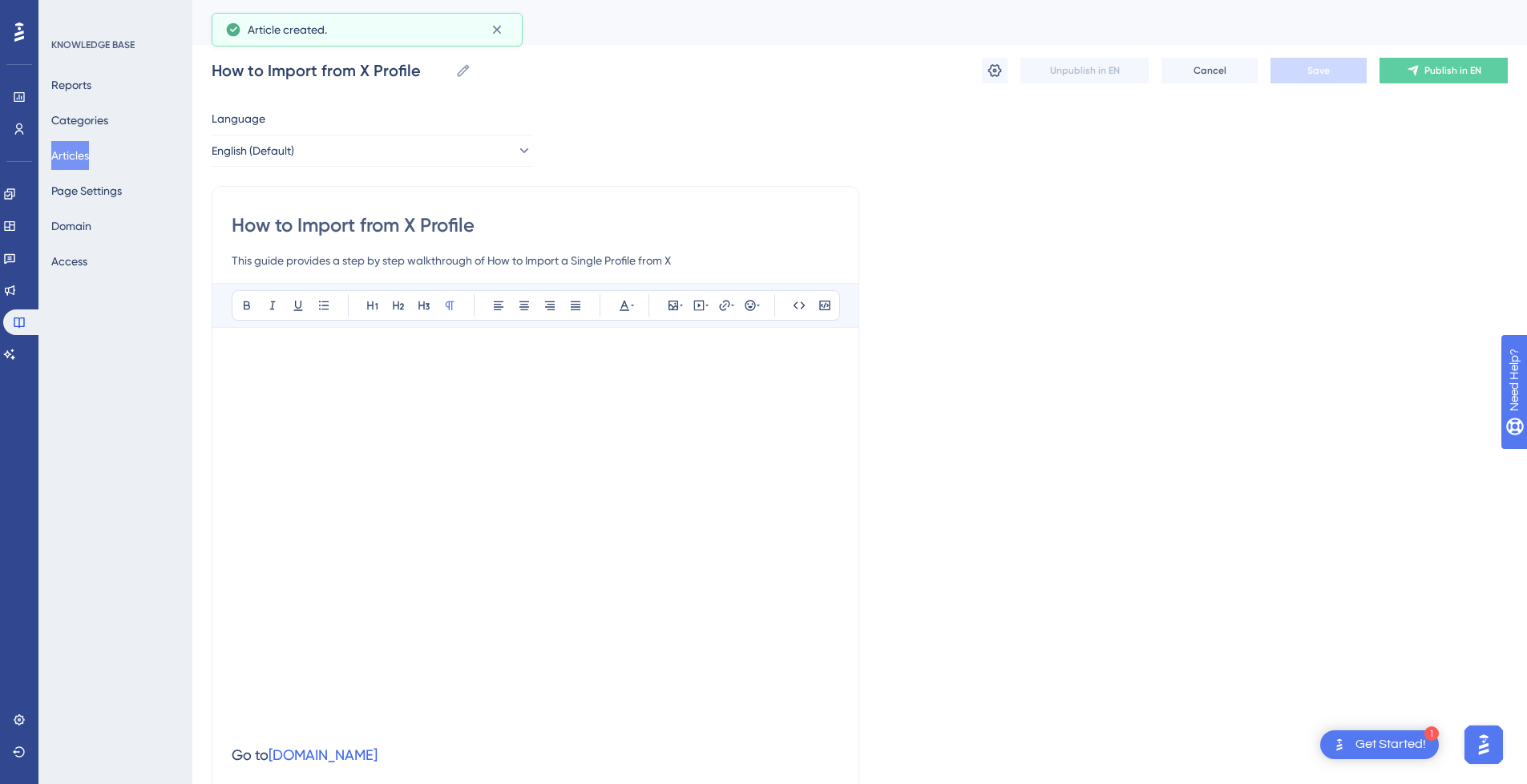
scroll to position [577, 0]
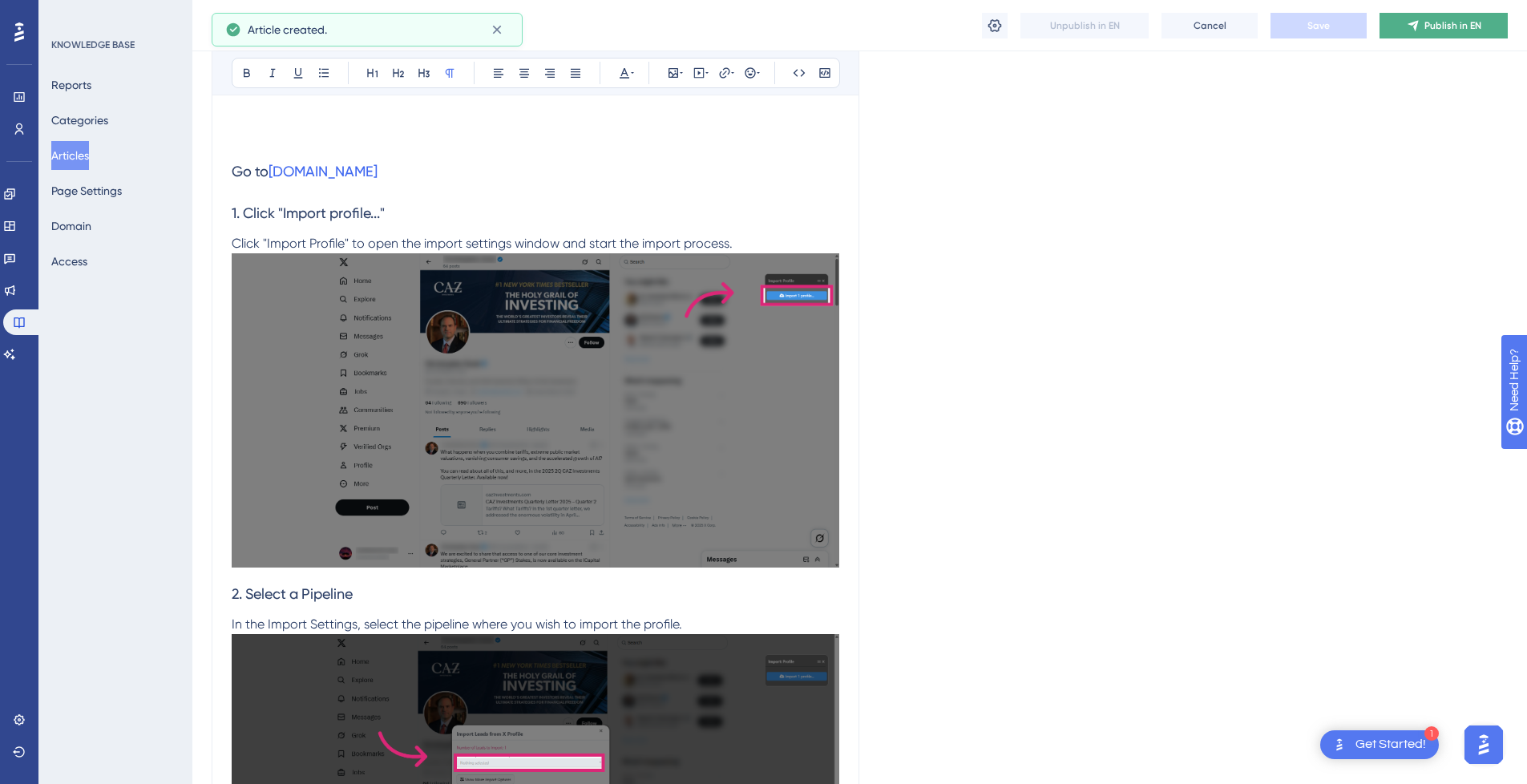
click at [1441, 25] on span "Publish in EN" at bounding box center [1452, 26] width 57 height 13
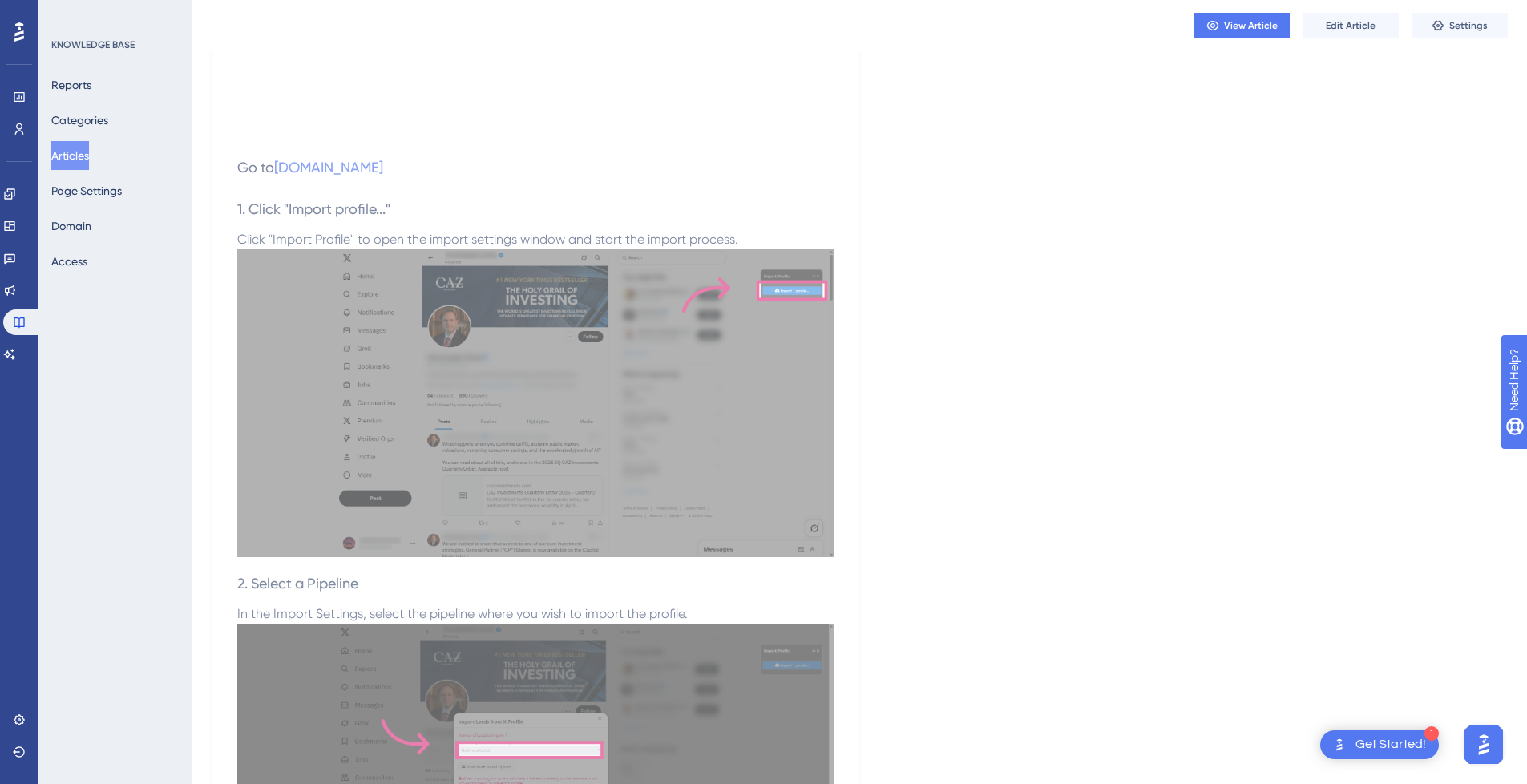
scroll to position [0, 0]
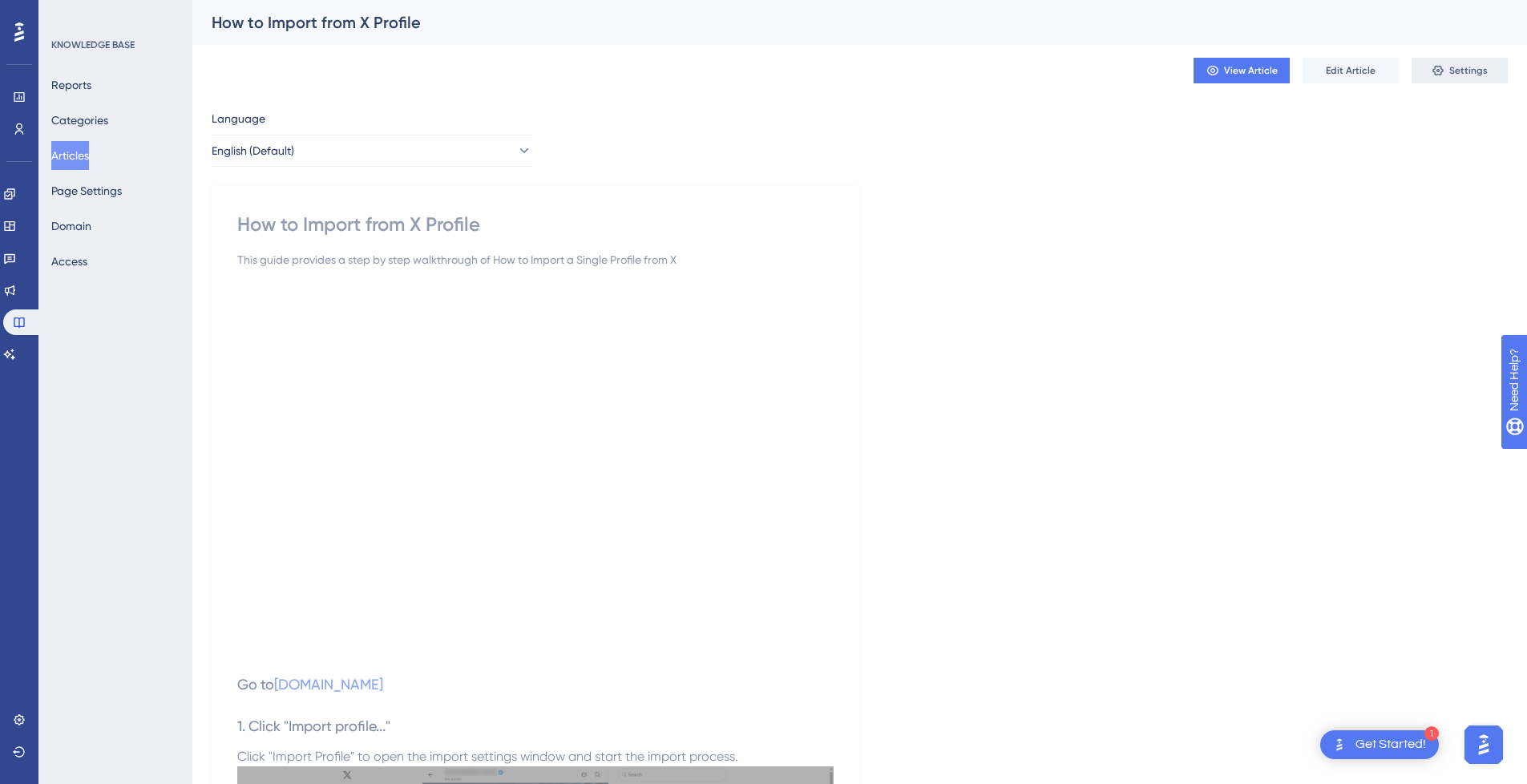
click at [1458, 72] on span "Settings" at bounding box center [1468, 71] width 39 height 13
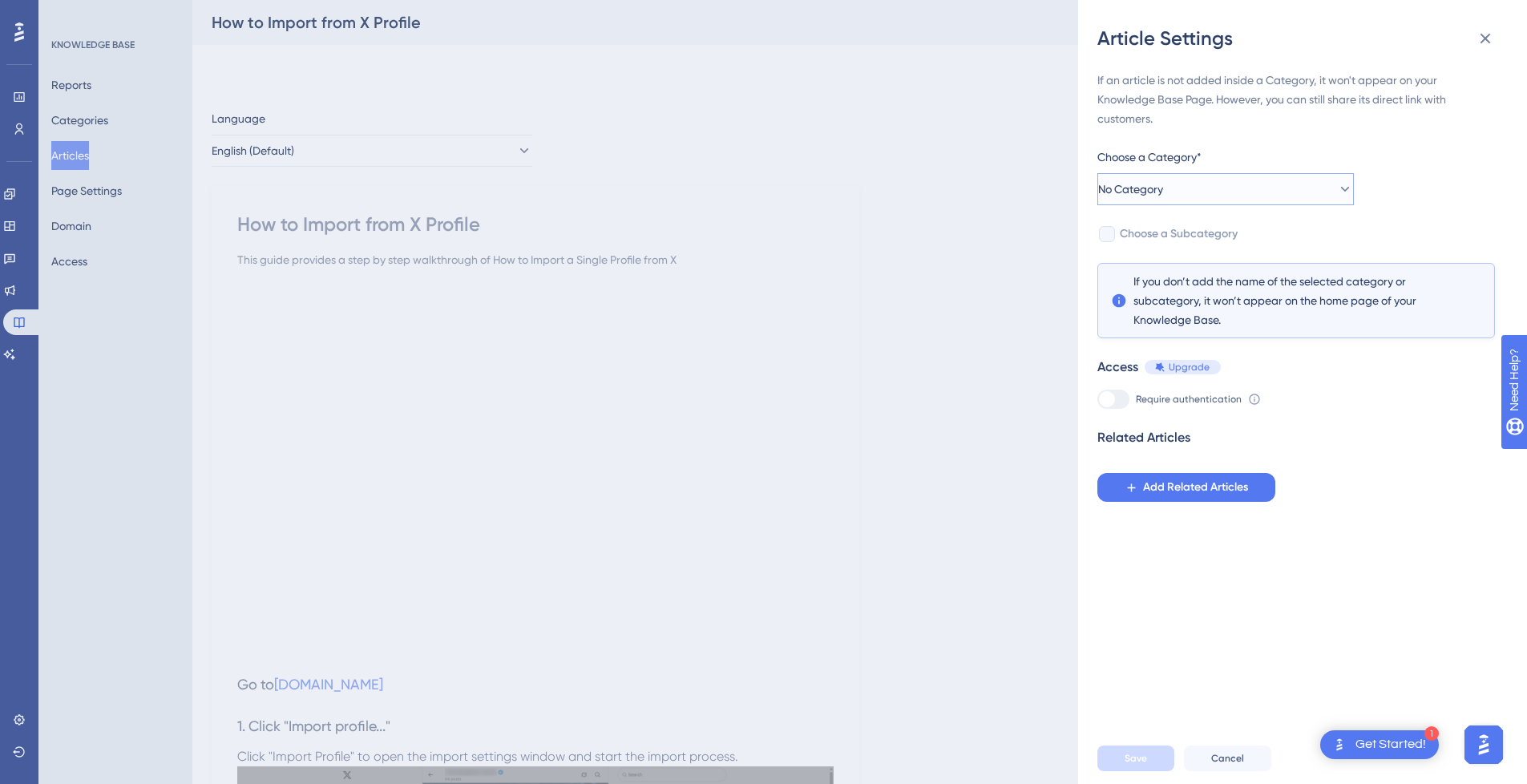
click at [1186, 204] on button "No Category" at bounding box center [1225, 189] width 257 height 32
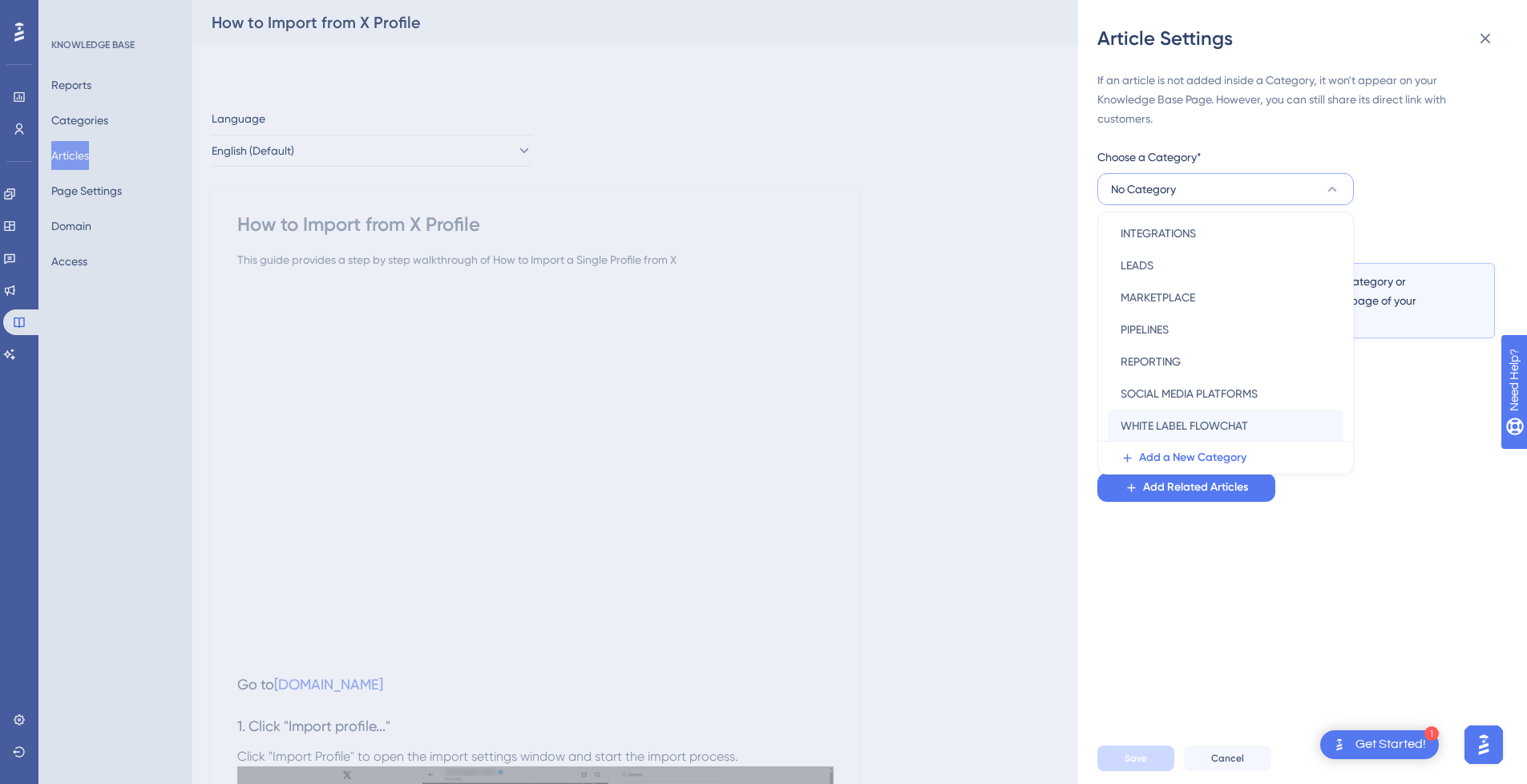
scroll to position [230, 0]
click at [1207, 360] on span "SOCIAL MEDIA PLATFORMS" at bounding box center [1189, 361] width 137 height 19
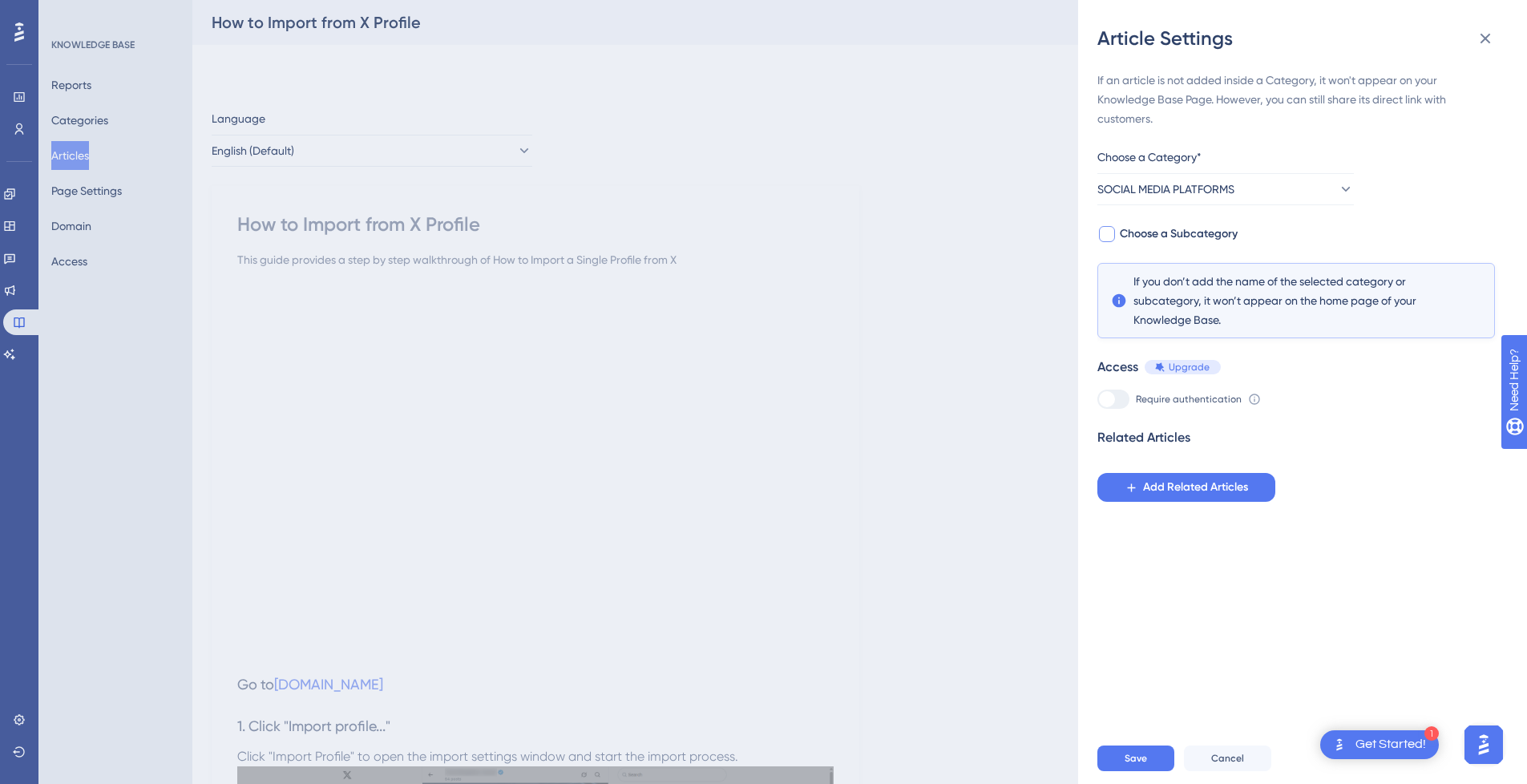
click at [1188, 235] on span "Choose a Subcategory" at bounding box center [1178, 234] width 118 height 19
checkbox input "true"
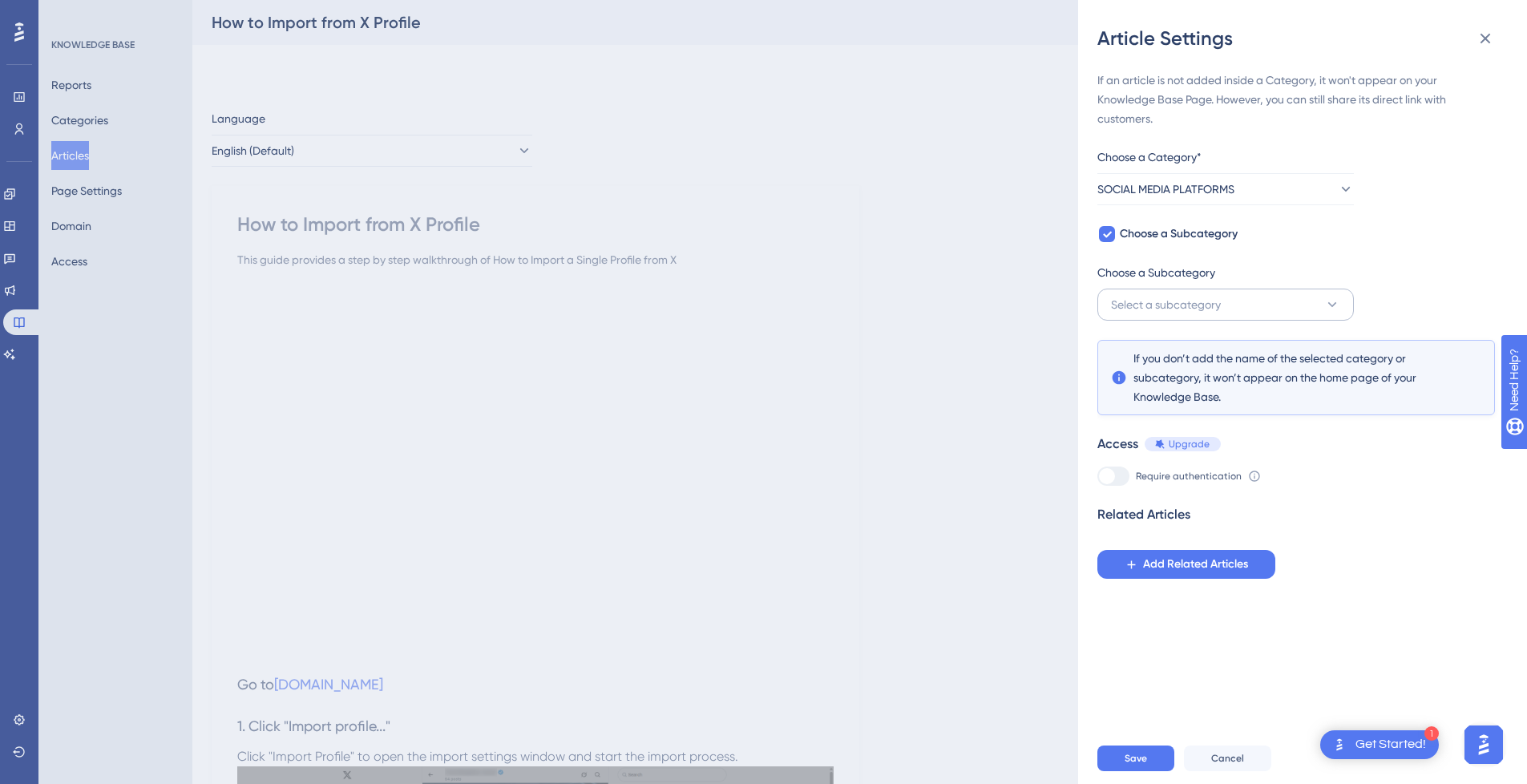
click at [1169, 286] on div "Choose a Subcategory" at bounding box center [1225, 276] width 257 height 26
click at [1169, 310] on span "Select a subcategory" at bounding box center [1166, 304] width 109 height 19
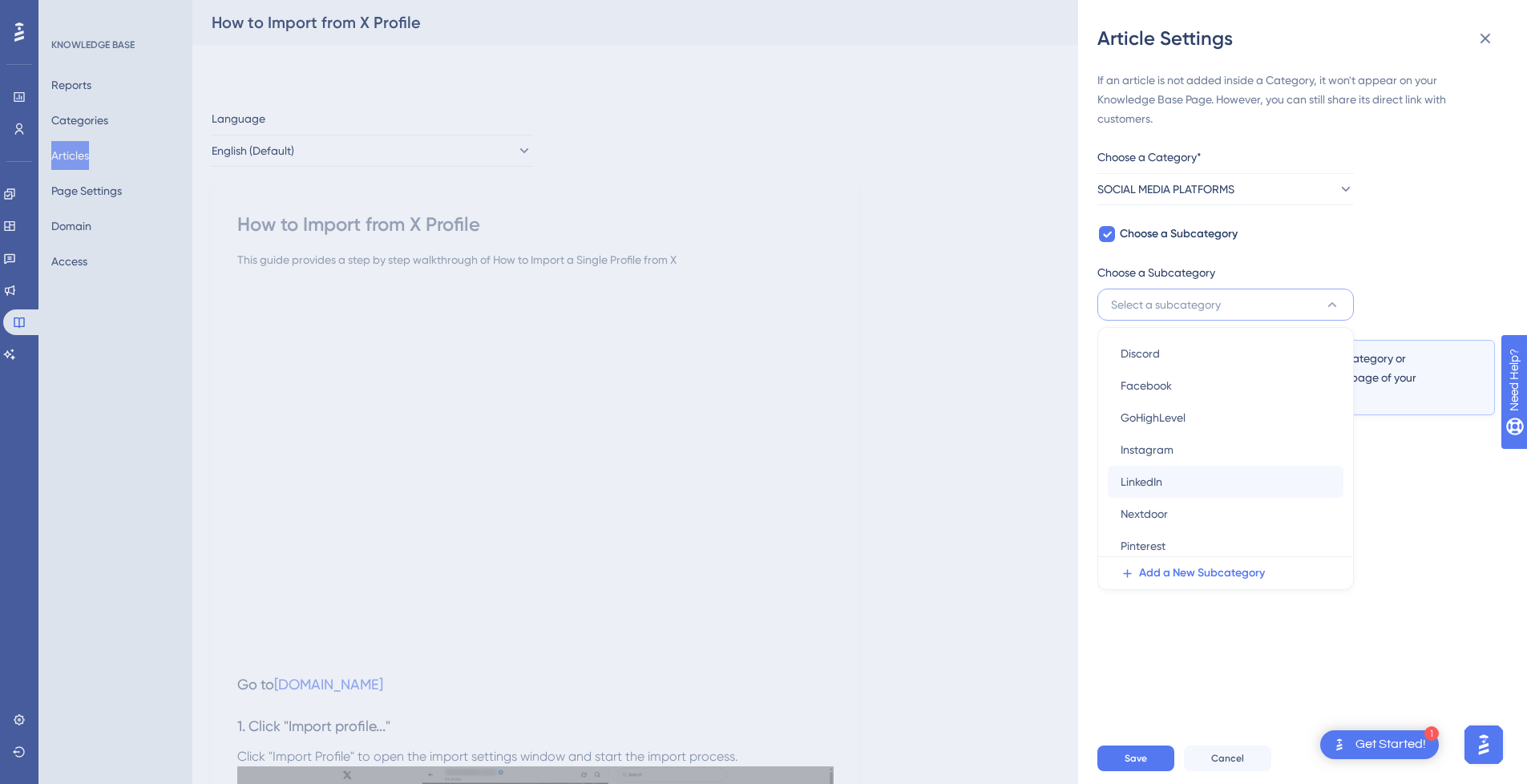
scroll to position [59, 0]
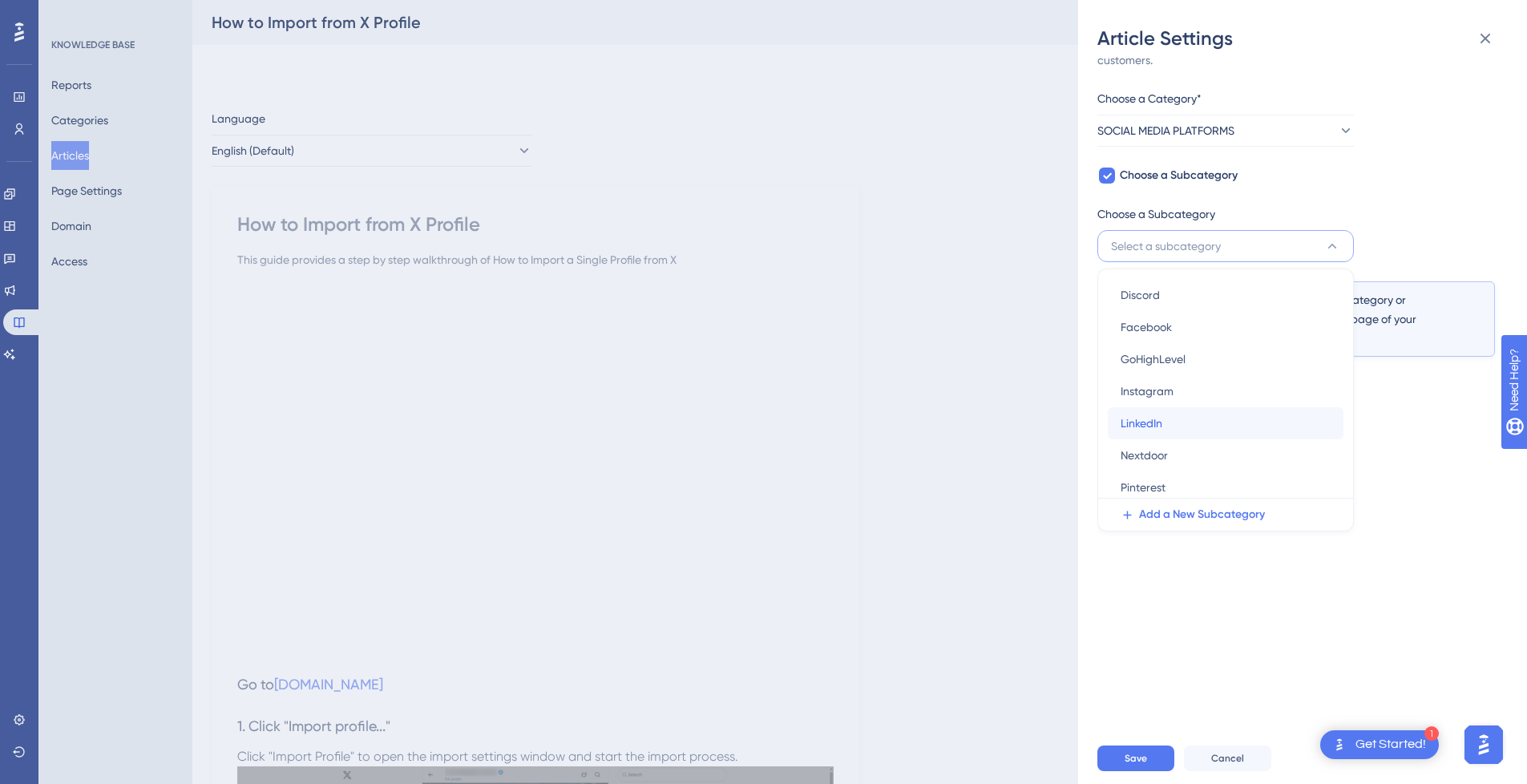
click at [1182, 415] on div "LinkedIn LinkedIn" at bounding box center [1225, 423] width 210 height 32
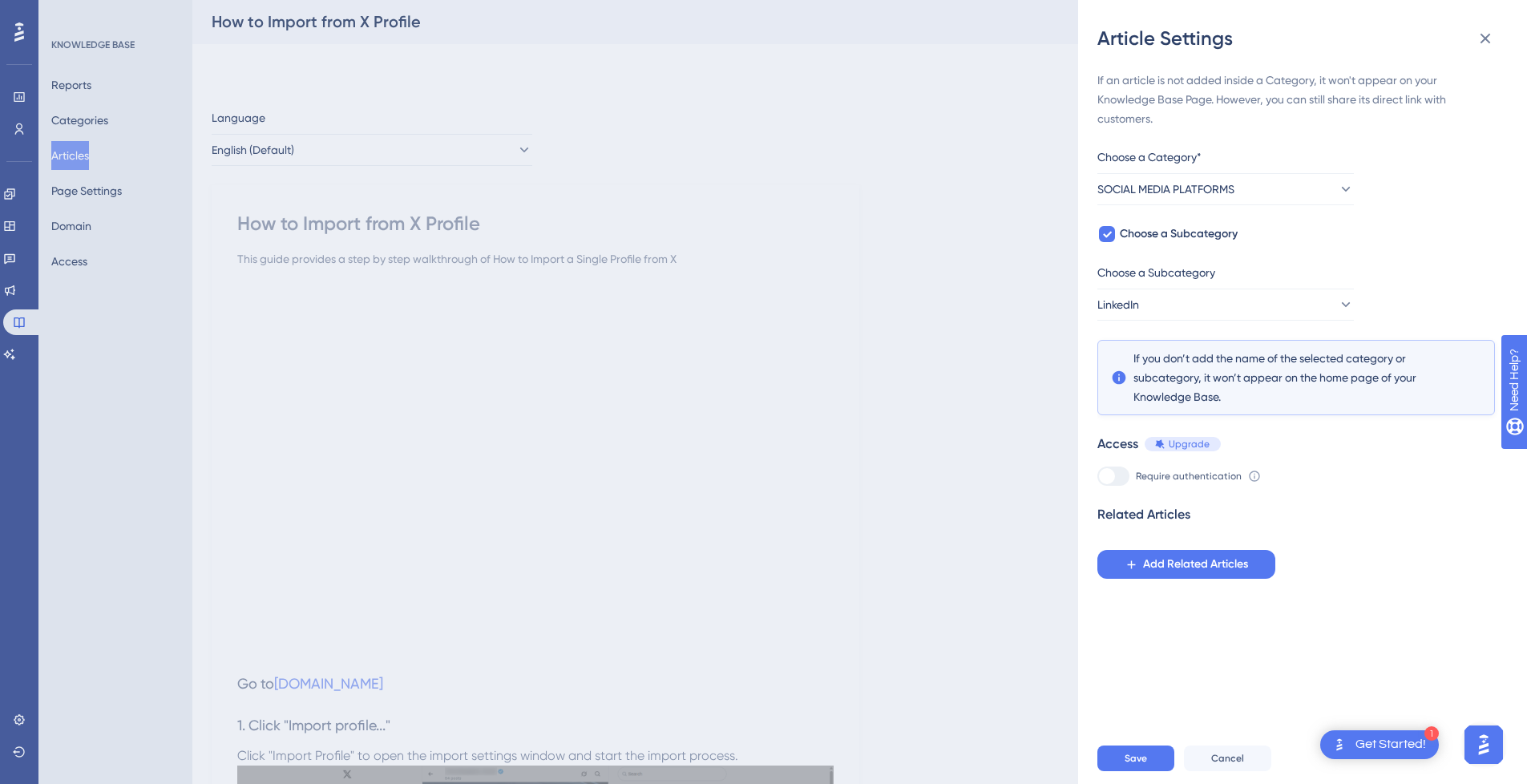
scroll to position [0, 0]
click at [1130, 765] on span "Save" at bounding box center [1136, 758] width 23 height 13
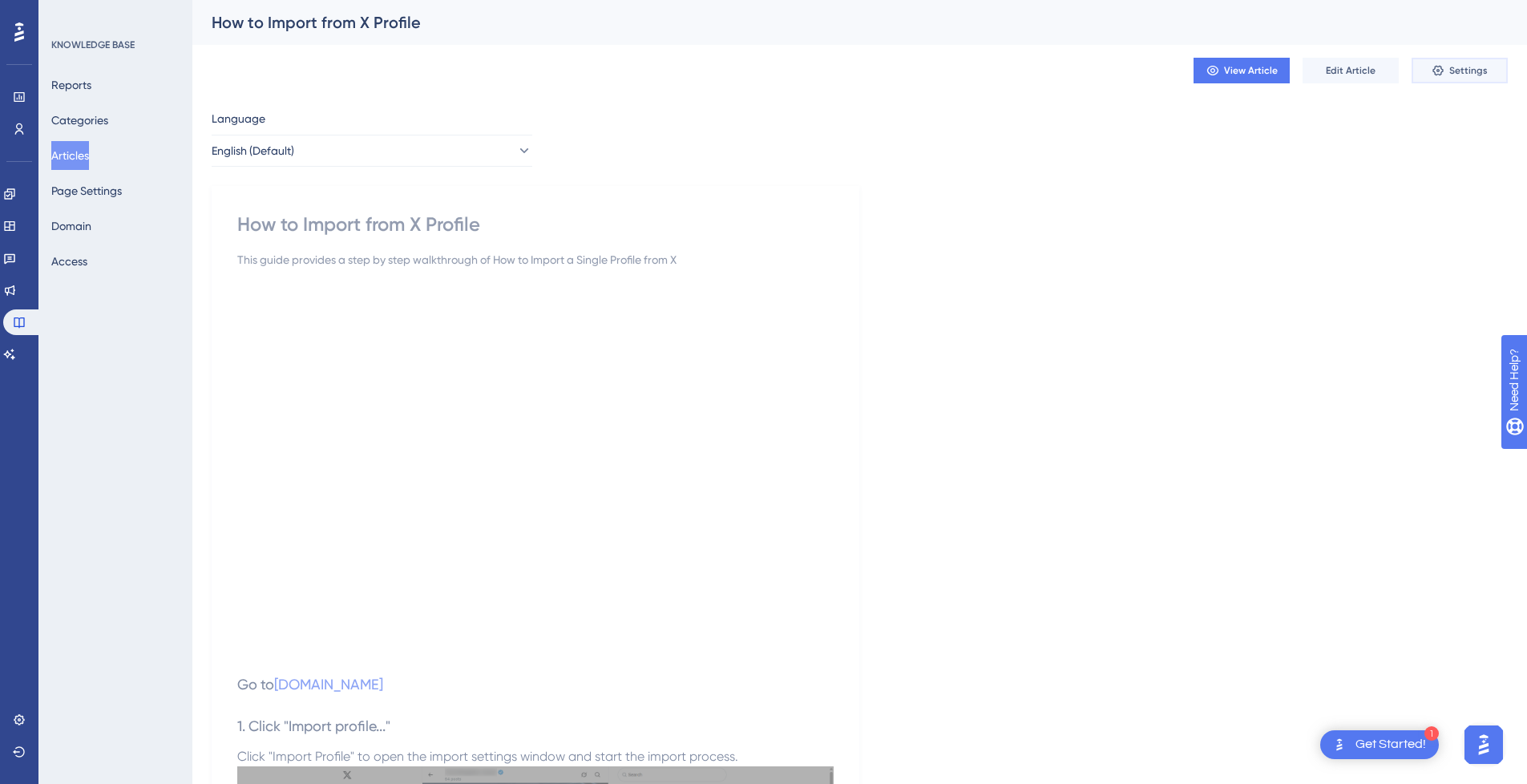
click at [1480, 72] on span "Settings" at bounding box center [1468, 71] width 39 height 13
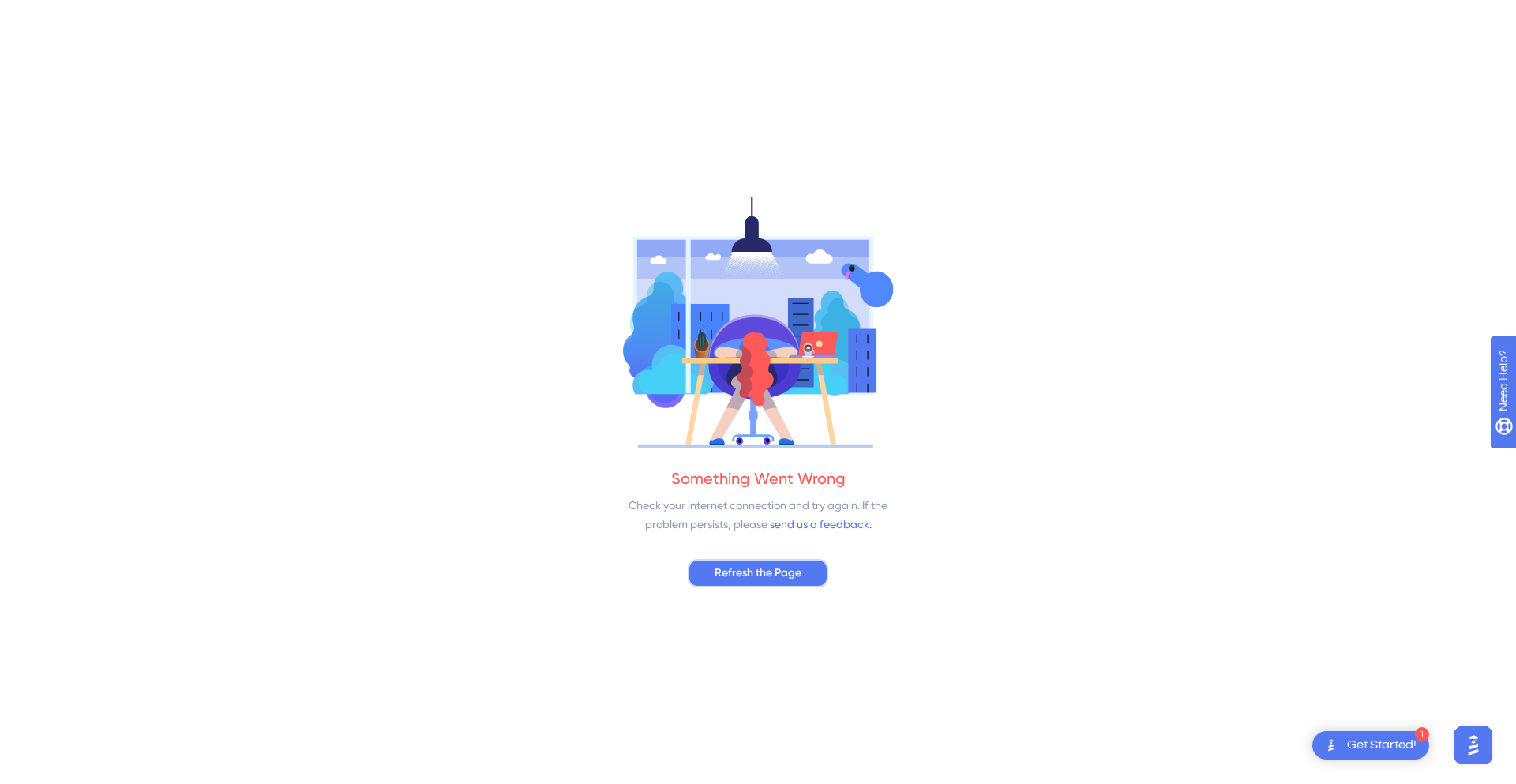
click at [823, 578] on button "Refresh the Page" at bounding box center [757, 573] width 140 height 29
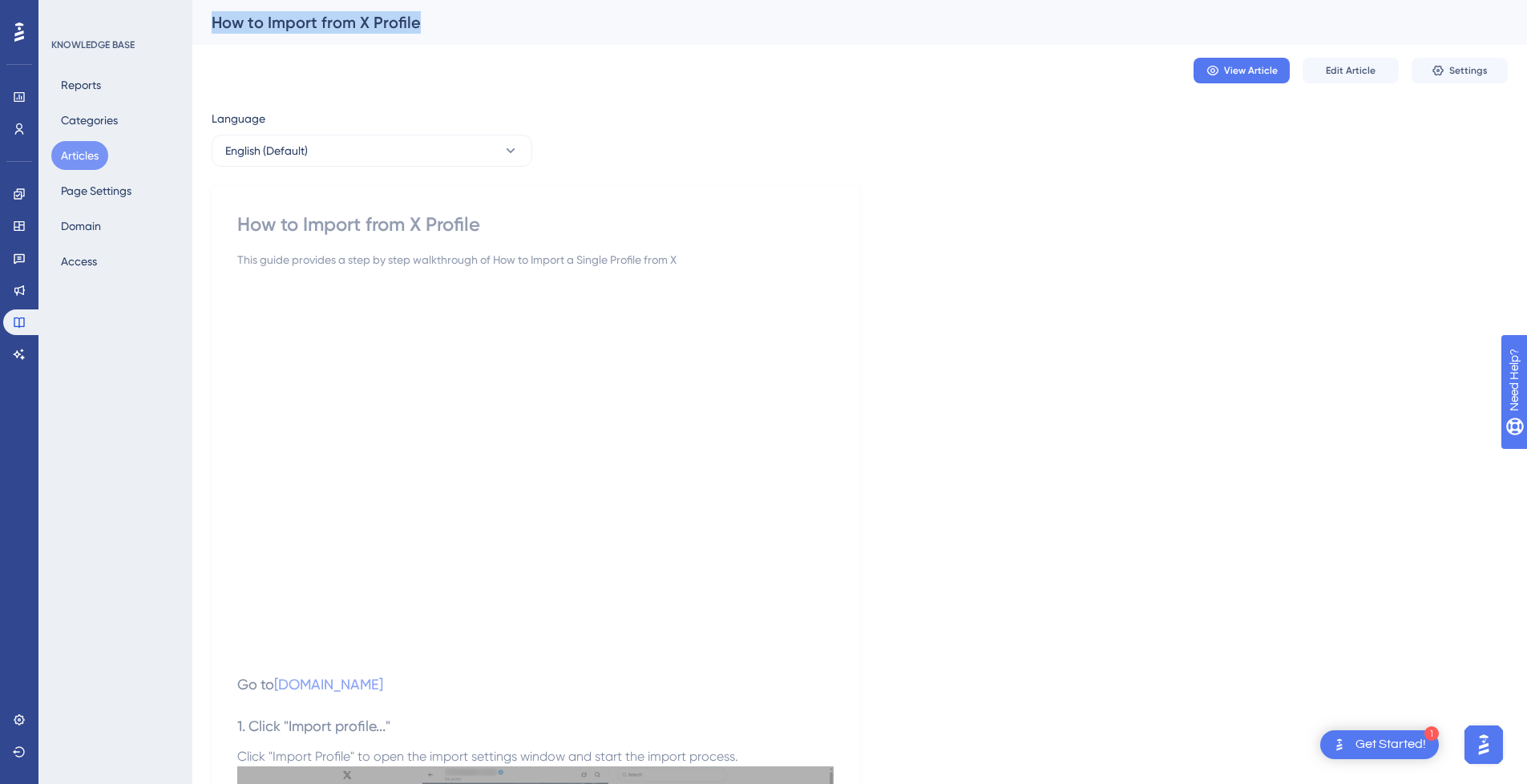
drag, startPoint x: 210, startPoint y: 22, endPoint x: 509, endPoint y: 15, distance: 299.1
click at [509, 15] on div "How to Import from X Profile" at bounding box center [860, 23] width 1335 height 45
copy div "How to Import from X Profile"
click at [76, 156] on button "Articles" at bounding box center [80, 155] width 57 height 29
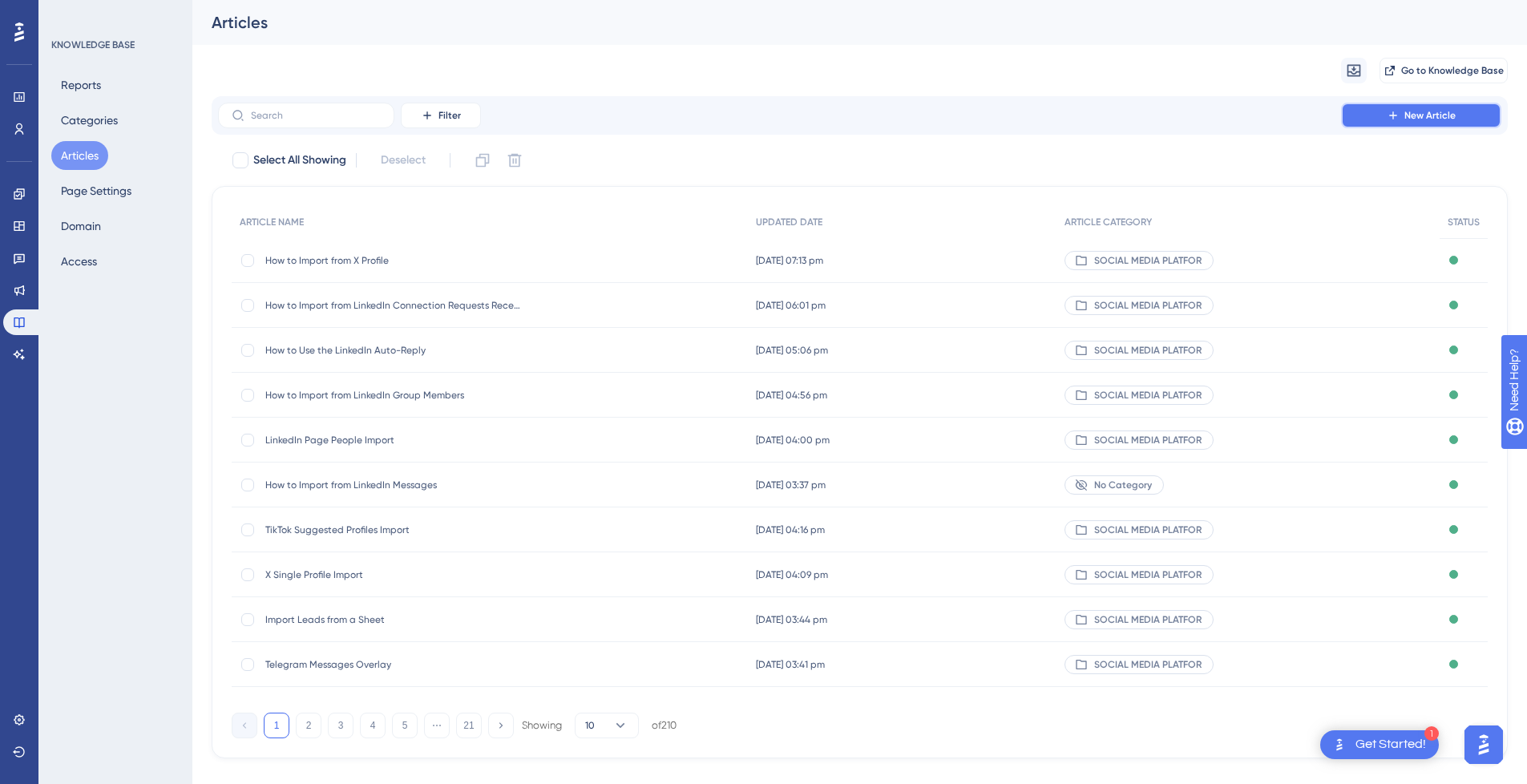
click at [1366, 111] on button "New Article" at bounding box center [1421, 115] width 160 height 26
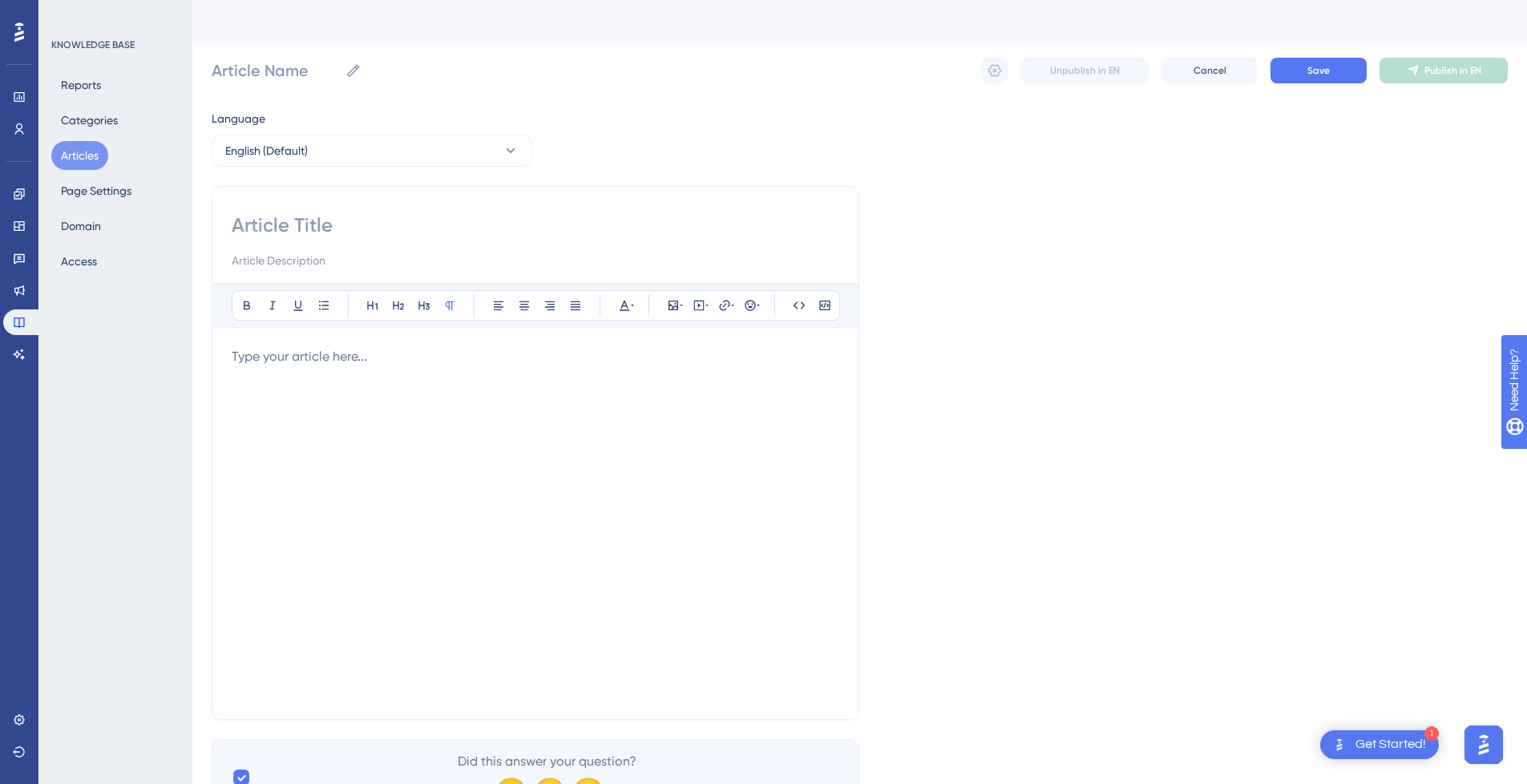
click at [387, 407] on div at bounding box center [535, 523] width 608 height 353
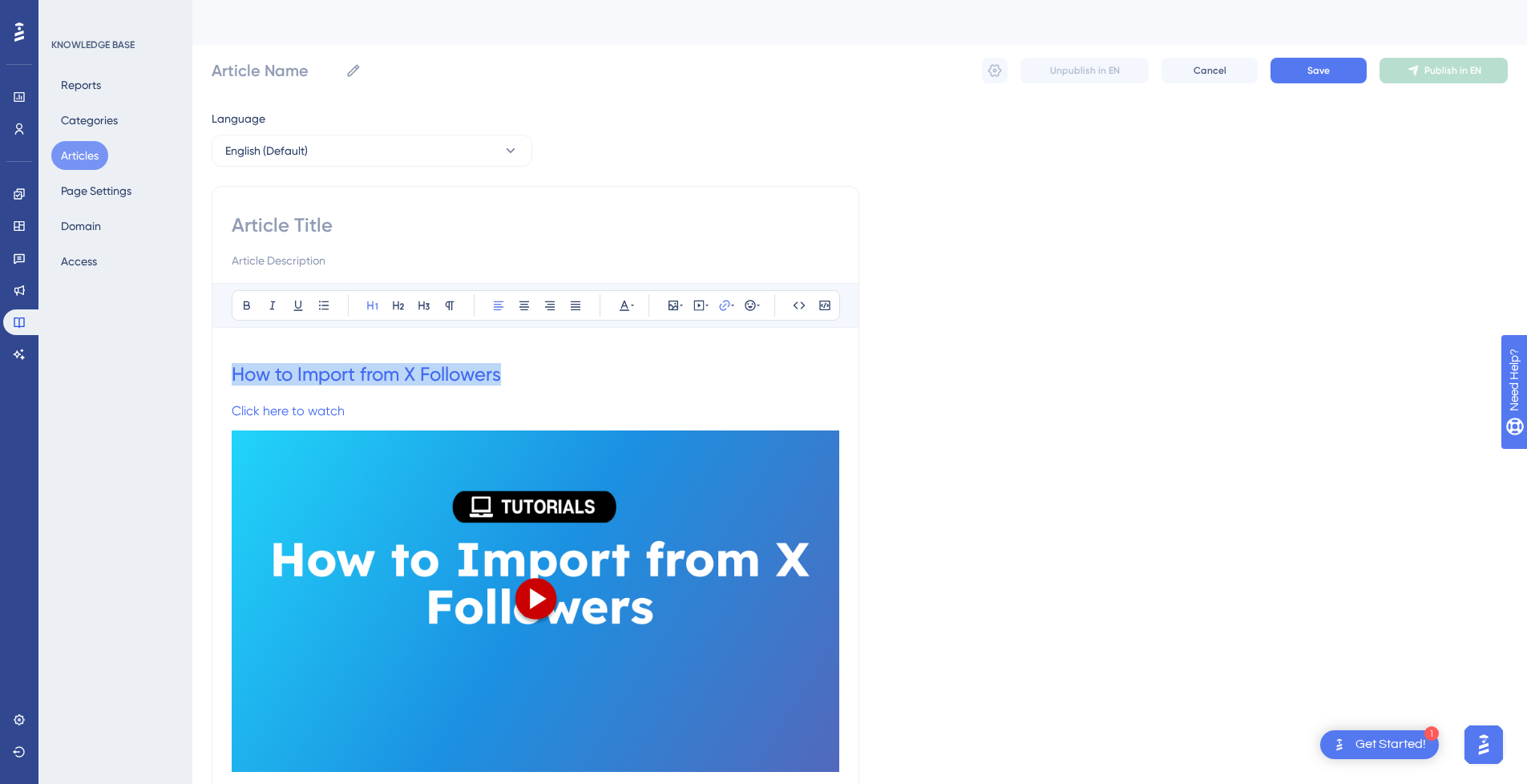
drag, startPoint x: 518, startPoint y: 373, endPoint x: 189, endPoint y: 373, distance: 329.0
click at [334, 217] on input at bounding box center [535, 225] width 608 height 26
paste input "How to Import from X Followers"
type input "How to Import from X Followers"
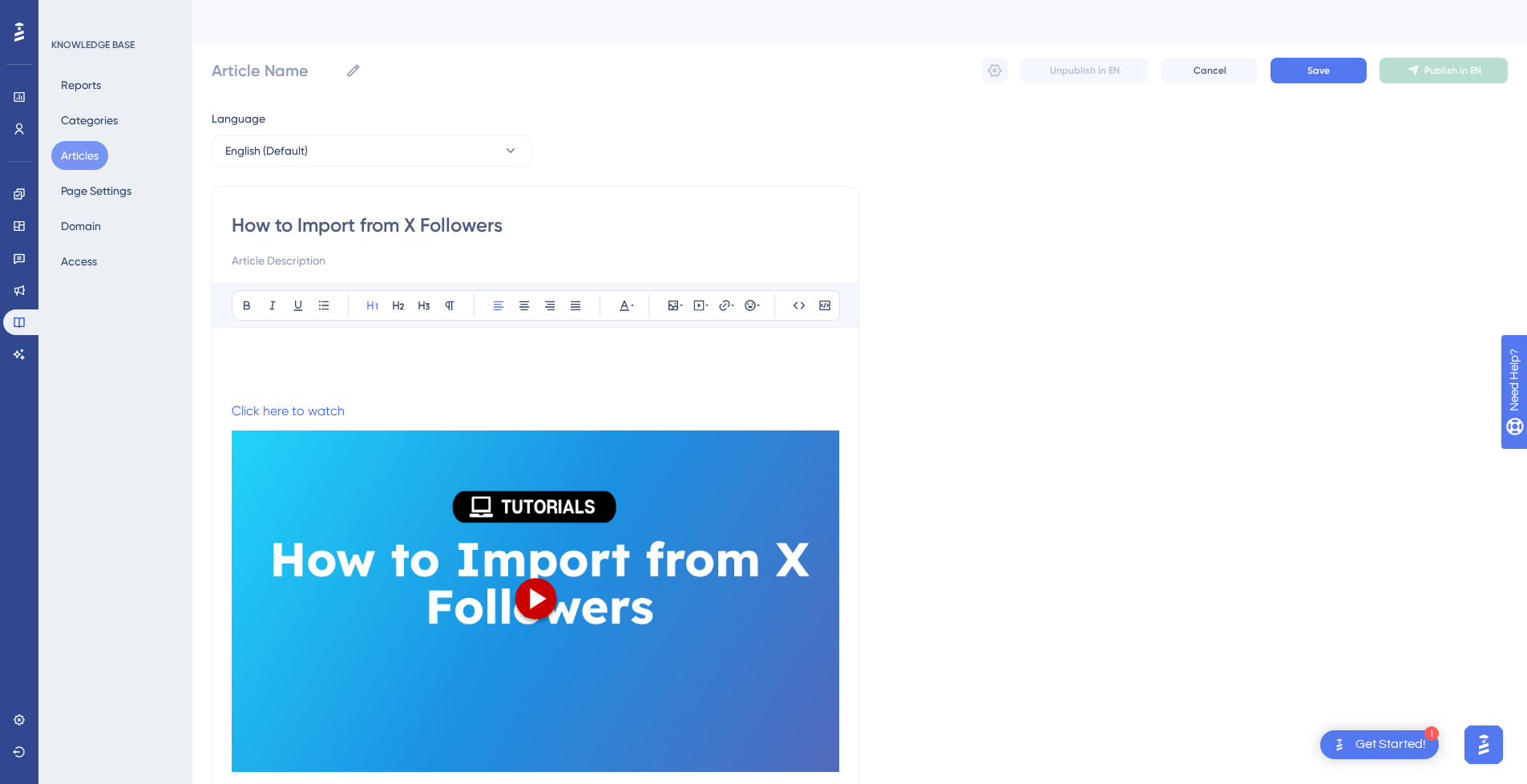
type input "How to Import from X Followers"
drag, startPoint x: 369, startPoint y: 411, endPoint x: 350, endPoint y: 374, distance: 41.6
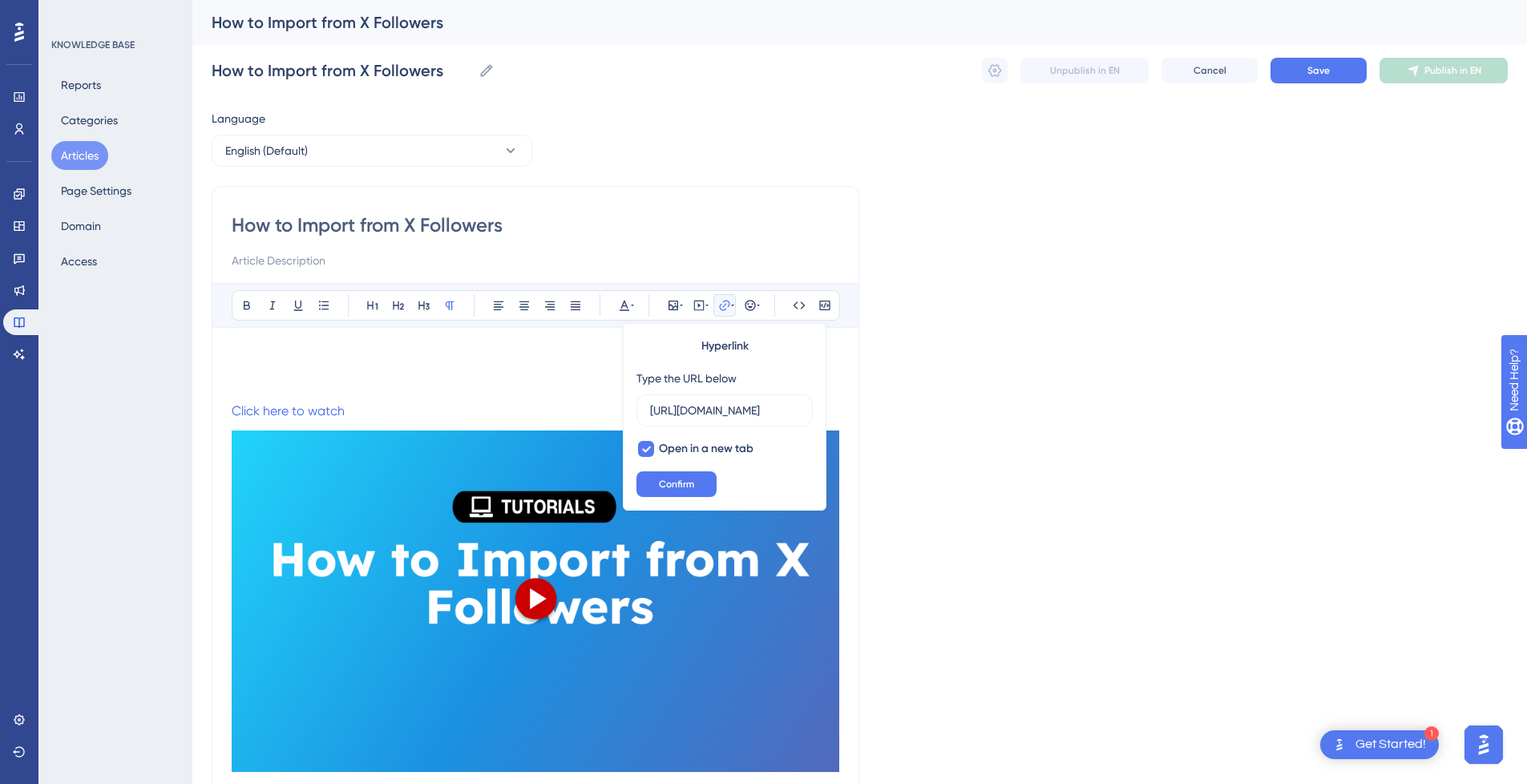
scroll to position [0, 218]
type input "https://app.guidde.com/share/playbooks/2ANgTFcVQwAevqNngNMC"
drag, startPoint x: 363, startPoint y: 415, endPoint x: 382, endPoint y: 416, distance: 19.0
click at [363, 415] on p "Click here to watch" at bounding box center [535, 411] width 608 height 19
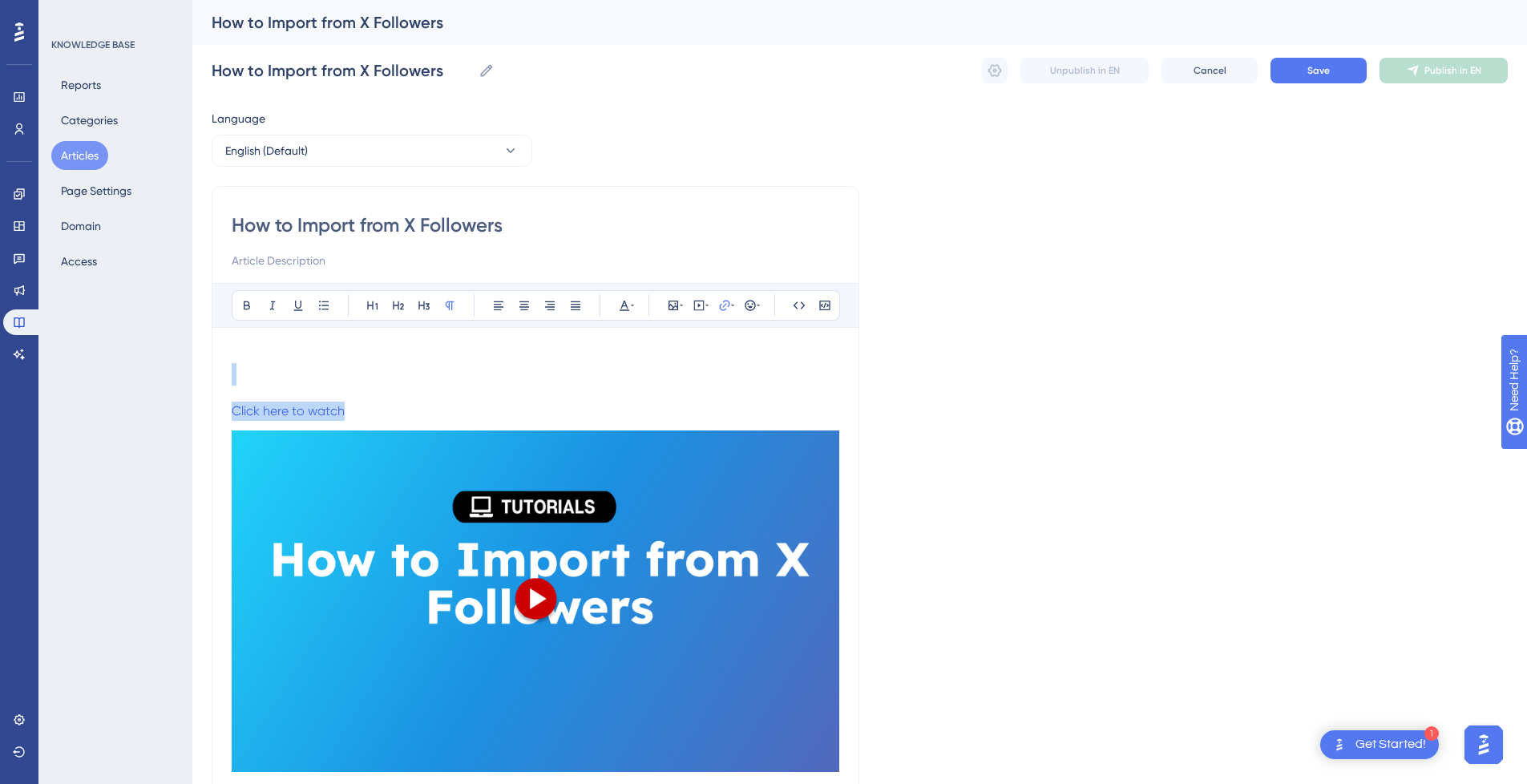
drag, startPoint x: 383, startPoint y: 416, endPoint x: 381, endPoint y: 382, distance: 34.1
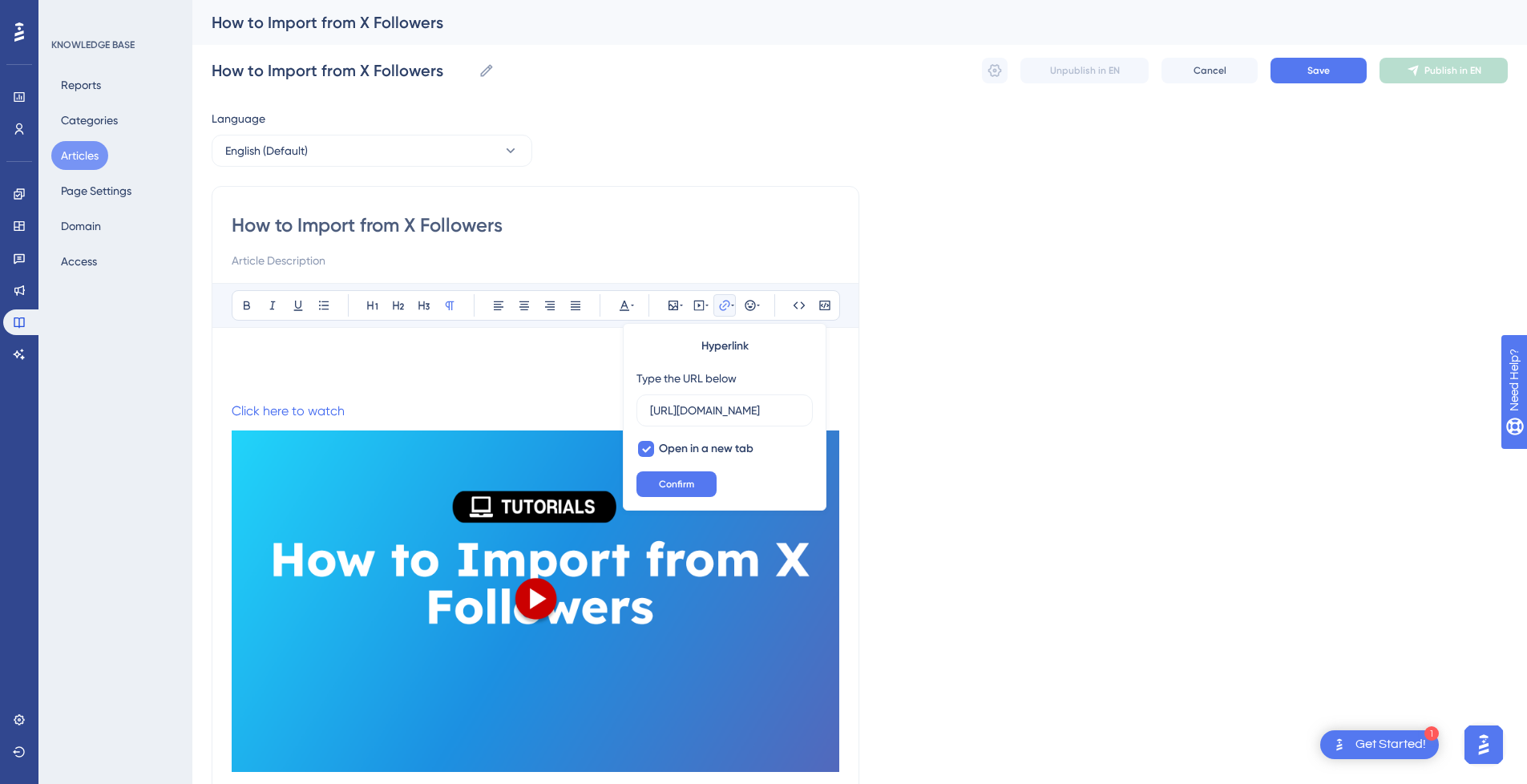
scroll to position [0, 225]
type input "https://app.guidde.com/share/playbooks/2ANgTFcVQwAevqNngNMCH"
click at [390, 415] on p "Click here to watch" at bounding box center [535, 411] width 608 height 19
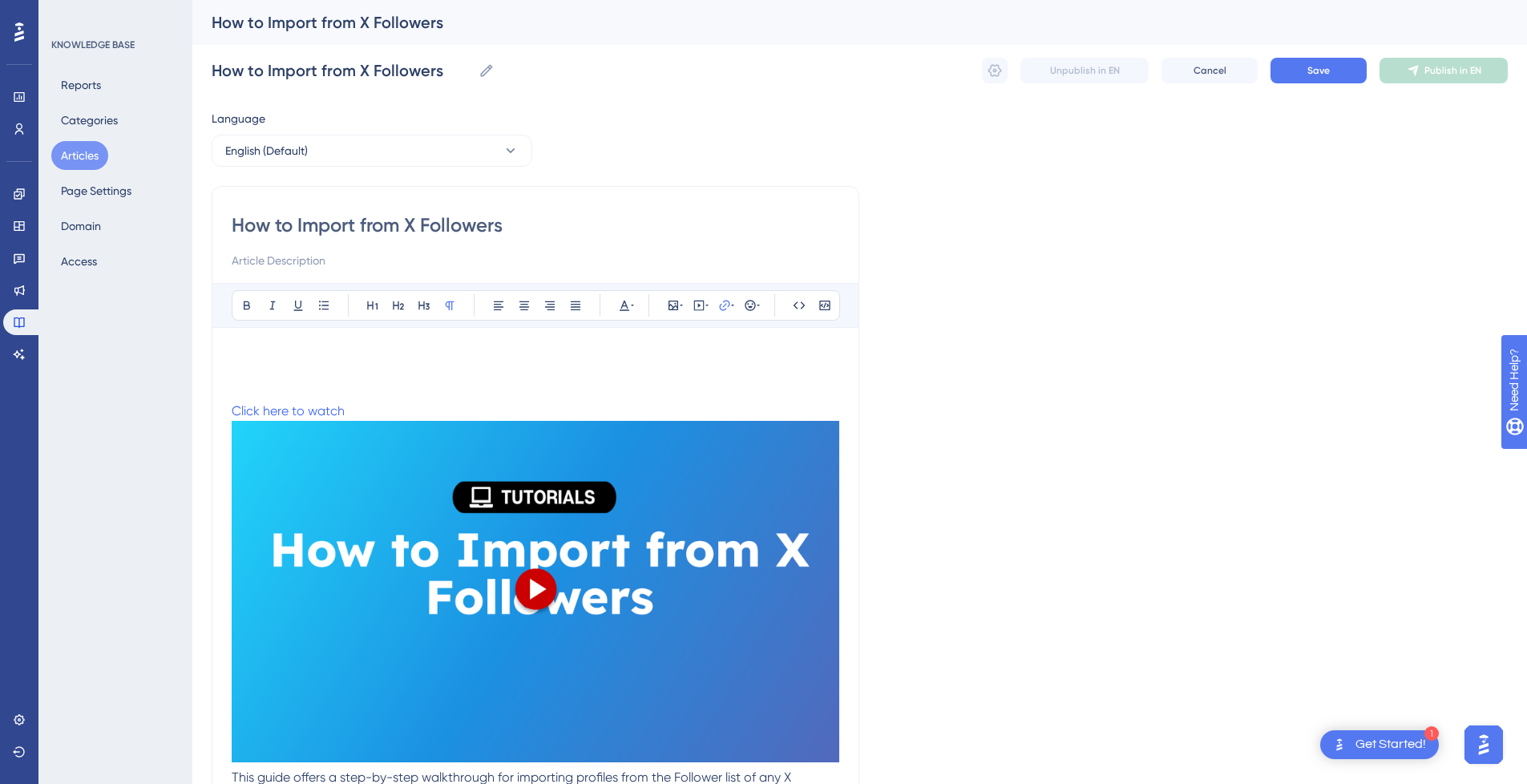
click at [393, 414] on p "Click here to watch" at bounding box center [535, 584] width 608 height 366
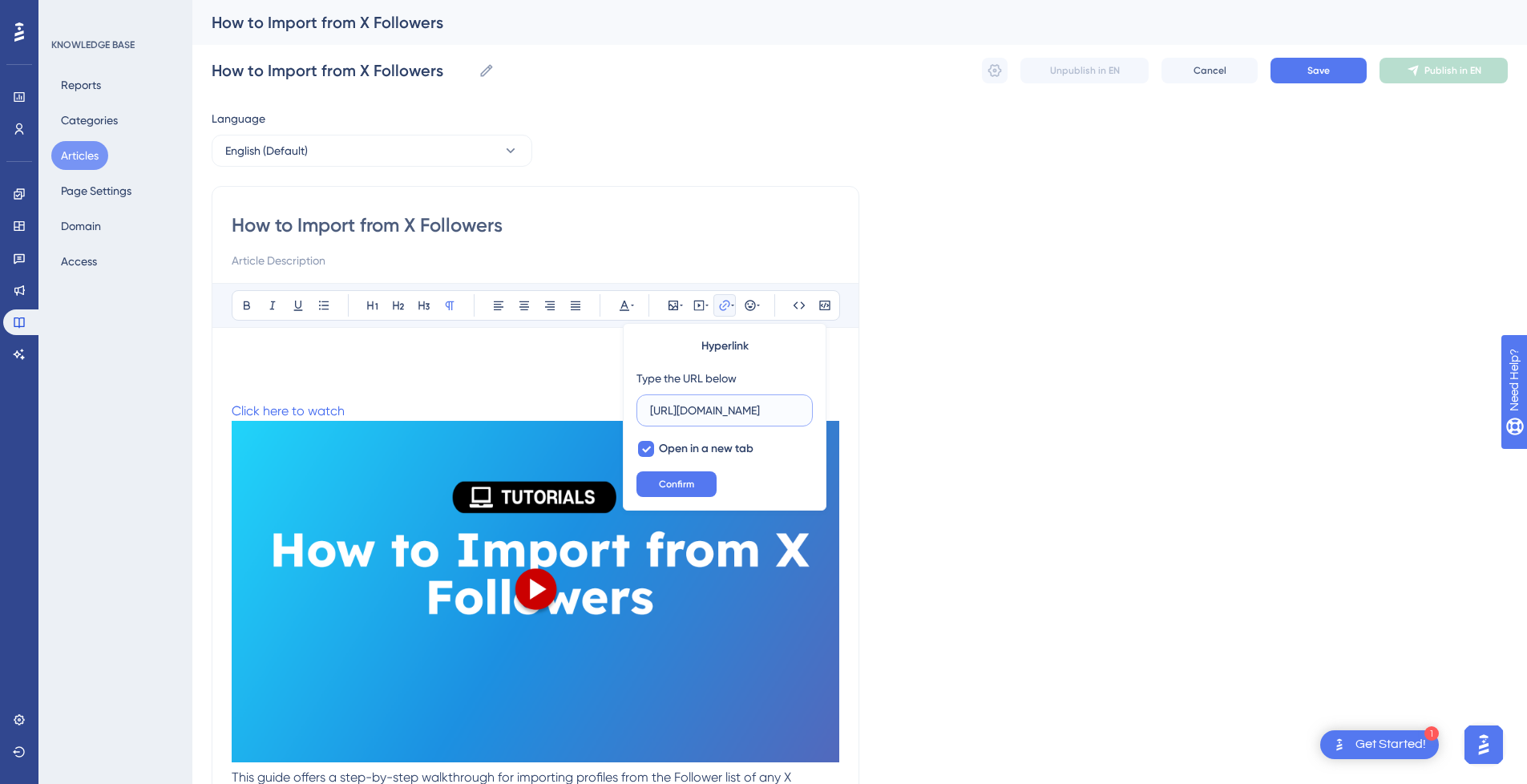
scroll to position [0, 231]
click at [402, 466] on img at bounding box center [535, 592] width 608 height 341
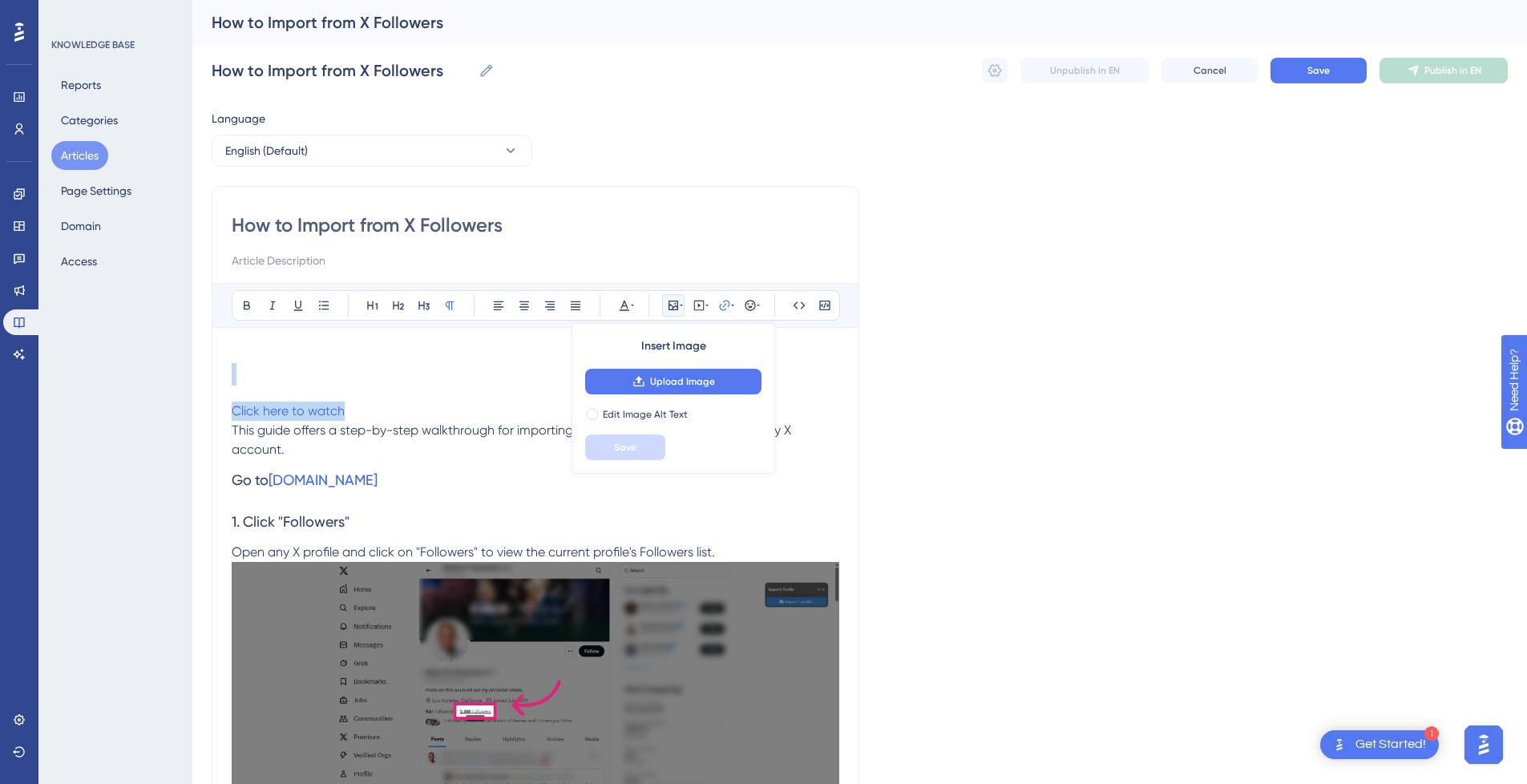
drag, startPoint x: 373, startPoint y: 415, endPoint x: 220, endPoint y: 385, distance: 155.9
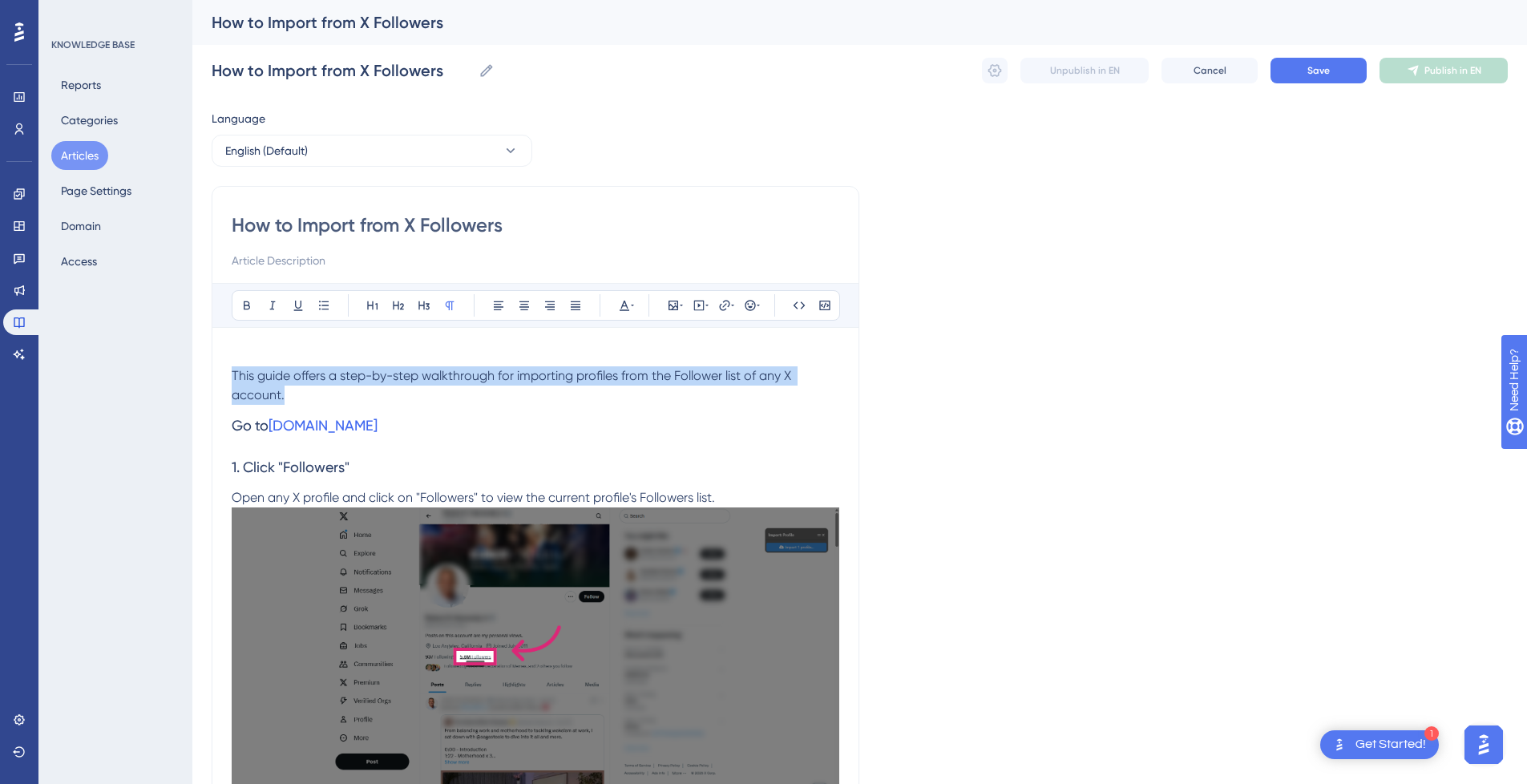
drag, startPoint x: 293, startPoint y: 391, endPoint x: 233, endPoint y: 376, distance: 61.8
click at [233, 376] on p "This guide offers a step-by-step walkthrough for importing profiles from the Fo…" at bounding box center [535, 386] width 608 height 39
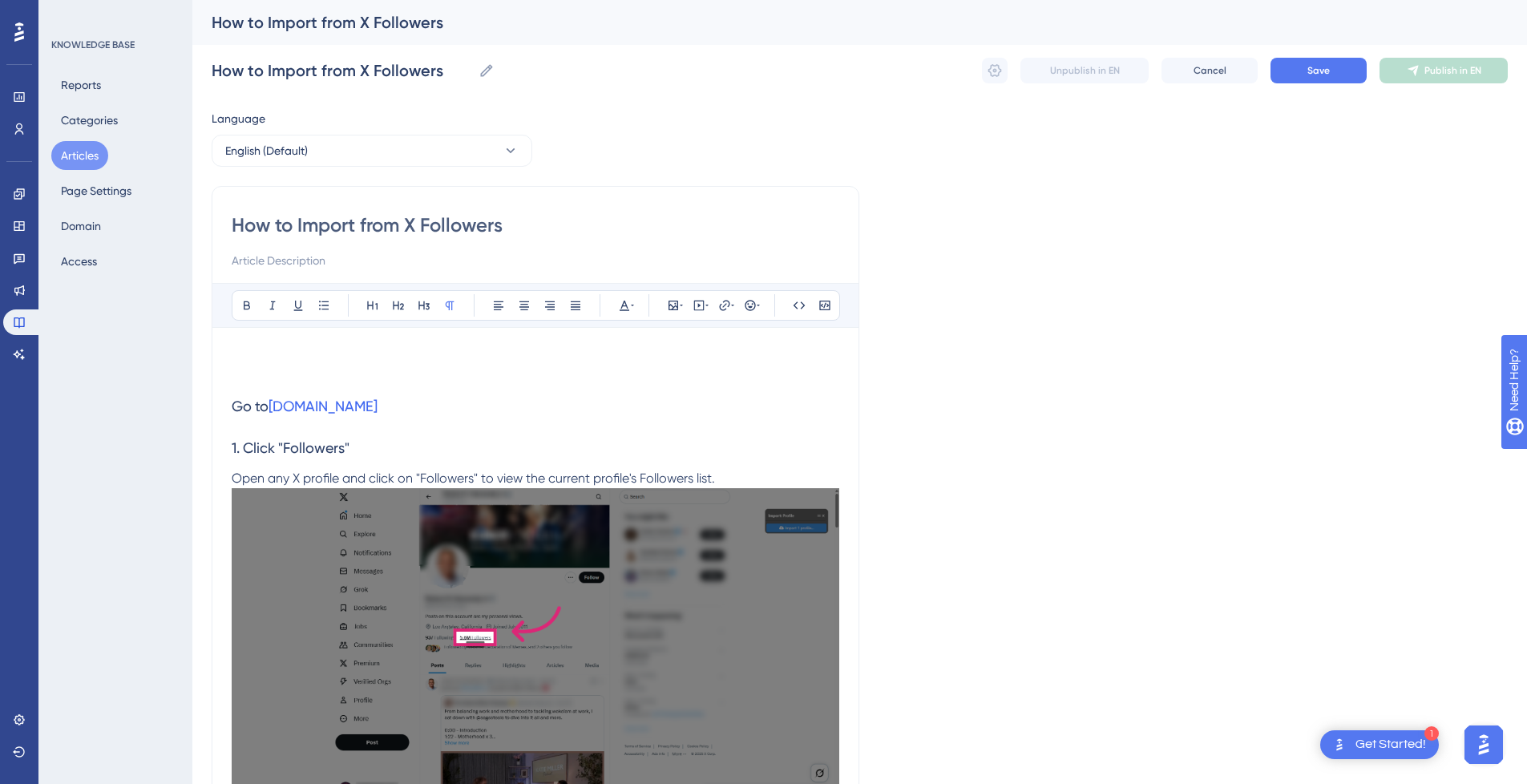
click at [299, 263] on input at bounding box center [535, 261] width 608 height 19
paste input "This guide offers a step-by-step walkthrough for importing profiles from the Fo…"
type input "This guide offers a step-by-step walkthrough for importing profiles from the Fo…"
click at [307, 379] on p at bounding box center [535, 376] width 608 height 19
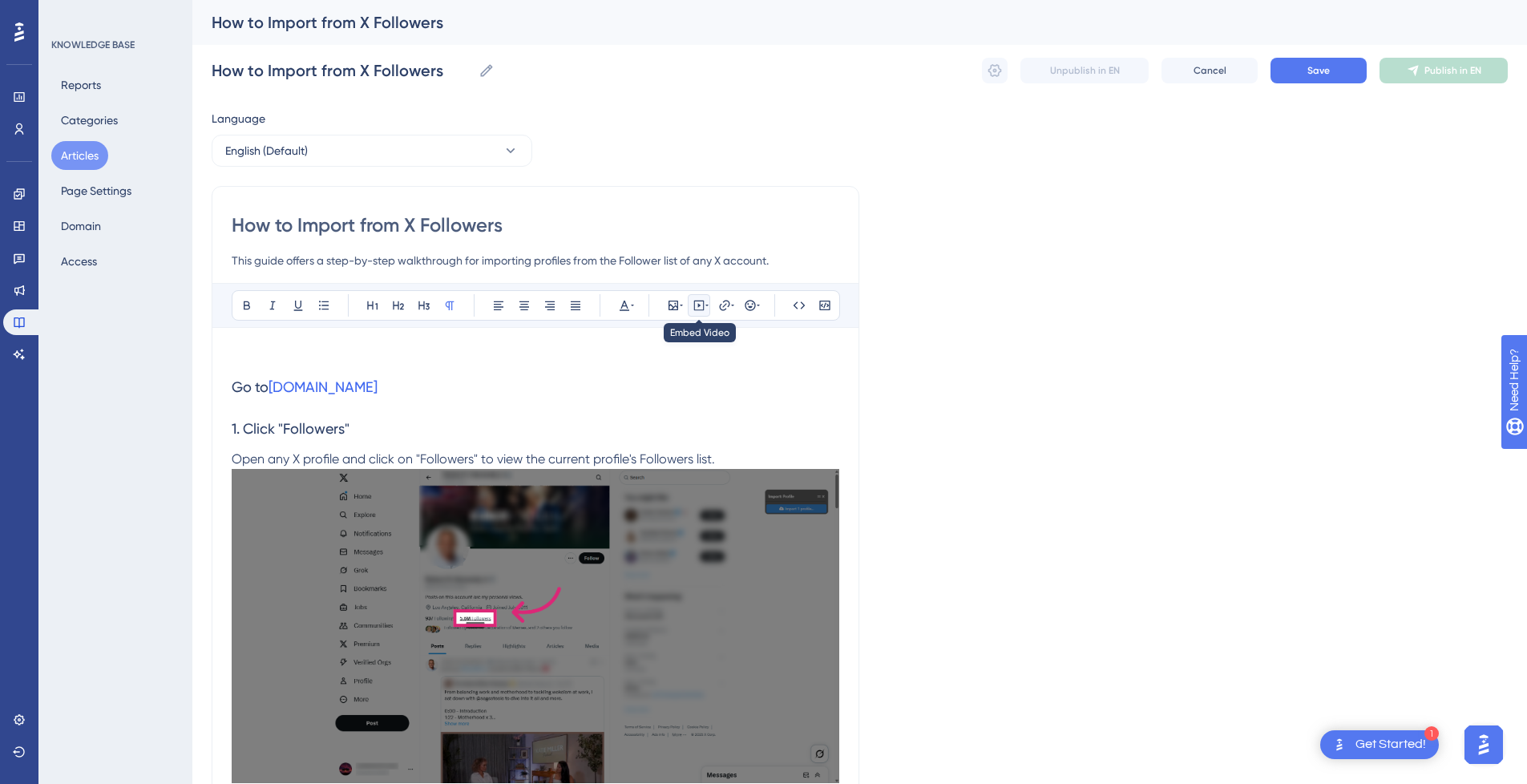
click at [705, 304] on icon at bounding box center [707, 305] width 3 height 2
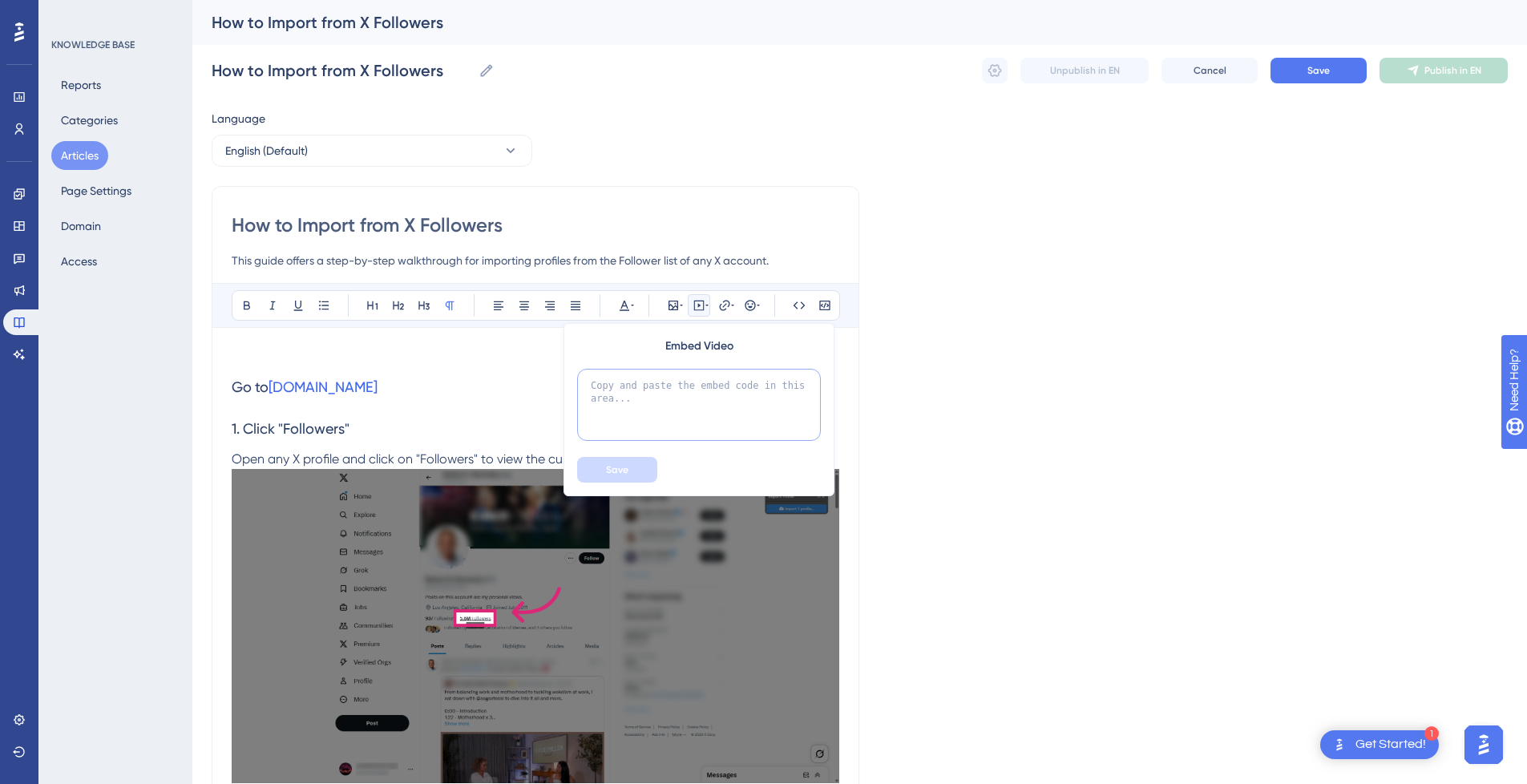
click at [675, 414] on textarea at bounding box center [699, 405] width 244 height 72
paste textarea "<div style="position:relative;padding-bottom:56.25%;"> <iframe style="width:100…"
type textarea "<div style="position:relative;padding-bottom:56.25%;"> <iframe style="width:100…"
click at [600, 477] on button "Save" at bounding box center [617, 470] width 80 height 26
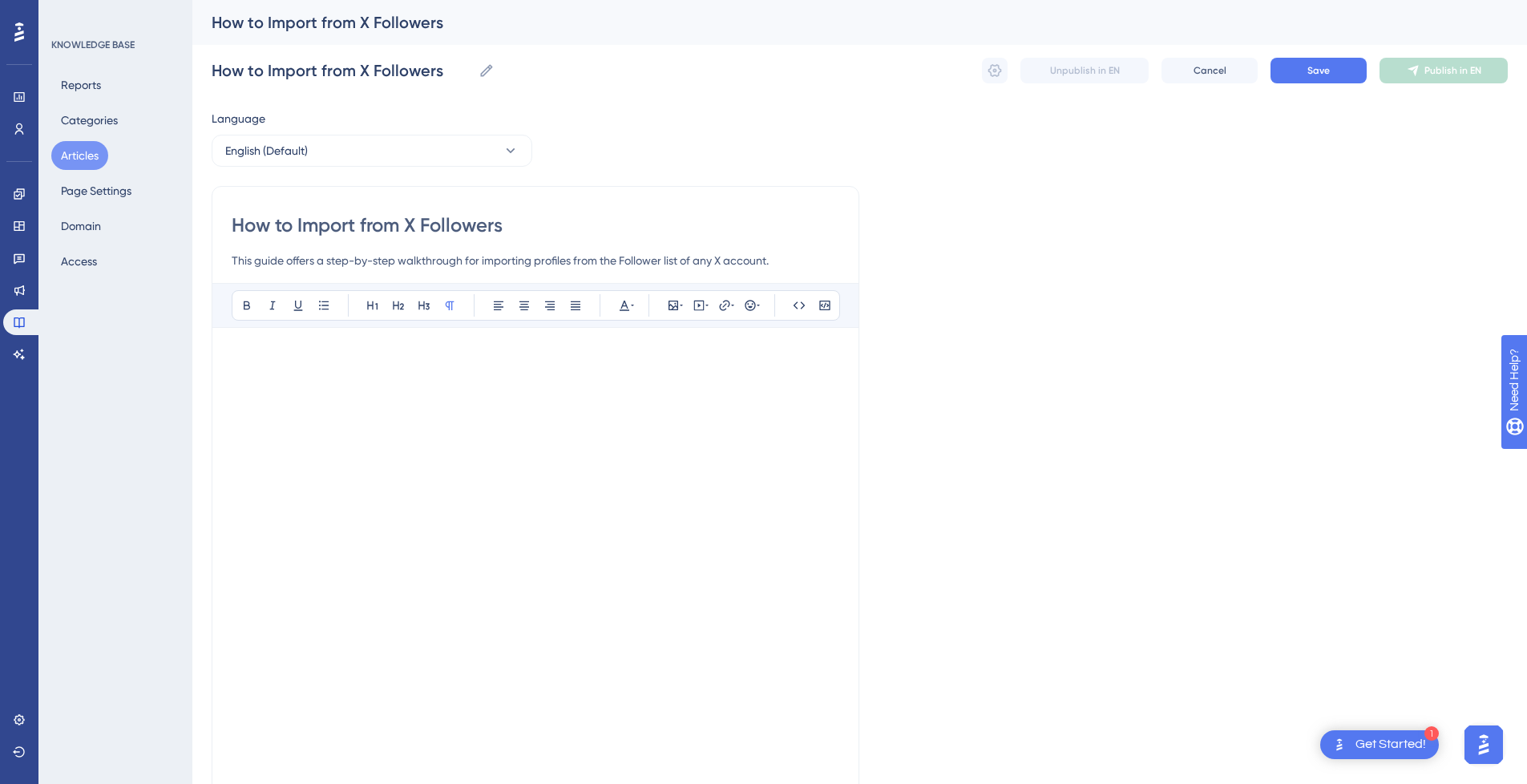
click at [431, 351] on p at bounding box center [535, 357] width 608 height 19
click at [284, 755] on h3 "Go to x.com" at bounding box center [535, 774] width 608 height 42
click at [285, 746] on p at bounding box center [535, 744] width 608 height 19
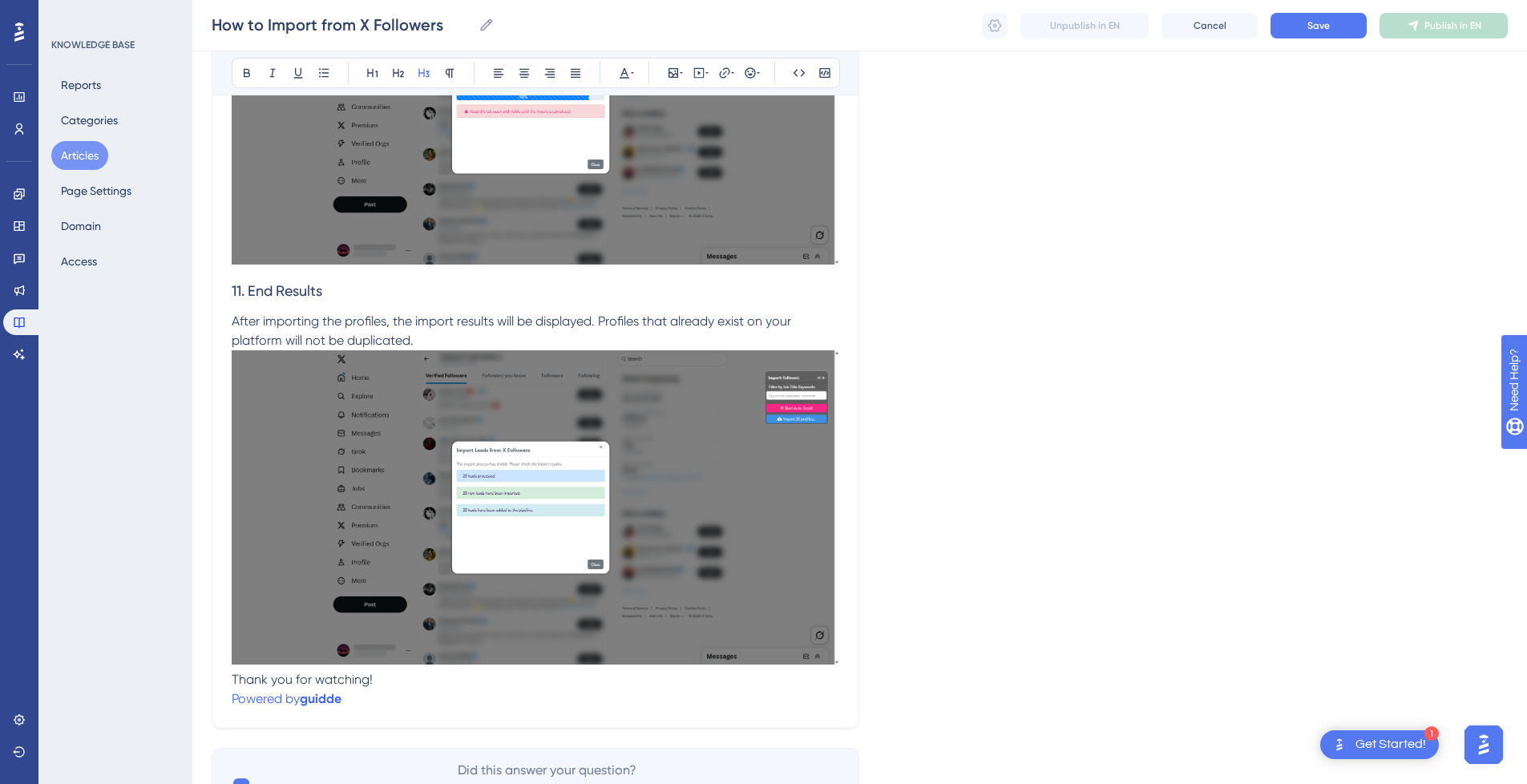
scroll to position [4457, 0]
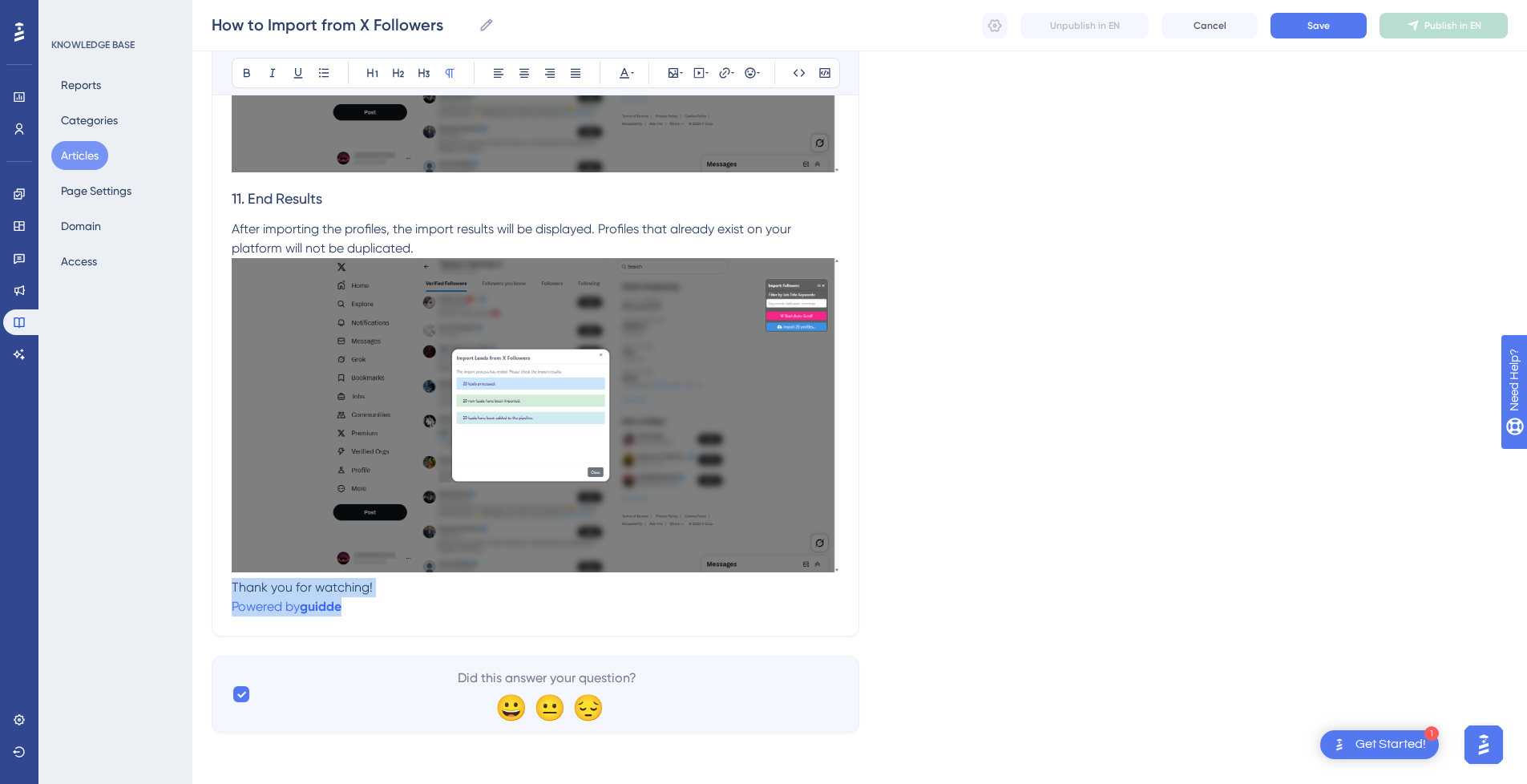
drag, startPoint x: 353, startPoint y: 606, endPoint x: 191, endPoint y: 588, distance: 163.0
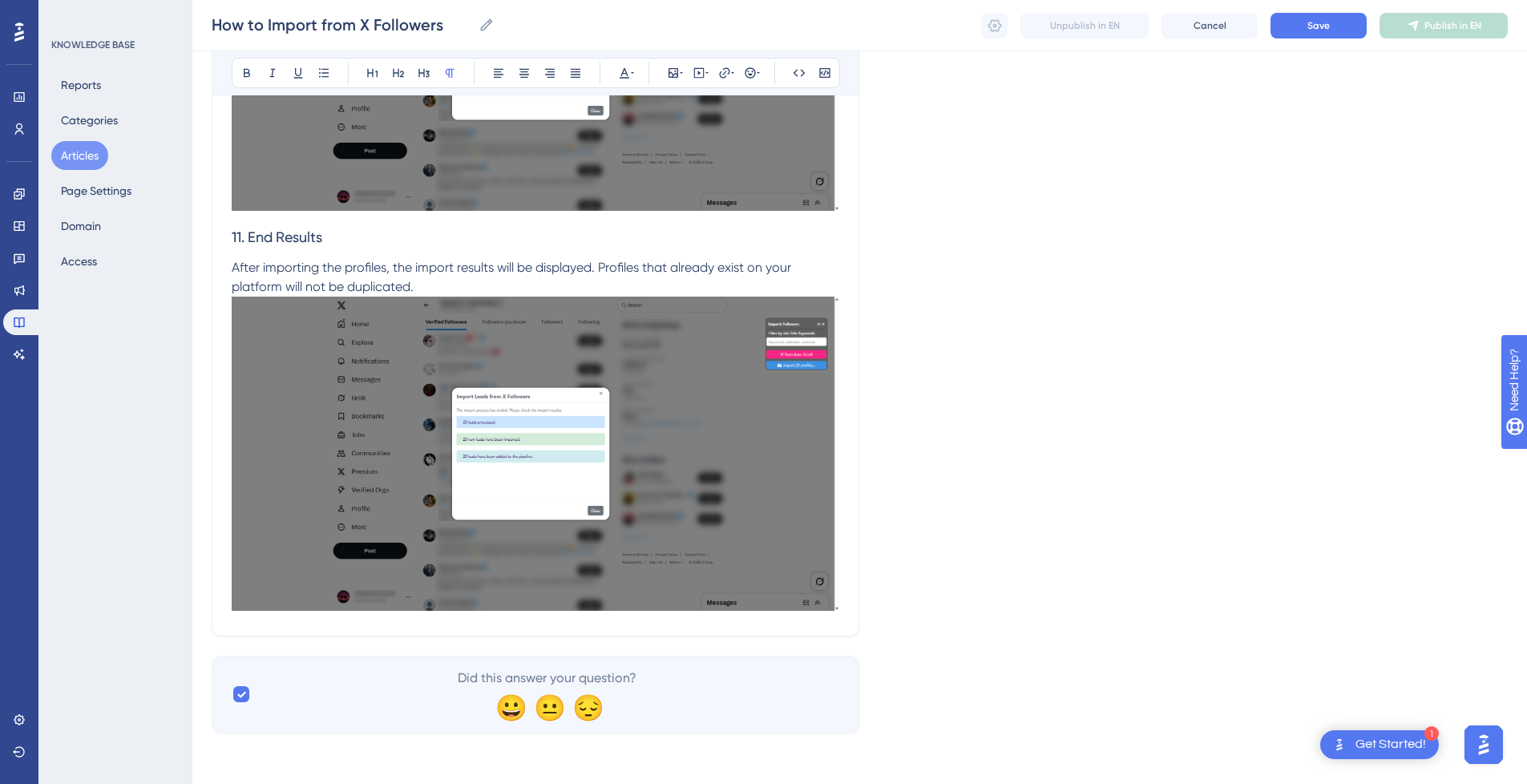
scroll to position [0, 0]
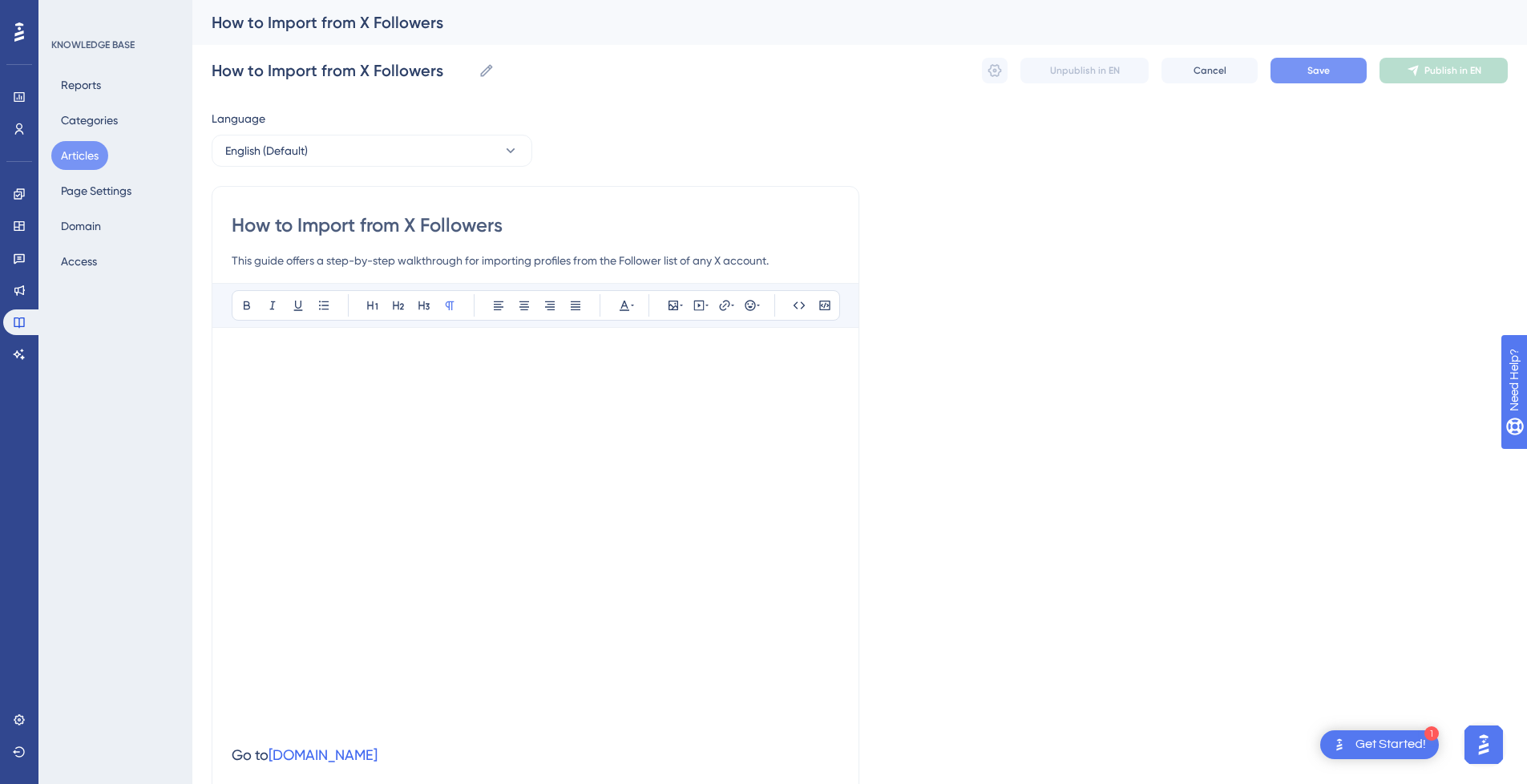
click at [1334, 71] on button "Save" at bounding box center [1318, 71] width 96 height 26
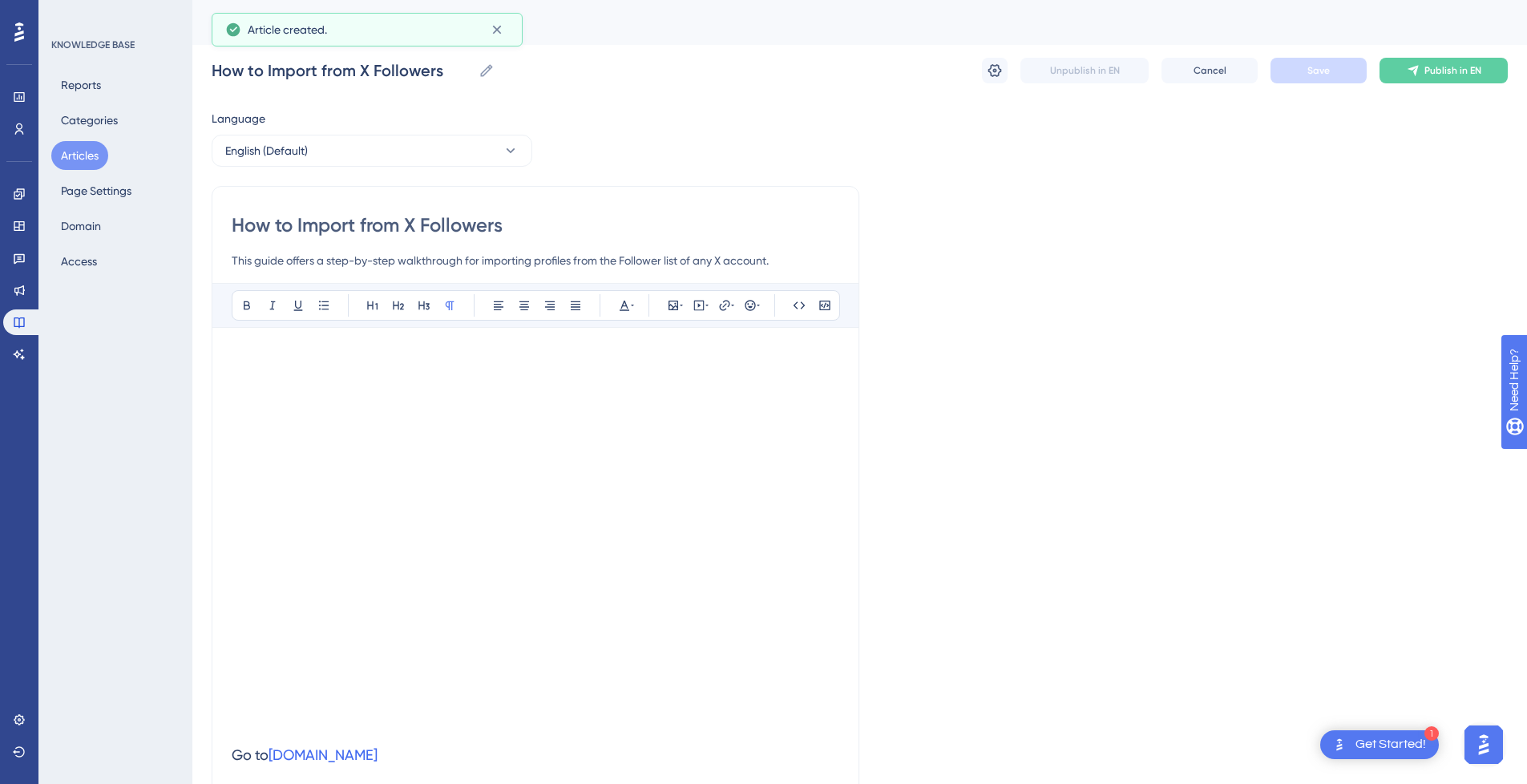
scroll to position [1537, 0]
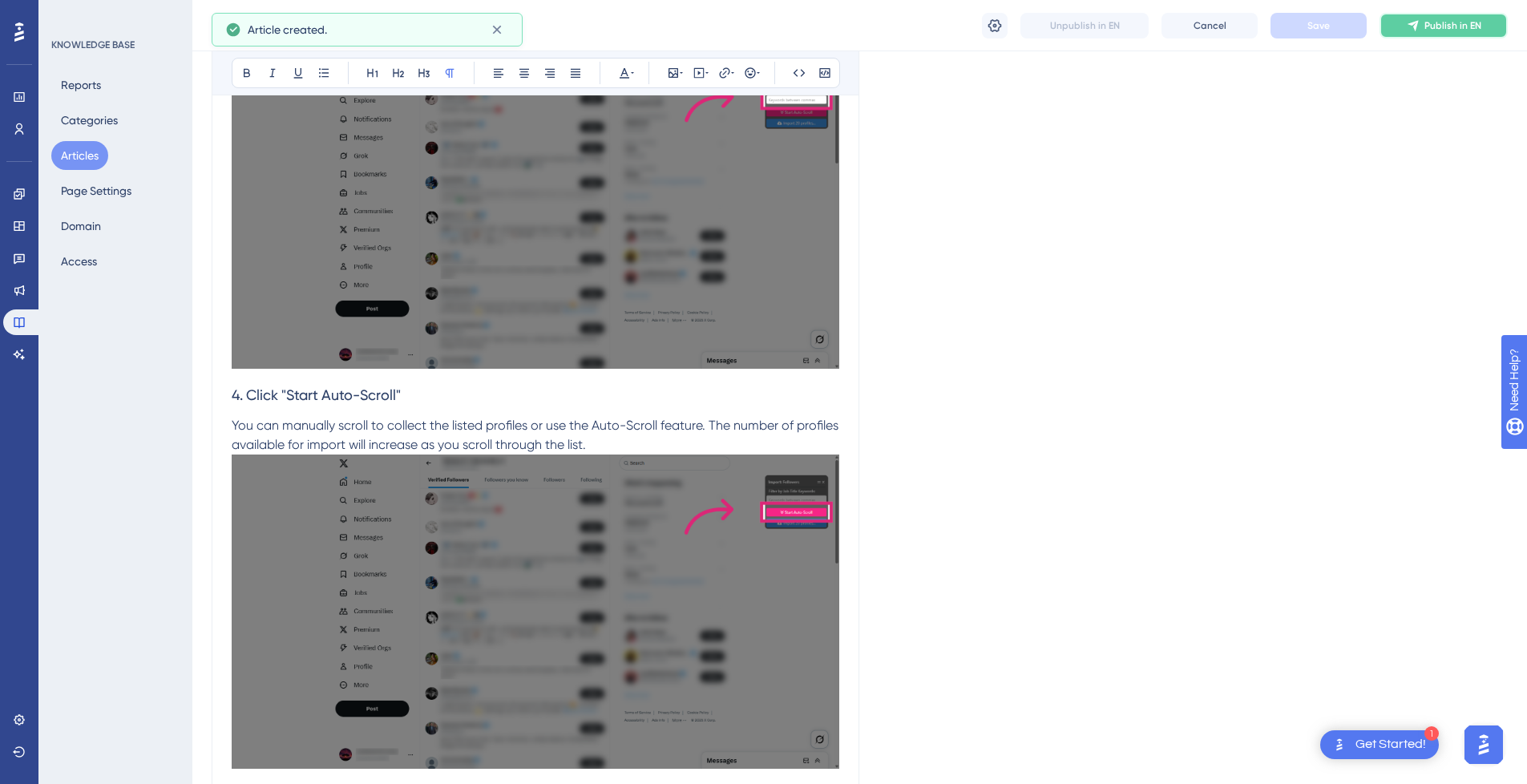
click at [1451, 26] on span "Publish in EN" at bounding box center [1452, 26] width 57 height 13
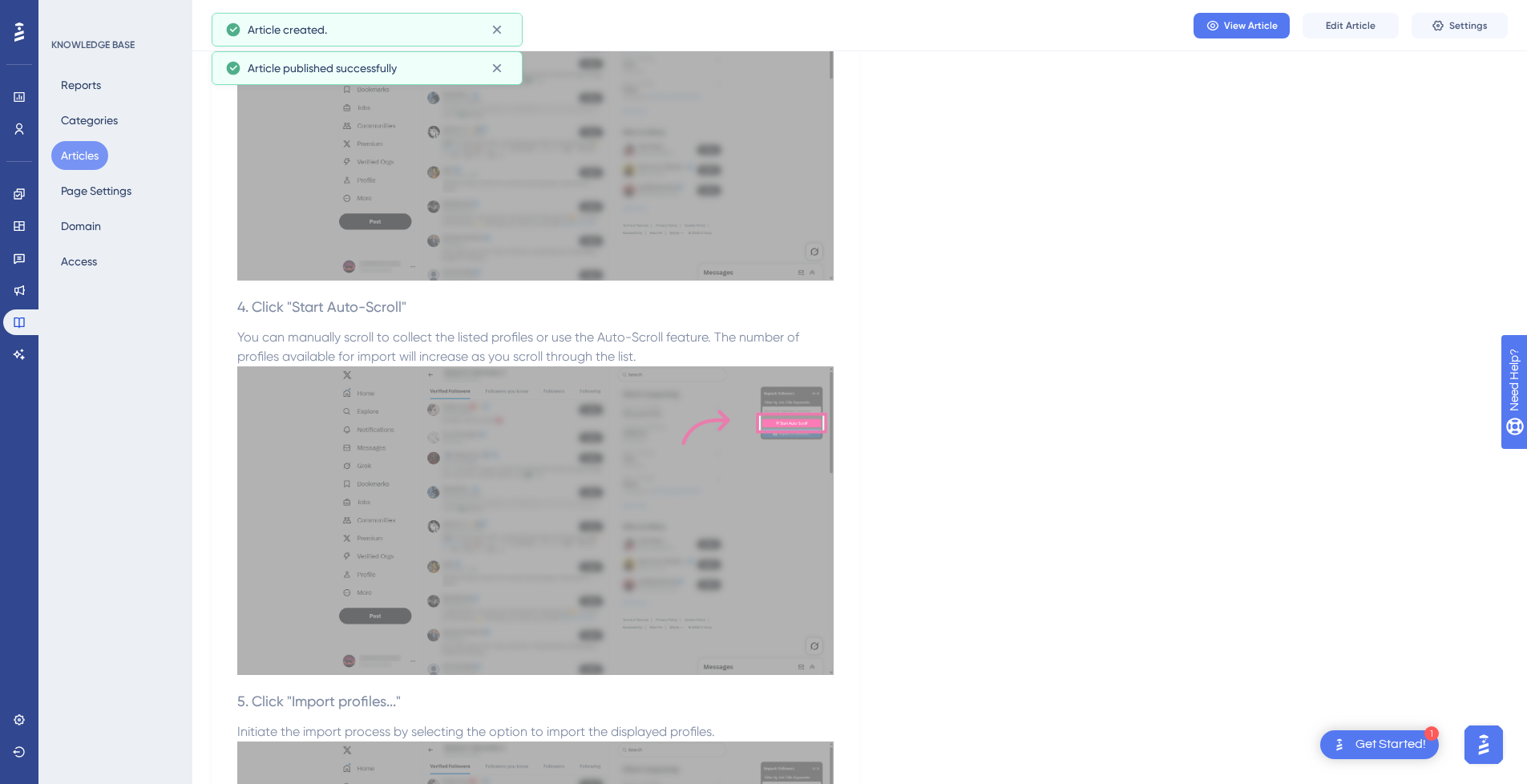
scroll to position [2222, 0]
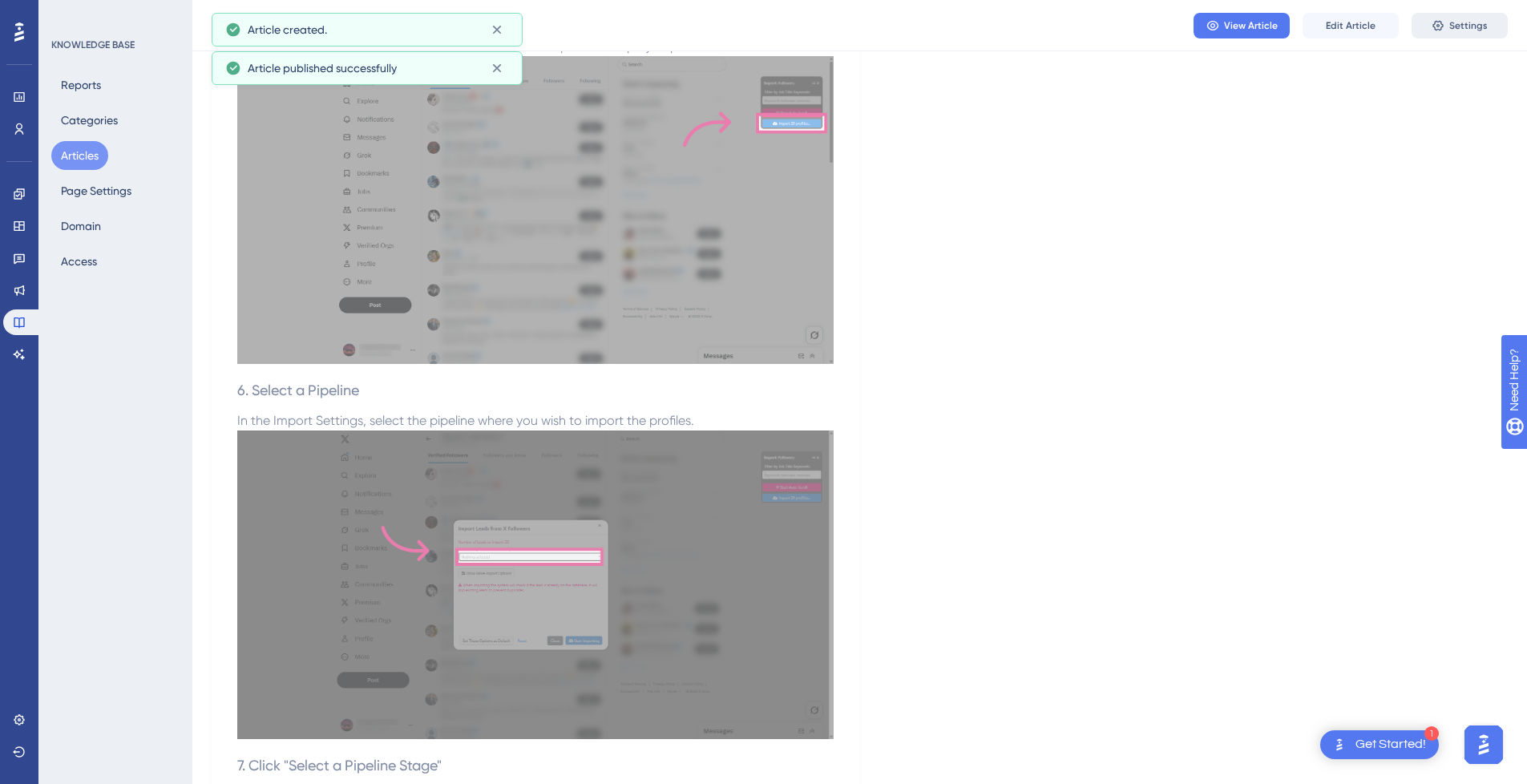
click at [1484, 32] on button "Settings" at bounding box center [1459, 26] width 96 height 26
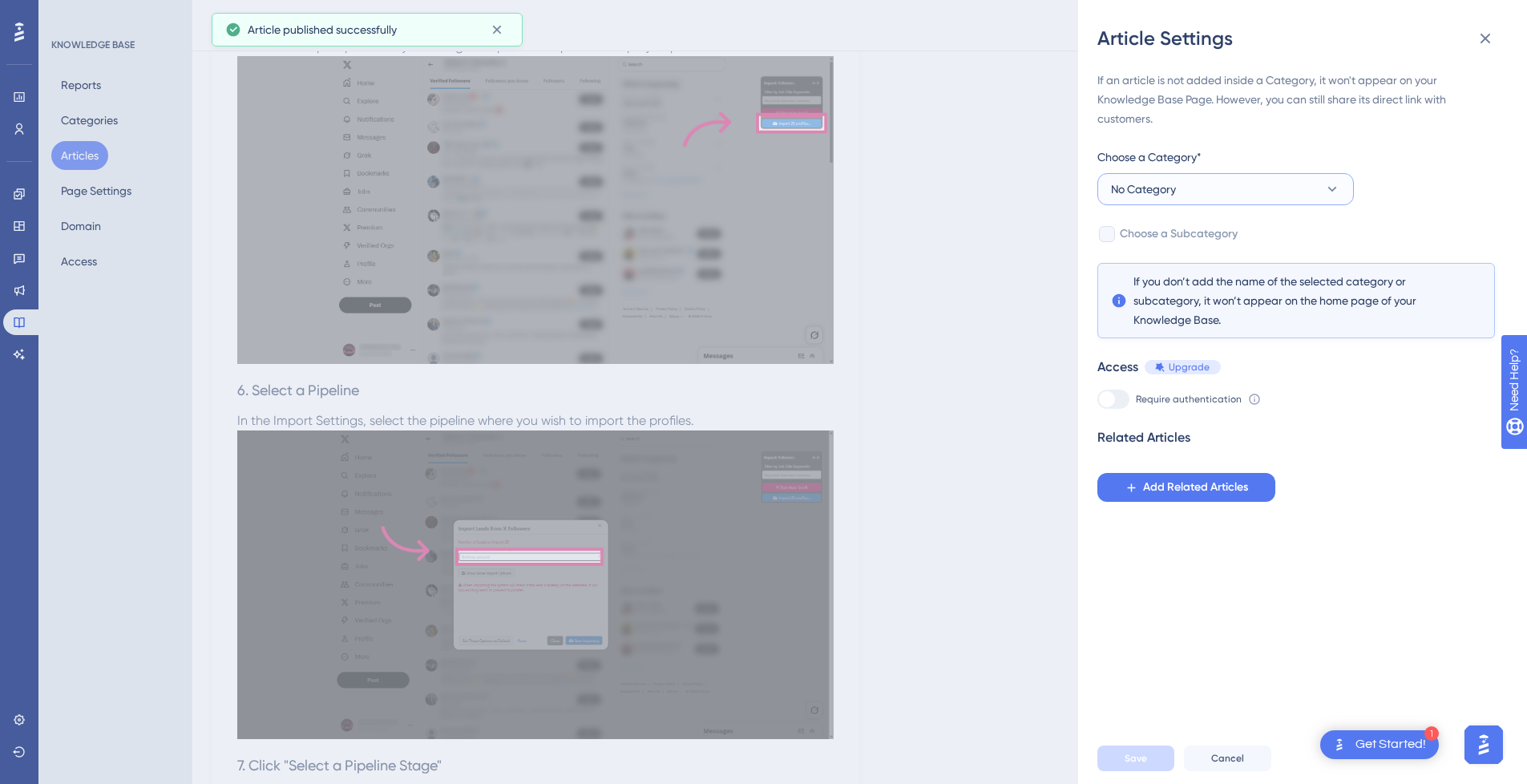
click at [1161, 192] on span "No Category" at bounding box center [1143, 189] width 65 height 19
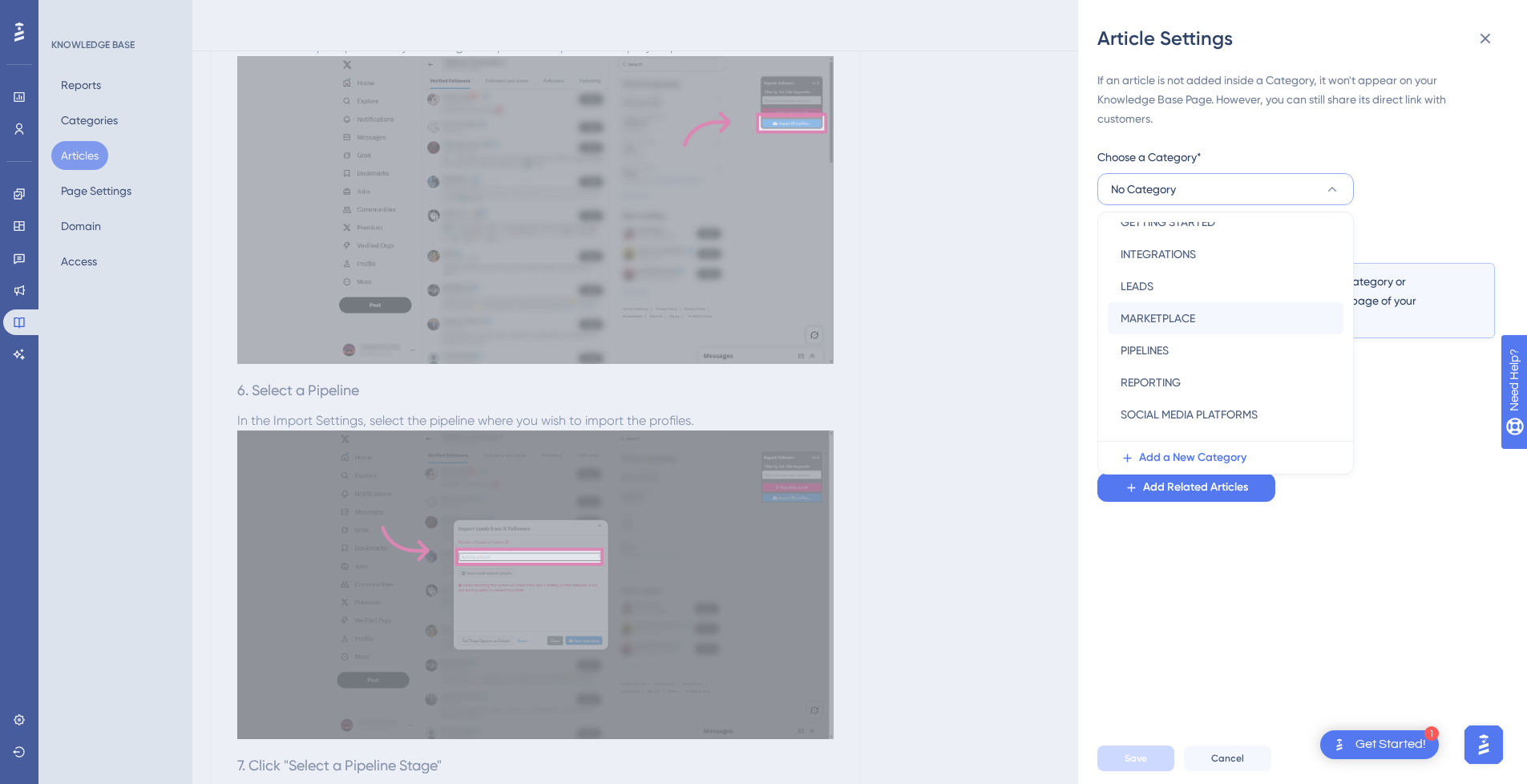
scroll to position [150, 0]
click at [1207, 435] on span "SOCIAL MEDIA PLATFORMS" at bounding box center [1189, 441] width 137 height 19
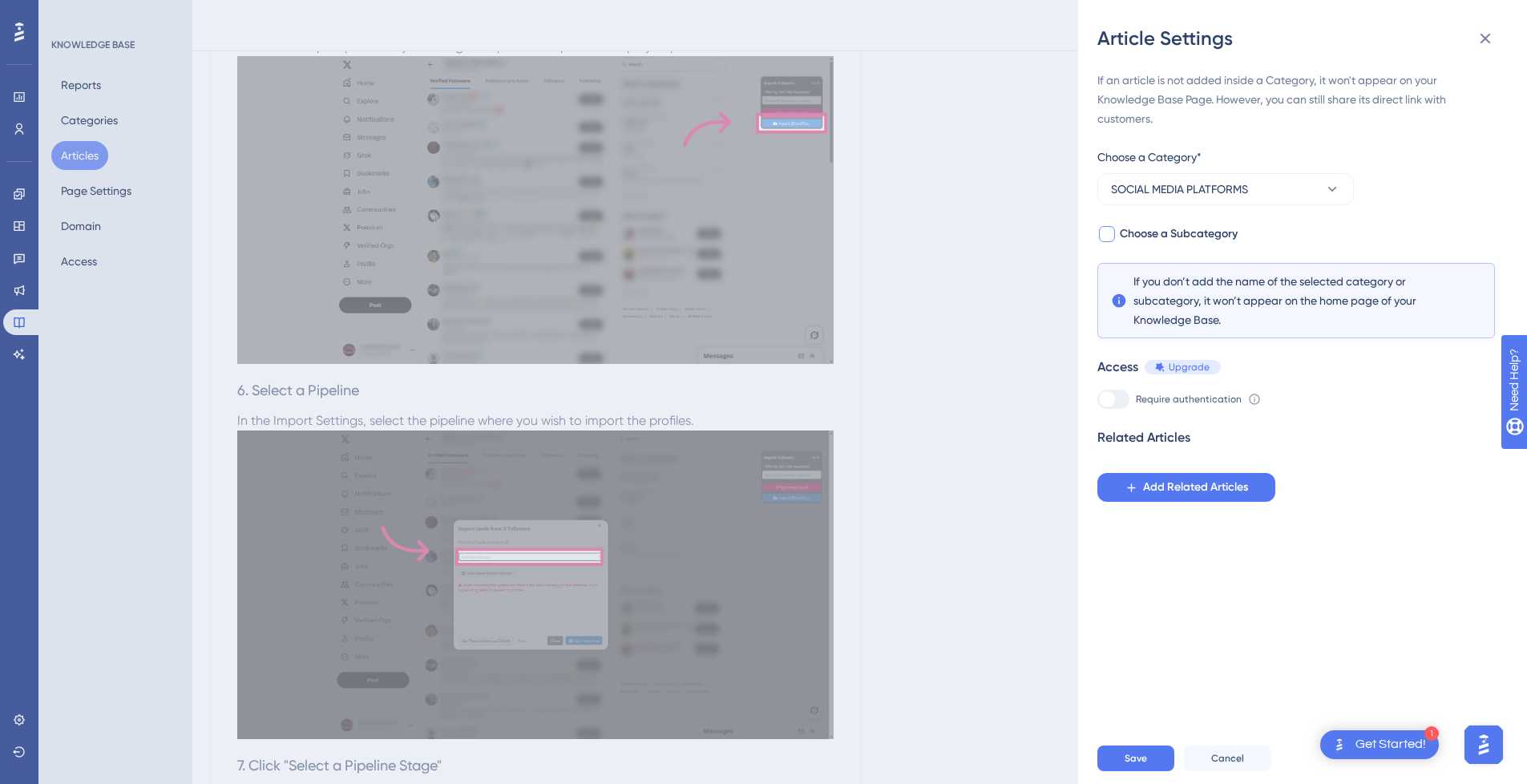
click at [1154, 233] on span "Choose a Subcategory" at bounding box center [1178, 234] width 118 height 19
checkbox input "true"
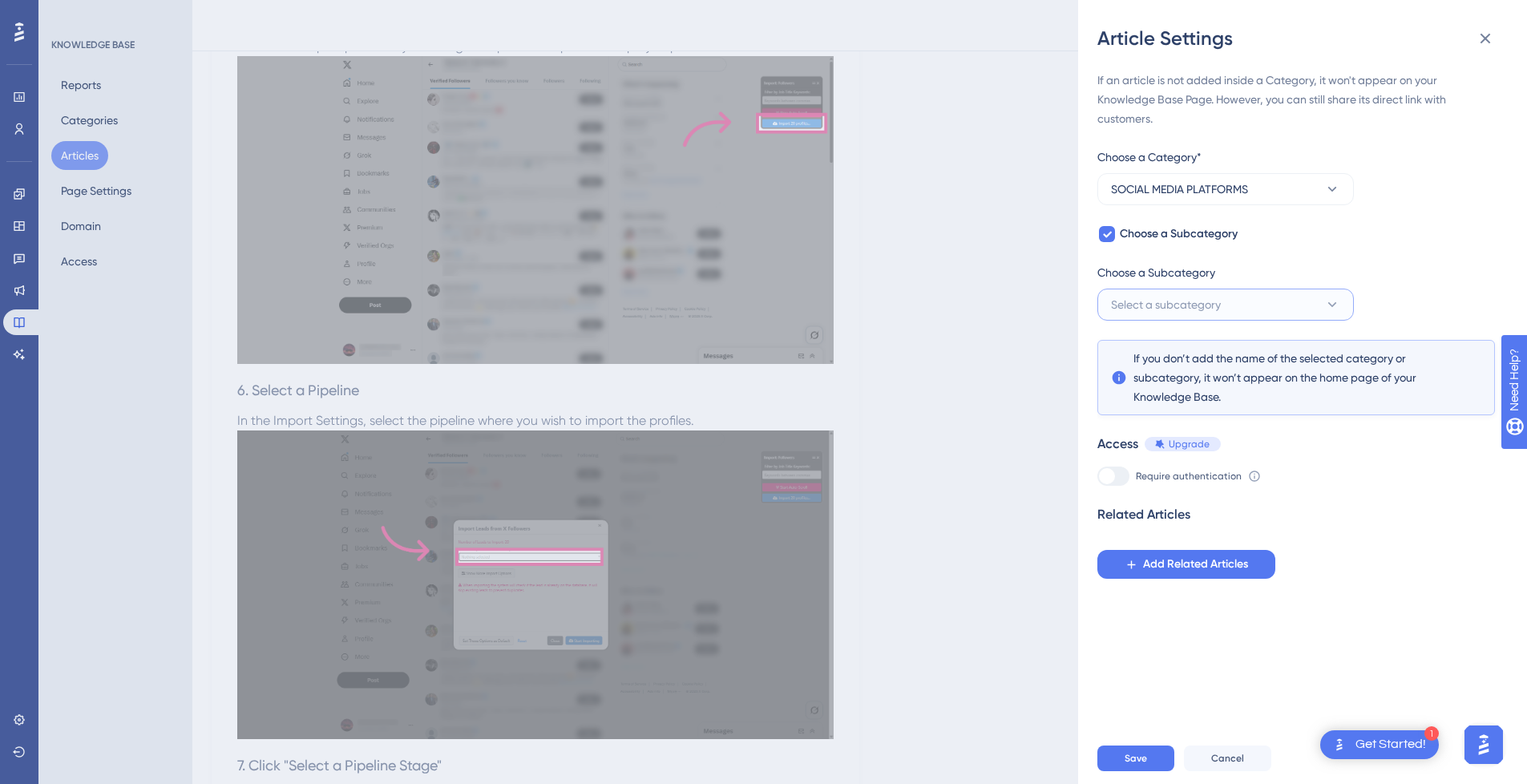
click at [1178, 298] on span "Select a subcategory" at bounding box center [1166, 304] width 109 height 19
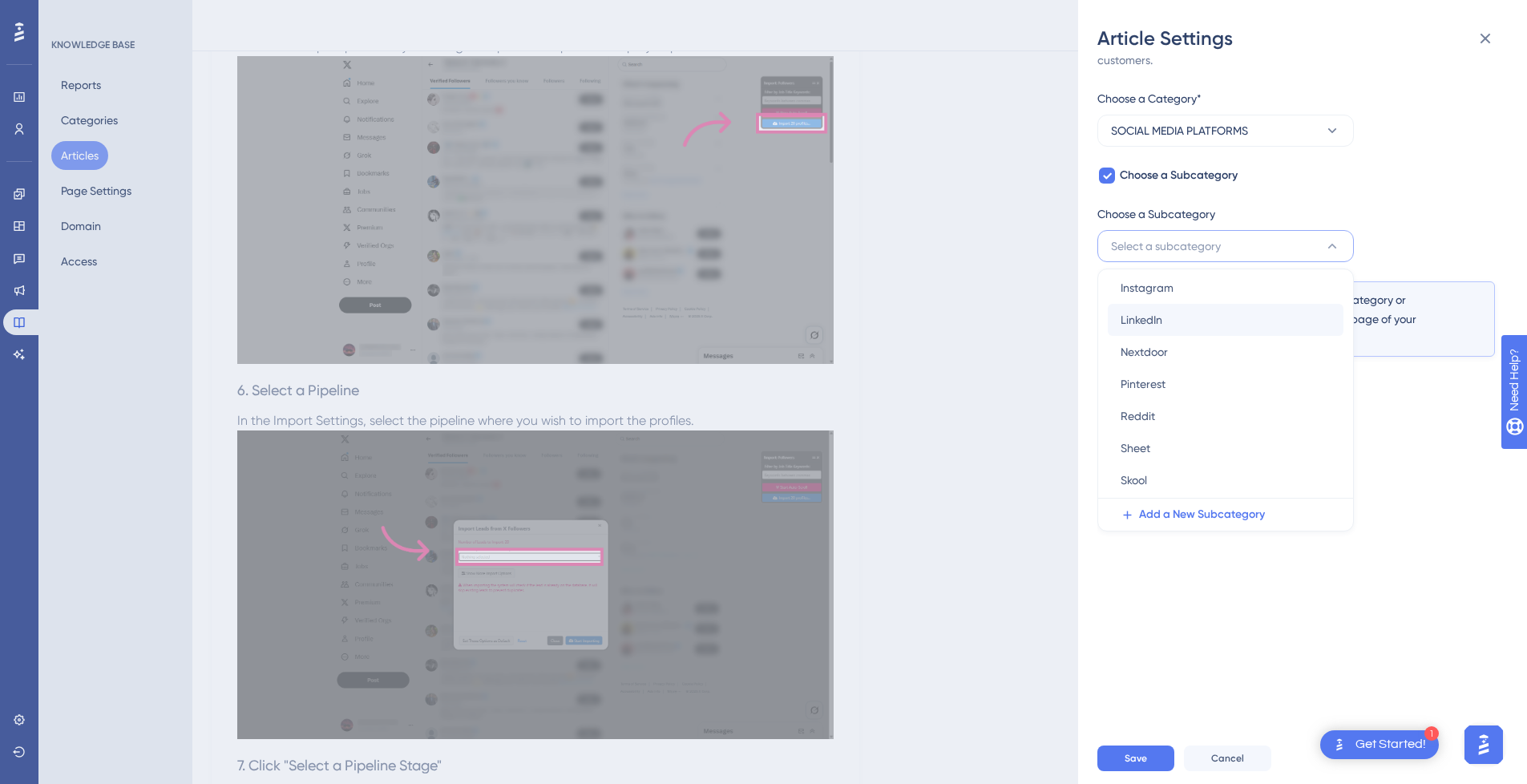
scroll to position [294, 0]
click at [1182, 444] on div "X X" at bounding box center [1225, 450] width 210 height 32
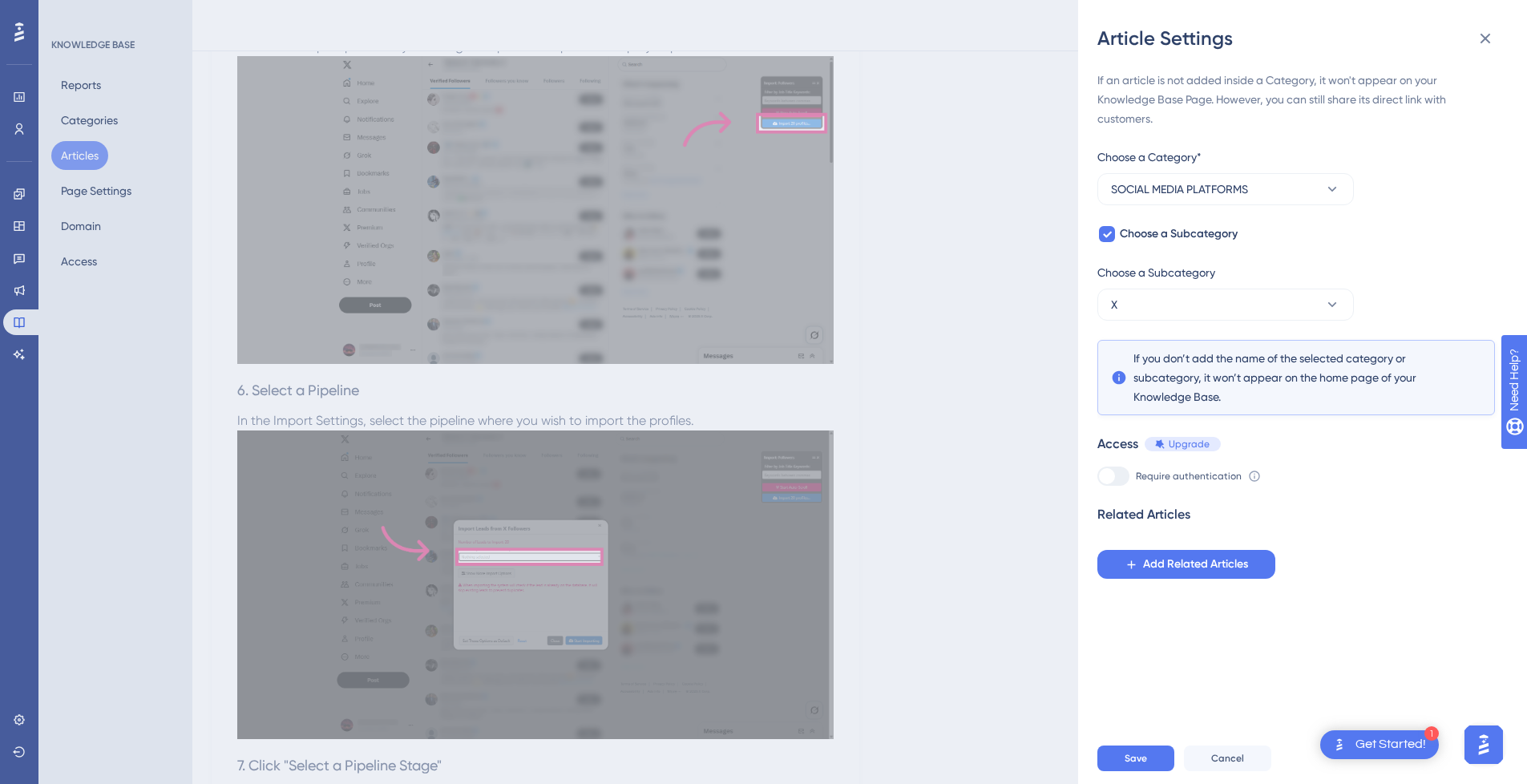
scroll to position [0, 0]
click at [1110, 771] on button "Save" at bounding box center [1136, 758] width 77 height 26
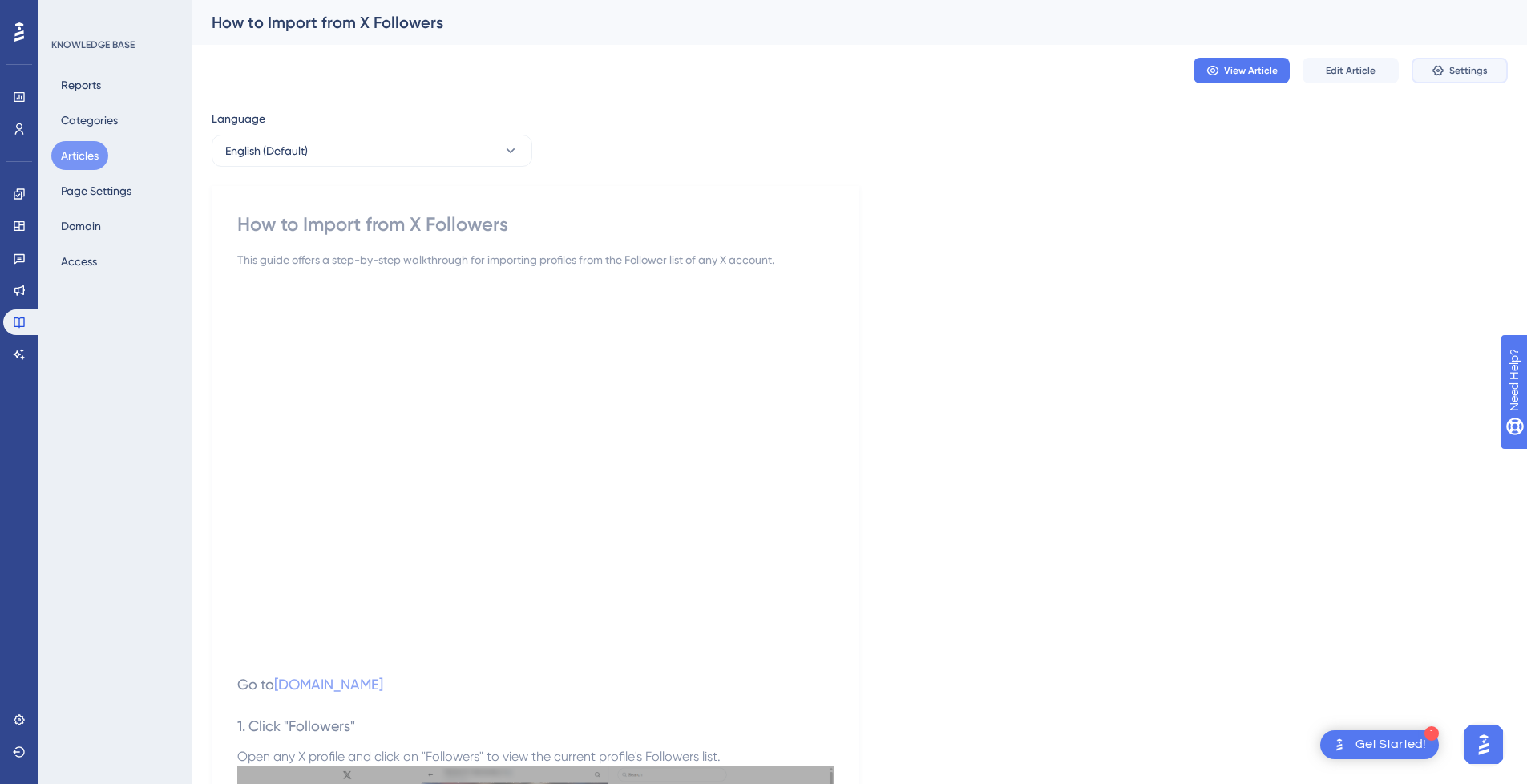
click at [1450, 77] on button "Settings" at bounding box center [1459, 71] width 96 height 26
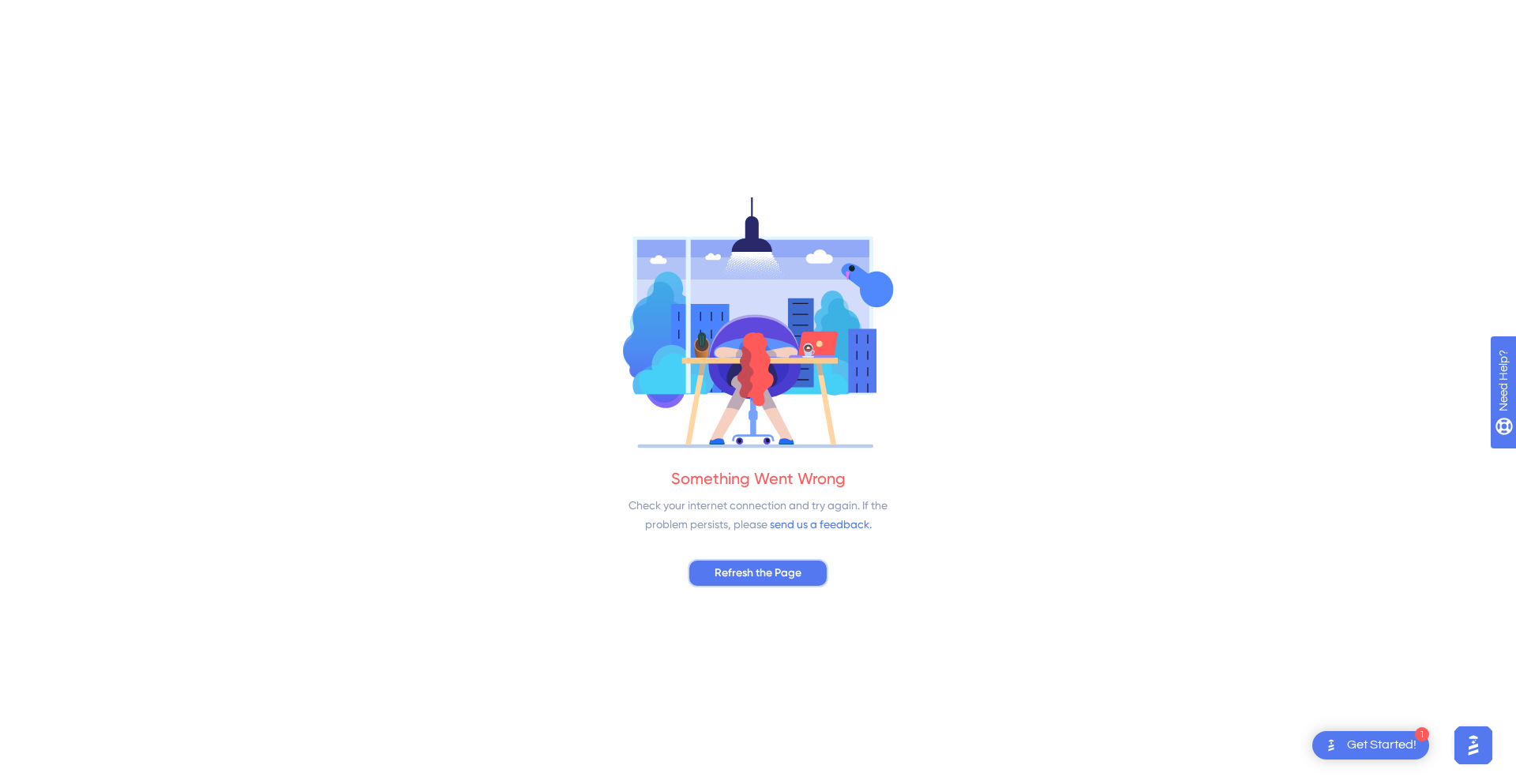
click at [767, 577] on span "Refresh the Page" at bounding box center [758, 573] width 87 height 19
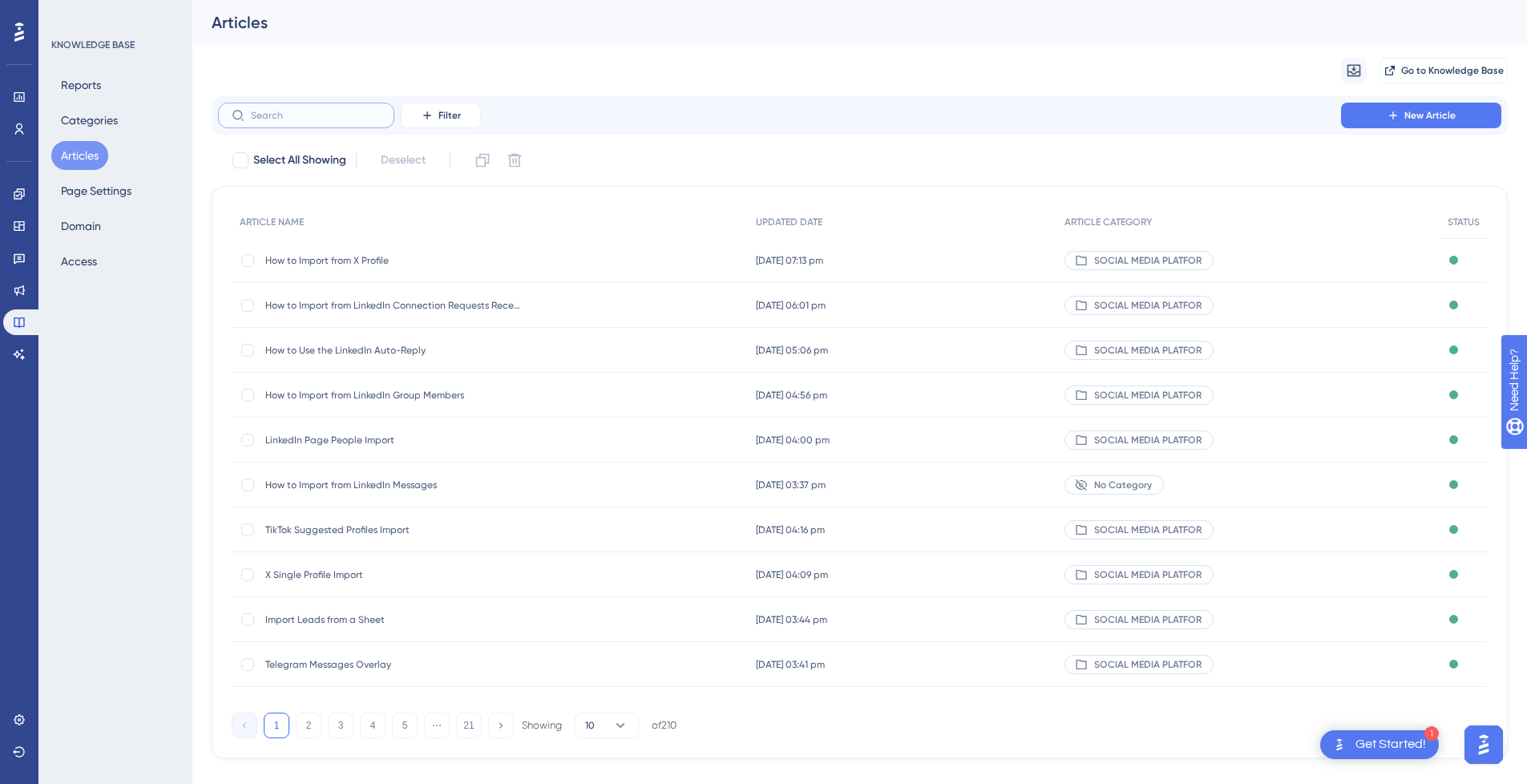
click at [307, 120] on input "text" at bounding box center [316, 115] width 130 height 11
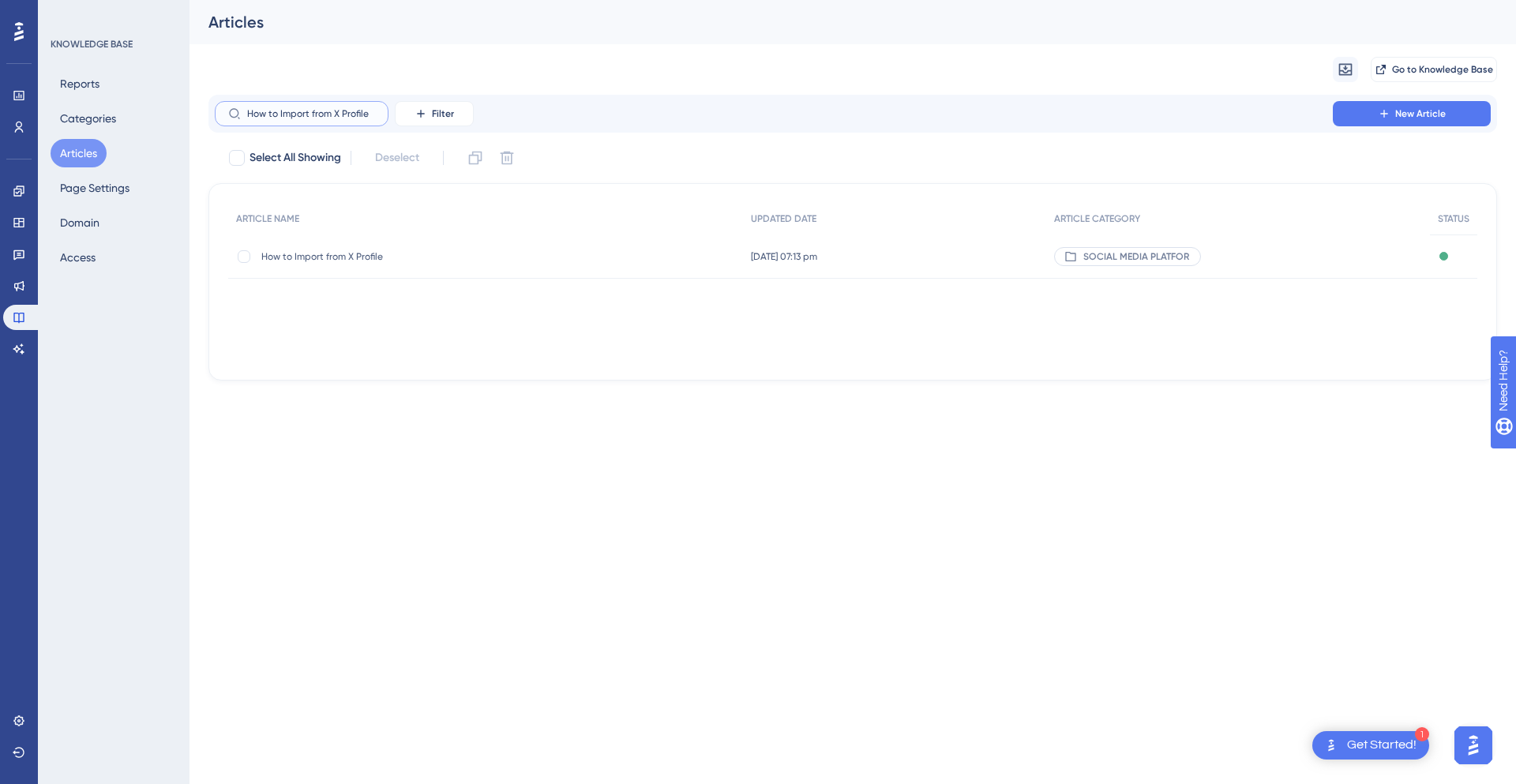
type input "How to Import from X Profile"
click at [480, 264] on div "How to Import from X Profile How to Import from X Profile" at bounding box center [388, 257] width 253 height 44
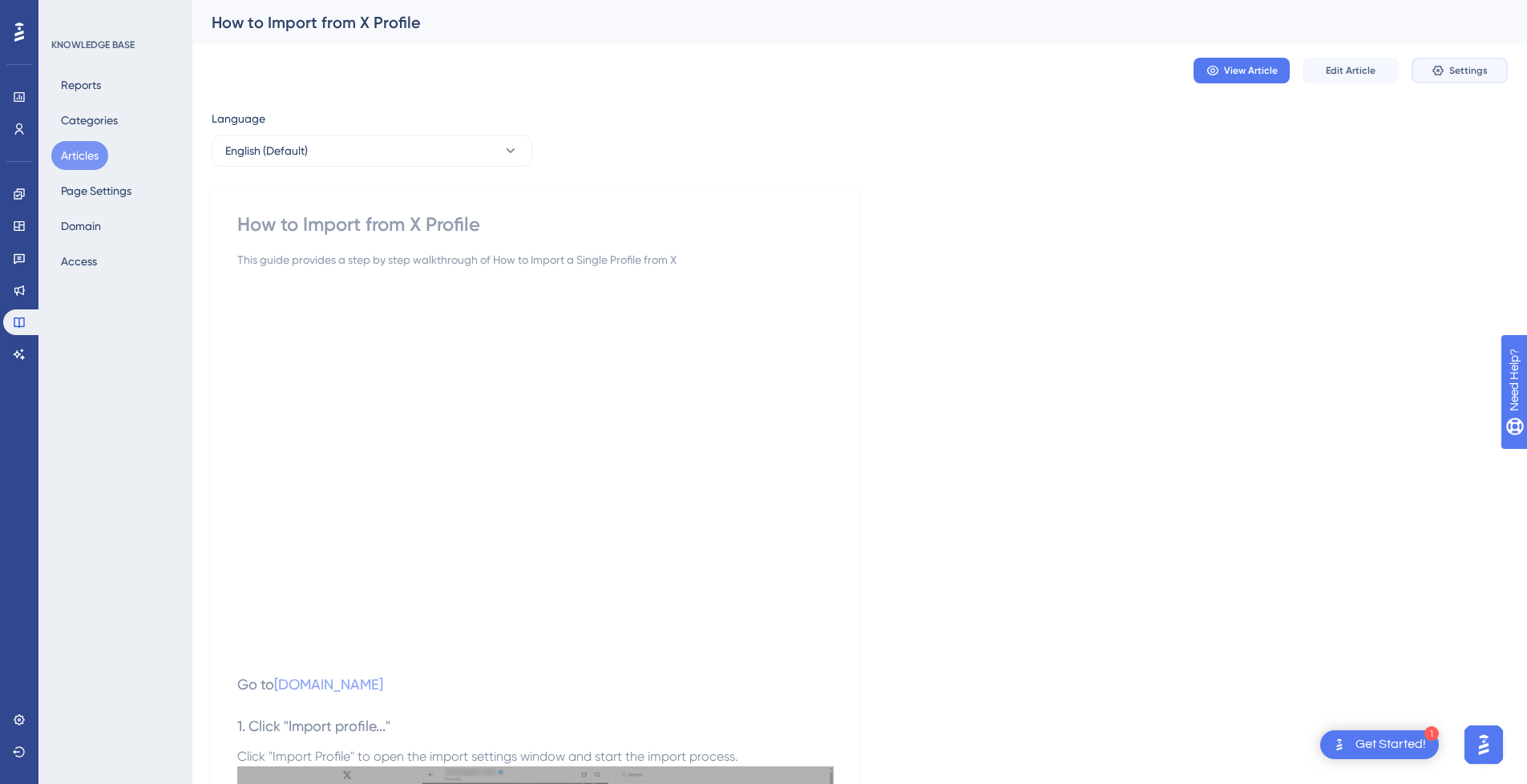
click at [1463, 65] on span "Settings" at bounding box center [1468, 71] width 39 height 13
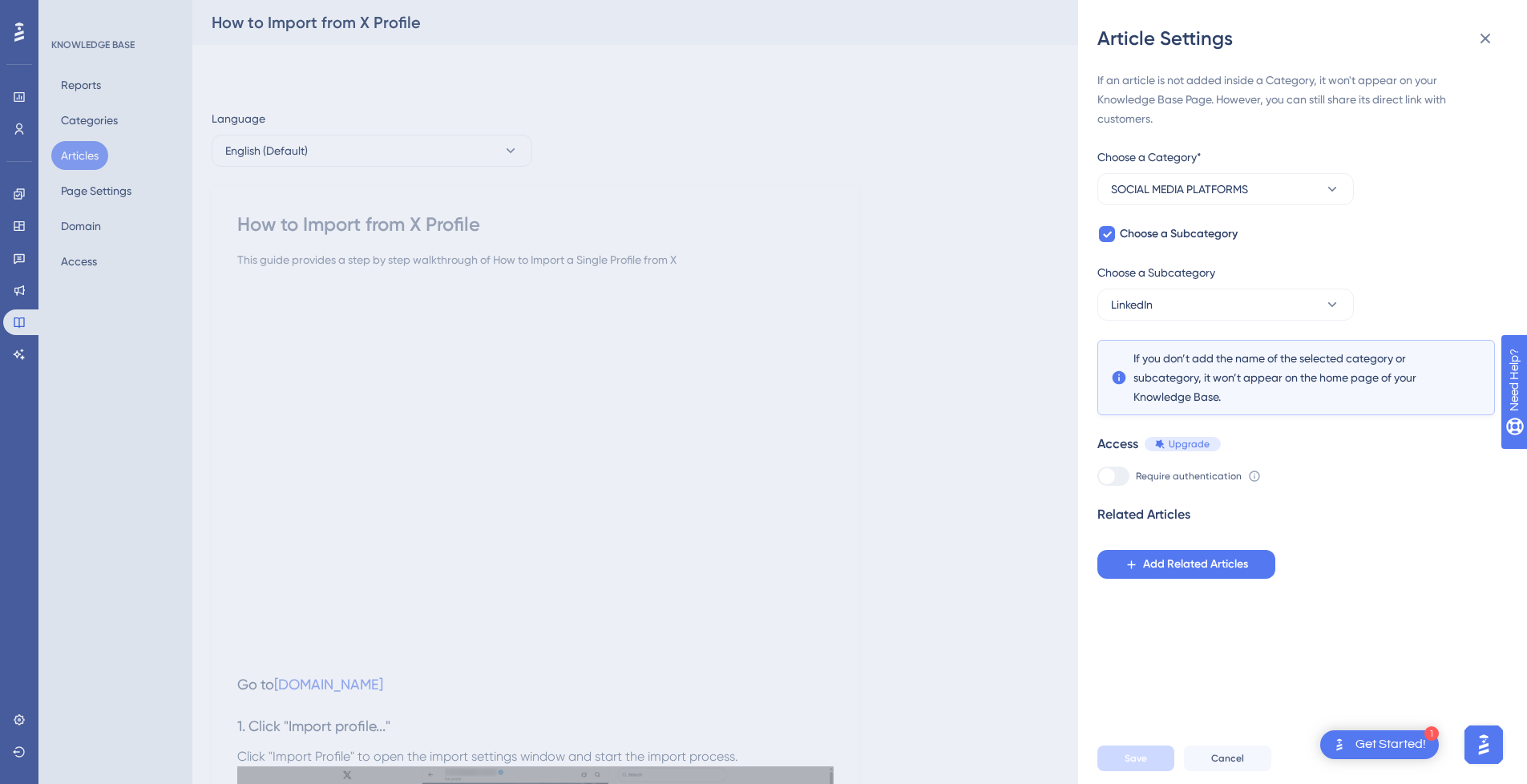
click at [881, 233] on div "Article Settings If an article is not added inside a Category, it won't appear …" at bounding box center [763, 392] width 1527 height 784
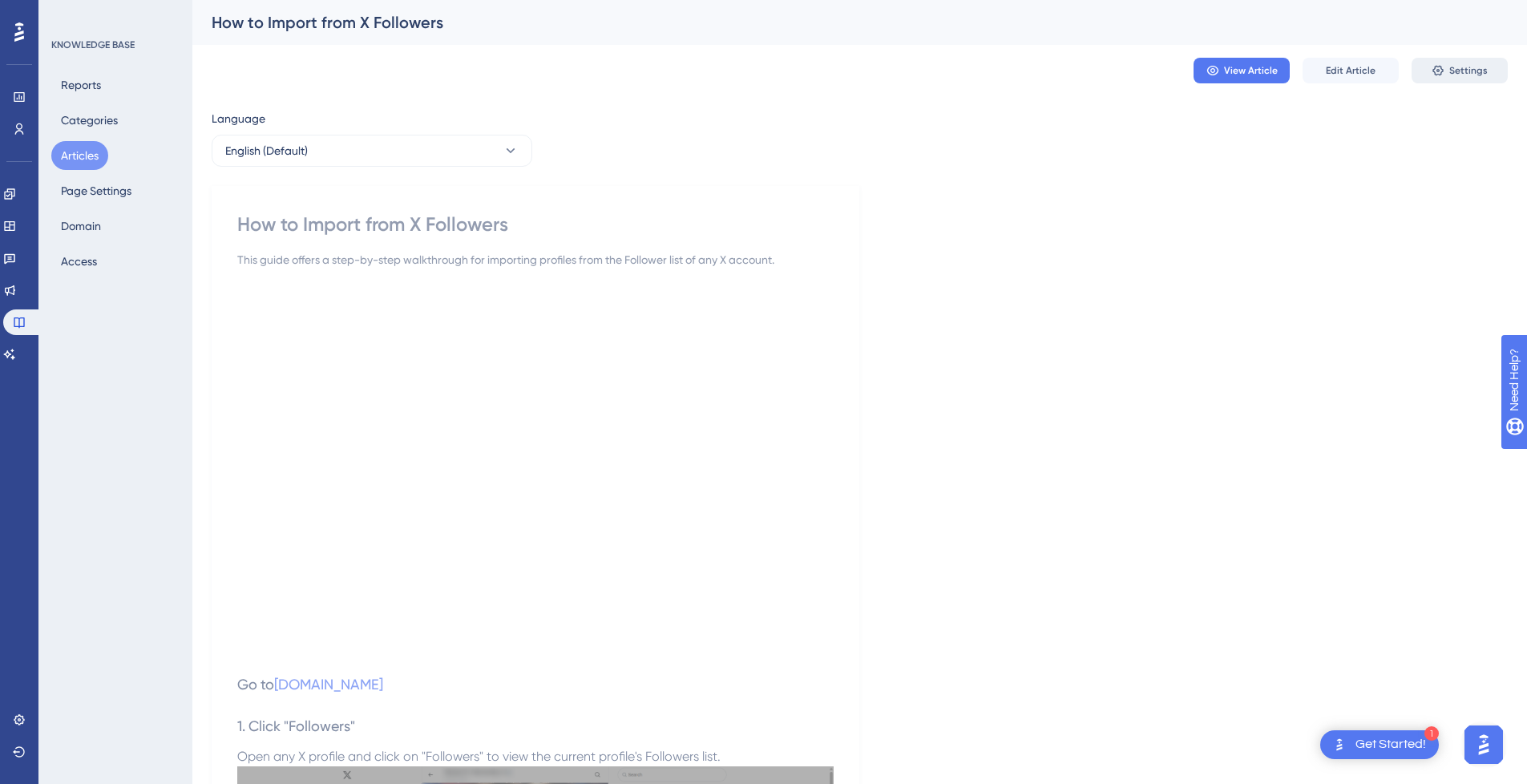
click at [1488, 74] on button "Settings" at bounding box center [1459, 71] width 96 height 26
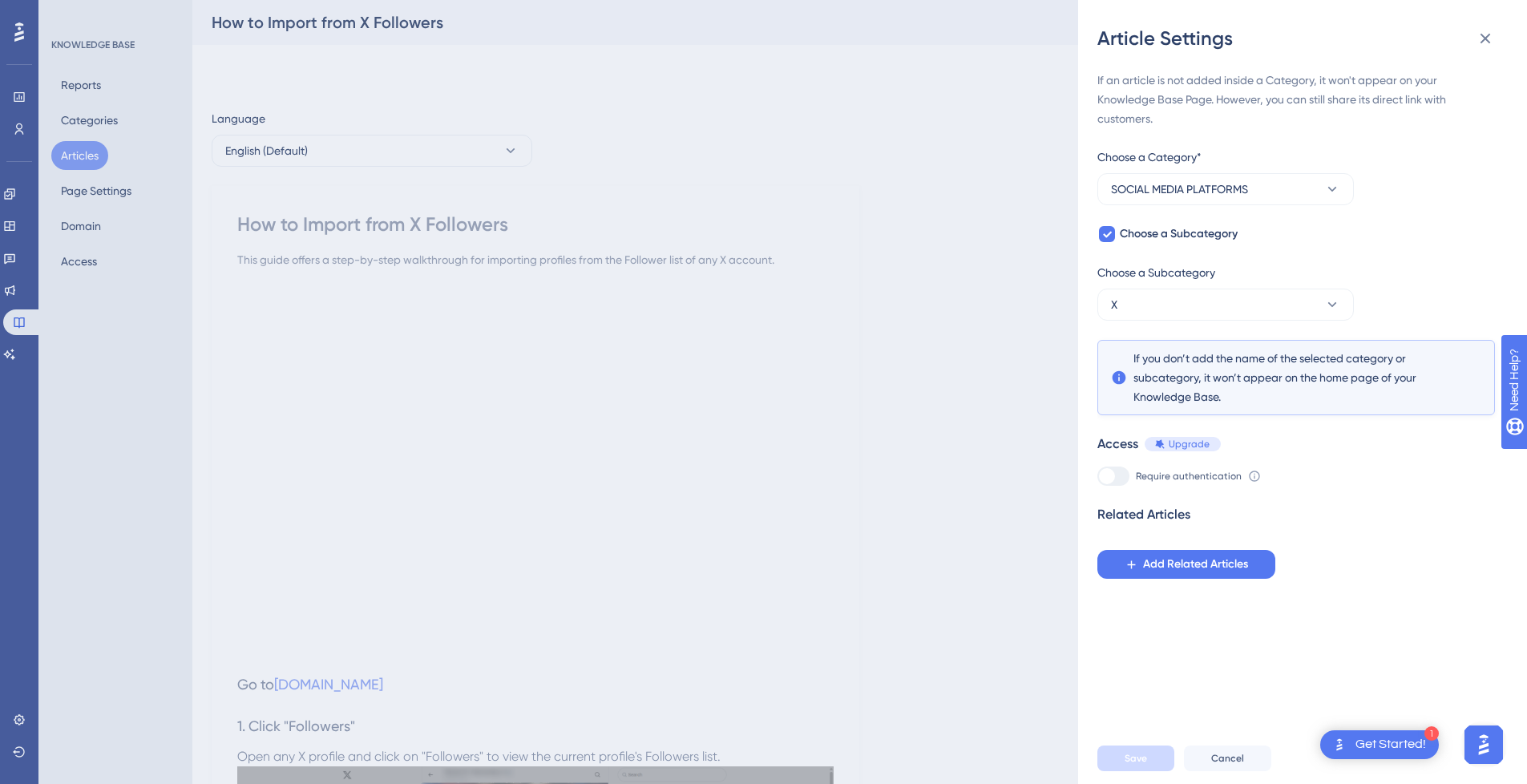
click at [873, 373] on div "Article Settings If an article is not added inside a Category, it won't appear …" at bounding box center [763, 392] width 1527 height 784
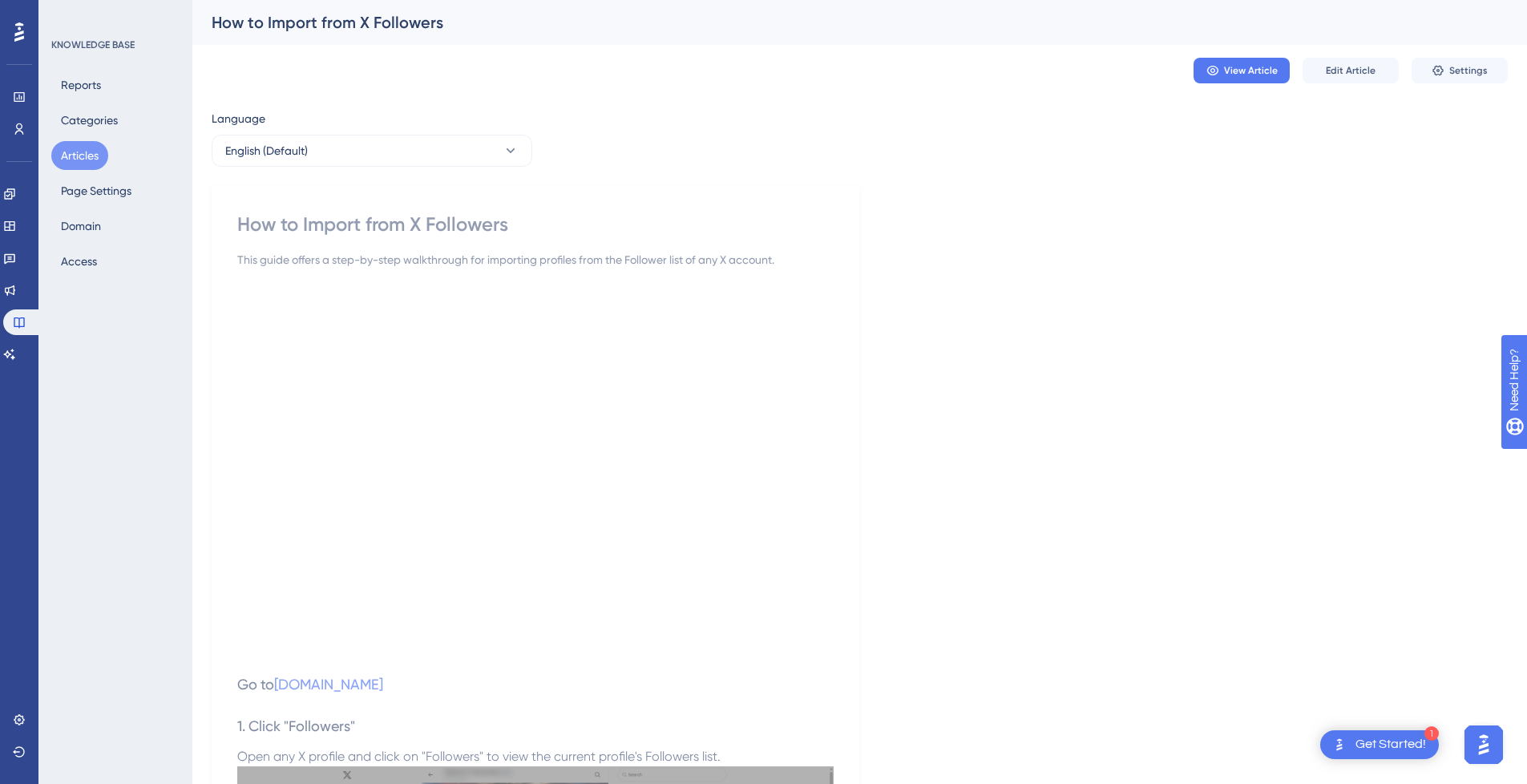
click at [76, 159] on button "Articles" at bounding box center [80, 155] width 57 height 29
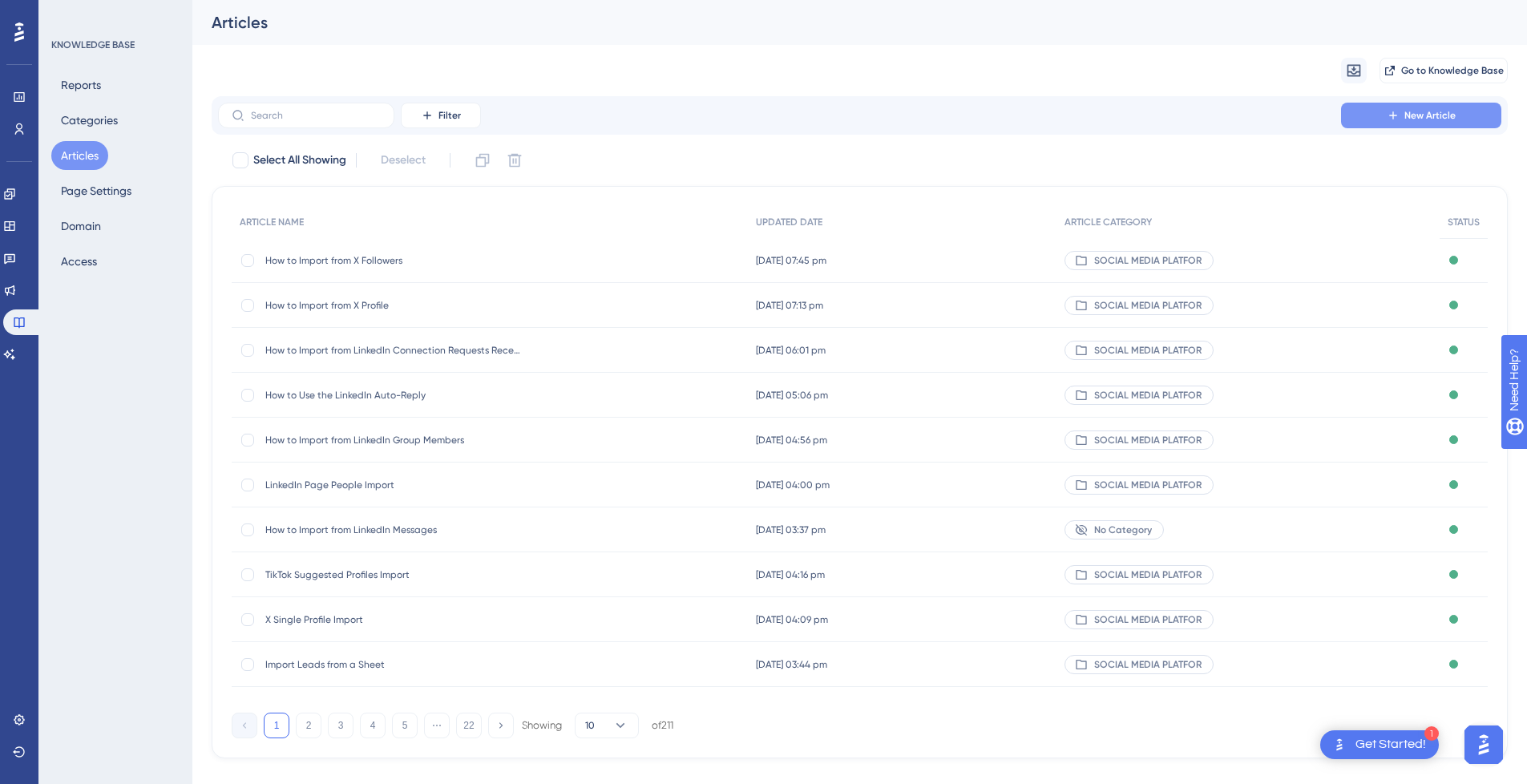
click at [1428, 112] on span "New Article" at bounding box center [1430, 115] width 52 height 13
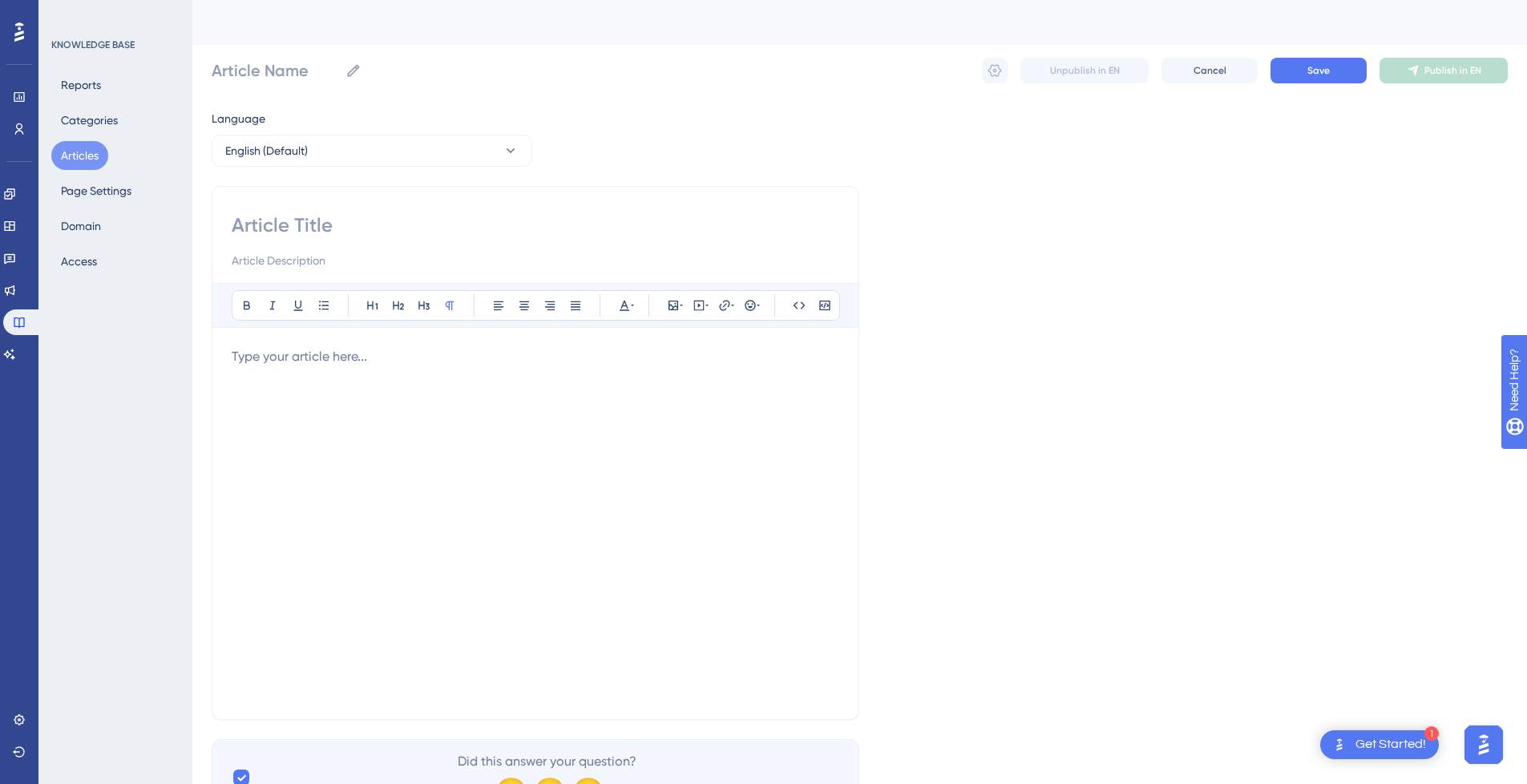
click at [374, 393] on div at bounding box center [535, 523] width 608 height 353
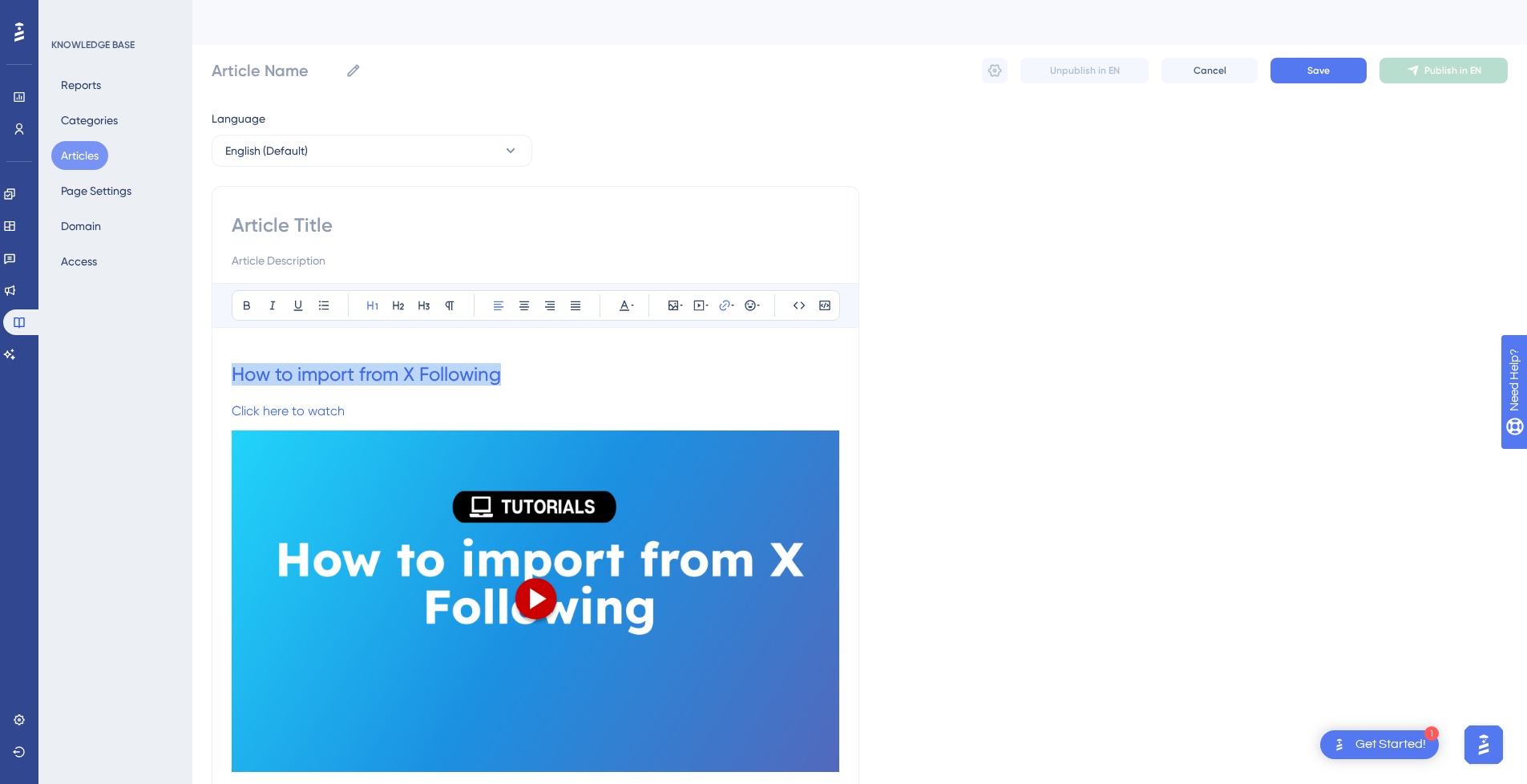
drag, startPoint x: 534, startPoint y: 380, endPoint x: 183, endPoint y: 379, distance: 351.0
click at [304, 223] on input at bounding box center [535, 225] width 608 height 26
paste input "How to import from X Following"
type input "How to import from X Following"
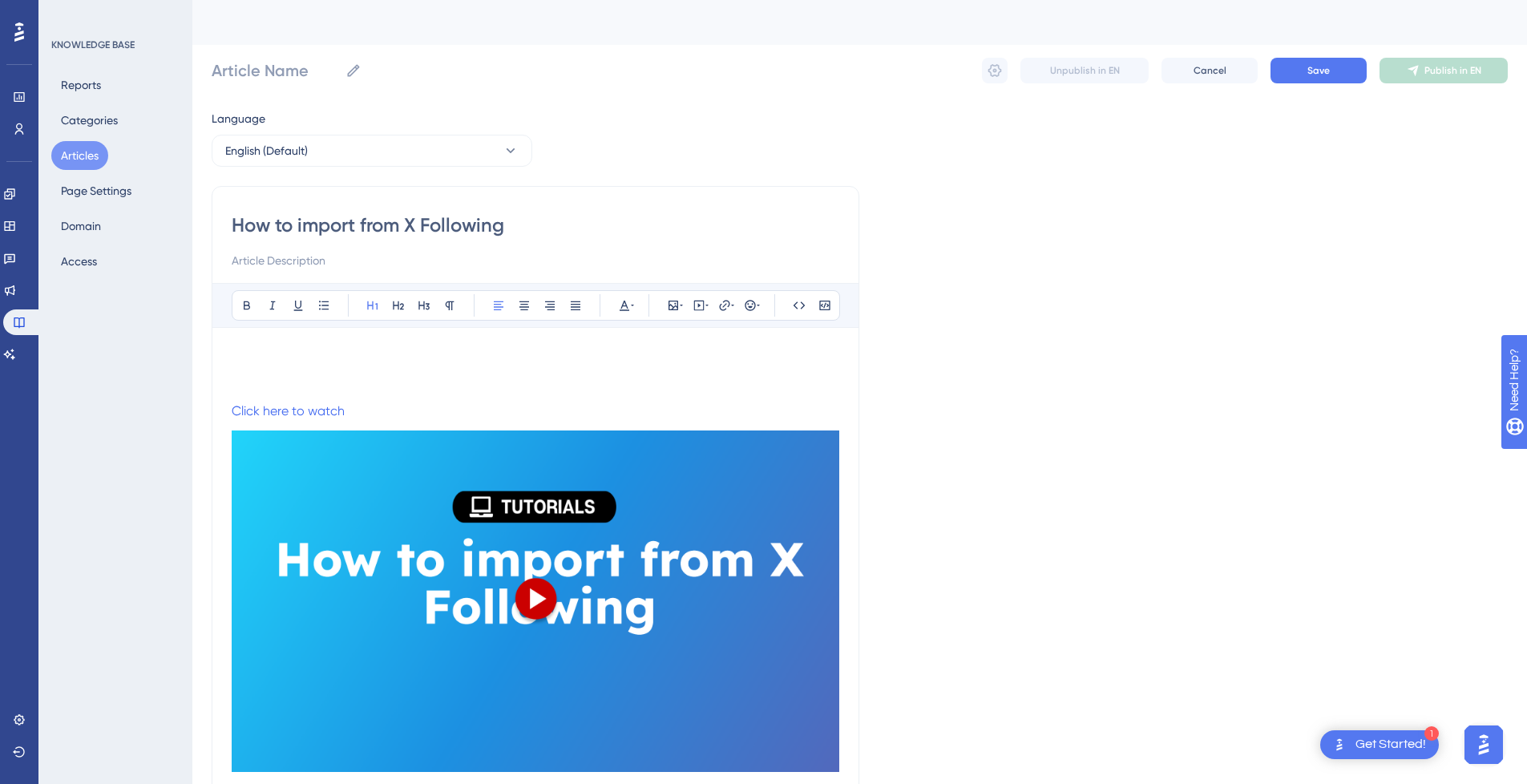
type input "How to import from X Following"
drag, startPoint x: 456, startPoint y: 422, endPoint x: 200, endPoint y: 403, distance: 256.7
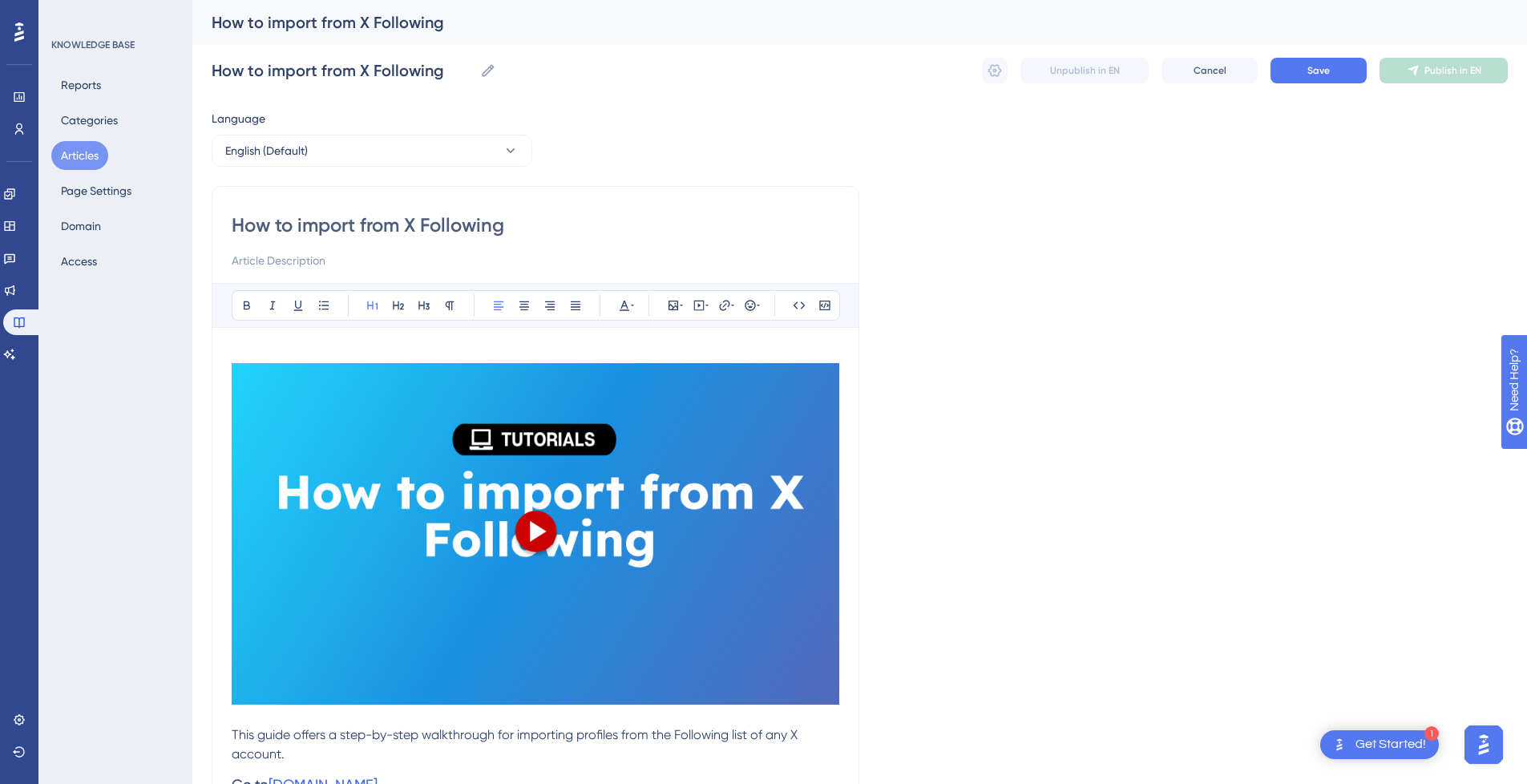
click at [361, 358] on h1 at bounding box center [535, 536] width 608 height 378
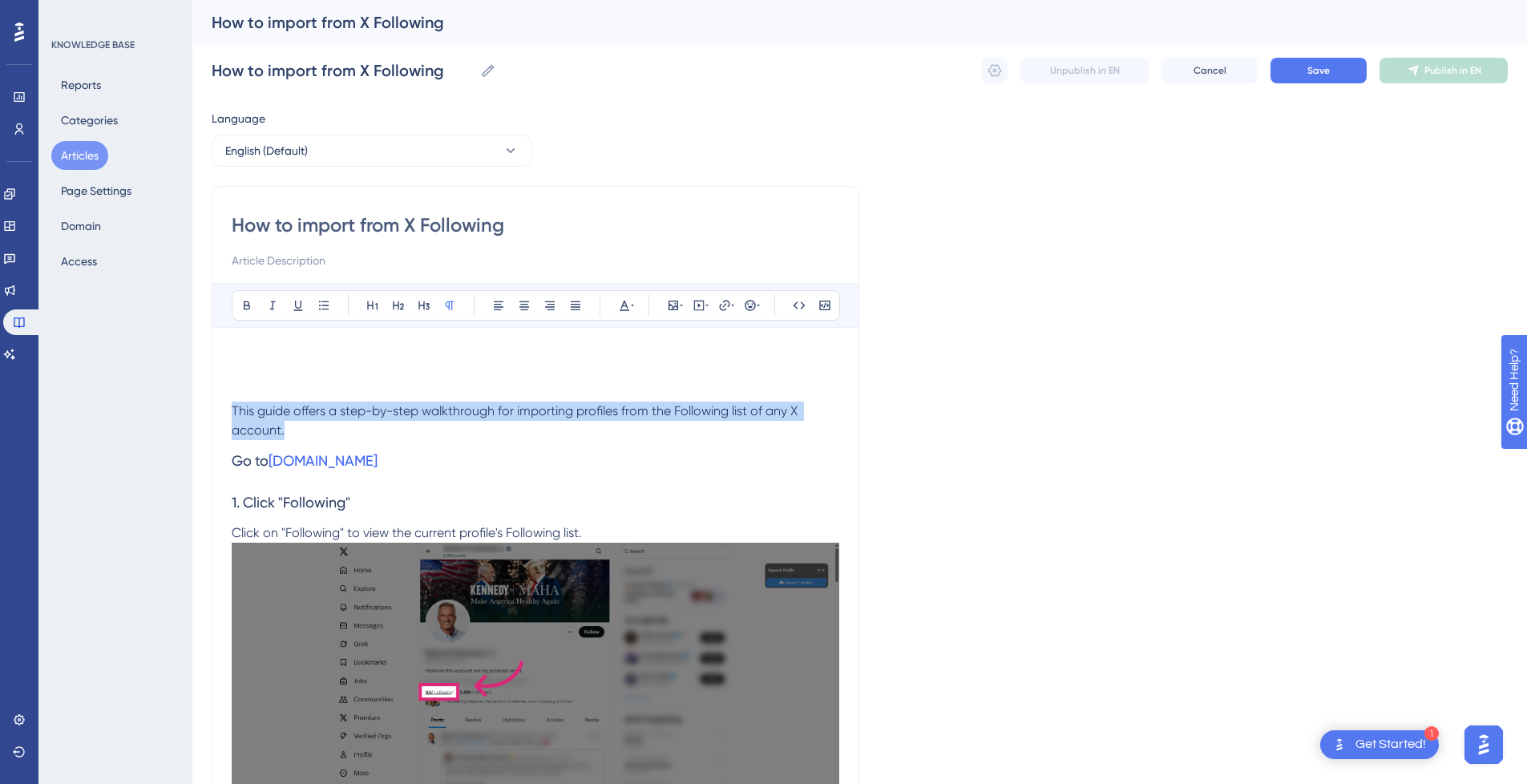
drag, startPoint x: 320, startPoint y: 432, endPoint x: 225, endPoint y: 411, distance: 97.3
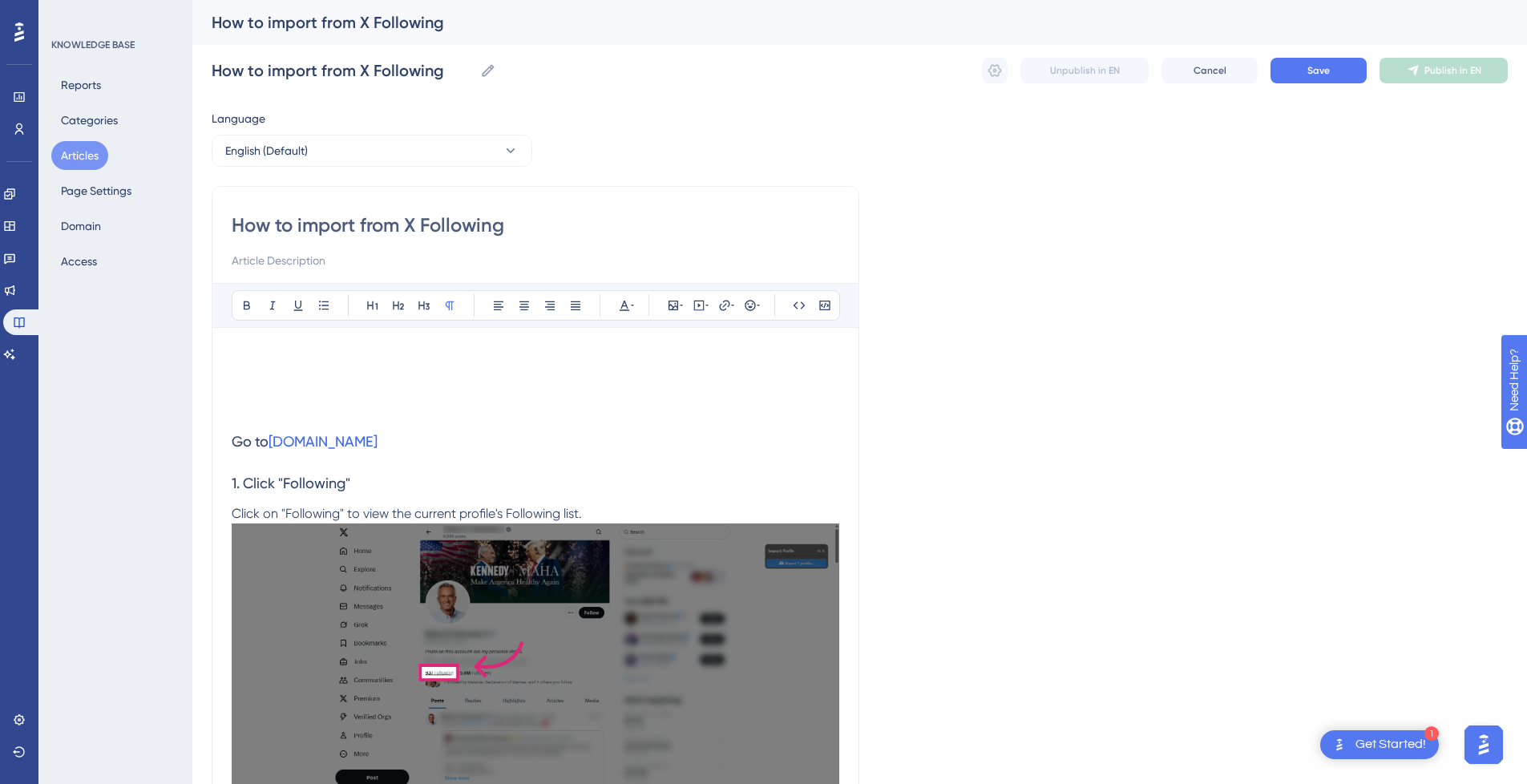
click at [343, 262] on input at bounding box center [535, 261] width 608 height 19
paste input "This guide offers a step-by-step walkthrough for importing profiles from the Fo…"
type input "This guide offers a step-by-step walkthrough for importing profiles from the Fo…"
click at [307, 407] on p at bounding box center [535, 411] width 608 height 19
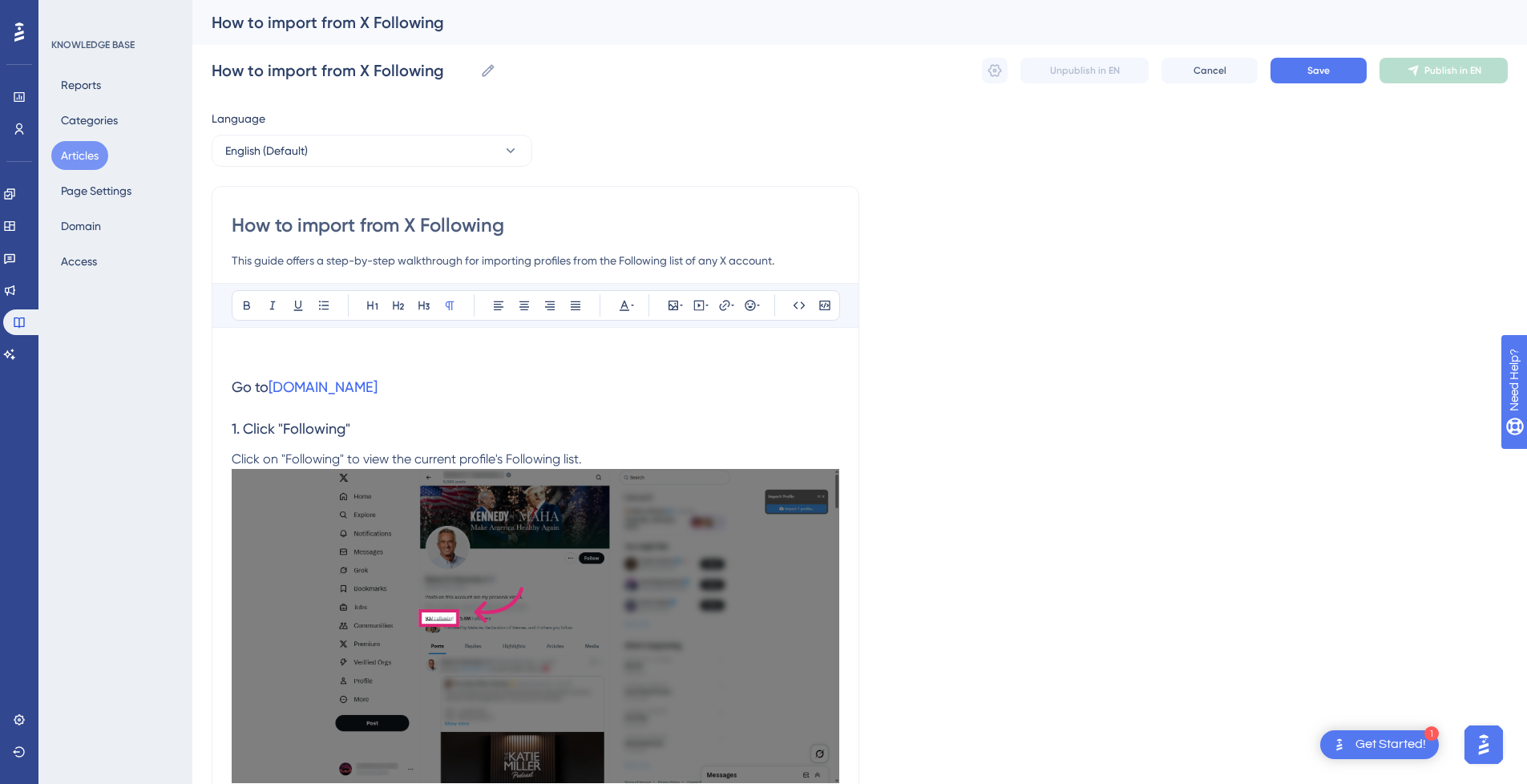
click at [332, 347] on p at bounding box center [535, 357] width 608 height 19
click at [692, 299] on icon at bounding box center [699, 305] width 13 height 13
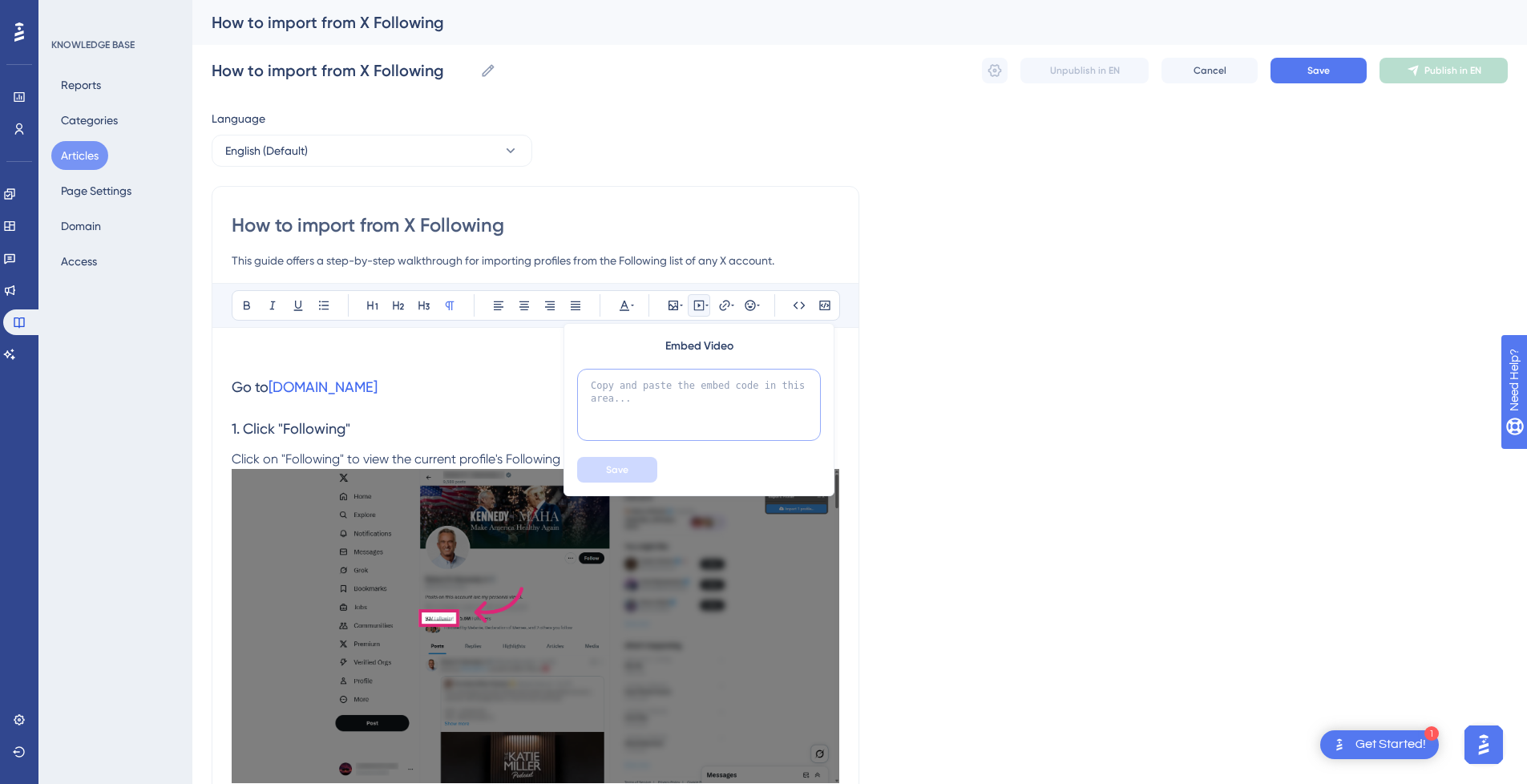
drag, startPoint x: 702, startPoint y: 375, endPoint x: 692, endPoint y: 384, distance: 13.5
click at [702, 376] on textarea at bounding box center [699, 405] width 244 height 72
paste textarea "<div style="position:relative;padding-bottom:56.25%;"> <iframe style="width:100…"
type textarea "<div style="position:relative;padding-bottom:56.25%;"> <iframe style="width:100…"
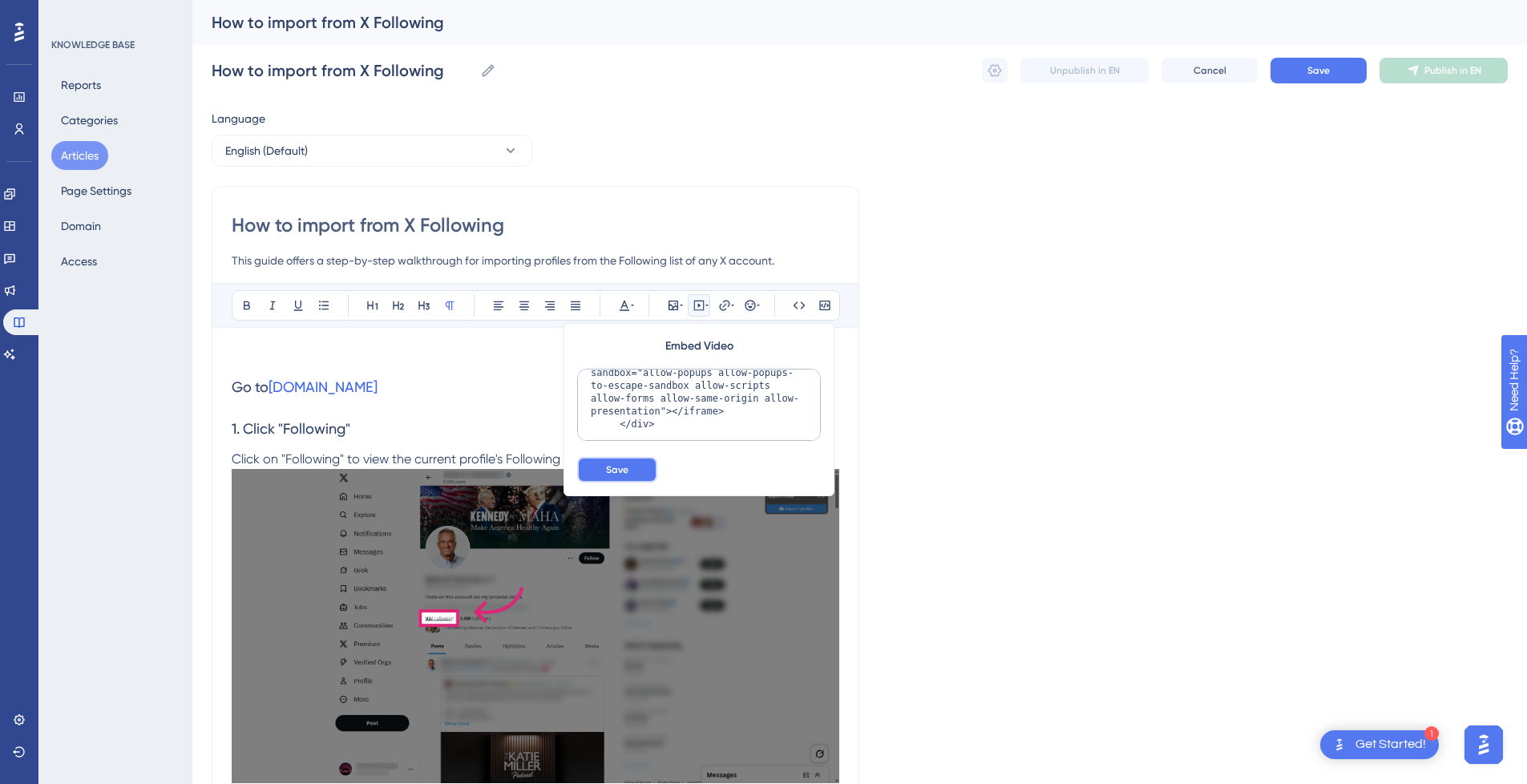
click at [605, 462] on button "Save" at bounding box center [617, 470] width 80 height 26
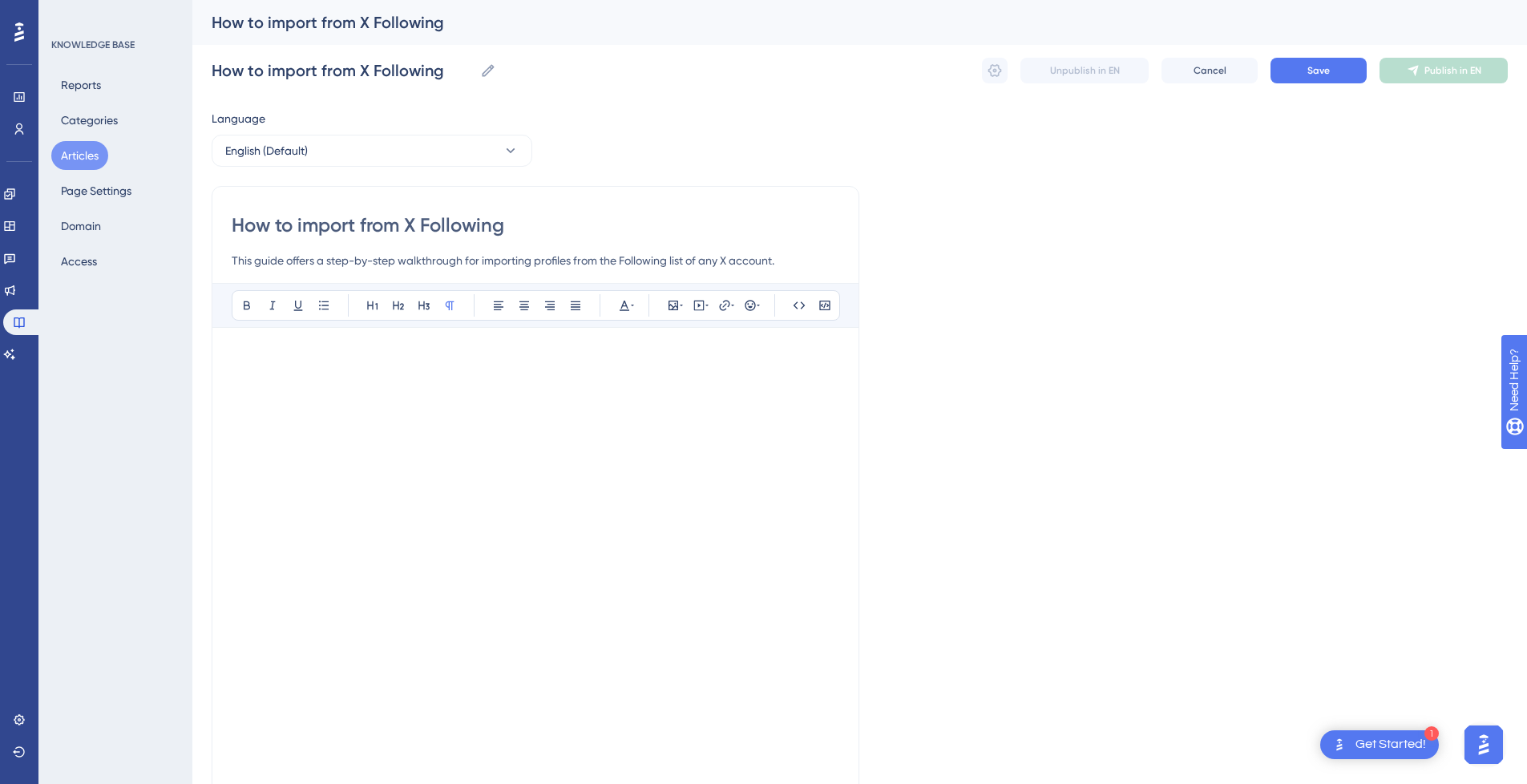
click at [336, 359] on p at bounding box center [535, 357] width 608 height 19
click at [255, 757] on h3 "Go to [DOMAIN_NAME]" at bounding box center [535, 774] width 608 height 42
click at [256, 742] on p at bounding box center [535, 744] width 608 height 19
click at [1337, 76] on button "Save" at bounding box center [1318, 71] width 96 height 26
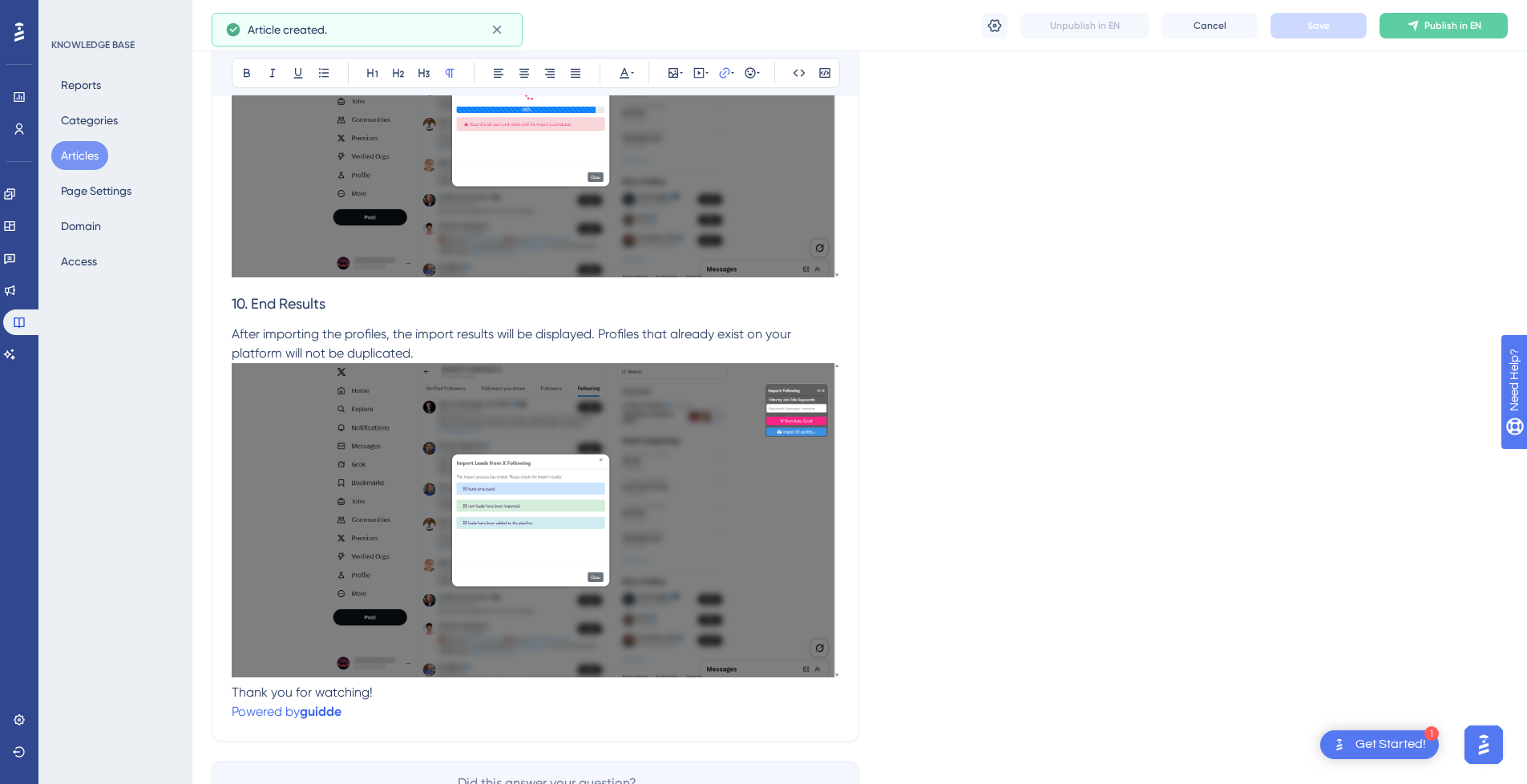
scroll to position [4076, 0]
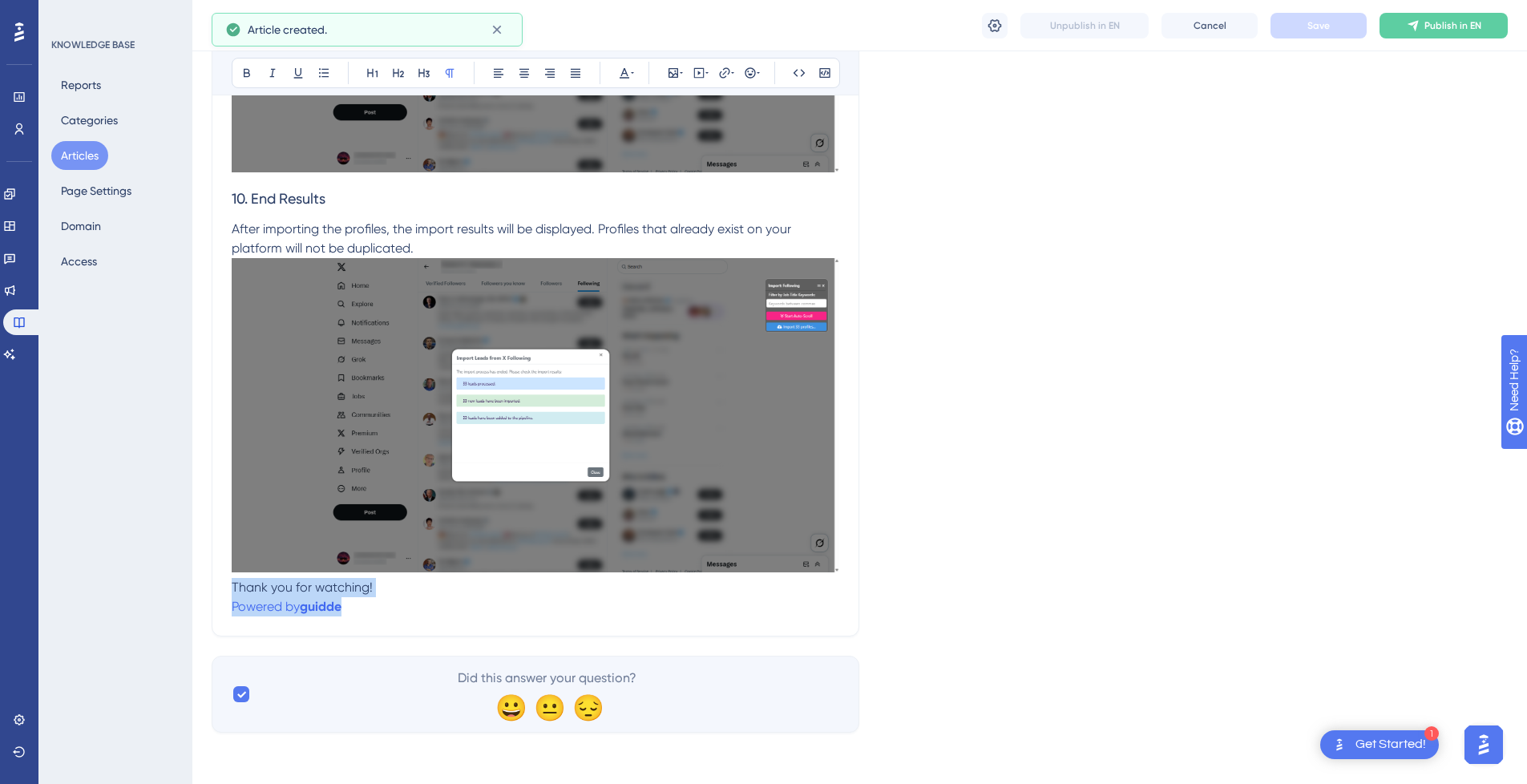
drag, startPoint x: 409, startPoint y: 607, endPoint x: 195, endPoint y: 591, distance: 214.6
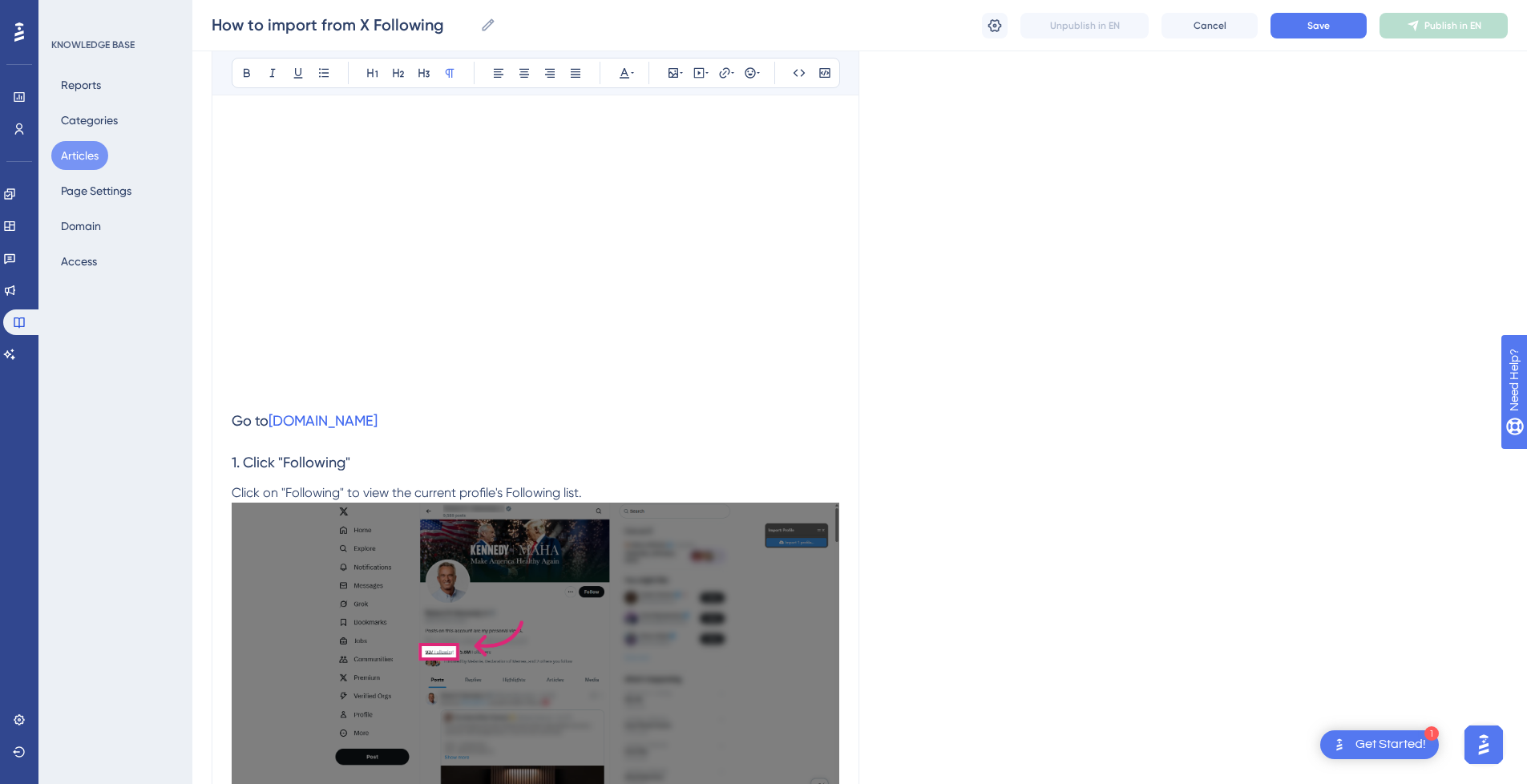
scroll to position [0, 0]
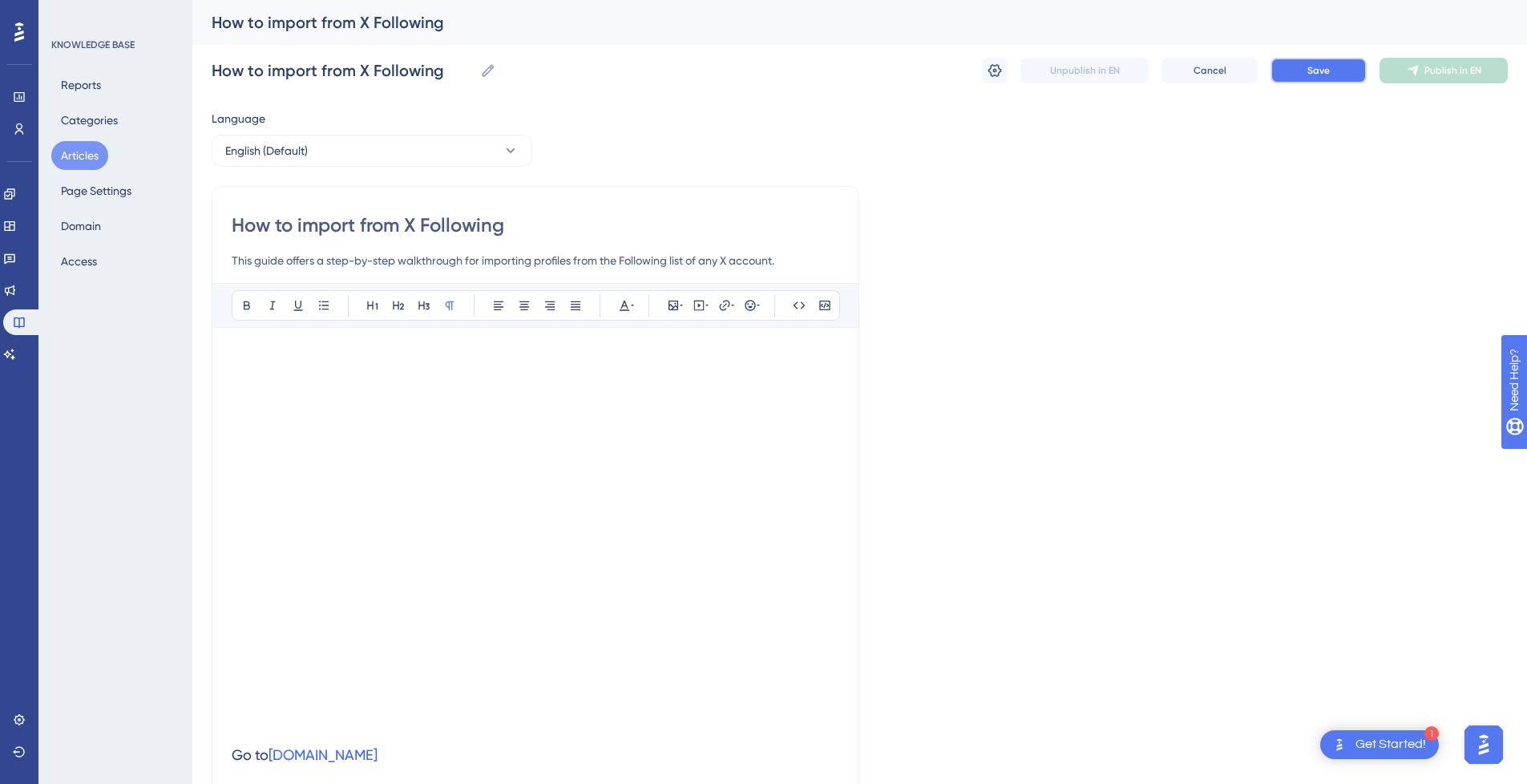
click at [1333, 69] on button "Save" at bounding box center [1318, 71] width 96 height 26
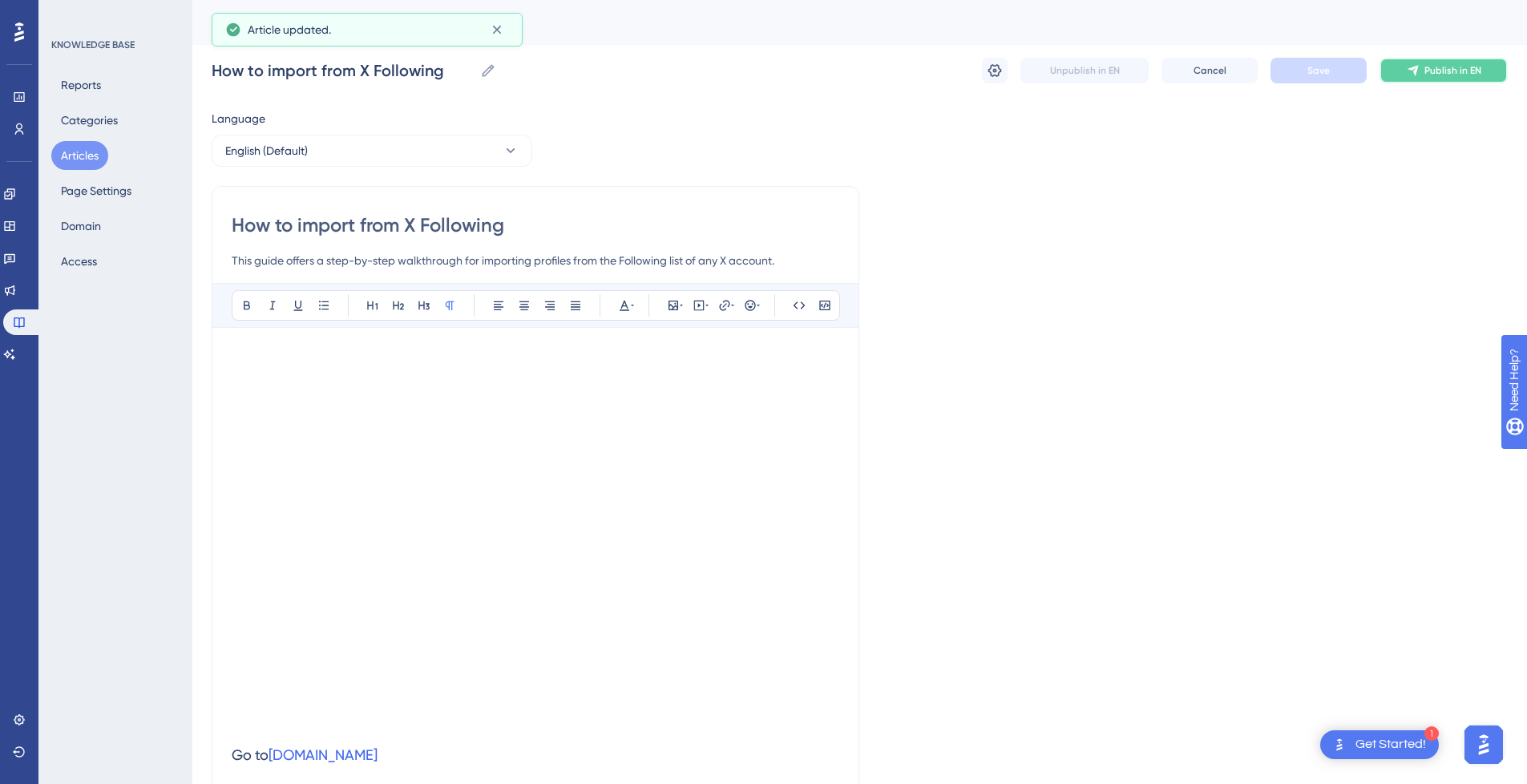
click at [1434, 77] on button "Publish in EN" at bounding box center [1443, 71] width 128 height 26
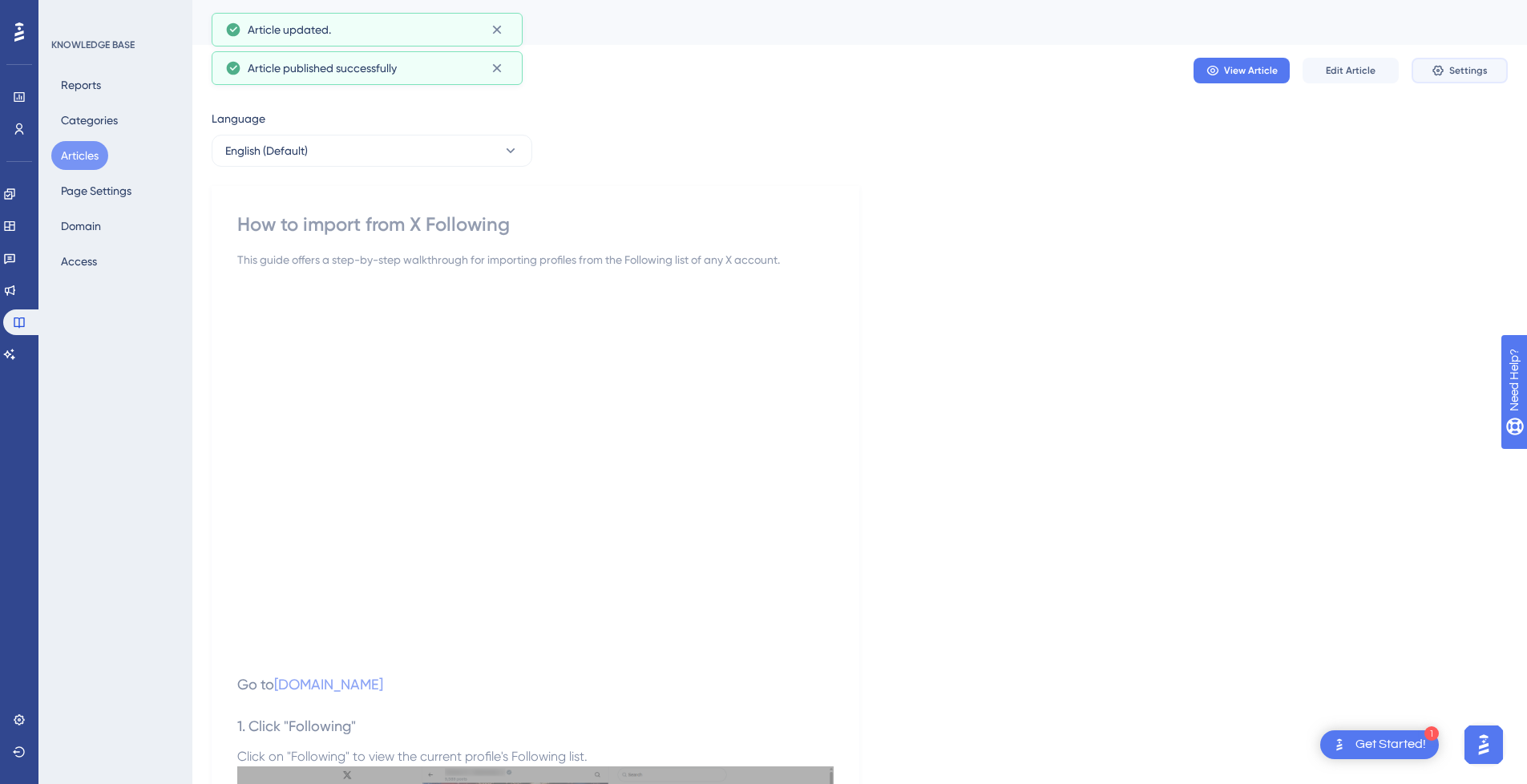
click at [1432, 64] on button "Settings" at bounding box center [1459, 71] width 96 height 26
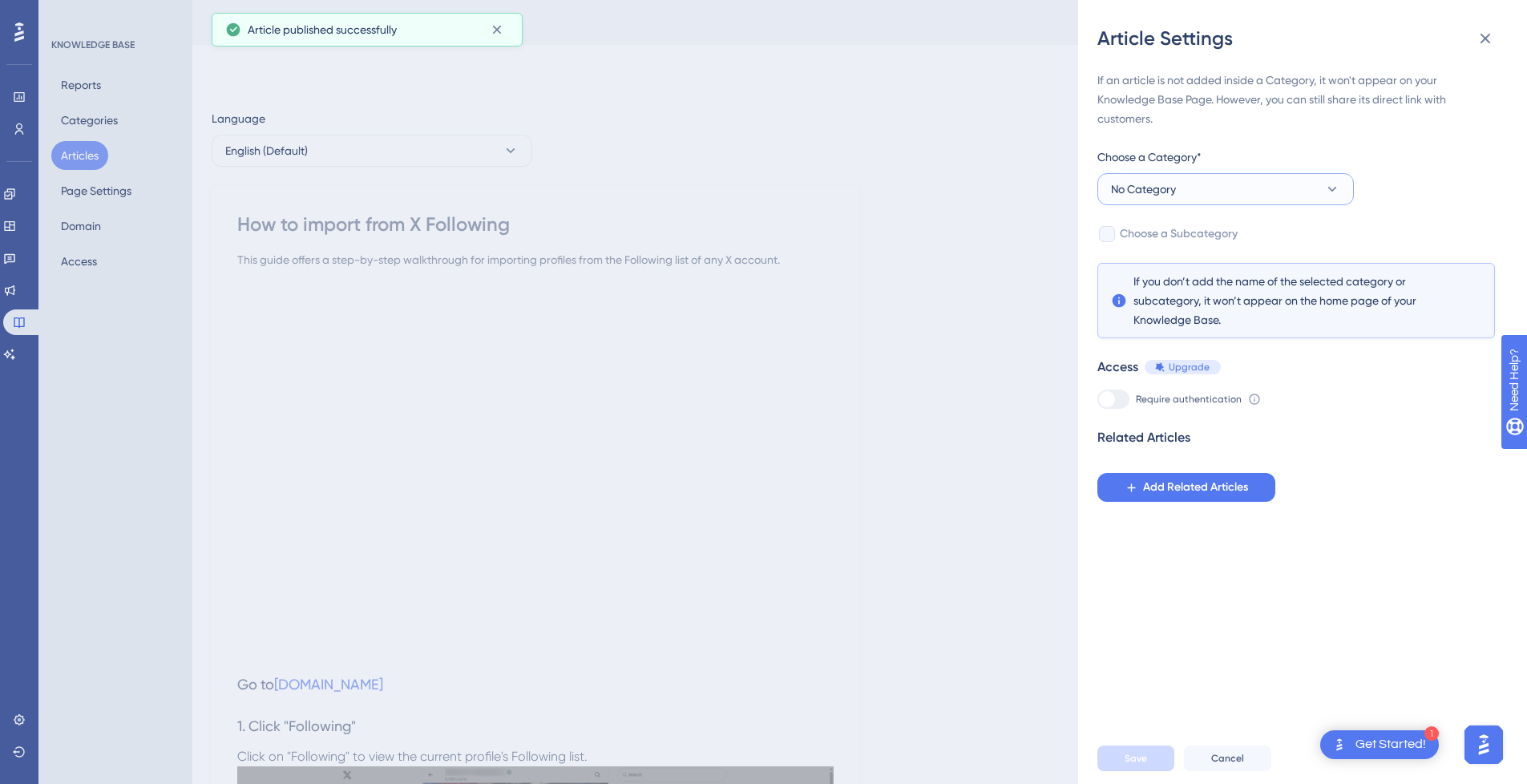
click at [1182, 202] on button "No Category" at bounding box center [1225, 189] width 257 height 32
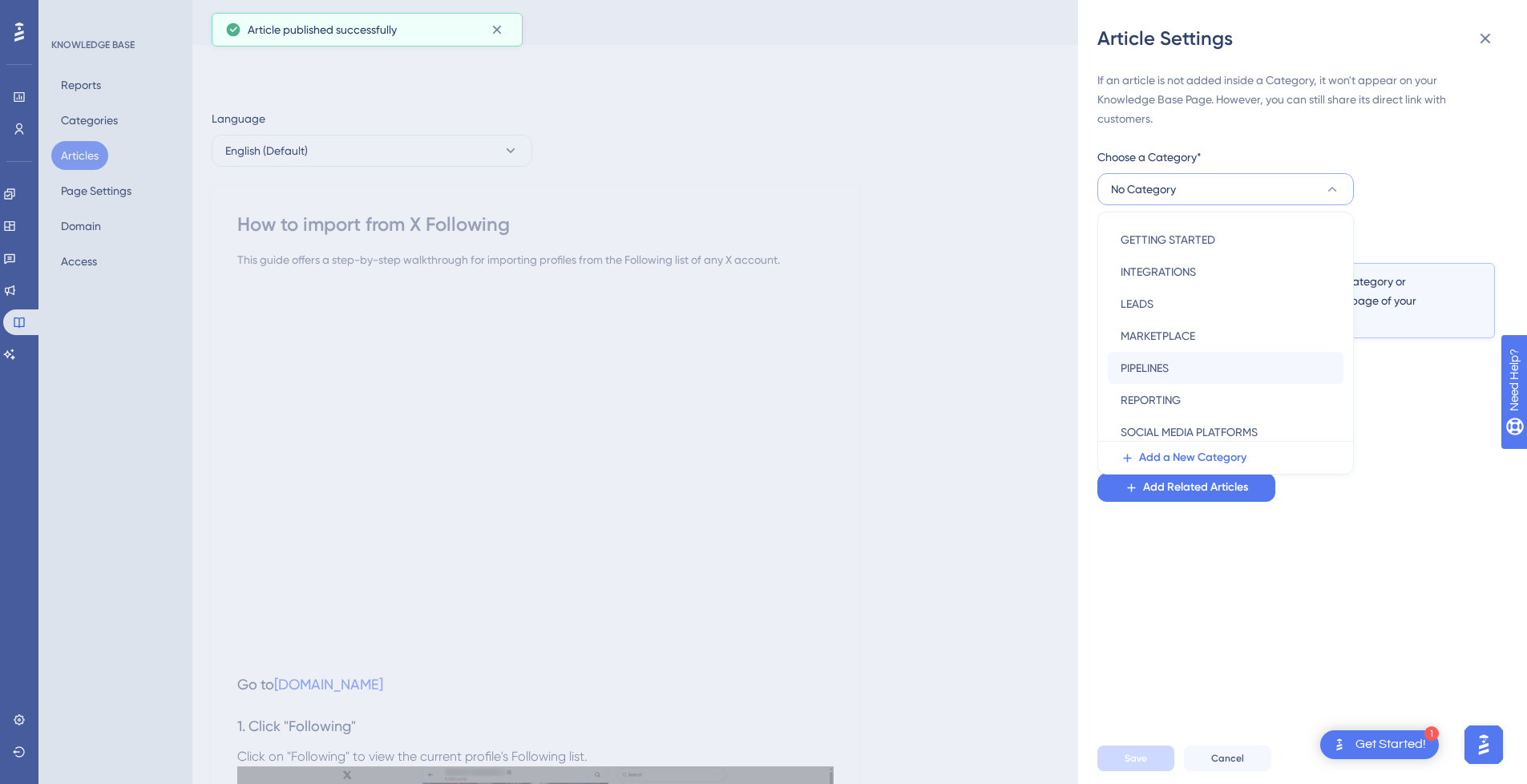
scroll to position [160, 0]
click at [1203, 435] on span "SOCIAL MEDIA PLATFORMS" at bounding box center [1189, 431] width 137 height 19
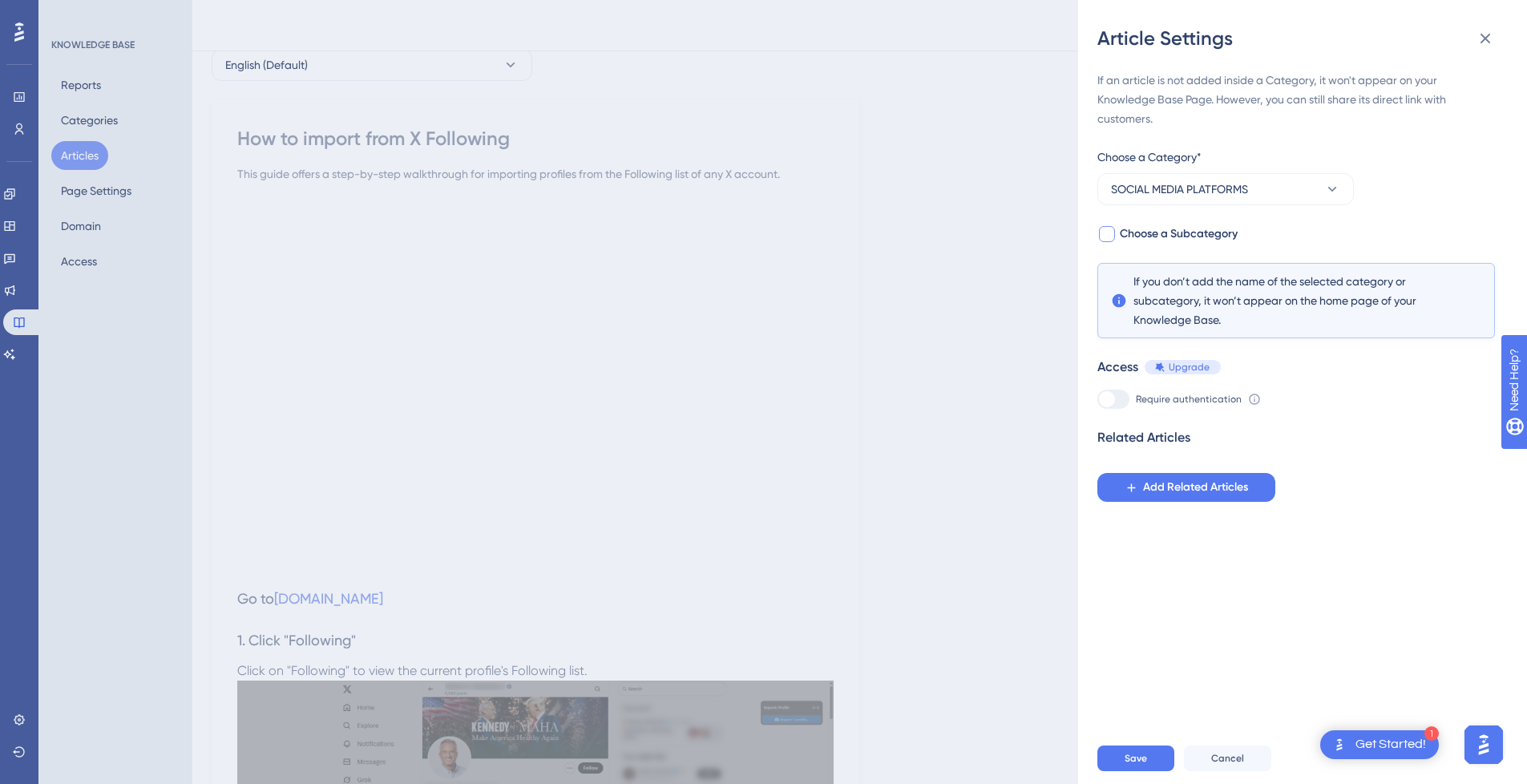
scroll to position [80, 0]
click at [1191, 236] on span "Choose a Subcategory" at bounding box center [1178, 234] width 118 height 19
checkbox input "true"
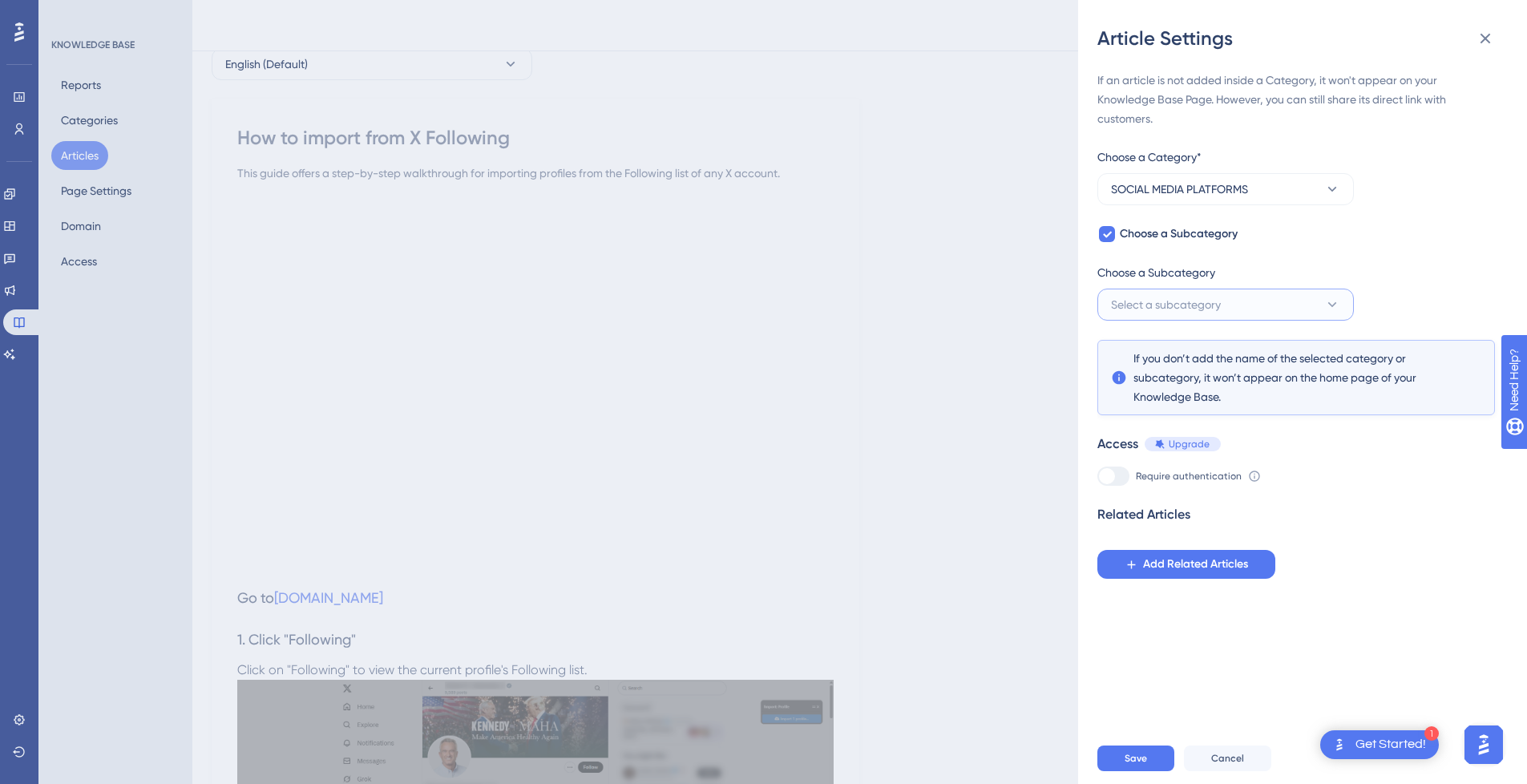
click at [1210, 300] on span "Select a subcategory" at bounding box center [1166, 304] width 109 height 19
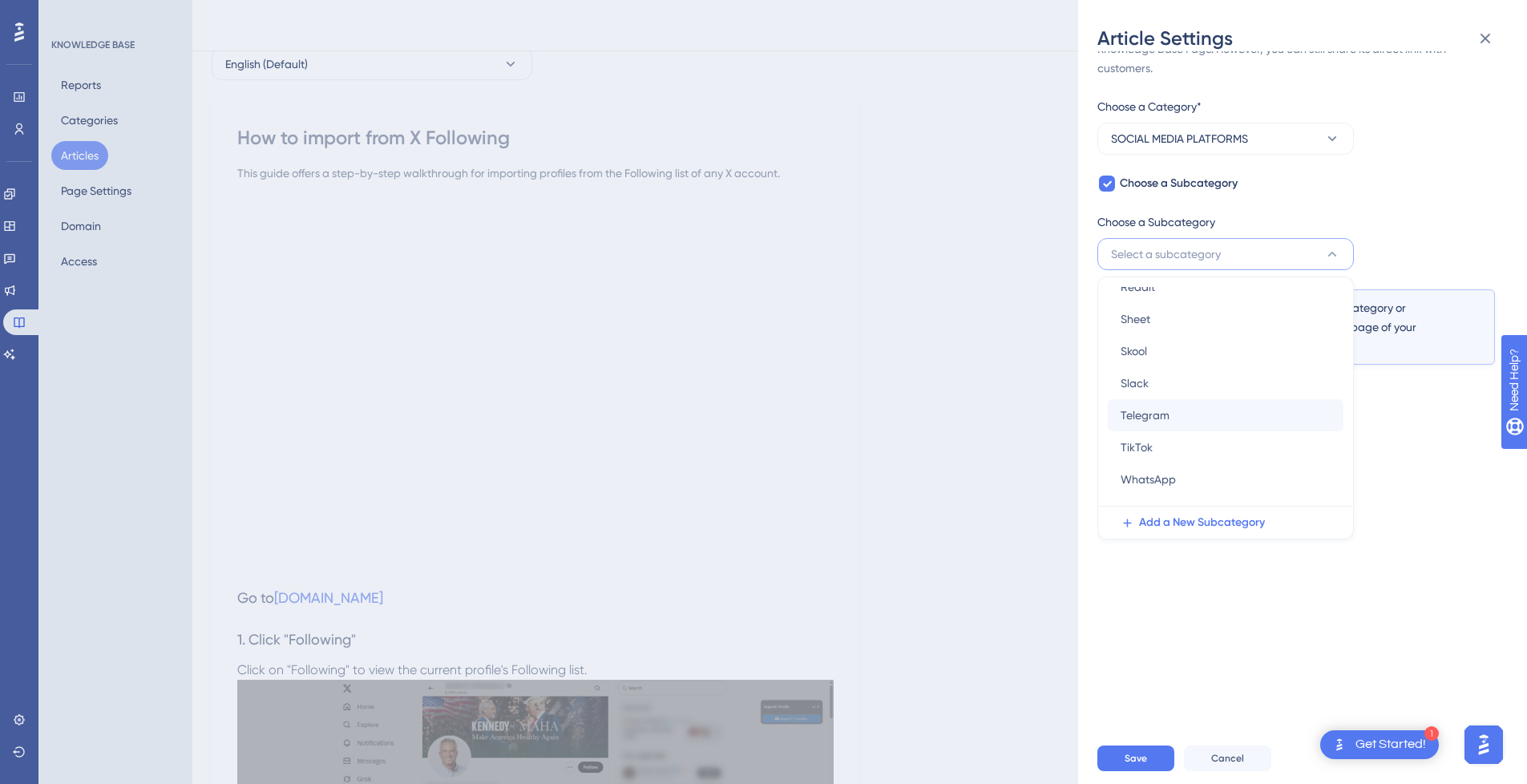
scroll to position [294, 0]
click at [1178, 448] on div "X X" at bounding box center [1225, 458] width 210 height 32
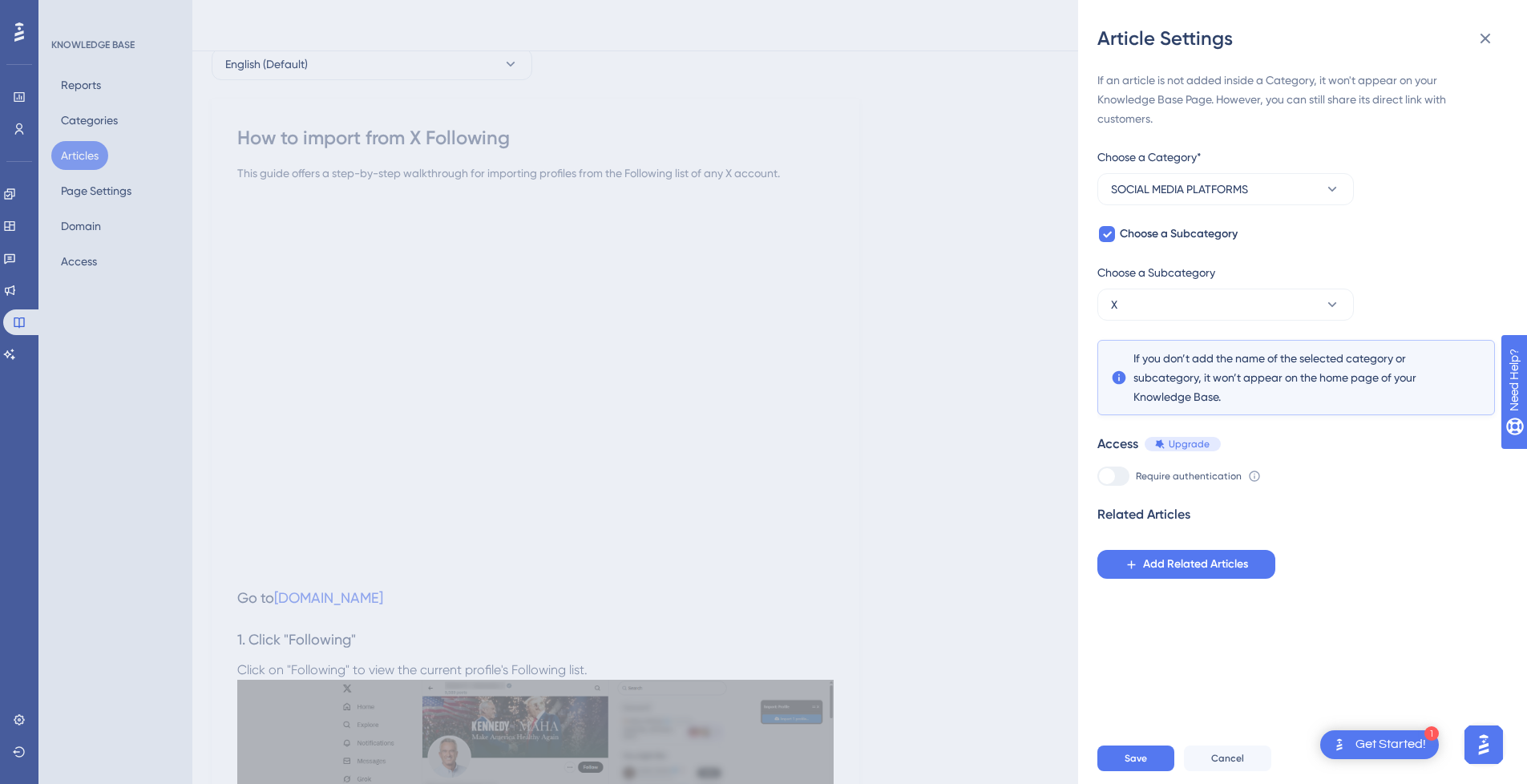
scroll to position [0, 0]
click at [1149, 765] on button "Save" at bounding box center [1136, 758] width 77 height 26
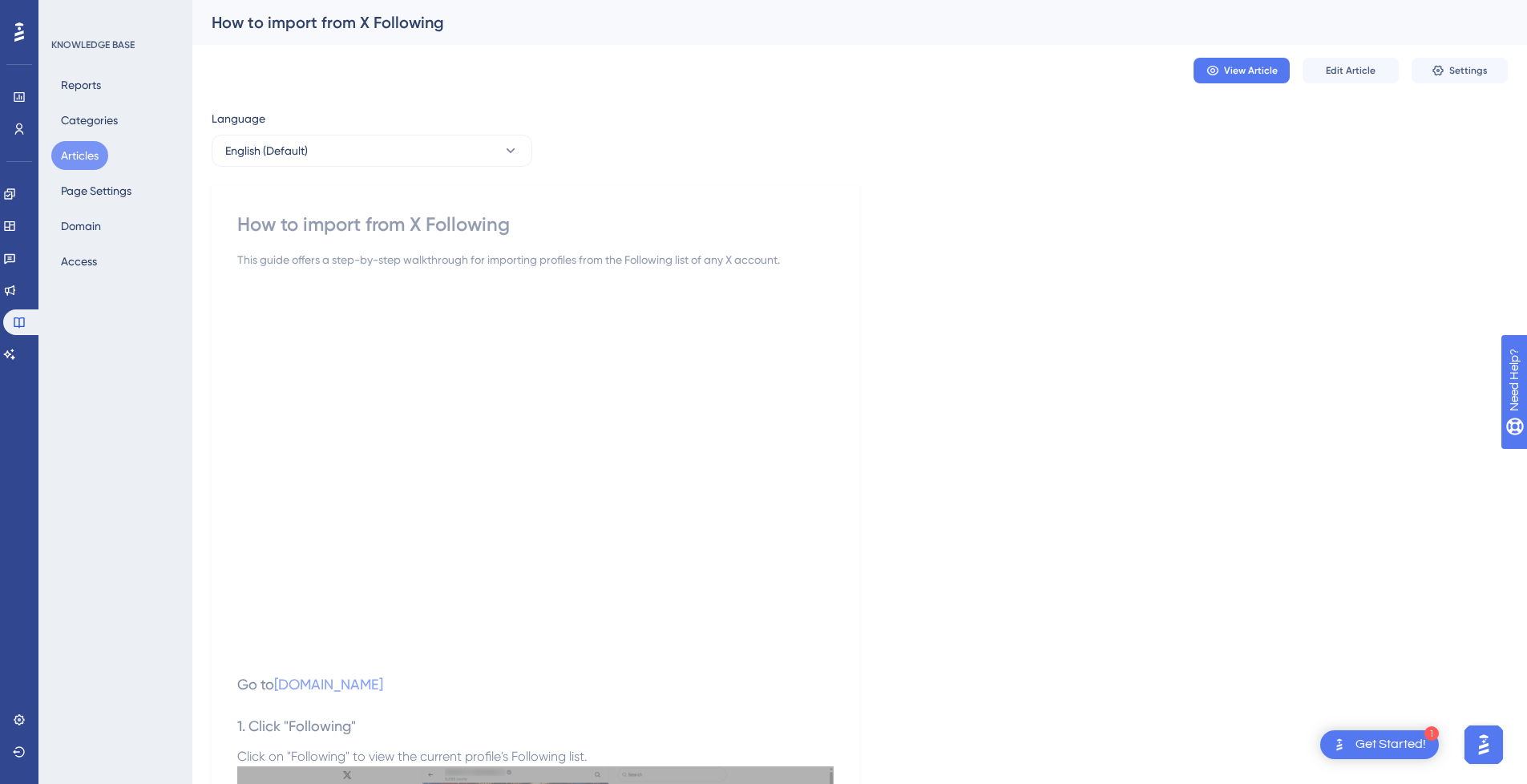
click at [1467, 68] on span "Settings" at bounding box center [1468, 71] width 39 height 13
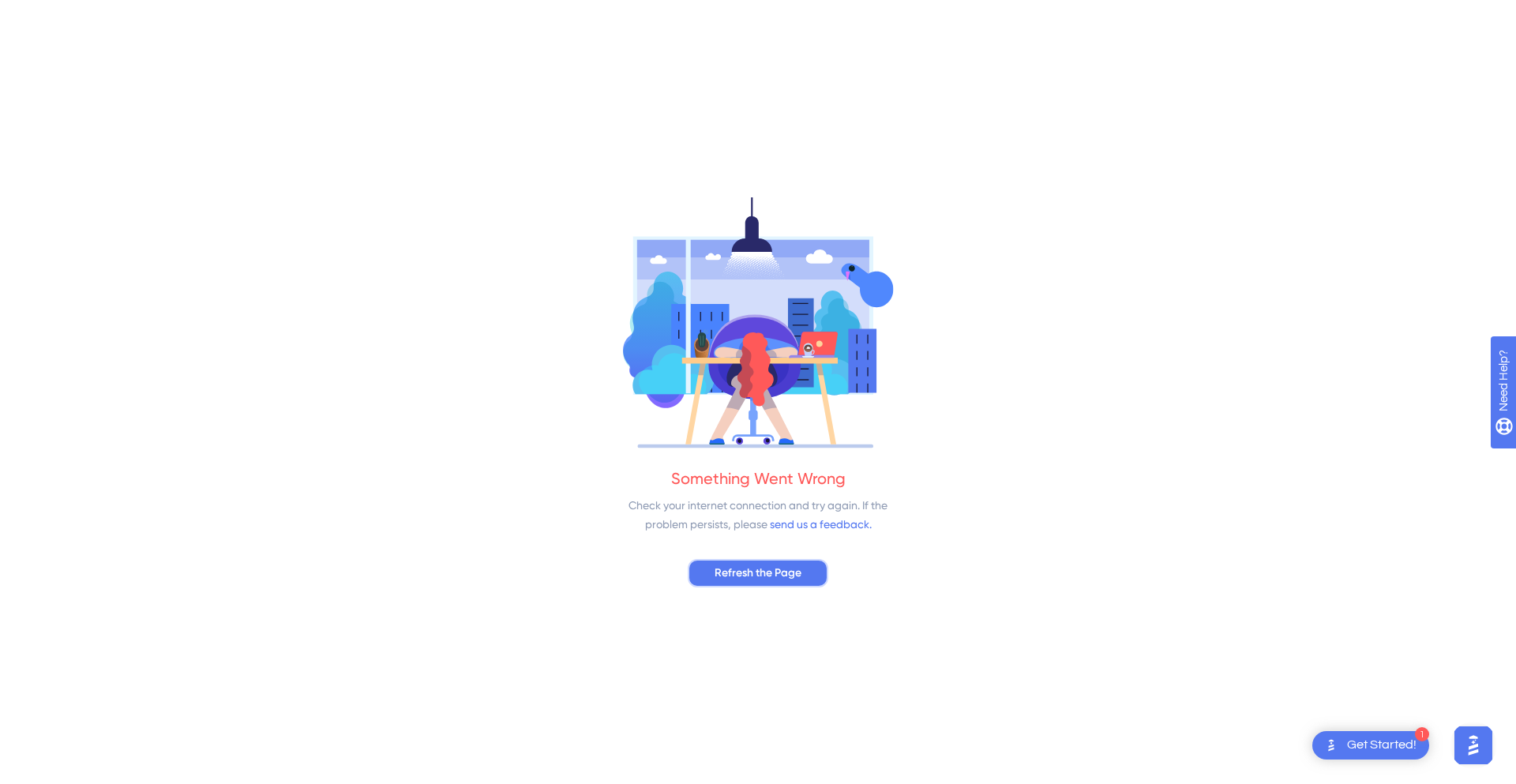
click at [800, 575] on span "Refresh the Page" at bounding box center [758, 573] width 87 height 19
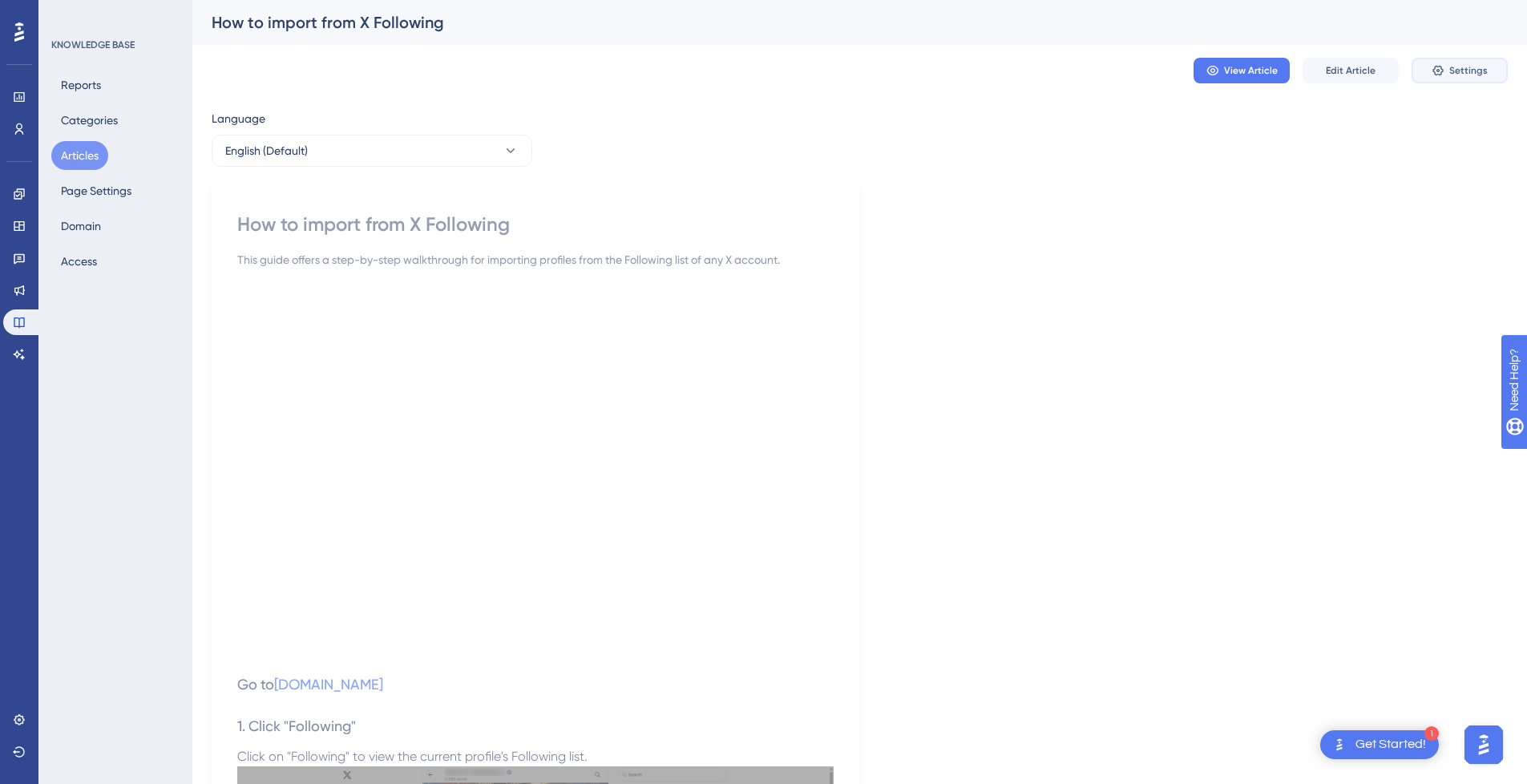
drag, startPoint x: 1476, startPoint y: 62, endPoint x: 1538, endPoint y: 82, distance: 65.1
click at [1476, 62] on button "Settings" at bounding box center [1459, 71] width 96 height 26
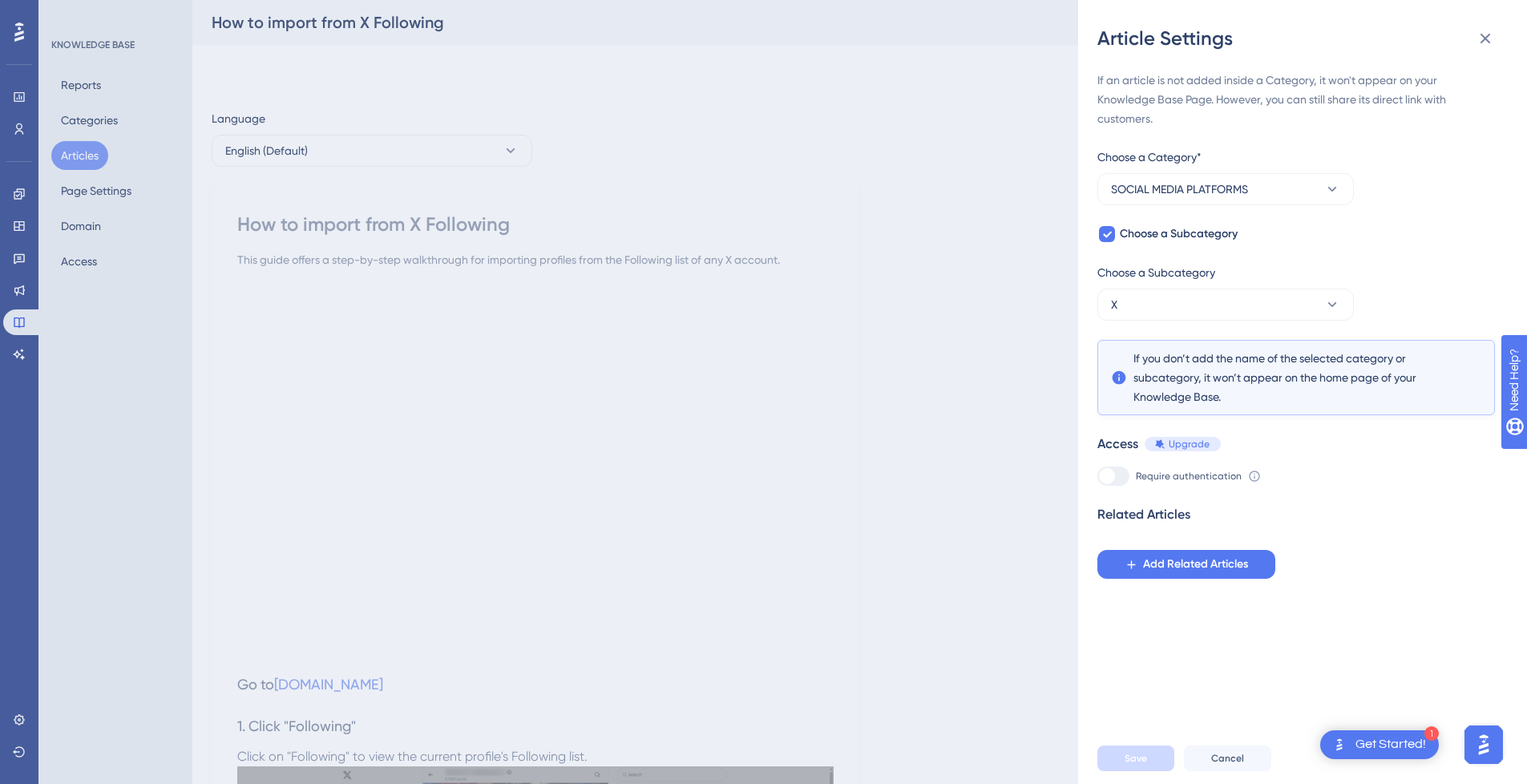
click at [965, 435] on div "Article Settings If an article is not added inside a Category, it won't appear …" at bounding box center [763, 392] width 1527 height 784
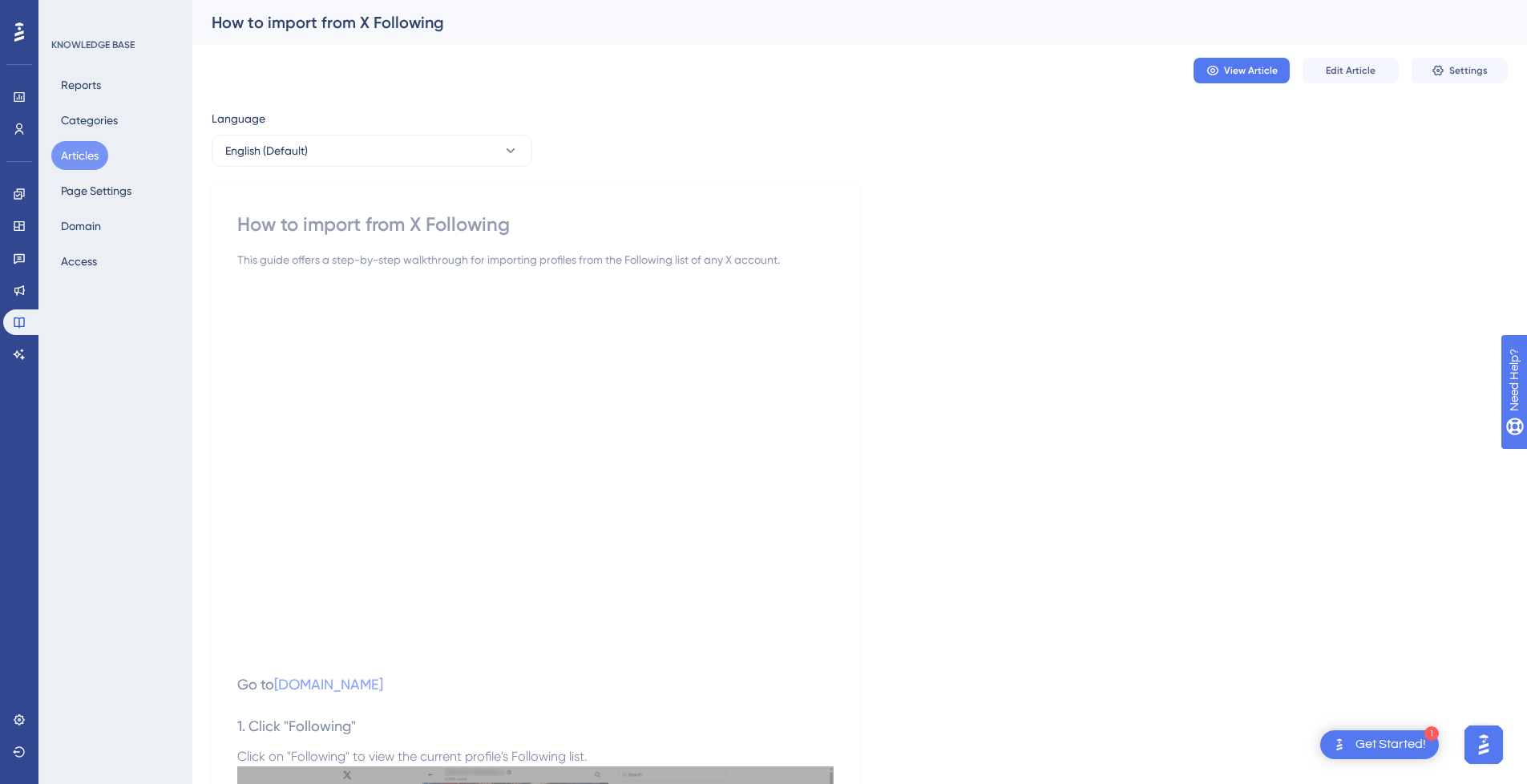
click at [89, 151] on button "Articles" at bounding box center [80, 155] width 57 height 29
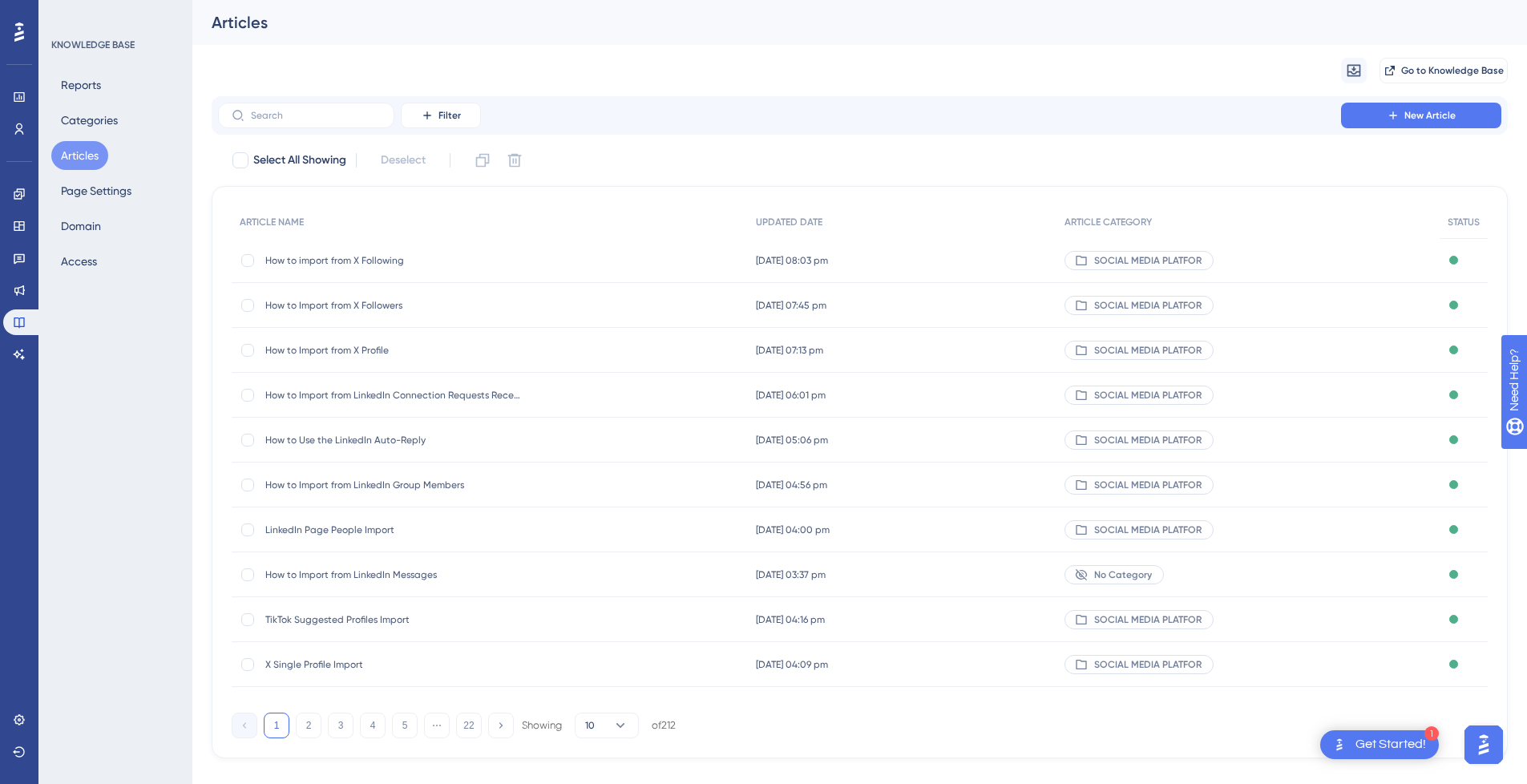
click at [428, 350] on span "How to Import from X Profile" at bounding box center [394, 350] width 257 height 13
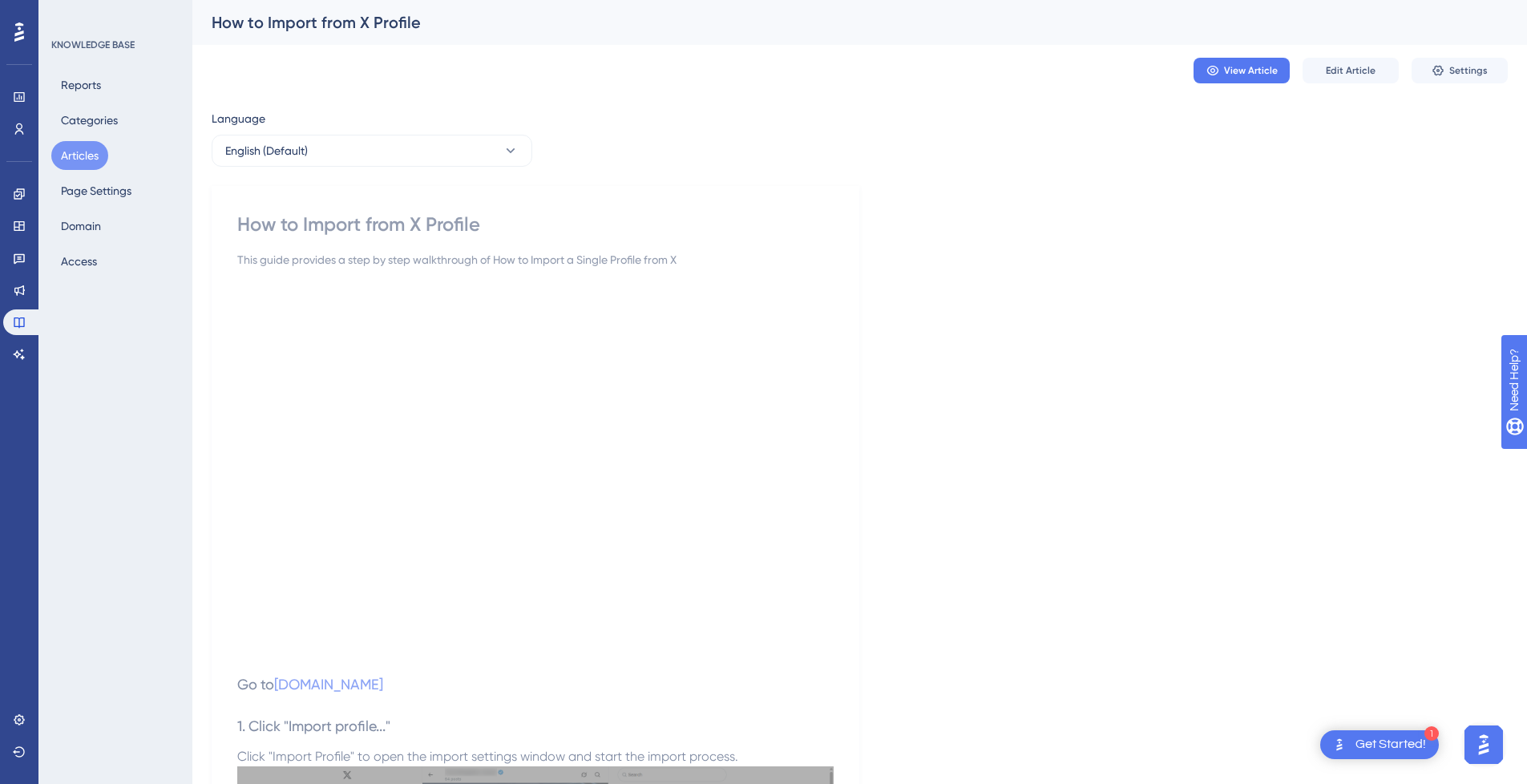
click at [449, 225] on div "How to Import from X Profile" at bounding box center [535, 225] width 596 height 26
click at [82, 154] on button "Articles" at bounding box center [80, 155] width 57 height 29
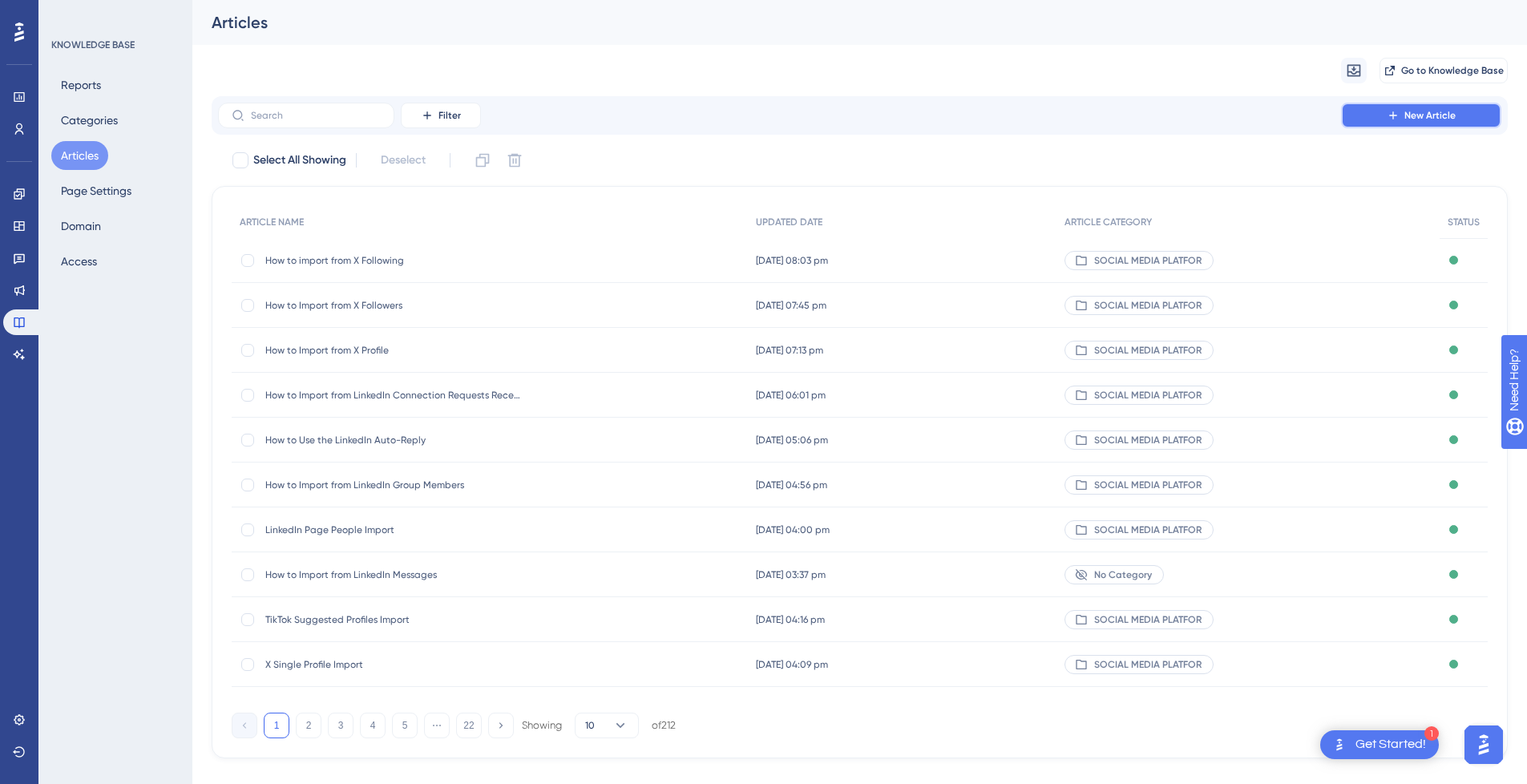
click at [1402, 110] on button "New Article" at bounding box center [1421, 115] width 160 height 26
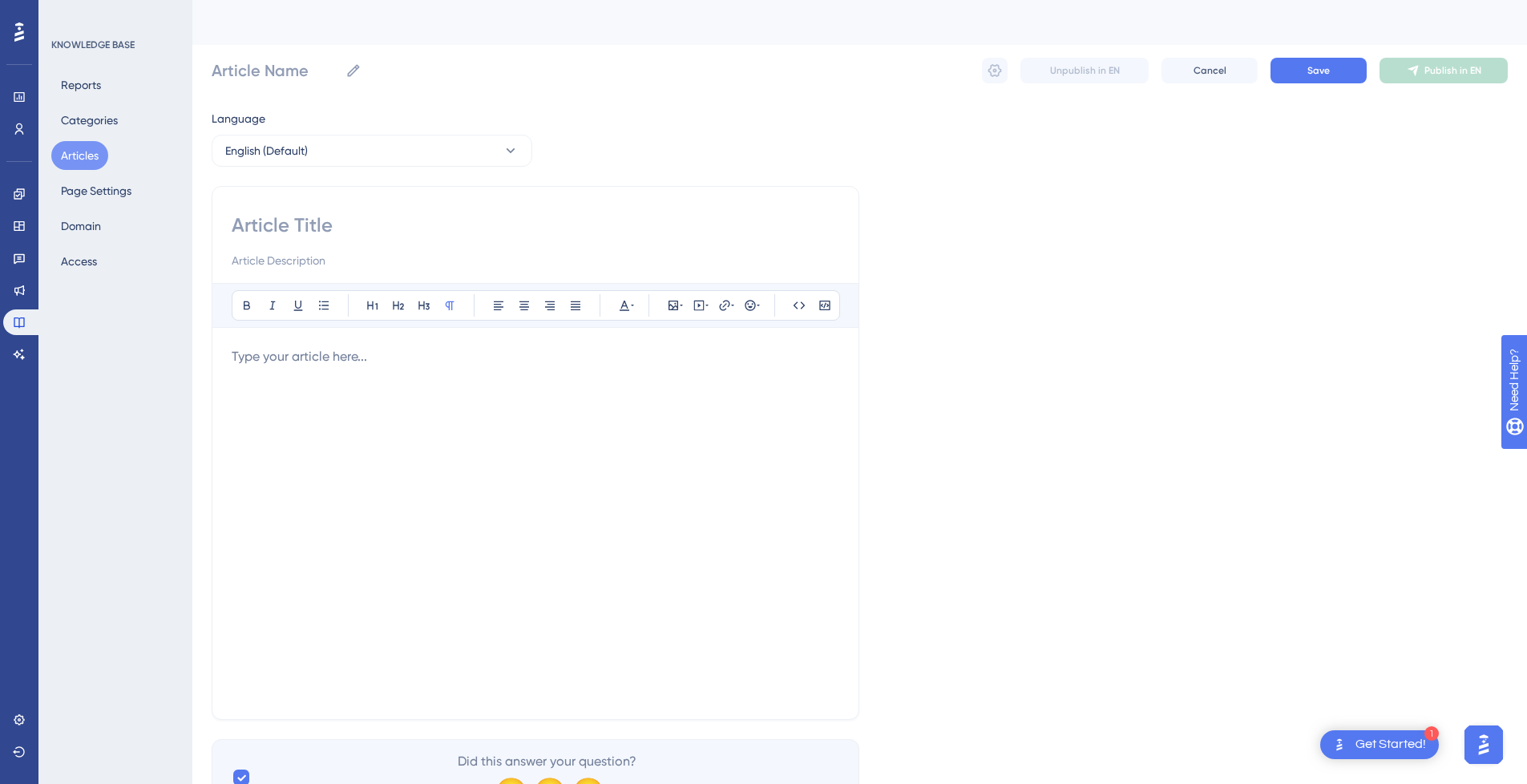
click at [536, 435] on div at bounding box center [535, 523] width 608 height 353
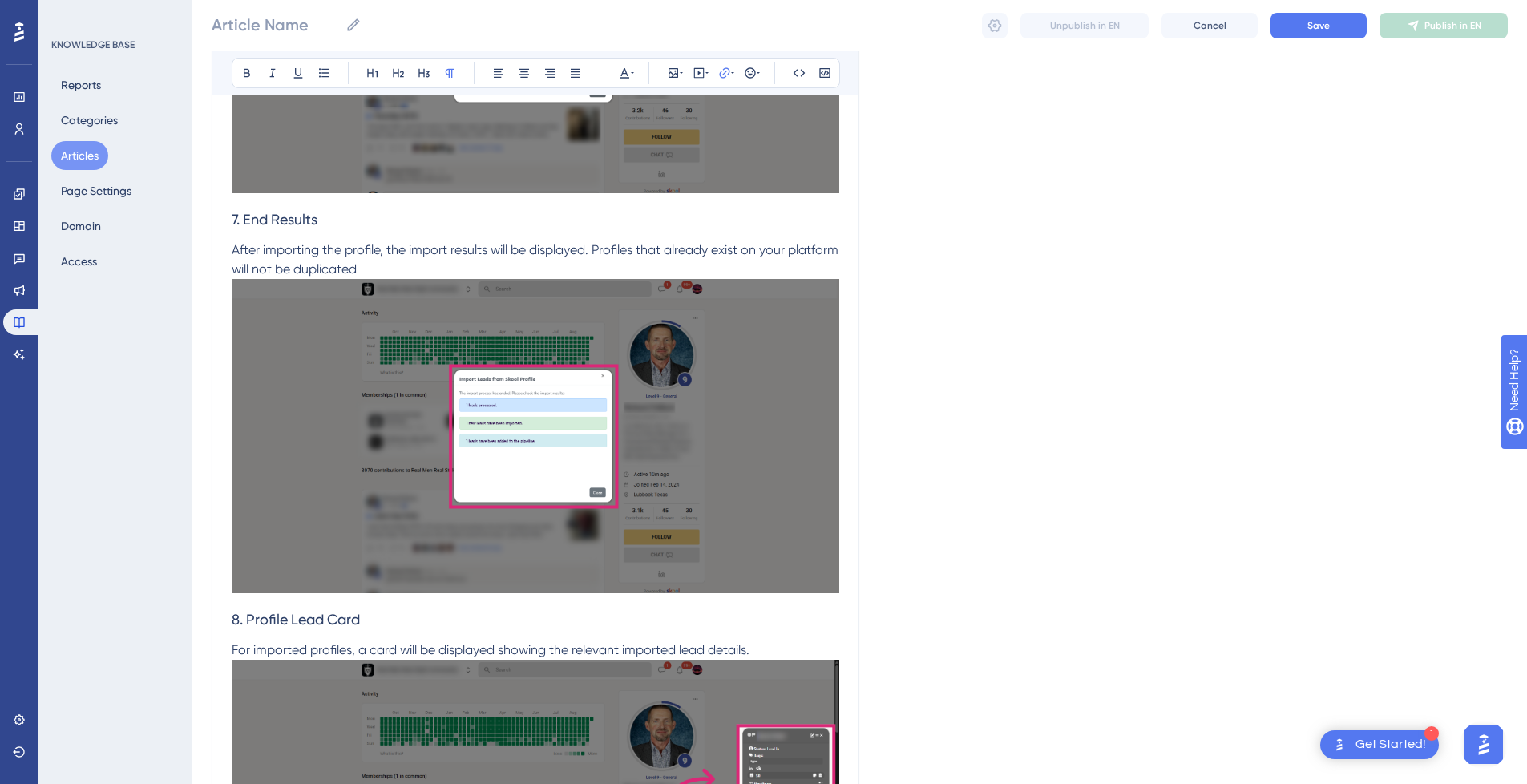
scroll to position [3369, 0]
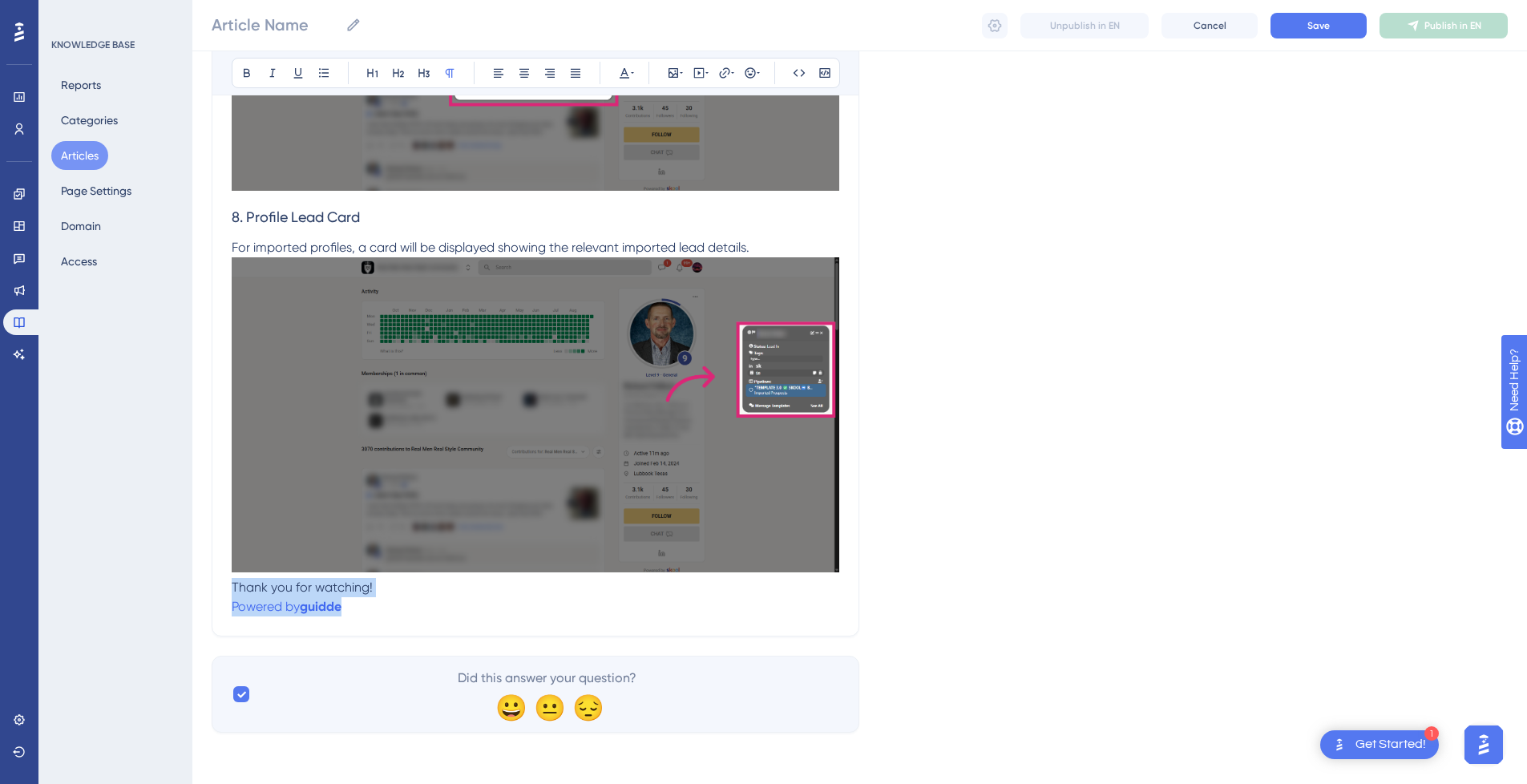
drag, startPoint x: 375, startPoint y: 609, endPoint x: 231, endPoint y: 582, distance: 146.5
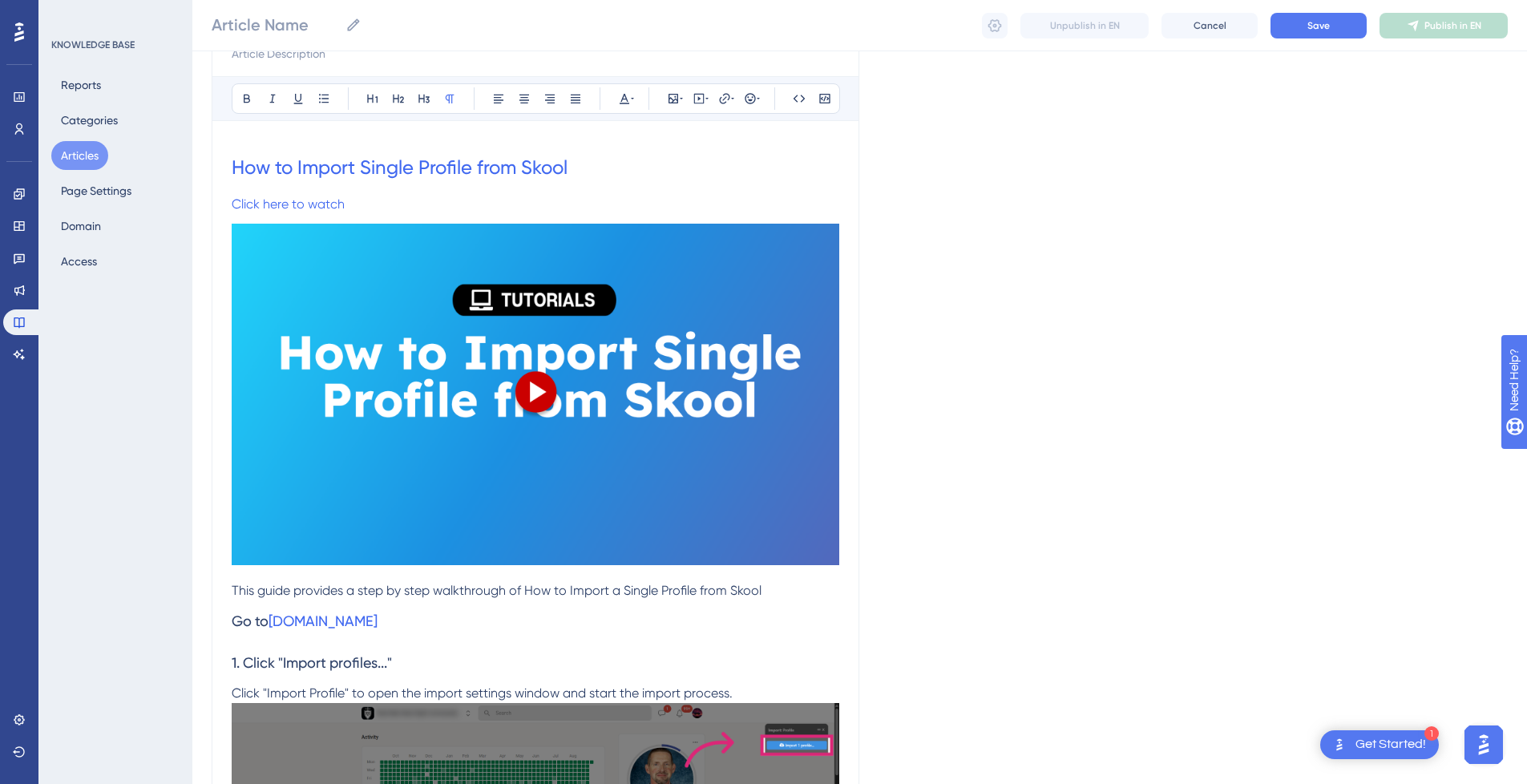
scroll to position [144, 0]
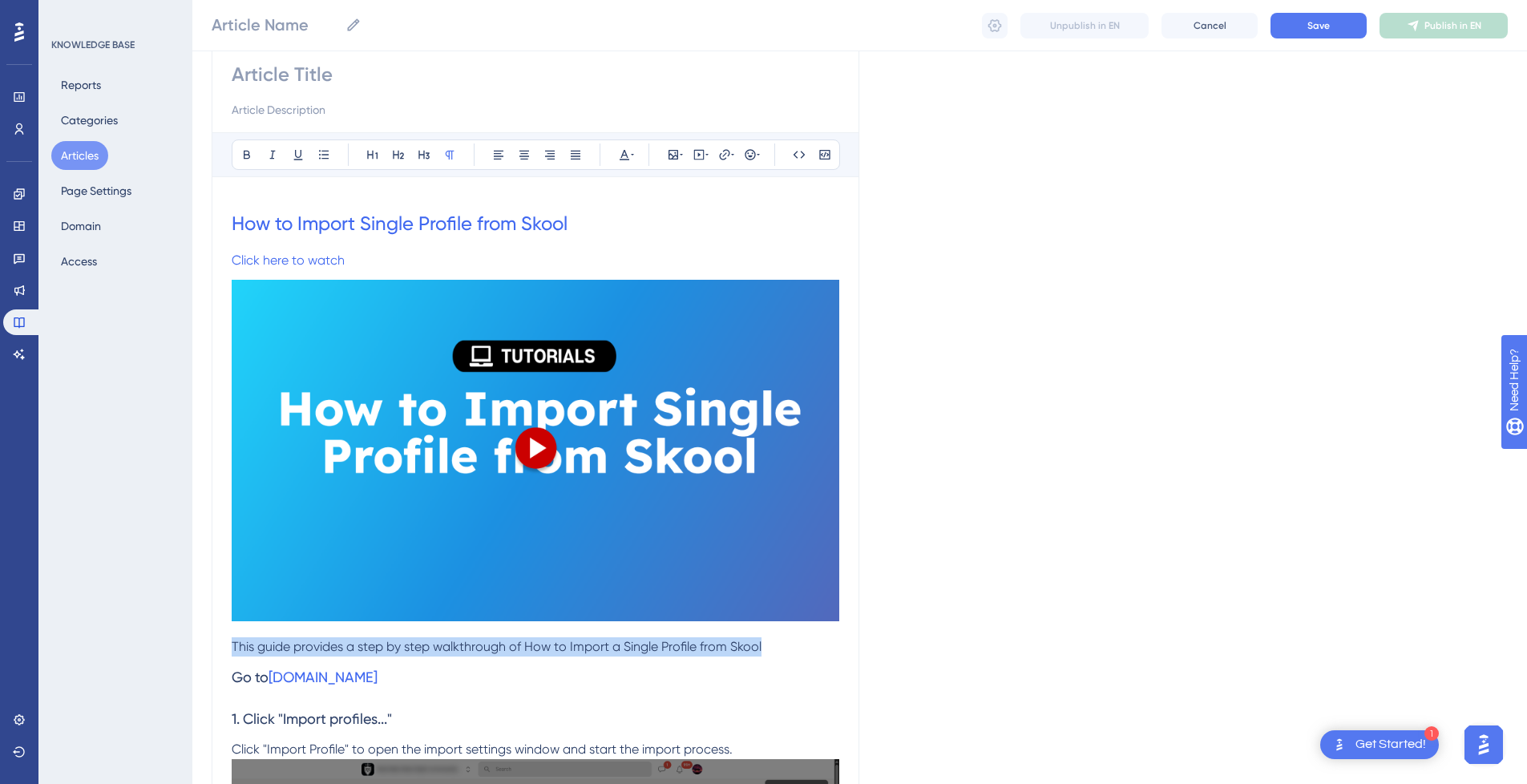
drag, startPoint x: 768, startPoint y: 645, endPoint x: 175, endPoint y: 654, distance: 593.1
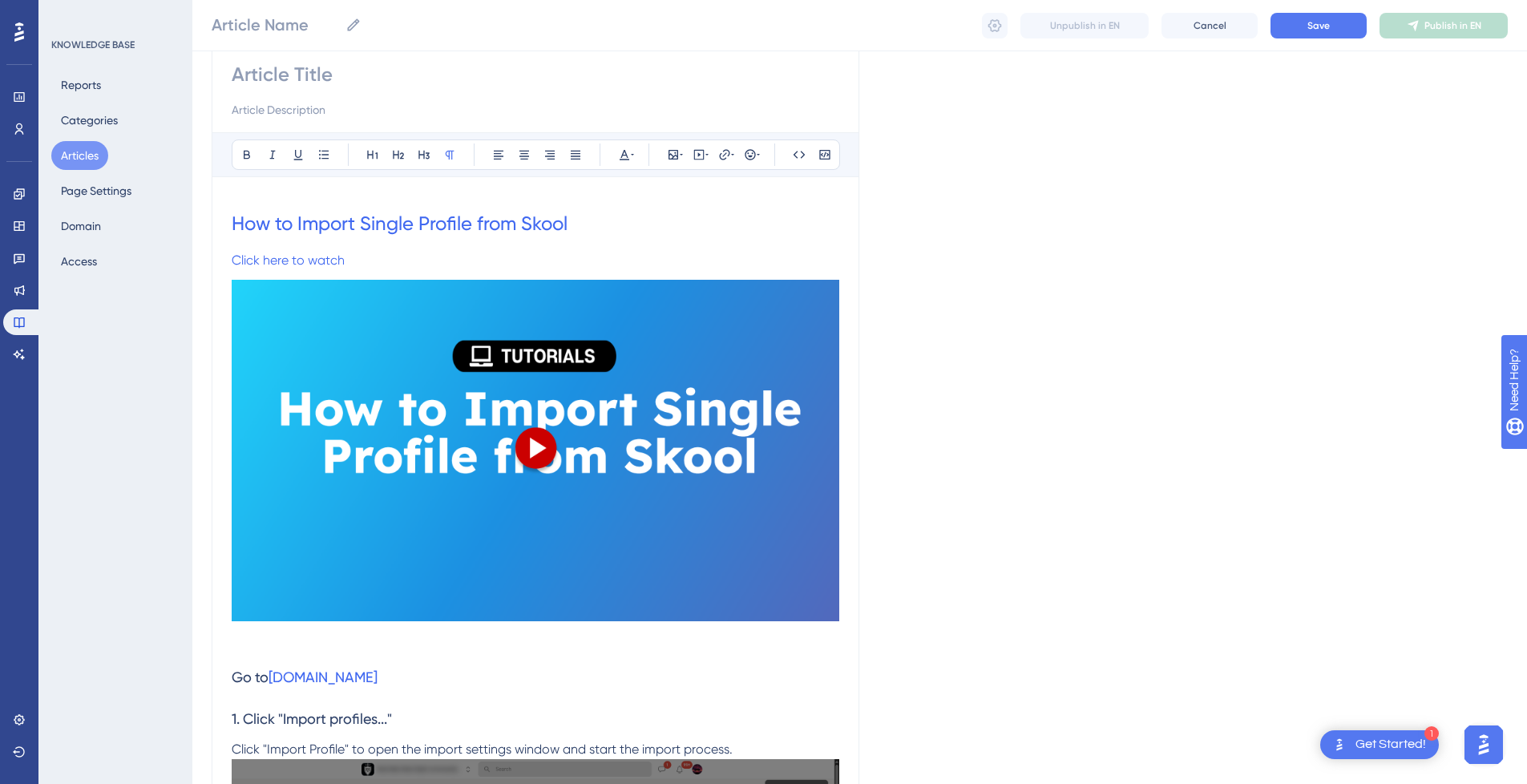
click at [371, 108] on input at bounding box center [535, 109] width 608 height 19
paste input "This guide provides a step by step walkthrough of How to Import a Single Profil…"
type input "This guide provides a step by step walkthrough of How to Import a Single Profil…"
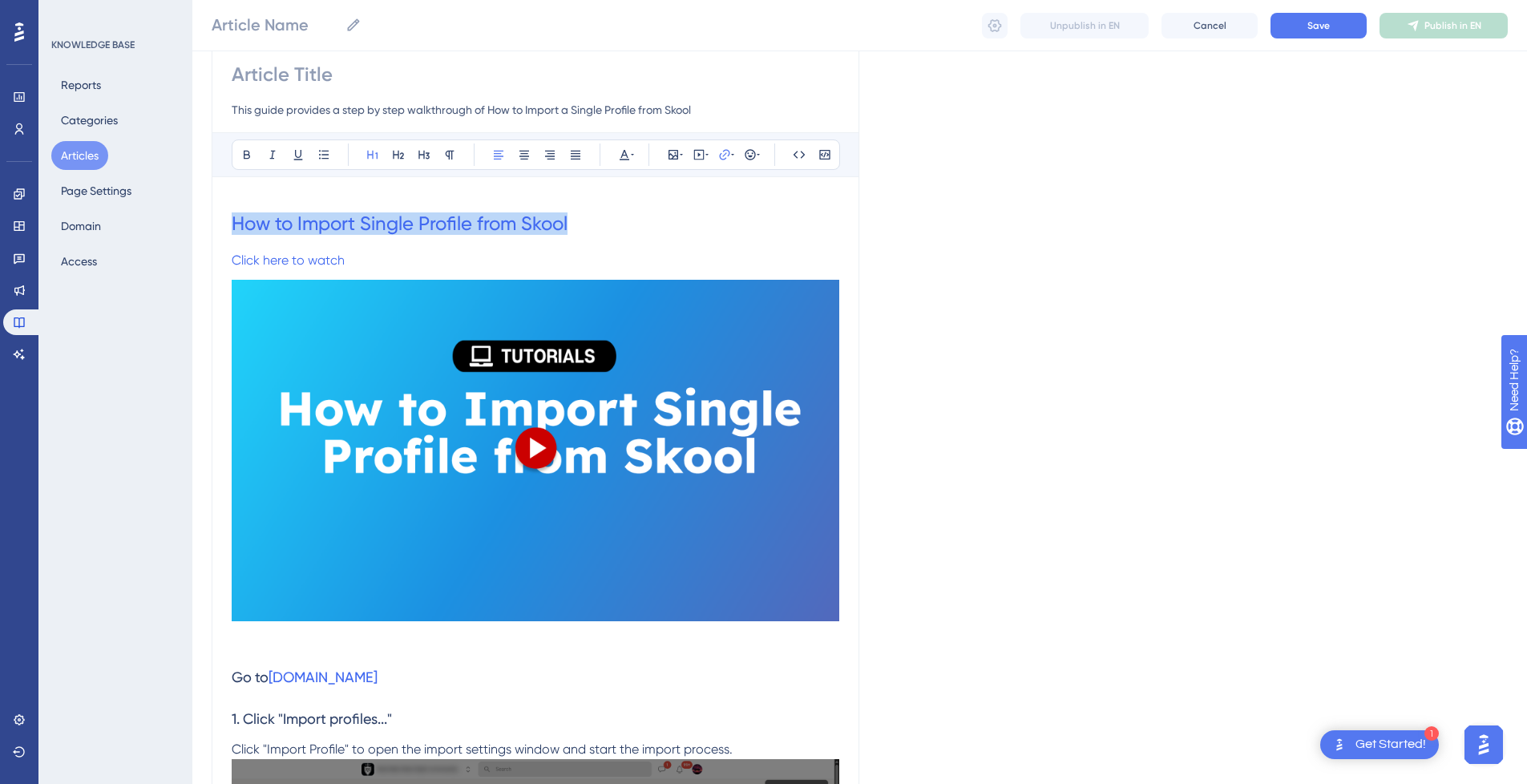
drag, startPoint x: 593, startPoint y: 217, endPoint x: 225, endPoint y: 224, distance: 368.1
click at [312, 71] on input at bounding box center [535, 75] width 608 height 26
paste input "How to Import Single Profile from Skool"
type input "How to Import Single Profile from Skool"
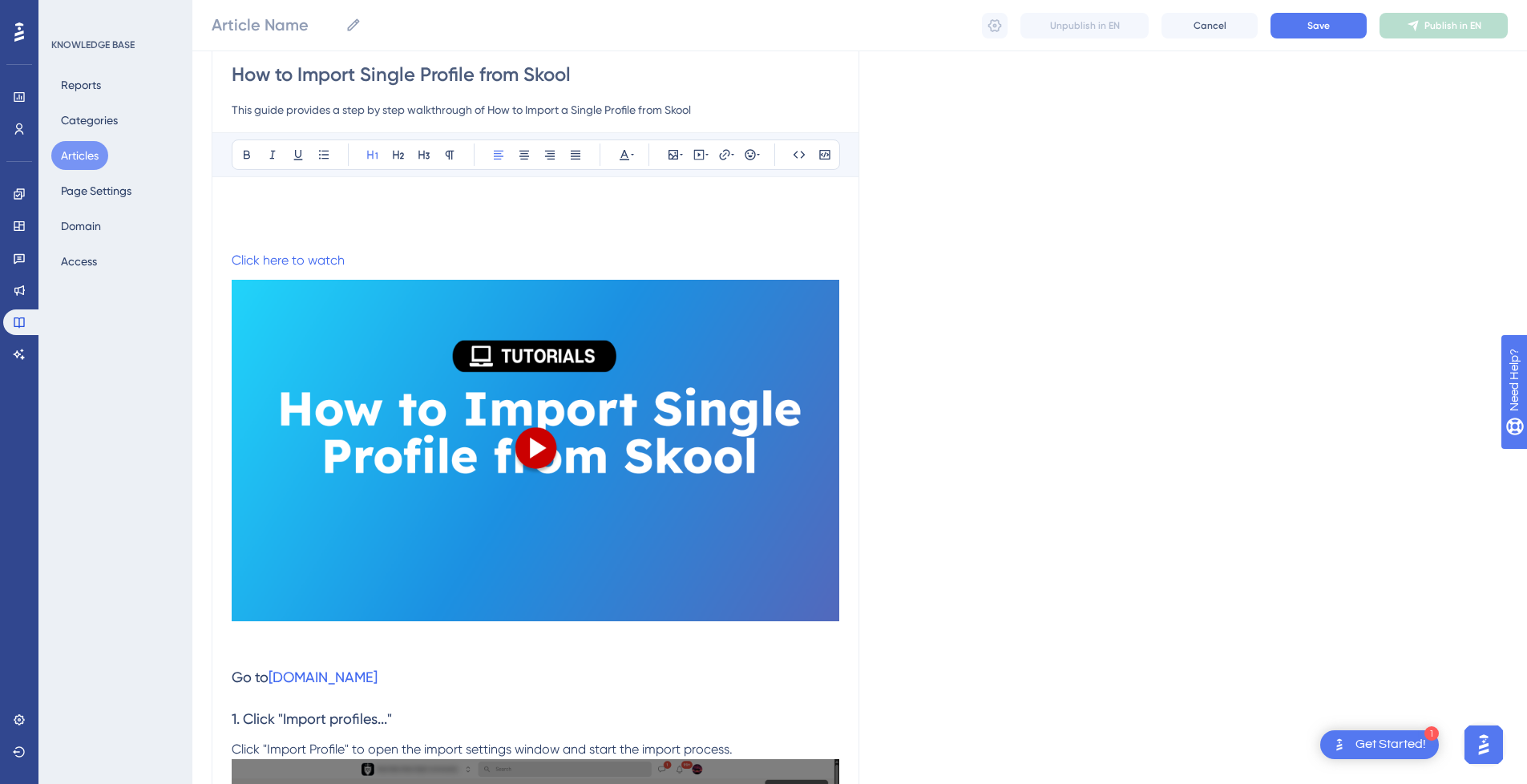
type input "How to Import Single Profile from Skool"
drag, startPoint x: 369, startPoint y: 258, endPoint x: 243, endPoint y: 196, distance: 140.4
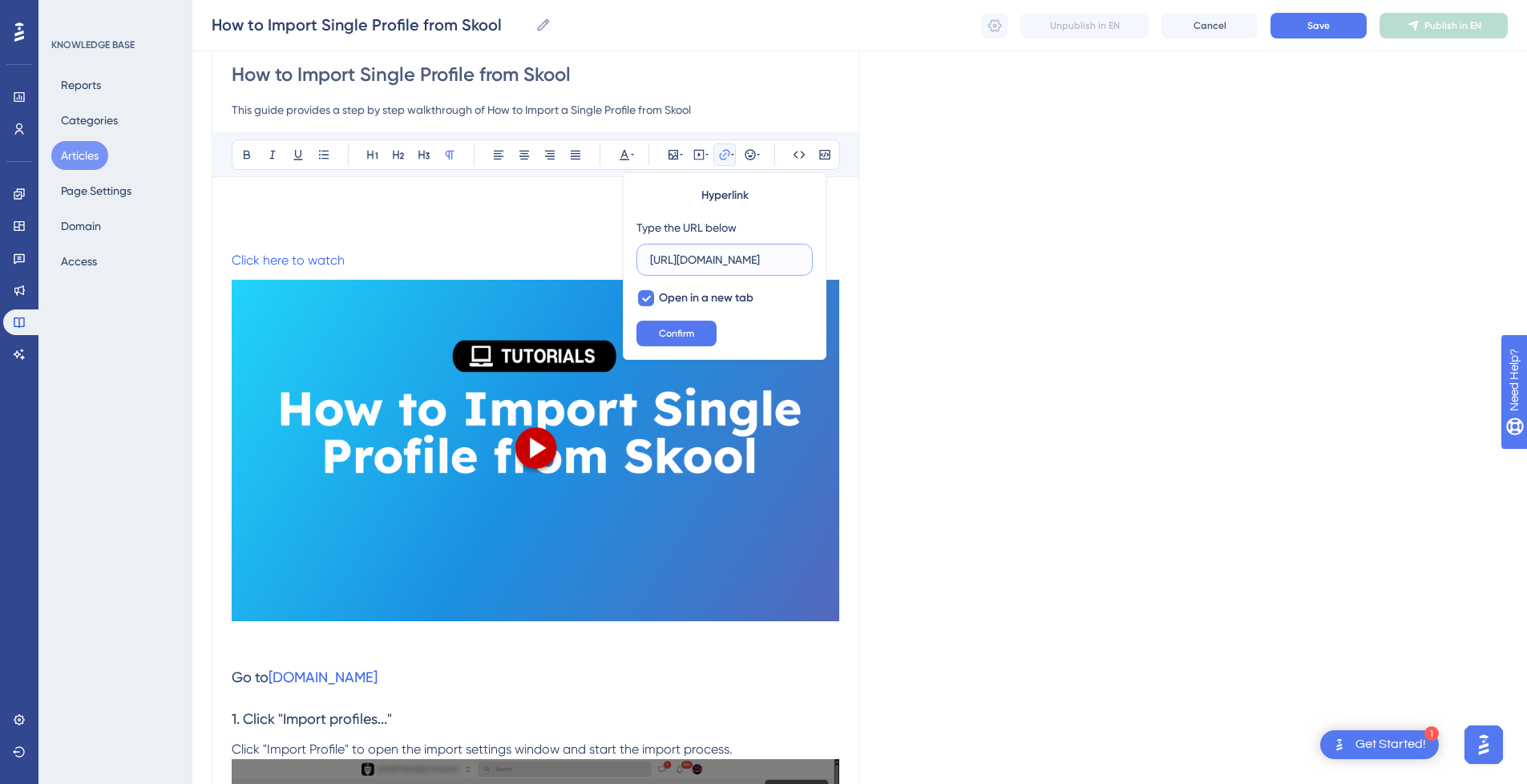
scroll to position [0, 215]
type input "[URL][DOMAIN_NAME]"
click at [292, 209] on h1 at bounding box center [535, 224] width 608 height 55
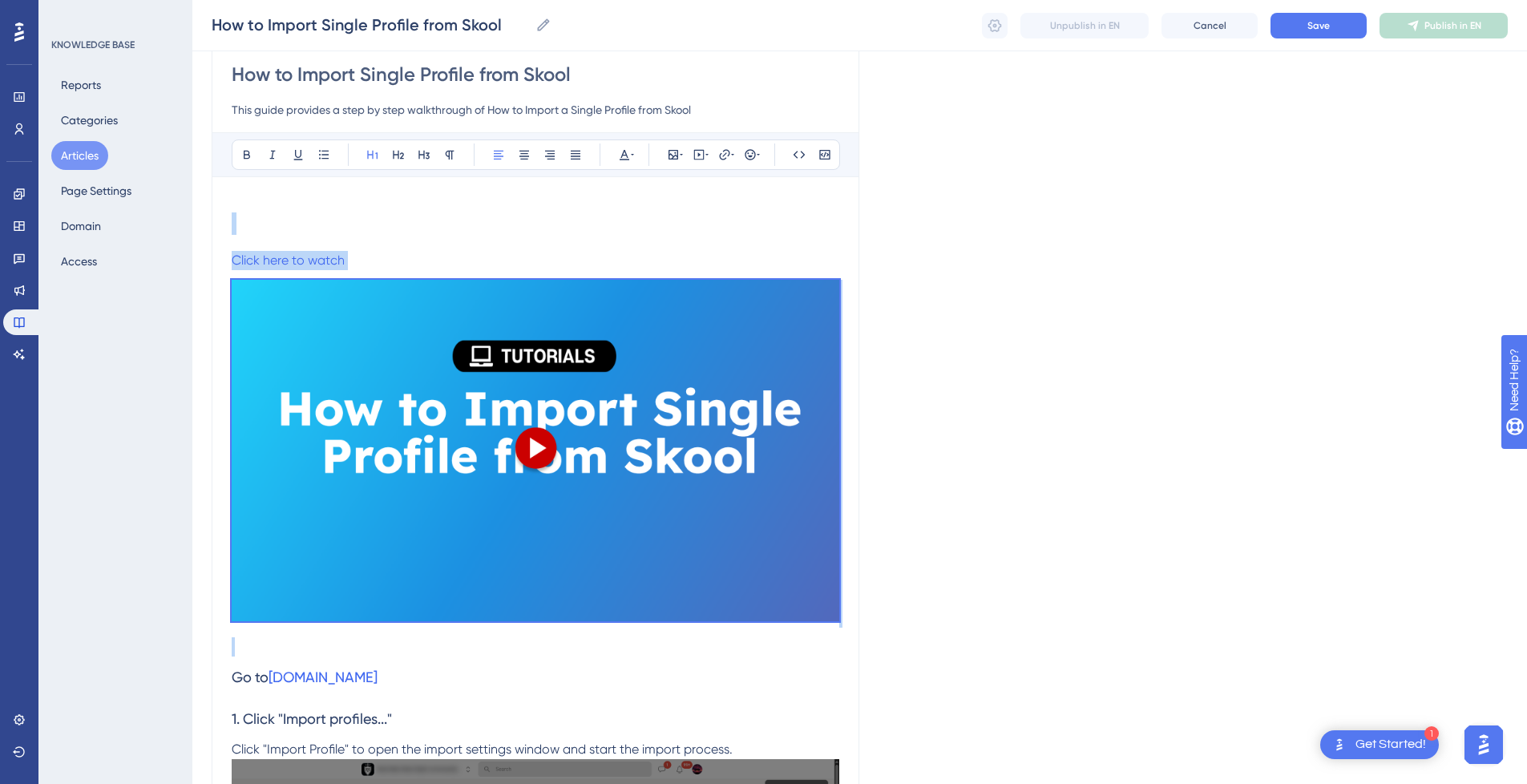
drag, startPoint x: 264, startPoint y: 209, endPoint x: 510, endPoint y: 650, distance: 505.0
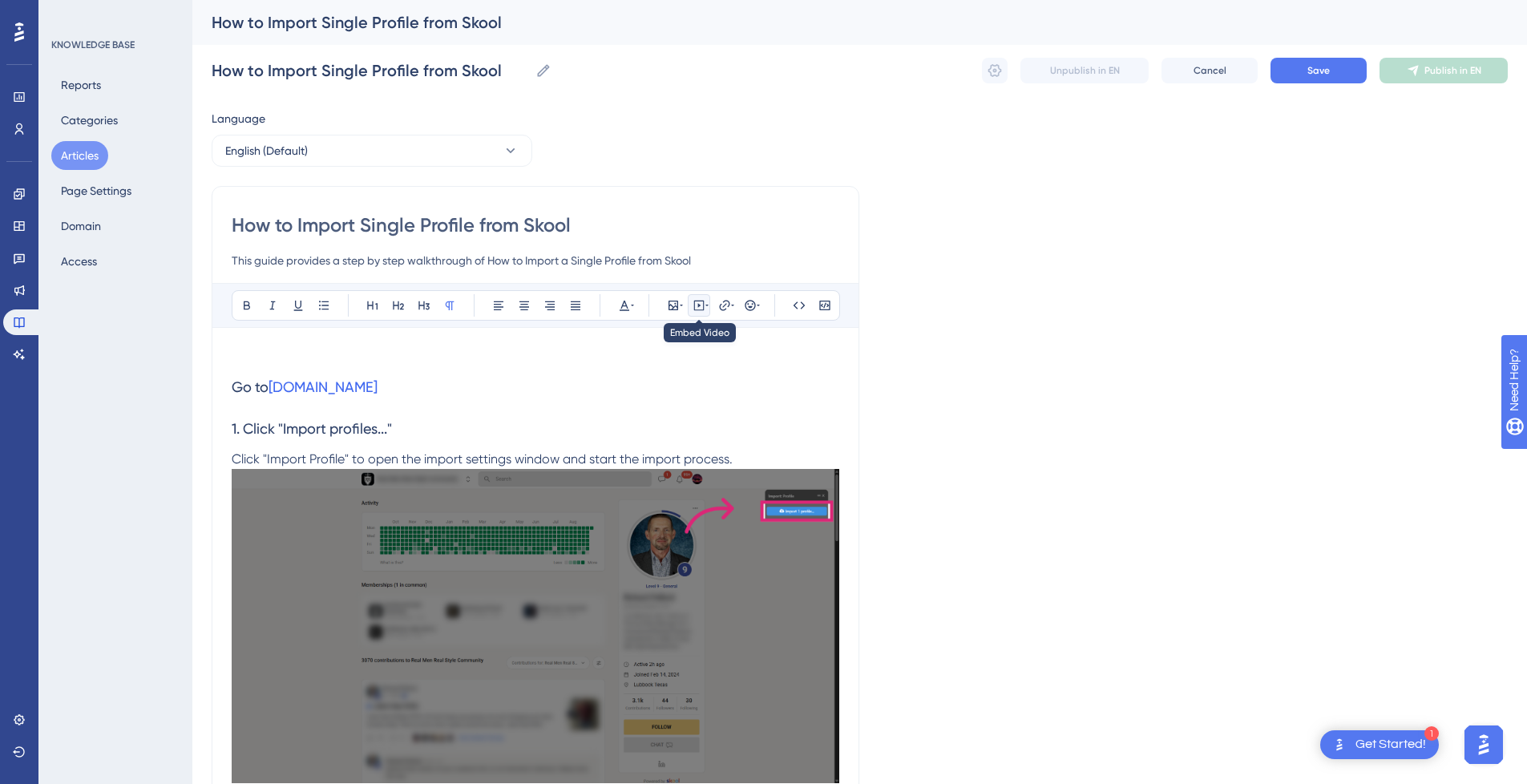
click at [704, 307] on icon at bounding box center [699, 305] width 13 height 13
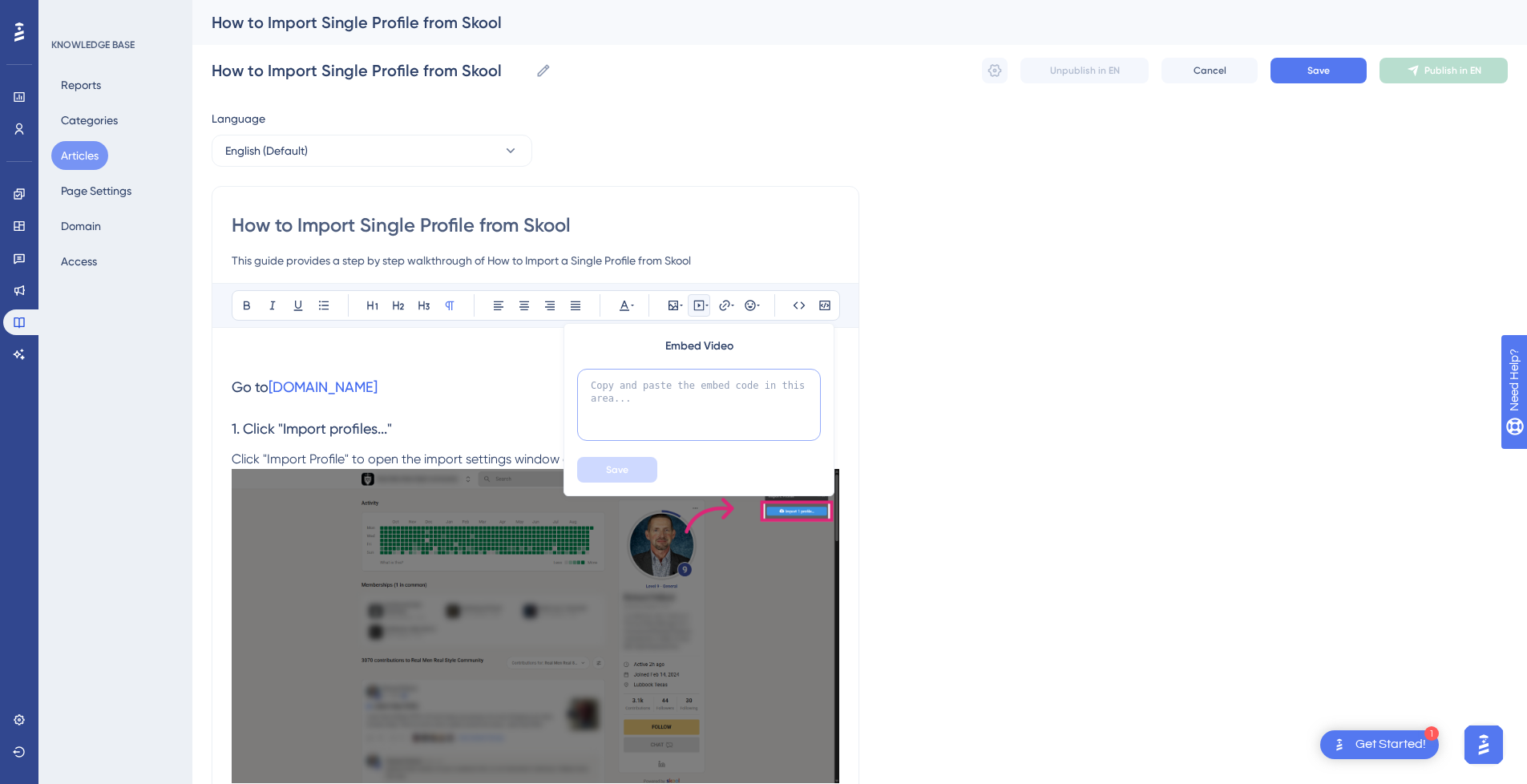
click at [692, 383] on textarea at bounding box center [699, 405] width 244 height 72
paste textarea "<div style="position:relative;padding-bottom:56.25%;"> <iframe style="width:100…"
type textarea "<div style="position:relative;padding-bottom:56.25%;"> <iframe style="width:100…"
click at [631, 468] on button "Save" at bounding box center [617, 470] width 80 height 26
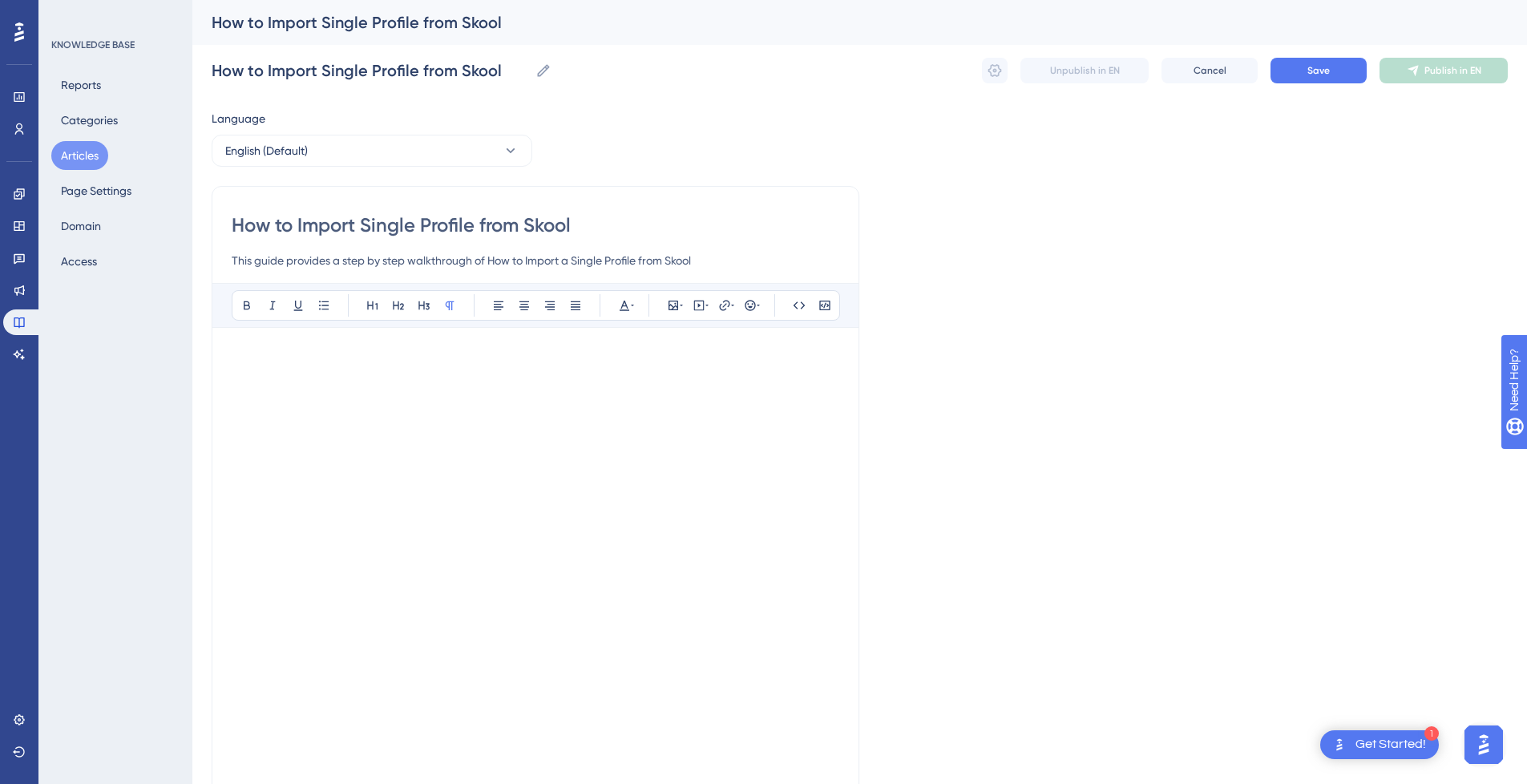
click at [492, 363] on p at bounding box center [535, 357] width 608 height 19
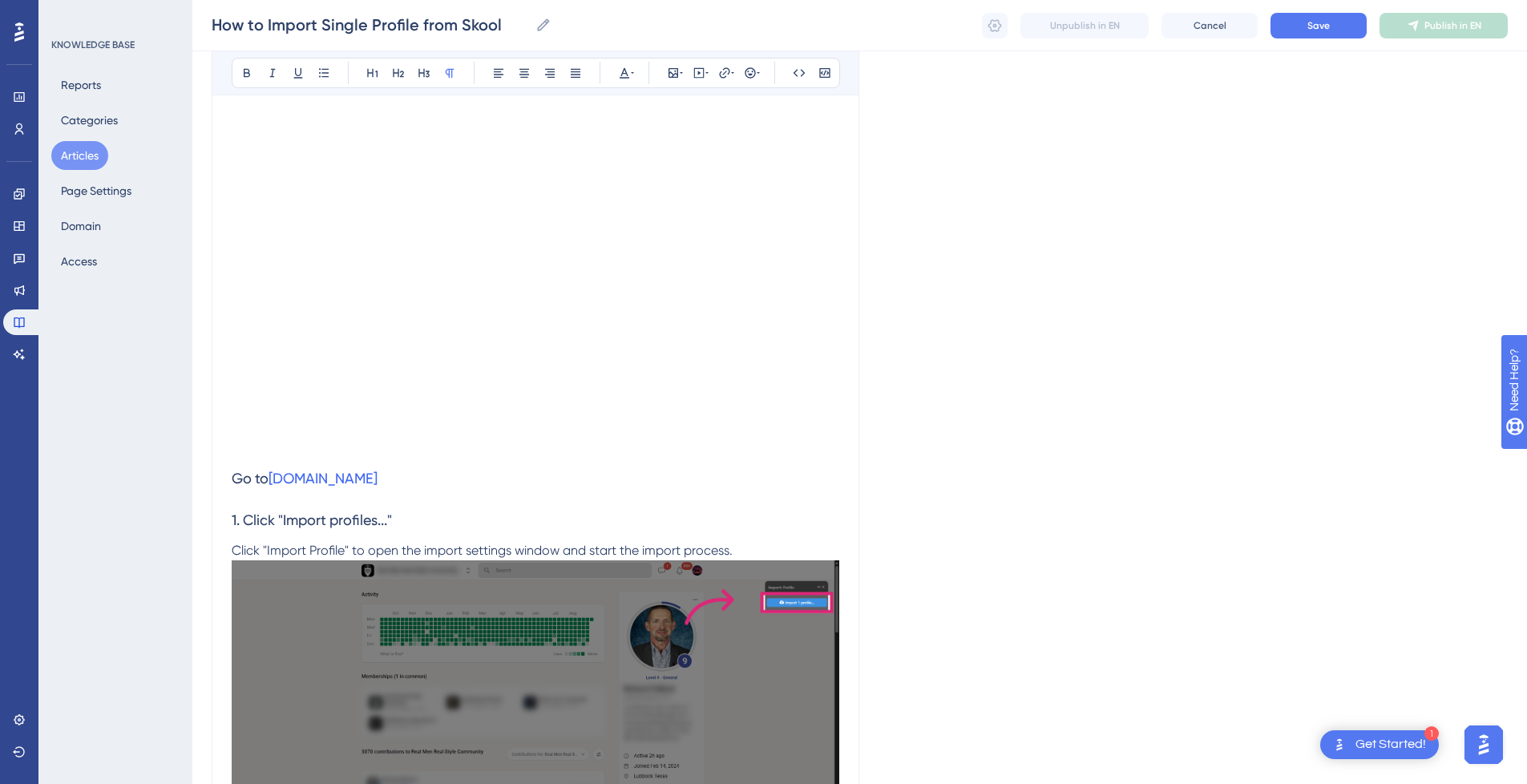
scroll to position [320, 0]
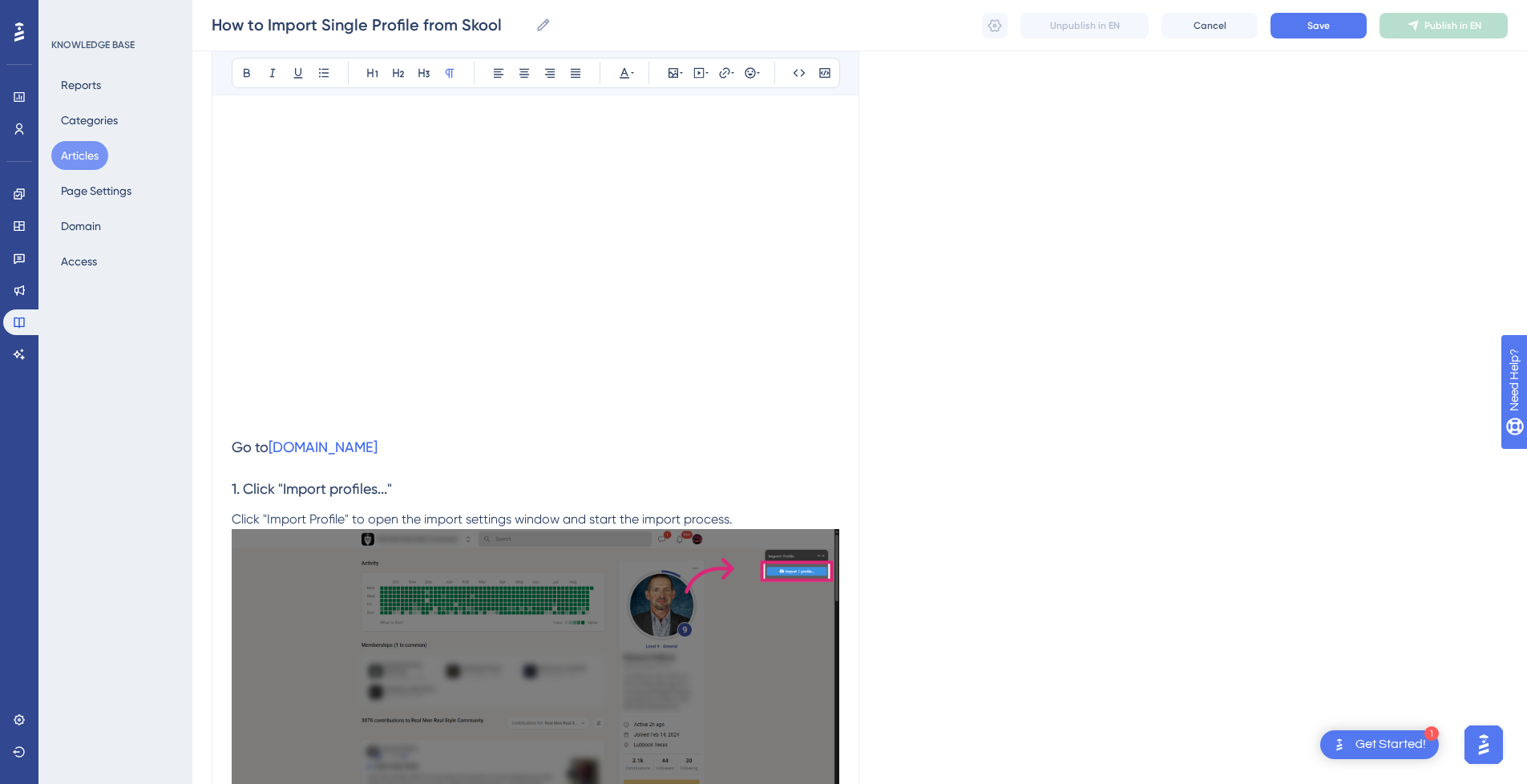
click at [369, 426] on p at bounding box center [535, 417] width 608 height 19
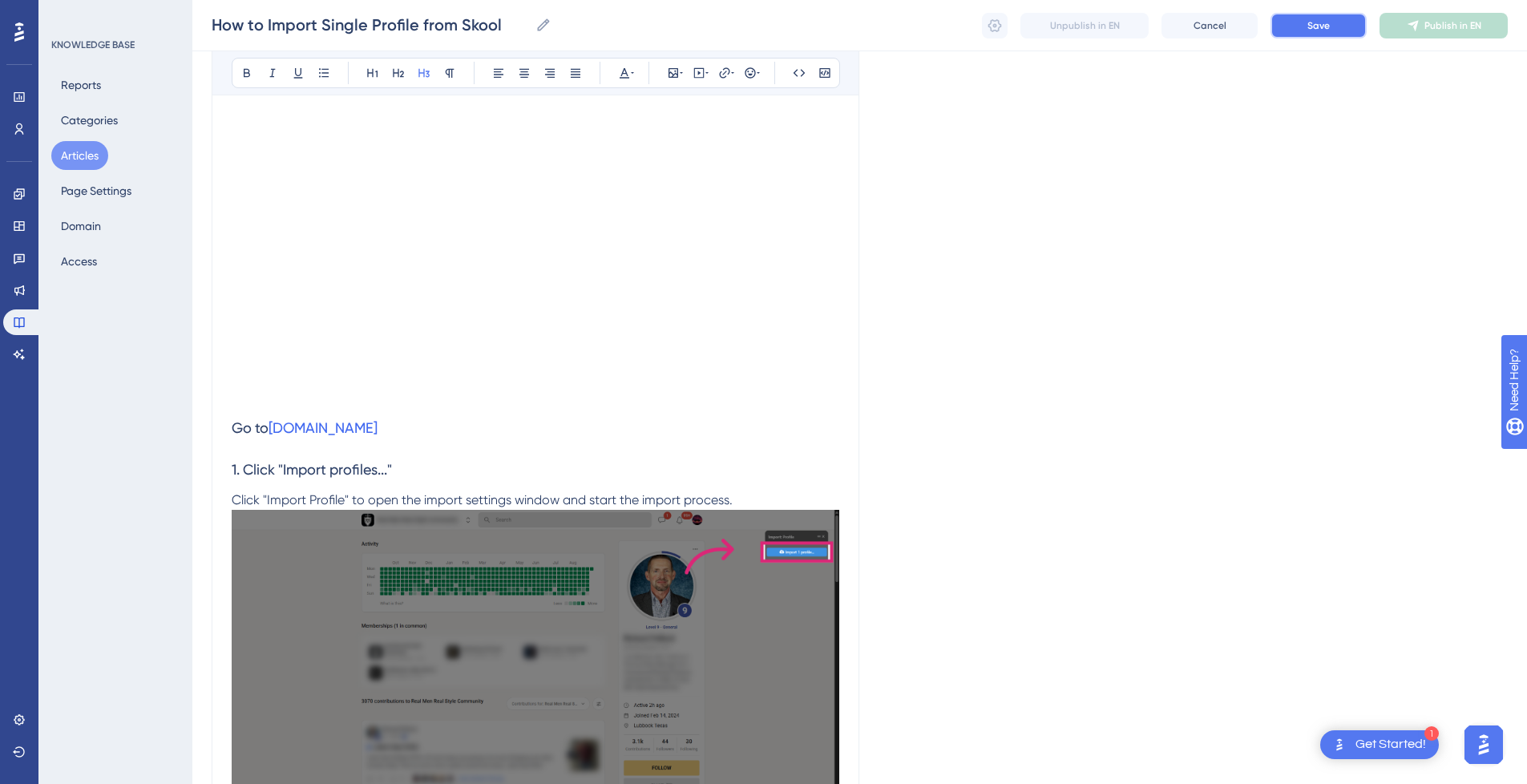
click at [1331, 19] on button "Save" at bounding box center [1318, 26] width 96 height 26
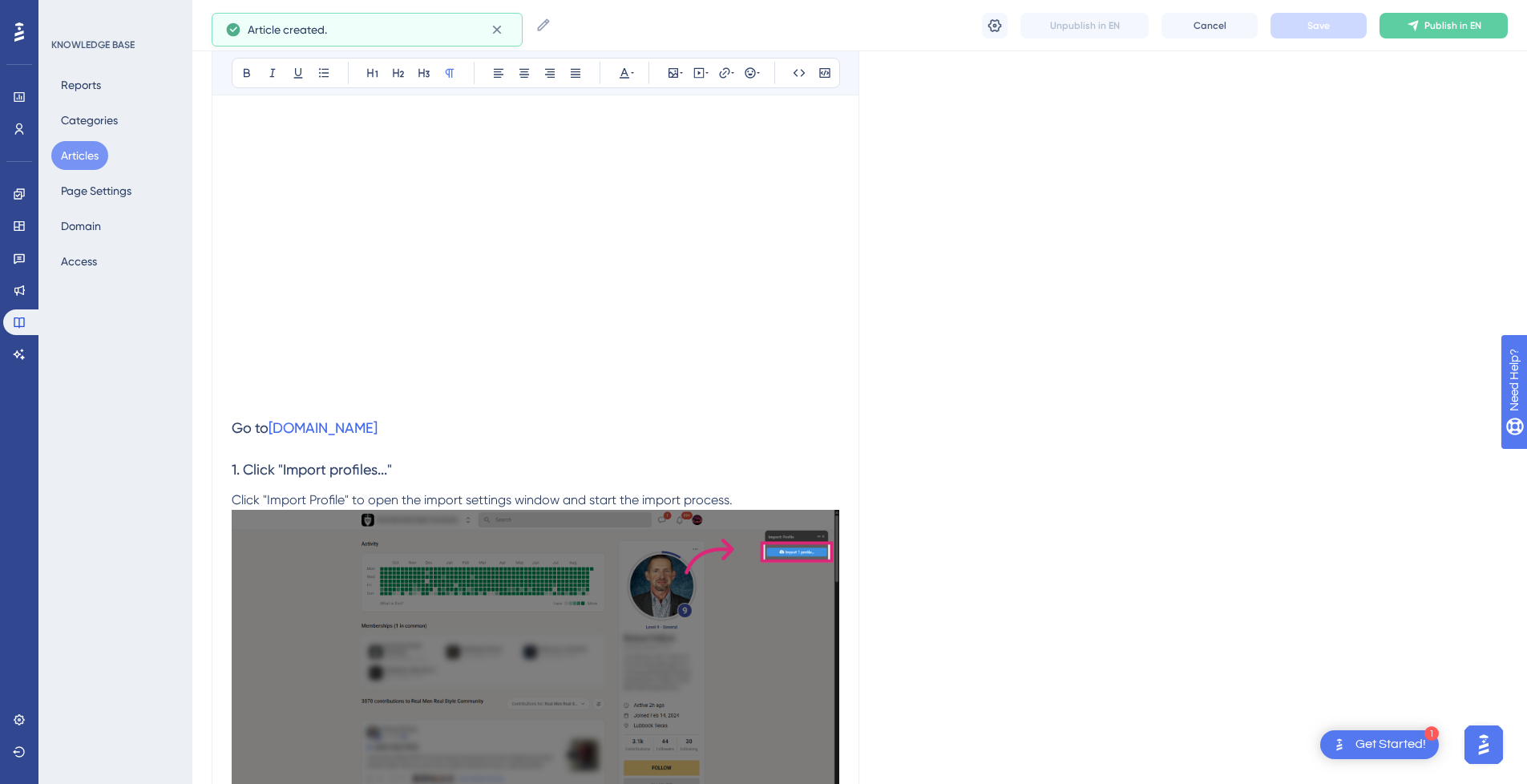
scroll to position [670, 0]
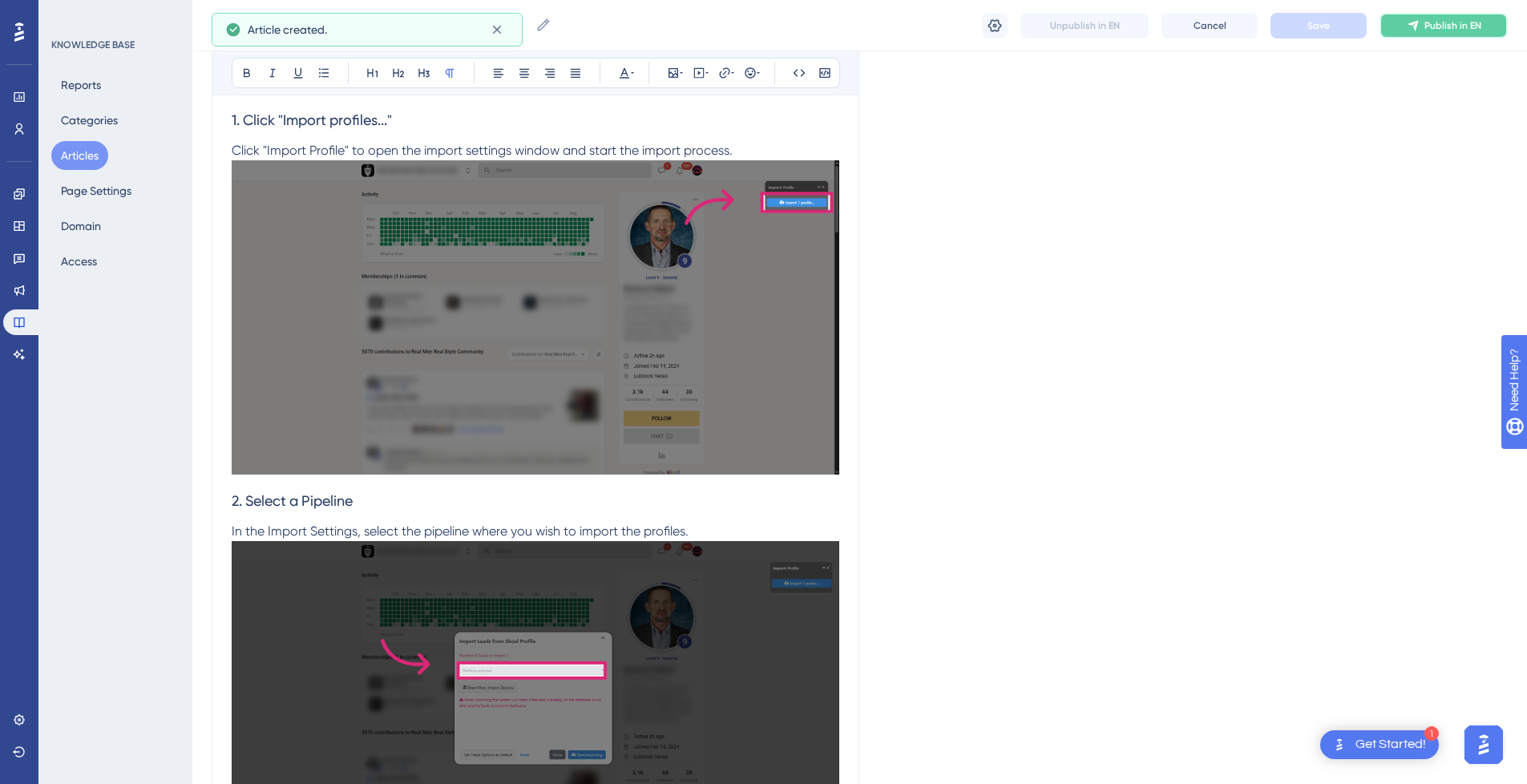
click at [1490, 34] on button "Publish in EN" at bounding box center [1443, 26] width 128 height 26
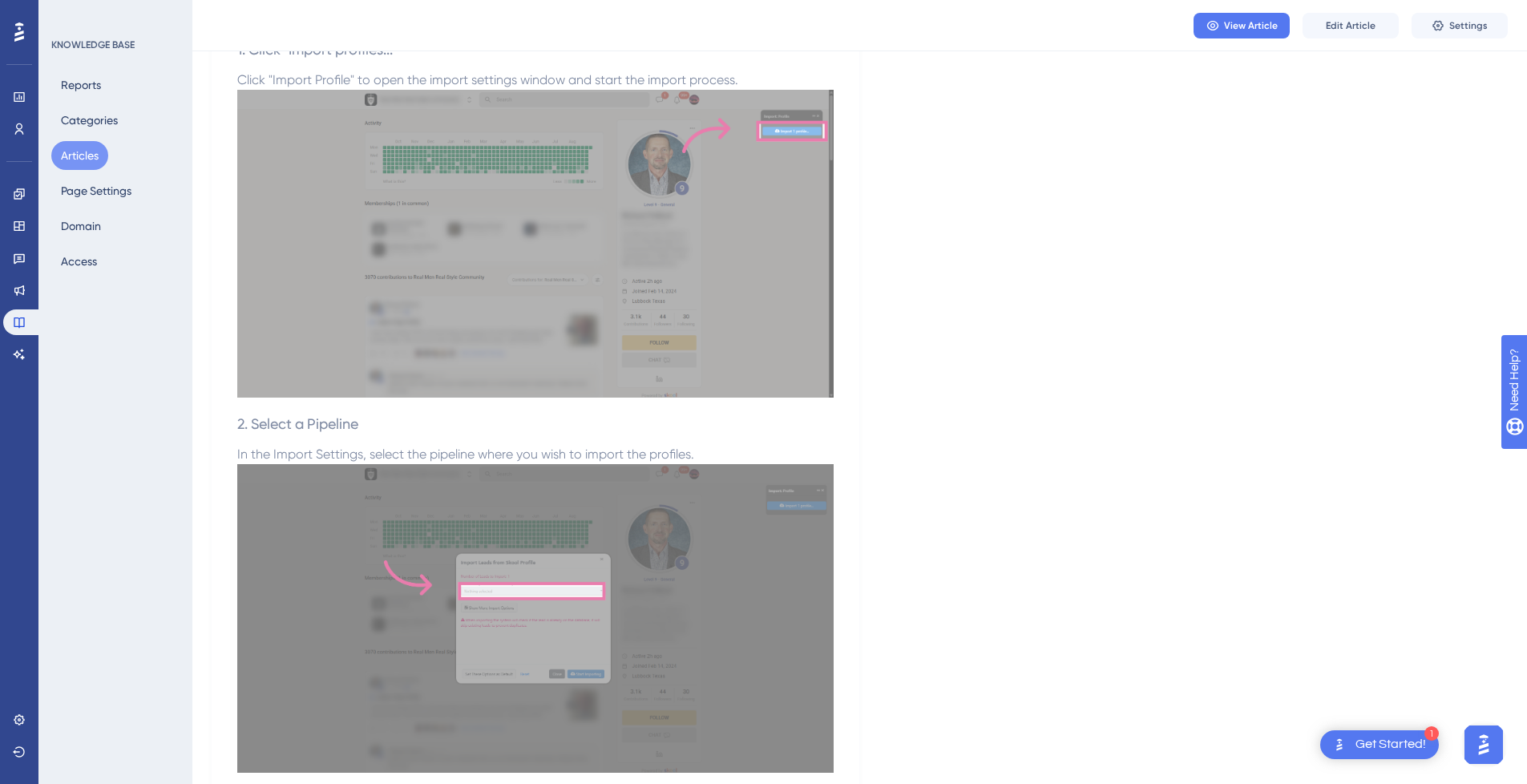
scroll to position [0, 0]
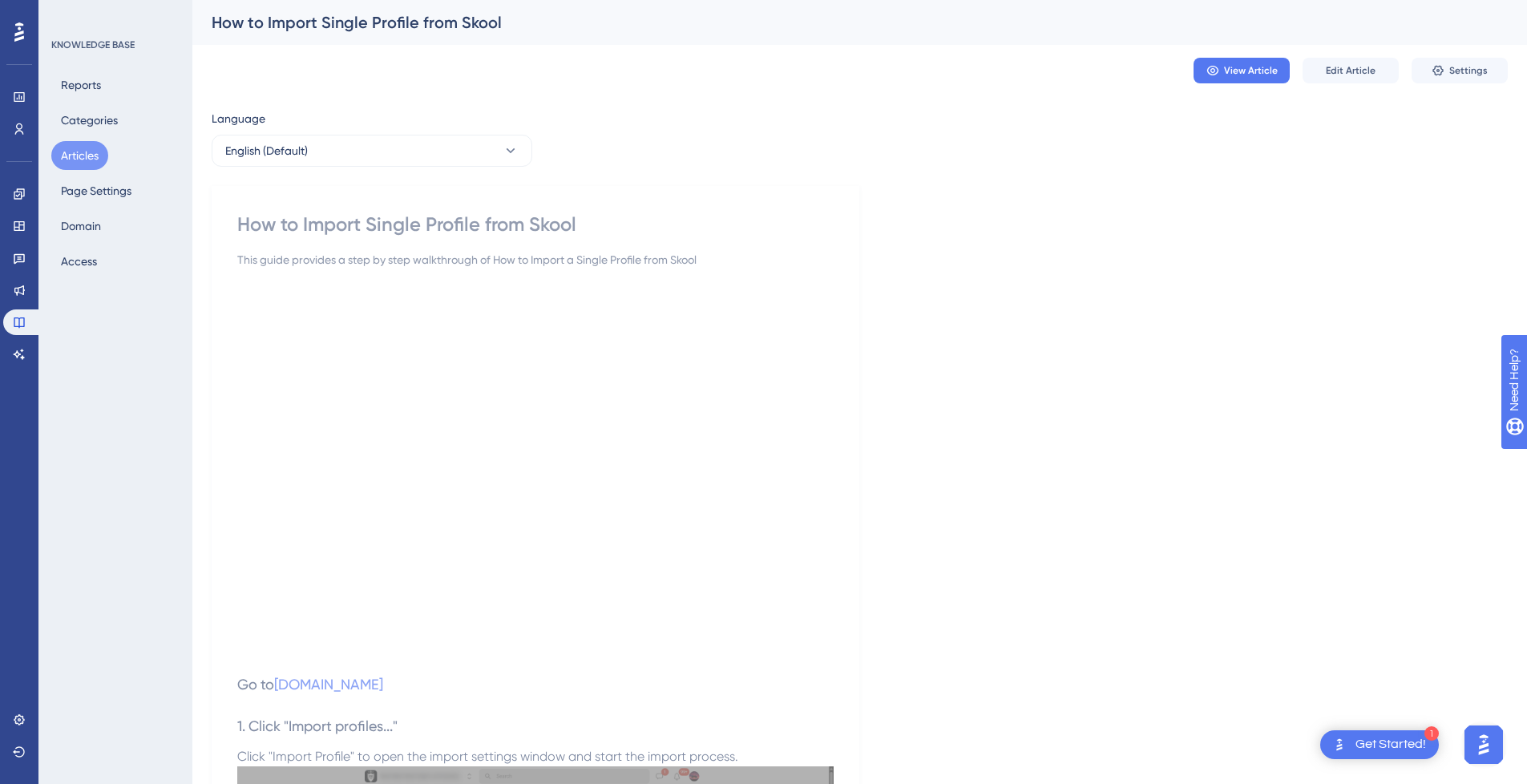
click at [617, 225] on div "How to Import Single Profile from Skool" at bounding box center [535, 225] width 596 height 26
click at [1455, 70] on span "Settings" at bounding box center [1468, 71] width 39 height 13
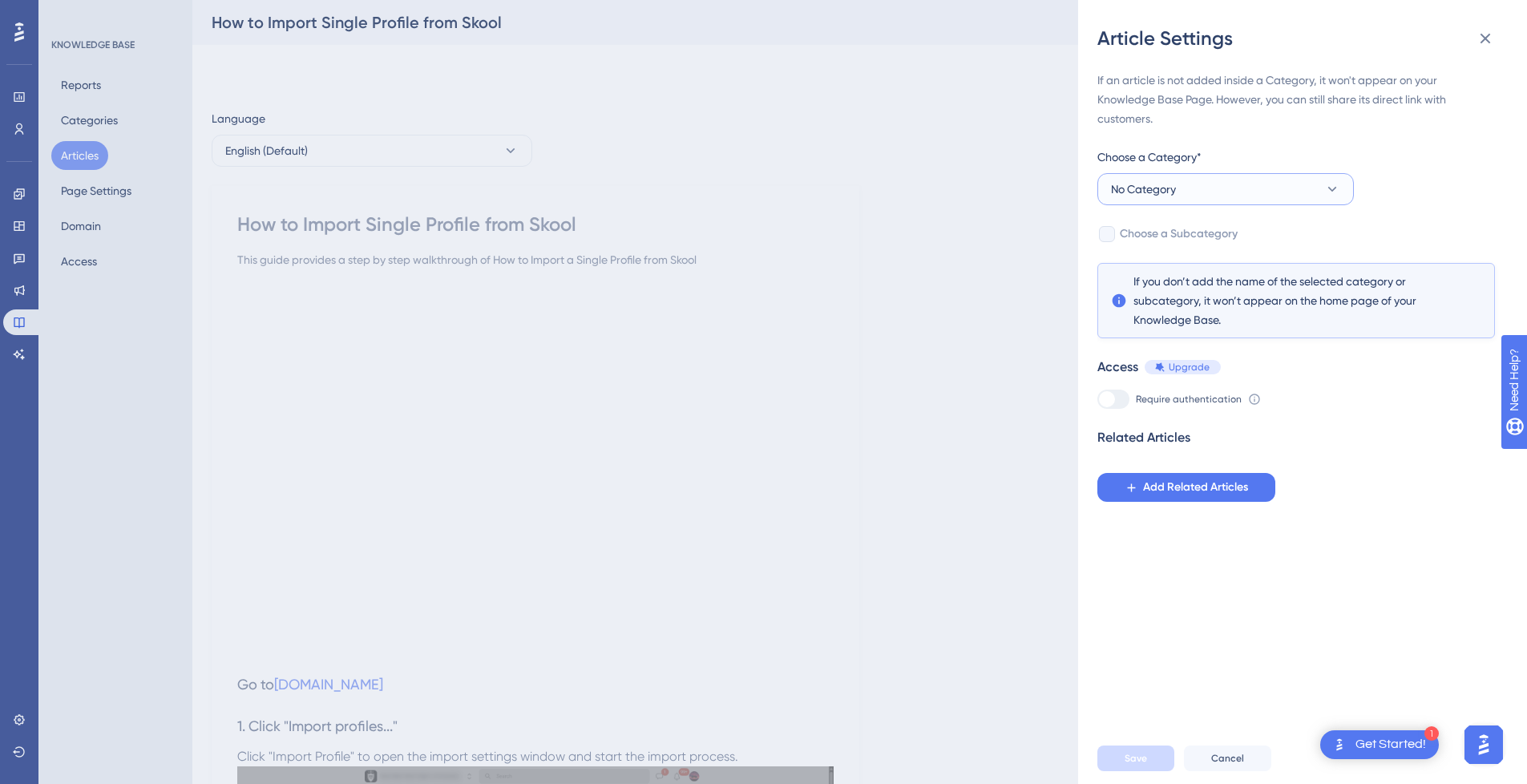
click at [1175, 194] on span "No Category" at bounding box center [1143, 189] width 65 height 19
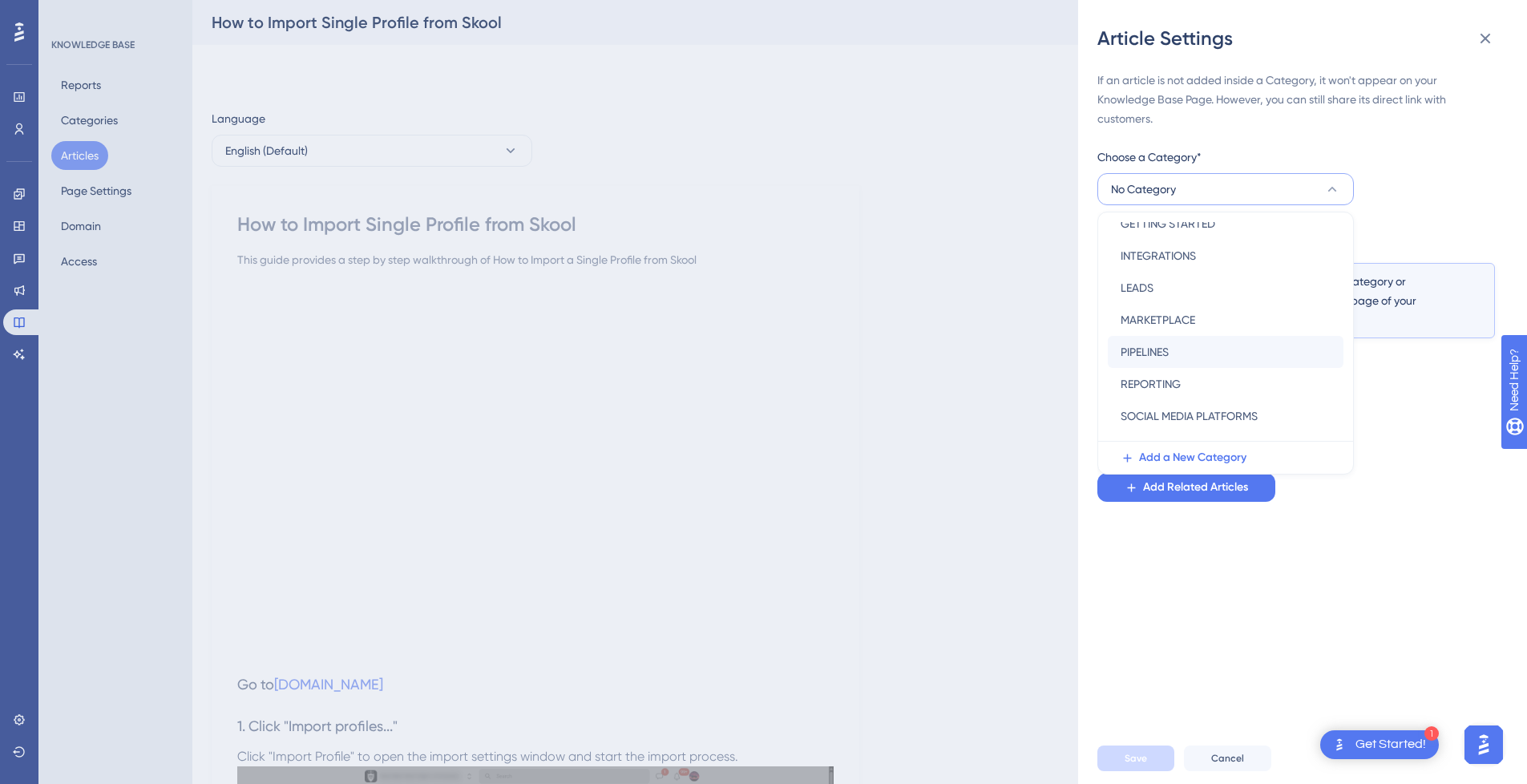
scroll to position [150, 0]
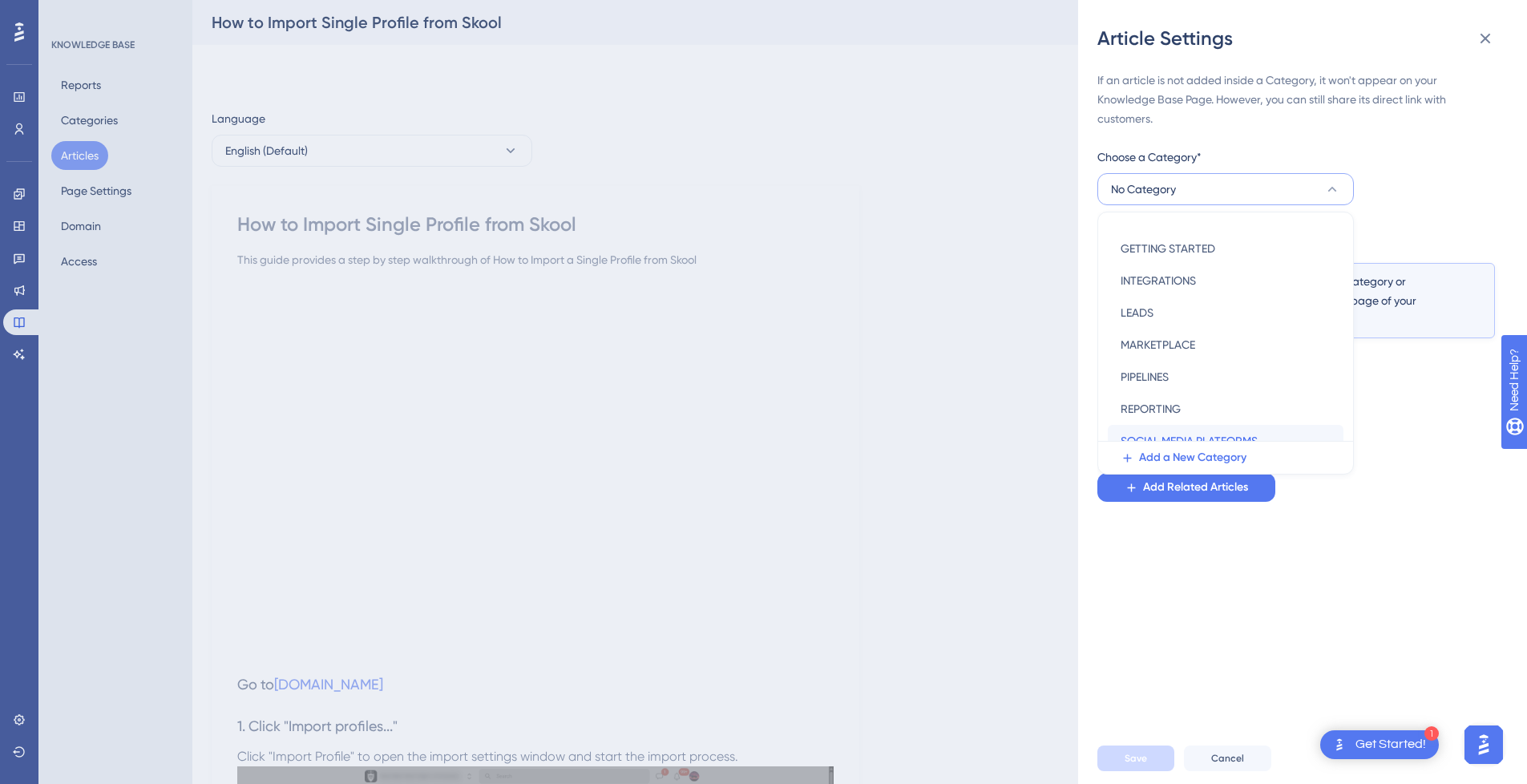
click at [1223, 430] on div "SOCIAL MEDIA PLATFORMS SOCIAL MEDIA PLATFORMS" at bounding box center [1225, 441] width 210 height 32
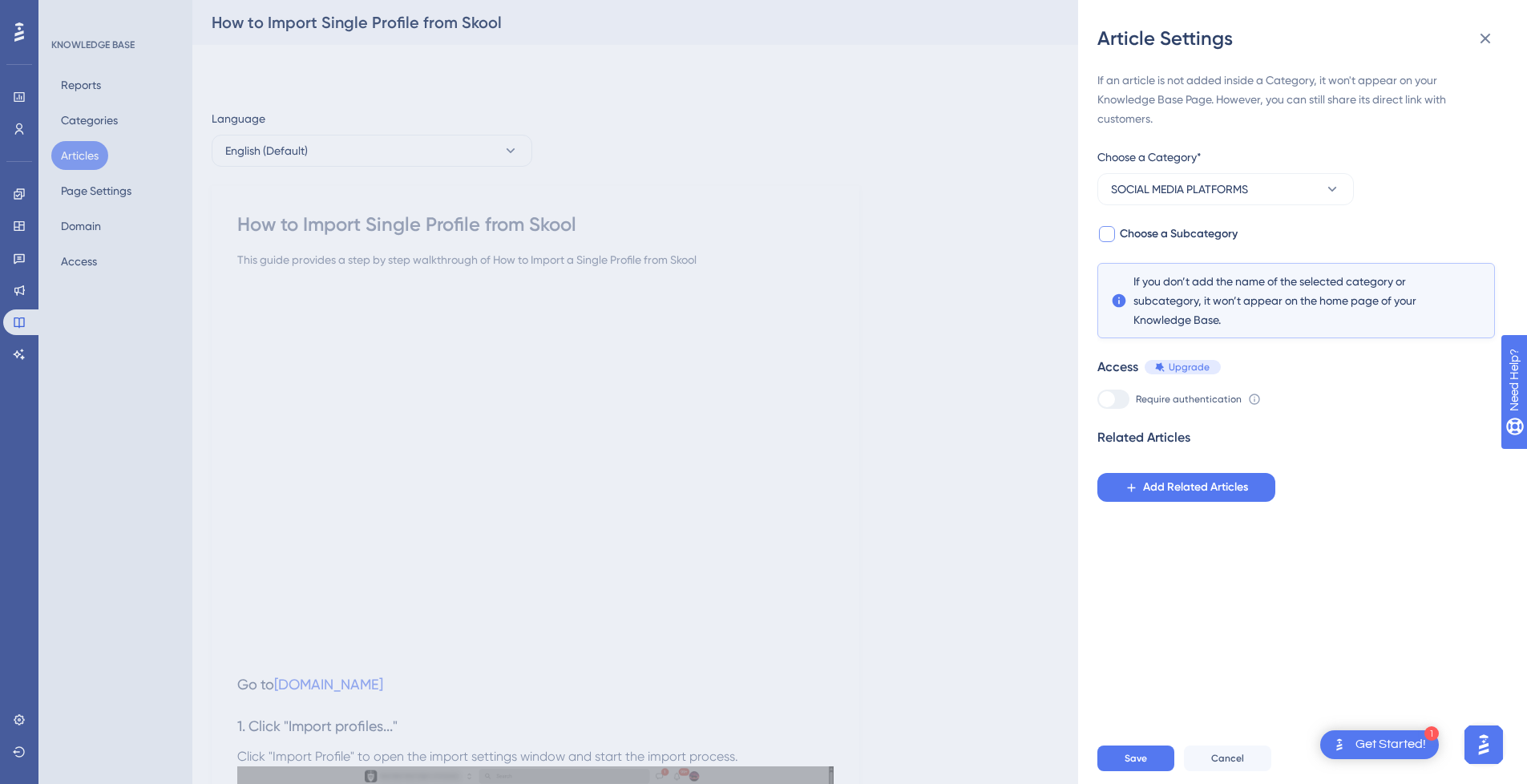
click at [1151, 233] on span "Choose a Subcategory" at bounding box center [1178, 234] width 118 height 19
checkbox input "true"
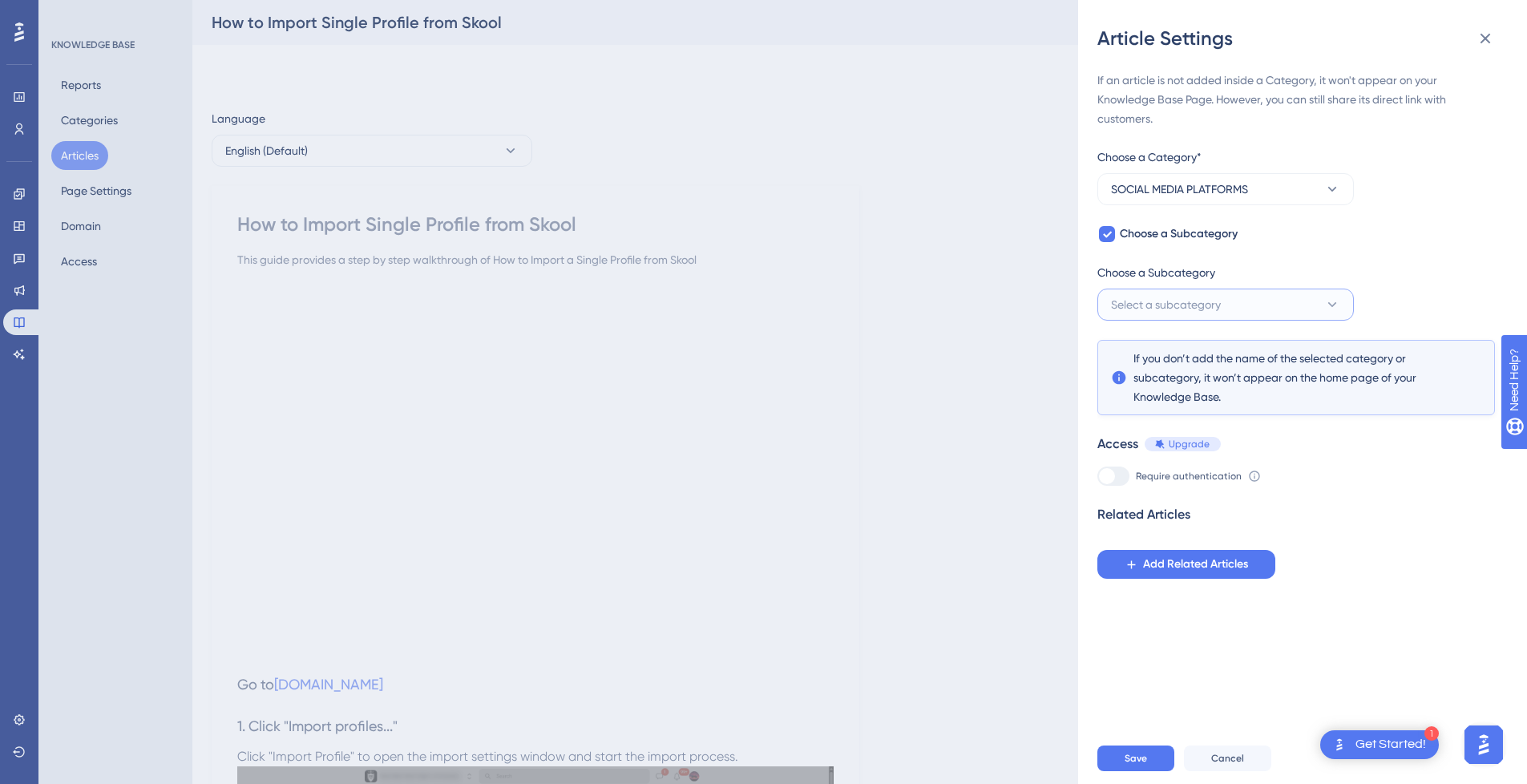
click at [1197, 303] on span "Select a subcategory" at bounding box center [1166, 304] width 109 height 19
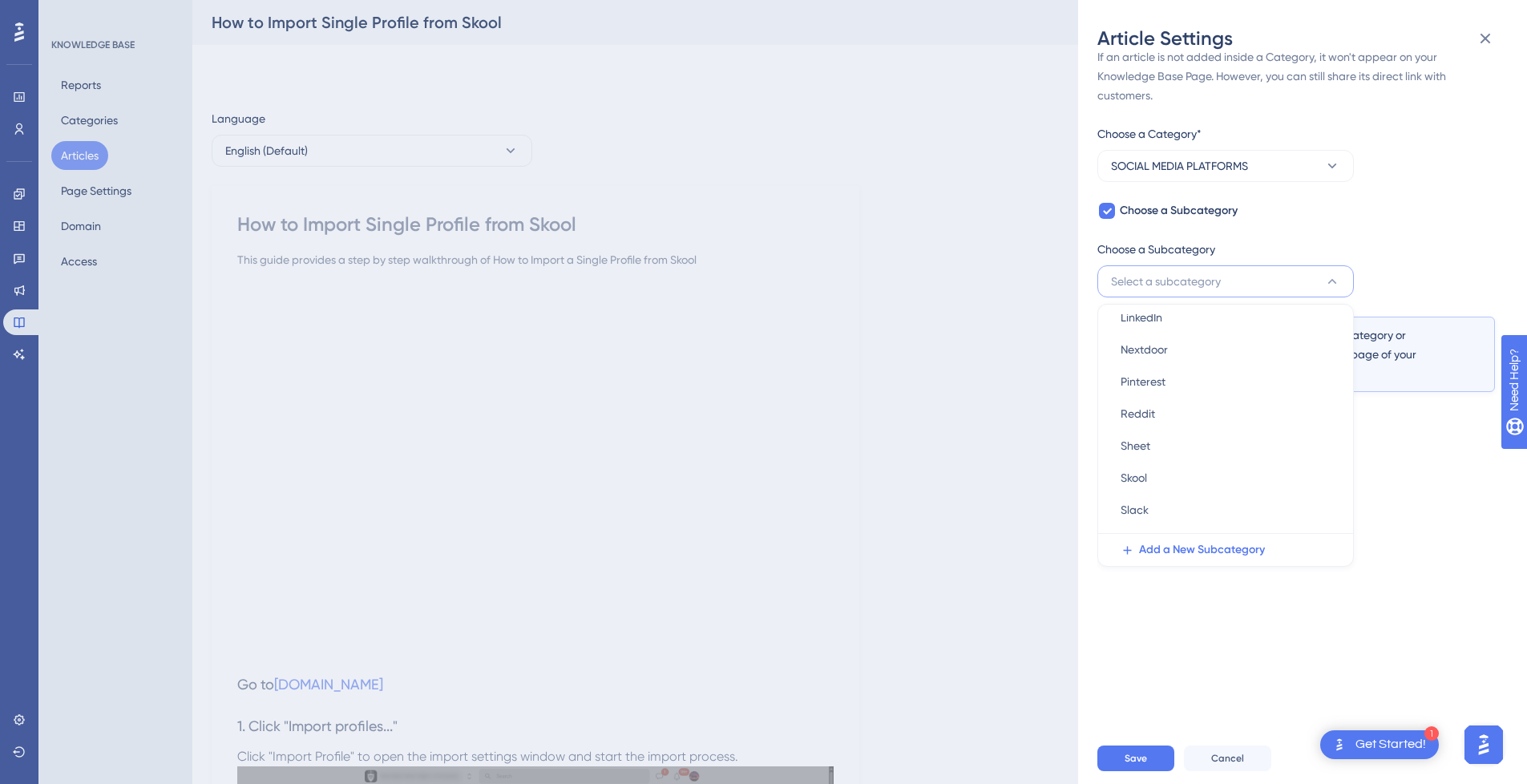
scroll to position [163, 0]
drag, startPoint x: 1216, startPoint y: 452, endPoint x: 1378, endPoint y: 467, distance: 162.7
click at [1215, 452] on div "Skool Skool" at bounding box center [1225, 456] width 210 height 32
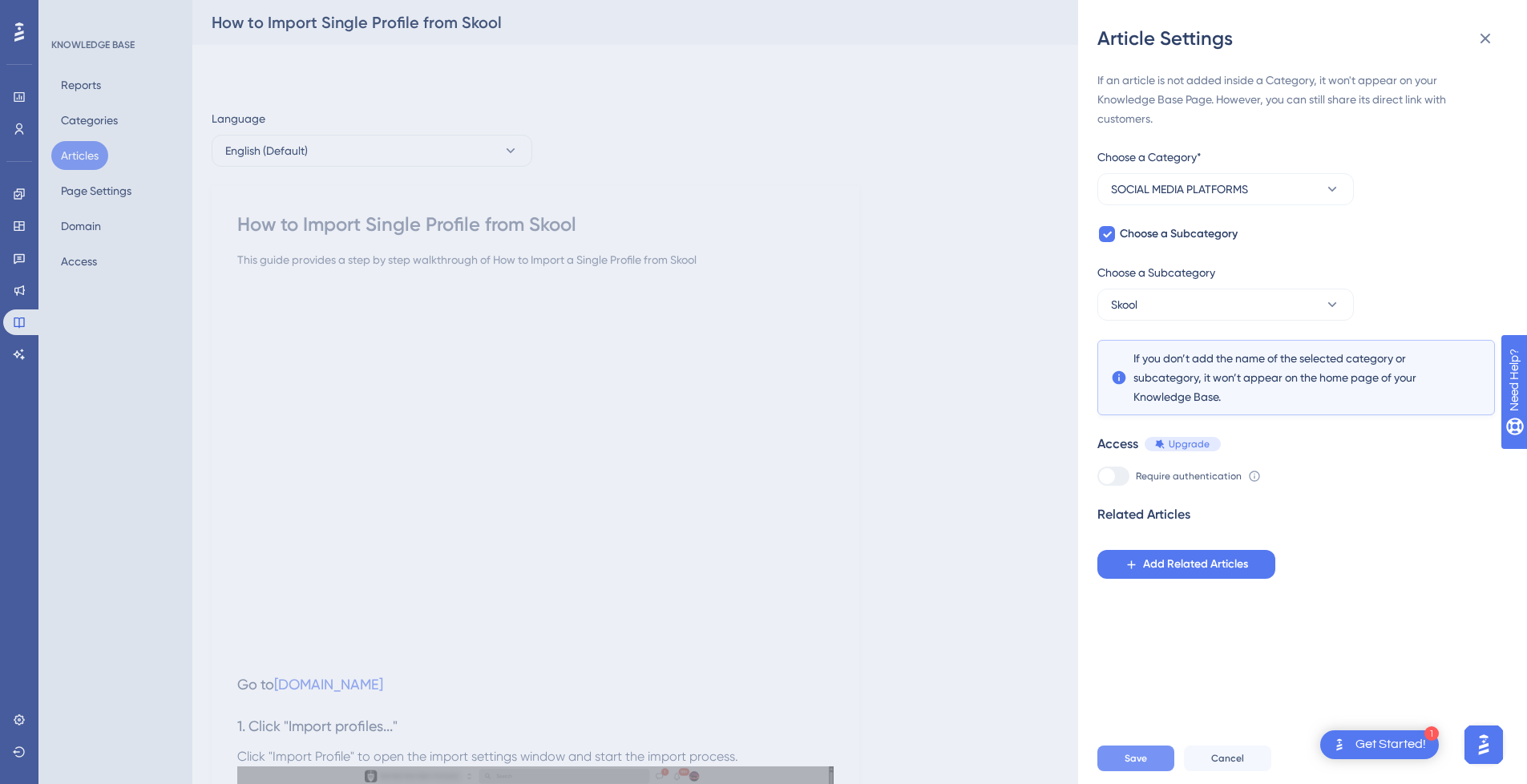
click at [1145, 765] on span "Save" at bounding box center [1136, 758] width 23 height 13
